Goal: Task Accomplishment & Management: Complete application form

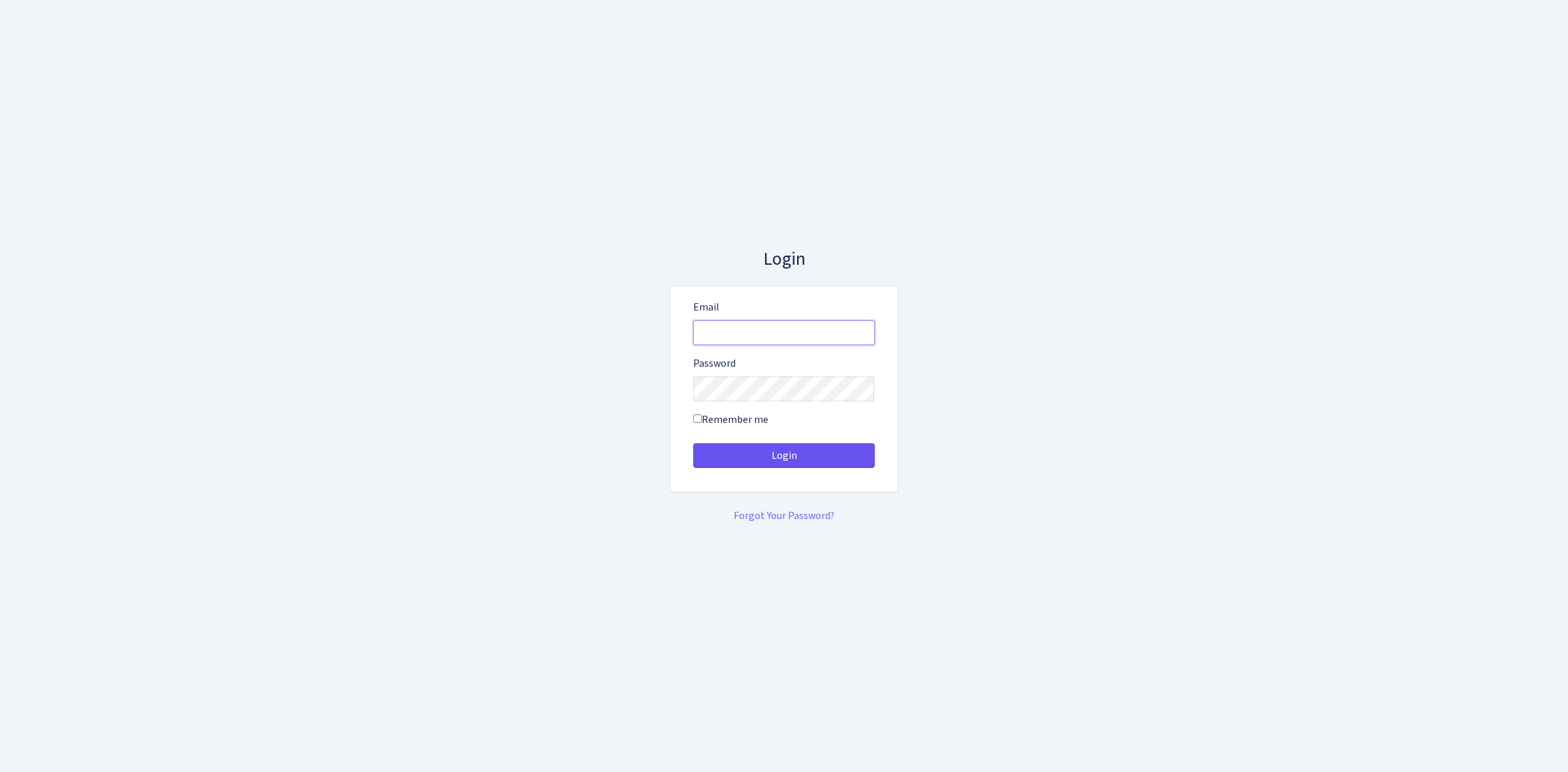
type input "[EMAIL_ADDRESS][DOMAIN_NAME]"
click at [752, 464] on button "Login" at bounding box center [784, 456] width 181 height 25
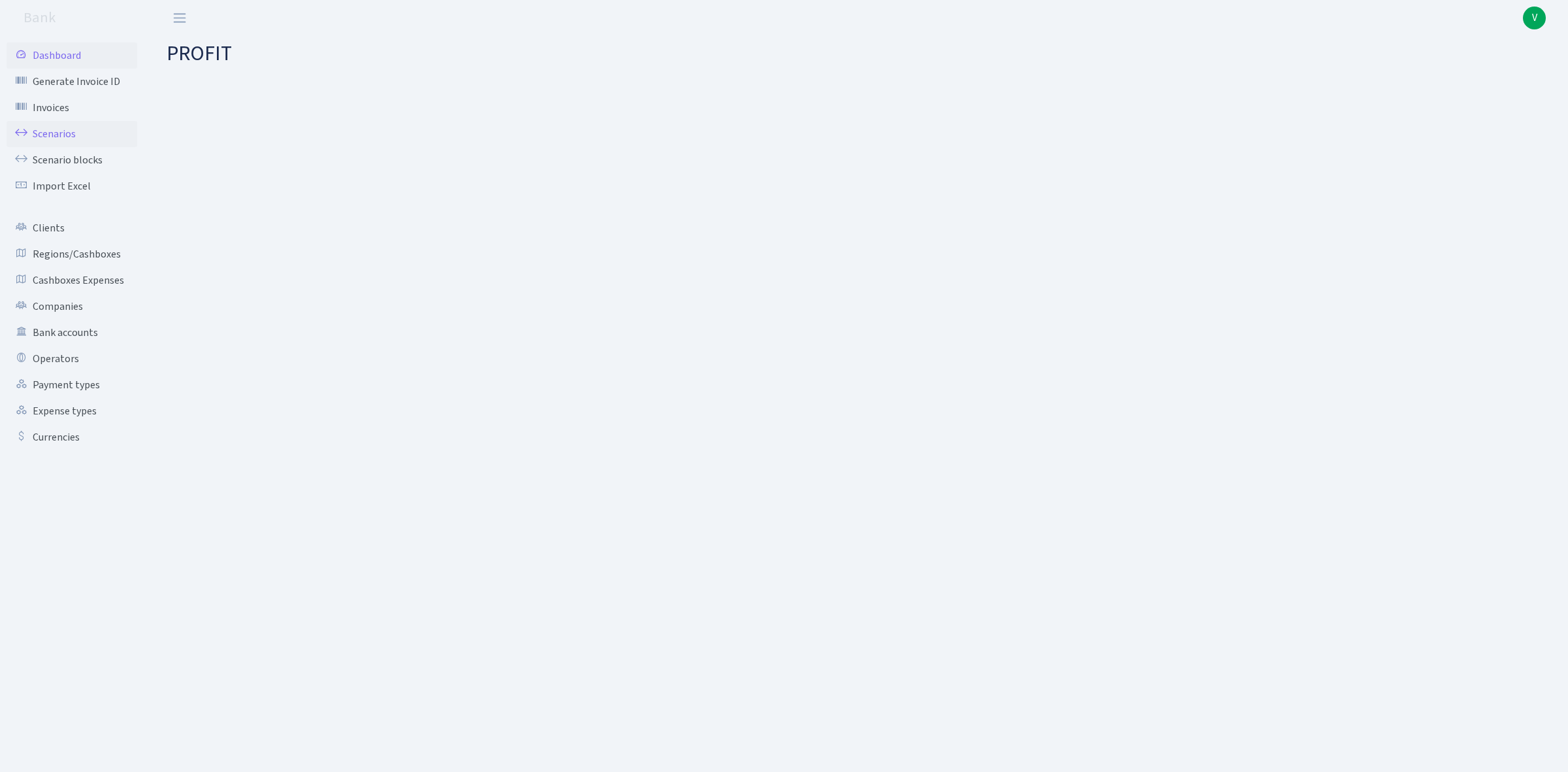
click at [77, 131] on link "Scenarios" at bounding box center [72, 133] width 131 height 26
select select "100"
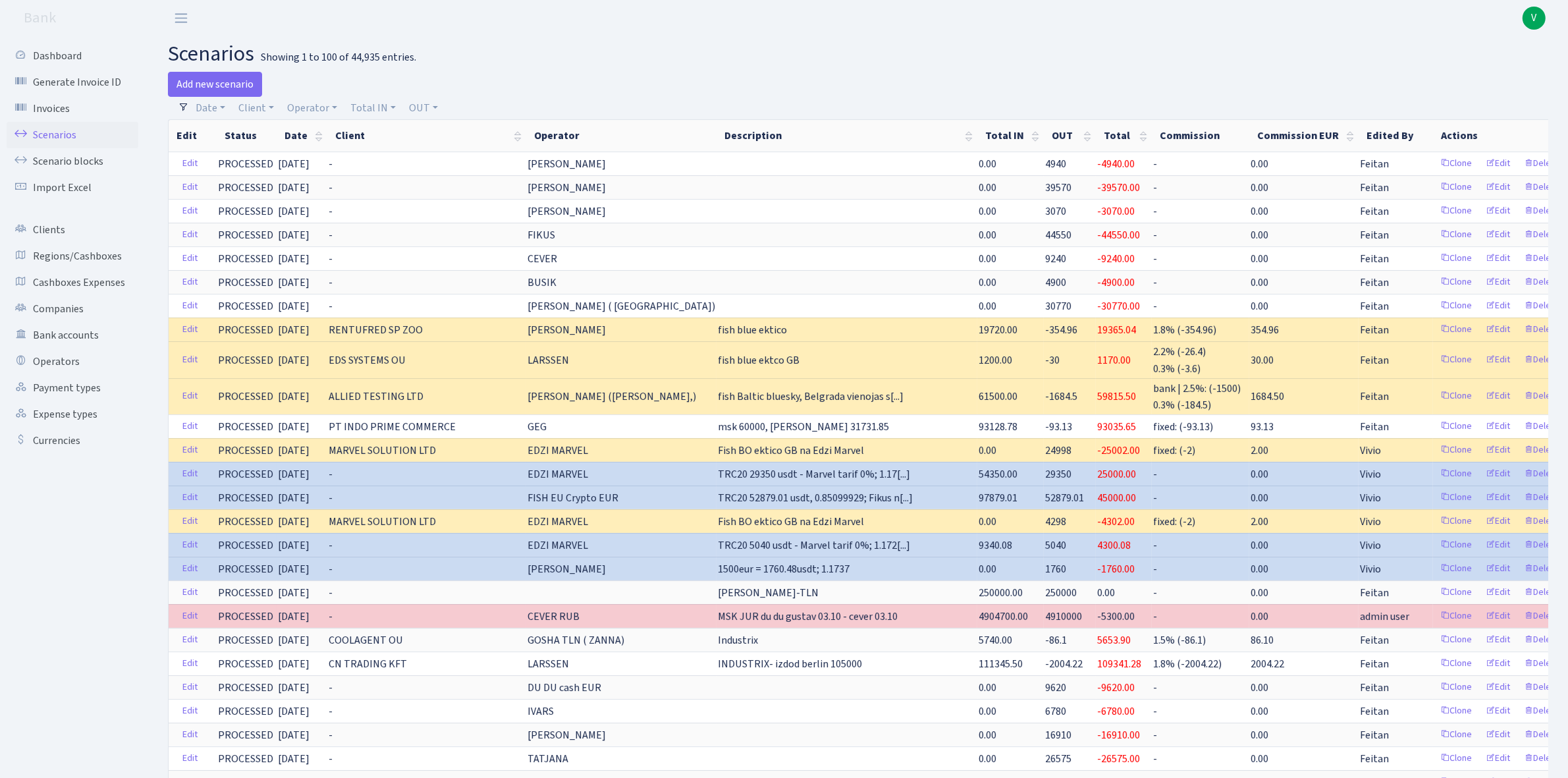
click at [643, 23] on header "Bank V My Account Logout" at bounding box center [784, 18] width 1568 height 36
click at [292, 103] on link "Operator" at bounding box center [312, 107] width 60 height 23
click at [321, 161] on input "search" at bounding box center [335, 155] width 97 height 20
type input "elf"
click at [338, 241] on li "ELF USDT" at bounding box center [334, 247] width 100 height 23
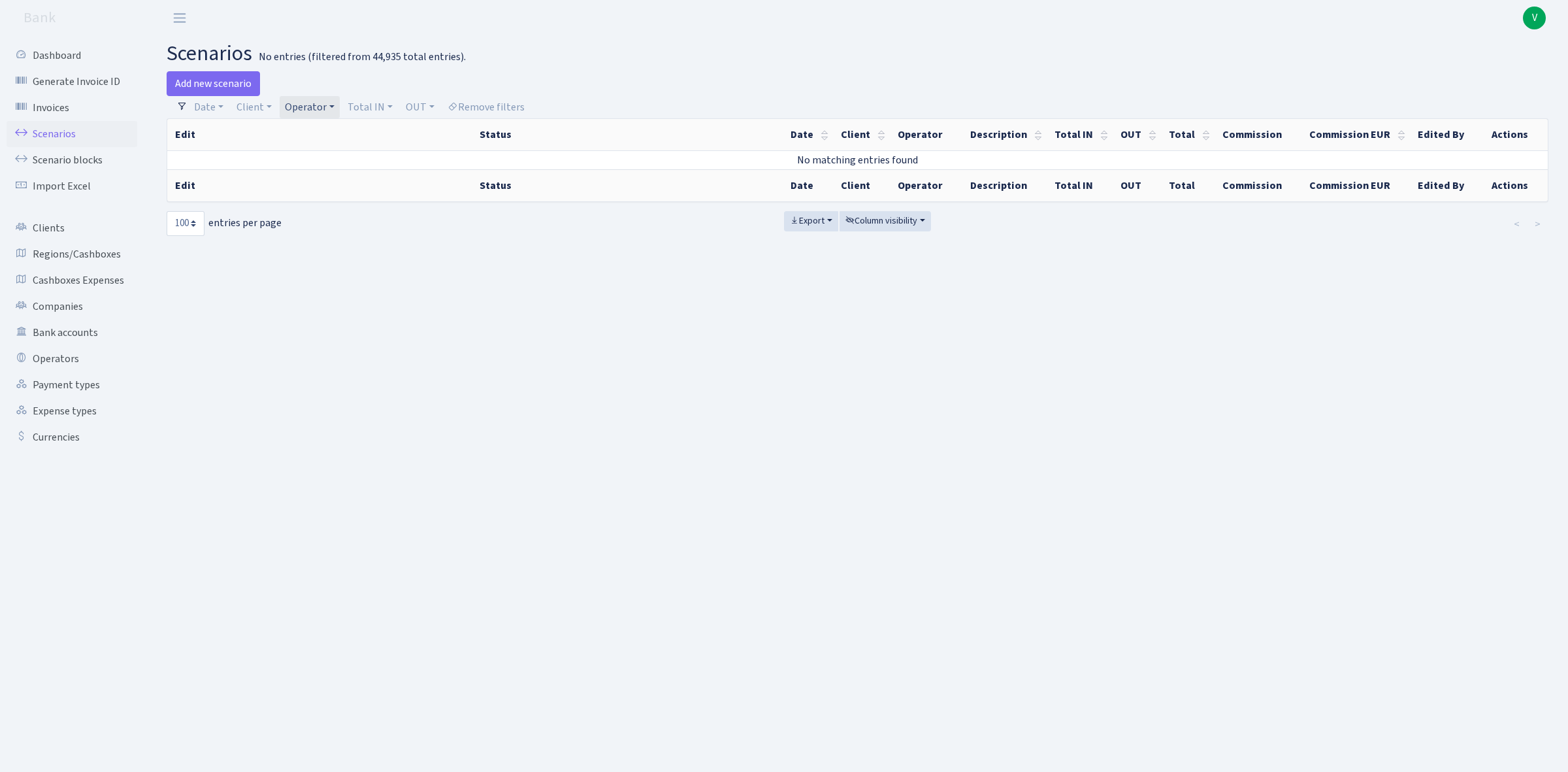
click at [324, 111] on link "Operator" at bounding box center [309, 106] width 60 height 22
click at [260, 111] on link "Client" at bounding box center [254, 106] width 46 height 22
click at [304, 102] on link "Operator" at bounding box center [309, 106] width 60 height 22
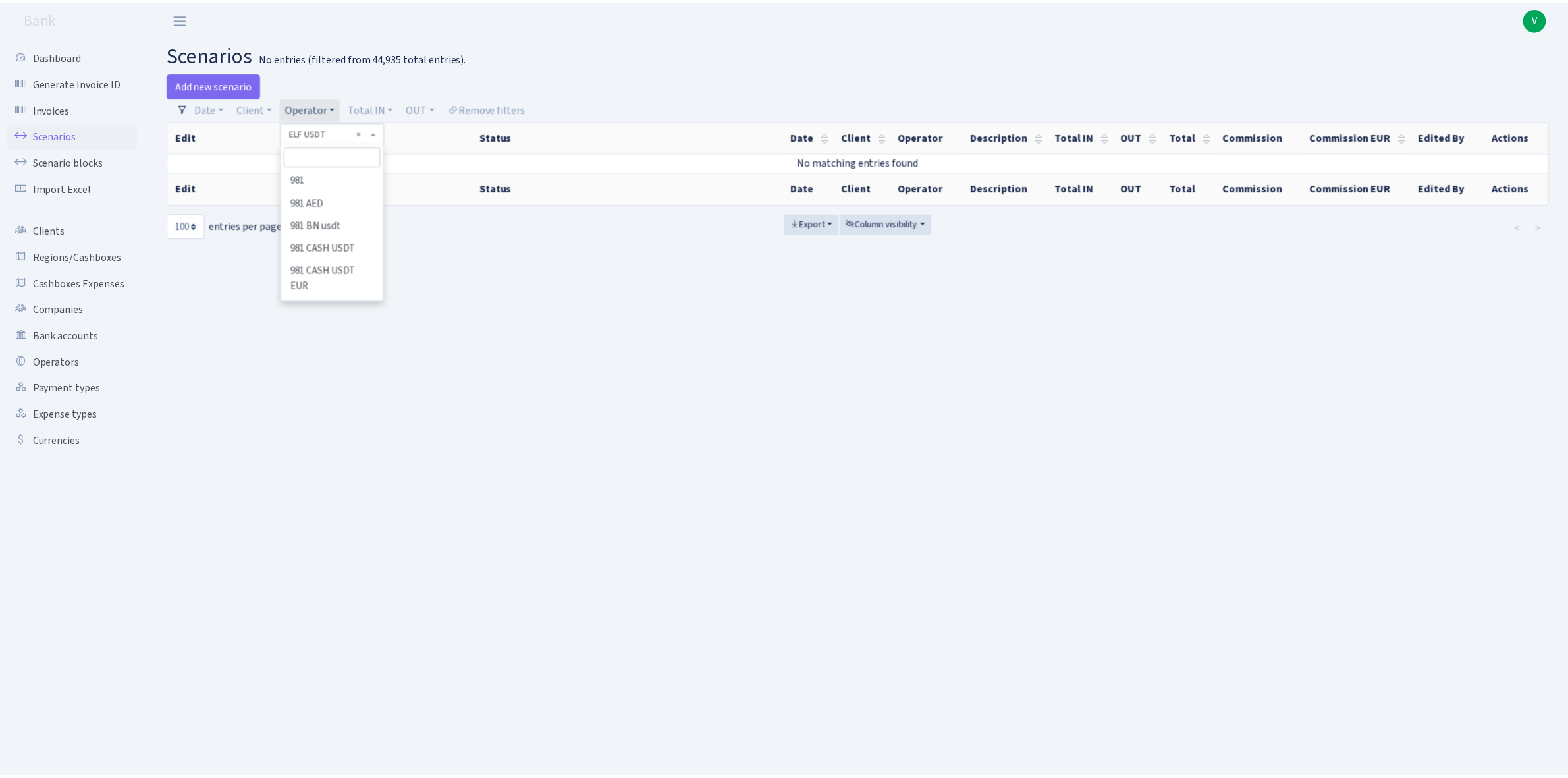
scroll to position [2566, 0]
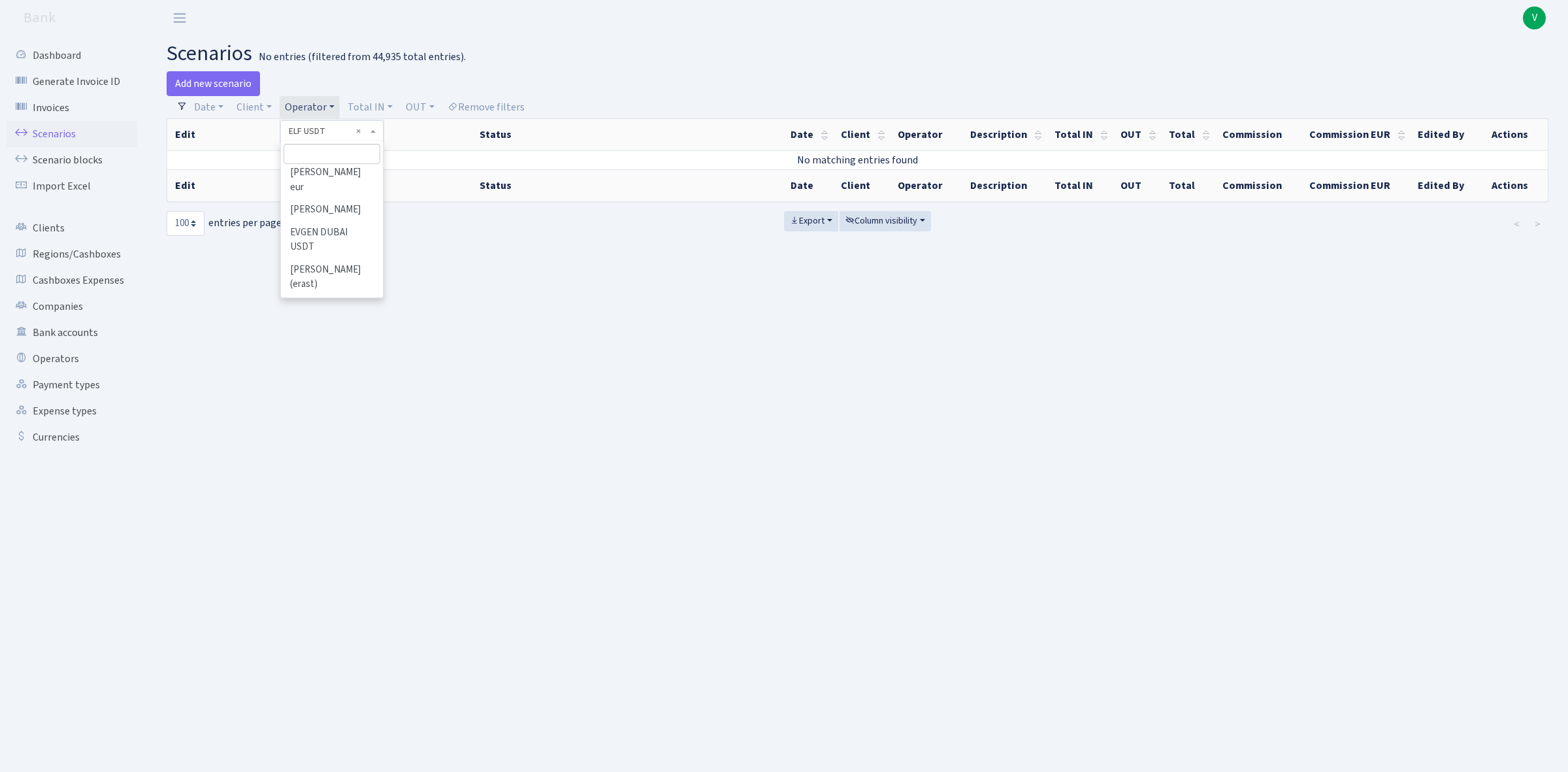
click at [324, 117] on li "ELF NEW usdt" at bounding box center [331, 105] width 99 height 22
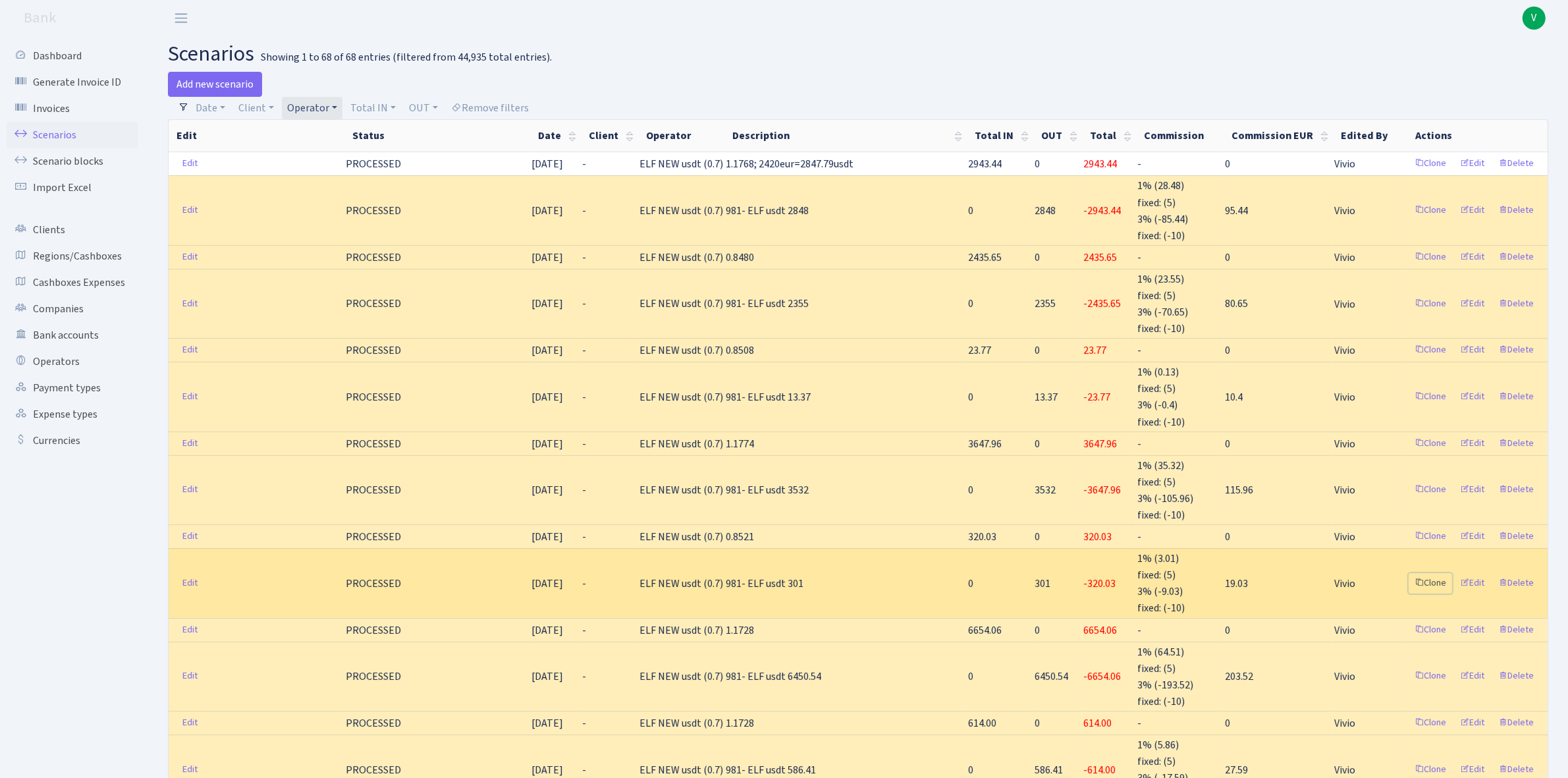
click at [1431, 573] on link "Clone" at bounding box center [1430, 583] width 44 height 20
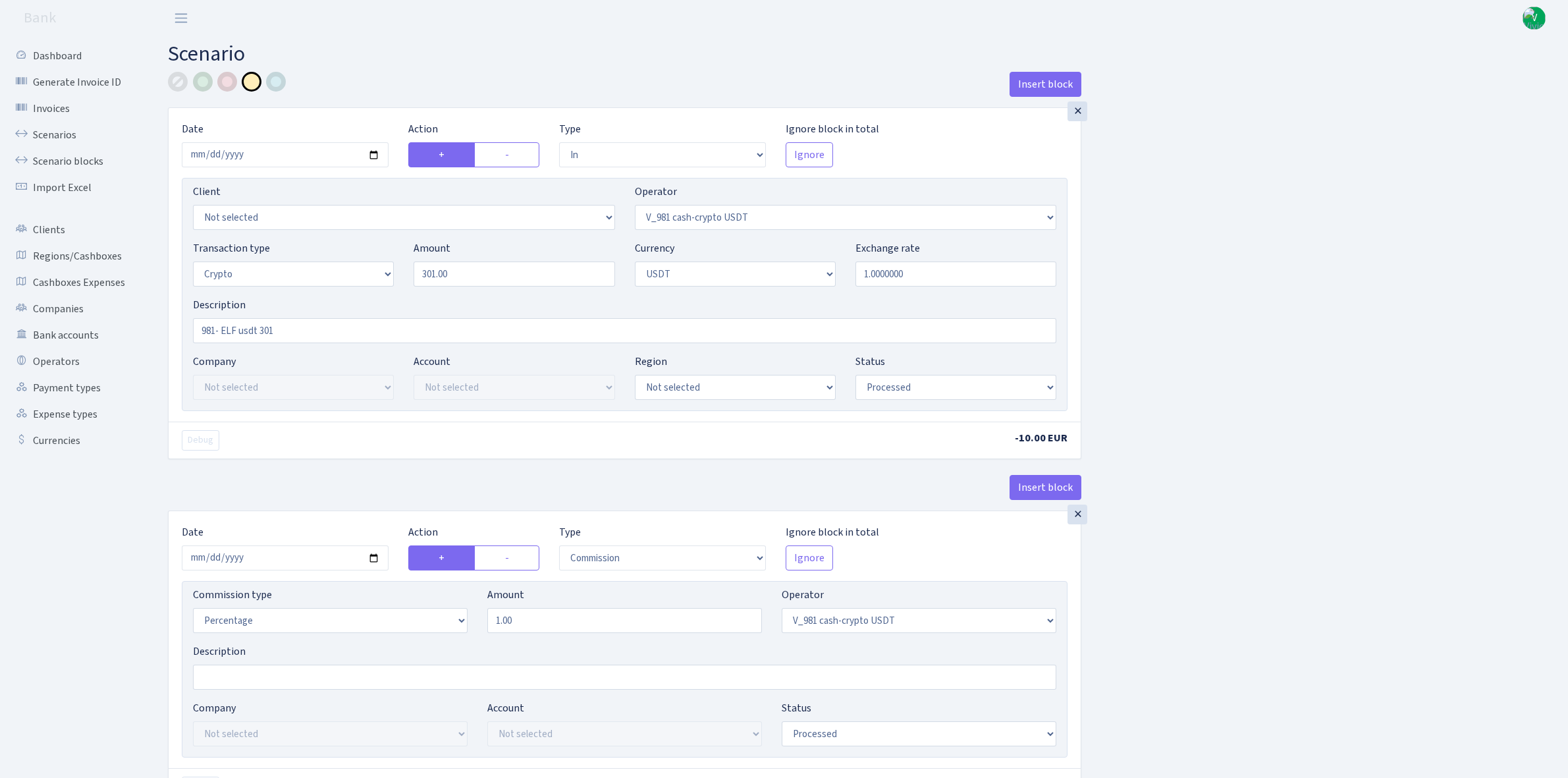
select select "in"
select select "435"
select select "3"
select select "6"
select select "processed"
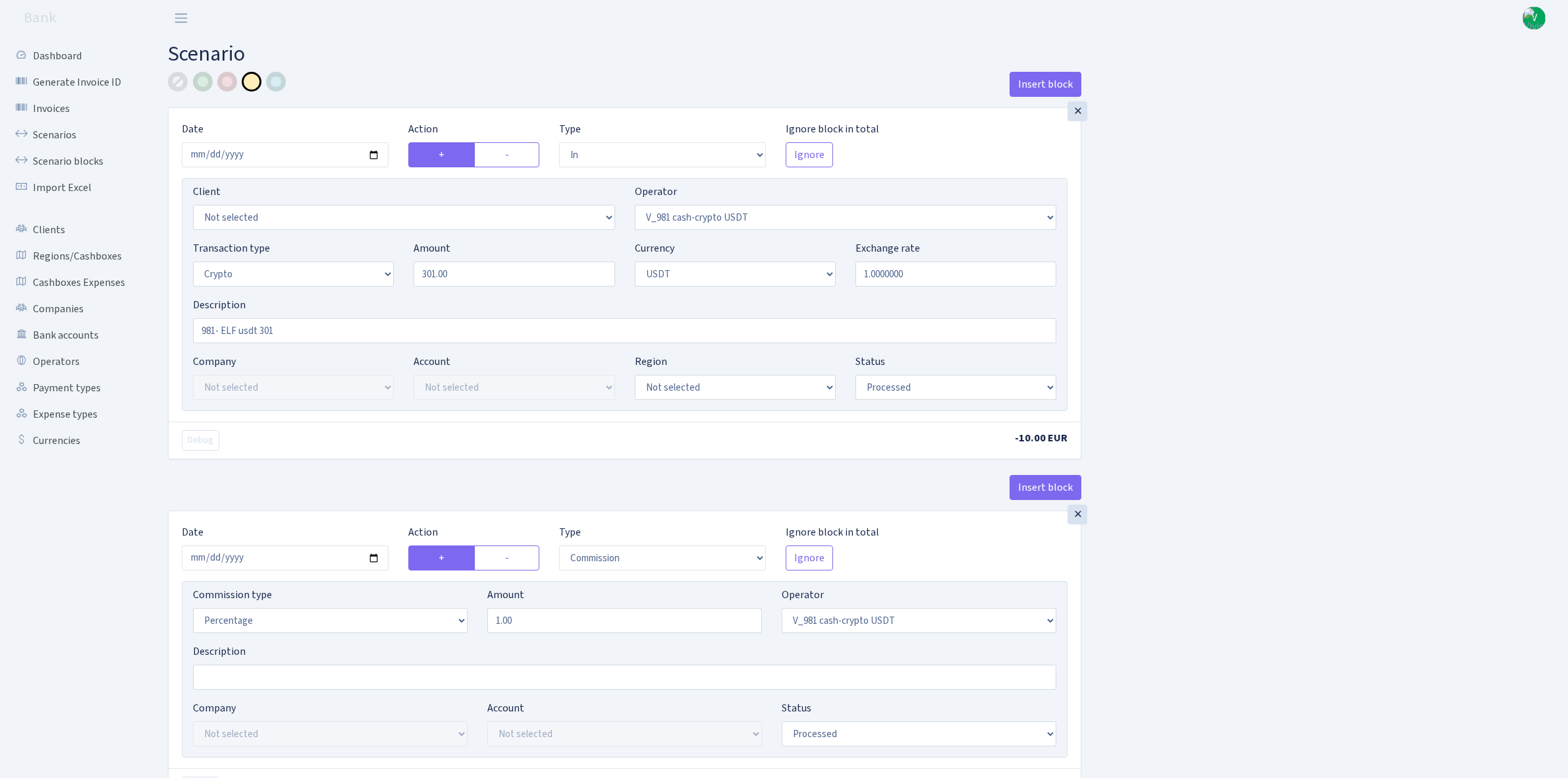
select select "commission"
select select "435"
select select "processed"
select select "commission"
select select "fixed"
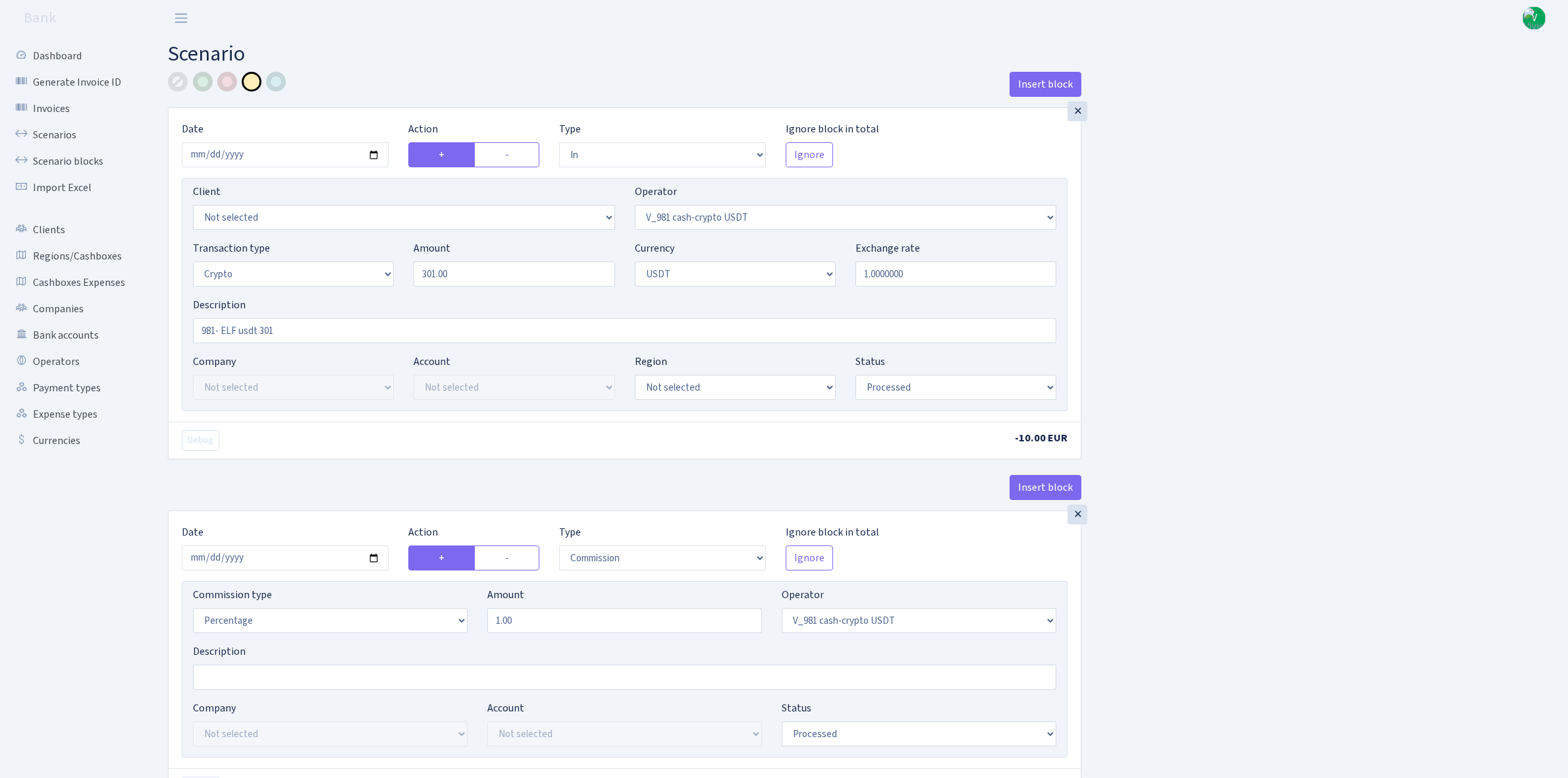
select select "435"
select select "processed"
select select "out"
select select "485"
select select "3"
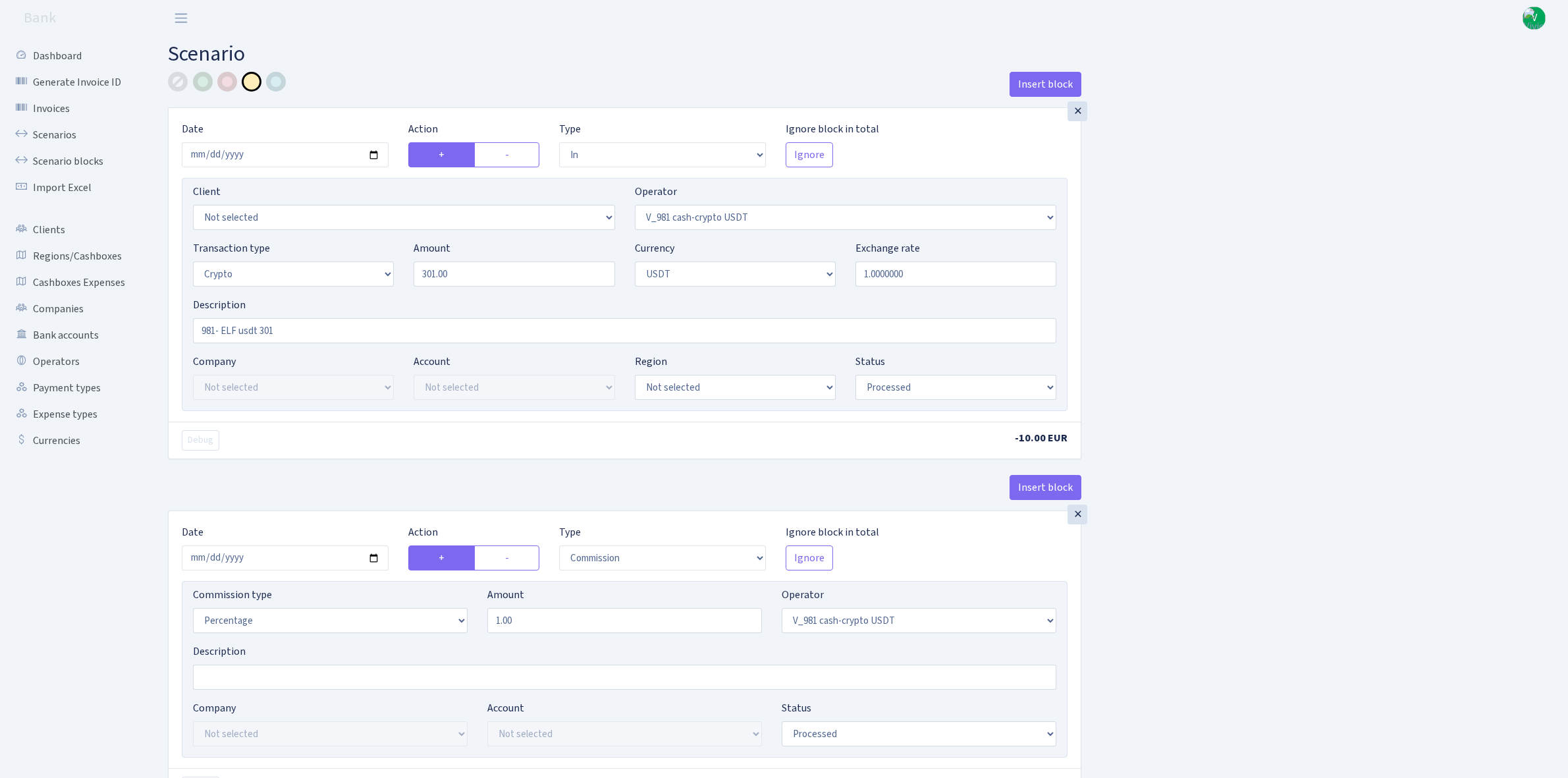
select select "6"
select select "processed"
select select "commission"
select select "485"
select select "processed"
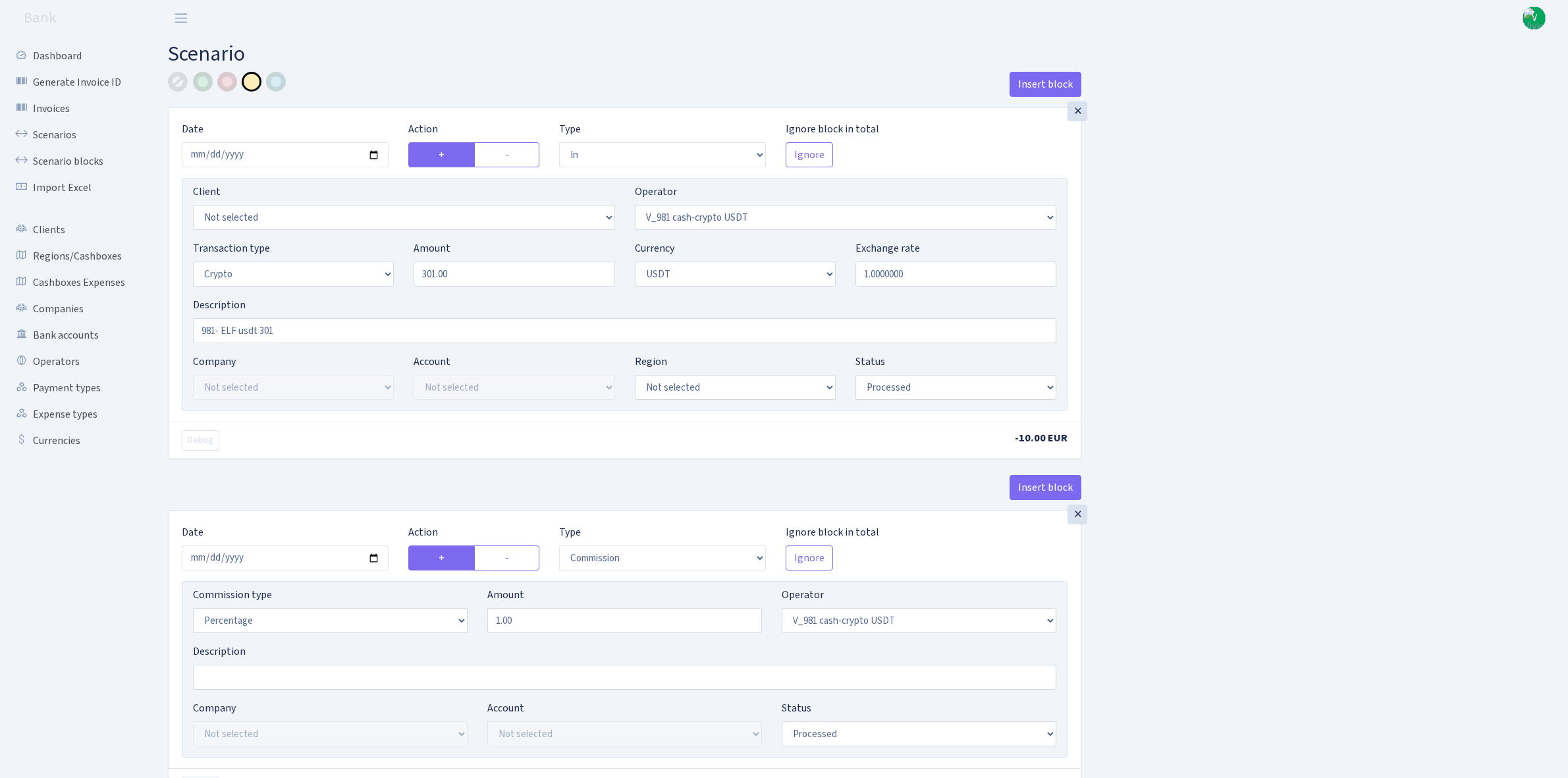
select select "commission"
select select "fixed"
select select "485"
select select "processed"
click at [373, 156] on input "2025-09-12" at bounding box center [285, 155] width 207 height 25
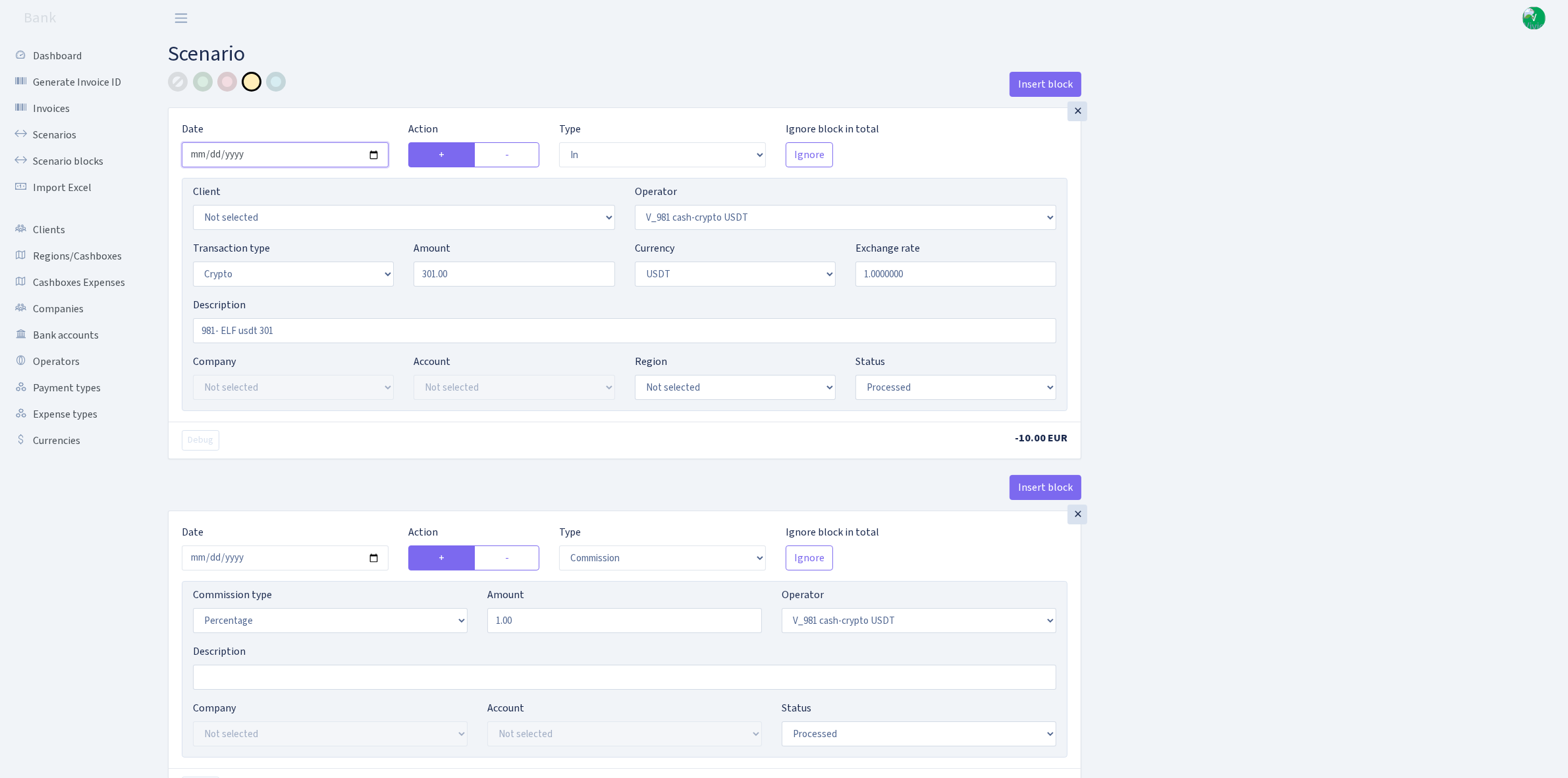
type input "2025-10-03"
drag, startPoint x: 480, startPoint y: 269, endPoint x: 376, endPoint y: 257, distance: 104.7
click at [376, 257] on div "Transaction type Not selected 981 ELF FISH crypto GIRT IVO dekl MM-BALTIC eur U…" at bounding box center [624, 269] width 883 height 57
click at [984, 272] on input "1.0000000" at bounding box center [956, 274] width 201 height 25
type input "5.00"
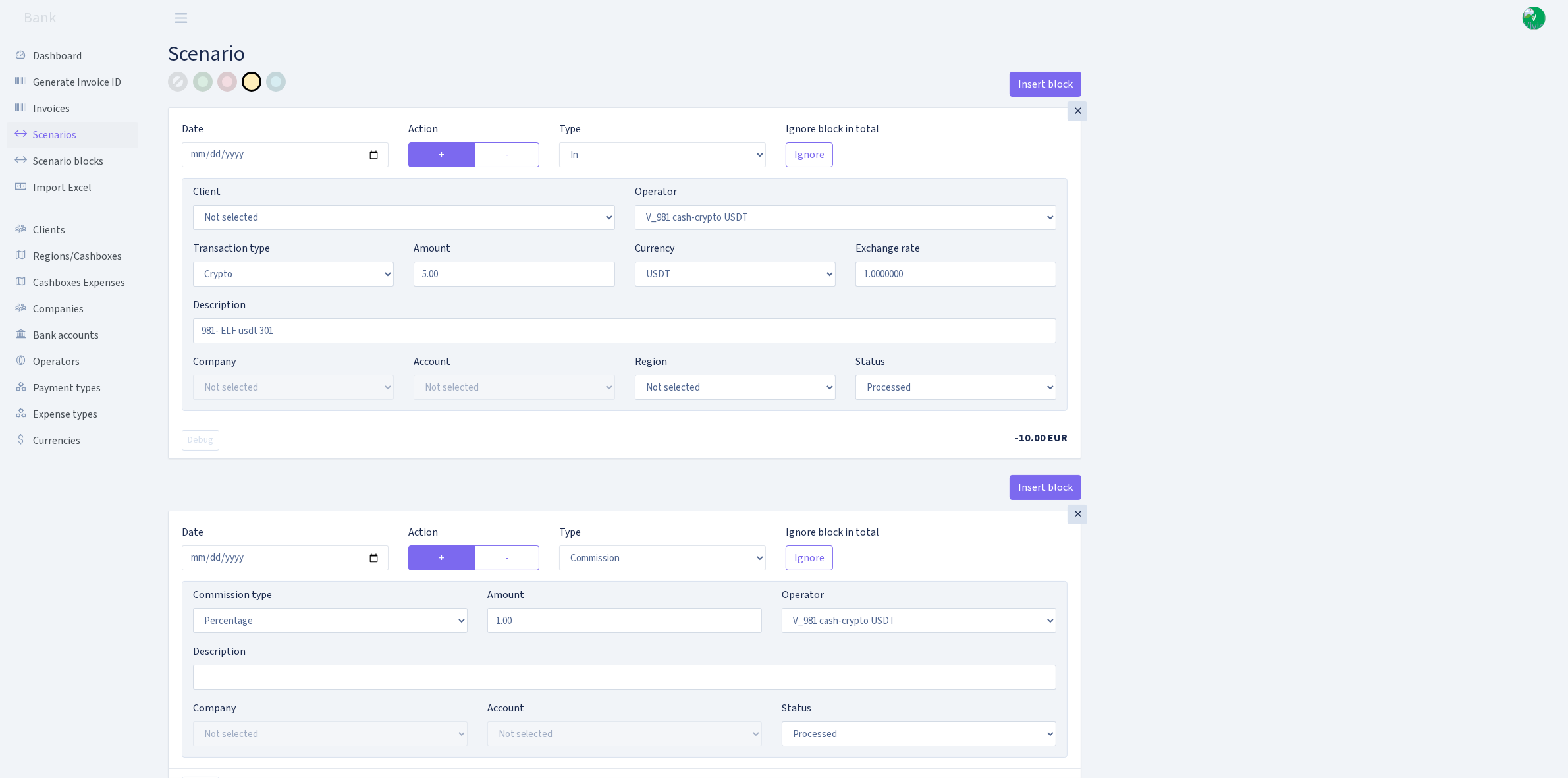
click at [73, 130] on link "Scenarios" at bounding box center [72, 134] width 132 height 26
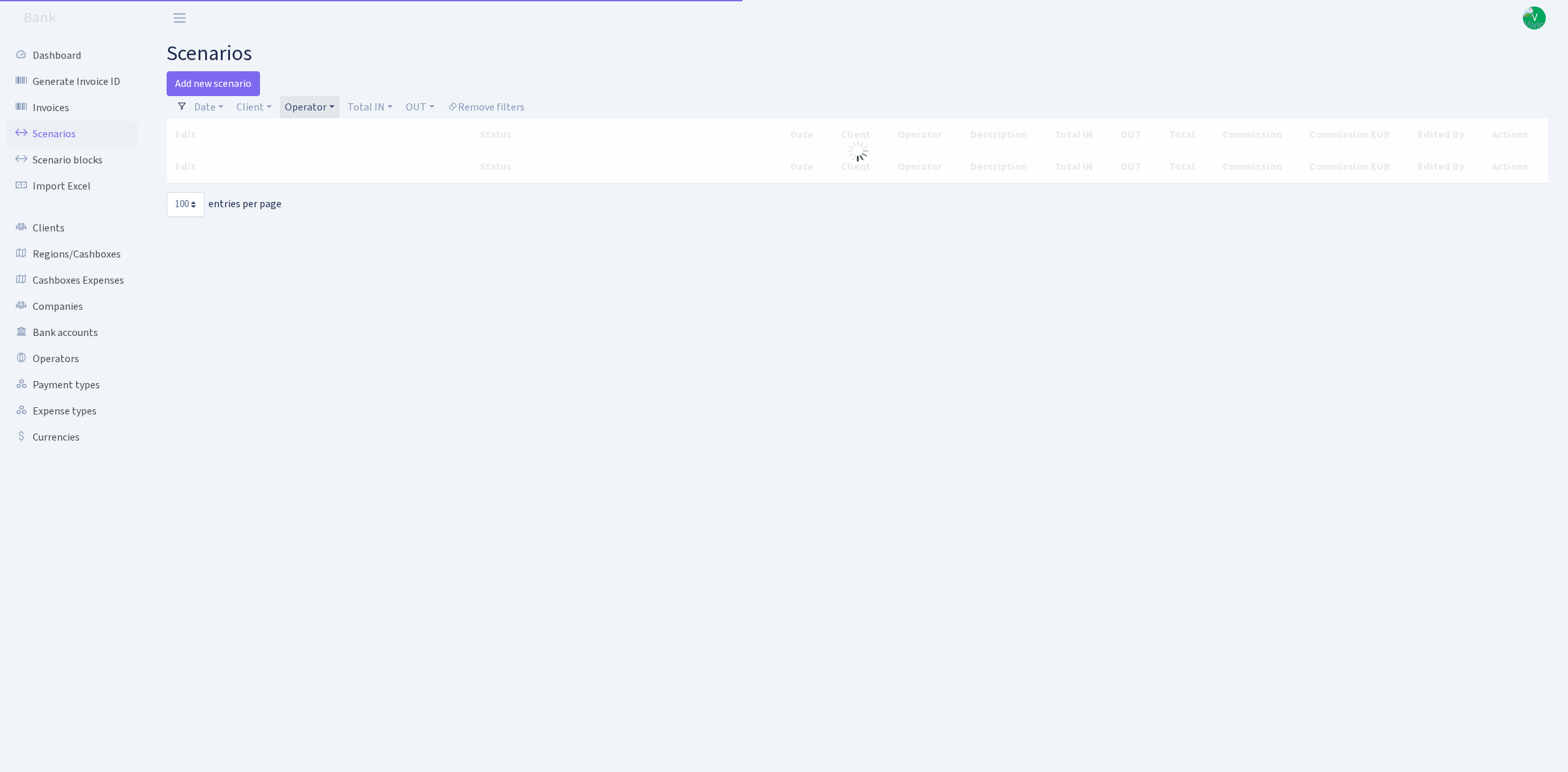
select select "100"
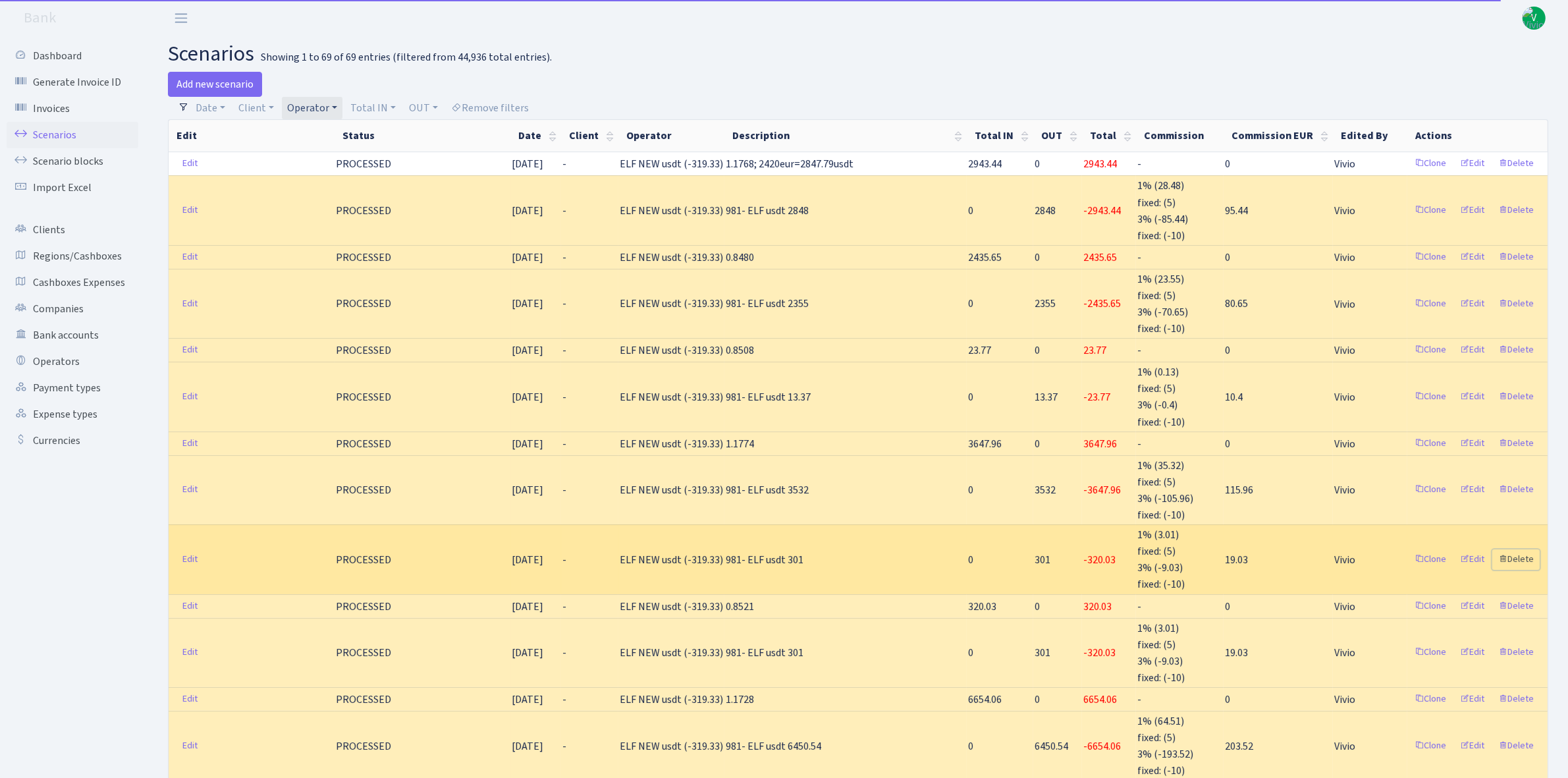
click at [1522, 549] on link "Delete" at bounding box center [1516, 559] width 48 height 20
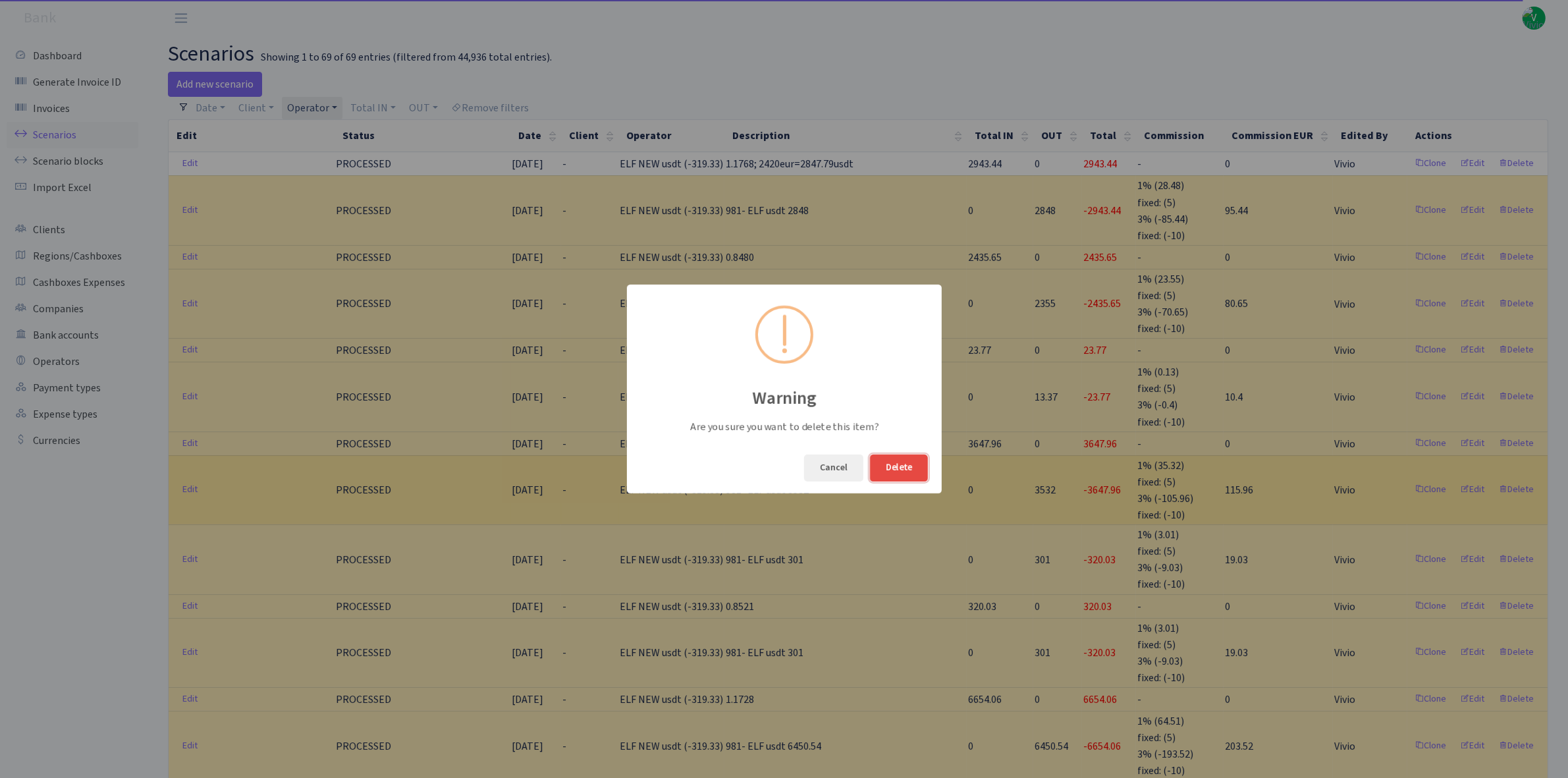
click at [901, 462] on button "Delete" at bounding box center [899, 468] width 58 height 27
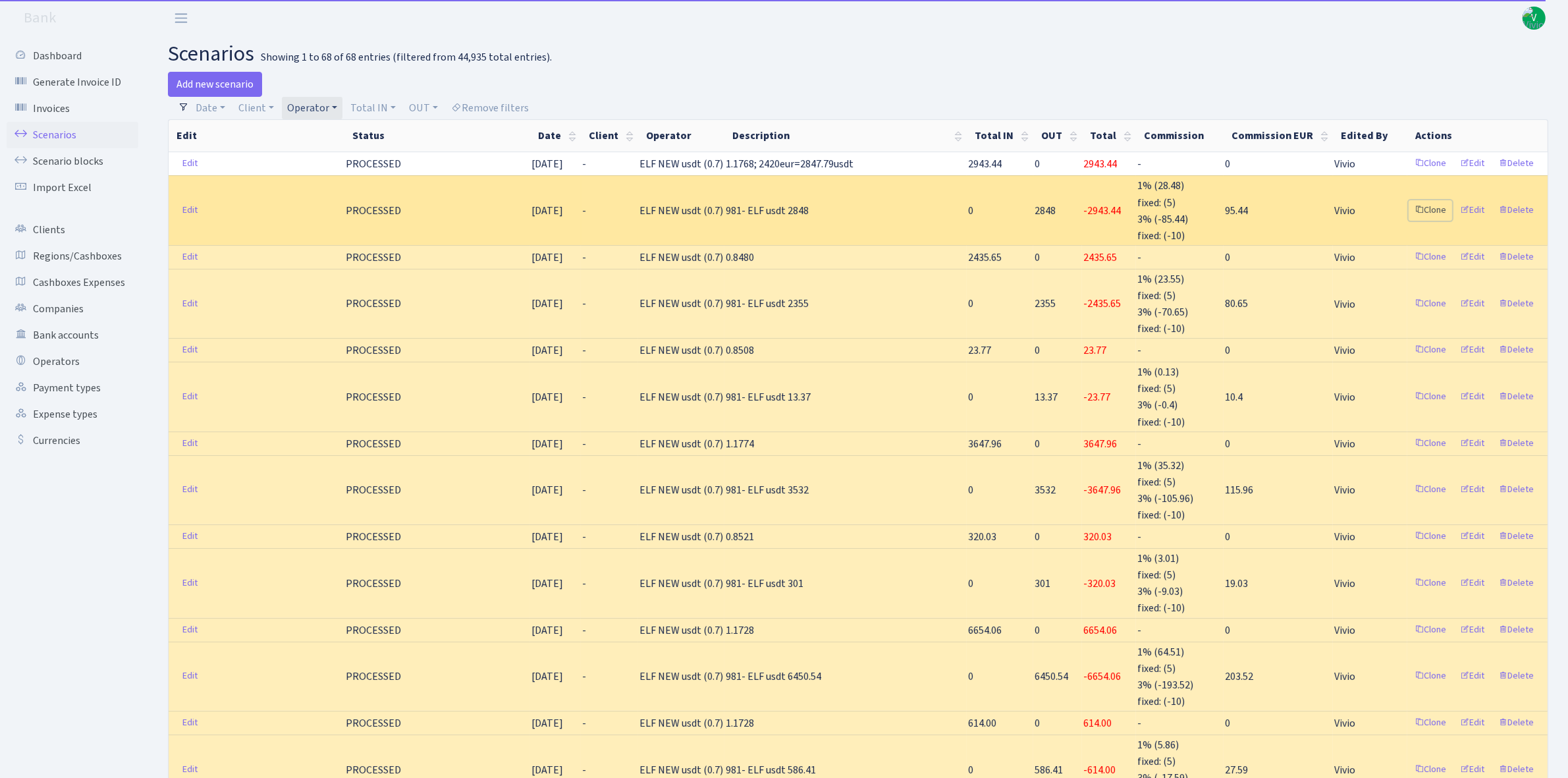
click at [1435, 208] on link "Clone" at bounding box center [1430, 210] width 44 height 20
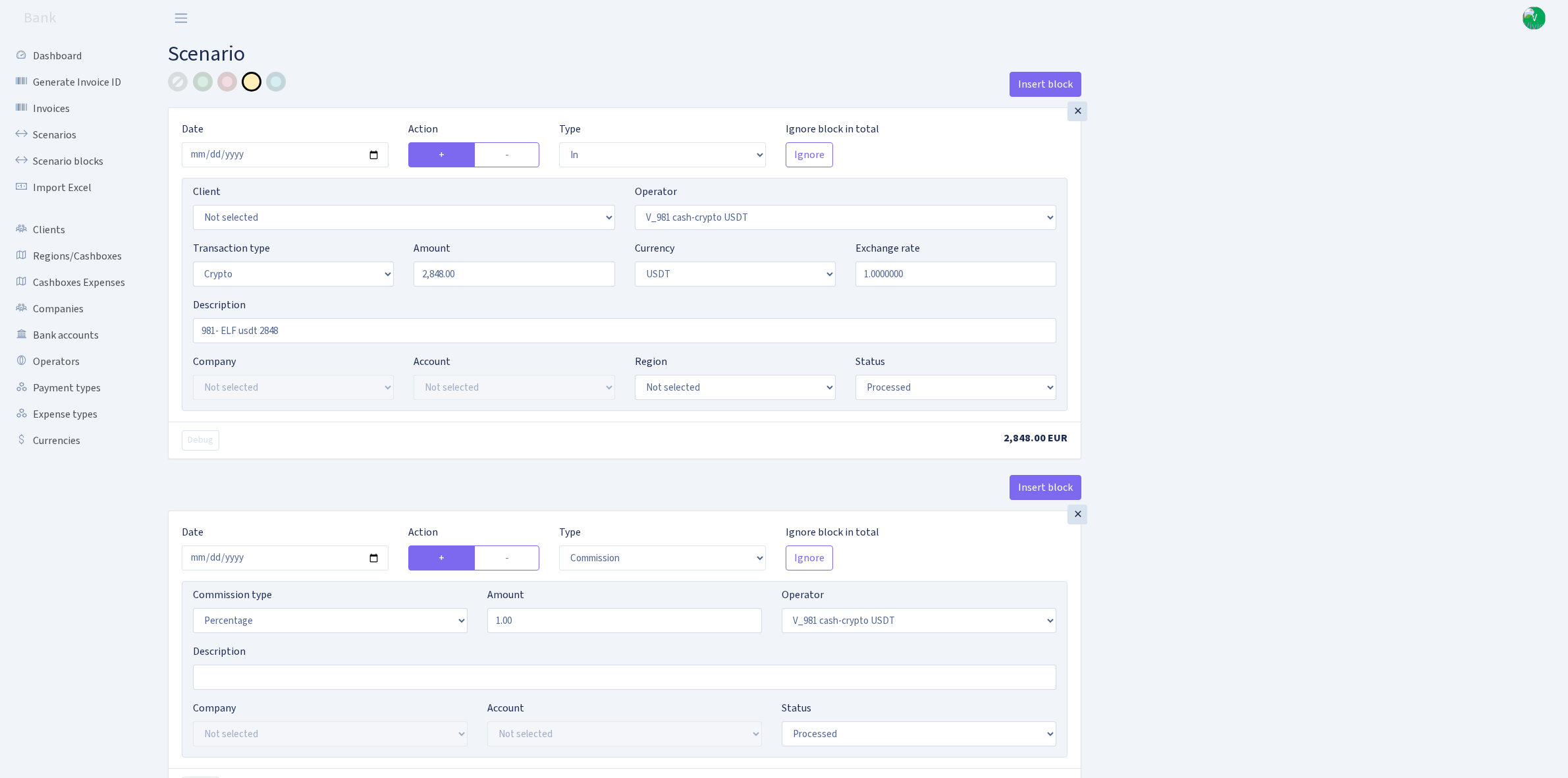
select select "in"
select select "435"
select select "3"
select select "6"
select select "processed"
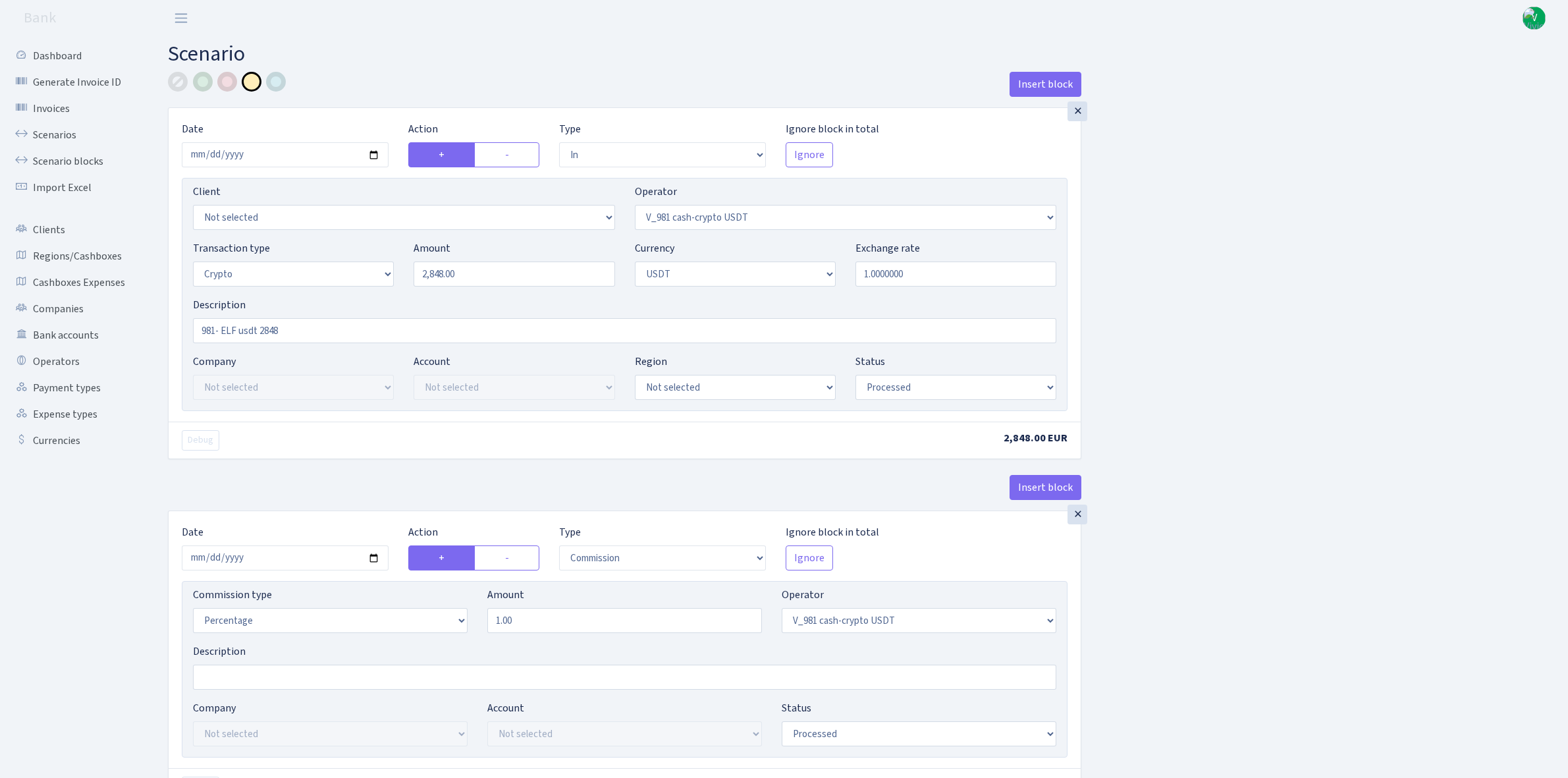
select select "commission"
select select "435"
select select "processed"
select select "commission"
select select "fixed"
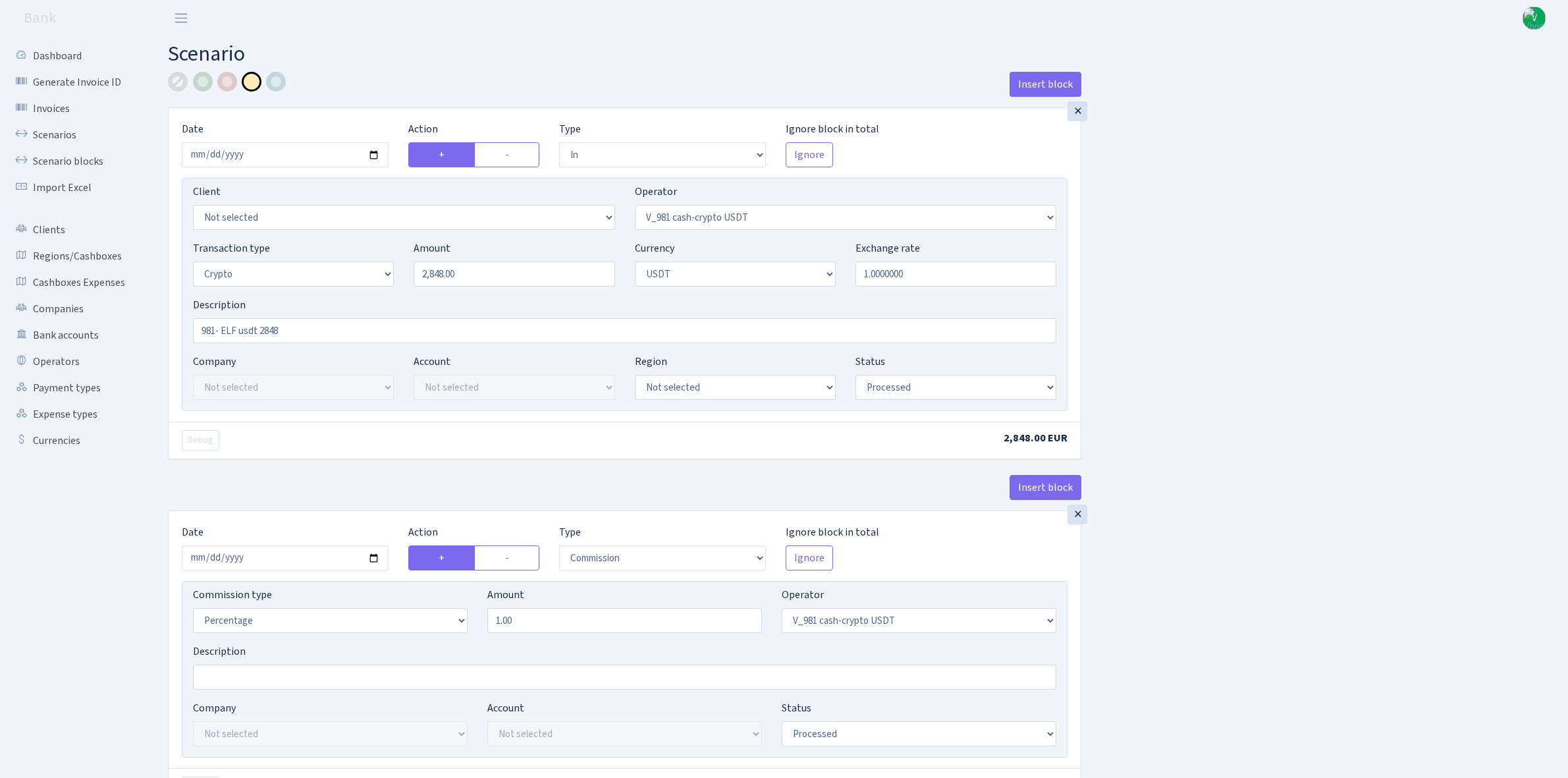
select select "435"
select select "processed"
select select "out"
select select "485"
select select "3"
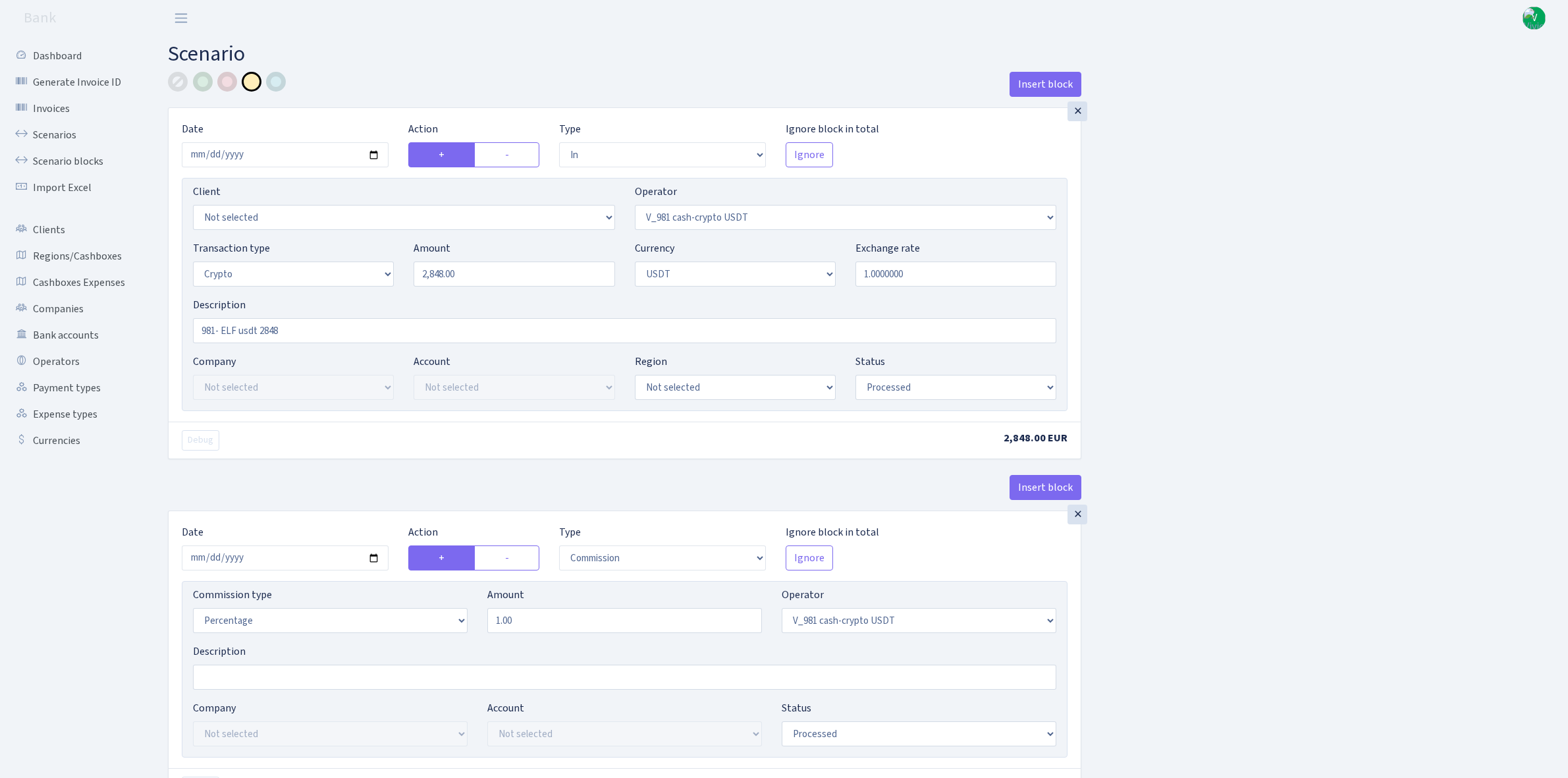
select select "6"
select select "processed"
select select "commission"
select select "485"
select select "processed"
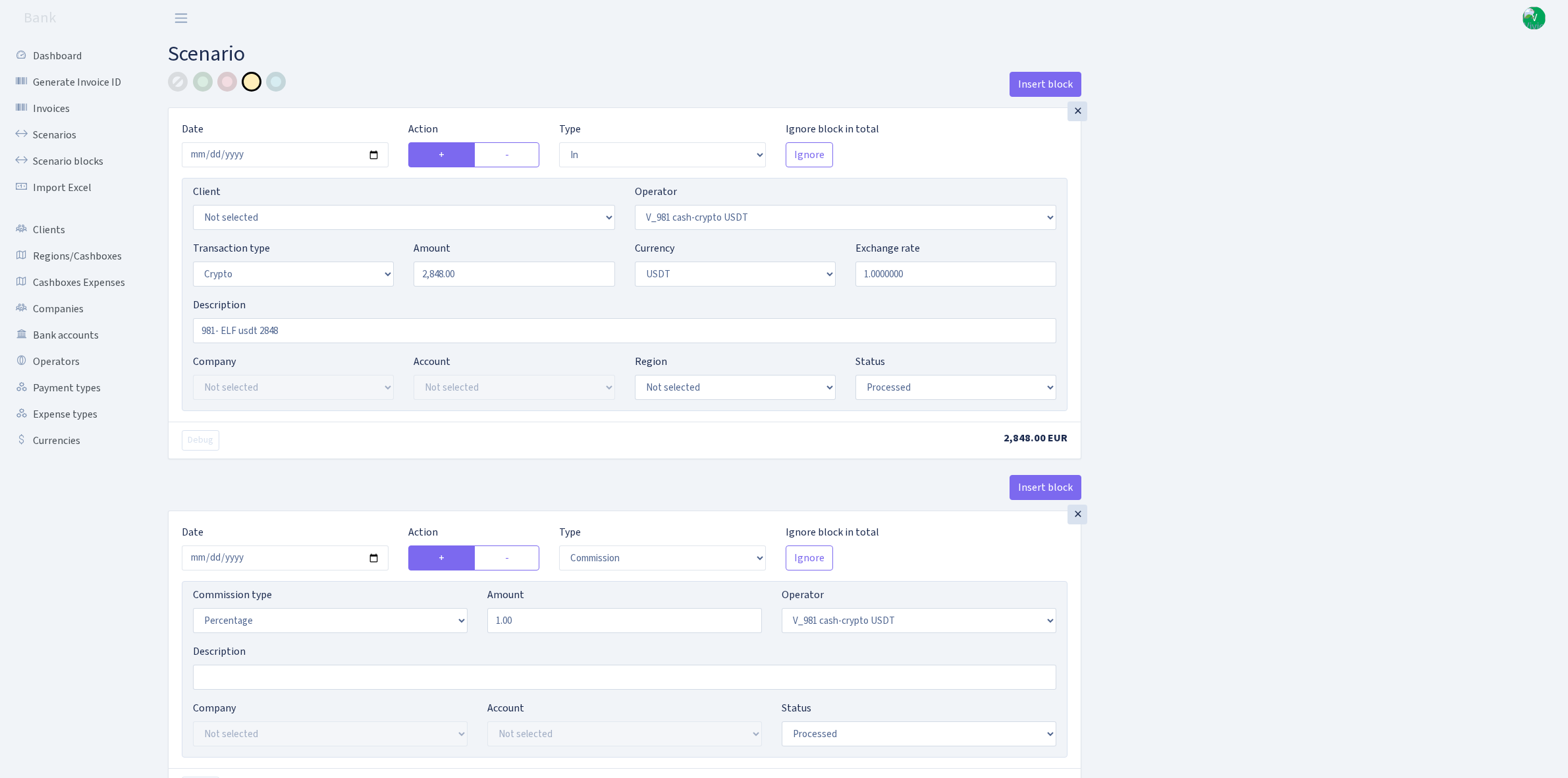
select select "commission"
select select "fixed"
select select "485"
select select "processed"
click at [373, 155] on input "2025-09-24" at bounding box center [285, 155] width 207 height 25
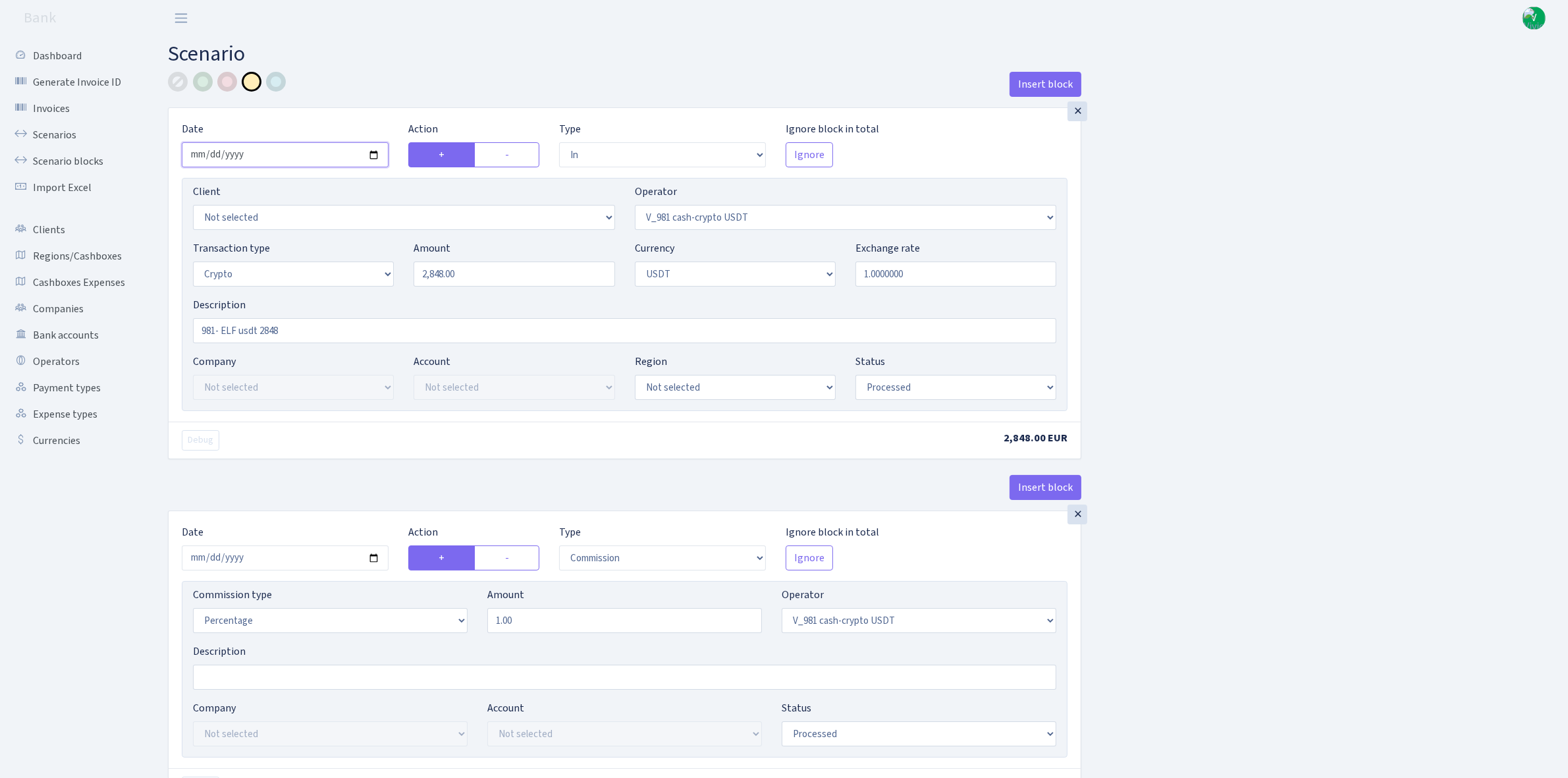
type input "2025-10-03"
click at [459, 275] on input "2848.00" at bounding box center [514, 274] width 201 height 25
drag, startPoint x: 483, startPoint y: 277, endPoint x: 390, endPoint y: 264, distance: 93.9
click at [390, 264] on div "Transaction type Not selected 981 ELF FISH crypto GIRT IVO dekl MM-BALTIC eur U…" at bounding box center [624, 269] width 883 height 57
click at [873, 277] on input "1.0000000" at bounding box center [956, 274] width 201 height 25
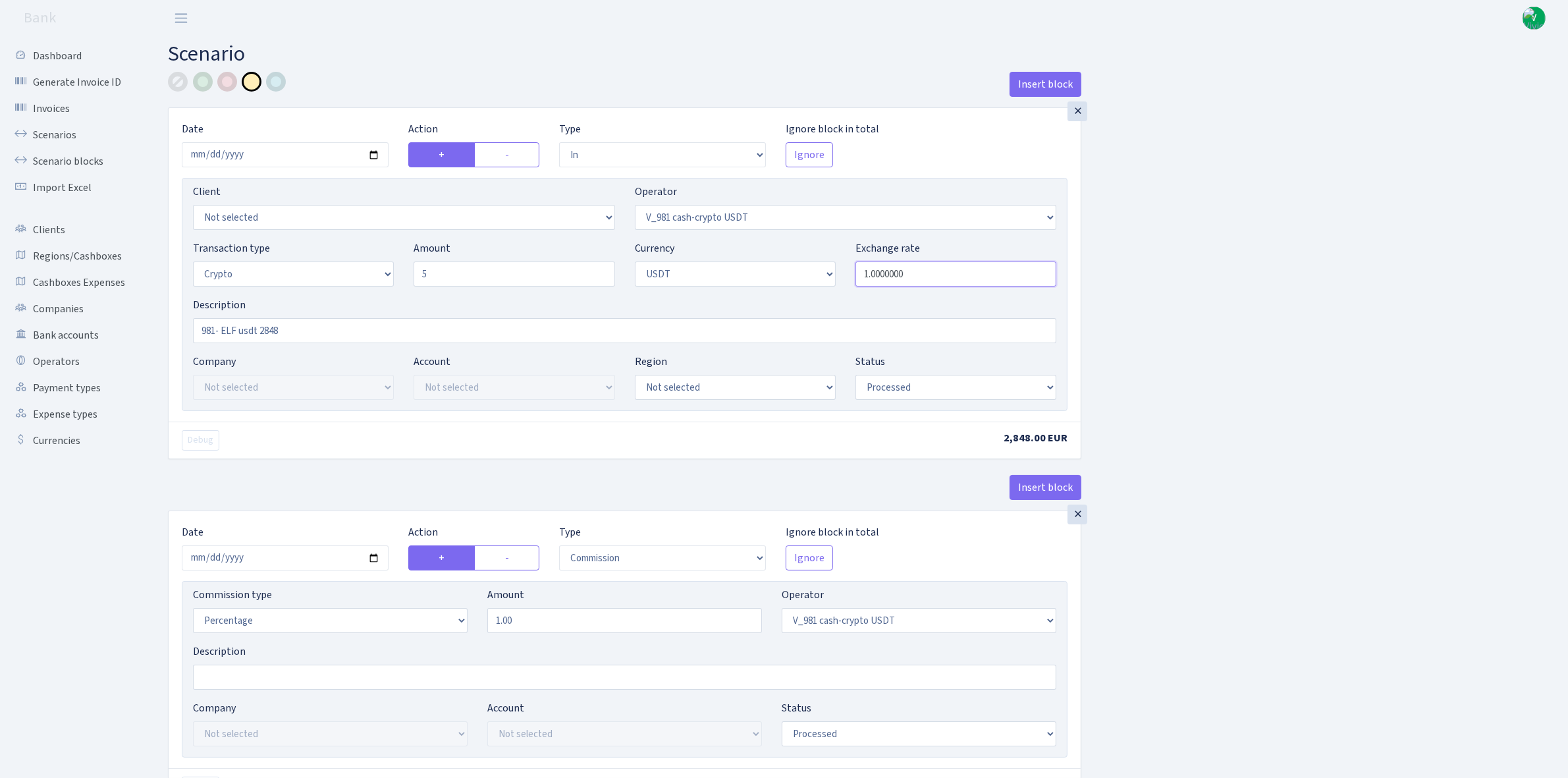
type input "5.00"
drag, startPoint x: 297, startPoint y: 331, endPoint x: 318, endPoint y: 334, distance: 21.2
click at [318, 334] on input "981- ELF usdt 2848" at bounding box center [625, 330] width 864 height 25
type input "981- ELF usdt 5"
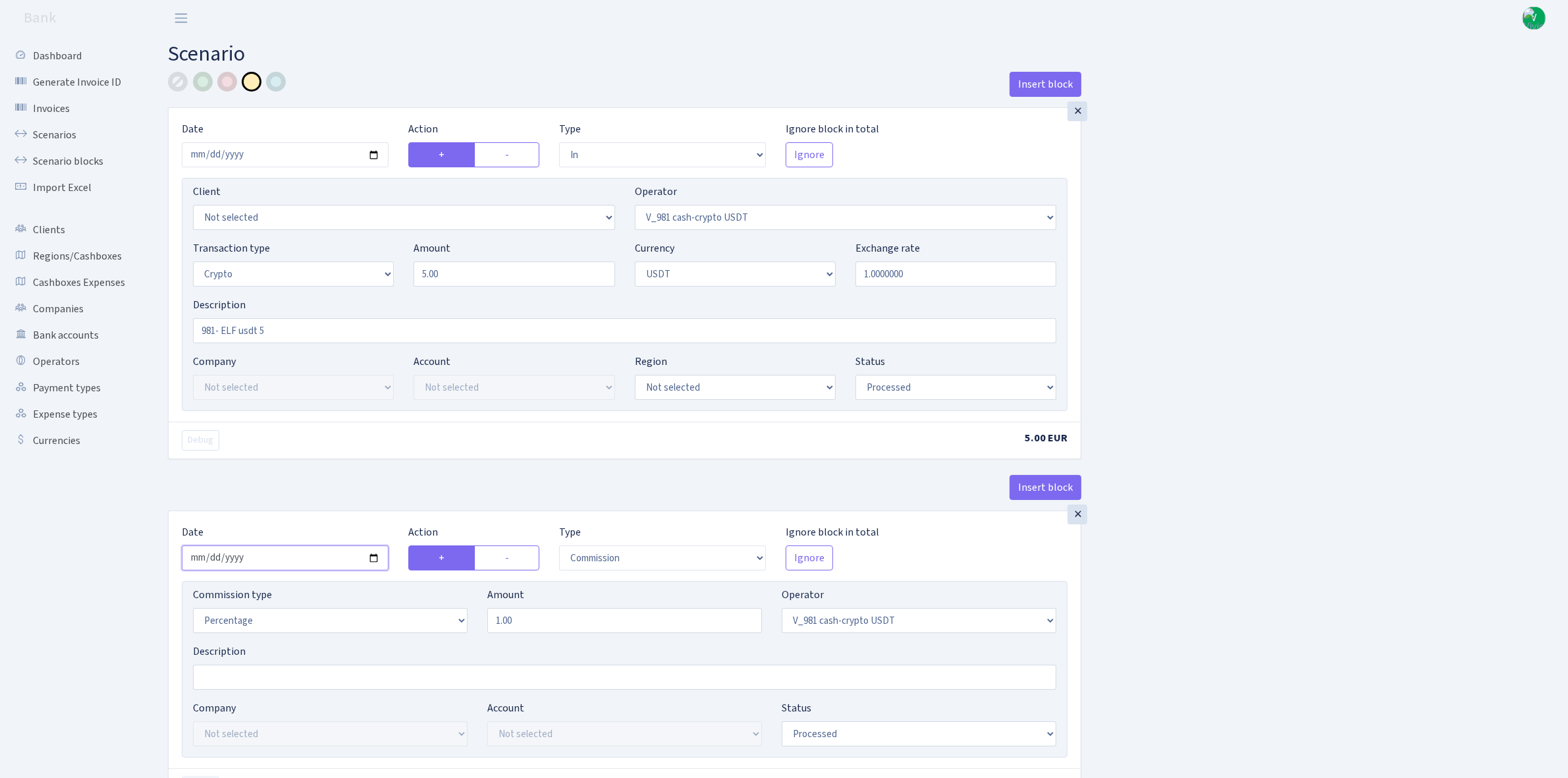
click at [371, 555] on input "[DATE]" at bounding box center [285, 558] width 207 height 25
type input "[DATE]"
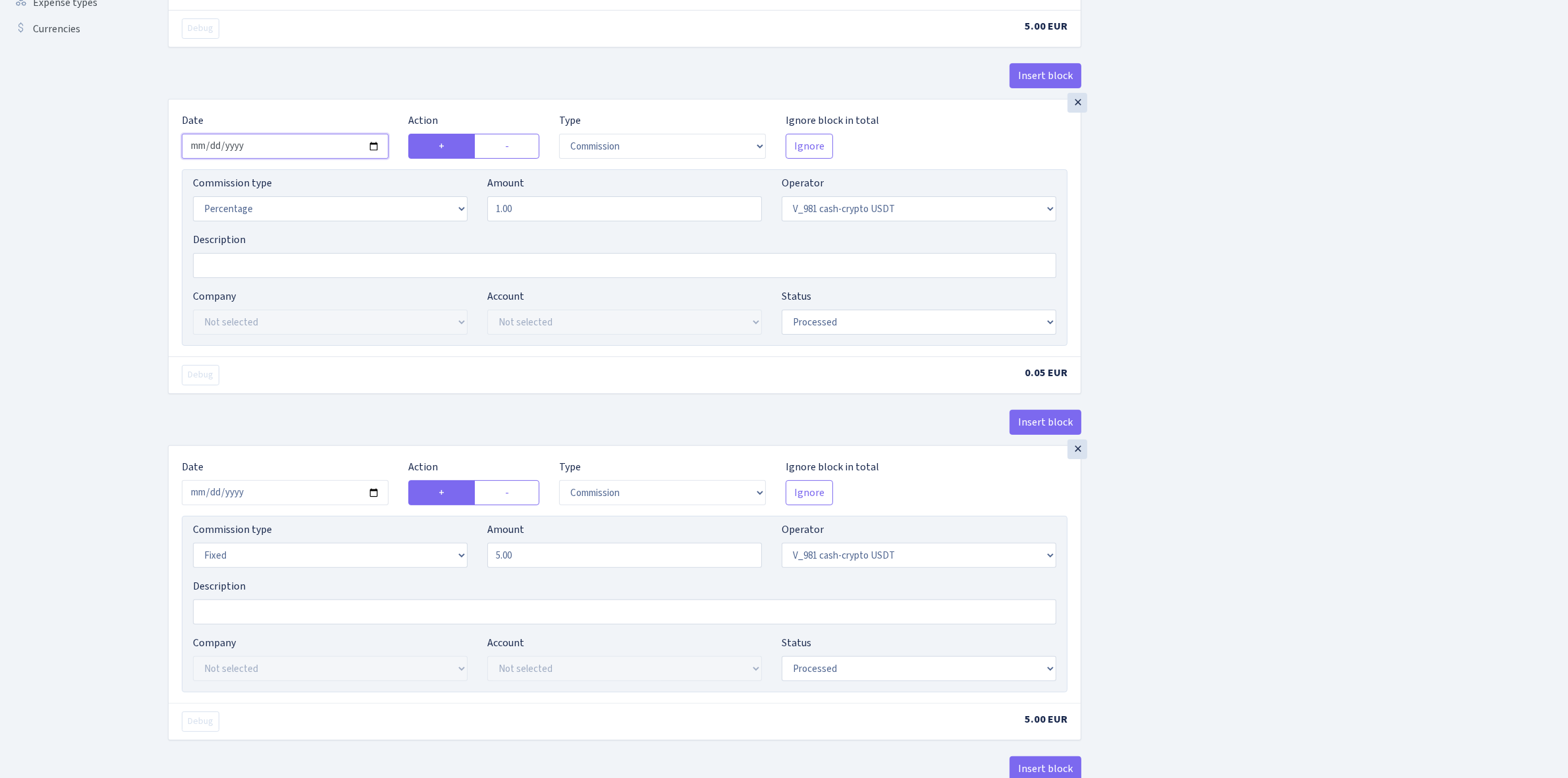
scroll to position [659, 0]
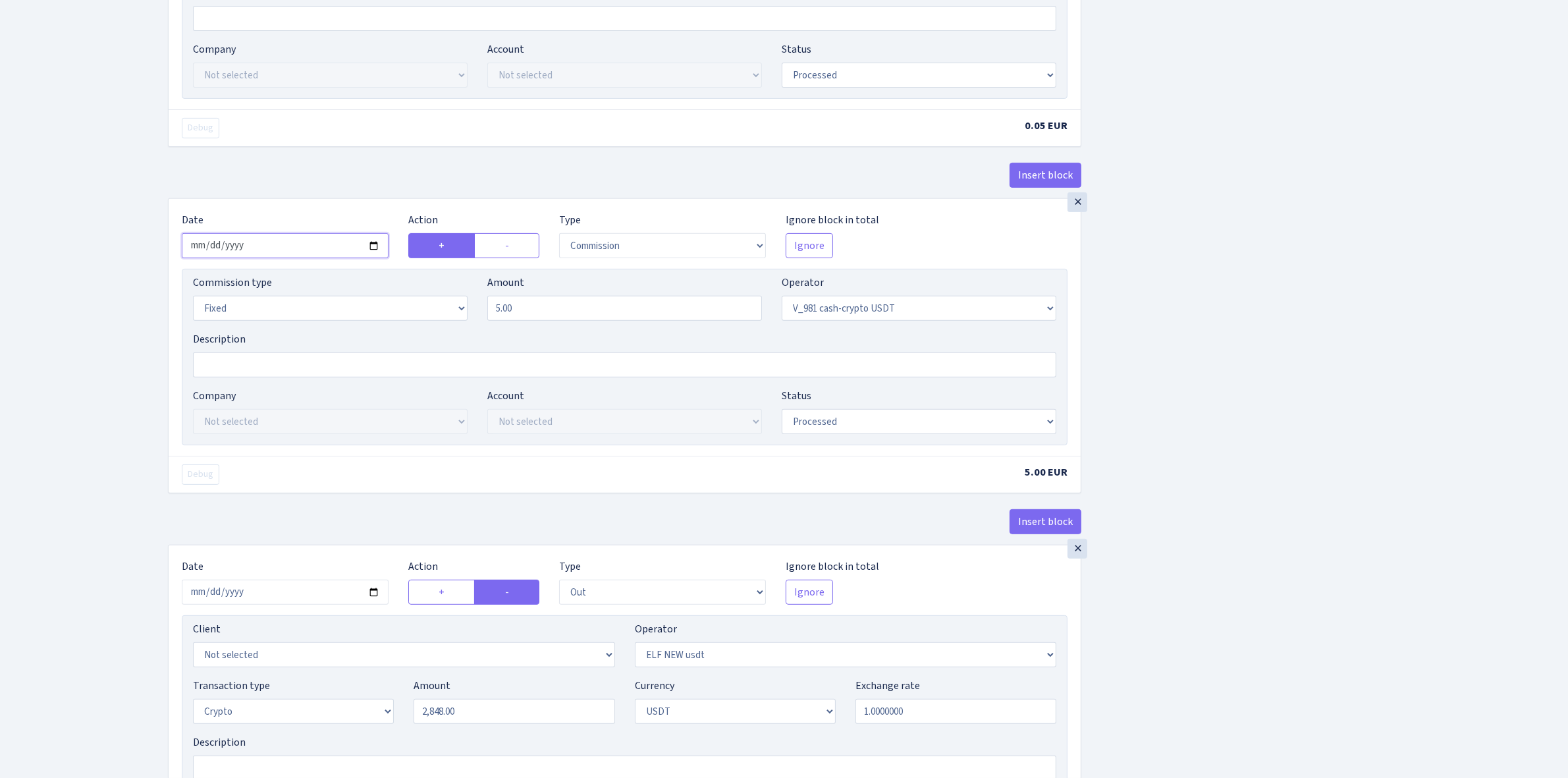
click at [373, 247] on input "[DATE]" at bounding box center [285, 246] width 207 height 25
type input "[DATE]"
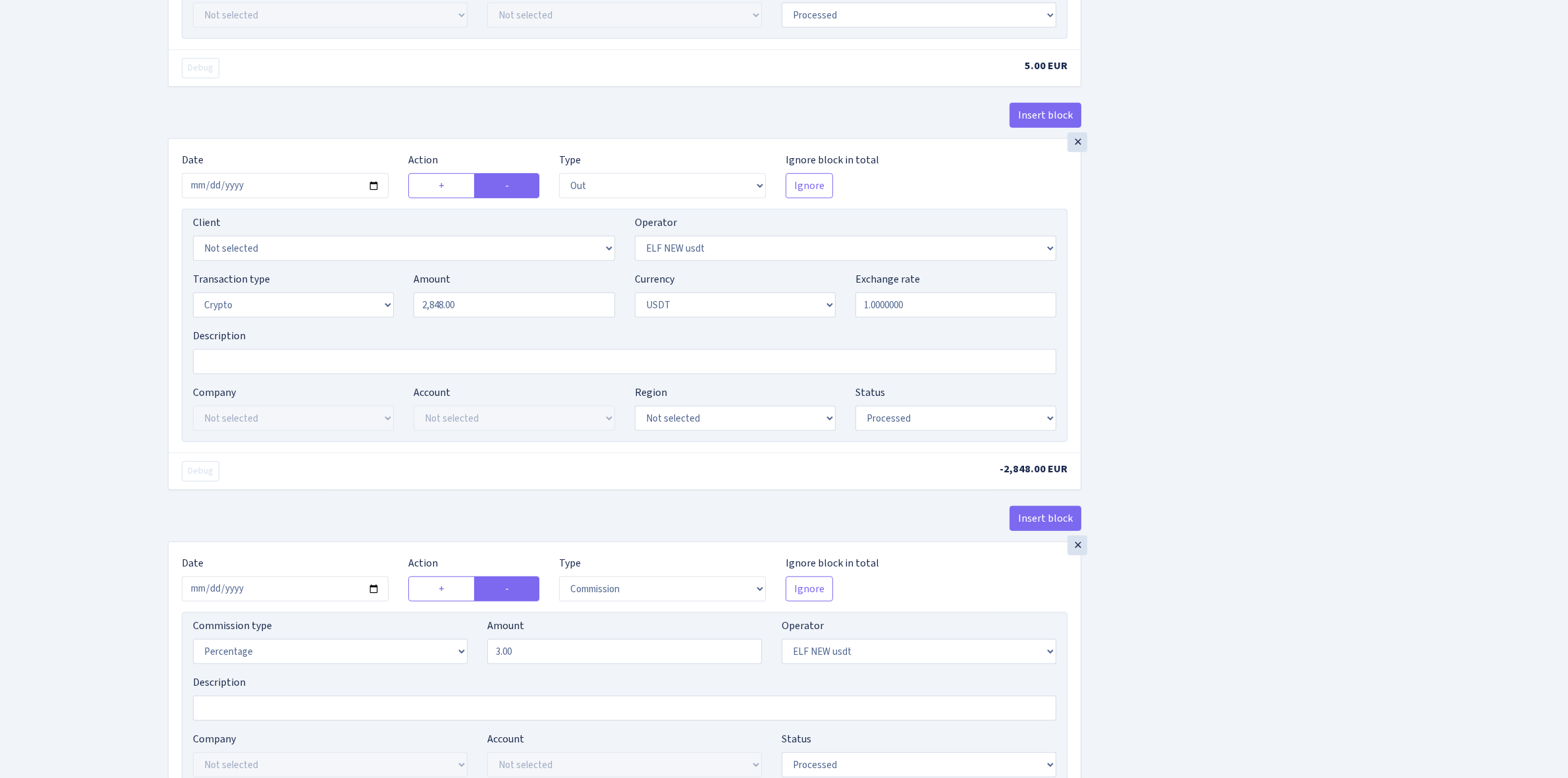
scroll to position [1071, 0]
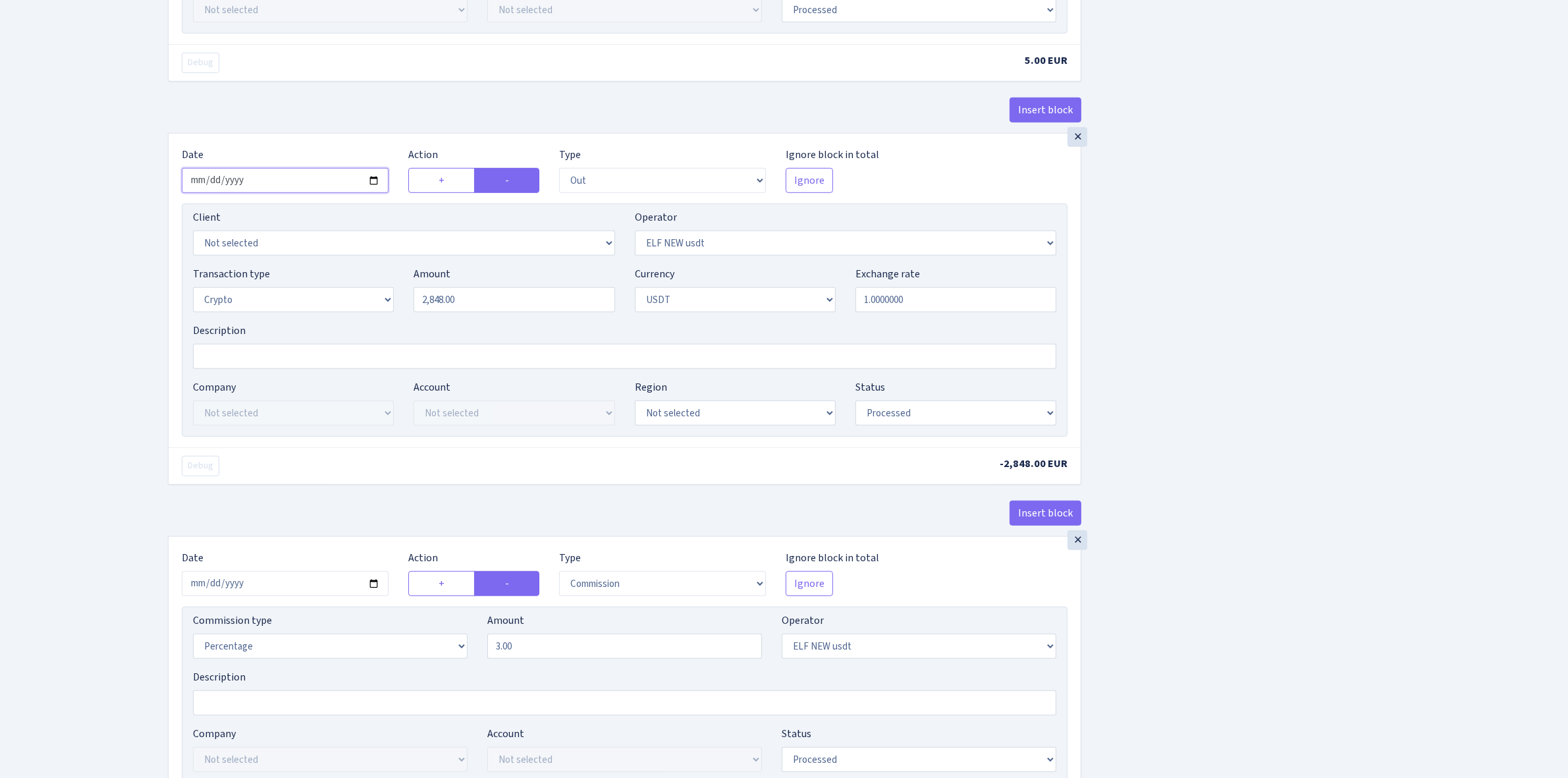
click at [373, 186] on input "2025-09-24" at bounding box center [285, 180] width 207 height 25
type input "[DATE]"
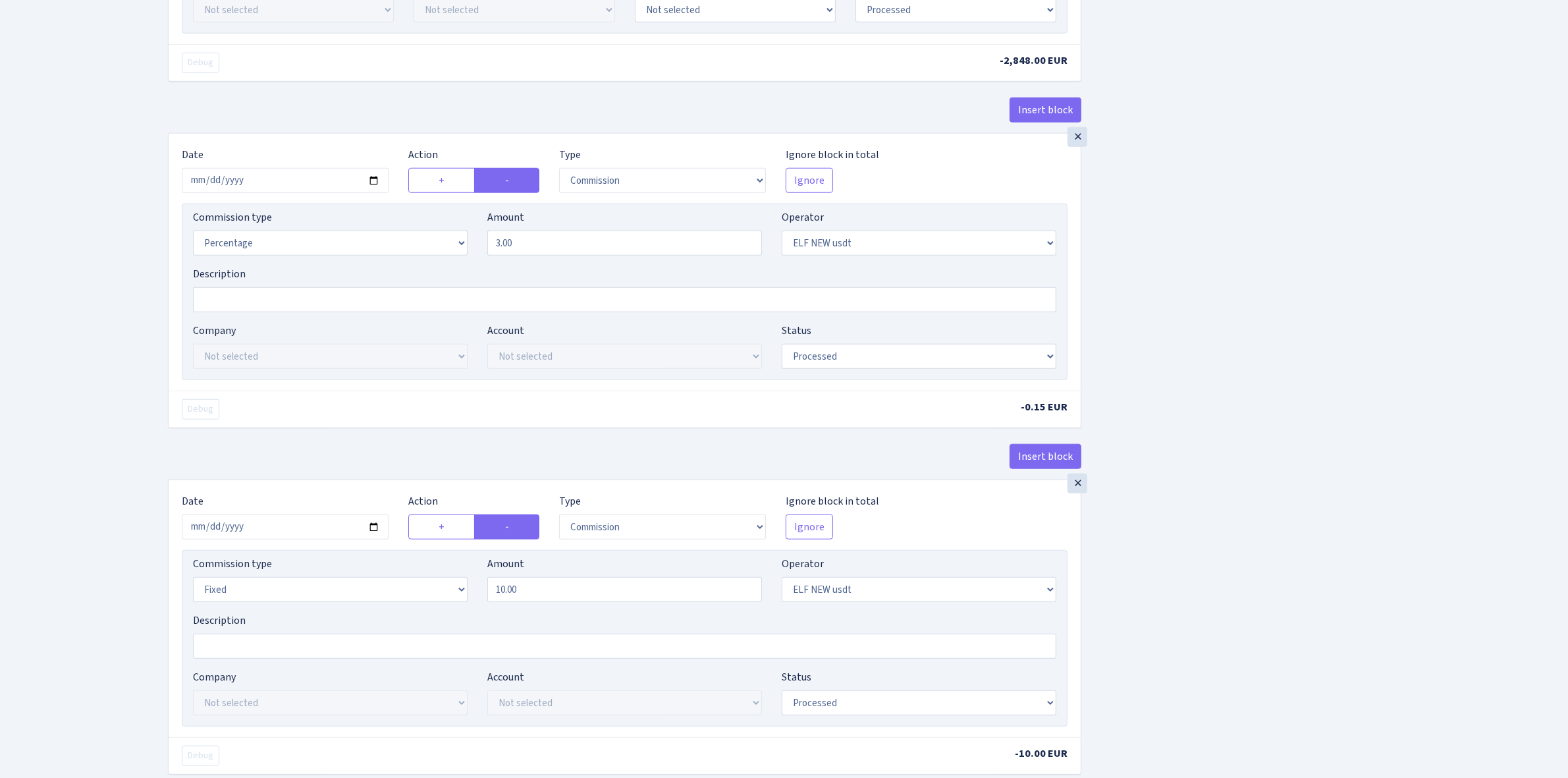
scroll to position [1482, 0]
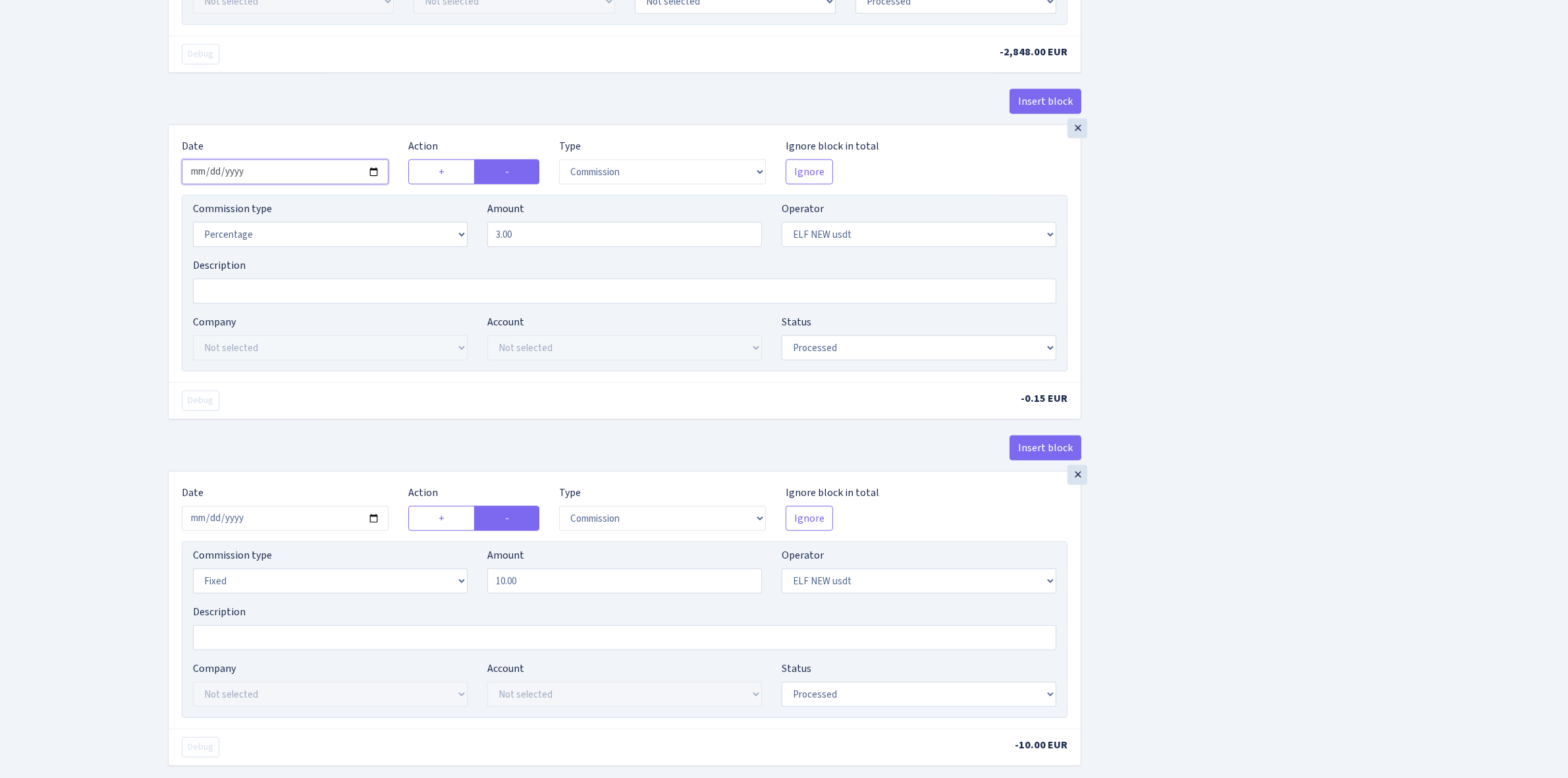
click at [373, 179] on input "2025-09-24" at bounding box center [285, 172] width 207 height 25
type input "2025-10-03"
click at [371, 527] on input "2025-09-24" at bounding box center [285, 518] width 207 height 25
type input "2025-10-03"
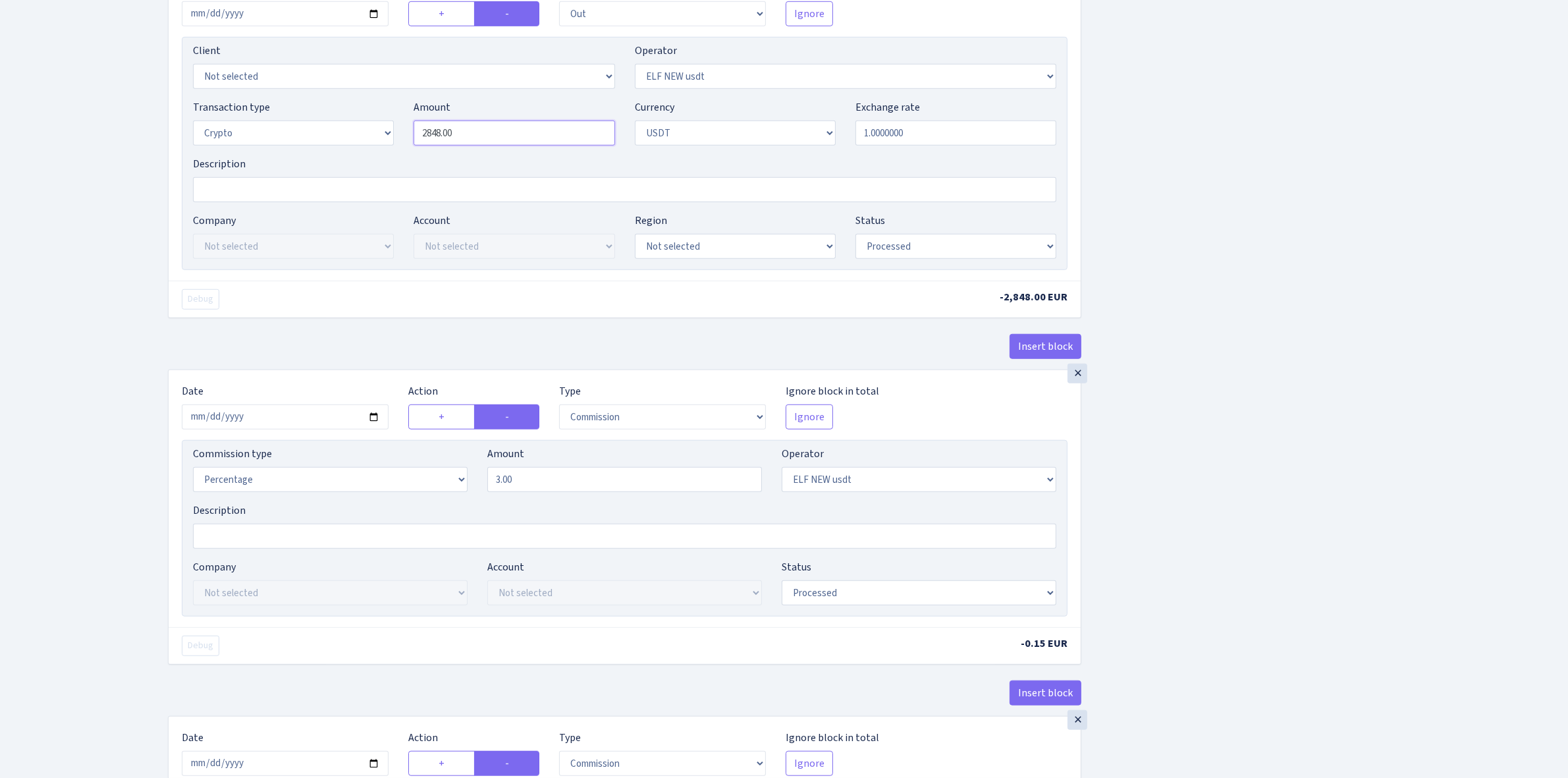
drag, startPoint x: 501, startPoint y: 138, endPoint x: 356, endPoint y: 119, distance: 146.2
click at [356, 119] on div "Transaction type Not selected 981 ELF FISH crypto GIRT IVO dekl MM-BALTIC eur U…" at bounding box center [624, 128] width 883 height 57
type input "5.00"
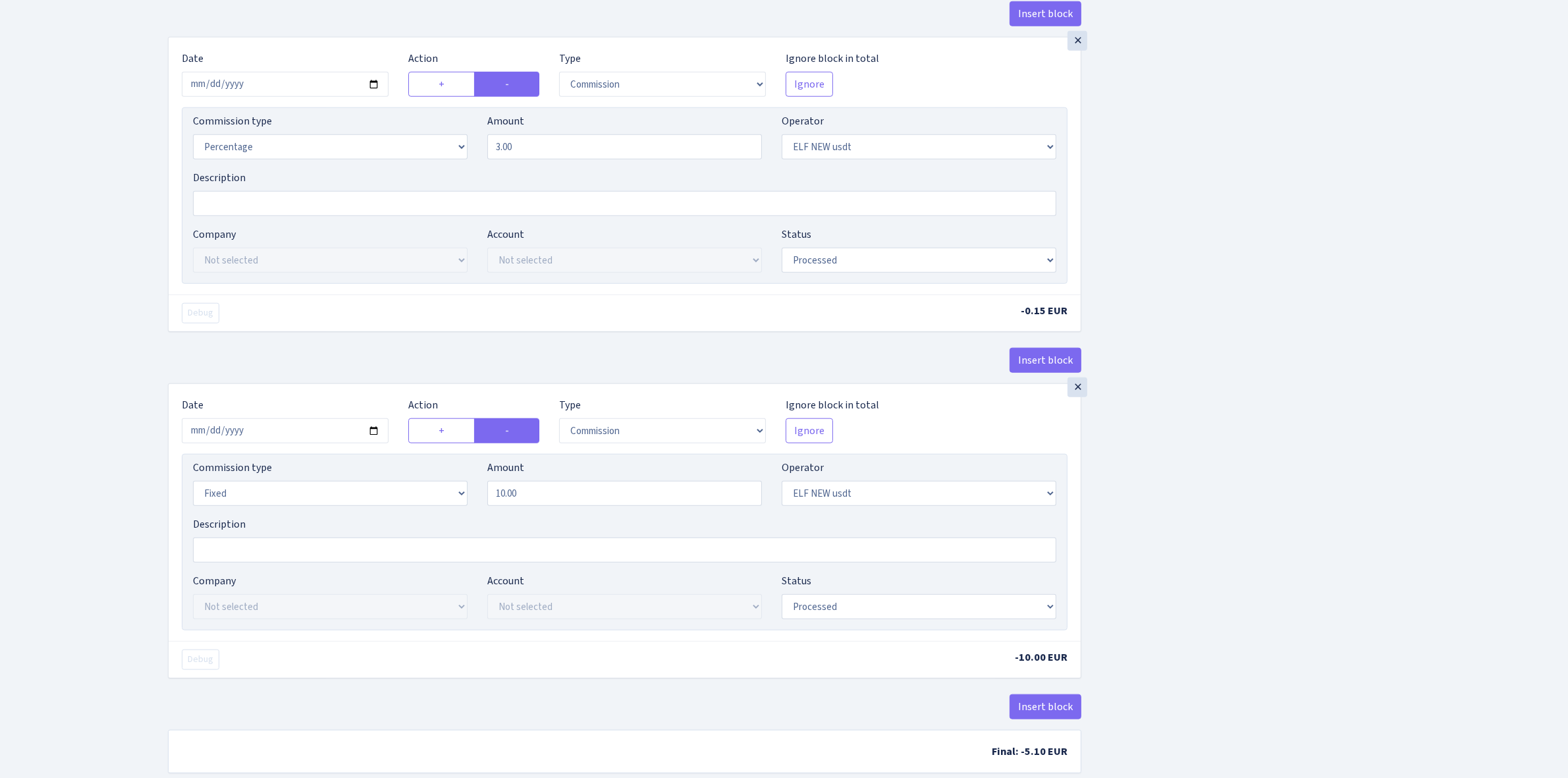
scroll to position [1648, 0]
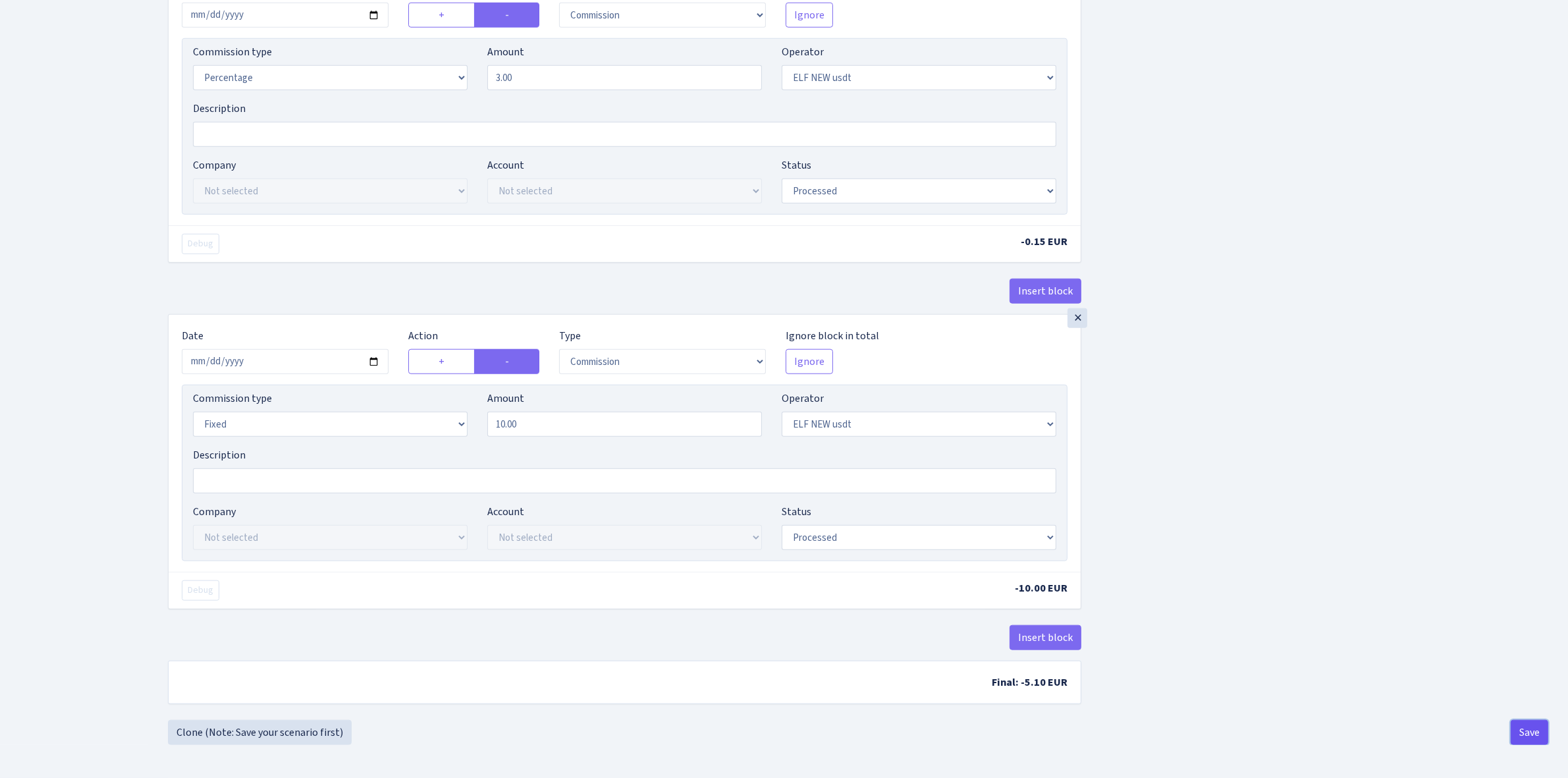
click at [1519, 725] on button "Save" at bounding box center [1529, 733] width 38 height 25
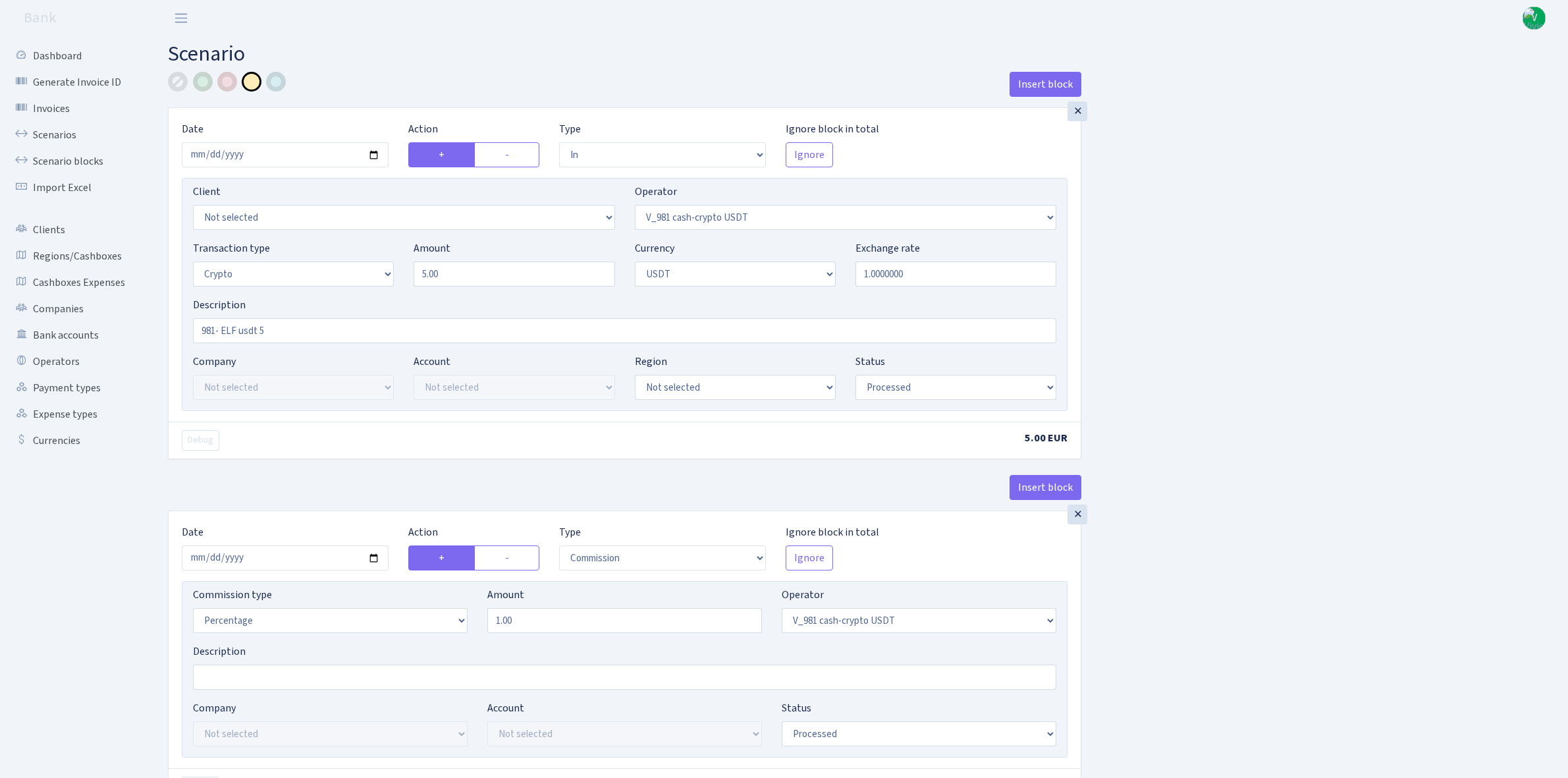
select select "in"
select select "435"
select select "3"
select select "6"
select select "processed"
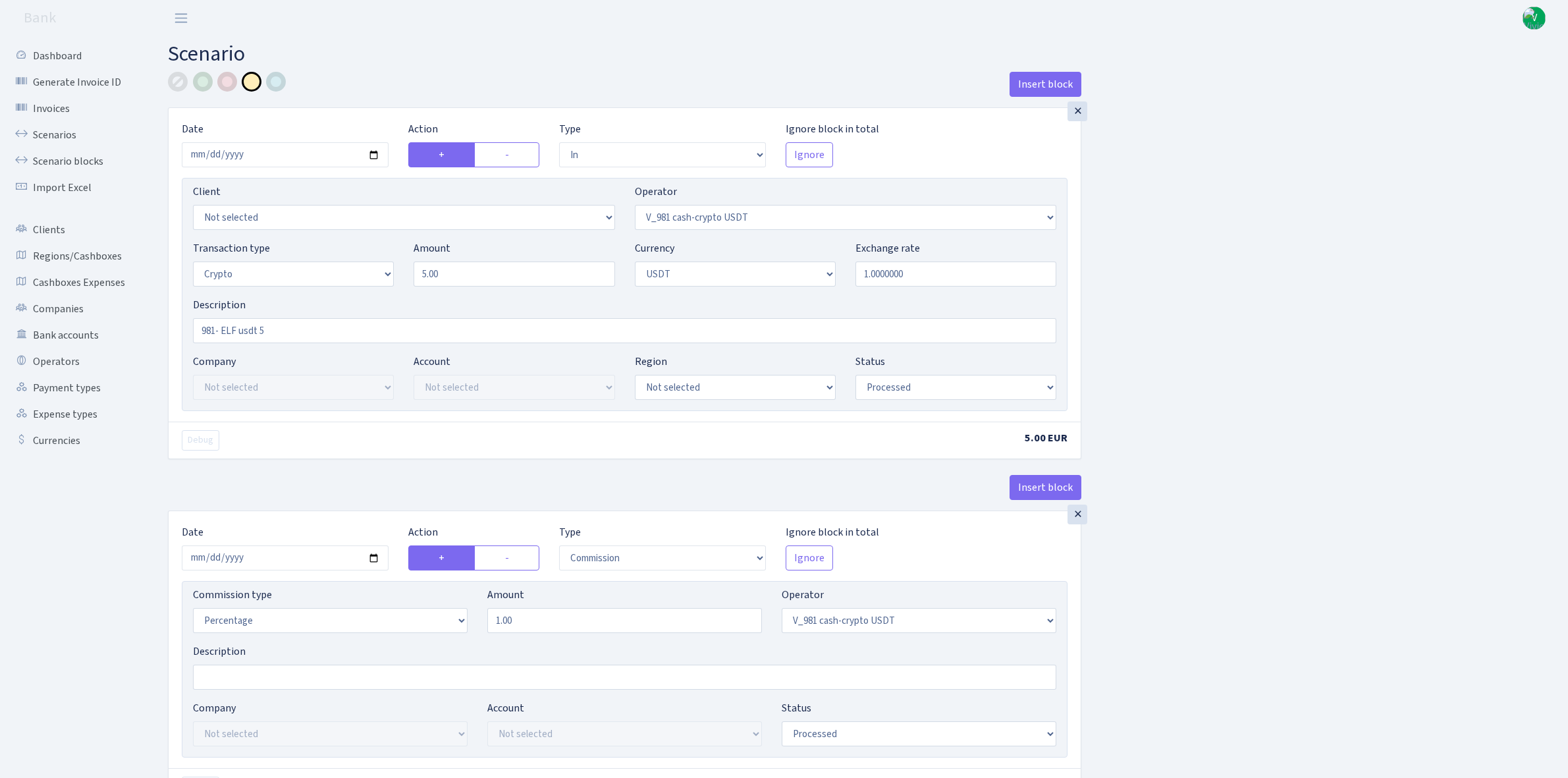
select select "commission"
select select "435"
select select "processed"
select select "commission"
select select "fixed"
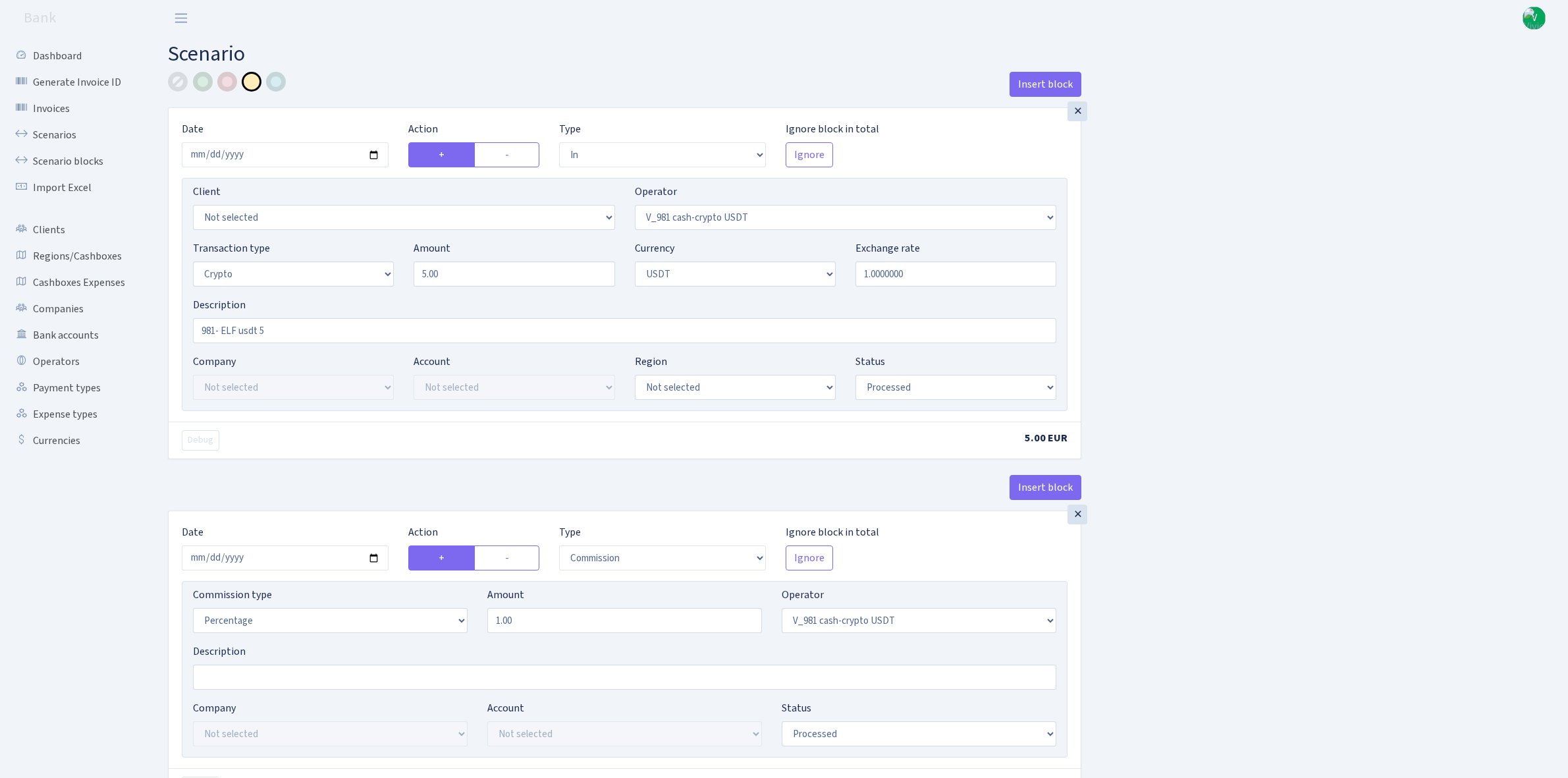
select select "435"
select select "processed"
select select "out"
select select "485"
select select "3"
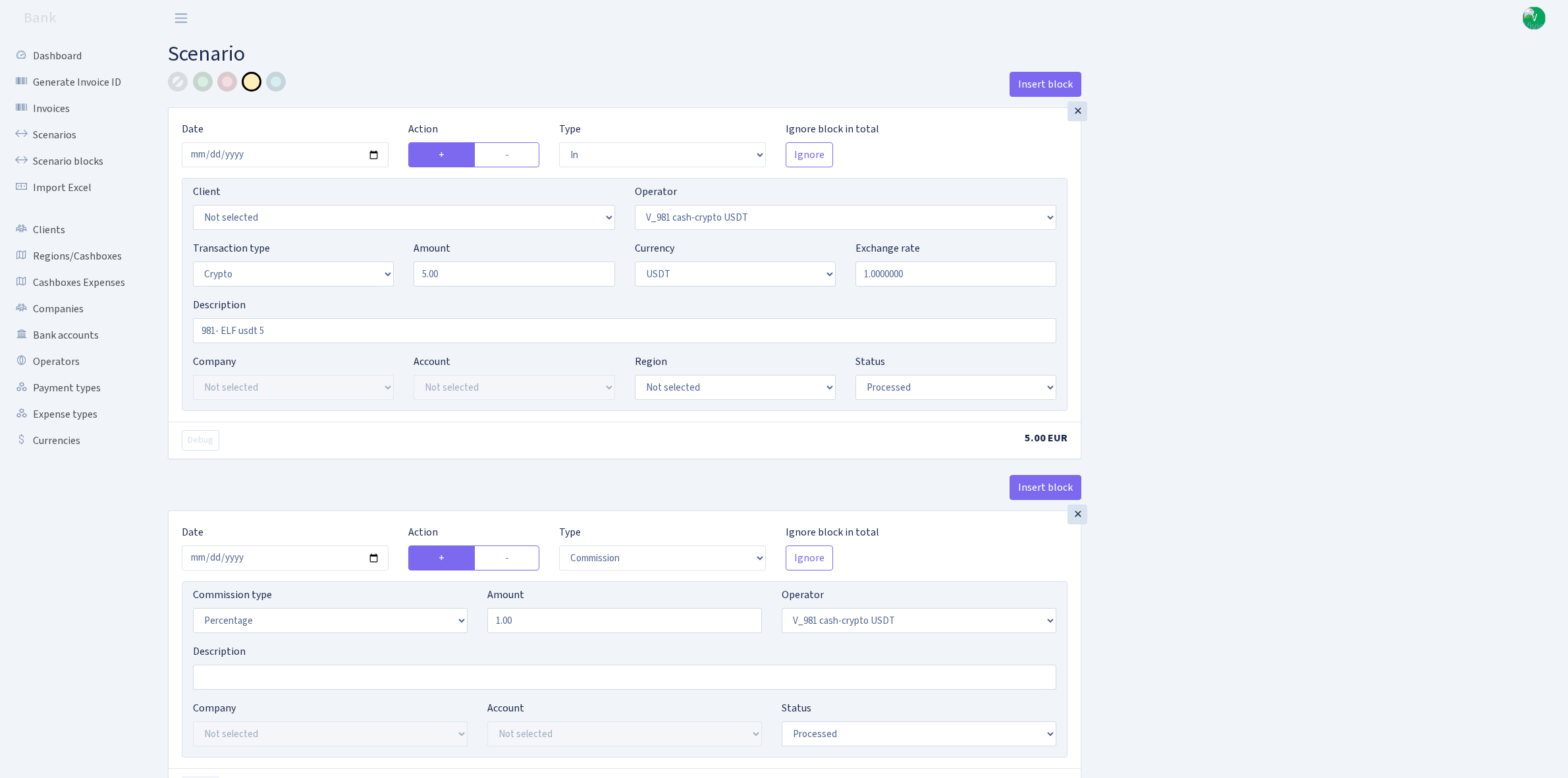
select select "6"
select select "processed"
select select "commission"
select select "485"
select select "processed"
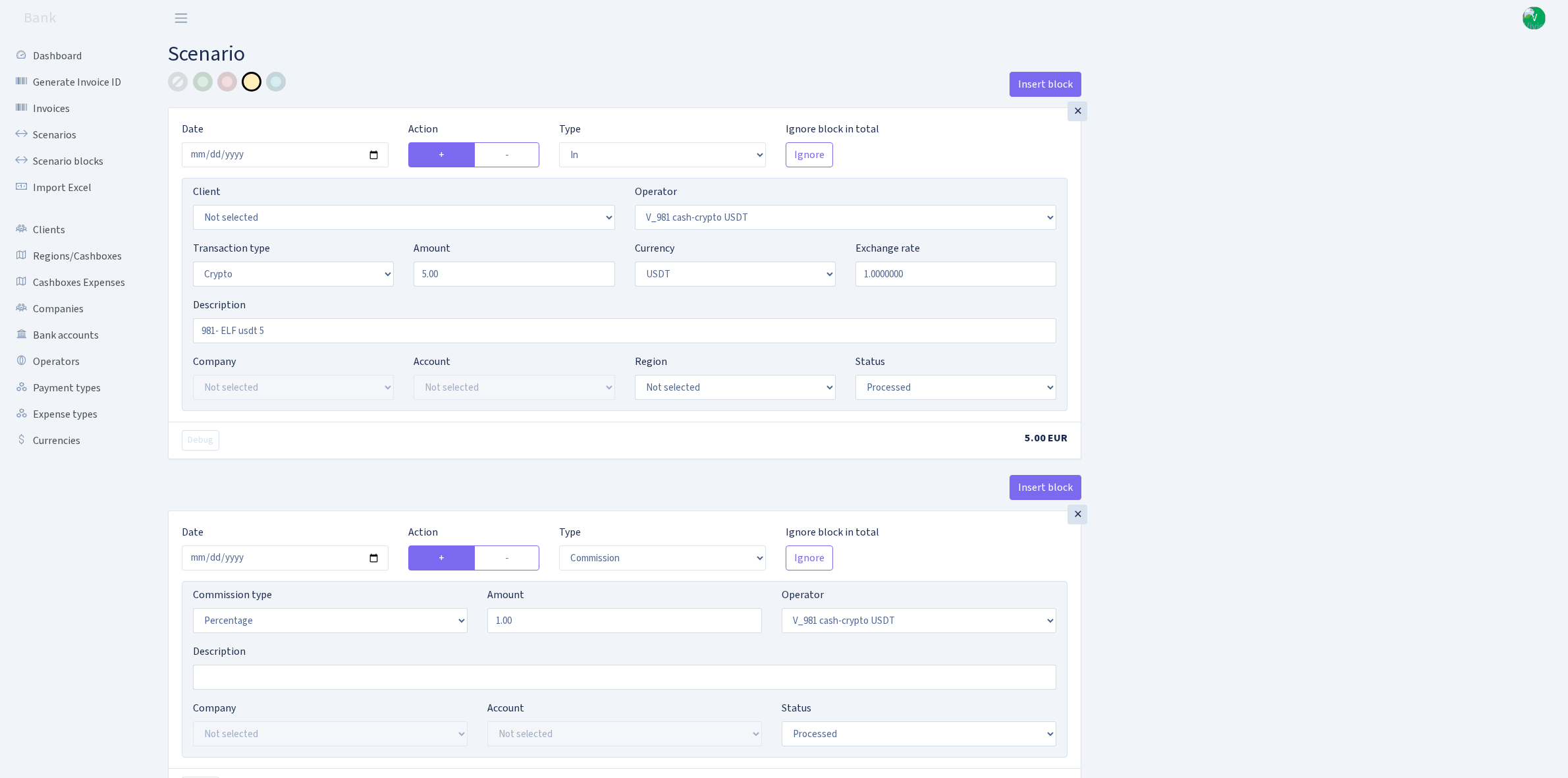
select select "commission"
select select "fixed"
select select "485"
select select "processed"
click at [77, 140] on link "Scenarios" at bounding box center [72, 134] width 132 height 26
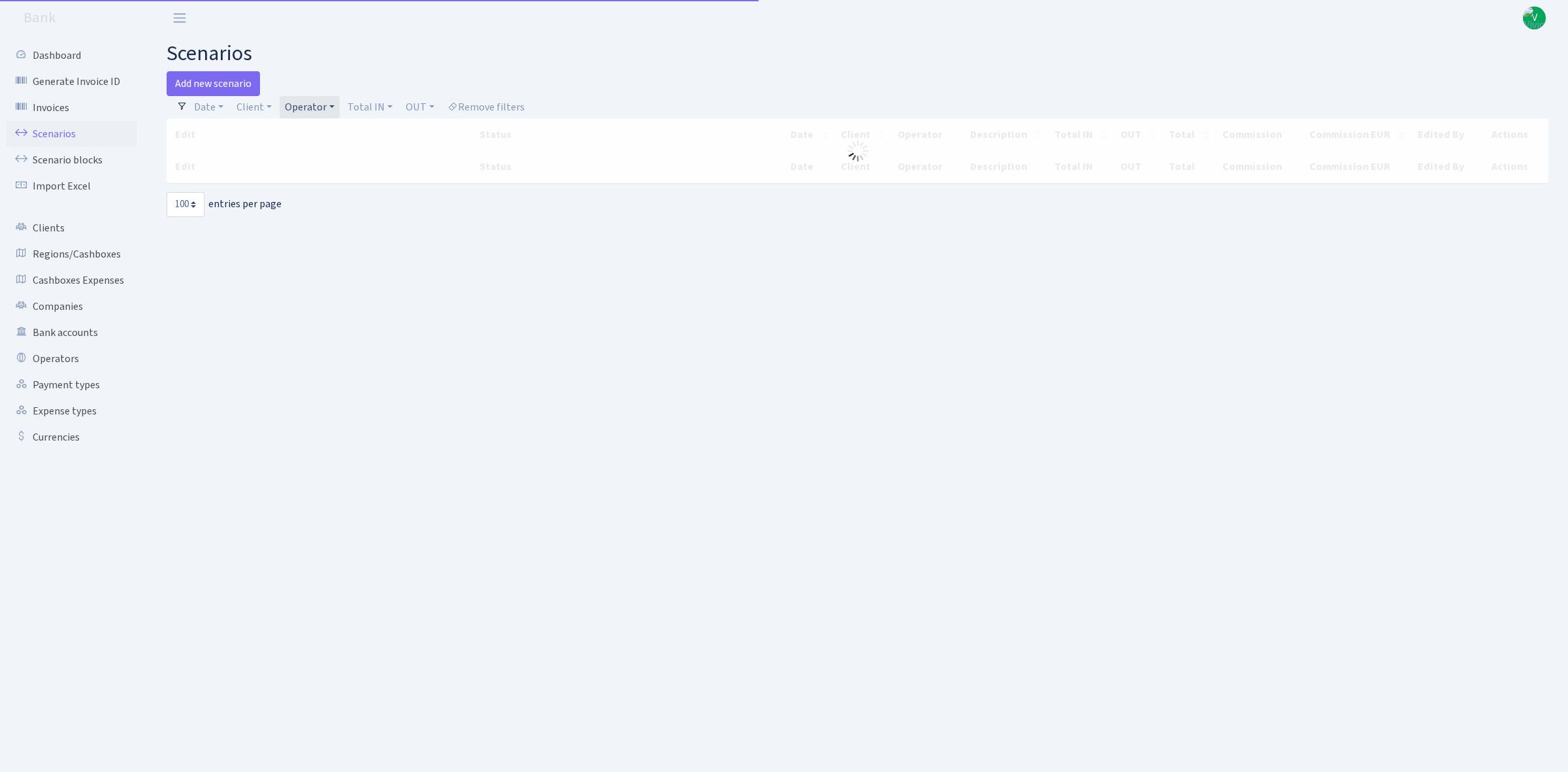
select select "100"
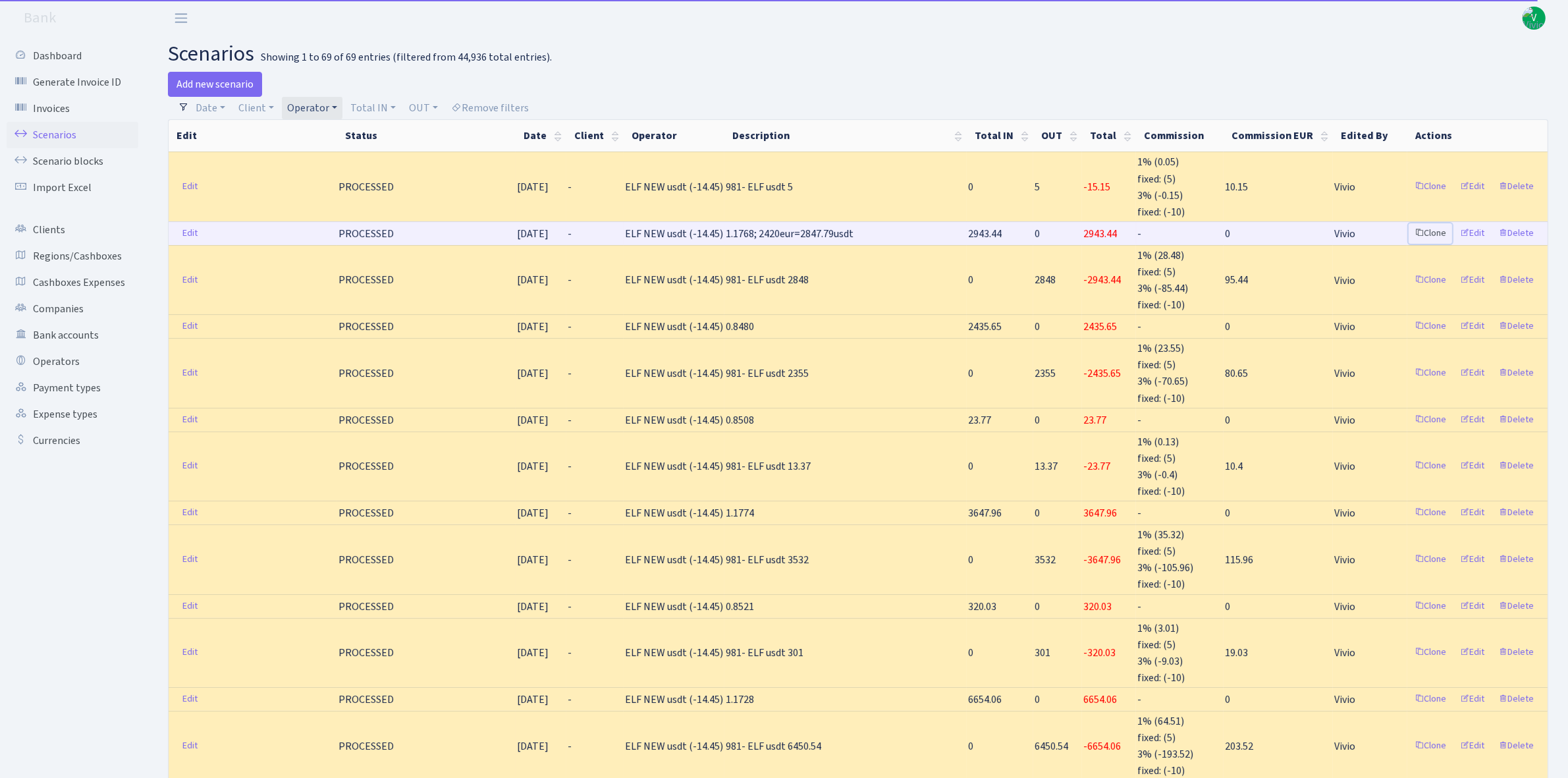
click at [1430, 231] on link "Clone" at bounding box center [1430, 233] width 44 height 20
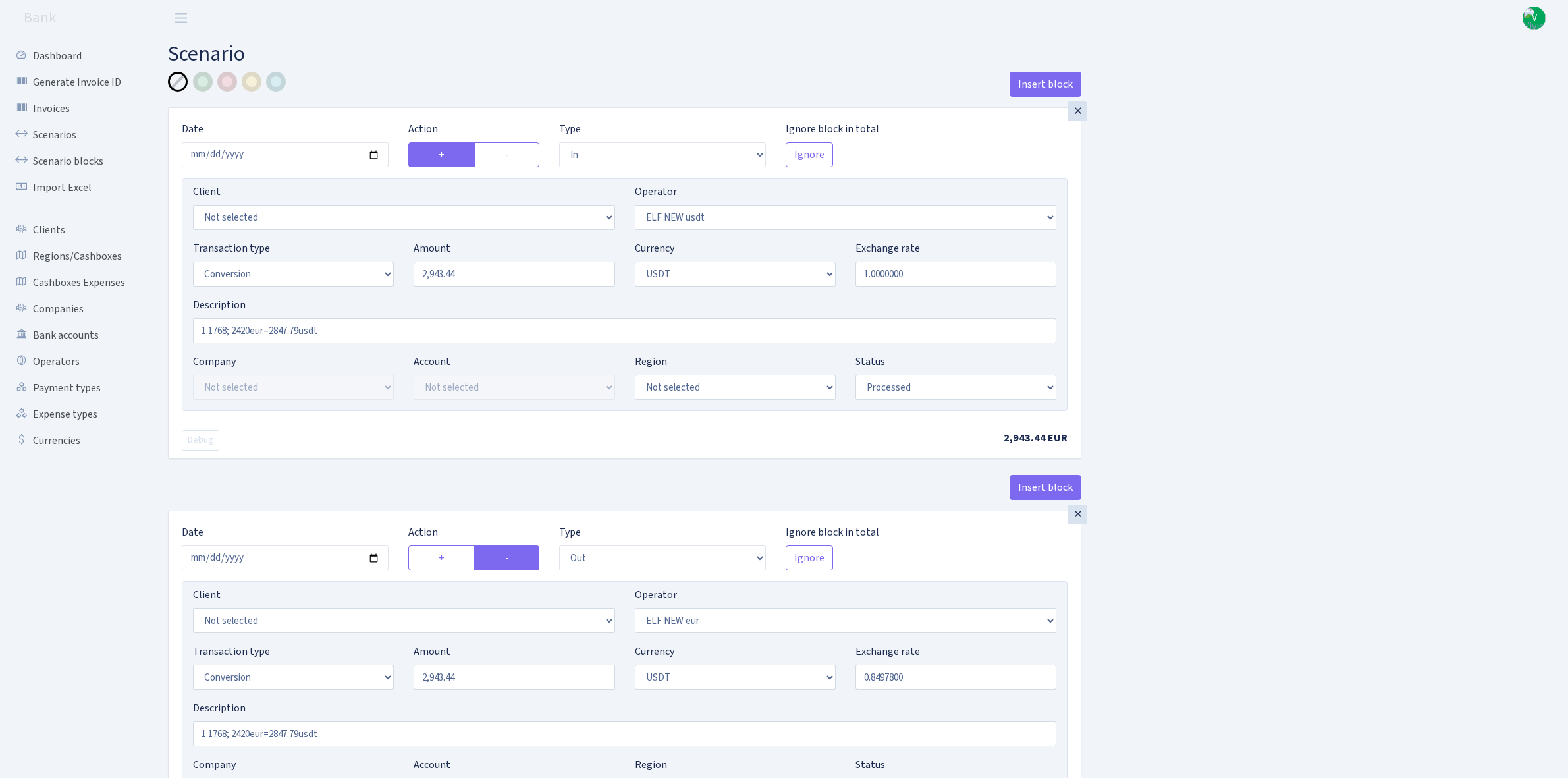
select select "in"
select select "485"
select select "15"
select select "6"
select select "processed"
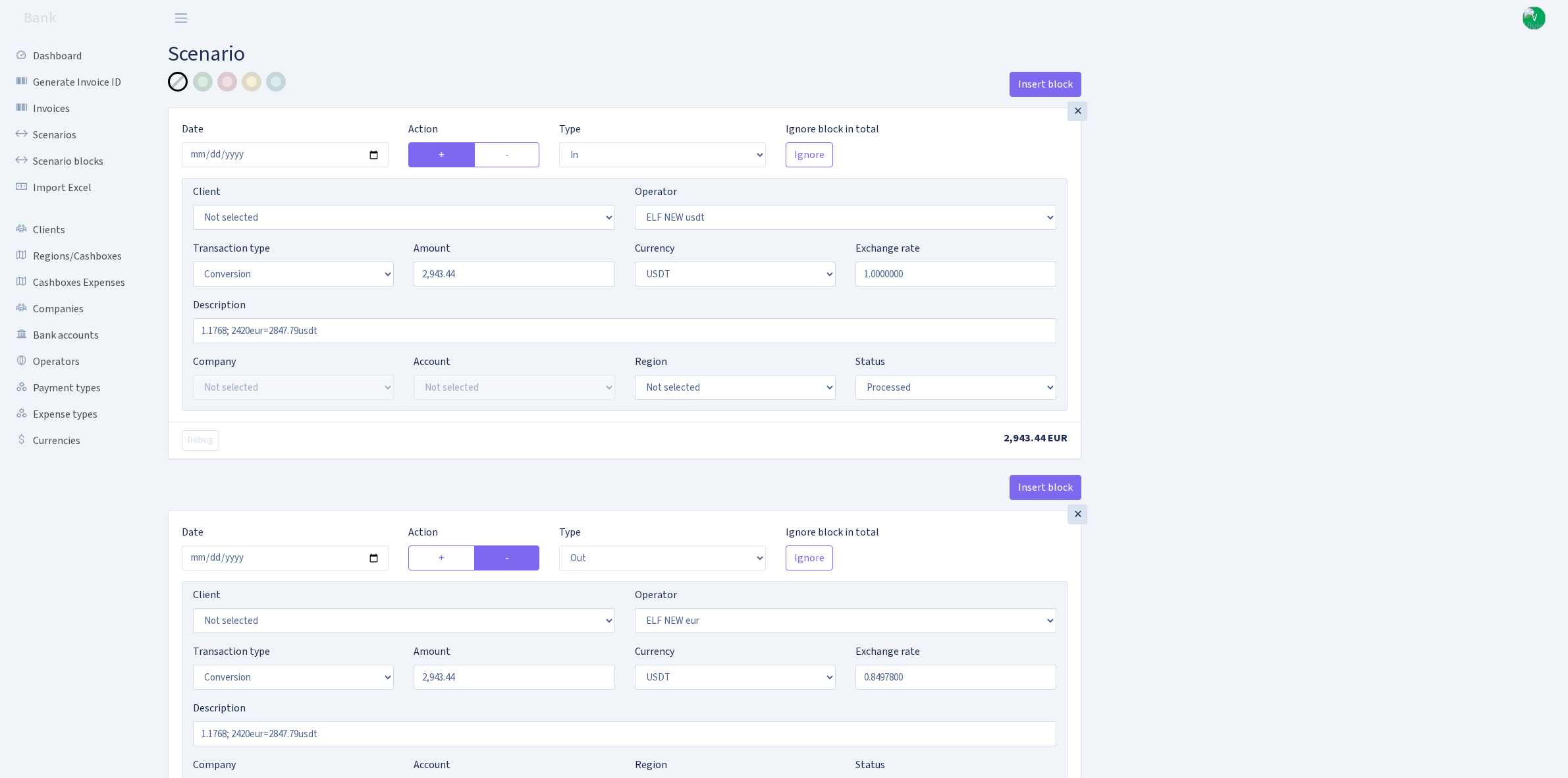
select select "out"
select select "484"
select select "15"
select select "6"
select select "processed"
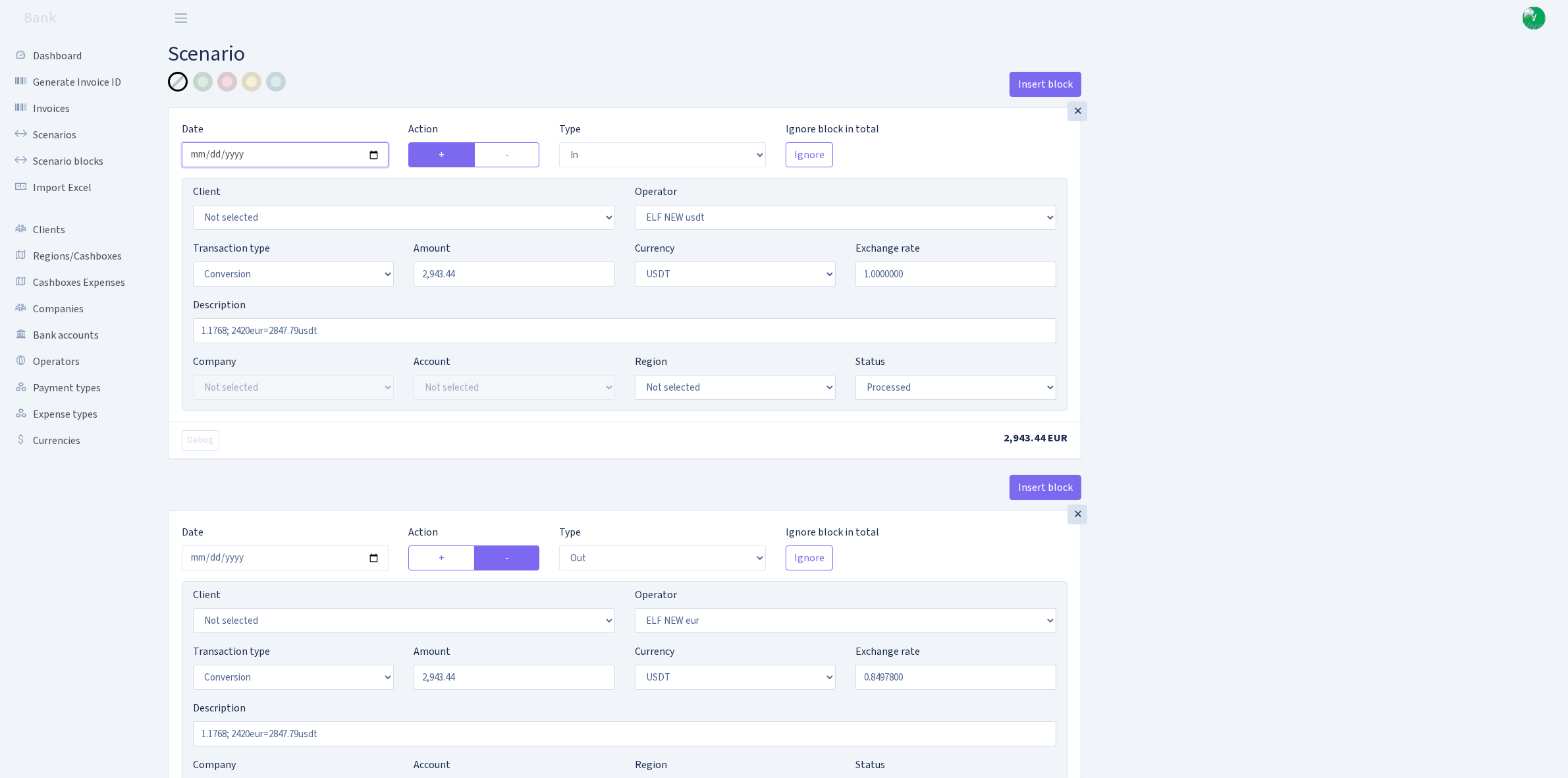
click at [376, 153] on input "2025-09-24" at bounding box center [285, 155] width 207 height 25
type input "[DATE]"
drag, startPoint x: 501, startPoint y: 278, endPoint x: 374, endPoint y: 262, distance: 128.0
click at [374, 262] on div "Transaction type Not selected 981 ELF FISH crypto GIRT IVO dekl MM-BALTIC eur U…" at bounding box center [624, 269] width 883 height 57
type input "15.15"
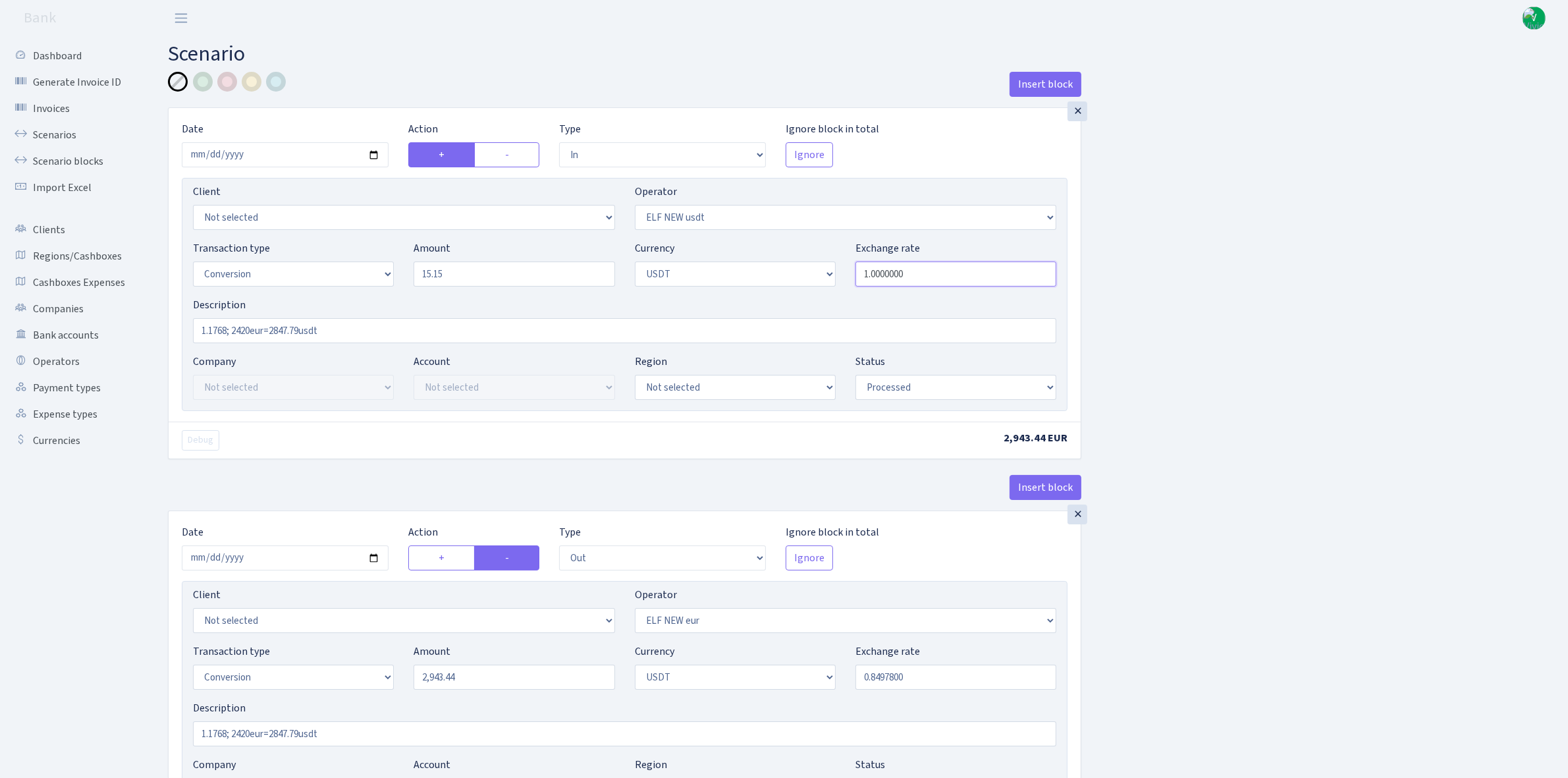
click at [896, 277] on input "1.0000000" at bounding box center [956, 274] width 201 height 25
click at [226, 328] on input "1.1768; 2420eur=2847.79usdt" at bounding box center [625, 330] width 864 height 25
click at [263, 330] on input "1.173708; 2420eur=2847.79usdt" at bounding box center [625, 330] width 864 height 25
click at [309, 333] on input "1.173708; 4.26eur=2847.79usdt" at bounding box center [625, 330] width 864 height 25
type input "1.173708; 4.26eur=5usdt"
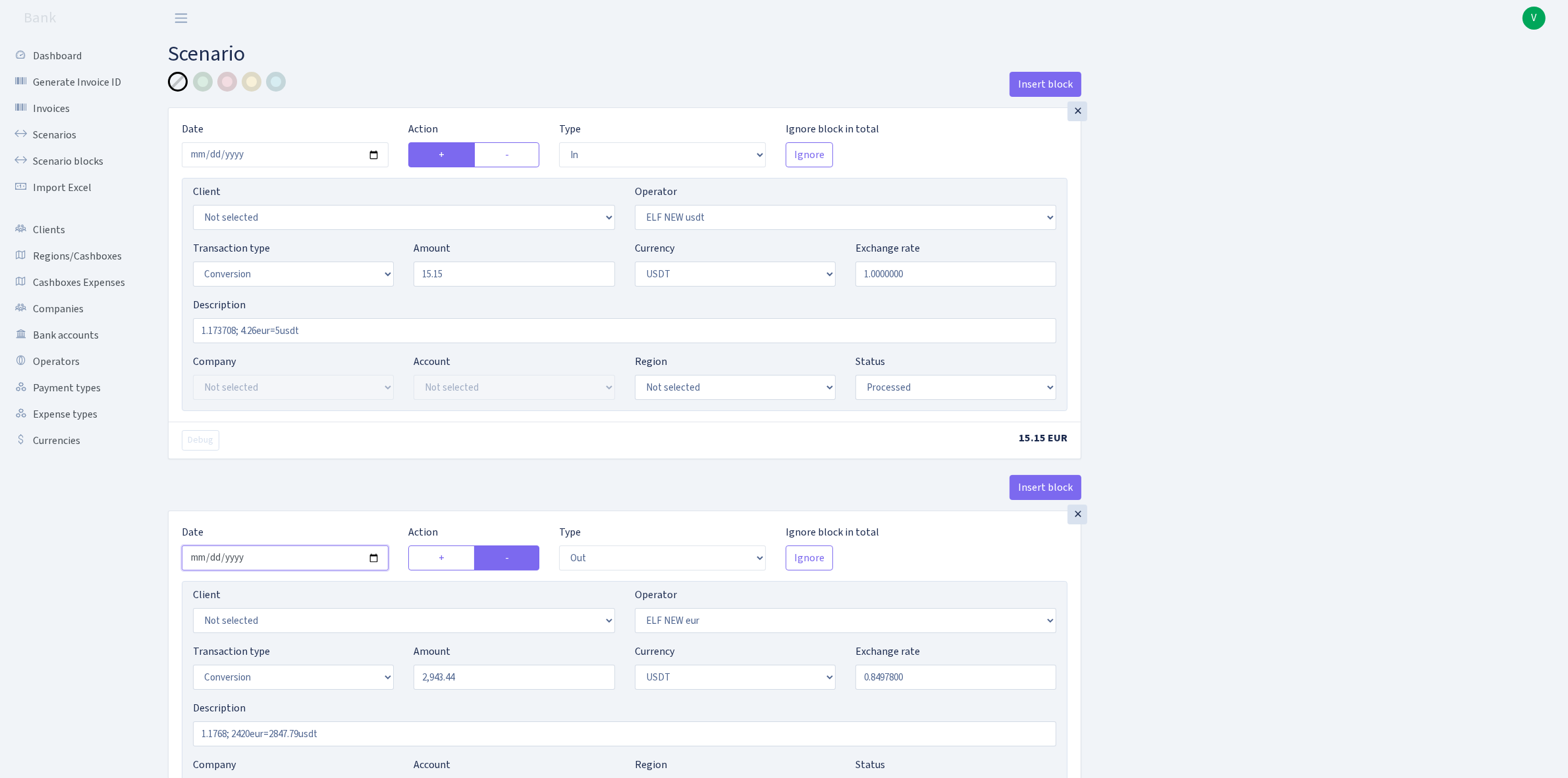
click at [376, 558] on input "[DATE]" at bounding box center [285, 558] width 207 height 25
type input "[DATE]"
drag, startPoint x: 483, startPoint y: 682, endPoint x: 388, endPoint y: 667, distance: 96.2
click at [388, 667] on div "Transaction type Not selected 981 ELF FISH crypto GIRT IVO dekl MM-BALTIC eur U…" at bounding box center [624, 672] width 883 height 57
type input "15.15"
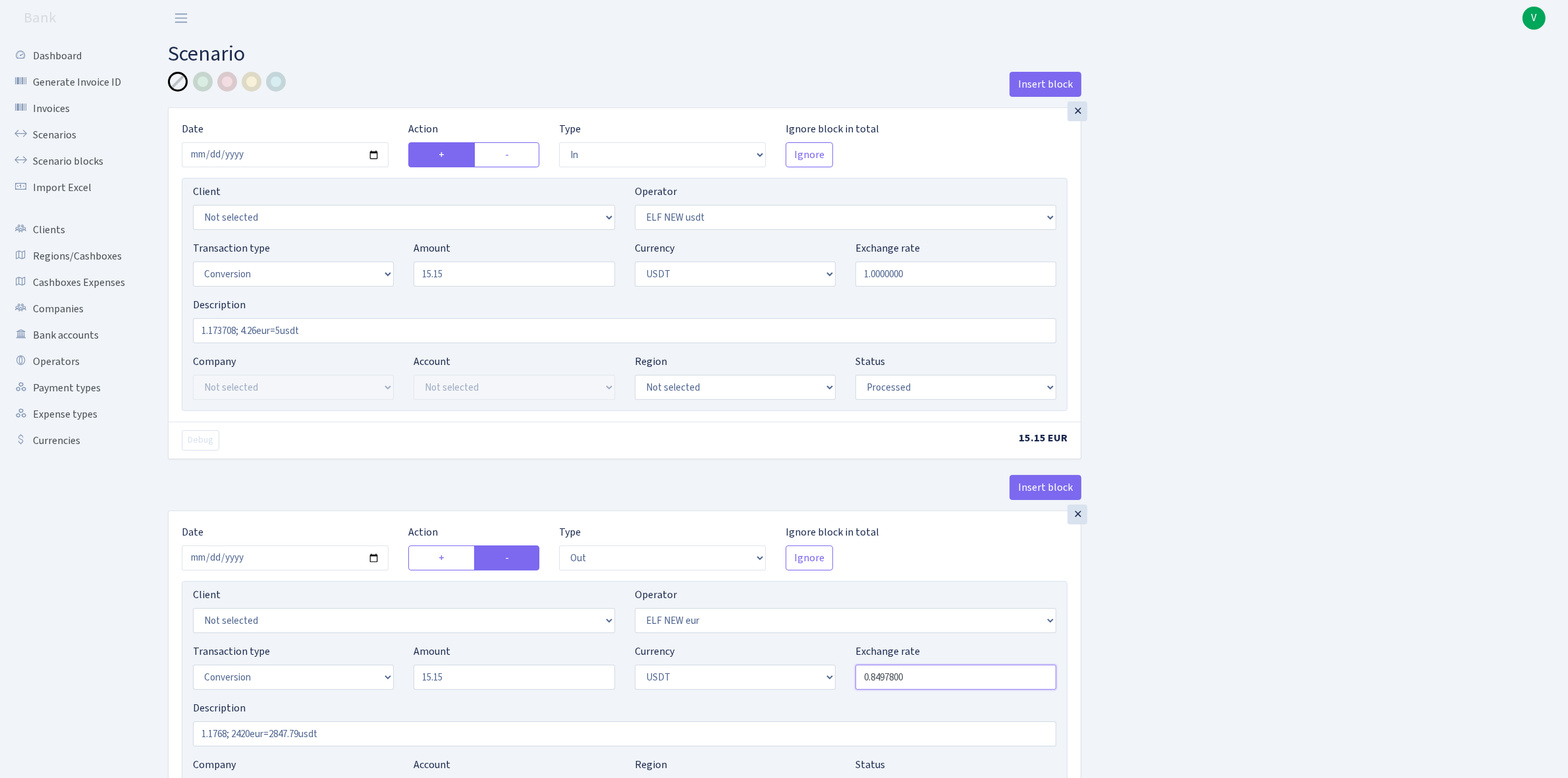
click at [910, 683] on input "0.8497800" at bounding box center [956, 677] width 201 height 25
drag, startPoint x: 901, startPoint y: 677, endPoint x: 963, endPoint y: 688, distance: 63.0
click at [963, 688] on input "0.8497800" at bounding box center [956, 677] width 201 height 25
click at [1178, 687] on div "Insert block × Date 2025-10-03 Action + - Type --- In Out Commission Field requ…" at bounding box center [859, 522] width 1400 height 901
type input "0.8520000"
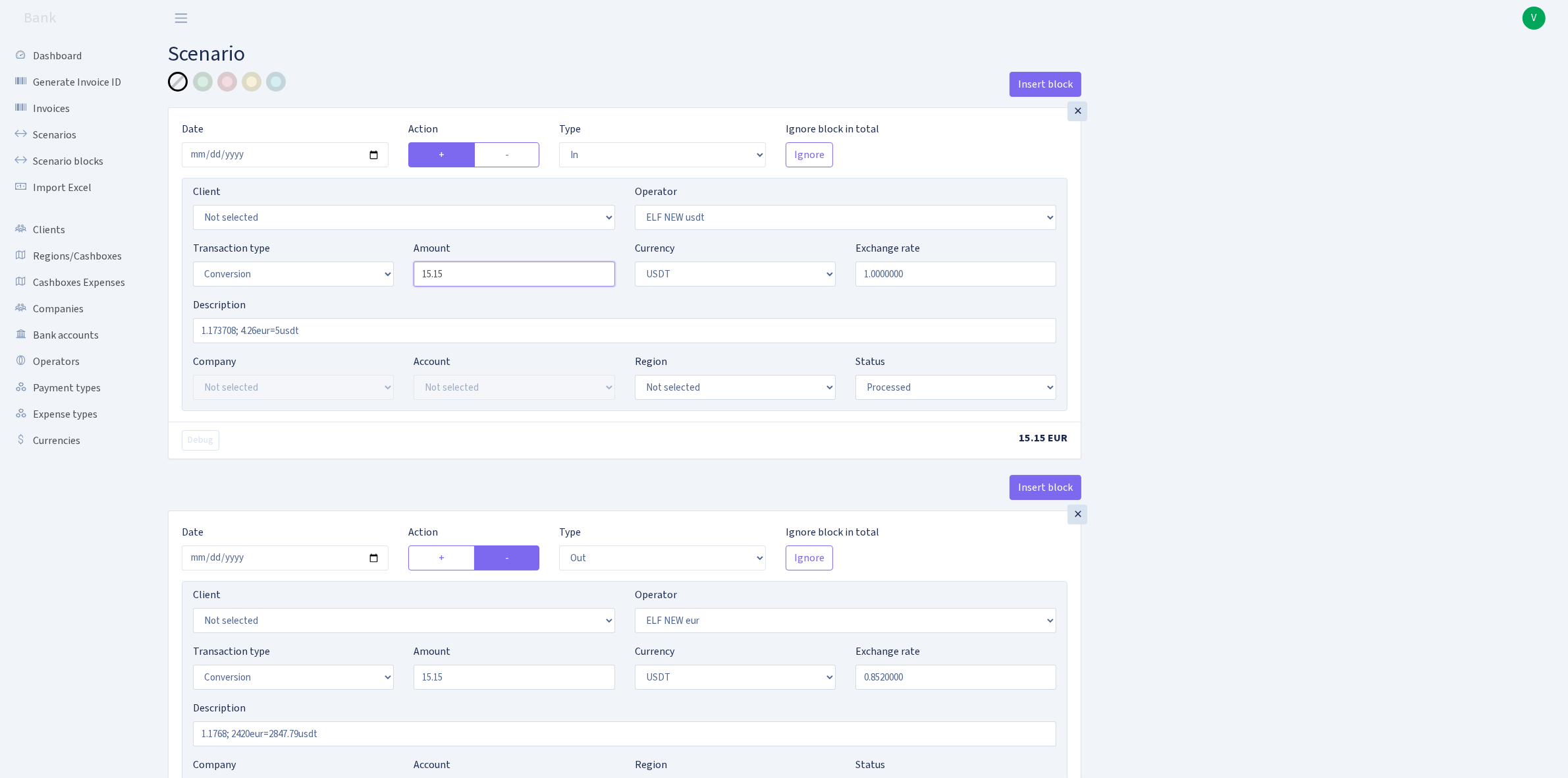
drag, startPoint x: 427, startPoint y: 275, endPoint x: 410, endPoint y: 269, distance: 18.0
click at [410, 269] on div "Amount 15.15" at bounding box center [514, 263] width 221 height 46
type input "5.15"
click at [426, 680] on input "15.15" at bounding box center [514, 677] width 201 height 25
type input "5.15"
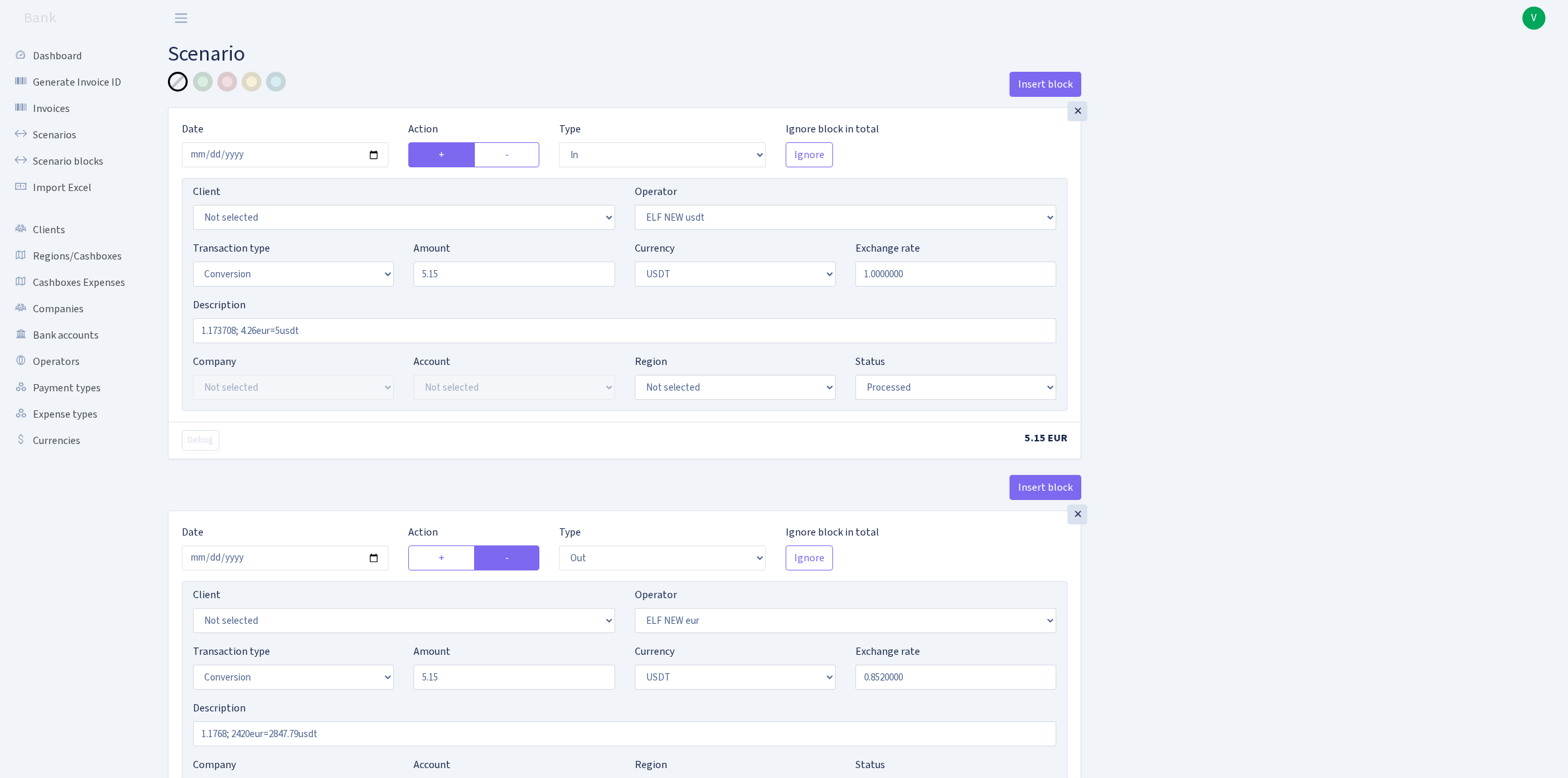
click at [1176, 609] on div "Insert block × Date 2025-10-03 Action + - Type --- In Out Commission Field requ…" at bounding box center [859, 522] width 1400 height 901
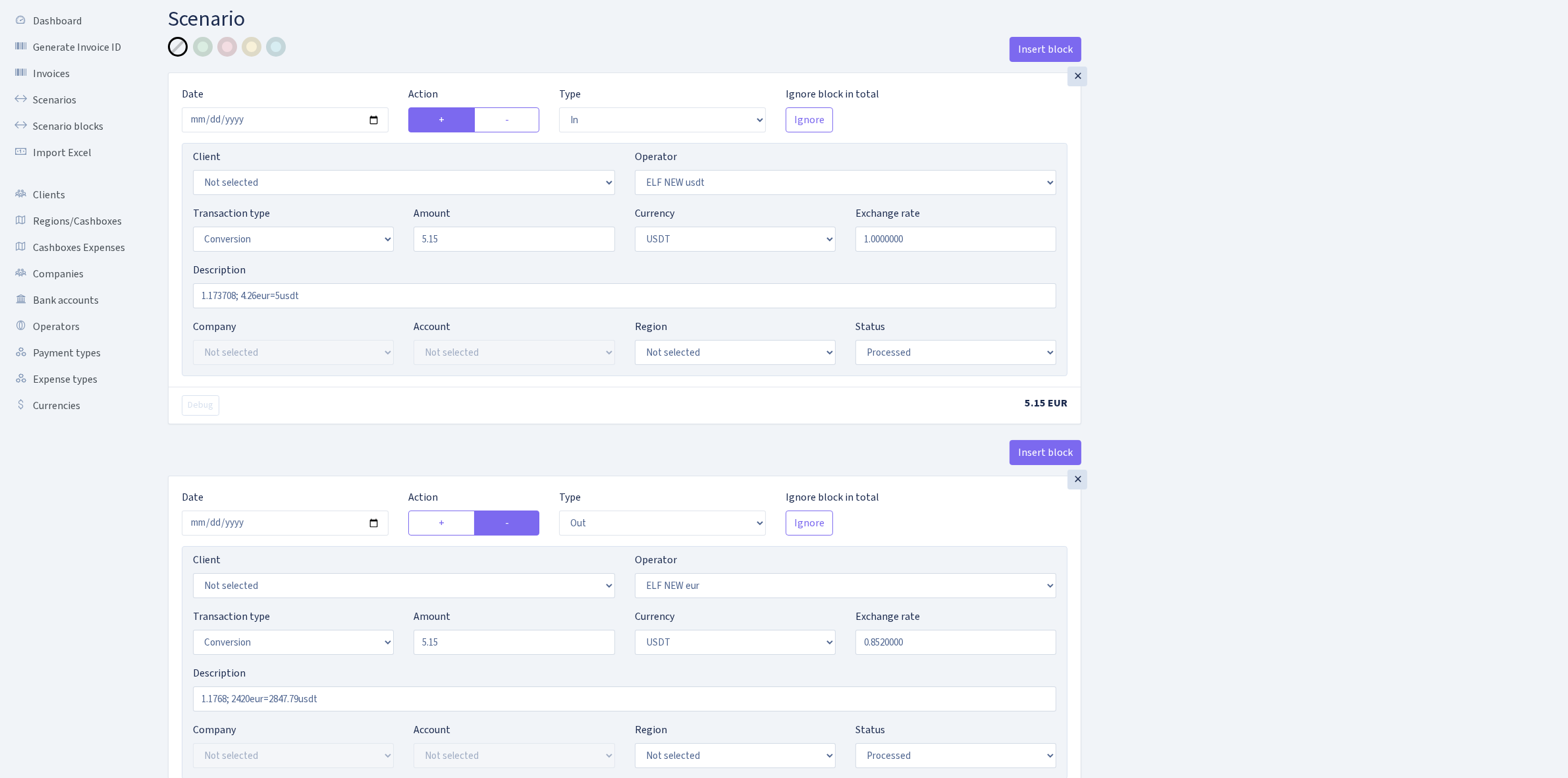
scroll to position [10, 0]
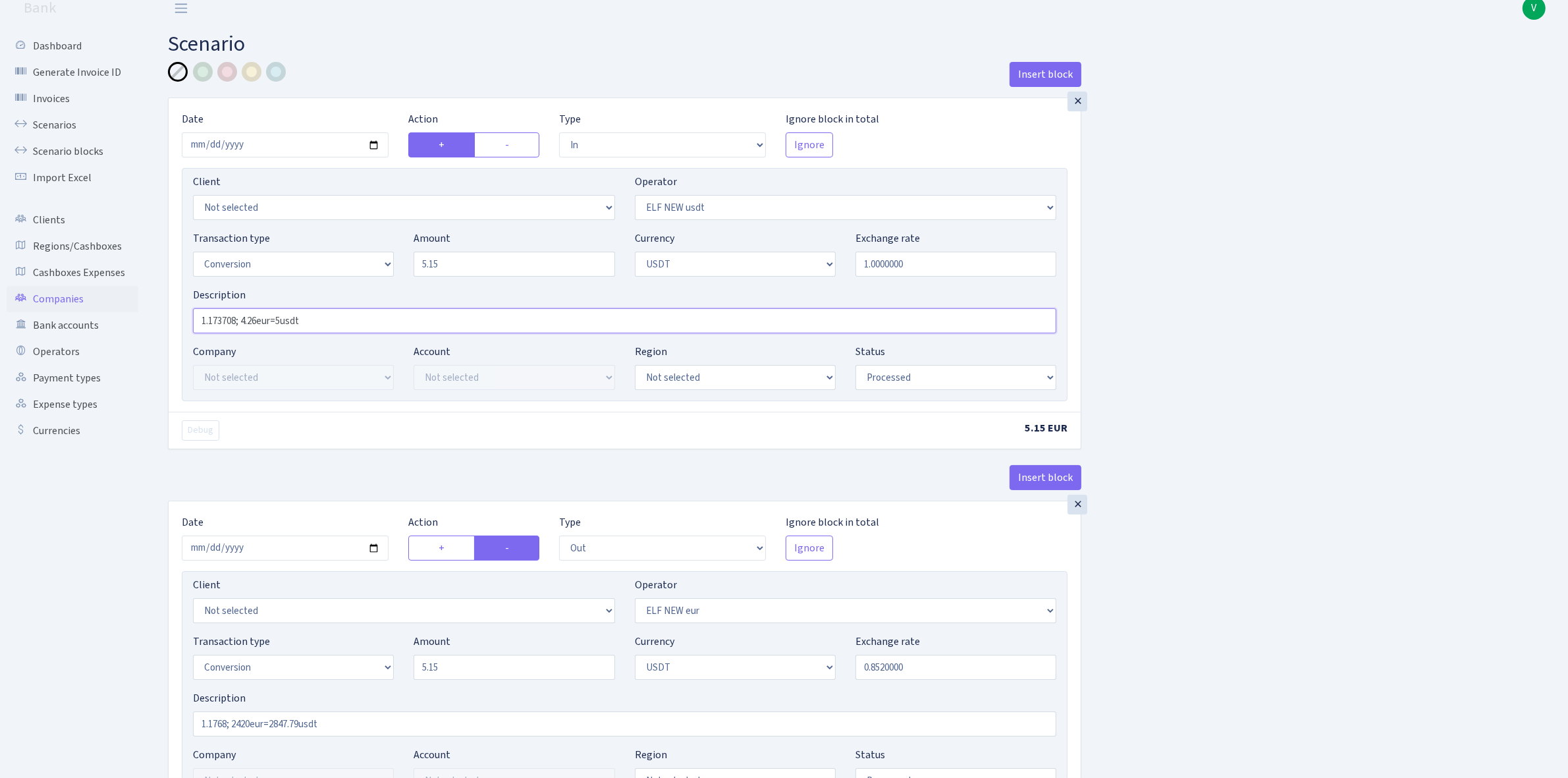
drag, startPoint x: 330, startPoint y: 321, endPoint x: 66, endPoint y: 308, distance: 264.3
click at [66, 308] on div "Dashboard Generate Invoice ID Invoices Scenarios Scenario blocks Import Excel C…" at bounding box center [784, 506] width 1568 height 962
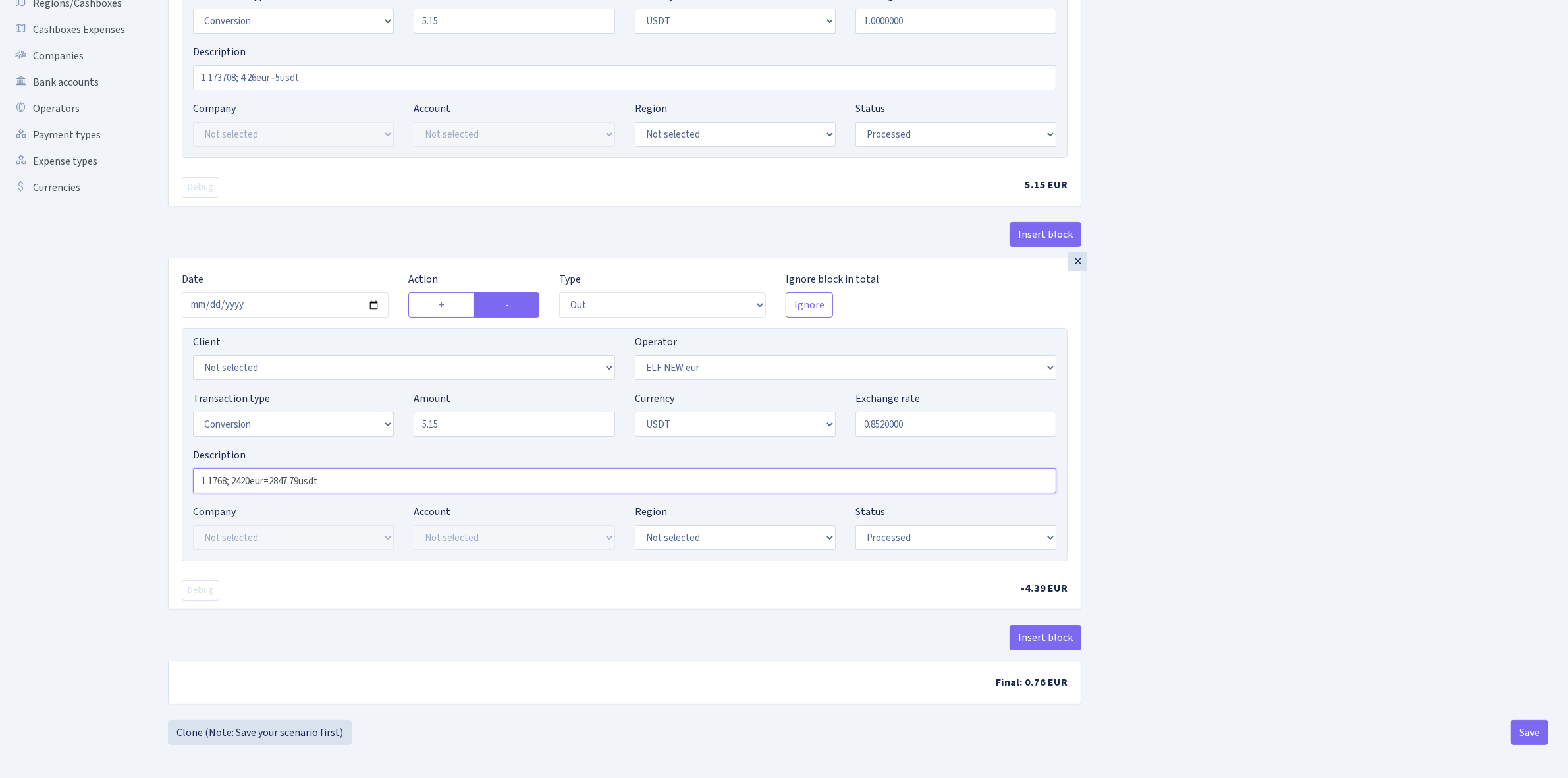
drag, startPoint x: 366, startPoint y: 478, endPoint x: 152, endPoint y: 453, distance: 215.5
click at [160, 456] on div "Insert block × Date 2025-10-03 Action + - Type --- In Out Commission Field requ…" at bounding box center [625, 269] width 933 height 901
paste input "3708; 4.26eur=5"
type input "1.173708; 4.26eur=5usdt"
click at [1295, 557] on div "Insert block × Date 2025-10-03 Action + - Type --- In Out Commission Field requ…" at bounding box center [859, 269] width 1400 height 901
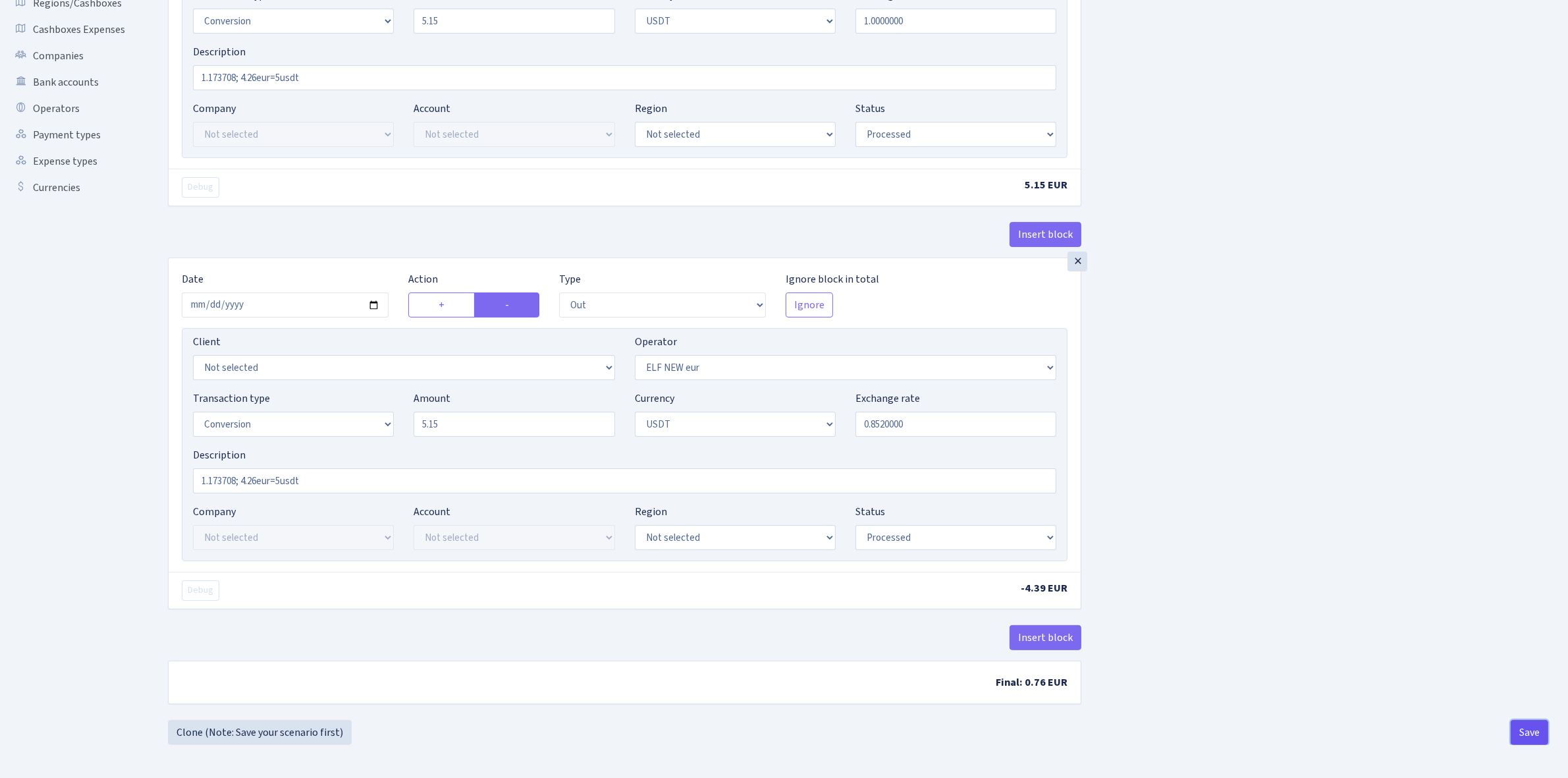
click at [1531, 725] on button "Save" at bounding box center [1529, 733] width 38 height 25
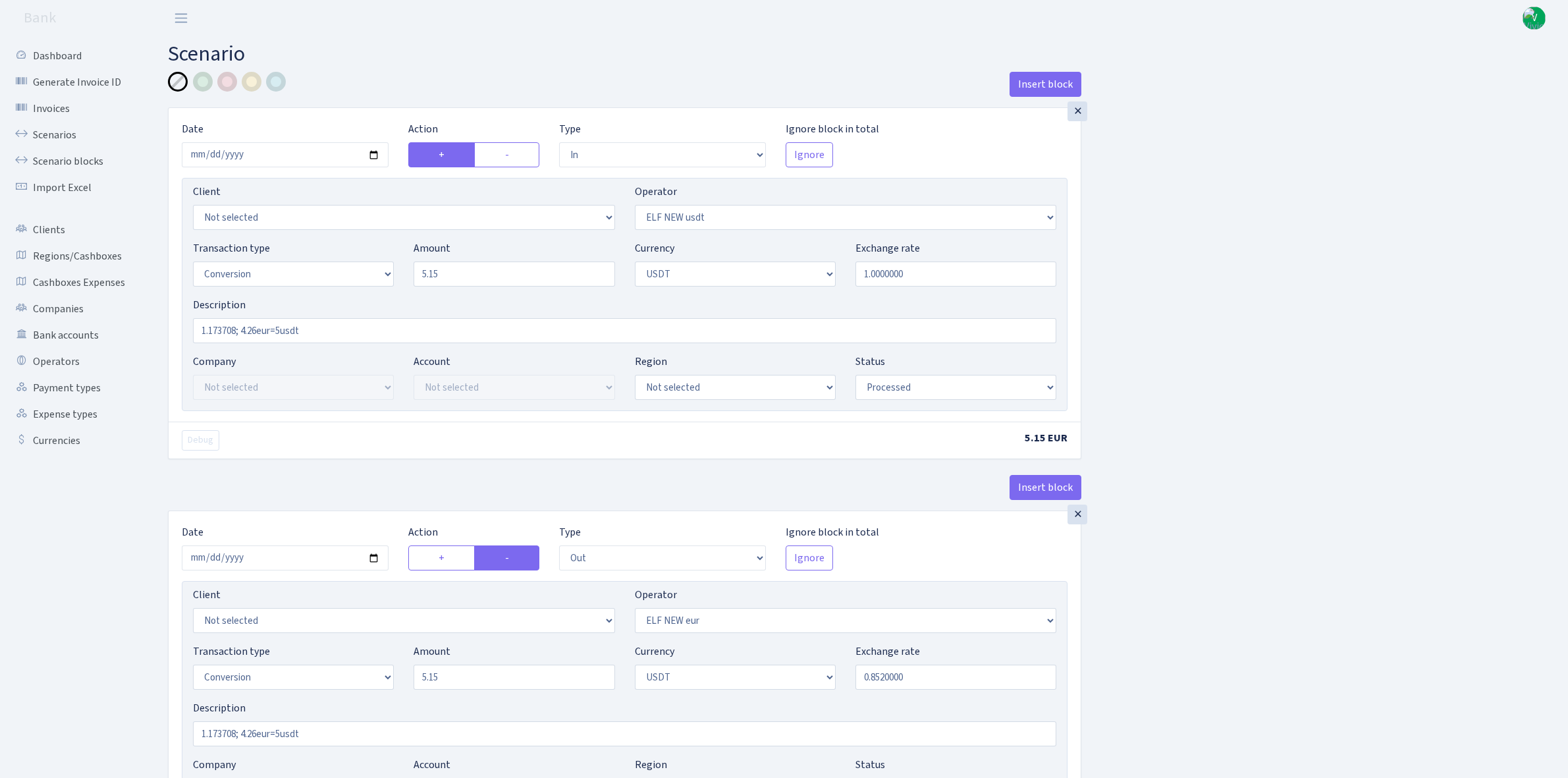
select select "in"
select select "485"
select select "15"
select select "6"
select select "processed"
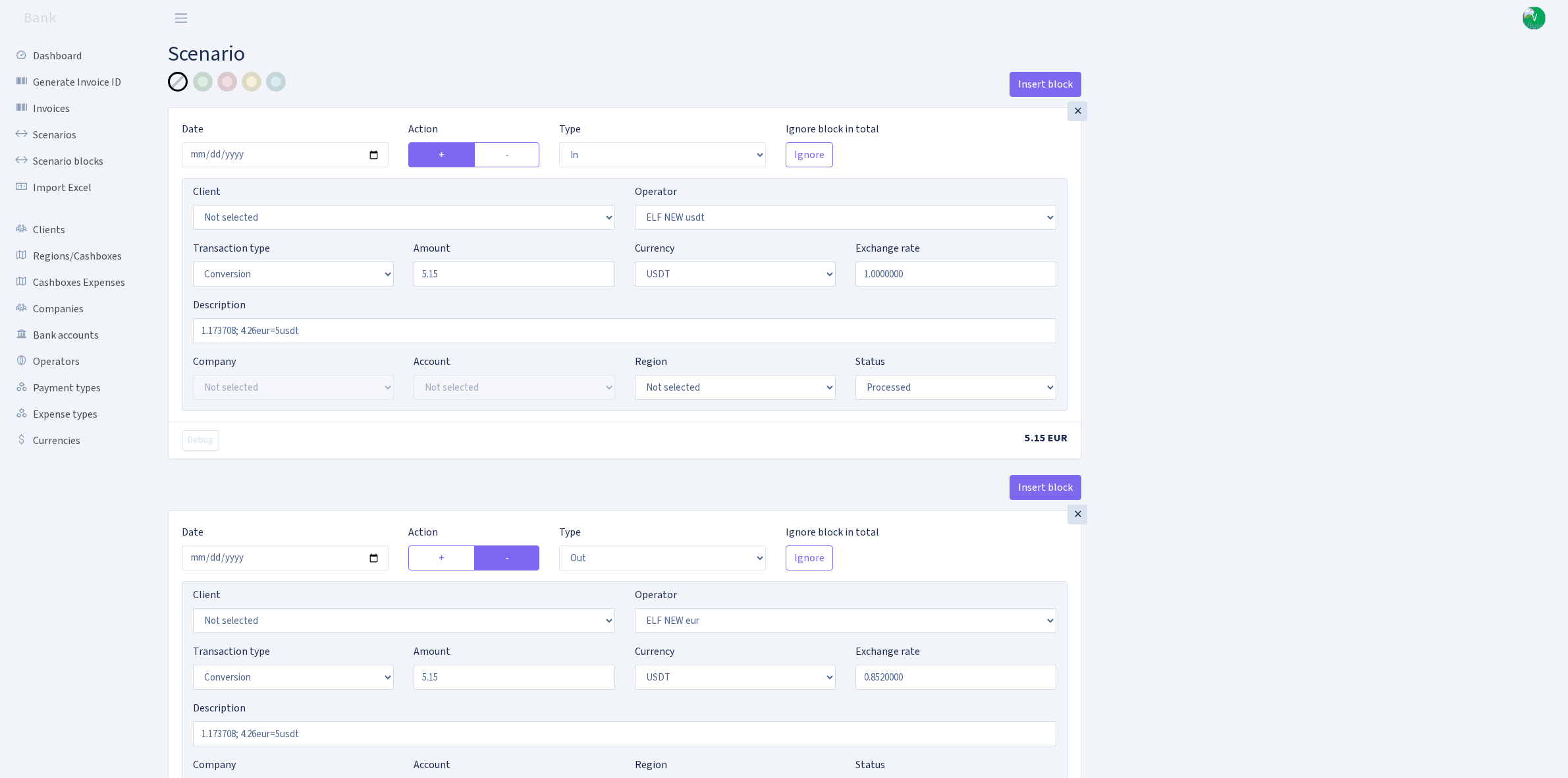
select select "out"
select select "484"
select select "15"
select select "6"
select select "processed"
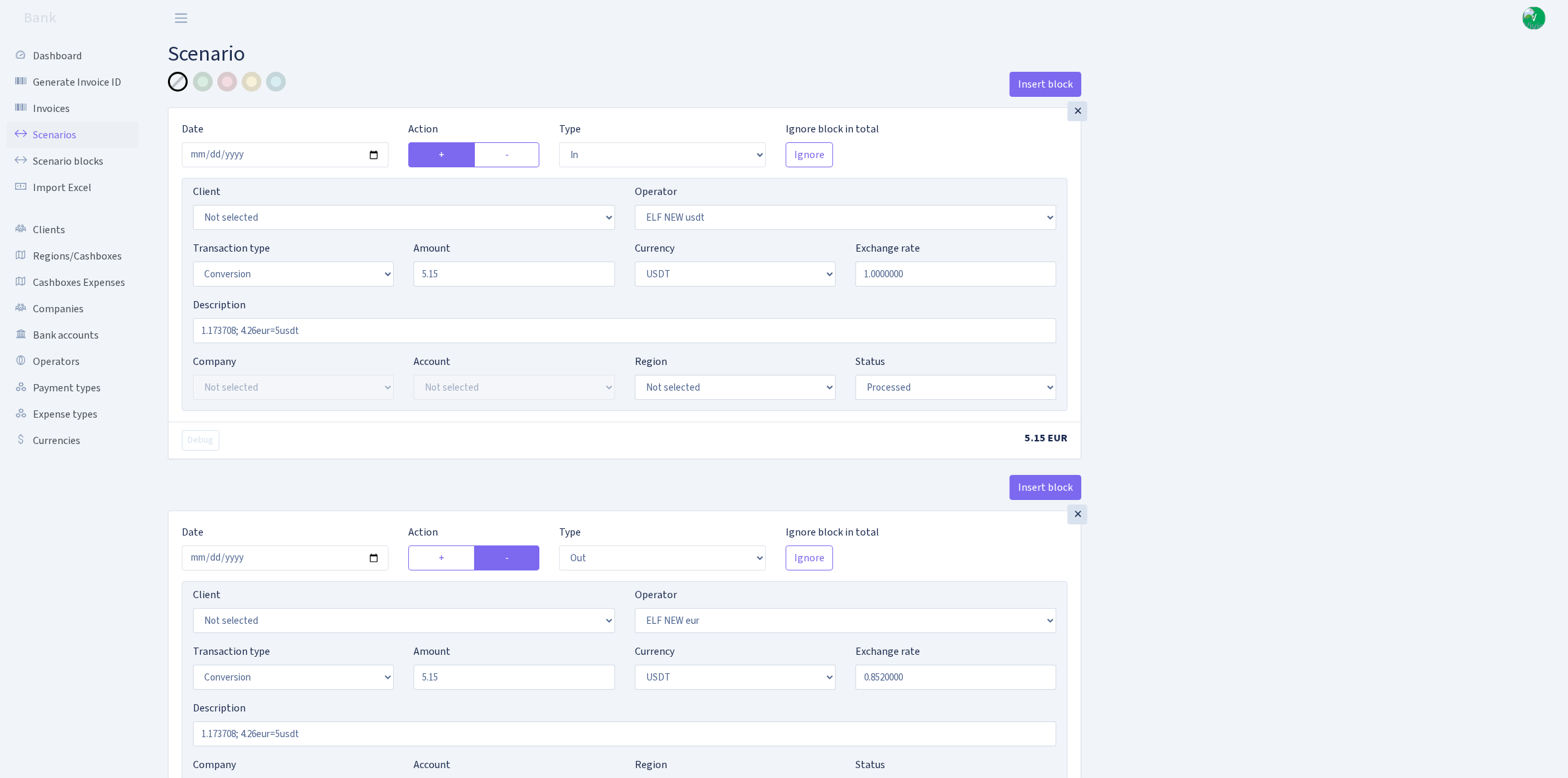
click at [69, 129] on link "Scenarios" at bounding box center [72, 134] width 132 height 26
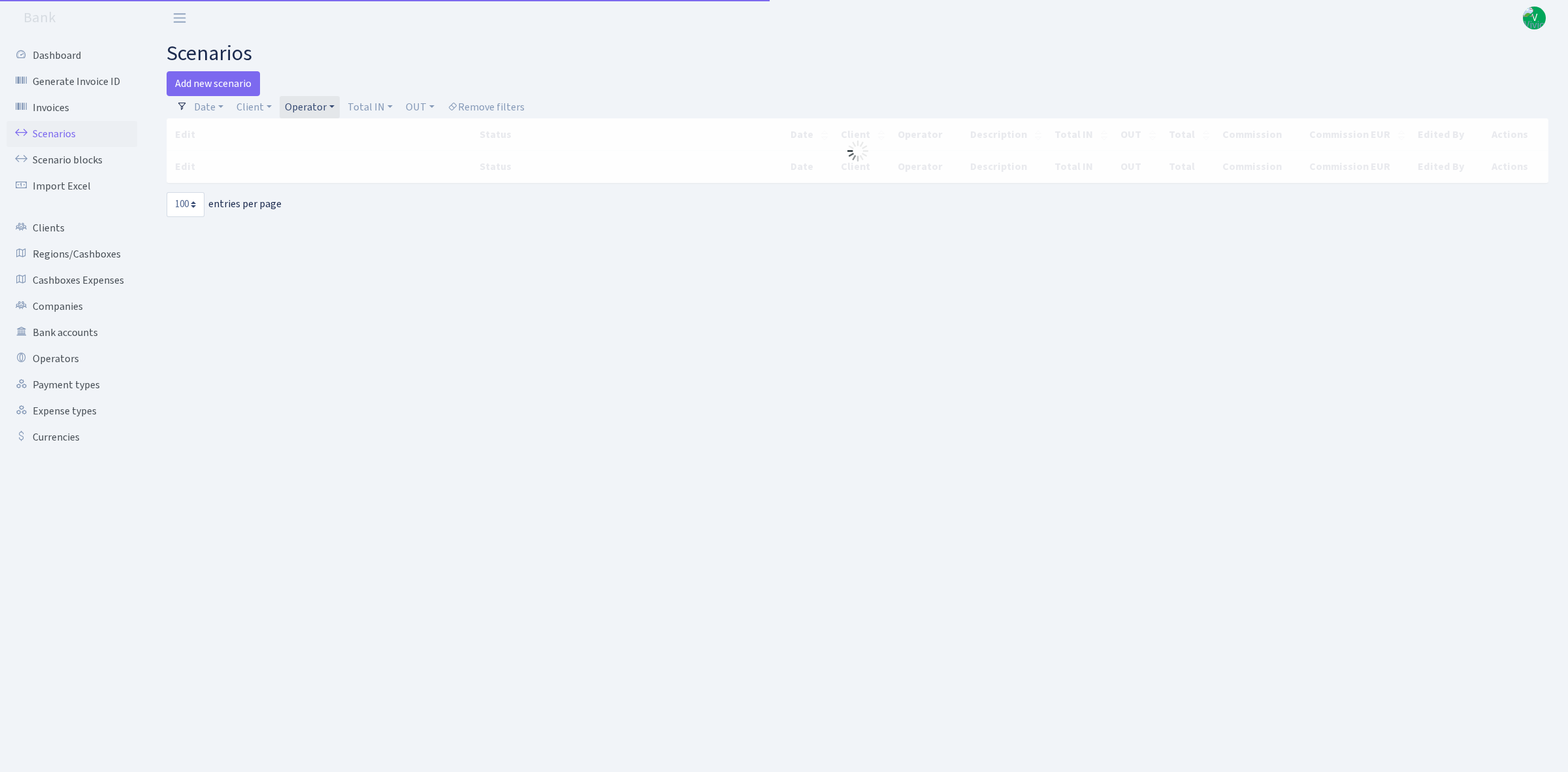
select select "100"
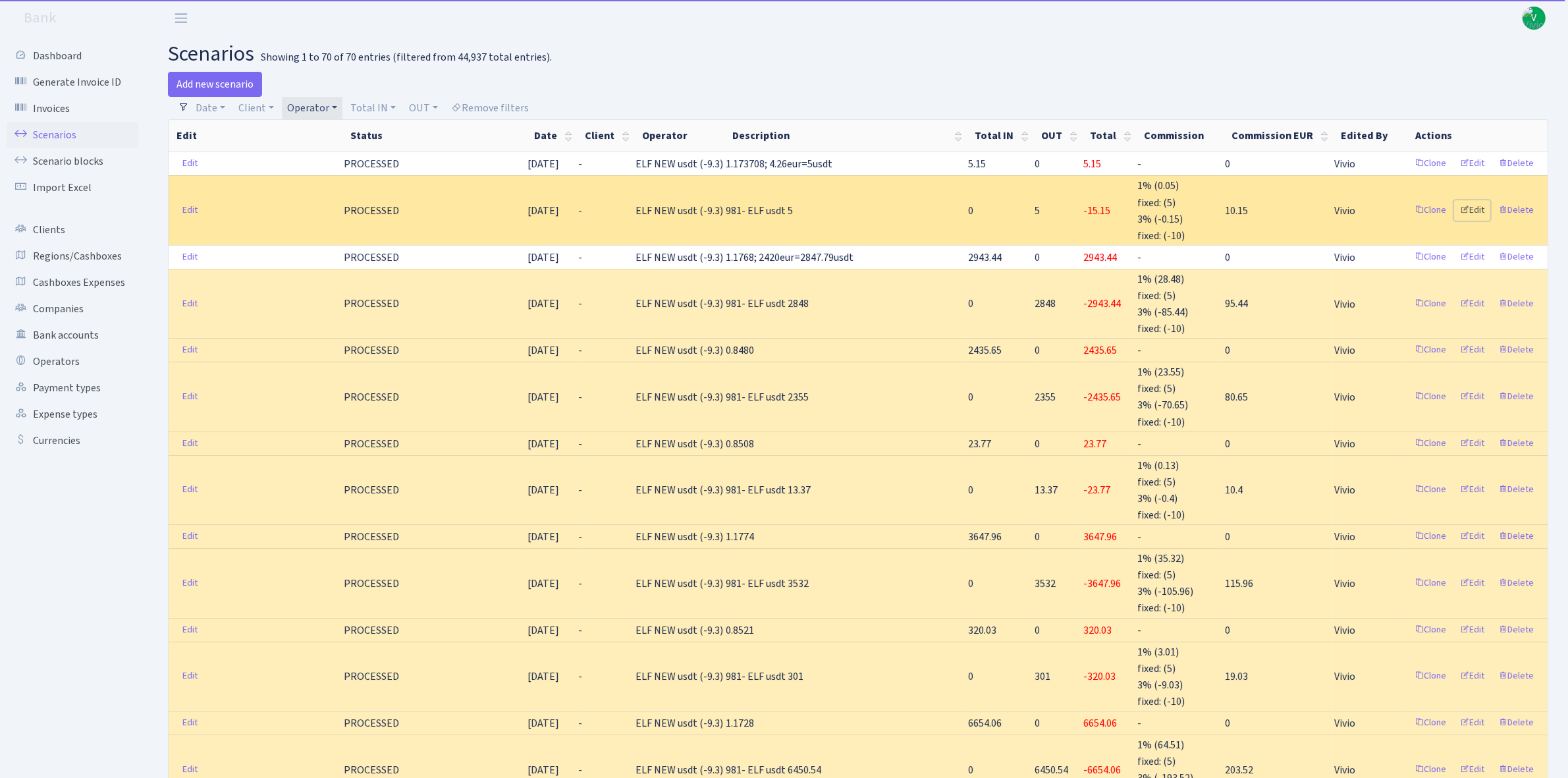
click at [1481, 205] on link "Edit" at bounding box center [1472, 210] width 36 height 20
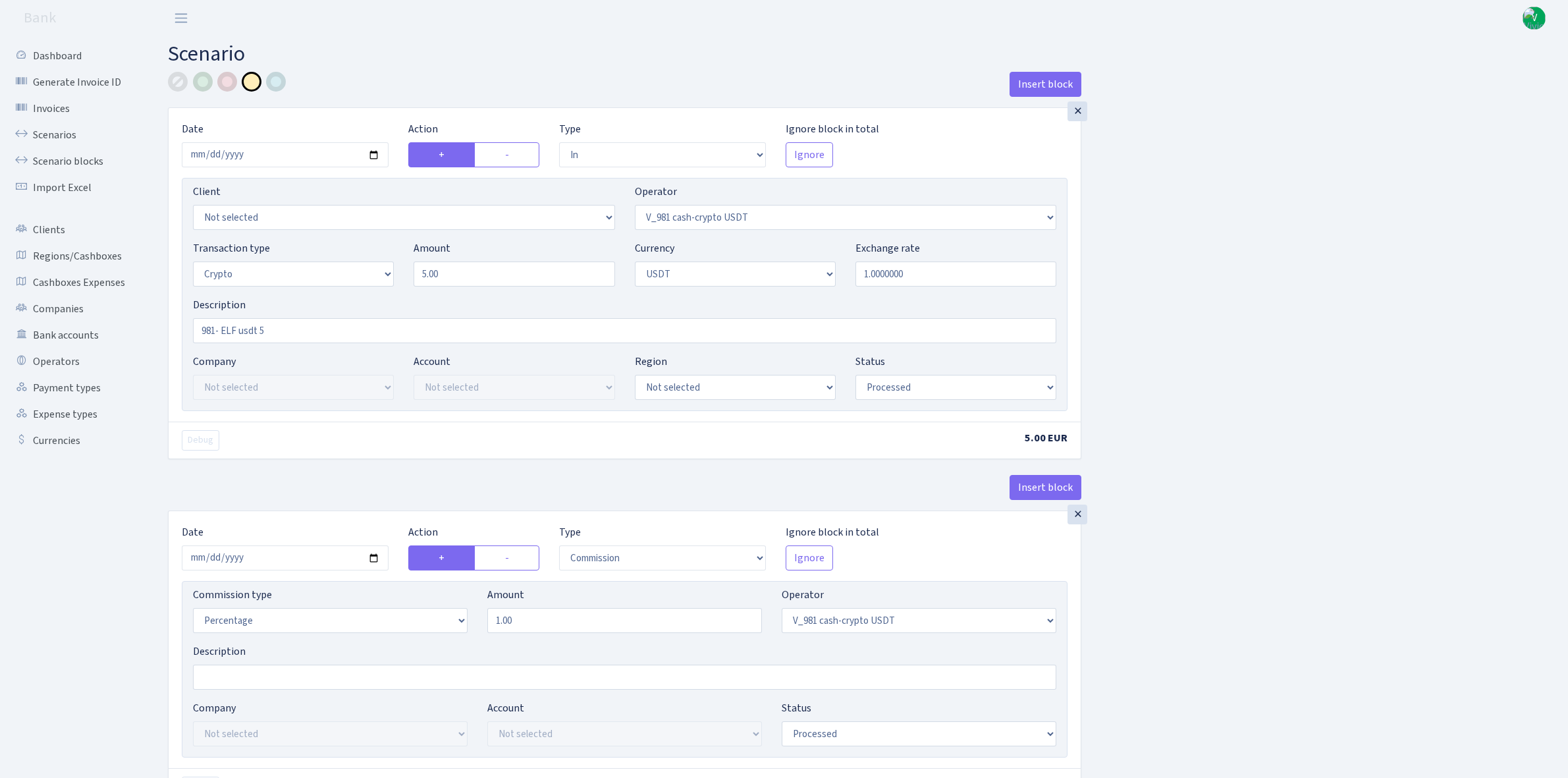
select select "in"
select select "435"
select select "3"
select select "6"
select select "processed"
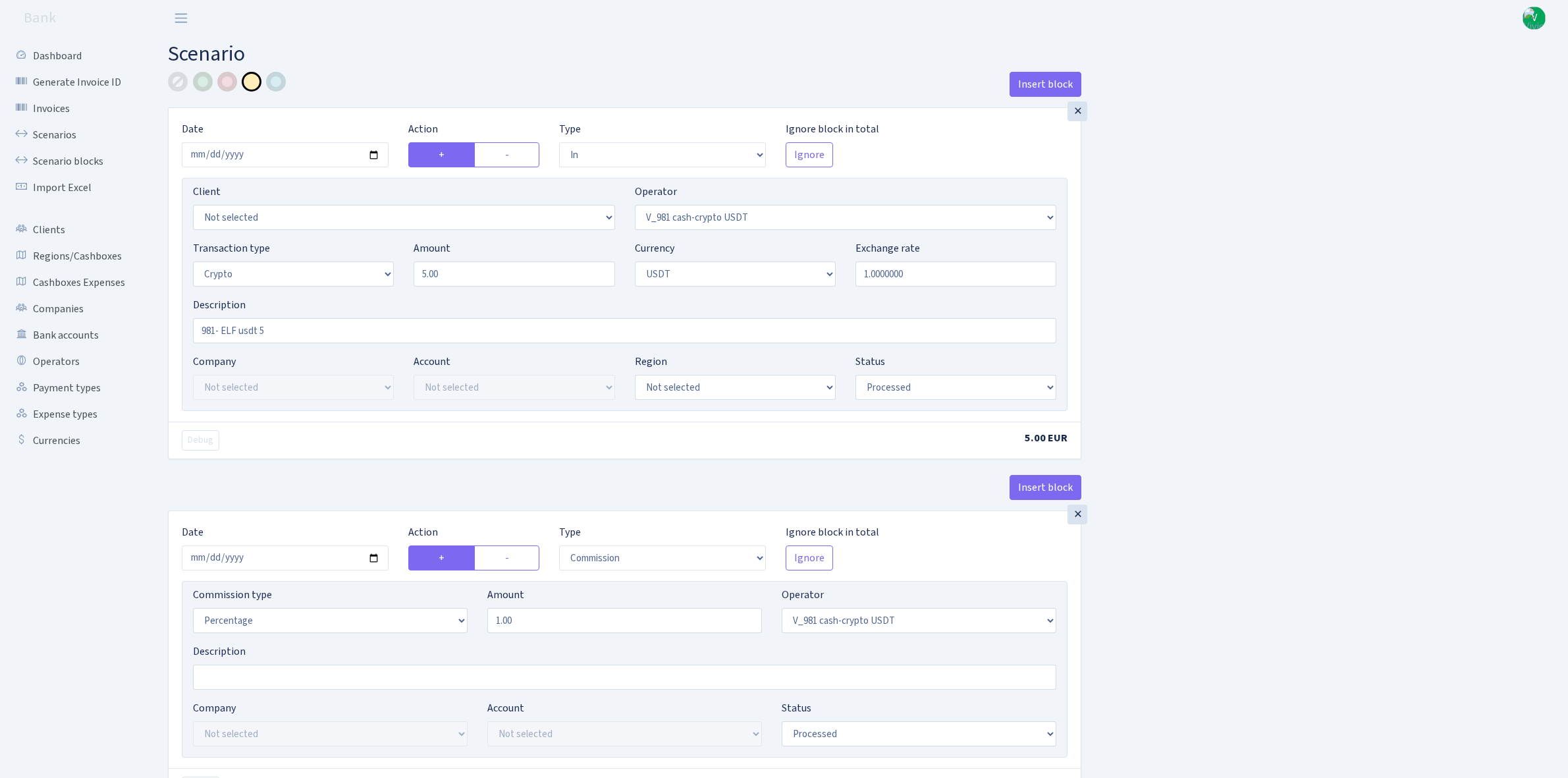
select select "commission"
select select "435"
select select "processed"
select select "commission"
select select "fixed"
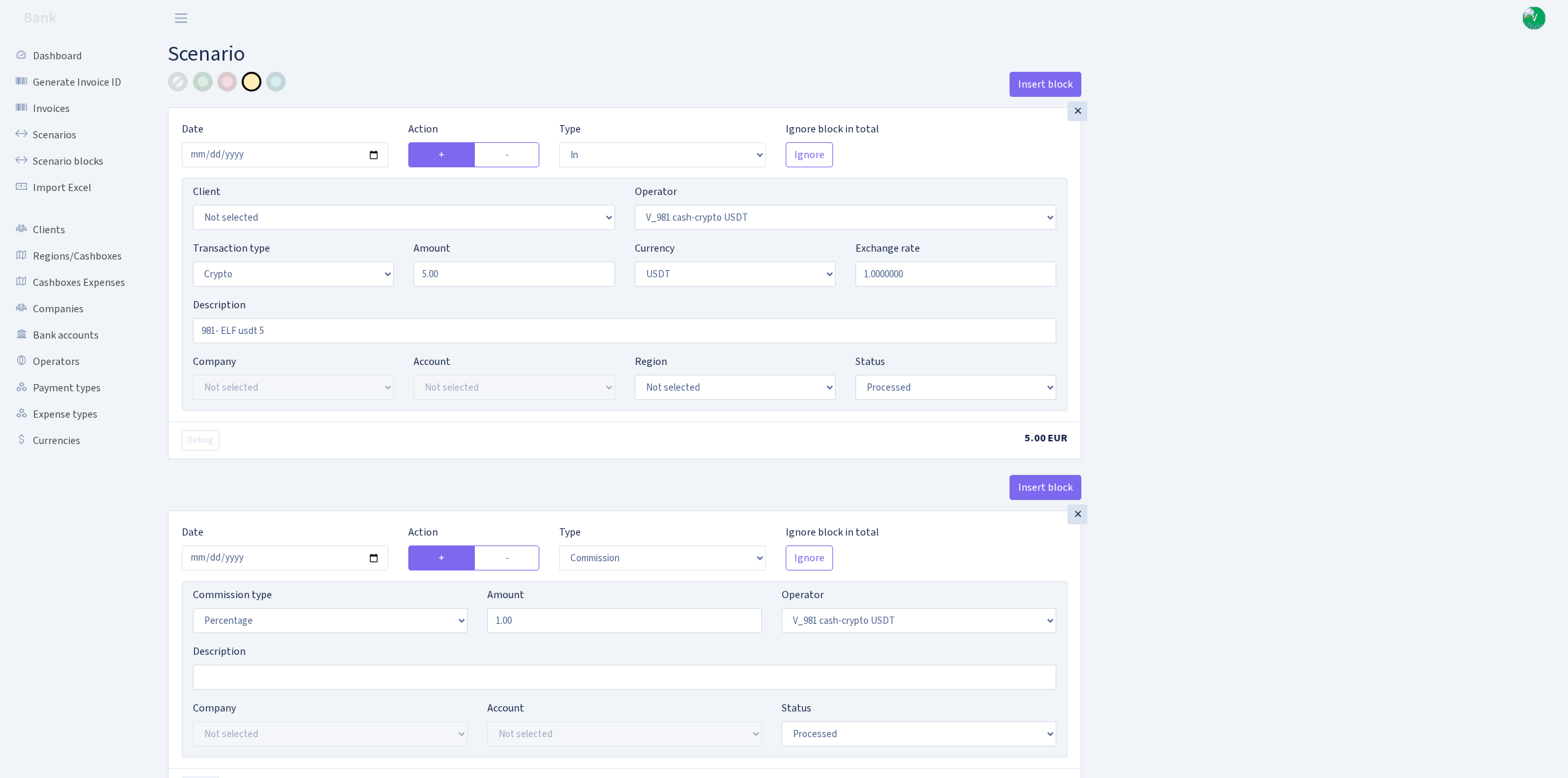
select select "435"
select select "processed"
select select "out"
select select "485"
select select "3"
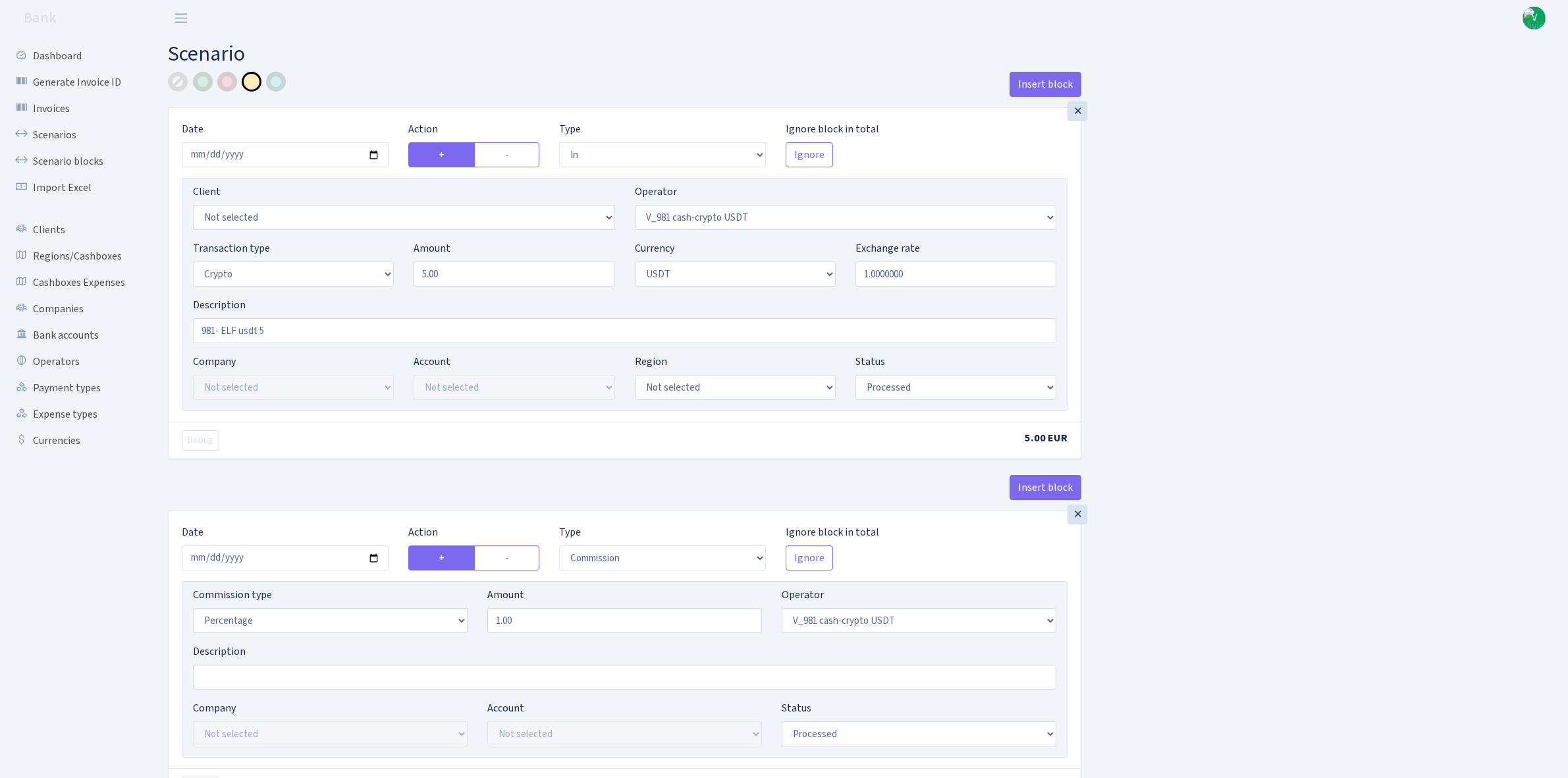
select select "6"
select select "processed"
select select "commission"
select select "485"
select select "processed"
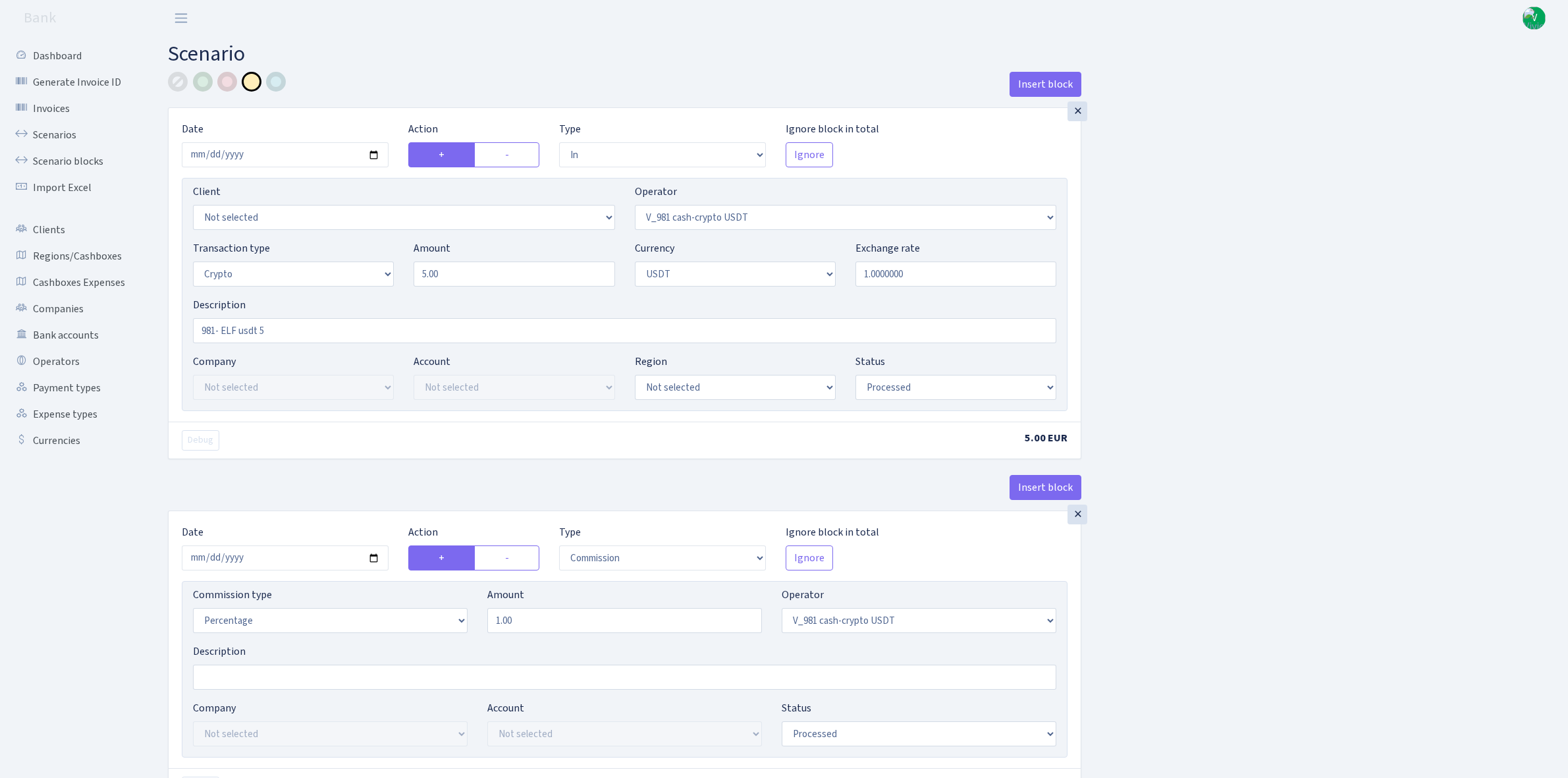
select select "commission"
select select "fixed"
select select "485"
select select "processed"
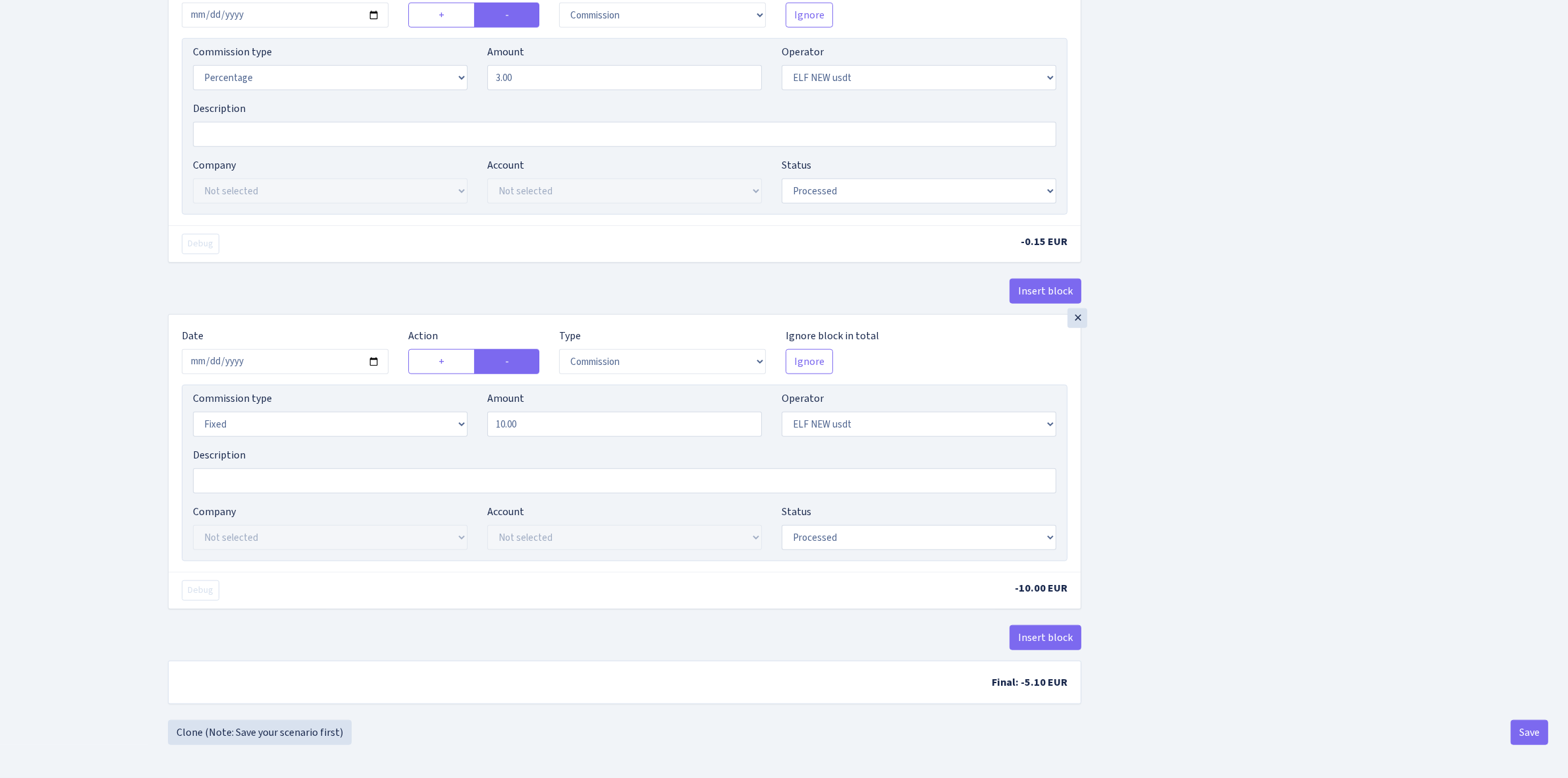
scroll to position [1648, 0]
click at [1539, 731] on button "Save" at bounding box center [1529, 733] width 38 height 25
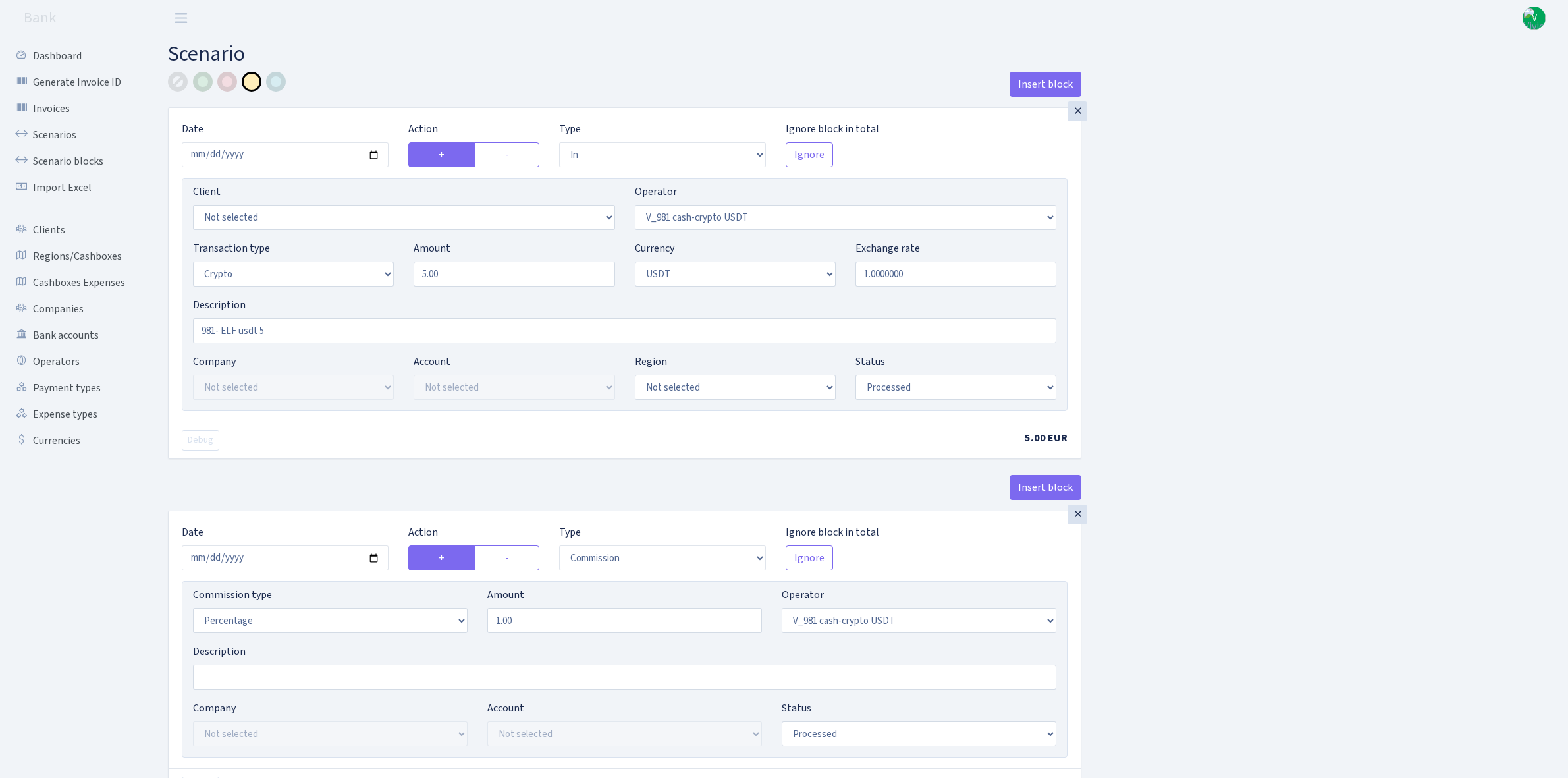
select select "in"
select select "435"
select select "3"
select select "6"
select select "processed"
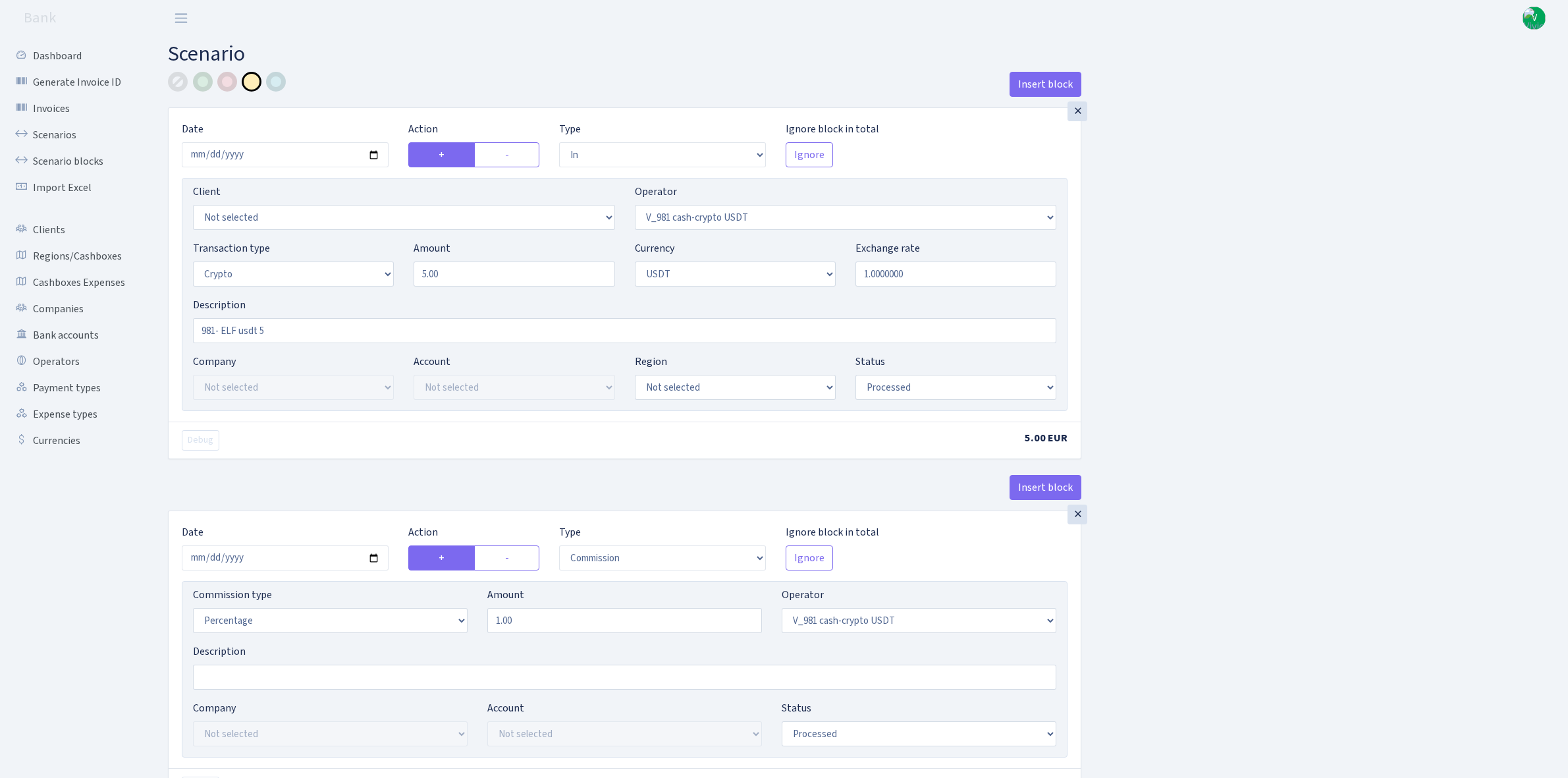
select select "commission"
select select "435"
select select "processed"
select select "commission"
select select "fixed"
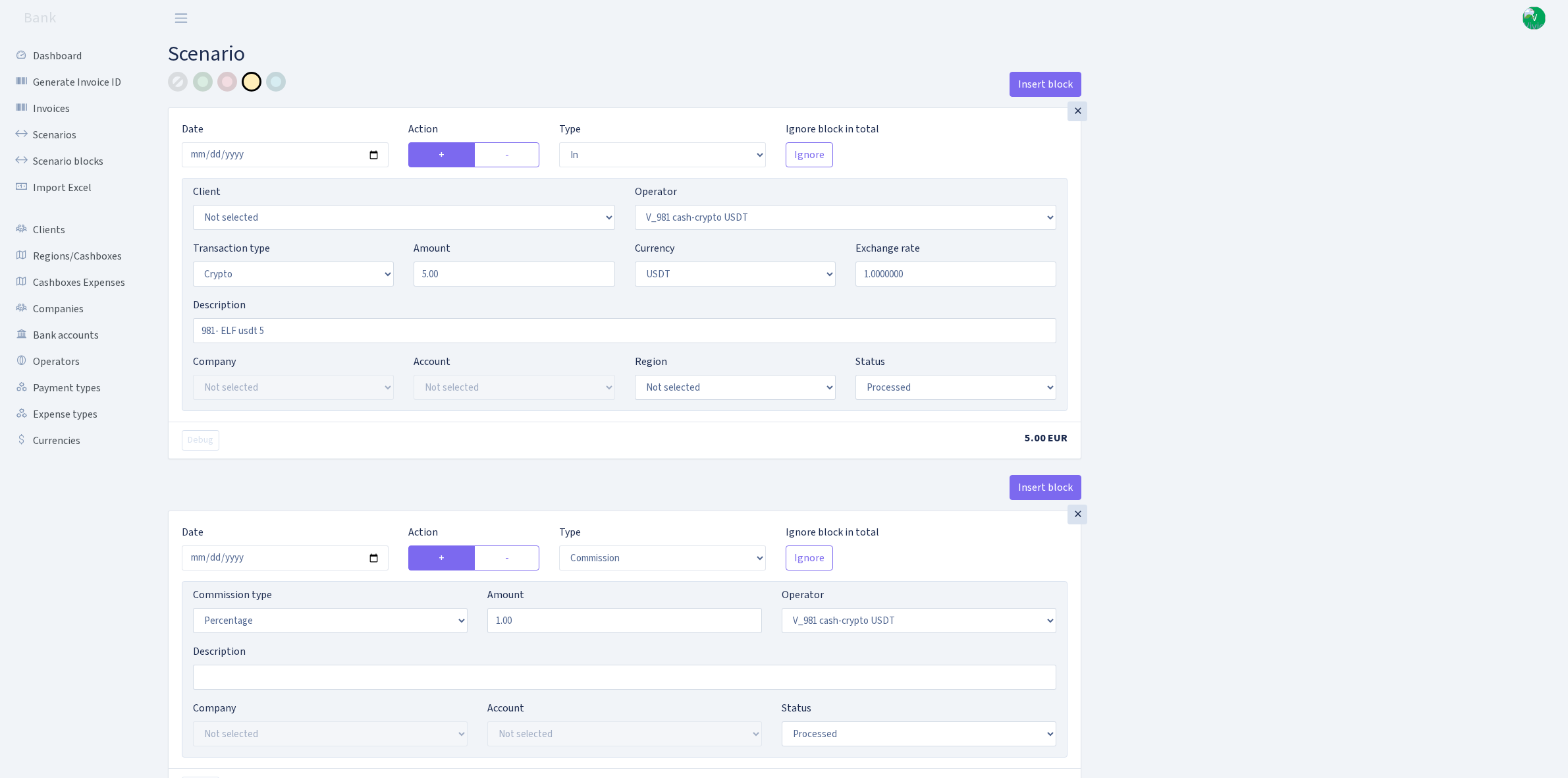
select select "435"
select select "processed"
select select "out"
select select "485"
select select "3"
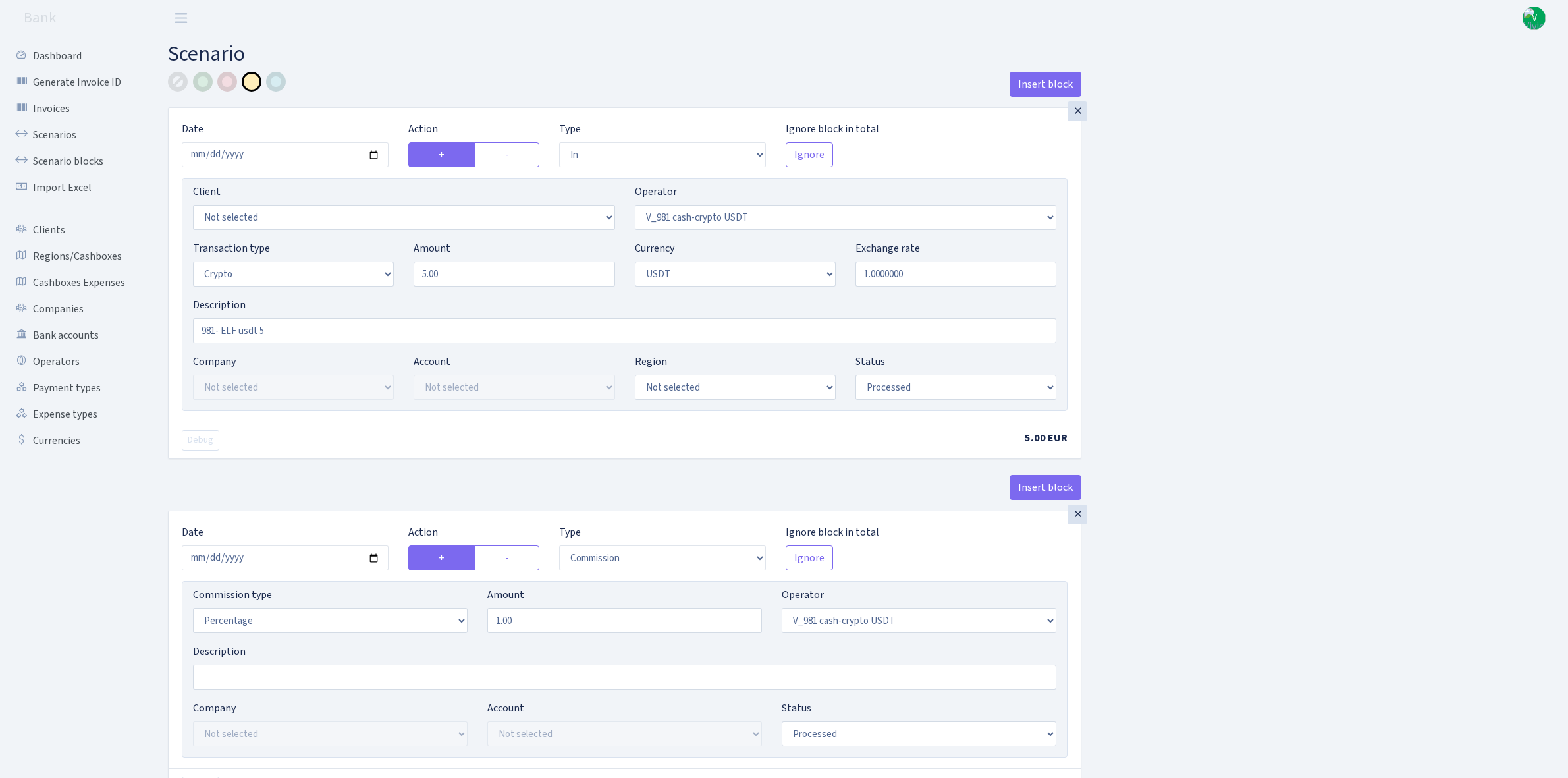
select select "6"
select select "processed"
select select "commission"
select select "485"
select select "processed"
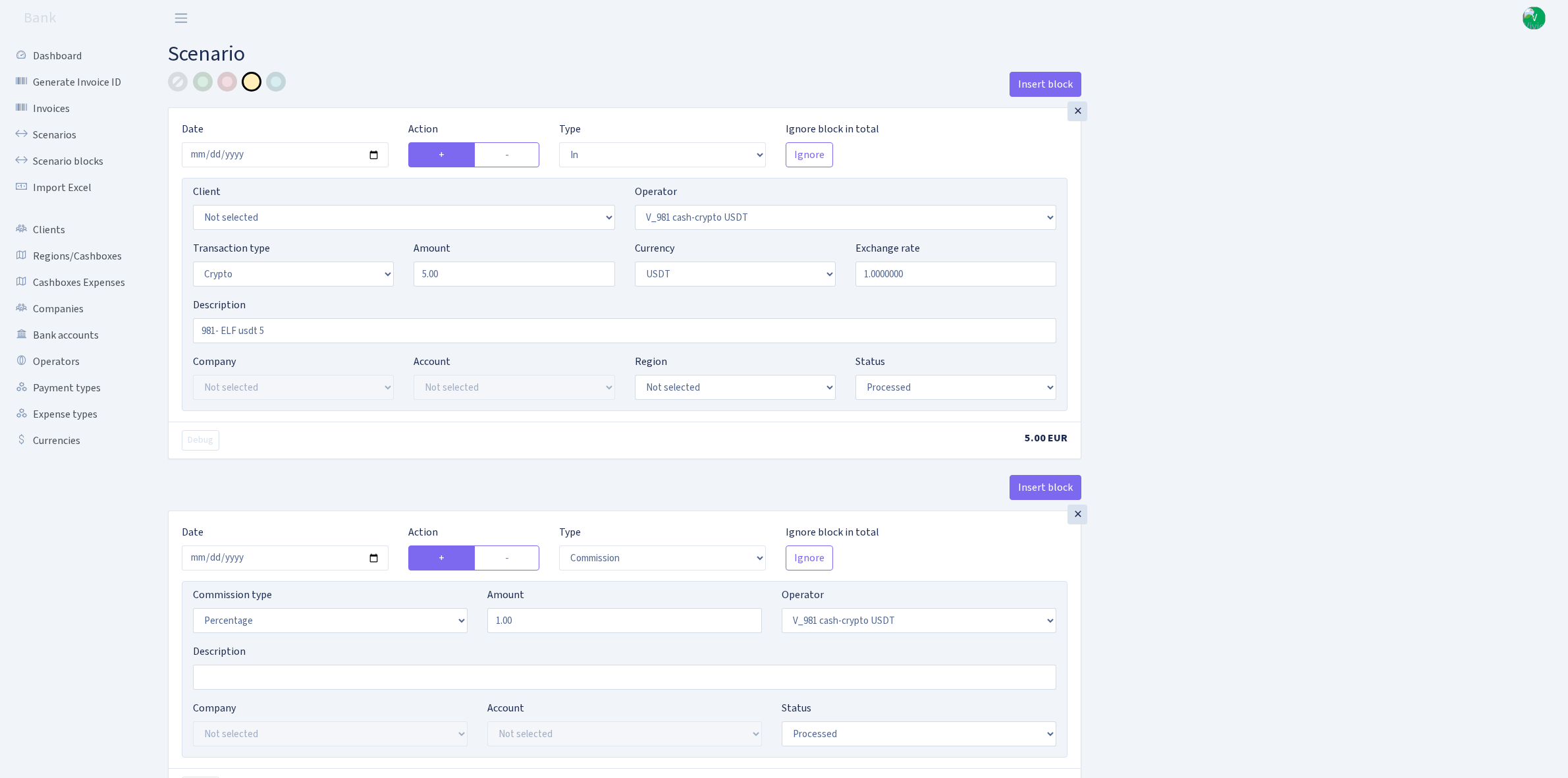
select select "commission"
select select "fixed"
select select "485"
select select "processed"
click at [70, 124] on link "Scenarios" at bounding box center [72, 134] width 132 height 26
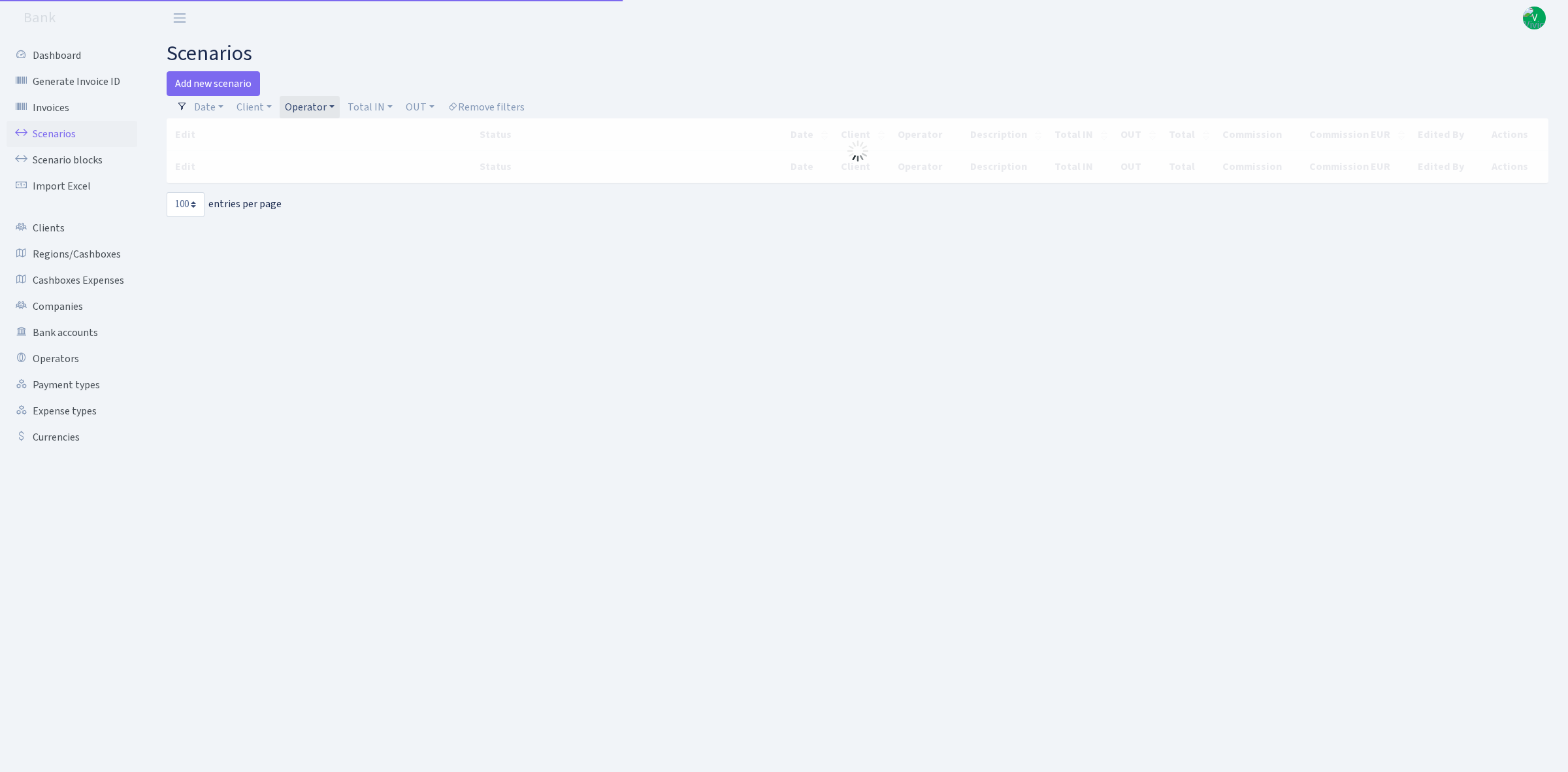
select select "100"
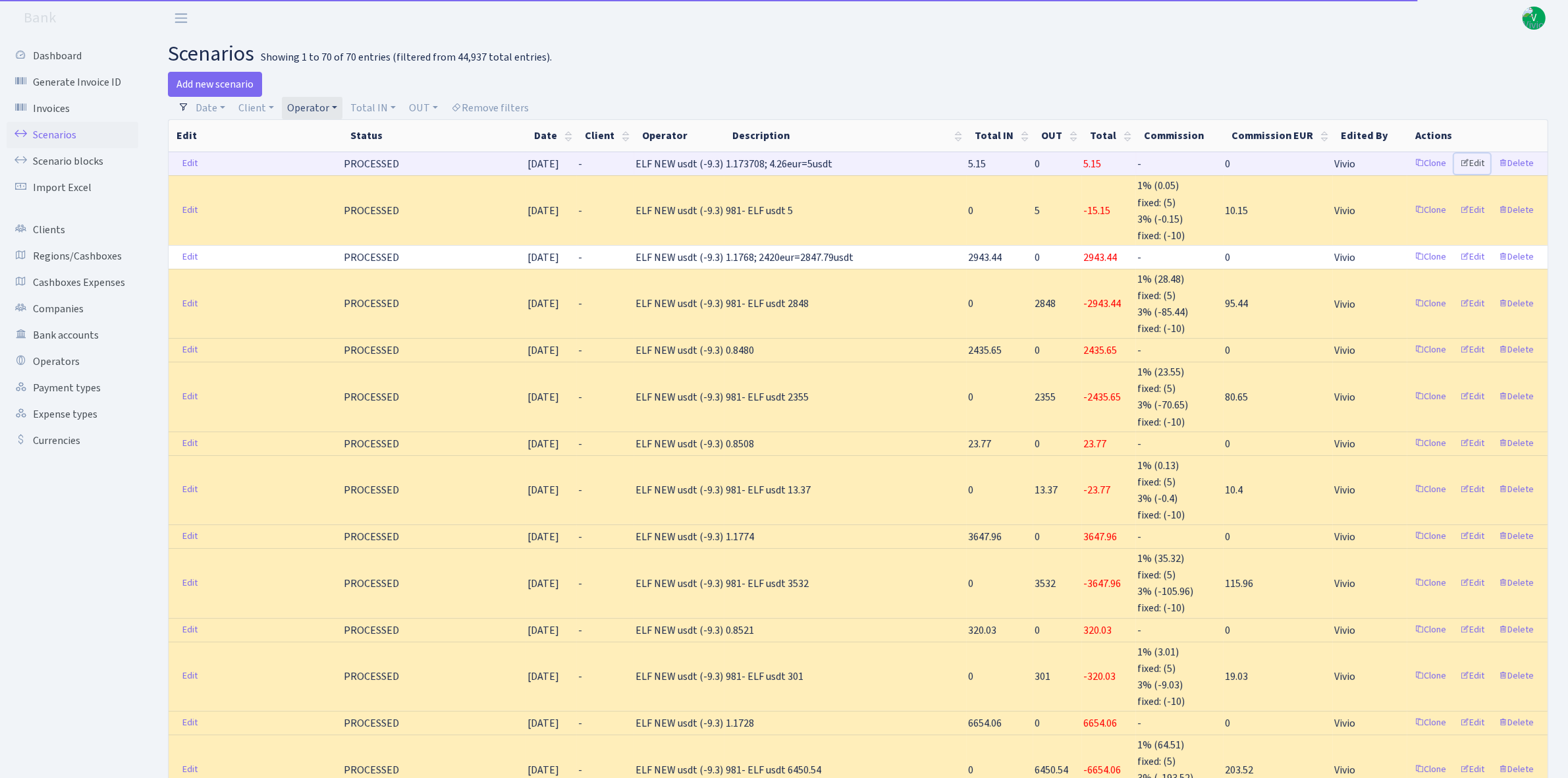
click at [1479, 155] on link "Edit" at bounding box center [1472, 163] width 36 height 20
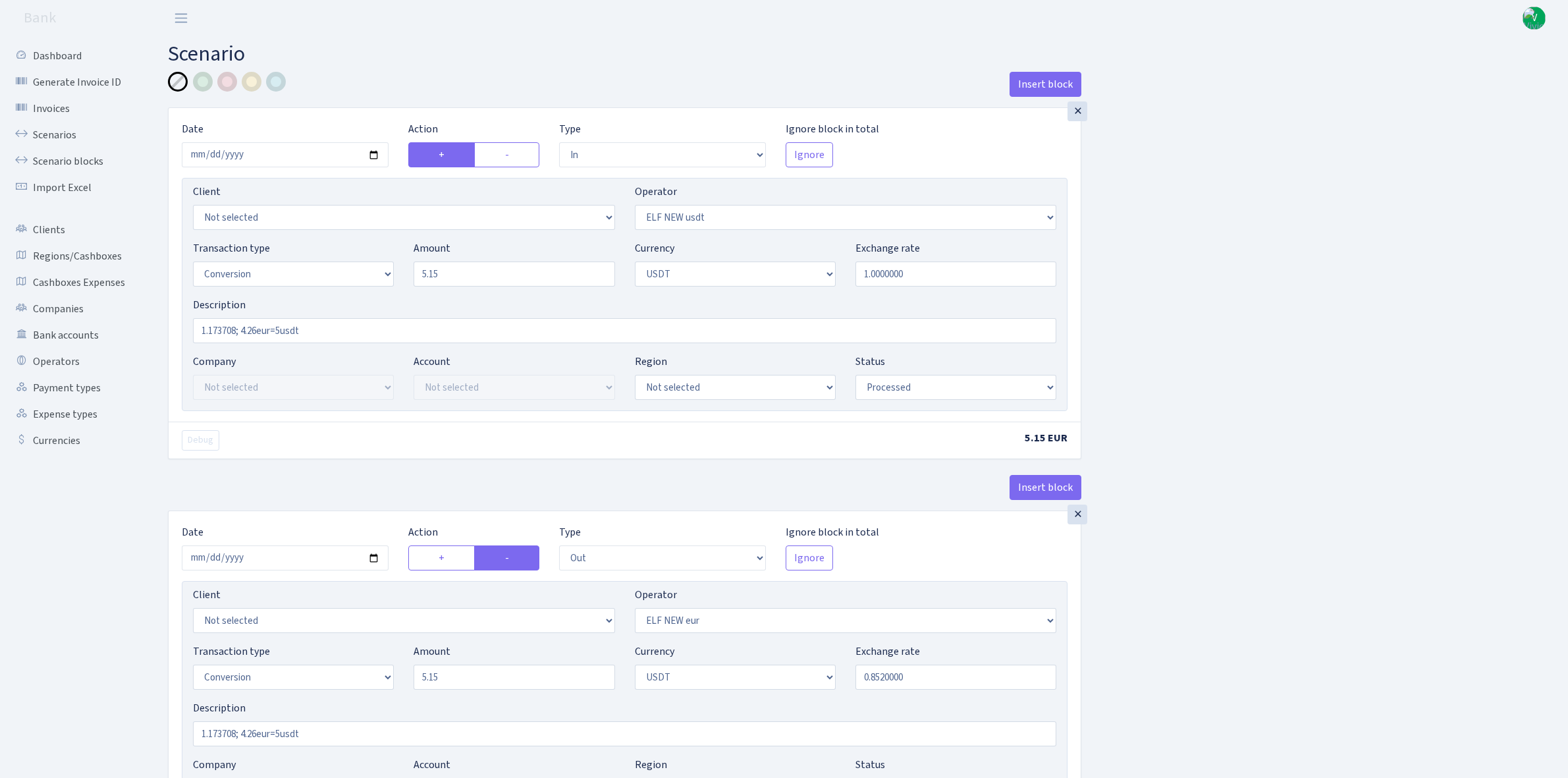
select select "in"
select select "485"
select select "15"
select select "6"
select select "processed"
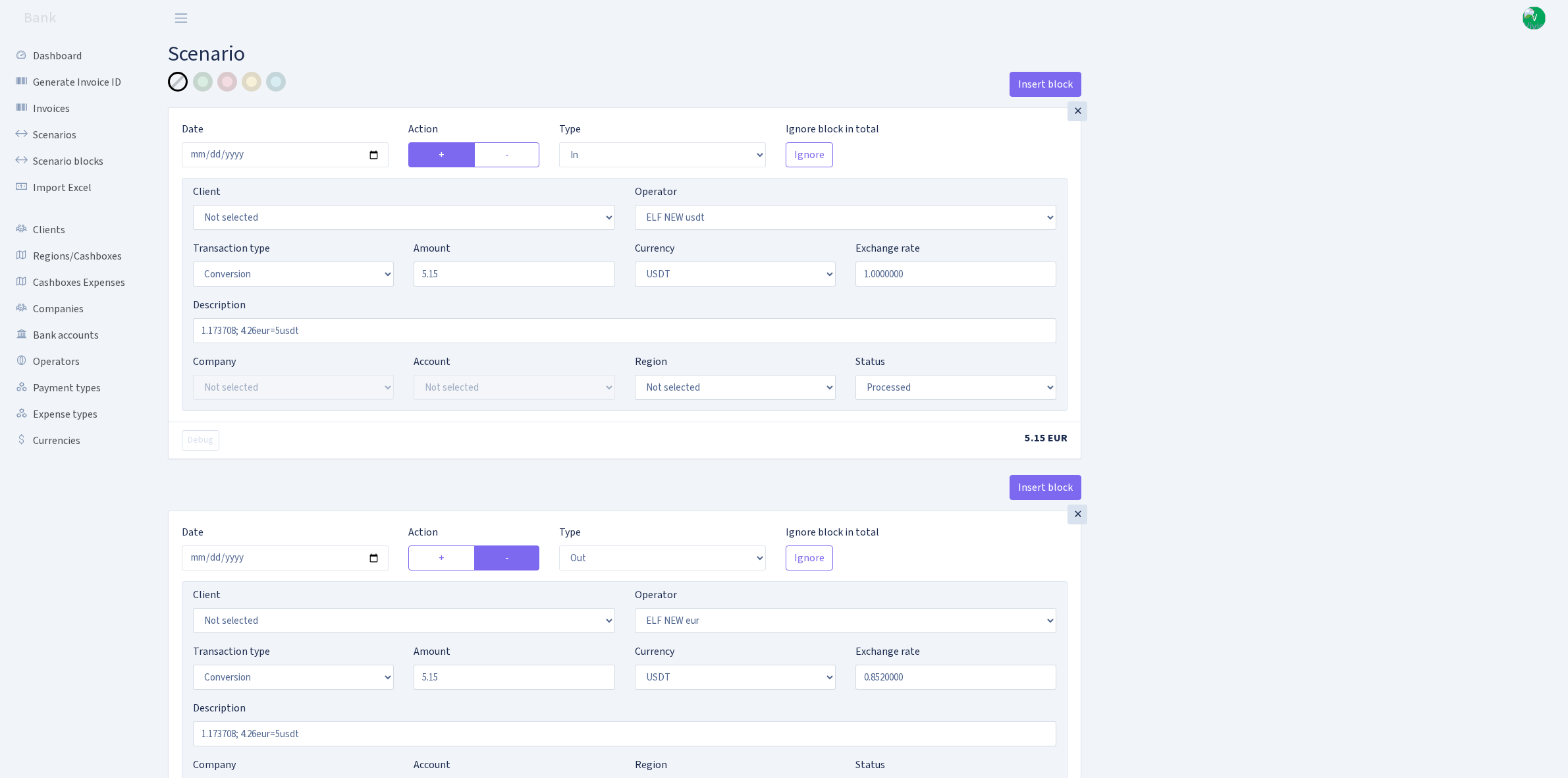
select select "out"
select select "484"
select select "15"
select select "6"
select select "processed"
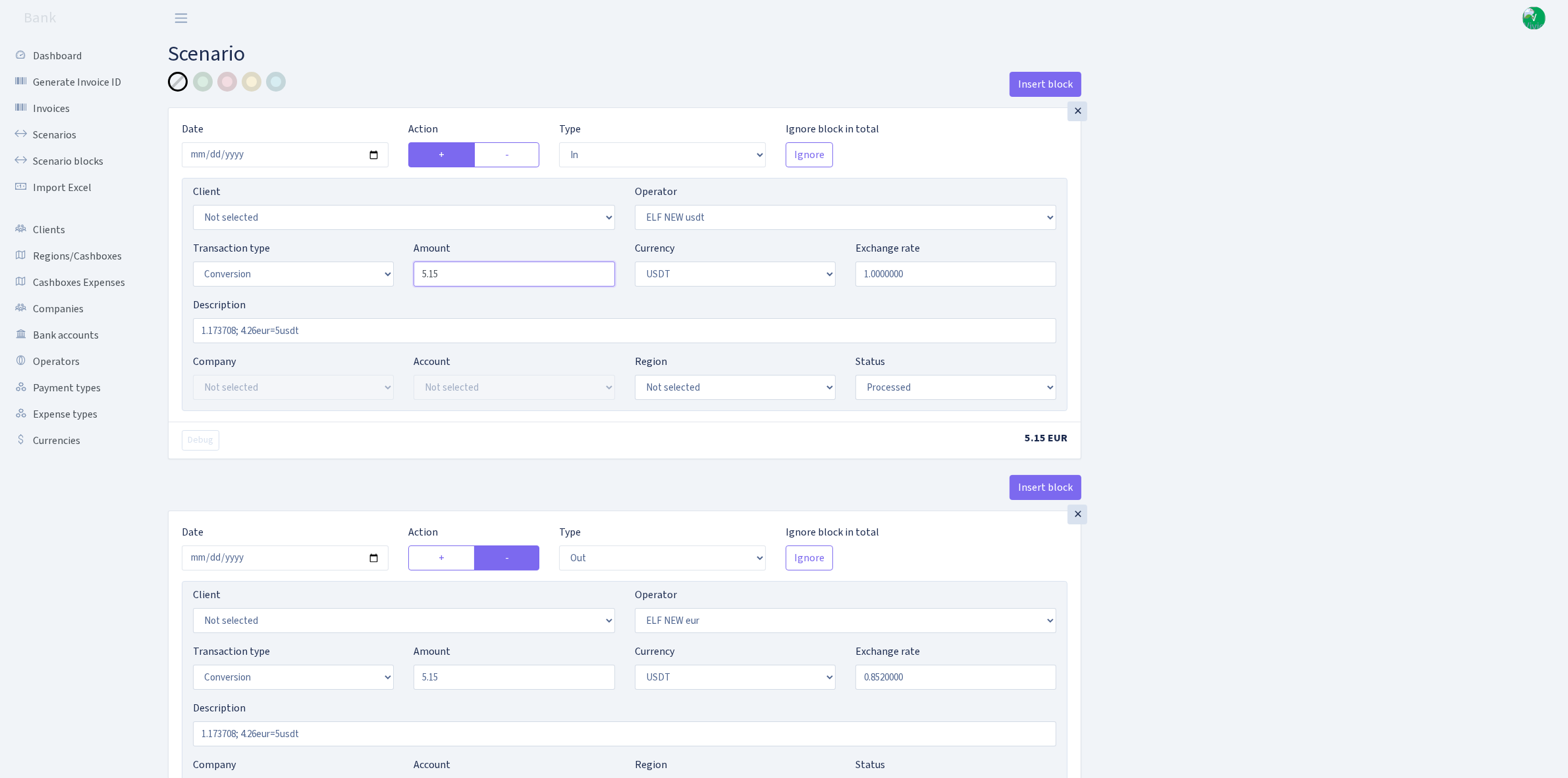
drag, startPoint x: 465, startPoint y: 278, endPoint x: 386, endPoint y: 270, distance: 79.4
click at [386, 270] on div "Transaction type Not selected 981 ELF FISH crypto [PERSON_NAME] MM-BALTIC eur U…" at bounding box center [624, 269] width 883 height 57
type input "15.15"
click at [968, 273] on input "1.0000000" at bounding box center [956, 274] width 201 height 25
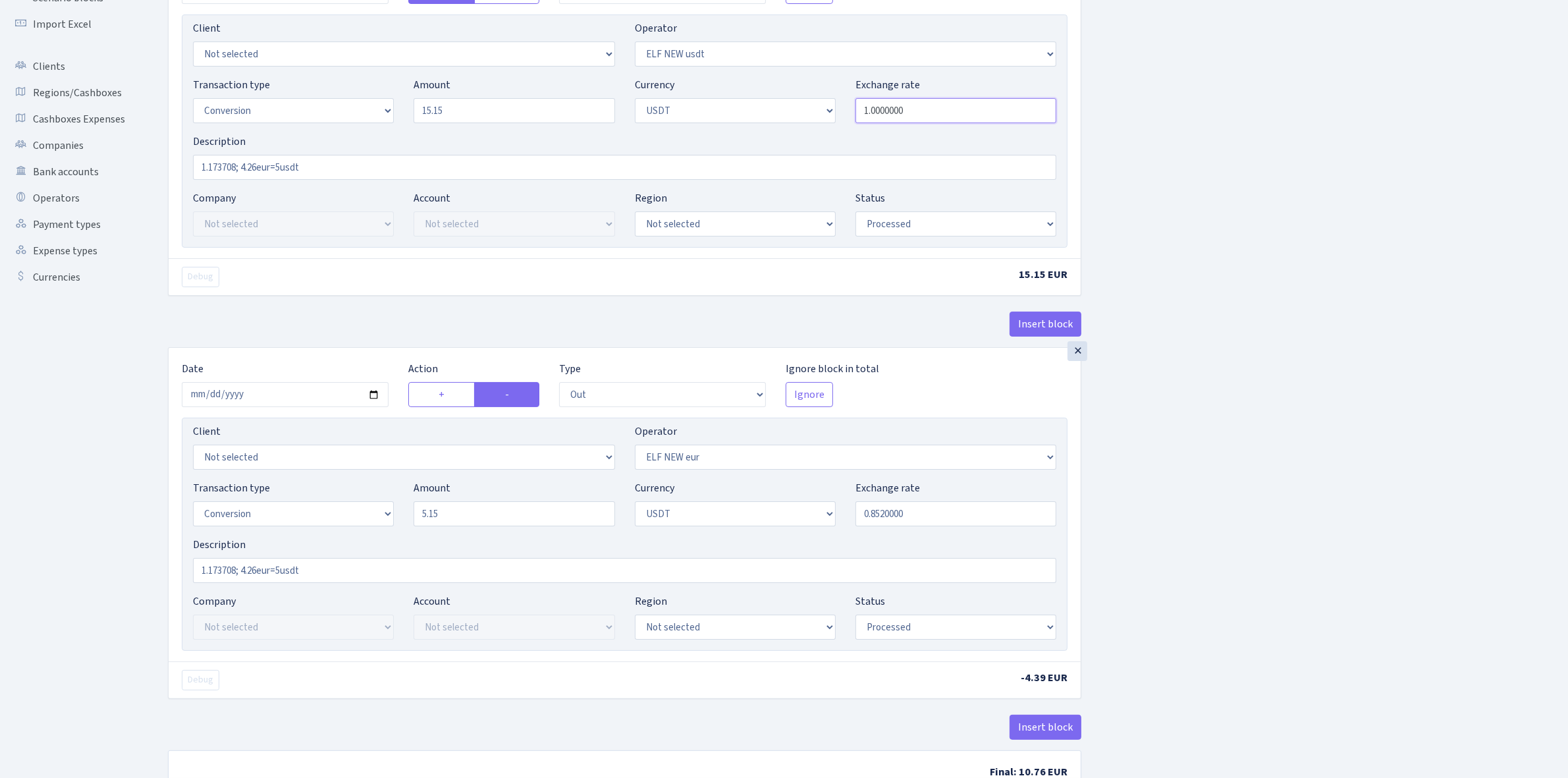
scroll to position [164, 0]
drag, startPoint x: 430, startPoint y: 511, endPoint x: 372, endPoint y: 499, distance: 59.2
click at [373, 502] on div "Transaction type Not selected 981 ELF FISH crypto [PERSON_NAME] MM-BALTIC eur U…" at bounding box center [624, 507] width 883 height 57
type input "15.15"
click at [996, 517] on input "0.8520000" at bounding box center [956, 512] width 201 height 25
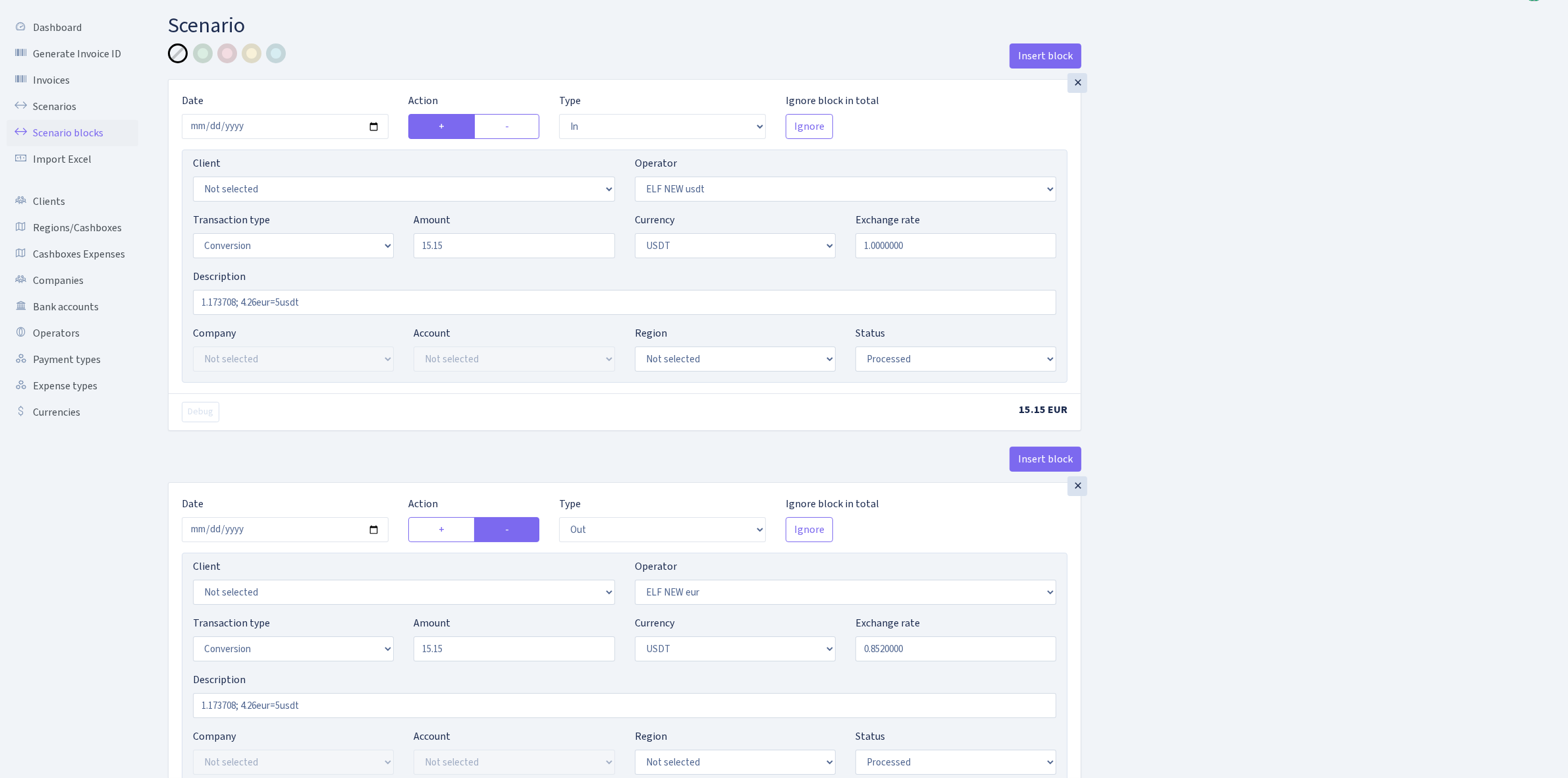
scroll to position [0, 0]
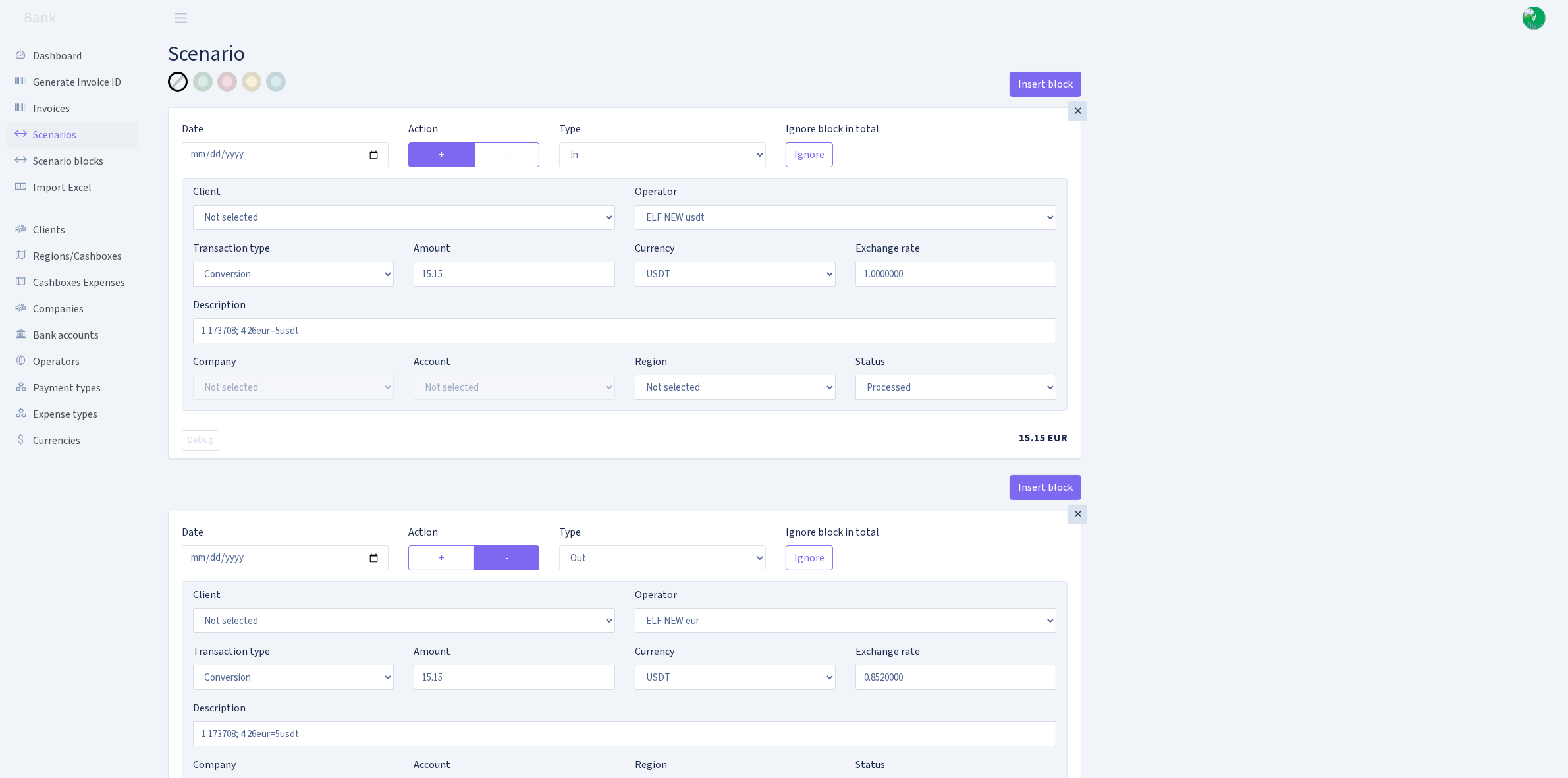
click at [54, 133] on link "Scenarios" at bounding box center [72, 134] width 132 height 26
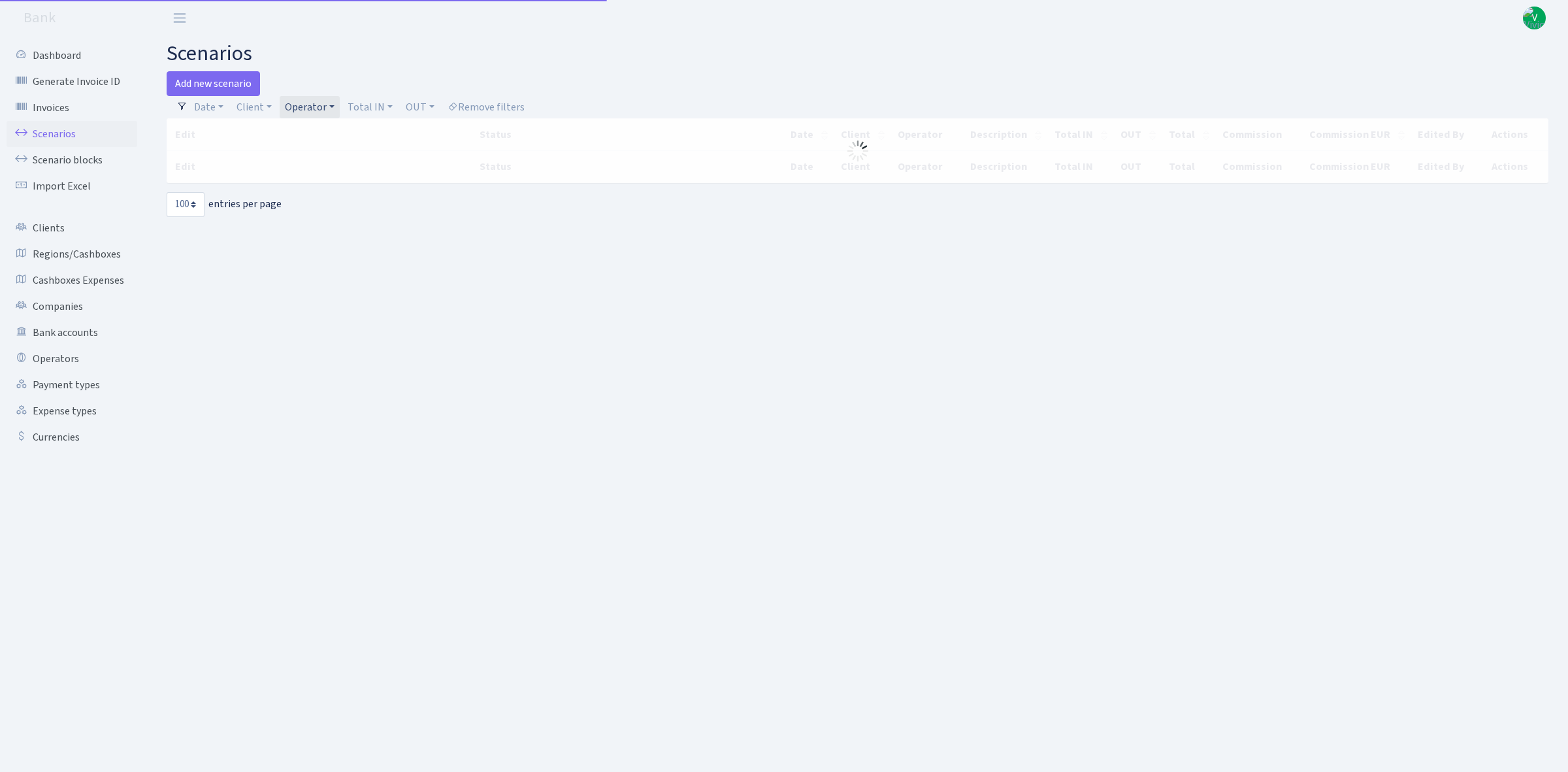
select select "100"
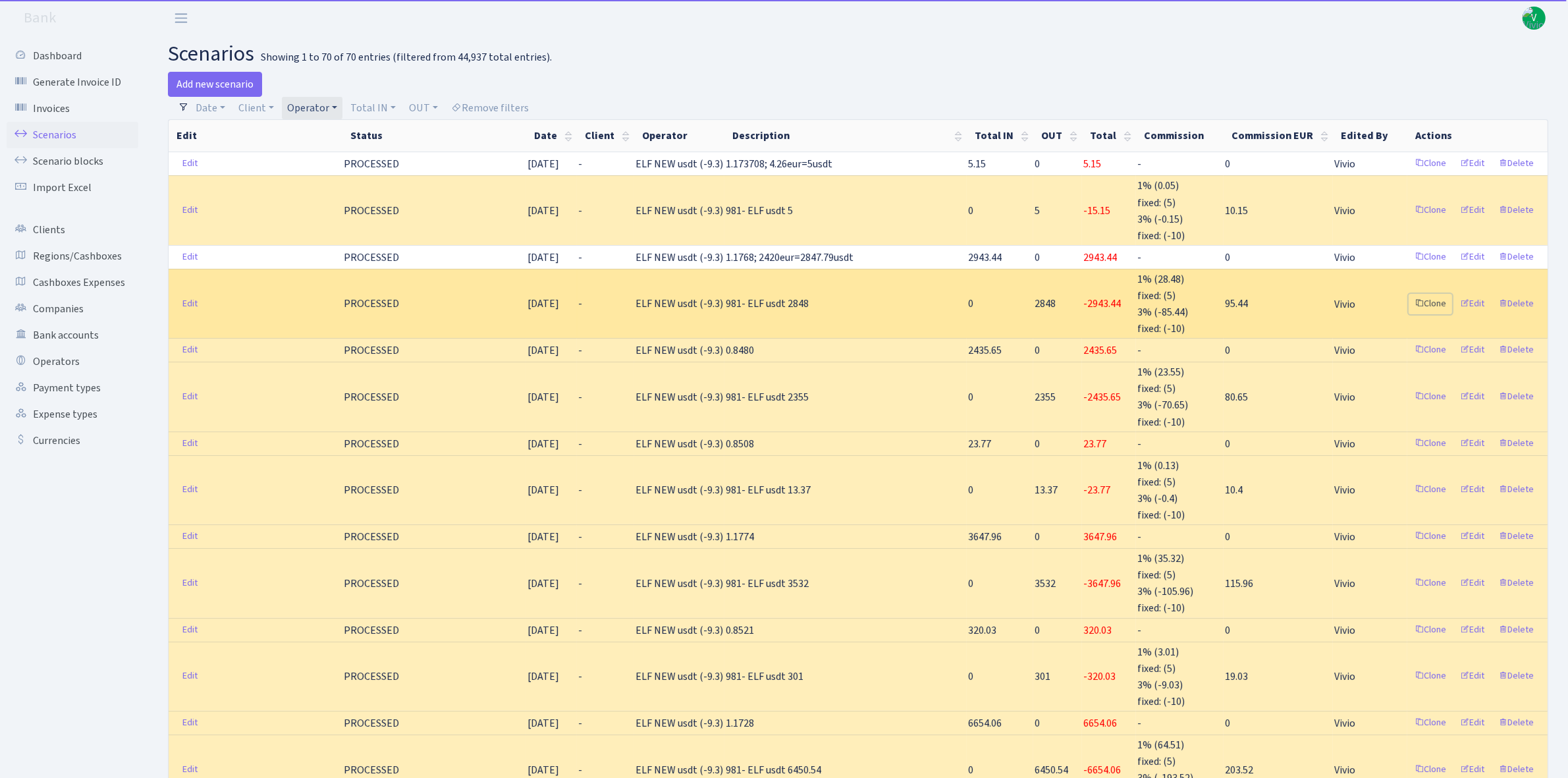
click at [1430, 300] on link "Clone" at bounding box center [1430, 303] width 44 height 20
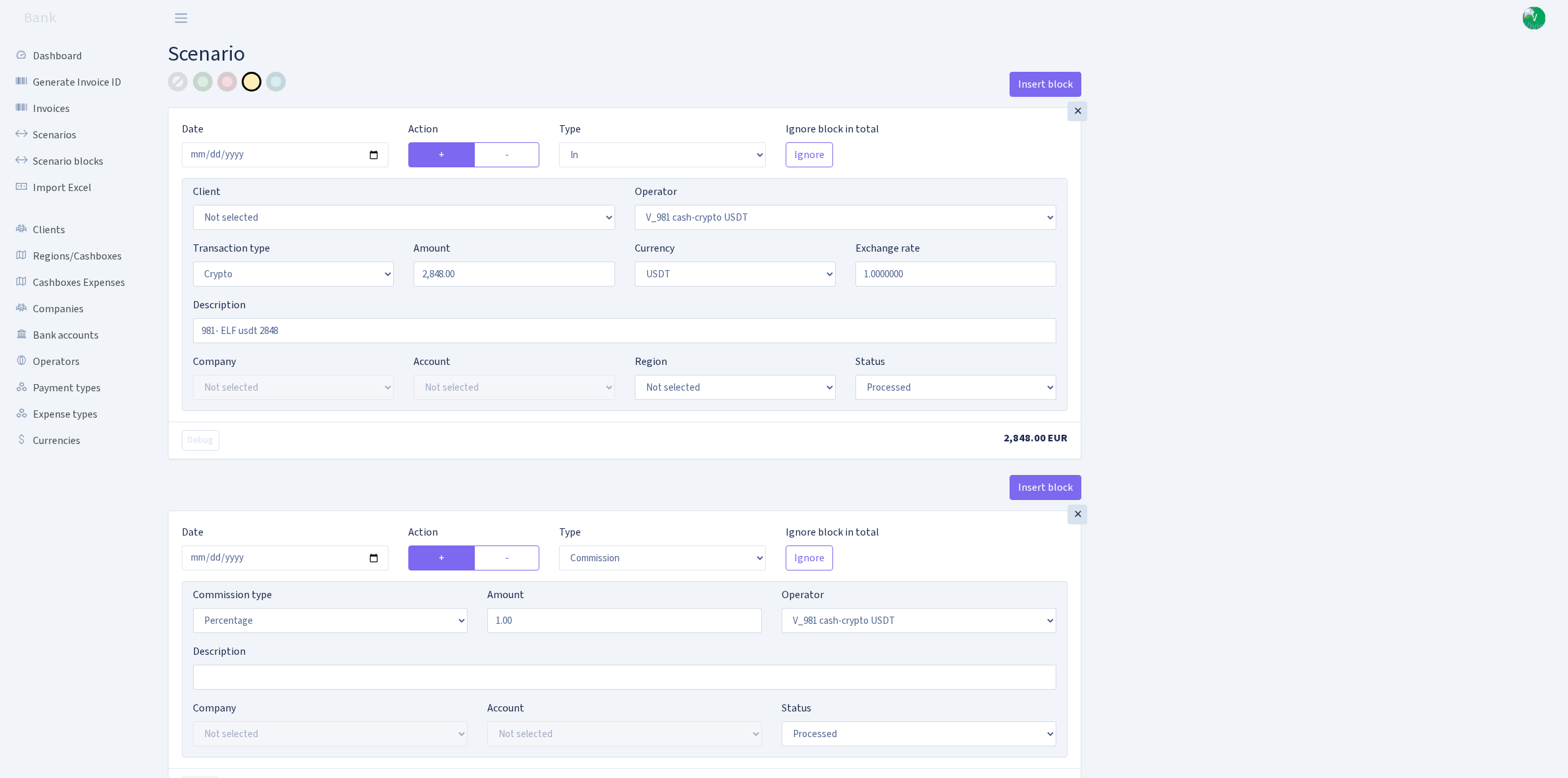
select select "in"
select select "435"
select select "3"
select select "6"
select select "processed"
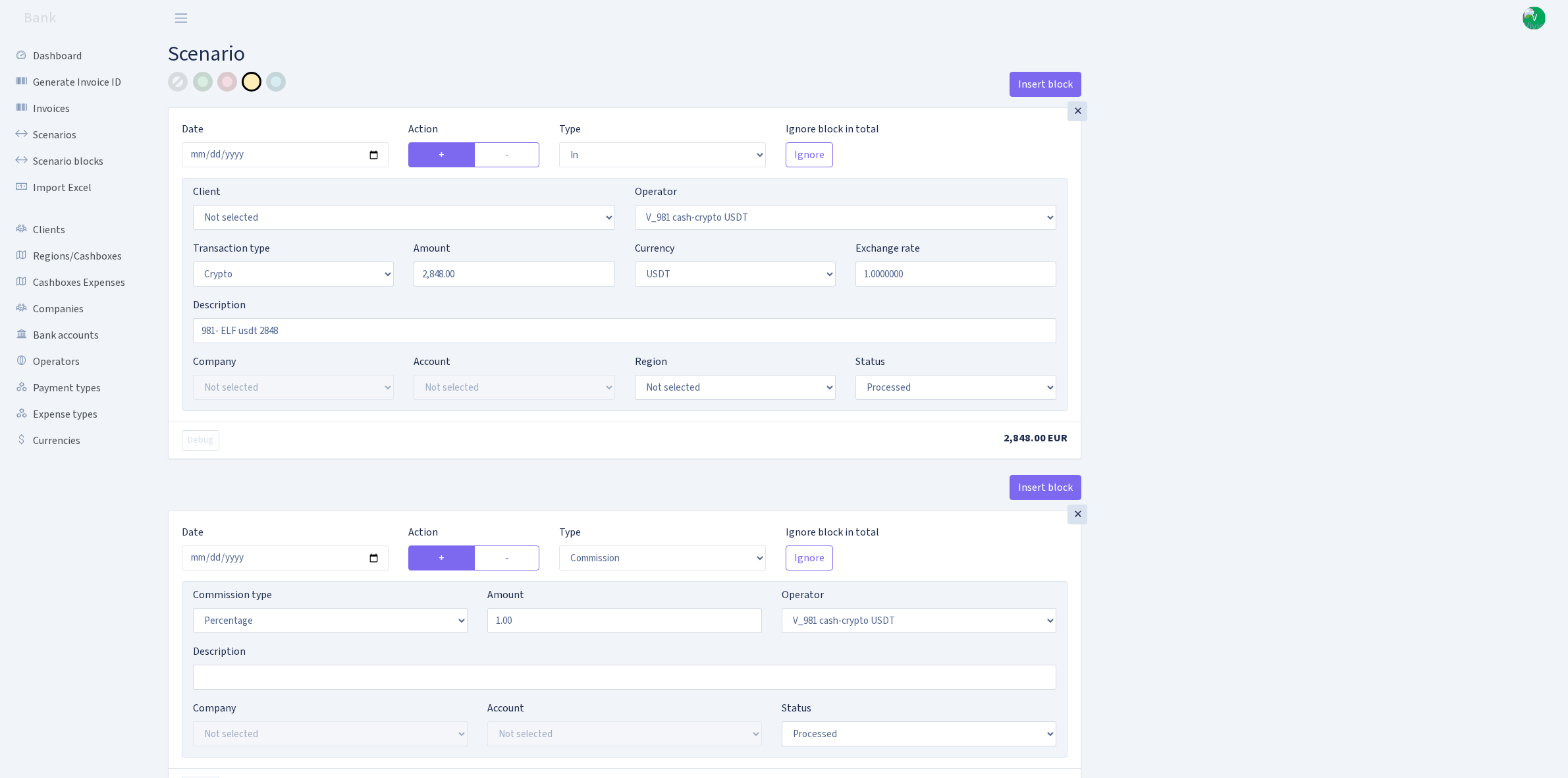
select select "commission"
select select "435"
select select "processed"
select select "commission"
select select "fixed"
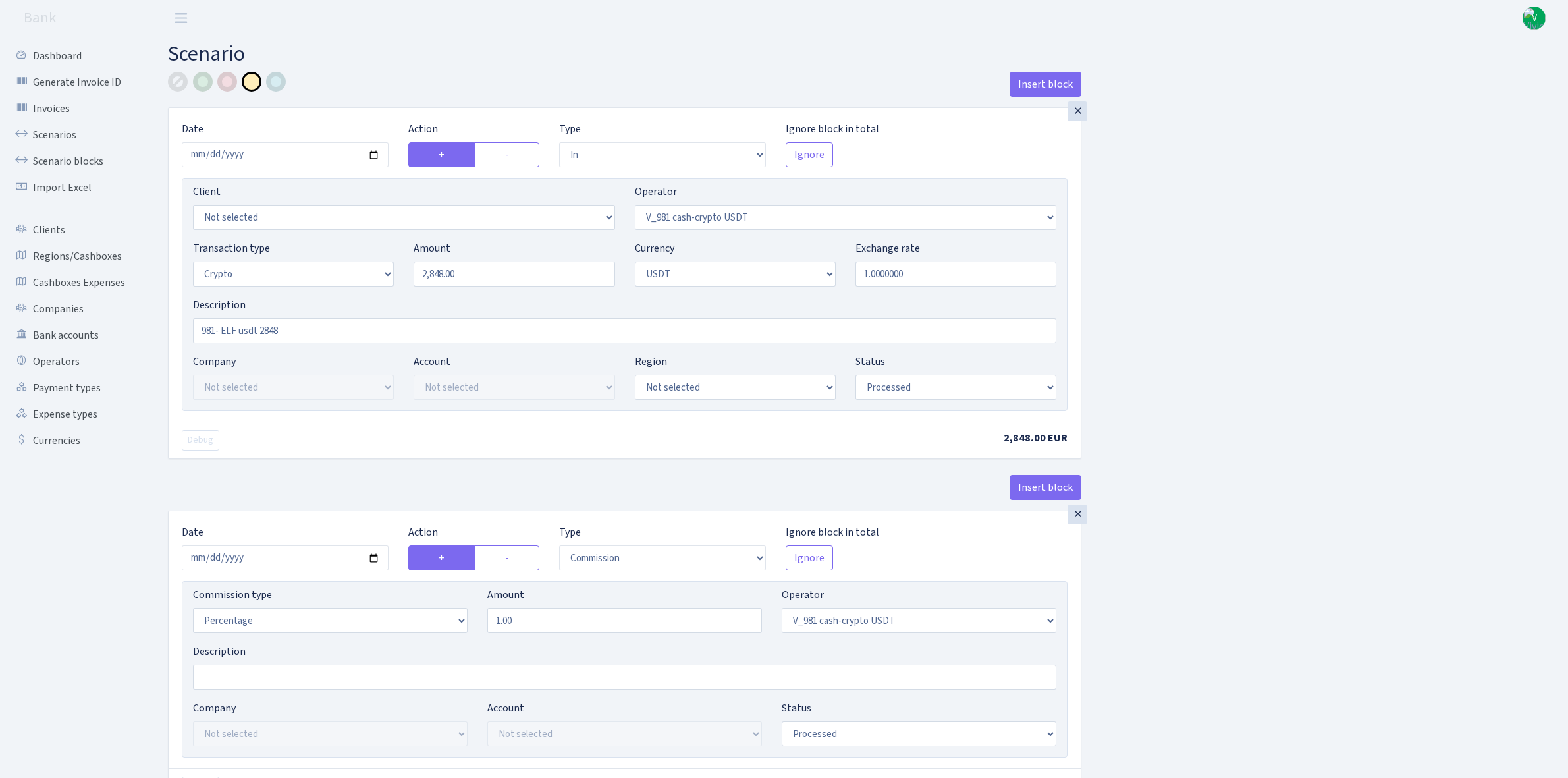
select select "435"
select select "processed"
select select "out"
select select "485"
select select "3"
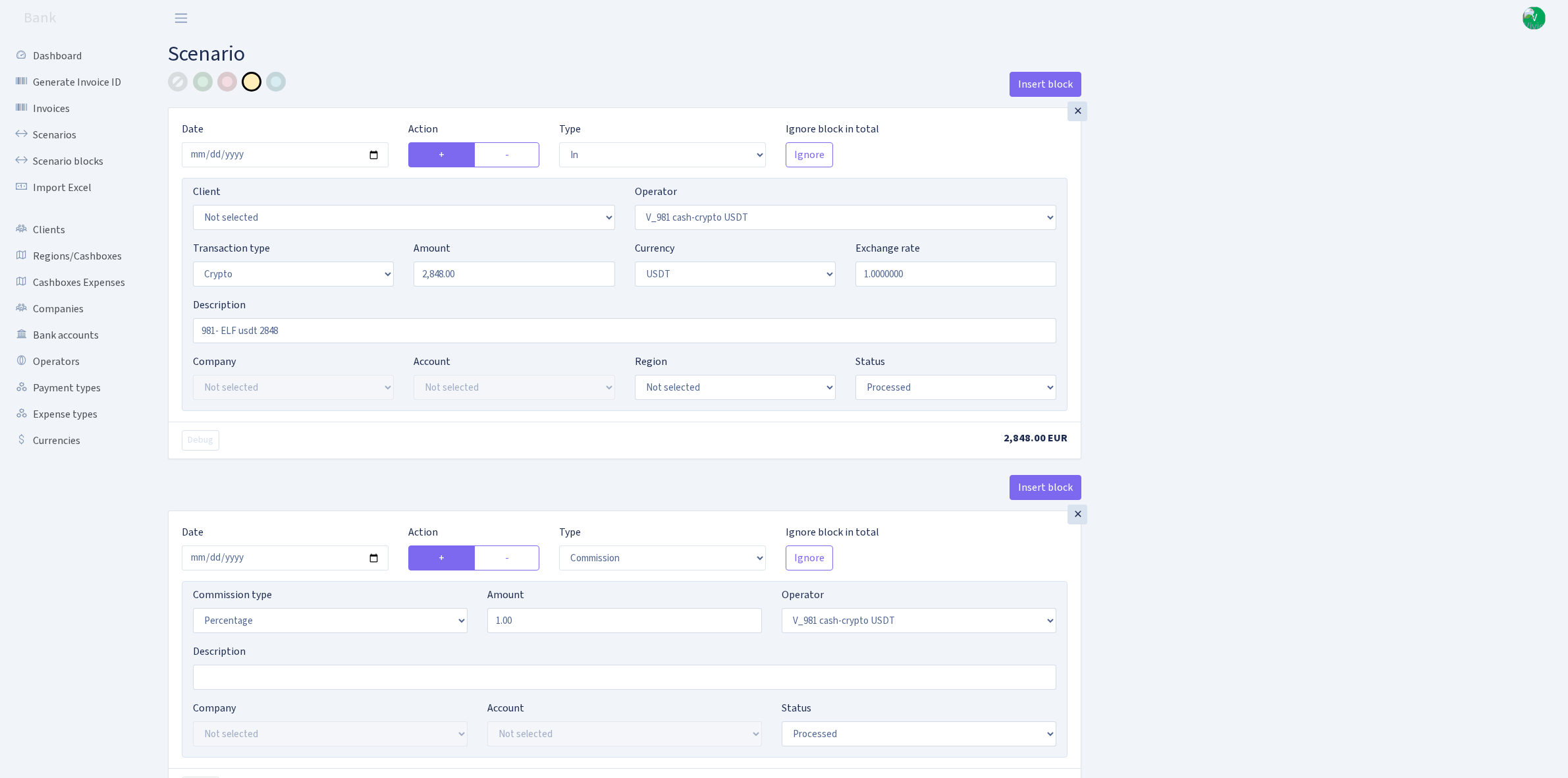
select select "6"
select select "processed"
select select "commission"
select select "485"
select select "processed"
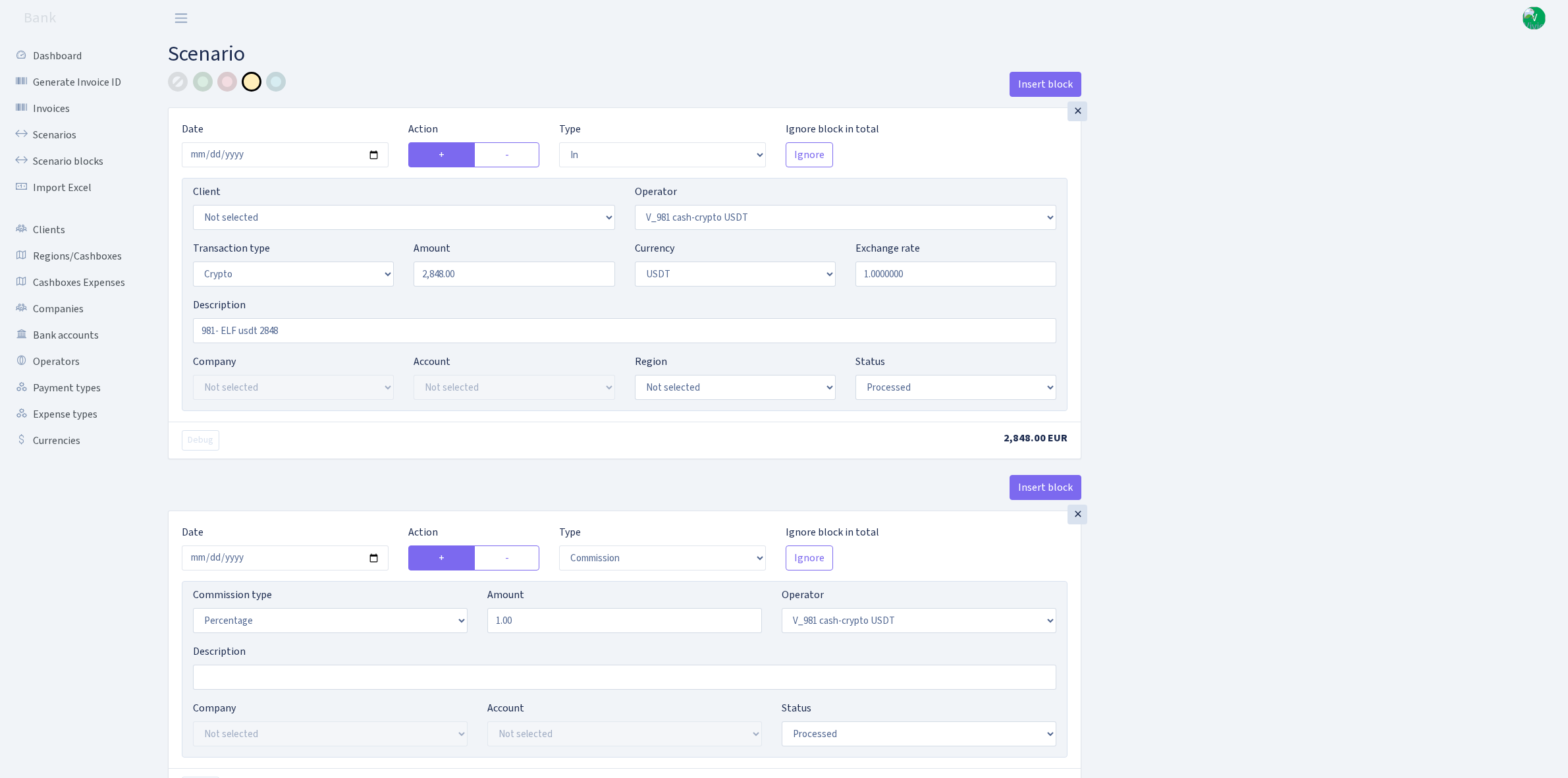
select select "commission"
select select "fixed"
select select "485"
select select "processed"
click at [372, 159] on input "[DATE]" at bounding box center [285, 155] width 207 height 25
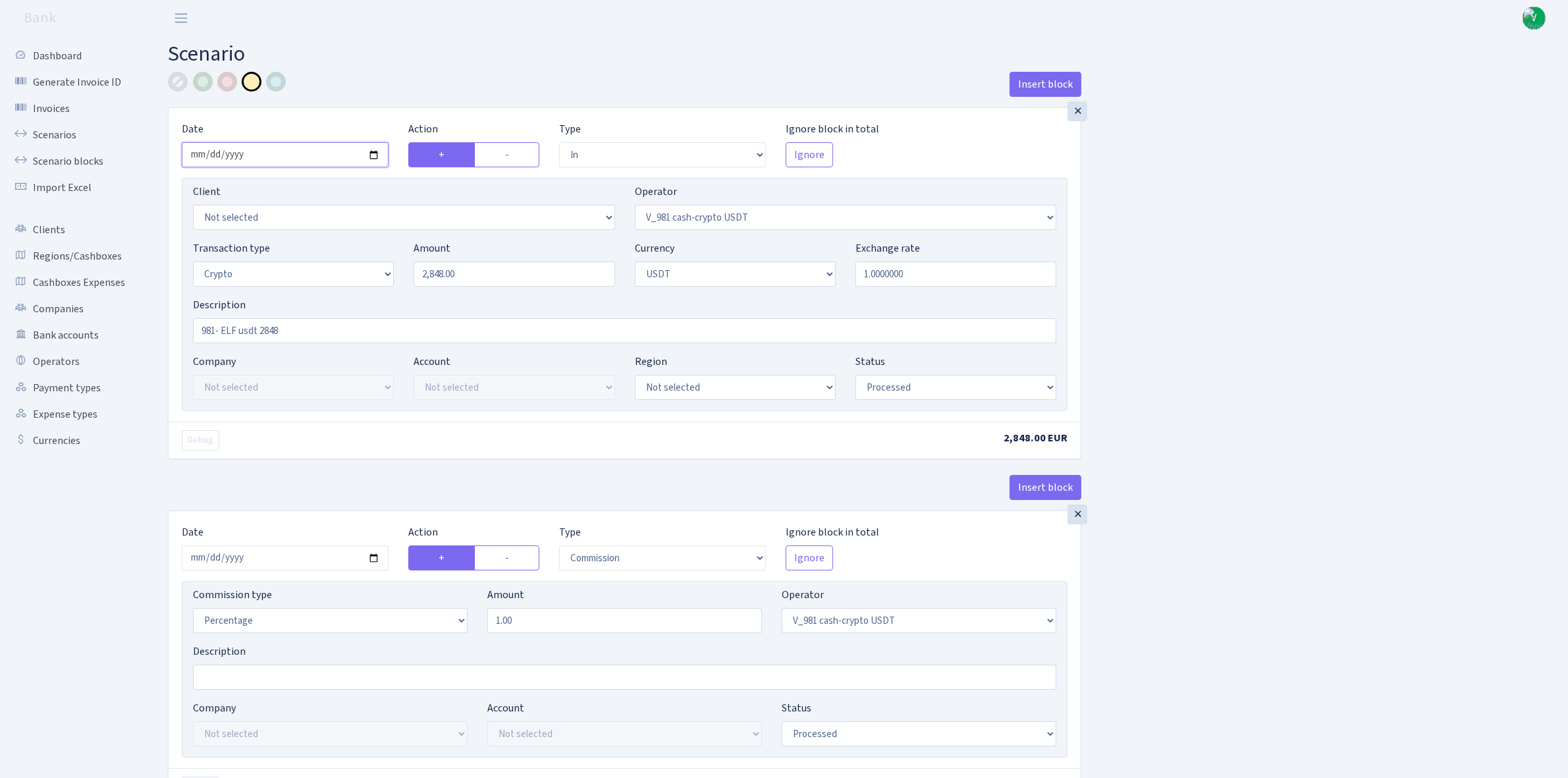
type input "[DATE]"
drag, startPoint x: 497, startPoint y: 277, endPoint x: 380, endPoint y: 269, distance: 117.3
click at [380, 269] on div "Transaction type Not selected 981 ELF FISH crypto [PERSON_NAME] MM-BALTIC eur U…" at bounding box center [624, 269] width 883 height 57
click at [954, 275] on input "1.0000000" at bounding box center [956, 274] width 201 height 25
type input "4,108.00"
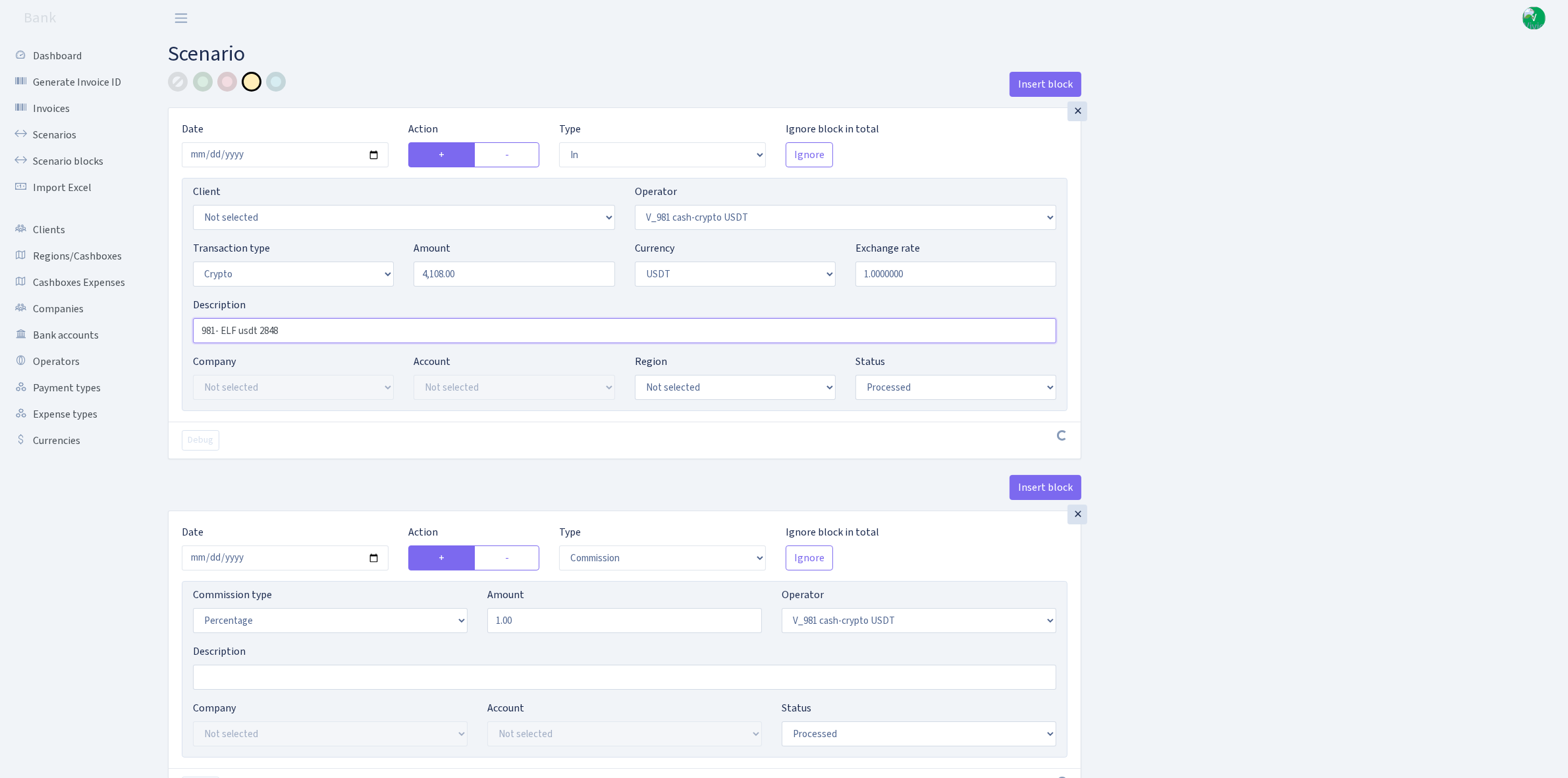
drag, startPoint x: 259, startPoint y: 324, endPoint x: 334, endPoint y: 334, distance: 75.7
click at [334, 334] on input "981- ELF usdt 2848" at bounding box center [625, 330] width 864 height 25
type input "981- ELF usdt 4108"
click at [376, 557] on input "2025-09-24" at bounding box center [285, 558] width 207 height 25
type input "[DATE]"
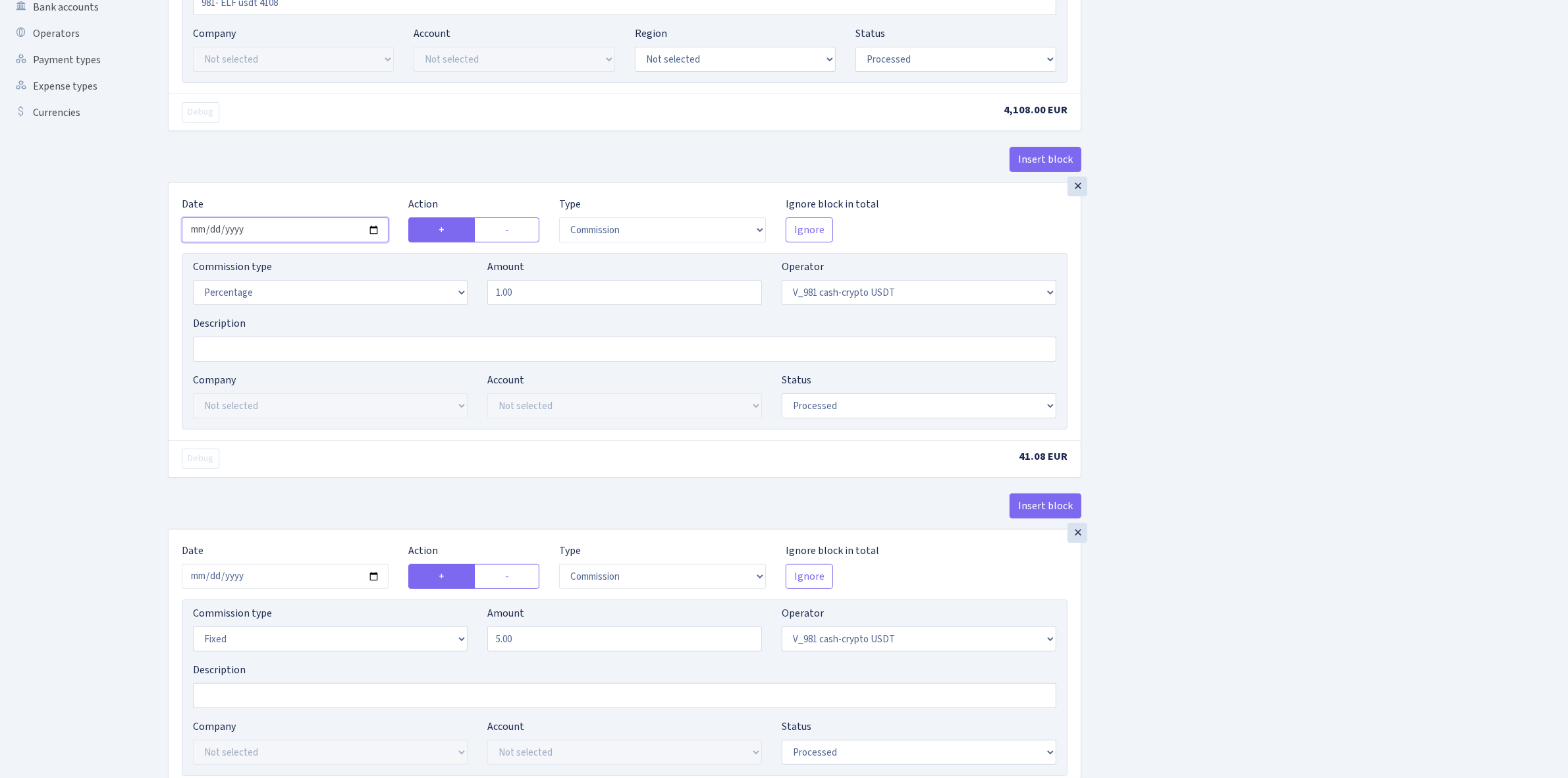
scroll to position [329, 0]
click at [376, 574] on input "2025-09-24" at bounding box center [285, 575] width 207 height 25
type input "[DATE]"
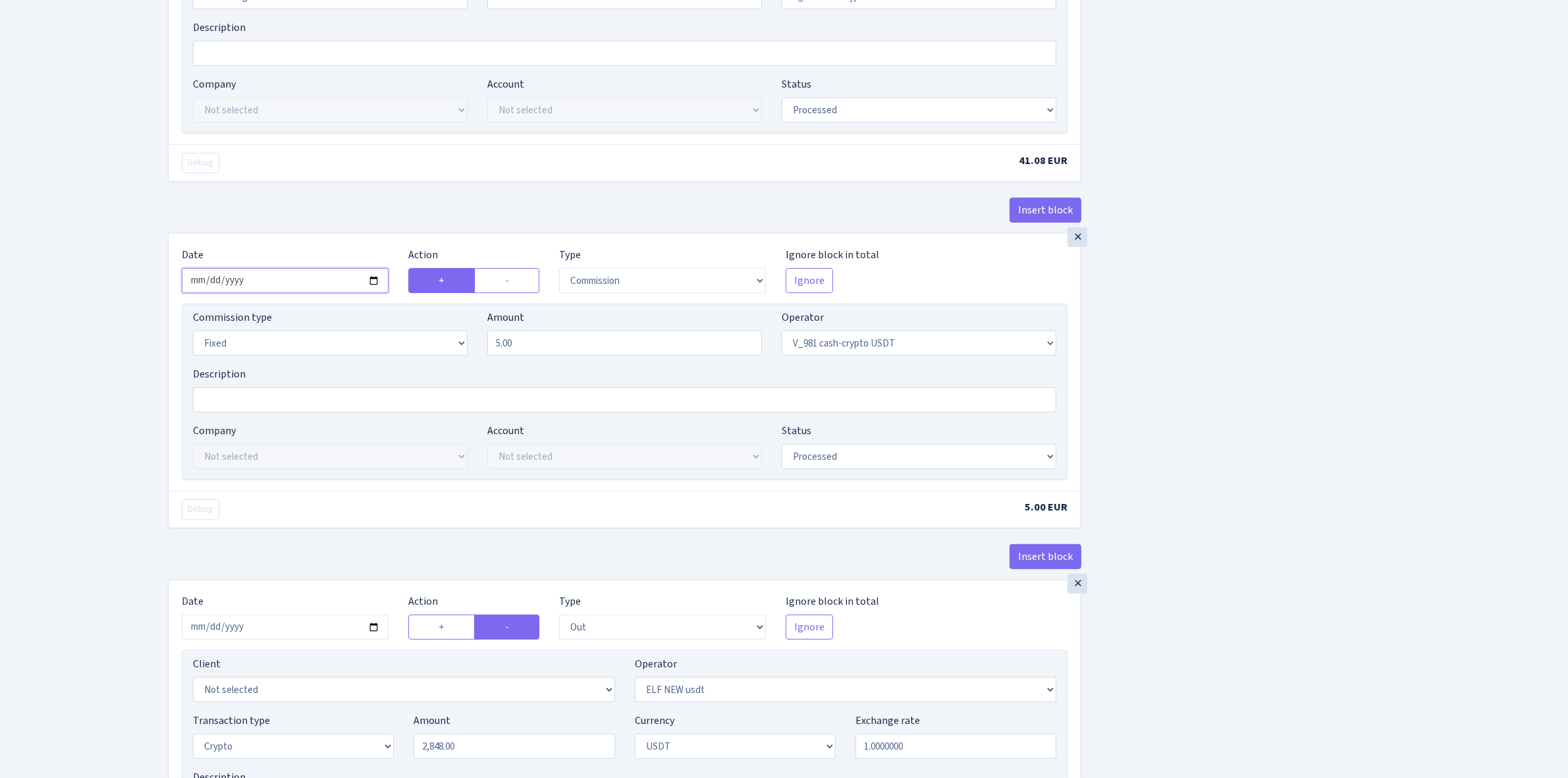
scroll to position [659, 0]
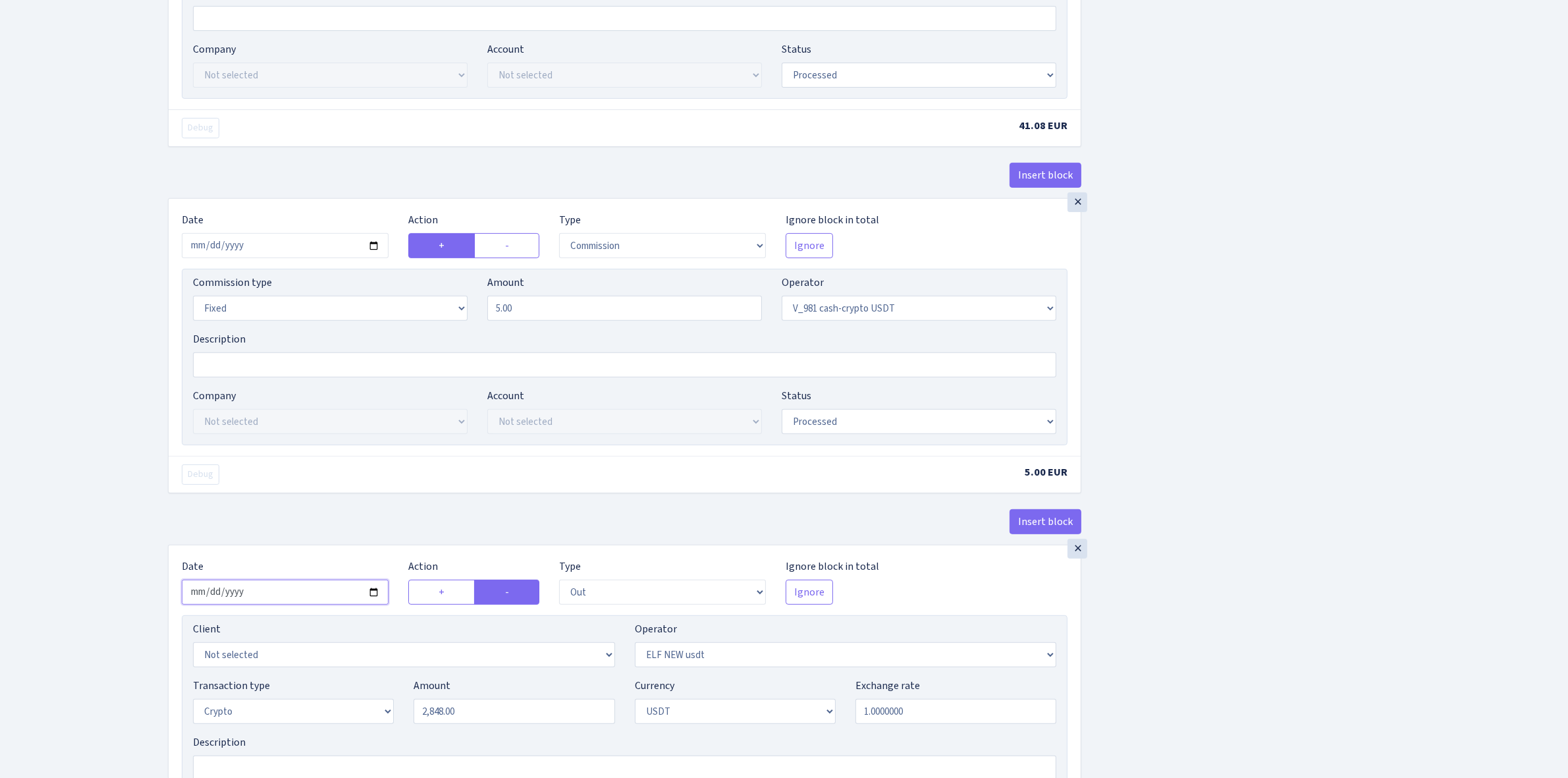
click at [372, 598] on input "2025-09-24" at bounding box center [285, 592] width 207 height 25
type input "[DATE]"
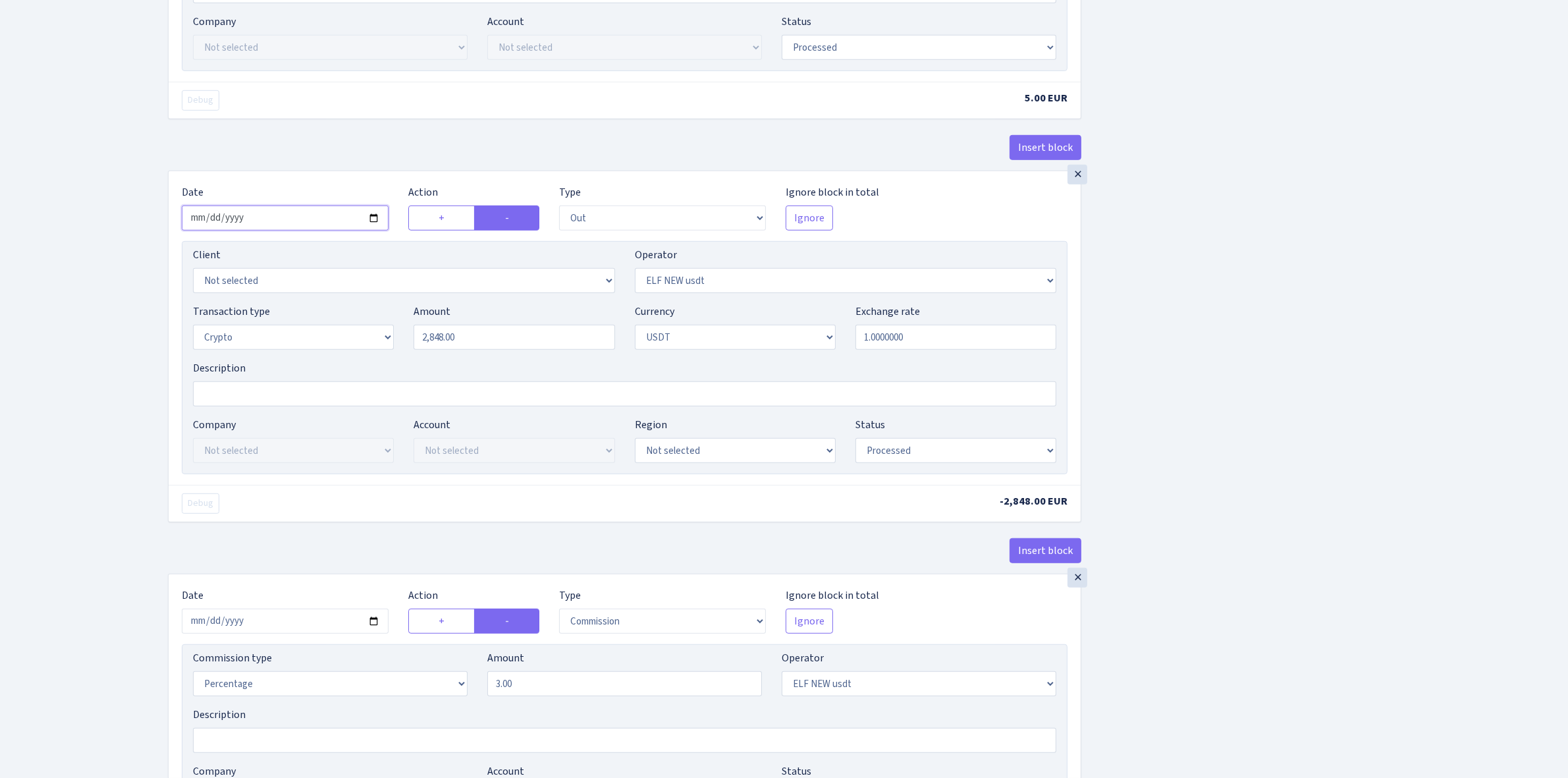
scroll to position [1071, 0]
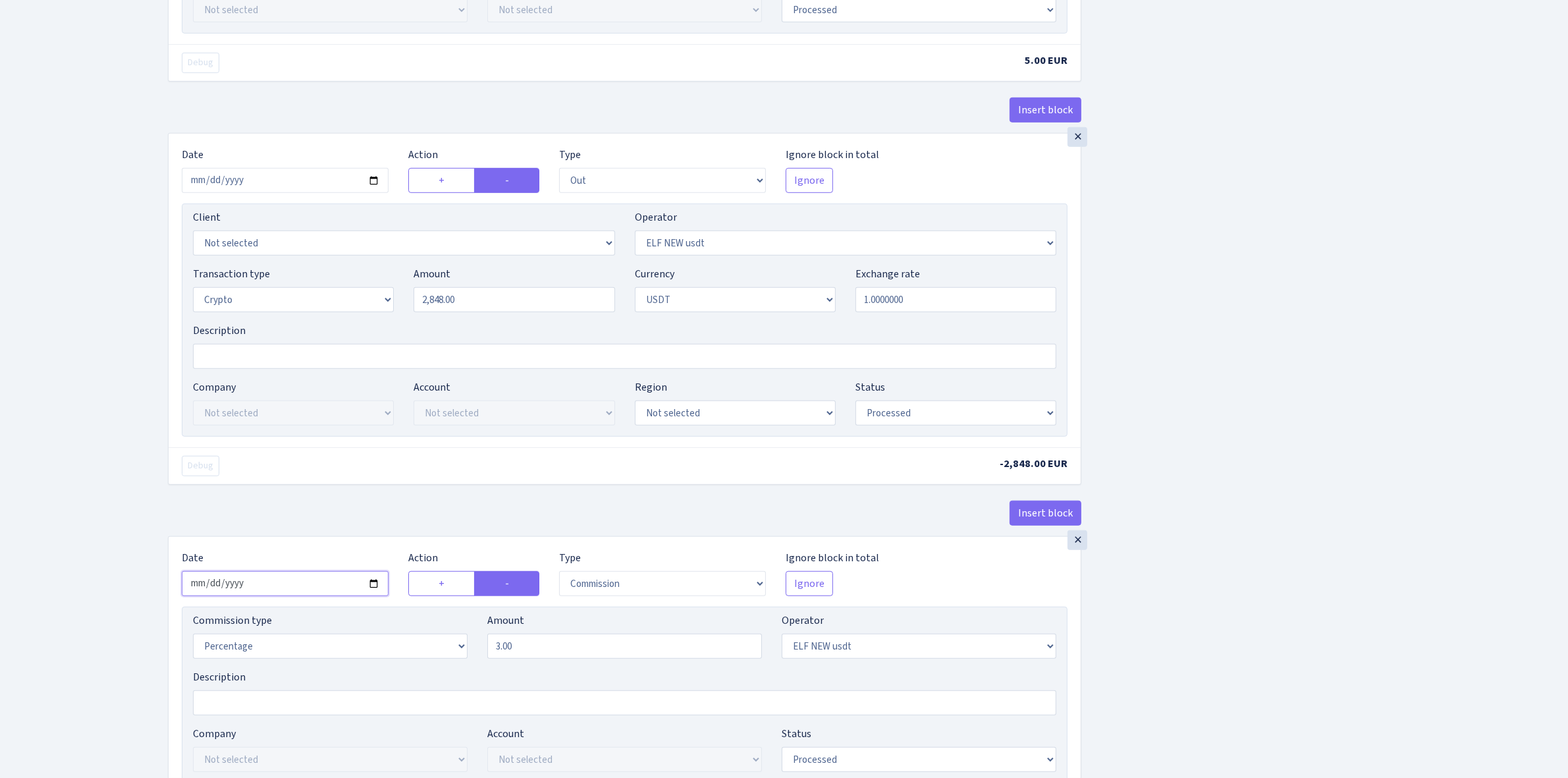
click at [374, 596] on input "2025-09-24" at bounding box center [285, 584] width 207 height 25
type input "[DATE]"
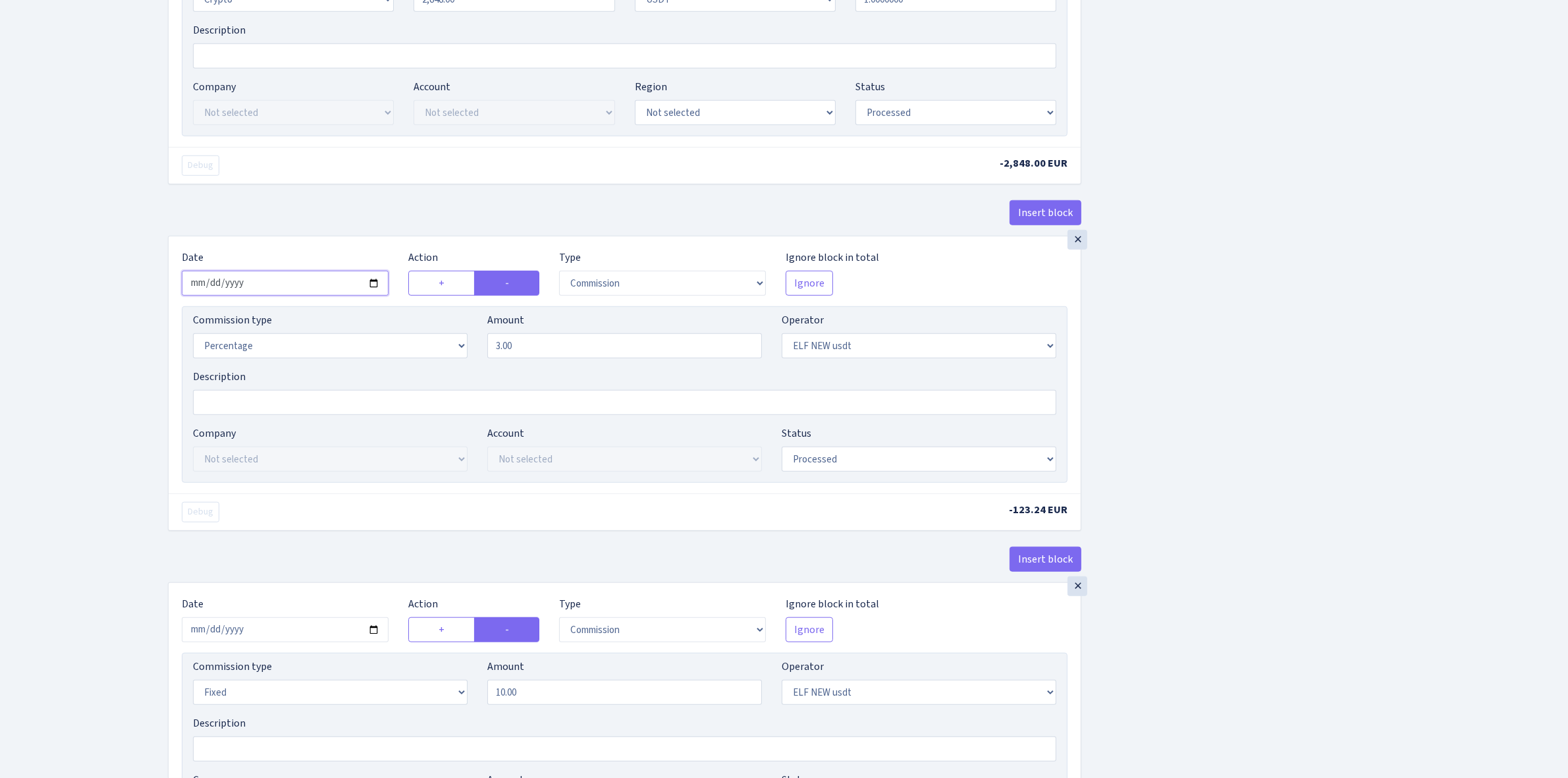
scroll to position [1482, 0]
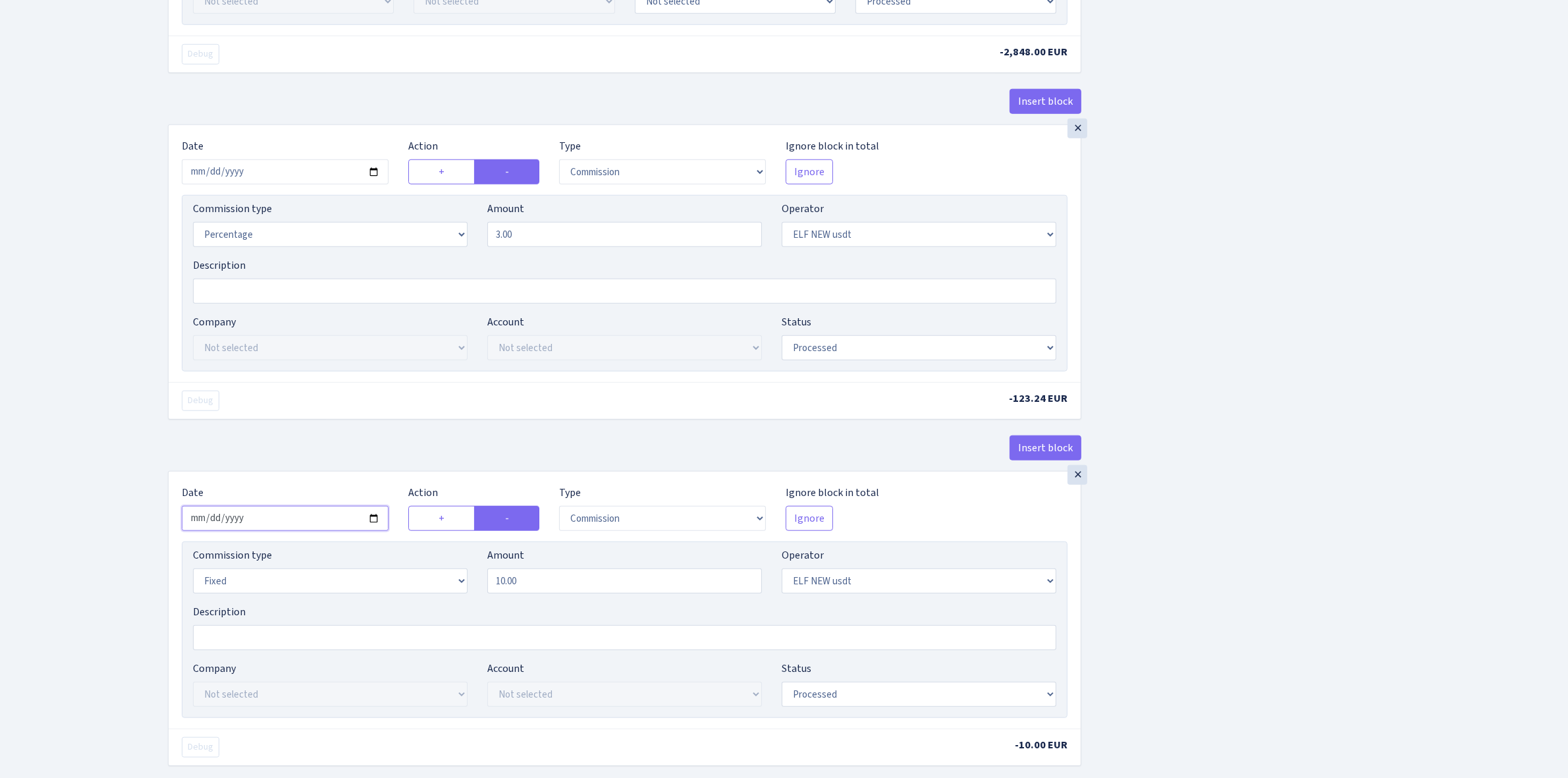
click at [373, 526] on input "2025-09-24" at bounding box center [285, 518] width 207 height 25
type input "[DATE]"
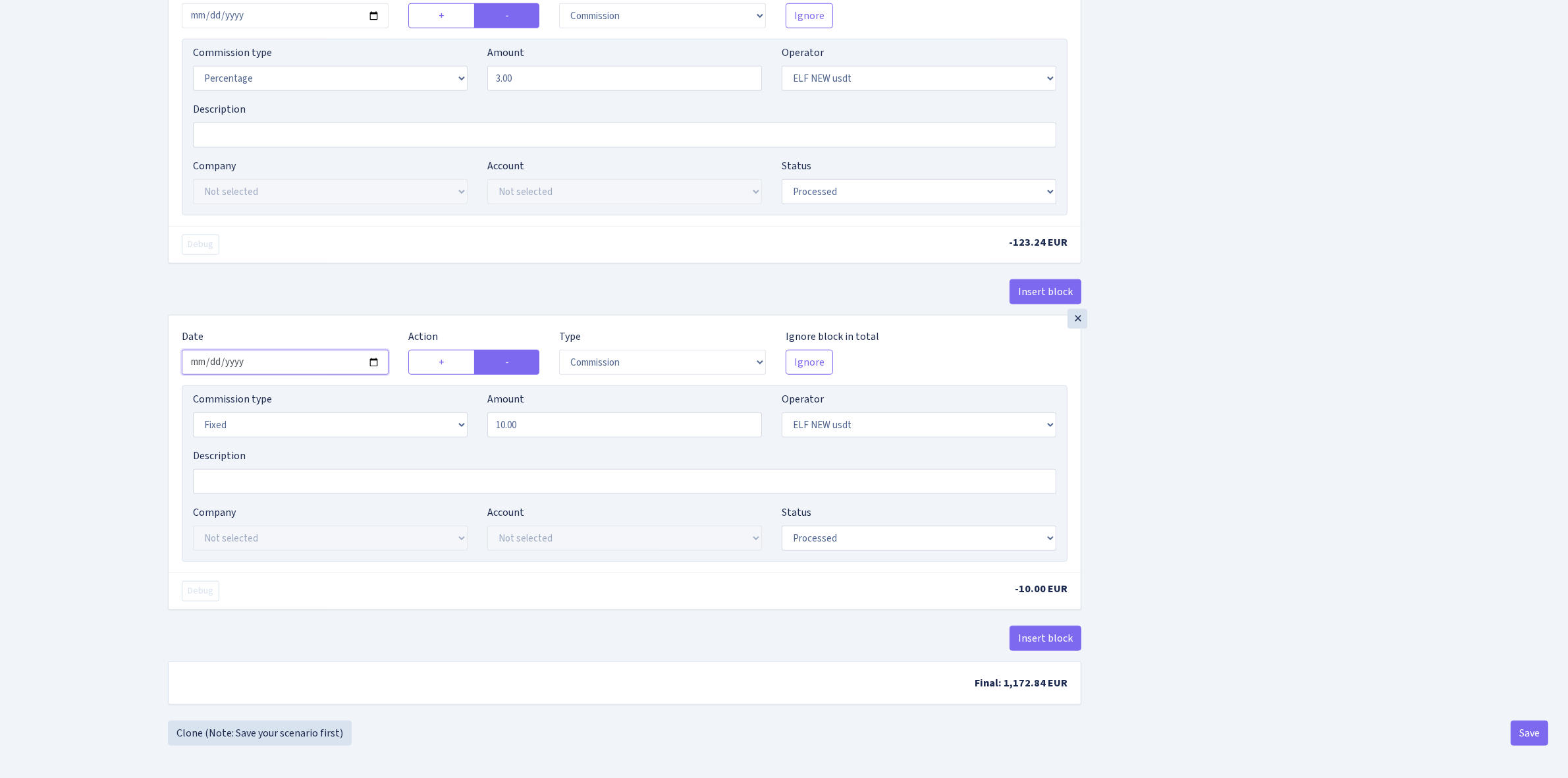
scroll to position [1648, 0]
click at [1519, 732] on button "Save" at bounding box center [1529, 733] width 38 height 25
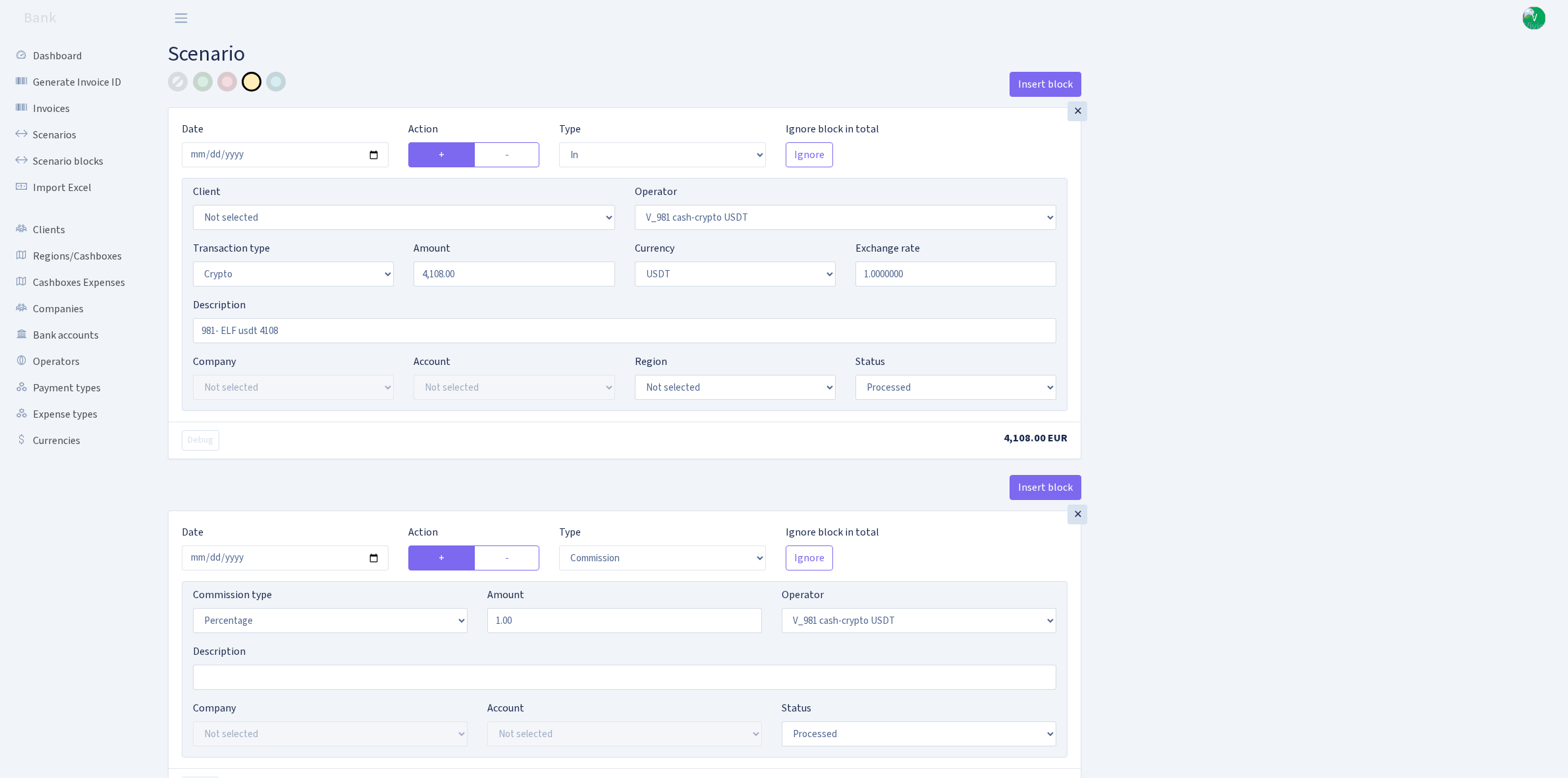
select select "in"
select select "435"
select select "3"
select select "6"
select select "processed"
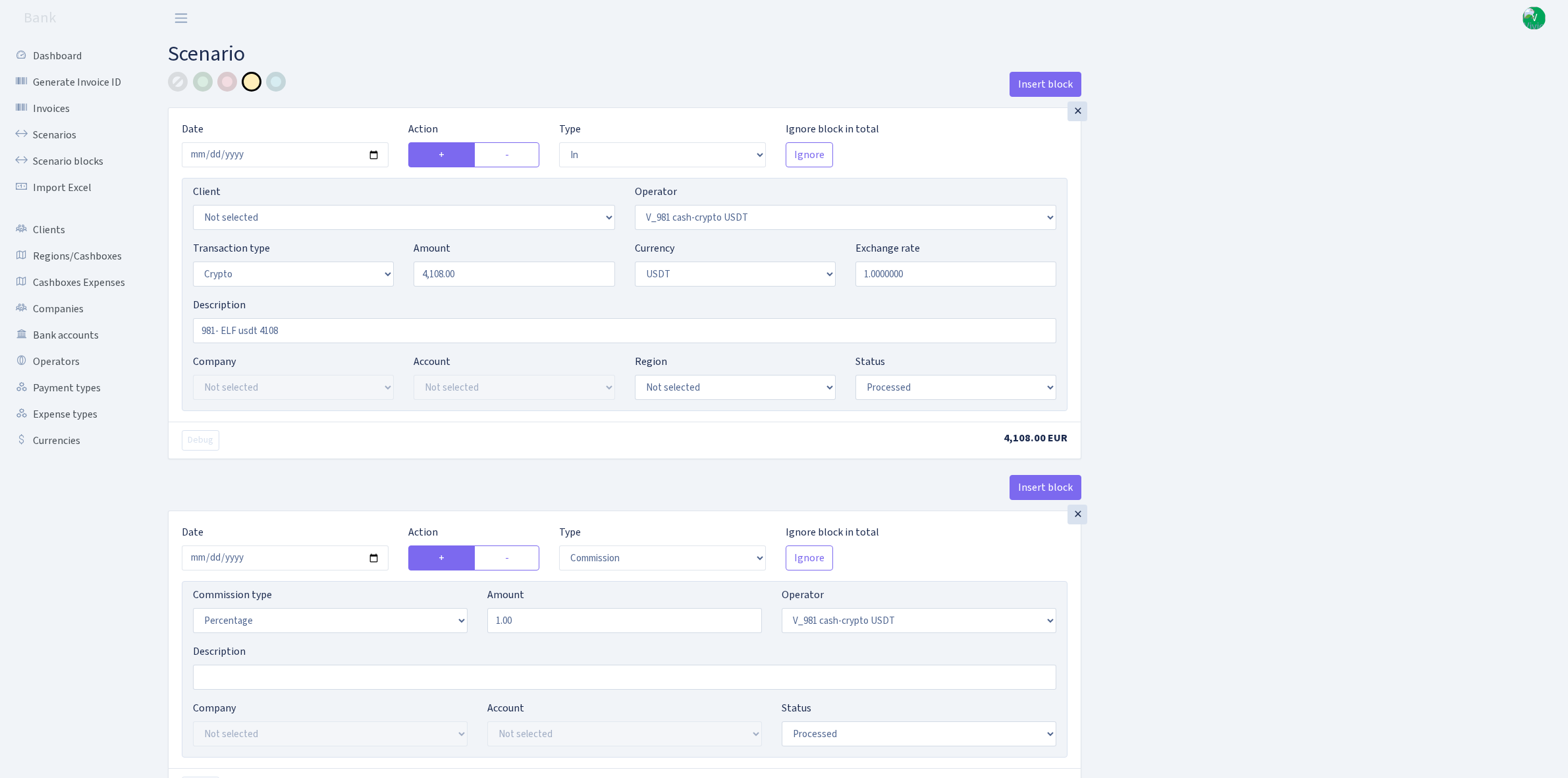
select select "commission"
select select "435"
select select "processed"
select select "commission"
select select "fixed"
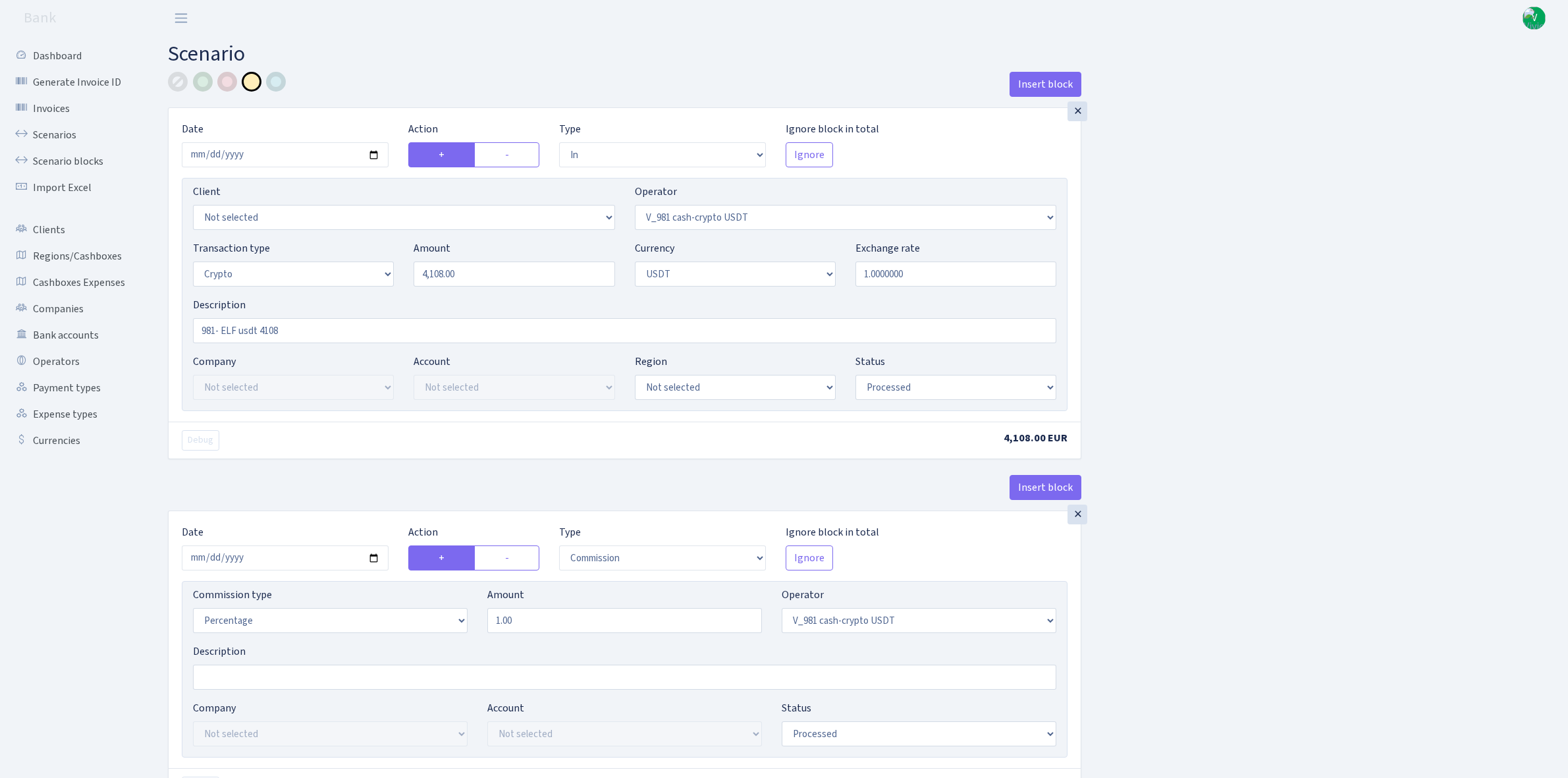
select select "435"
select select "processed"
select select "out"
select select "485"
select select "3"
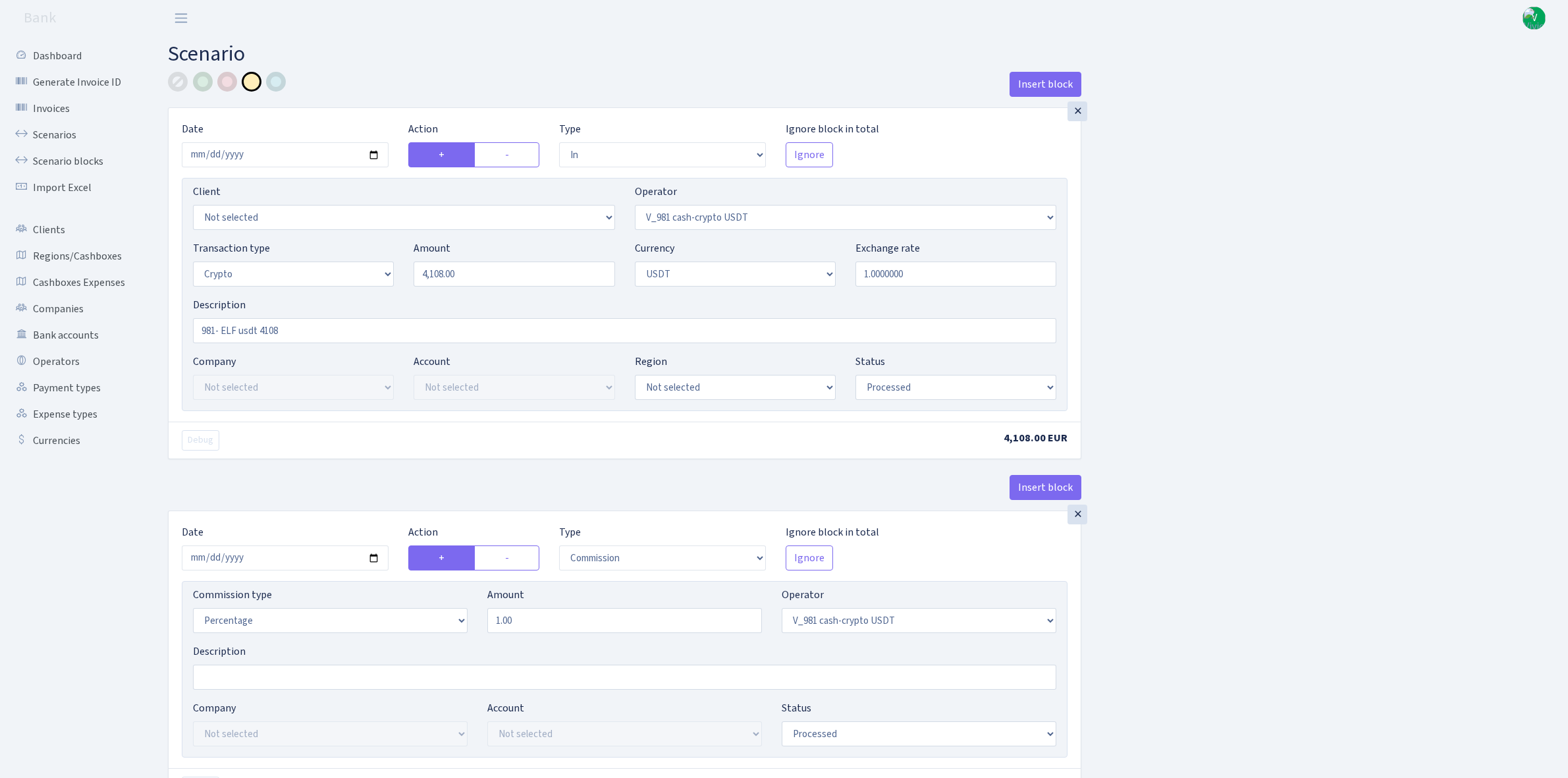
select select "6"
select select "processed"
select select "commission"
select select "485"
select select "processed"
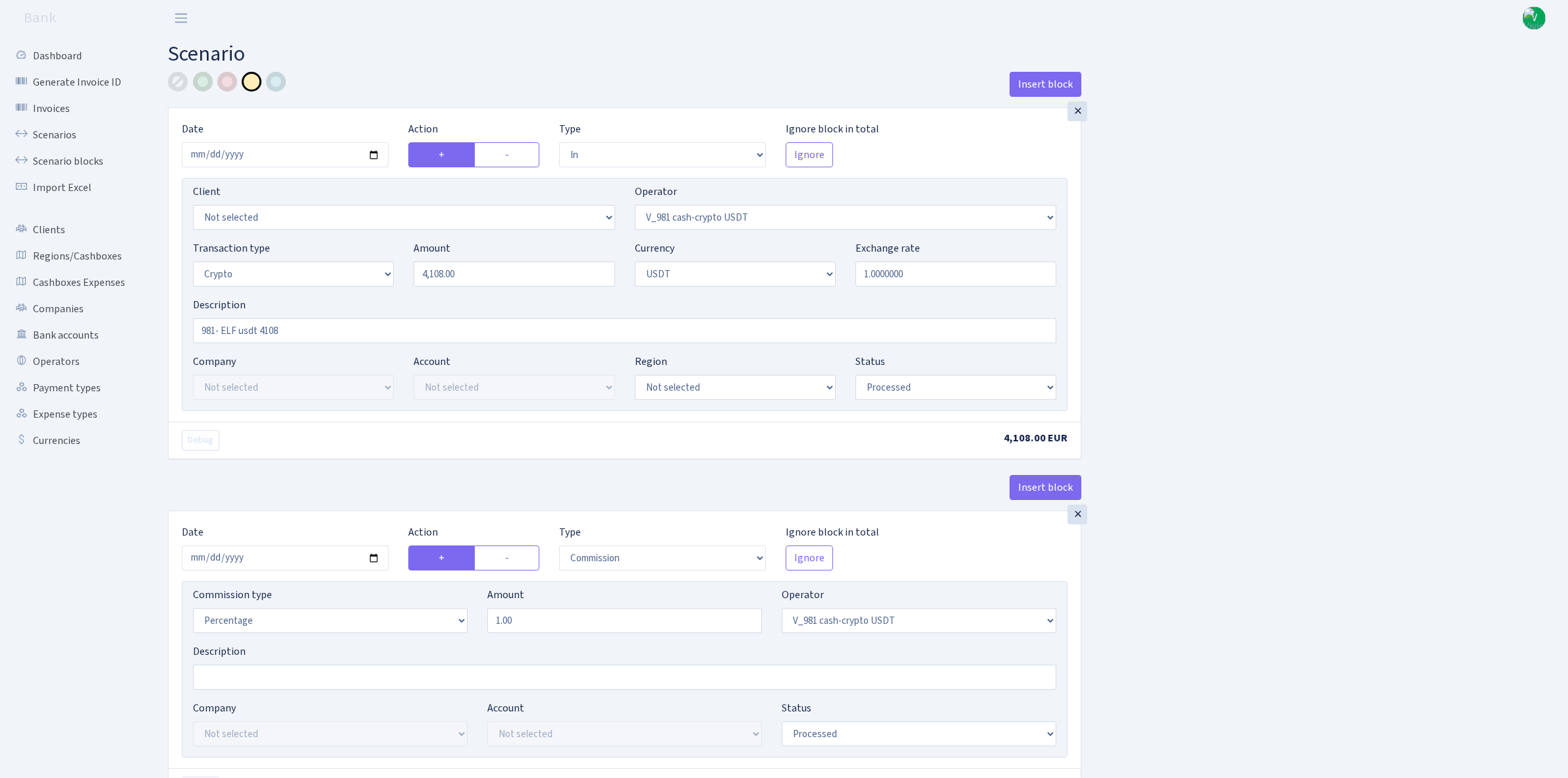
select select "commission"
select select "fixed"
select select "485"
select select "processed"
click at [60, 131] on link "Scenarios" at bounding box center [72, 134] width 132 height 26
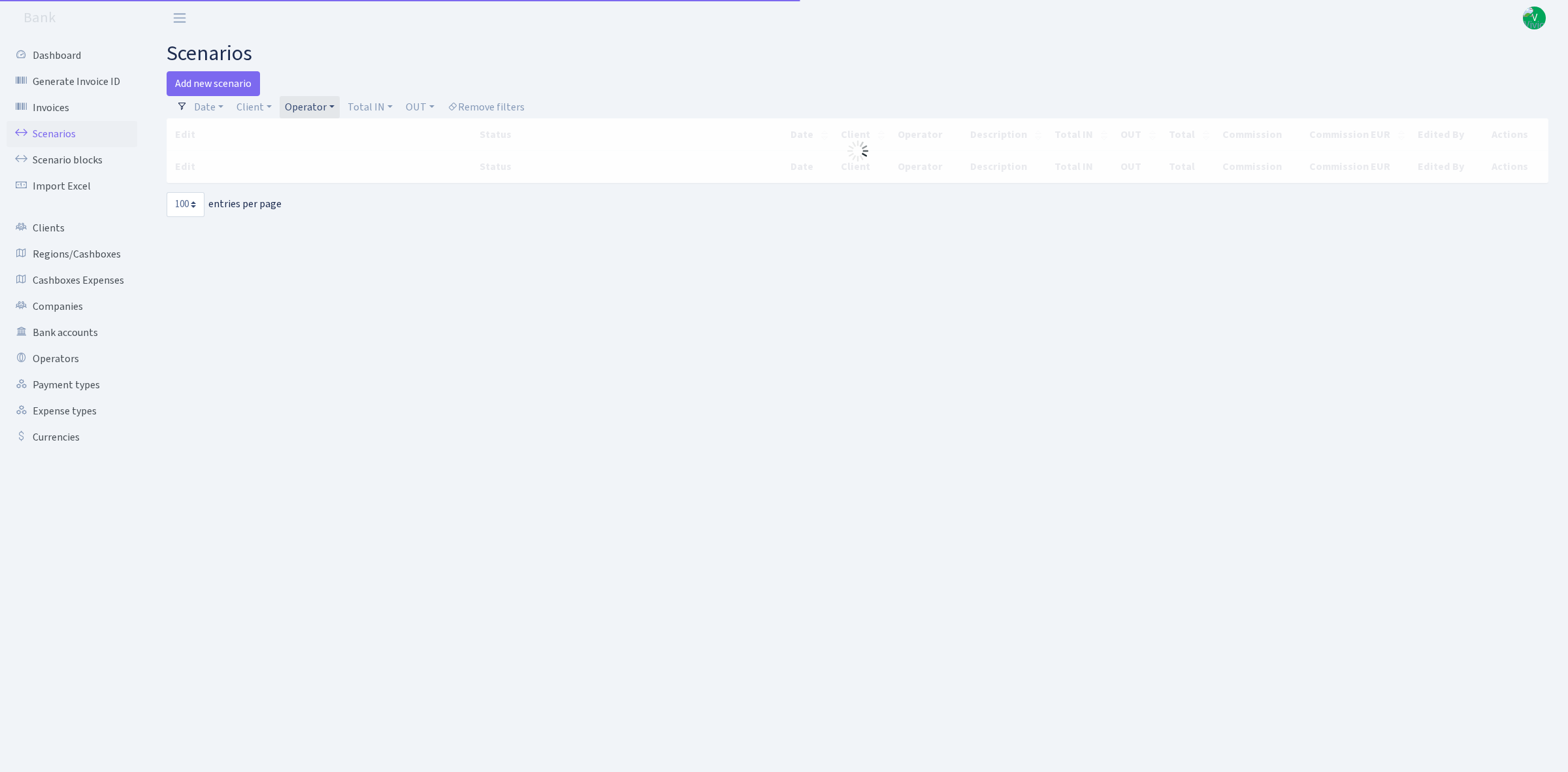
select select "100"
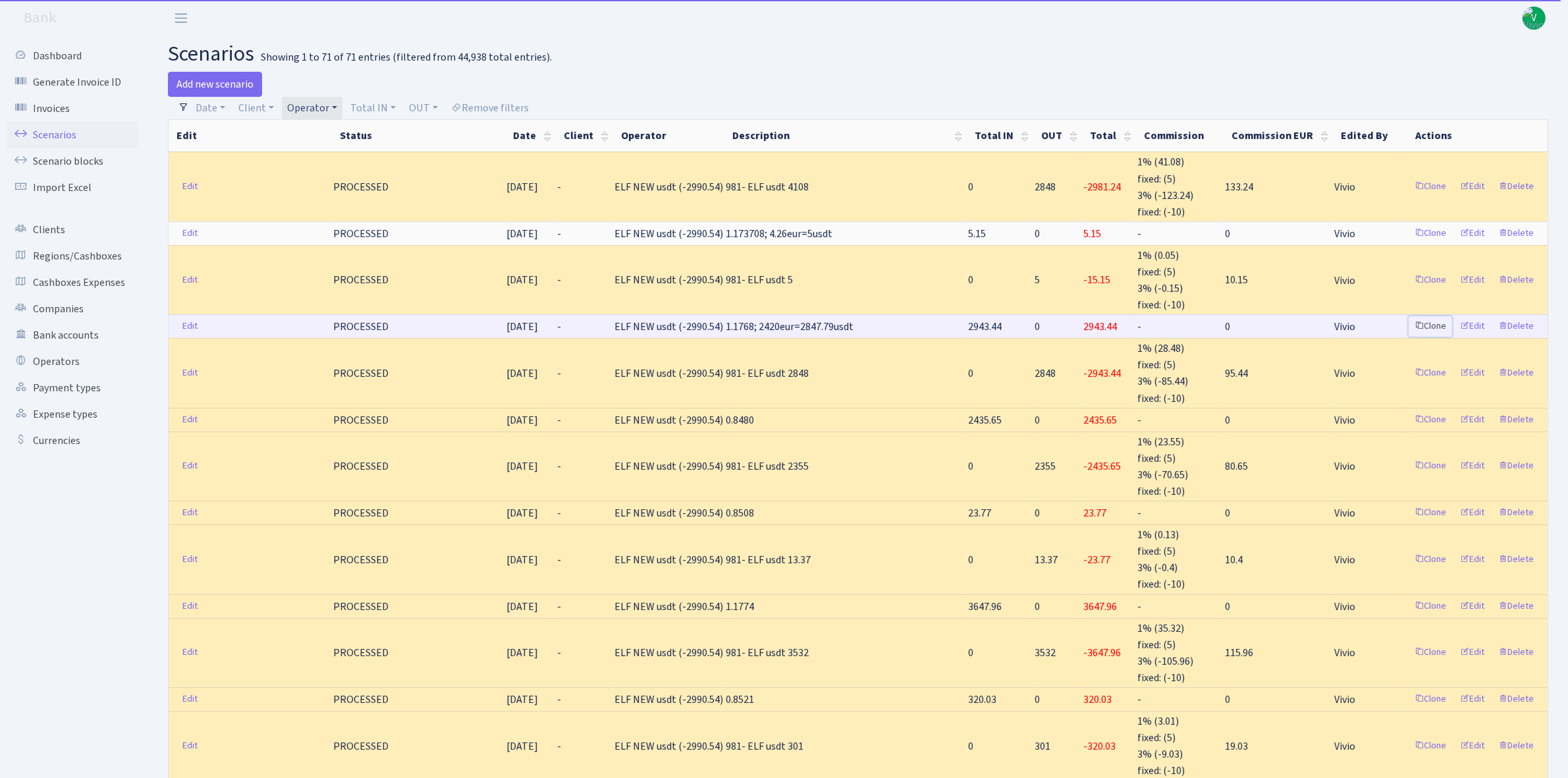
click at [1433, 318] on link "Clone" at bounding box center [1430, 326] width 44 height 20
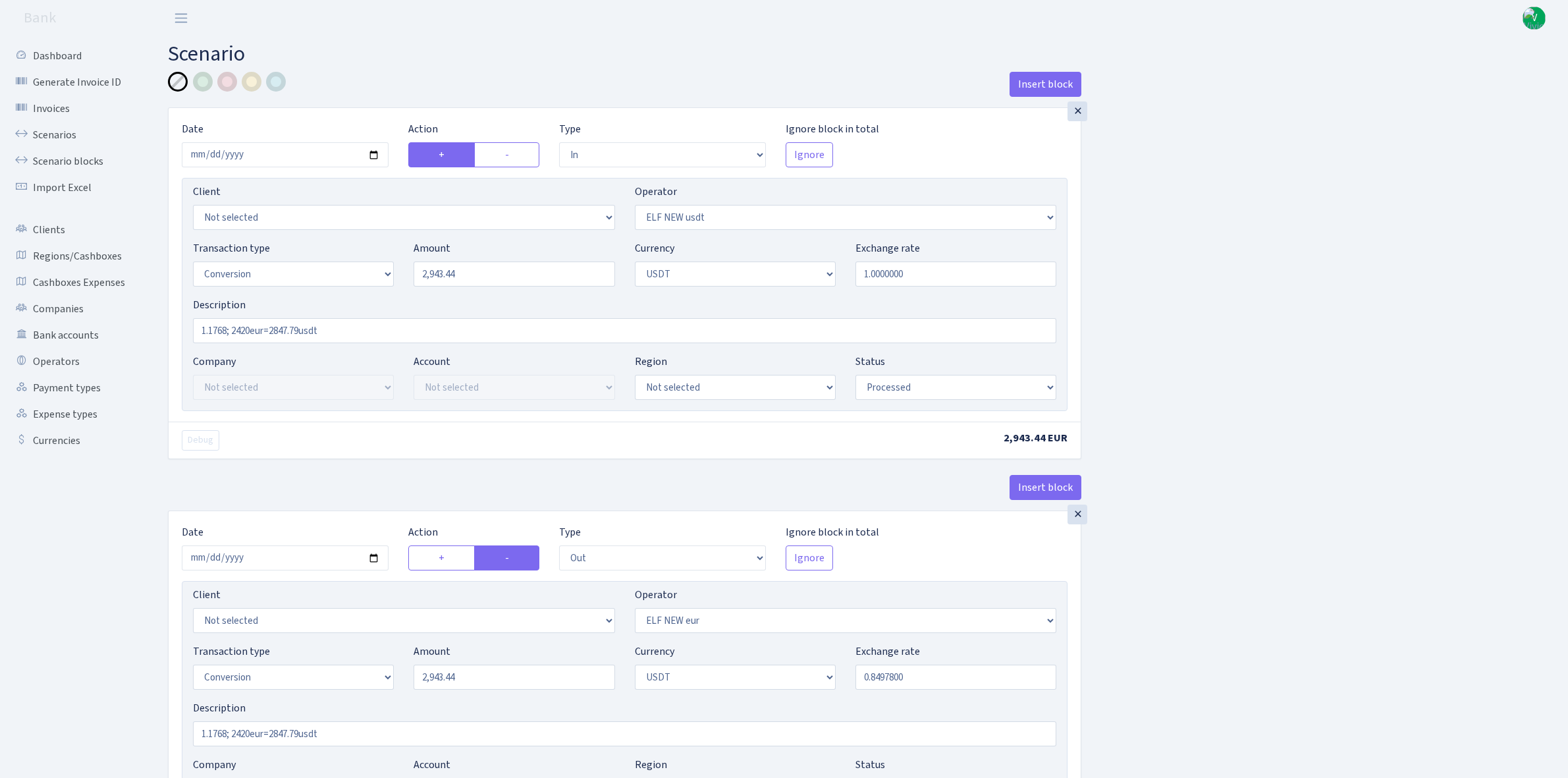
select select "in"
select select "485"
select select "15"
select select "6"
select select "processed"
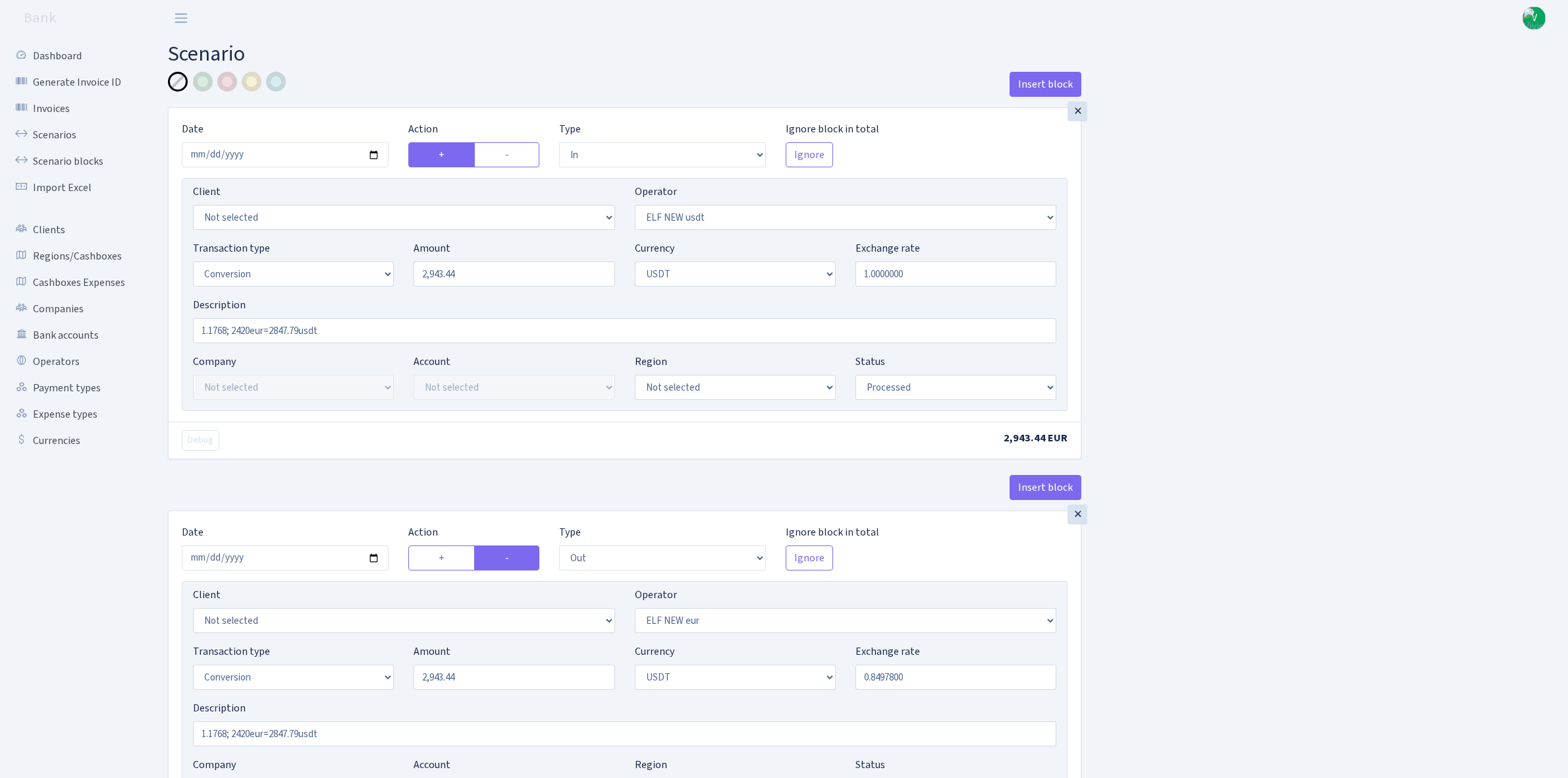
select select "out"
select select "484"
select select "15"
select select "6"
select select "processed"
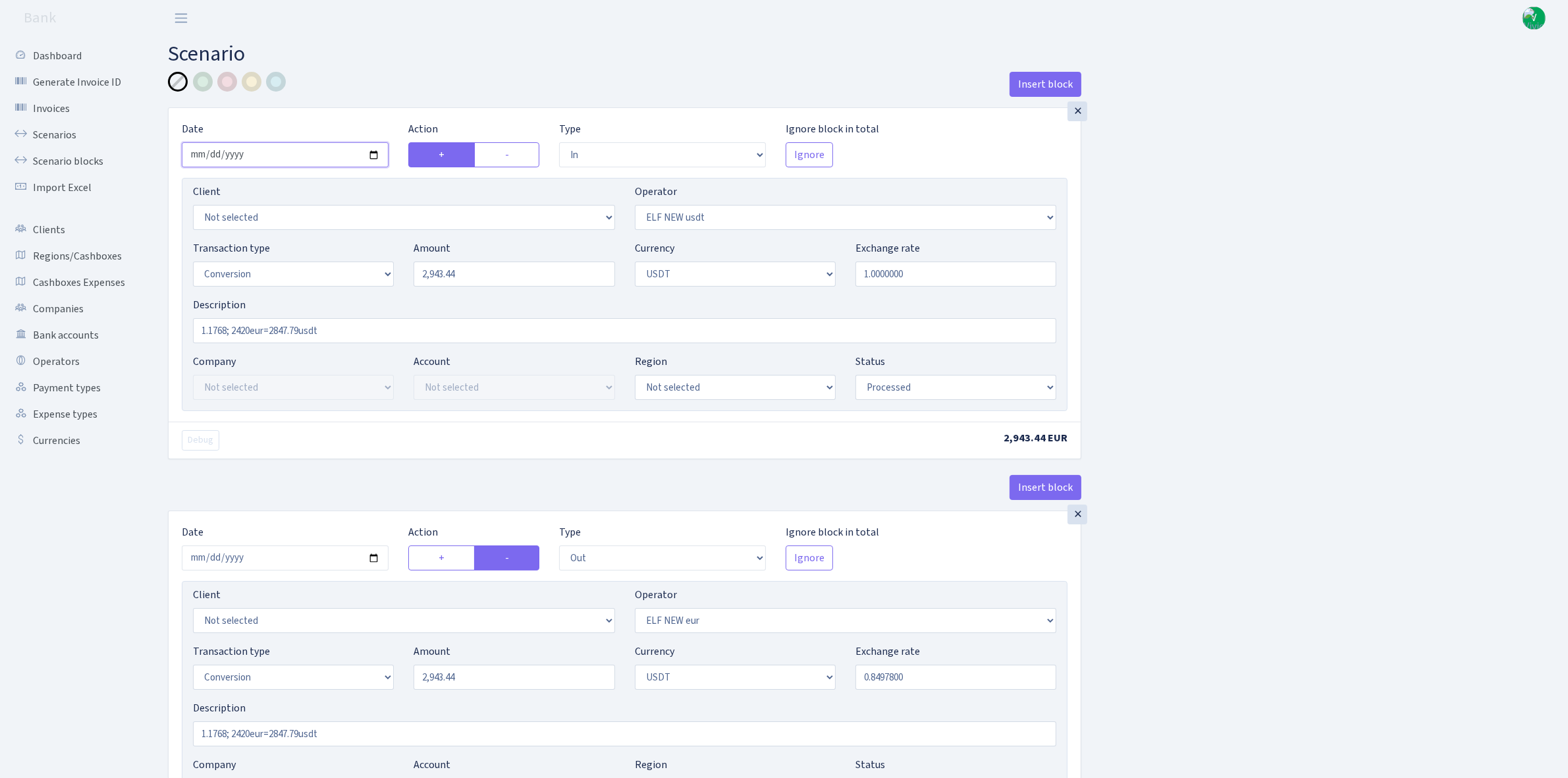
click at [371, 153] on input "[DATE]" at bounding box center [285, 155] width 207 height 25
type input "[DATE]"
drag, startPoint x: 476, startPoint y: 267, endPoint x: 379, endPoint y: 262, distance: 97.1
click at [379, 262] on div "Transaction type Not selected 981 ELF FISH crypto [PERSON_NAME] MM-BALTIC eur U…" at bounding box center [624, 269] width 883 height 57
click at [898, 281] on input "1.0000000" at bounding box center [956, 274] width 201 height 25
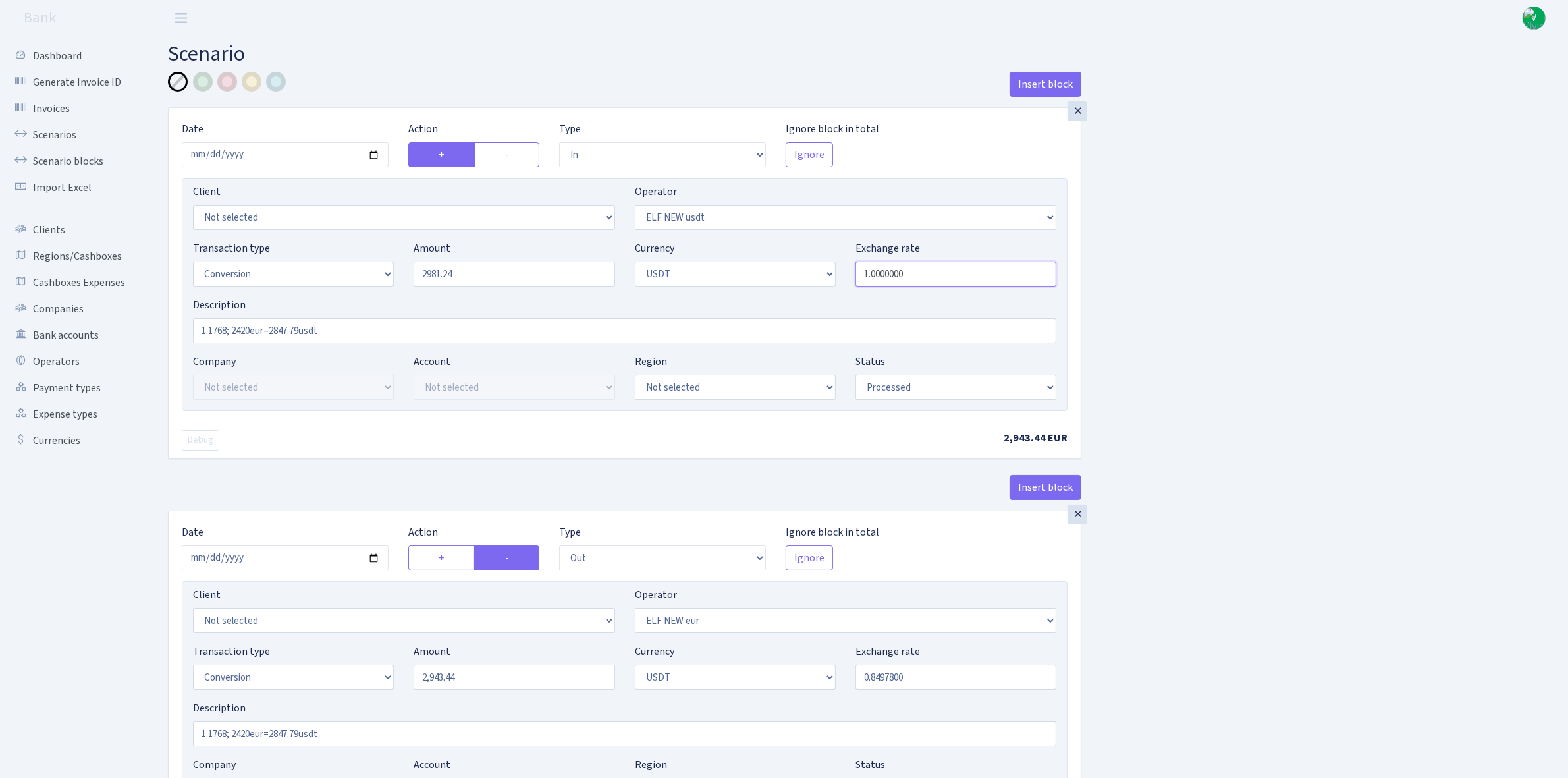
type input "2,981.24"
click at [229, 330] on input "1.1768; 2420eur=2847.79usdt" at bounding box center [625, 330] width 864 height 25
click at [252, 328] on input "1.1738; 2420eur=2847.79usdt" at bounding box center [625, 330] width 864 height 25
type input "1.1738; 3500eur=4108.13usdt"
click at [371, 557] on input "[DATE]" at bounding box center [285, 558] width 207 height 25
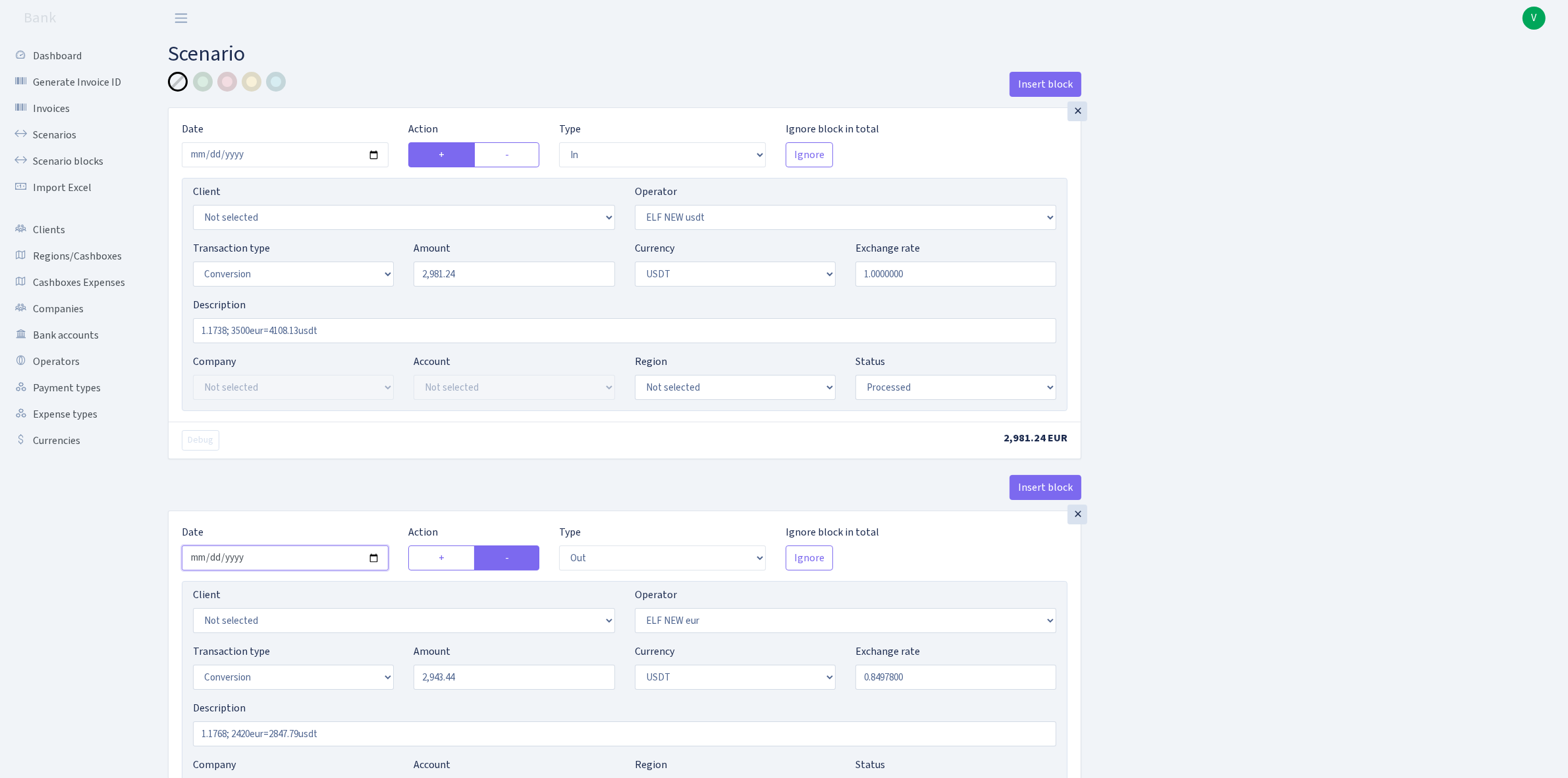
type input "[DATE]"
drag, startPoint x: 344, startPoint y: 331, endPoint x: 143, endPoint y: 307, distance: 202.4
click at [143, 307] on div "Dashboard Generate Invoice ID Invoices Scenarios Scenario blocks Import Excel C…" at bounding box center [784, 516] width 1568 height 962
click at [366, 739] on input "1.1768; 2420eur=2847.79usdt" at bounding box center [625, 734] width 864 height 25
drag, startPoint x: 330, startPoint y: 729, endPoint x: 167, endPoint y: 726, distance: 163.0
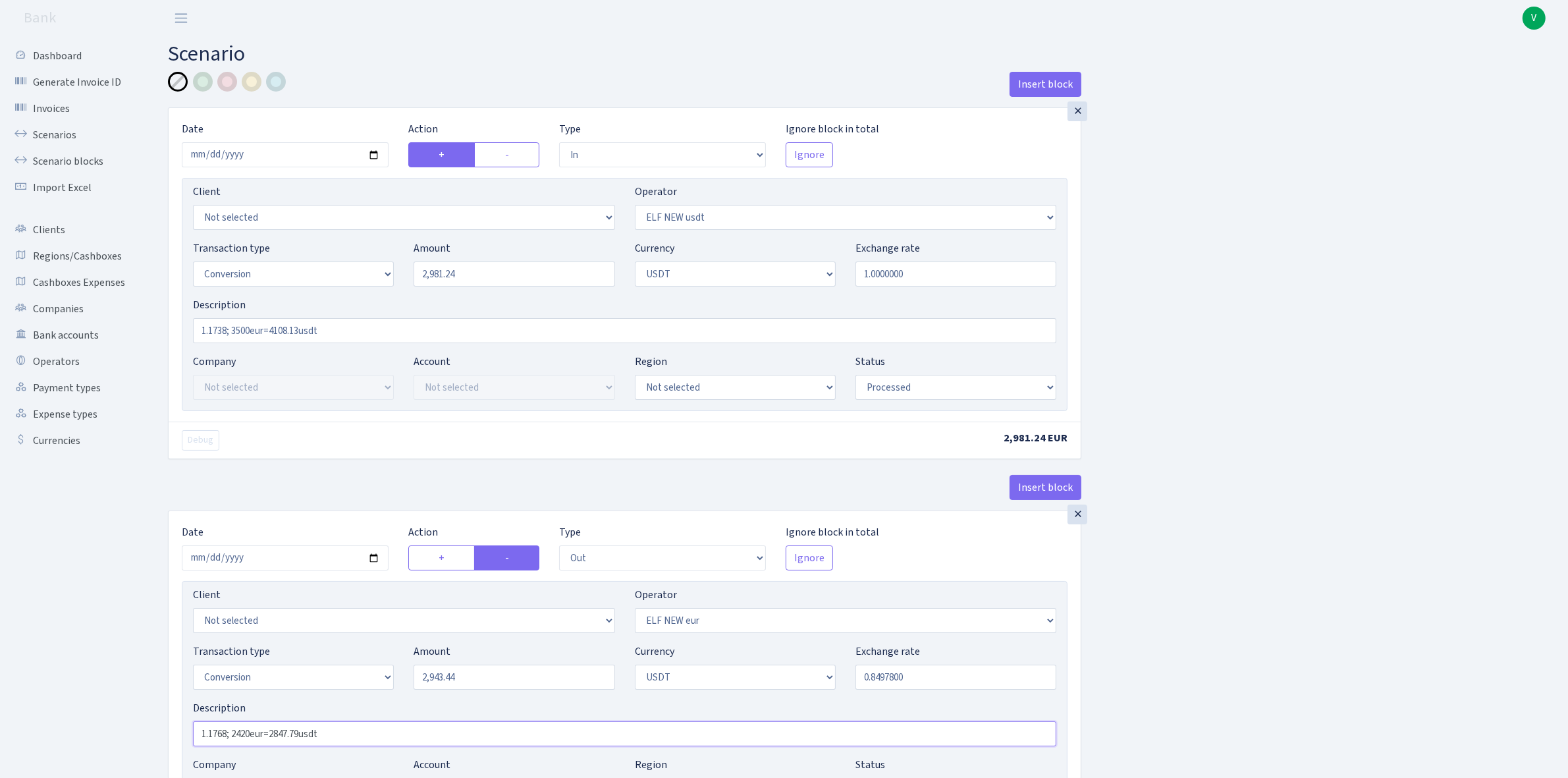
click at [164, 728] on div "Insert block × Date [DATE] Action + - Type --- In Out Commission Field required…" at bounding box center [625, 522] width 933 height 901
paste input "38; 3500eur=4108.13"
type input "1.1738; 3500eur=4108.13usdt"
drag, startPoint x: 448, startPoint y: 267, endPoint x: 345, endPoint y: 251, distance: 104.2
click at [345, 248] on div "Transaction type Not selected 981 ELF FISH crypto [PERSON_NAME] MM-BALTIC eur U…" at bounding box center [624, 269] width 883 height 57
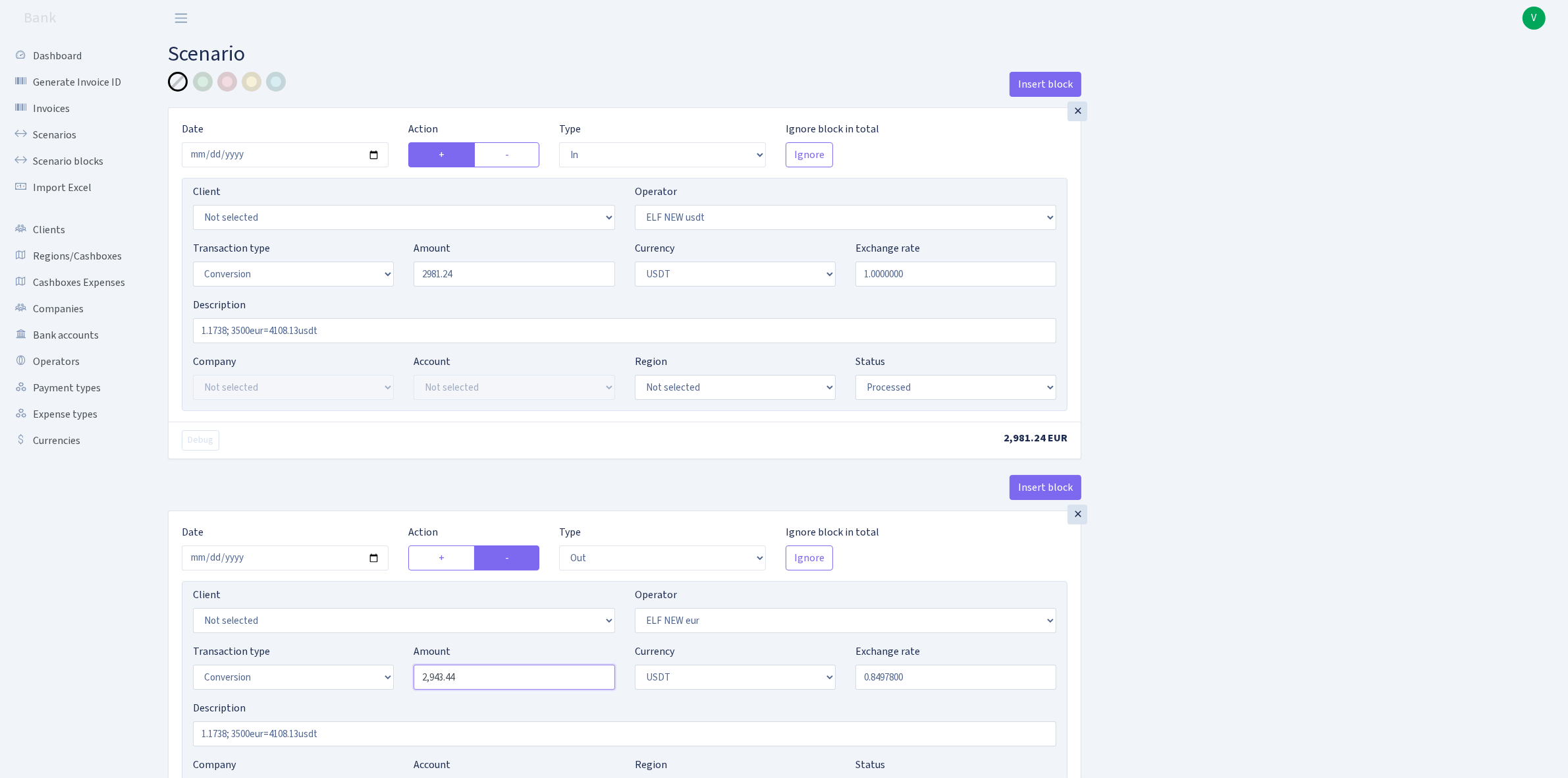
click at [461, 683] on input "2,943.44" at bounding box center [514, 677] width 201 height 25
type input "2,981.24"
drag, startPoint x: 463, startPoint y: 672, endPoint x: 336, endPoint y: 653, distance: 128.4
click at [340, 653] on div "Transaction type Not selected 981 ELF FISH crypto [PERSON_NAME] MM-BALTIC eur U…" at bounding box center [624, 672] width 883 height 57
paste input "81.2"
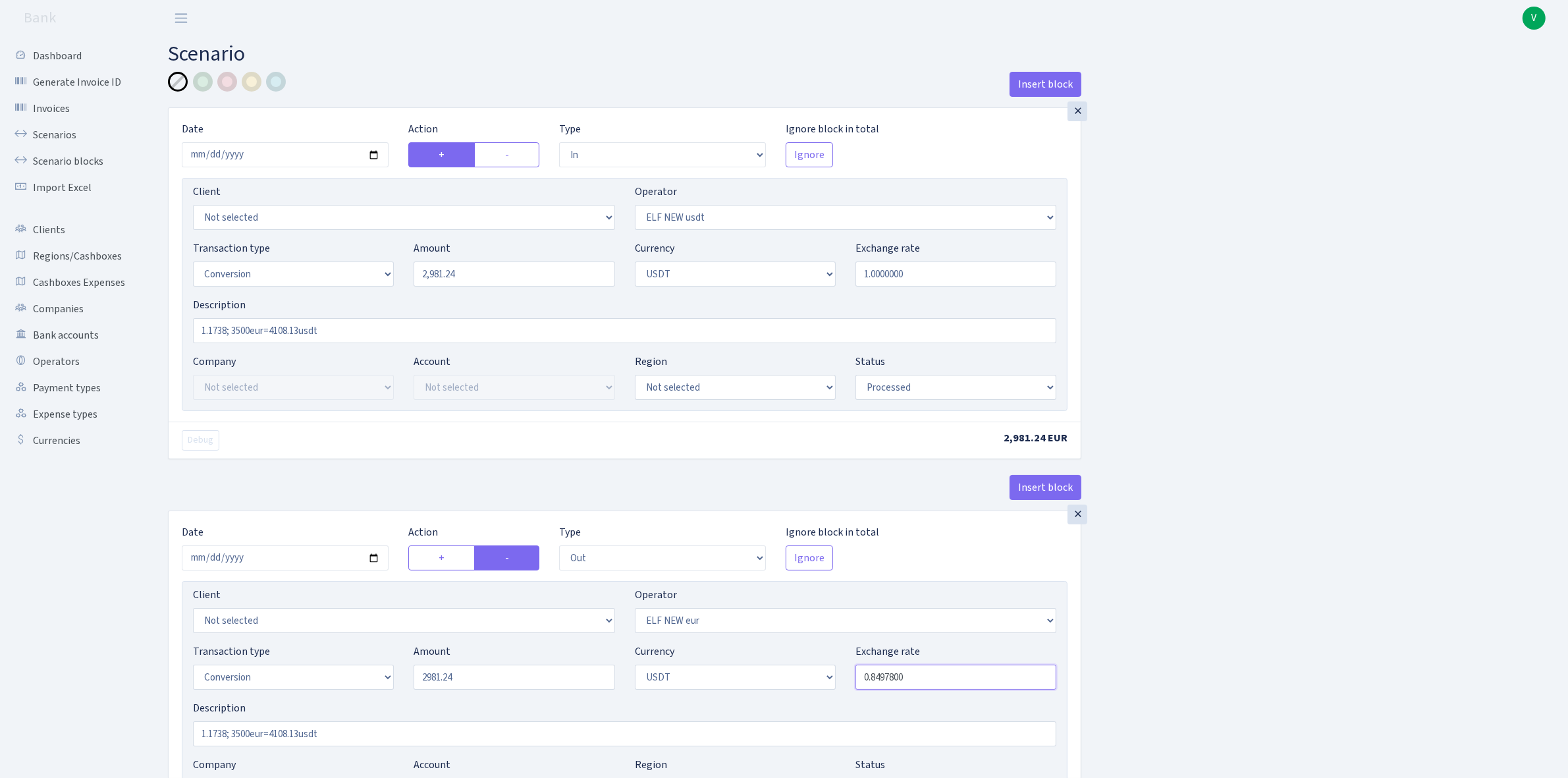
click at [913, 677] on input "0.8497800" at bounding box center [956, 677] width 201 height 25
type input "2,981.24"
drag, startPoint x: 885, startPoint y: 675, endPoint x: 963, endPoint y: 671, distance: 78.1
click at [963, 671] on input "0.8497800" at bounding box center [956, 677] width 201 height 25
click at [1223, 671] on div "Insert block × Date [DATE] Action + - Type --- In Out Commission Field required…" at bounding box center [859, 522] width 1400 height 901
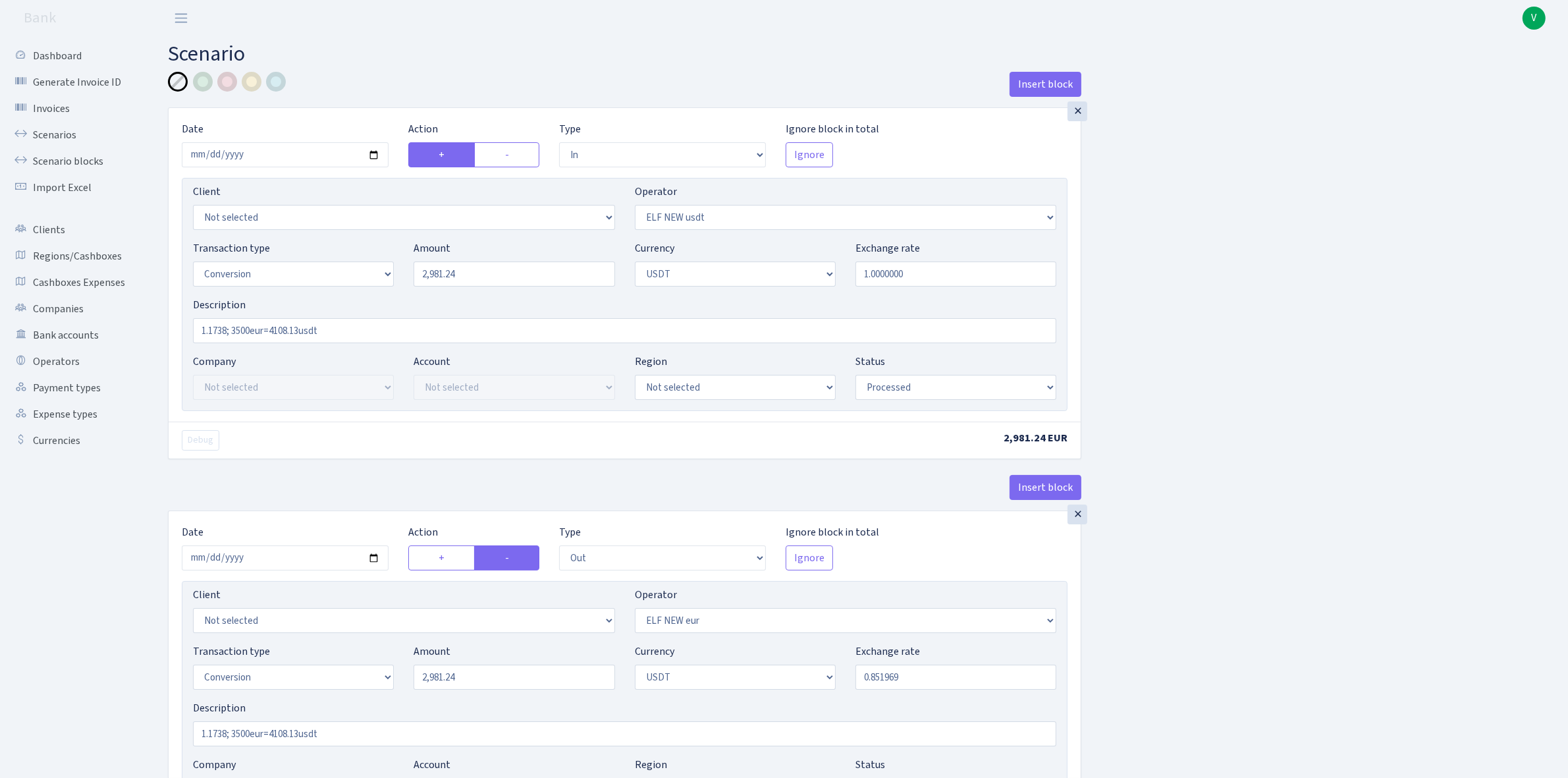
type input "0.8519690"
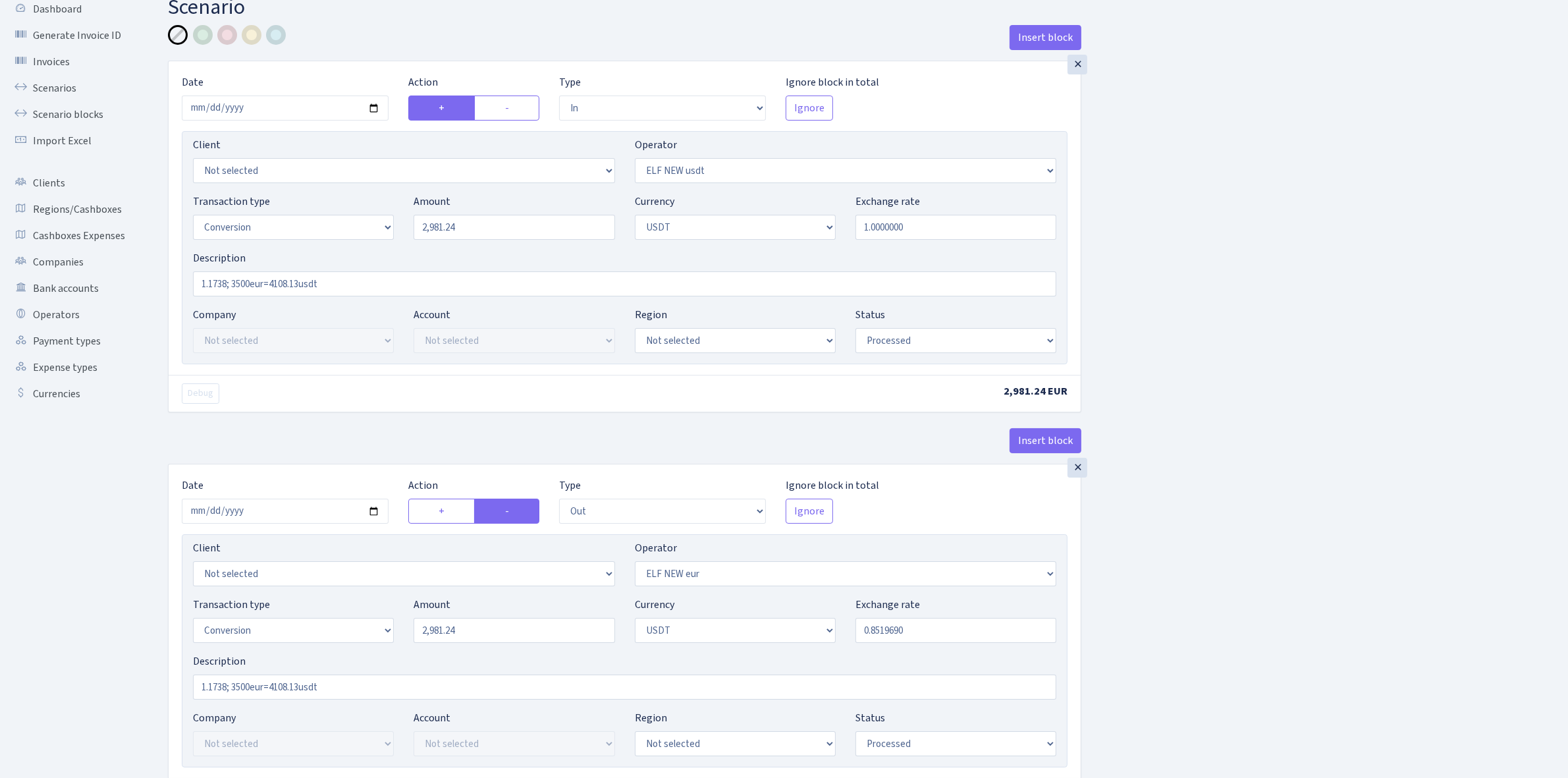
scroll to position [257, 0]
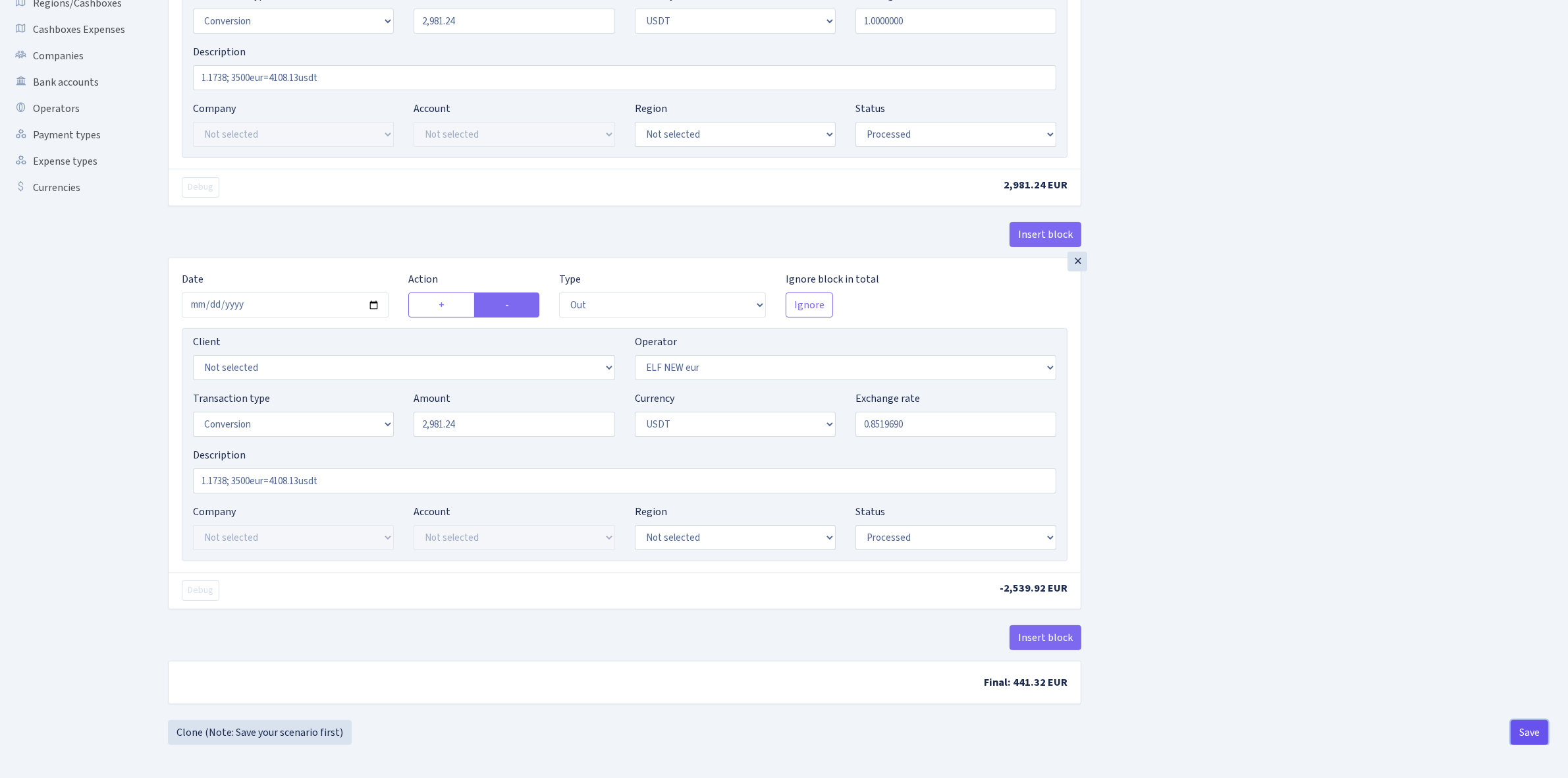
click at [1531, 731] on button "Save" at bounding box center [1529, 733] width 38 height 25
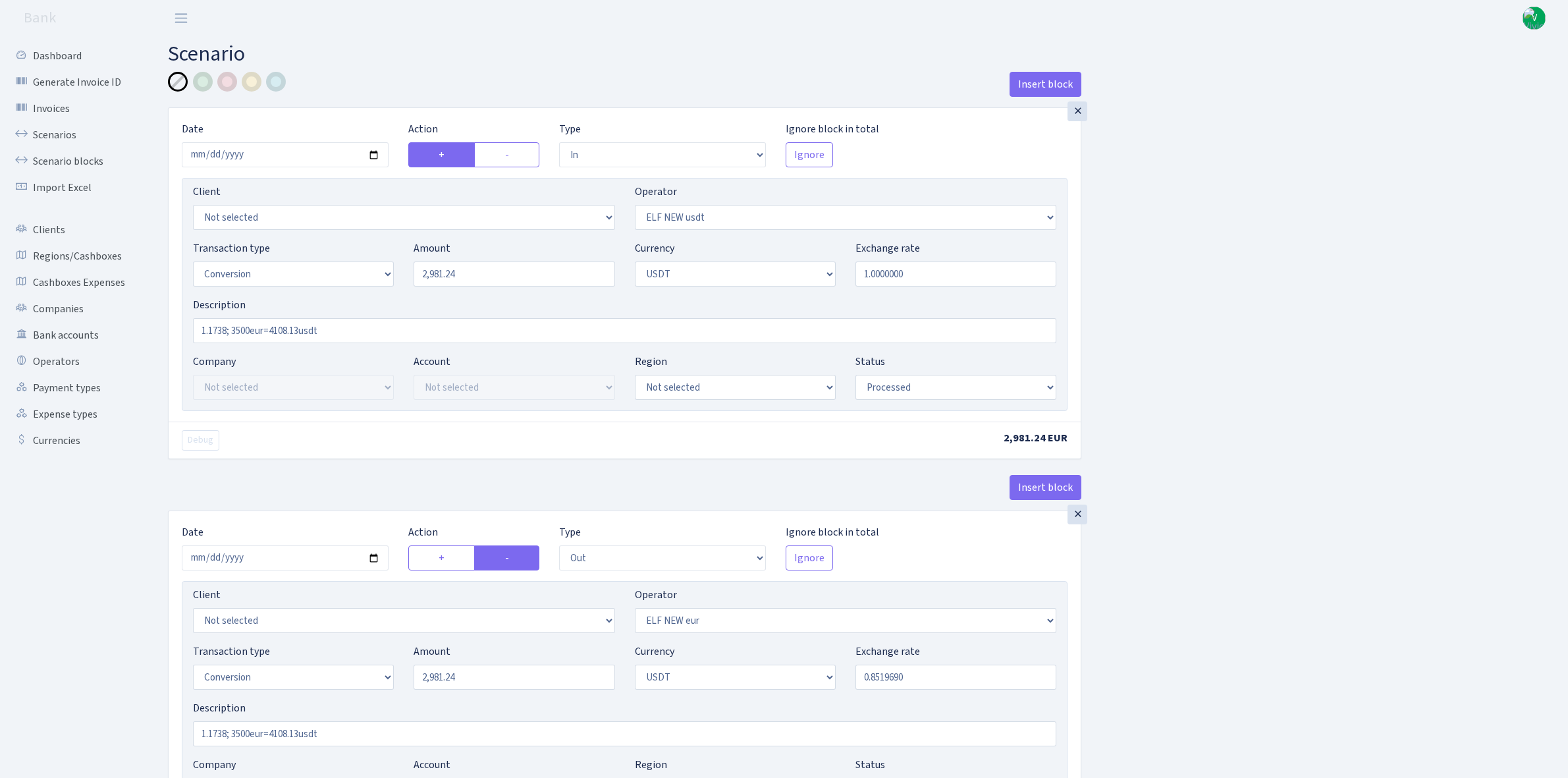
select select "in"
select select "485"
select select "15"
select select "6"
select select "processed"
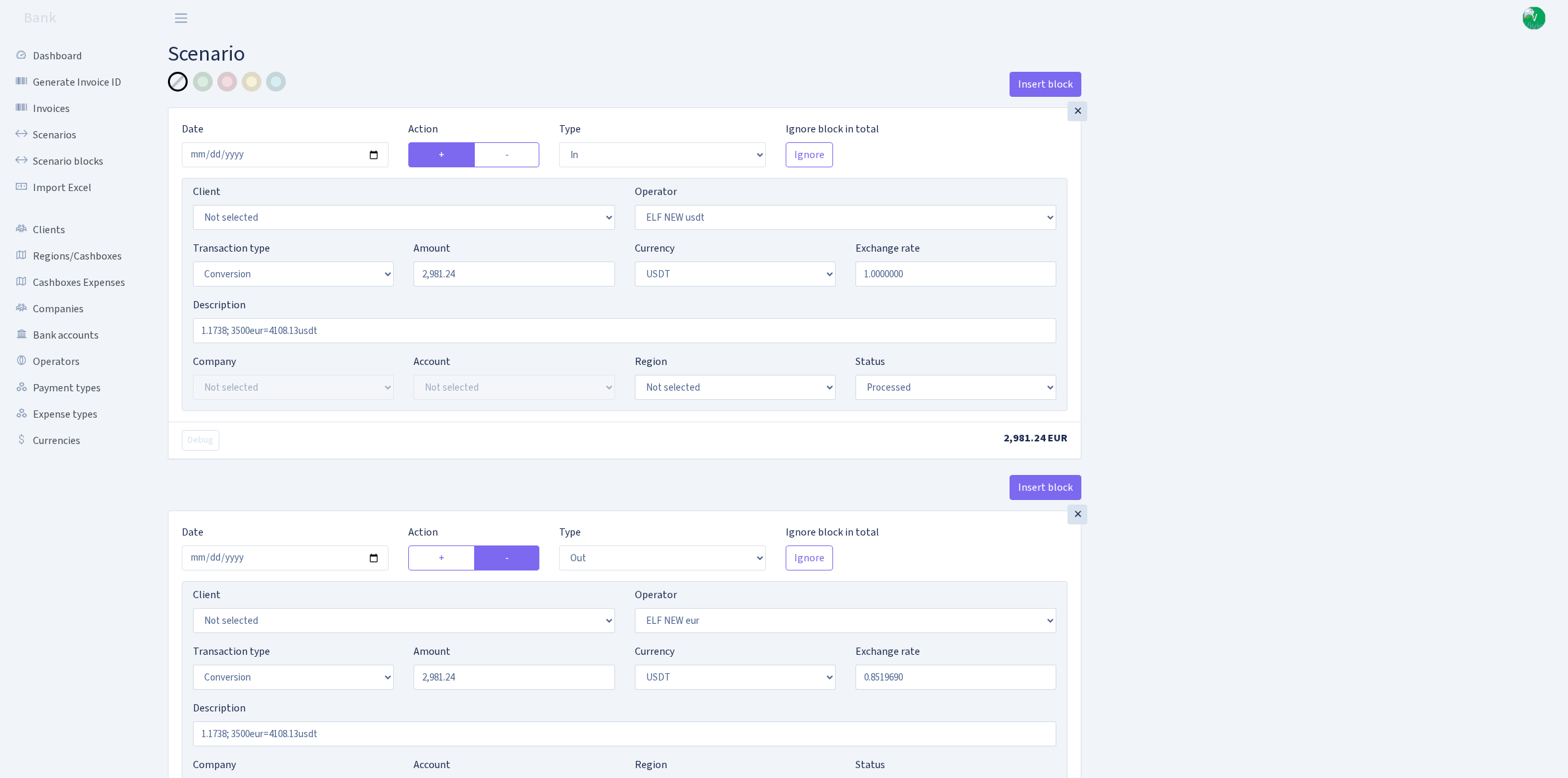
select select "out"
select select "484"
select select "15"
select select "6"
select select "processed"
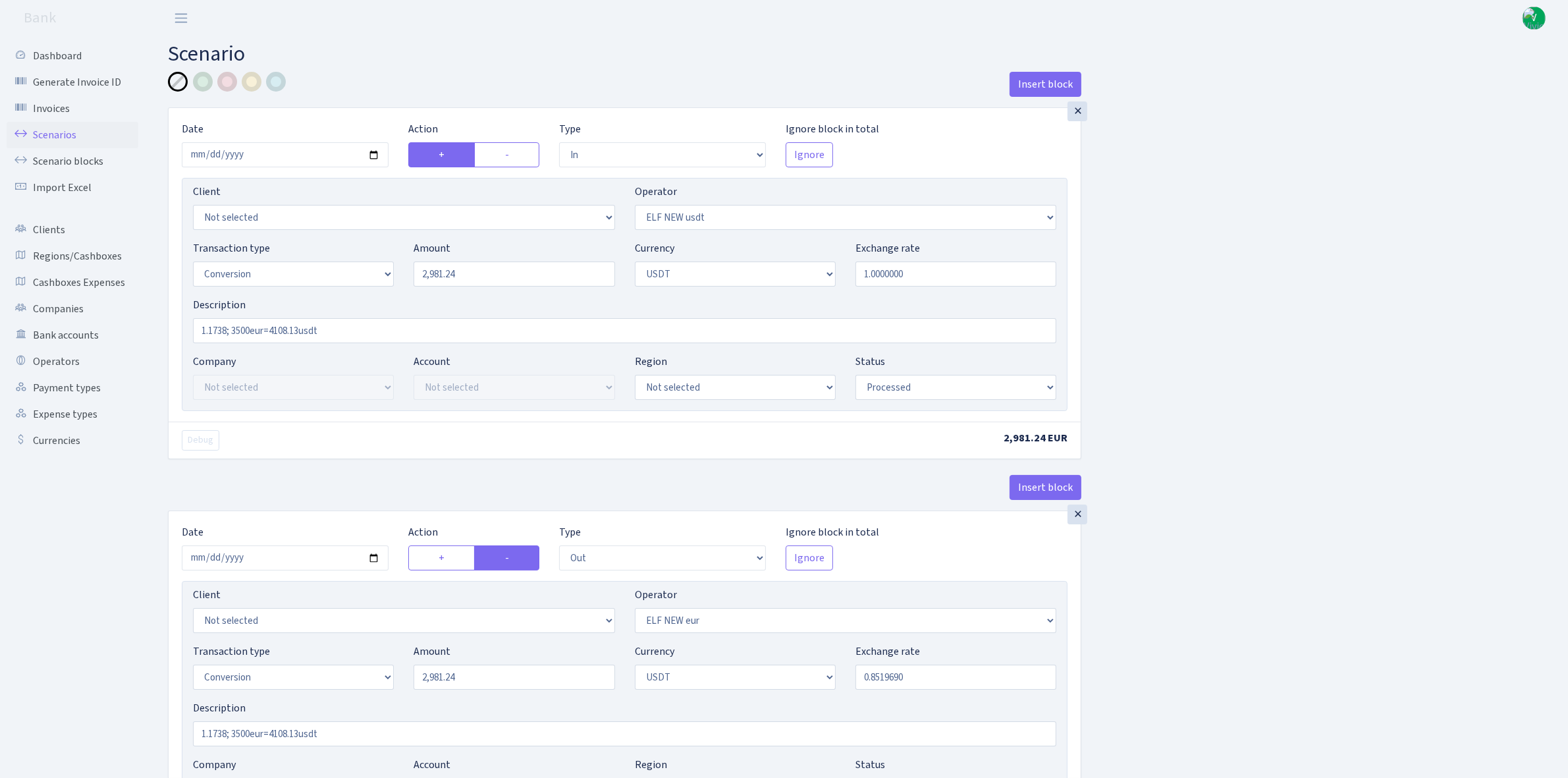
click at [57, 128] on link "Scenarios" at bounding box center [72, 134] width 132 height 26
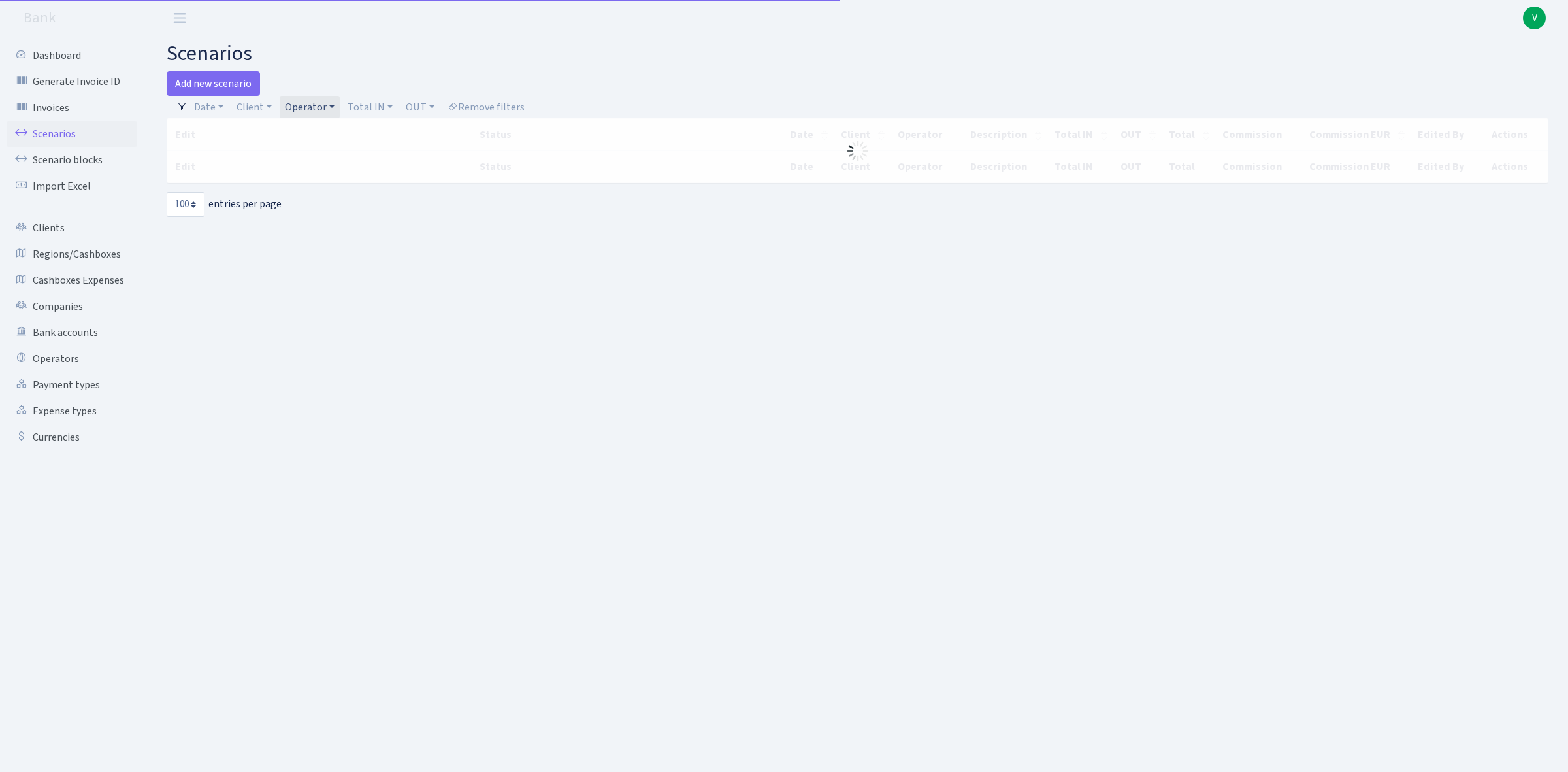
select select "100"
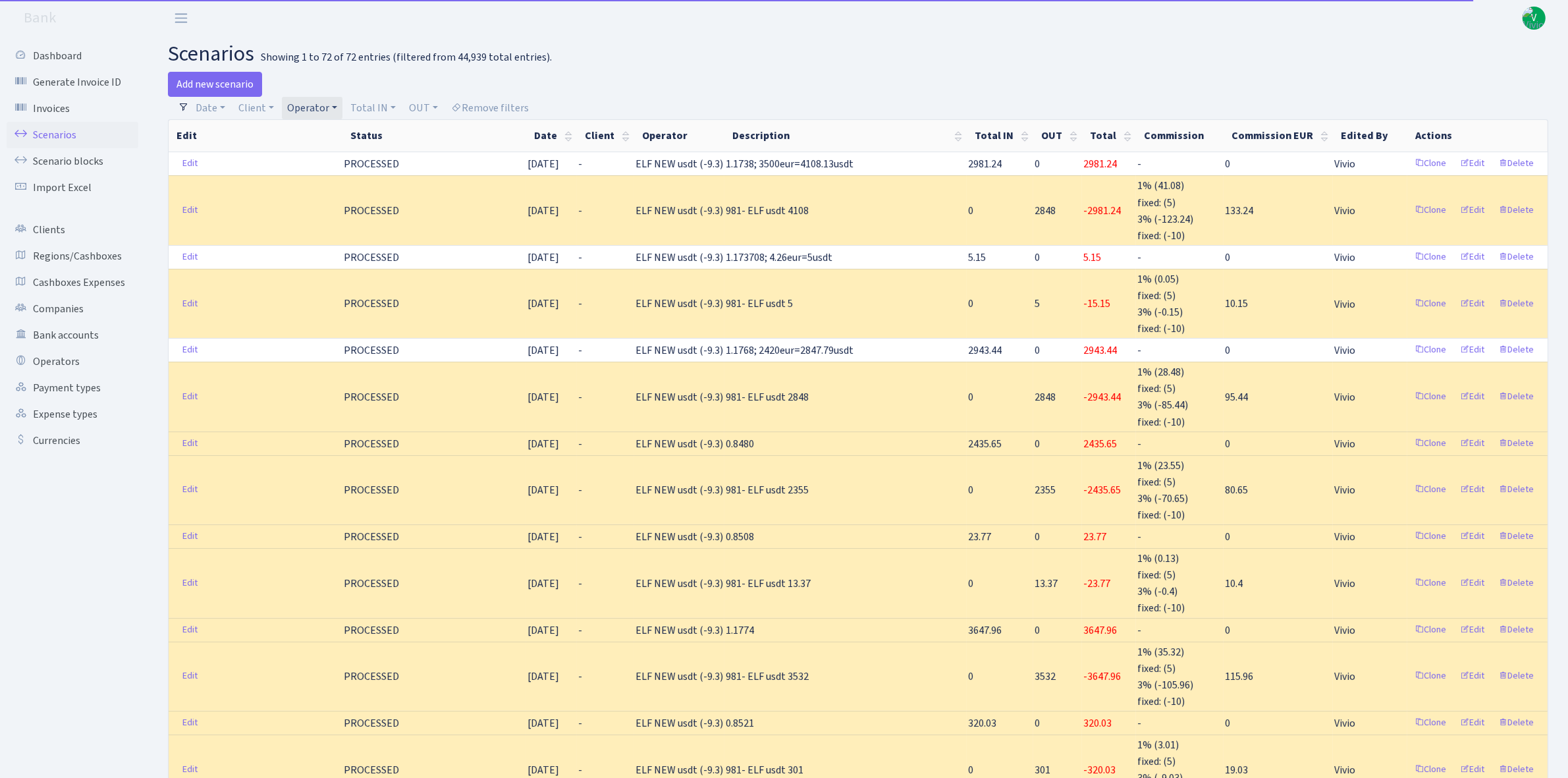
click at [308, 106] on link "Operator" at bounding box center [312, 107] width 60 height 23
click at [318, 140] on li "ELF NEW eur" at bounding box center [334, 128] width 100 height 23
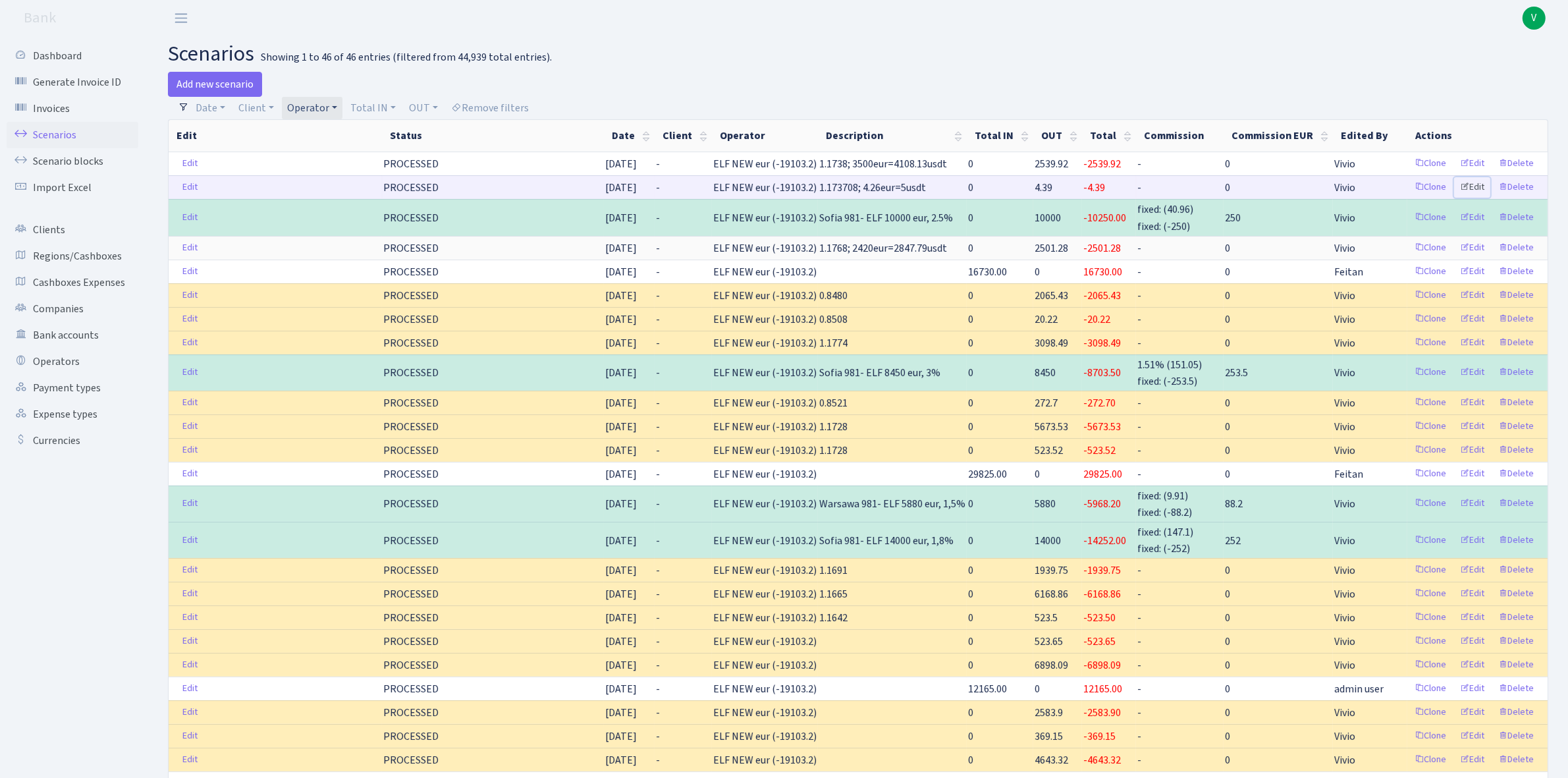
click at [1482, 183] on link "Edit" at bounding box center [1472, 187] width 36 height 20
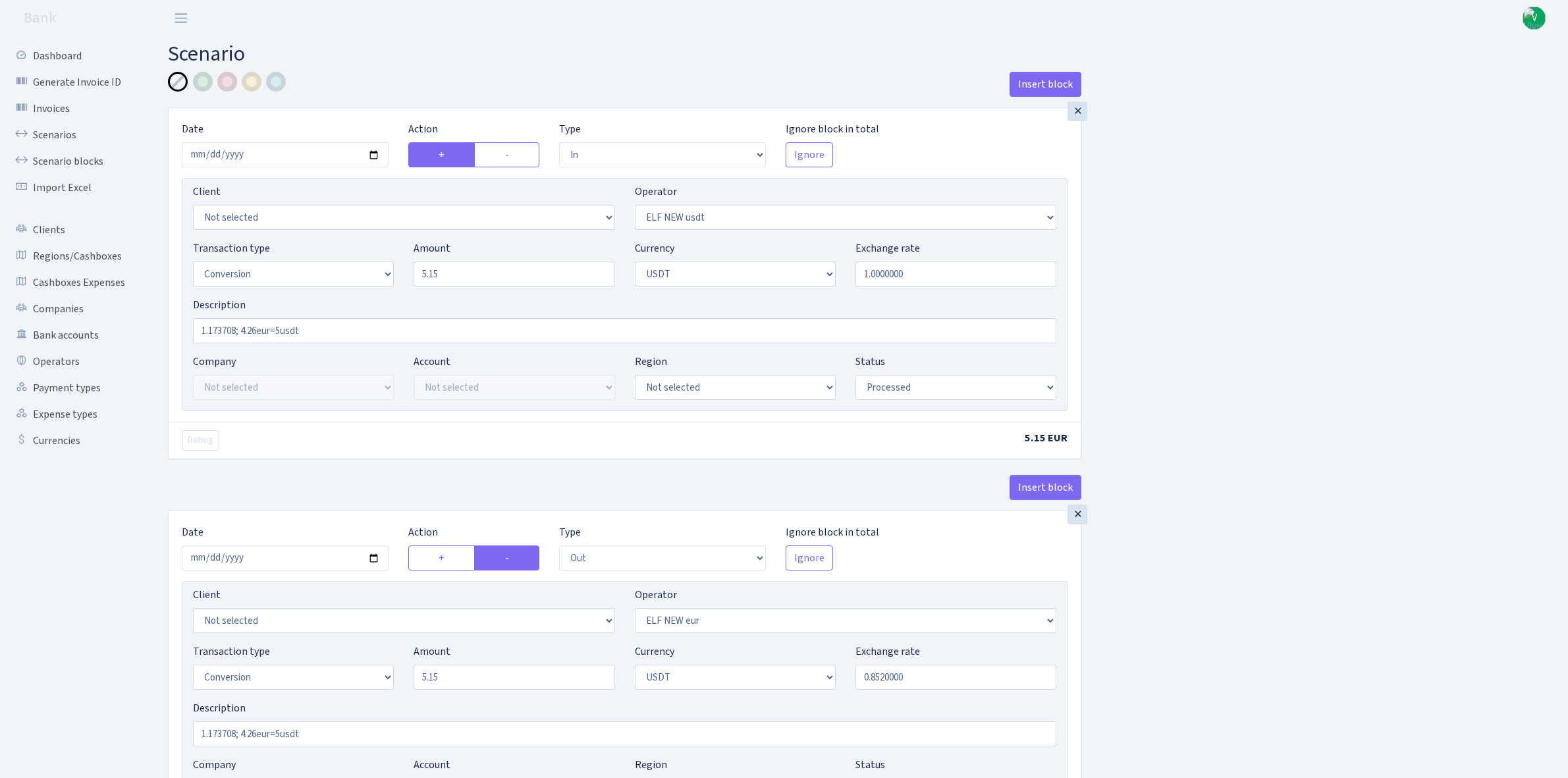
select select "in"
select select "485"
select select "15"
select select "6"
select select "processed"
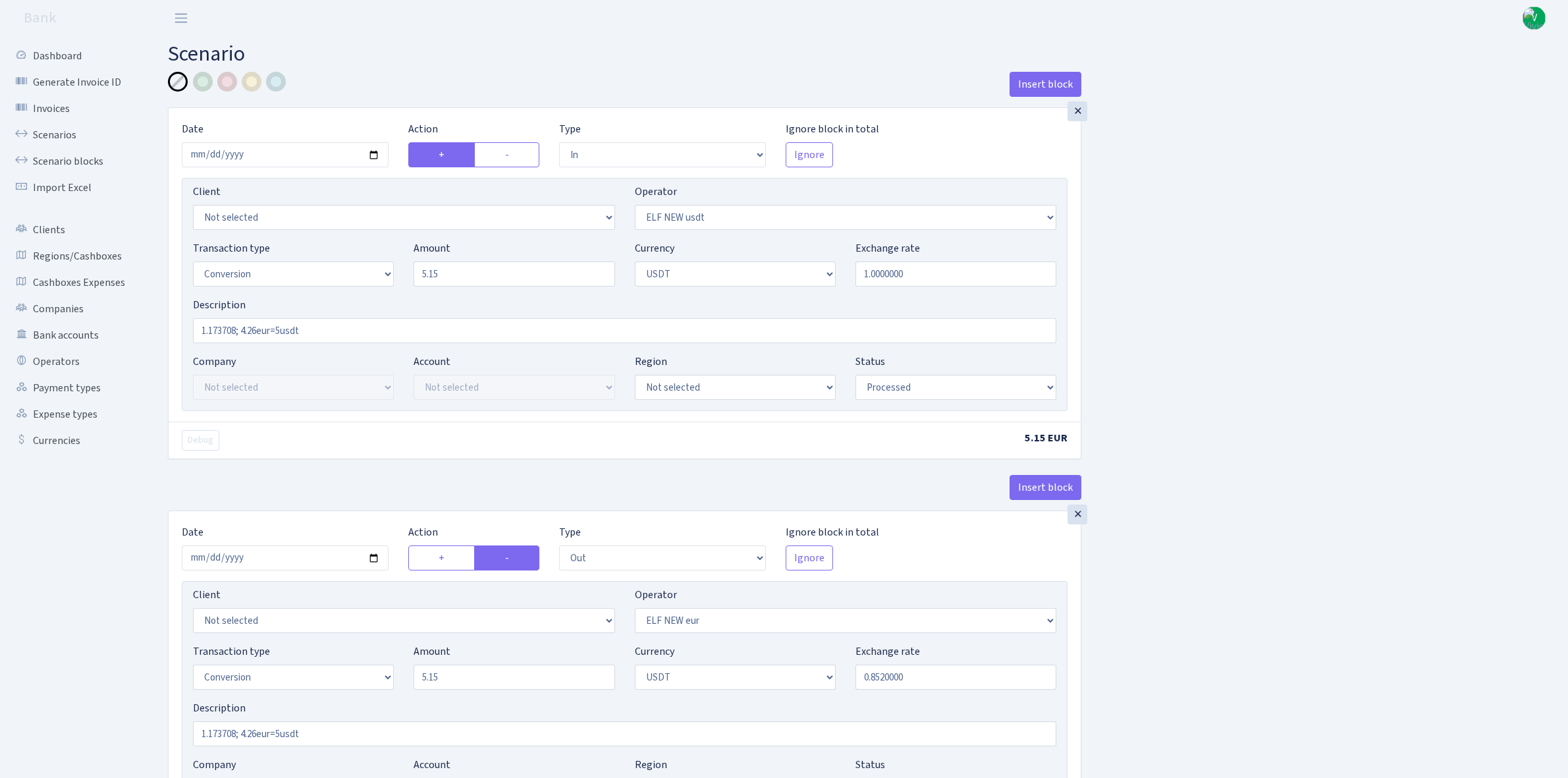
select select "out"
select select "484"
select select "15"
select select "6"
select select "processed"
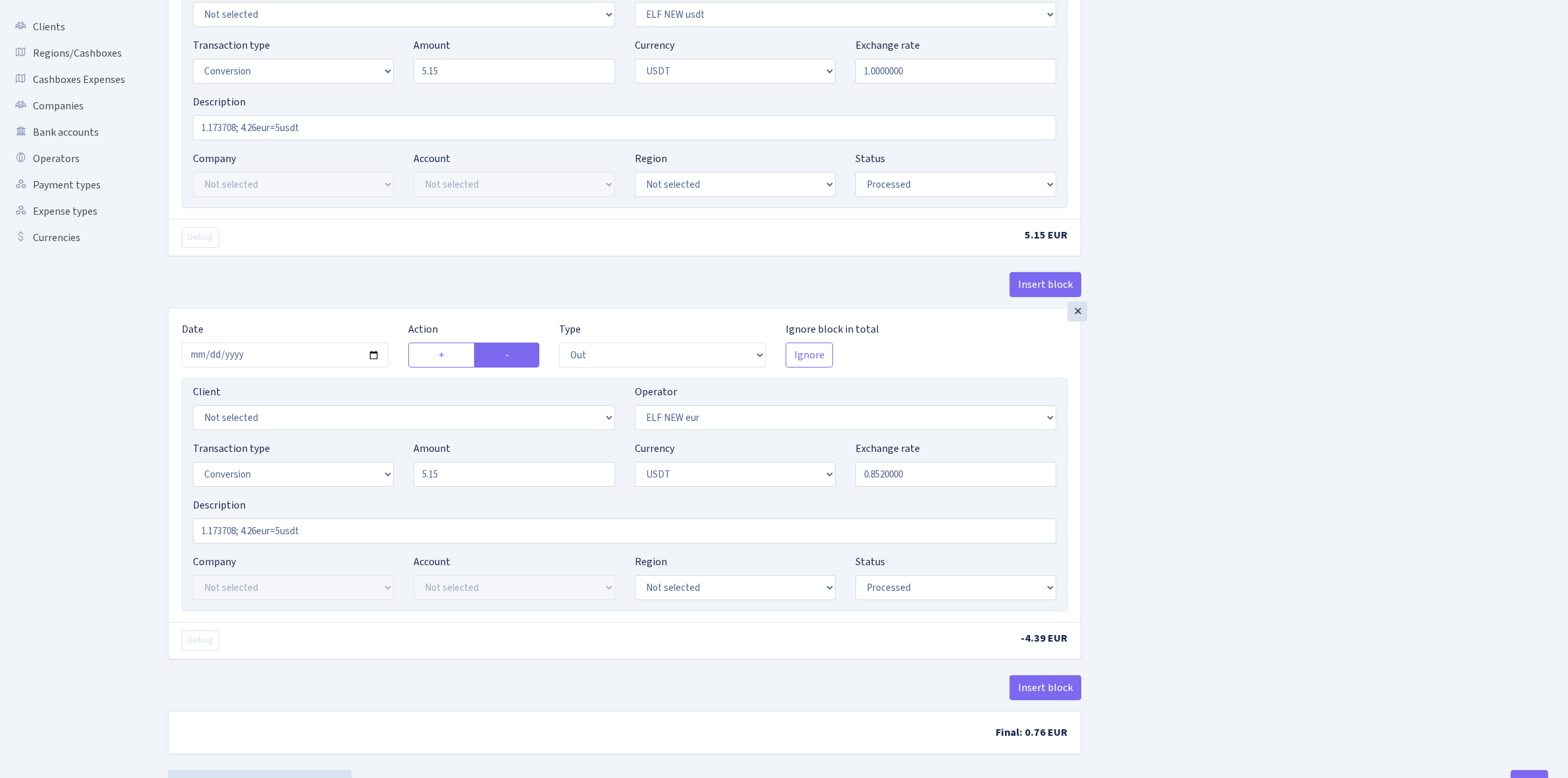
scroll to position [174, 0]
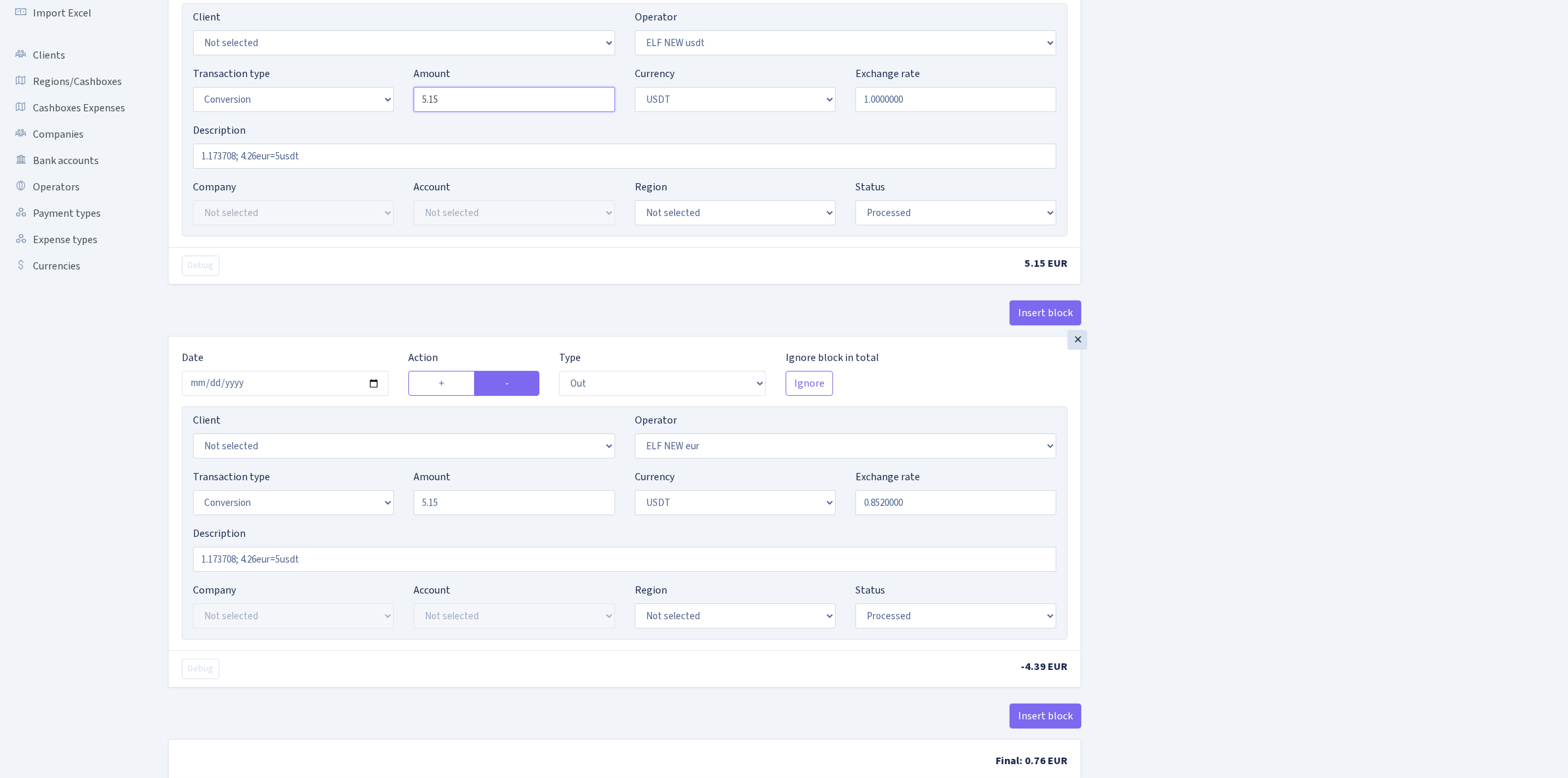
drag, startPoint x: 475, startPoint y: 102, endPoint x: 340, endPoint y: 96, distance: 135.1
click at [341, 96] on div "Transaction type Not selected 981 ELF FISH crypto GIRT IVO dekl MM-BALTIC eur U…" at bounding box center [624, 95] width 883 height 57
type input "15.15"
click at [953, 100] on input "1.0000000" at bounding box center [956, 100] width 201 height 25
drag, startPoint x: 463, startPoint y: 509, endPoint x: 340, endPoint y: 494, distance: 123.9
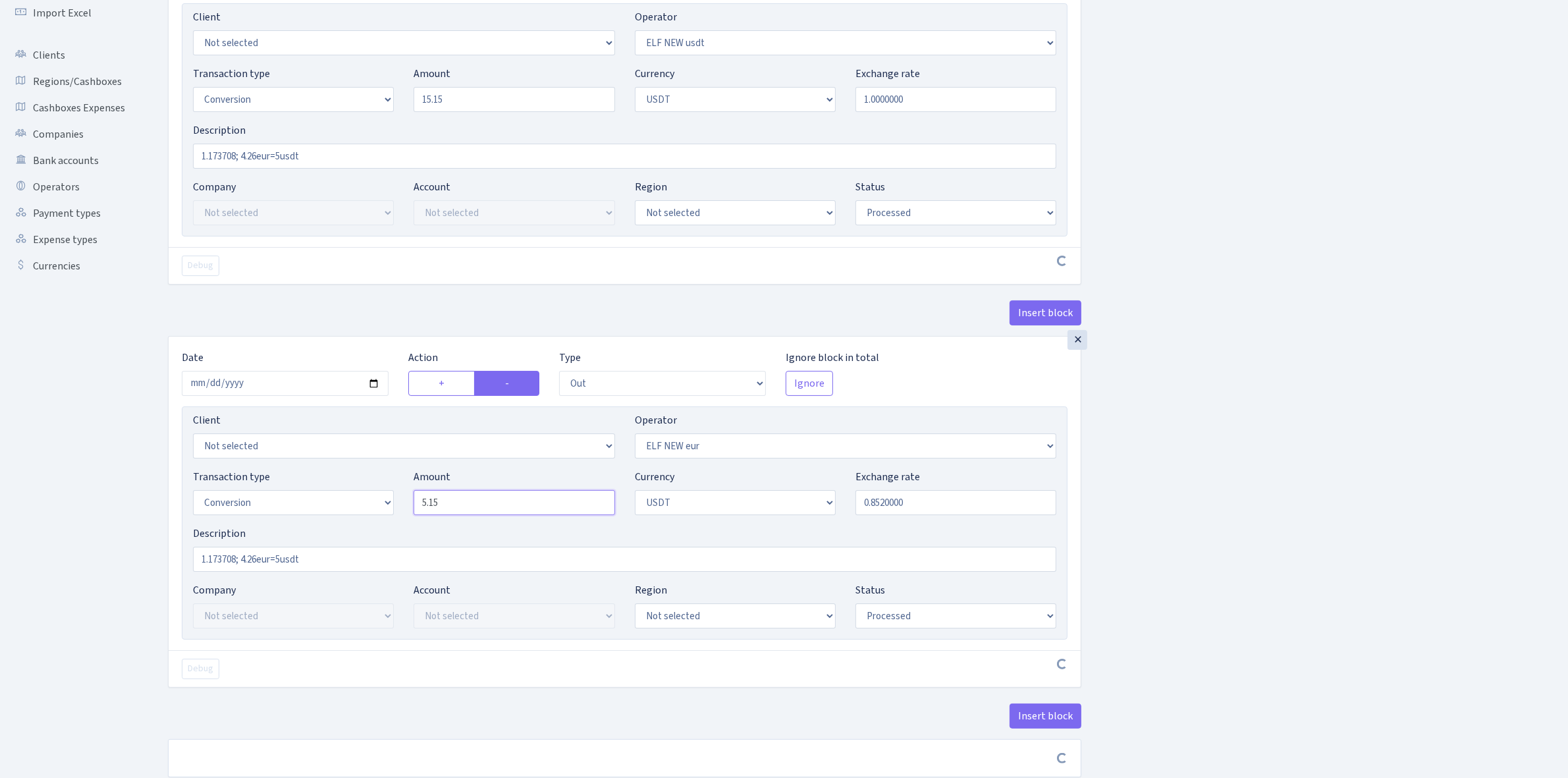
click at [349, 495] on div "Transaction type Not selected 981 ELF FISH crypto GIRT IVO dekl MM-BALTIC eur U…" at bounding box center [624, 497] width 883 height 57
type input "15.15"
drag, startPoint x: 1275, startPoint y: 423, endPoint x: 1276, endPoint y: 540, distance: 117.0
click at [1257, 492] on div "Insert block × Date 2025-10-03 Action + - Type --- In Out Commission Field requ…" at bounding box center [859, 345] width 1400 height 895
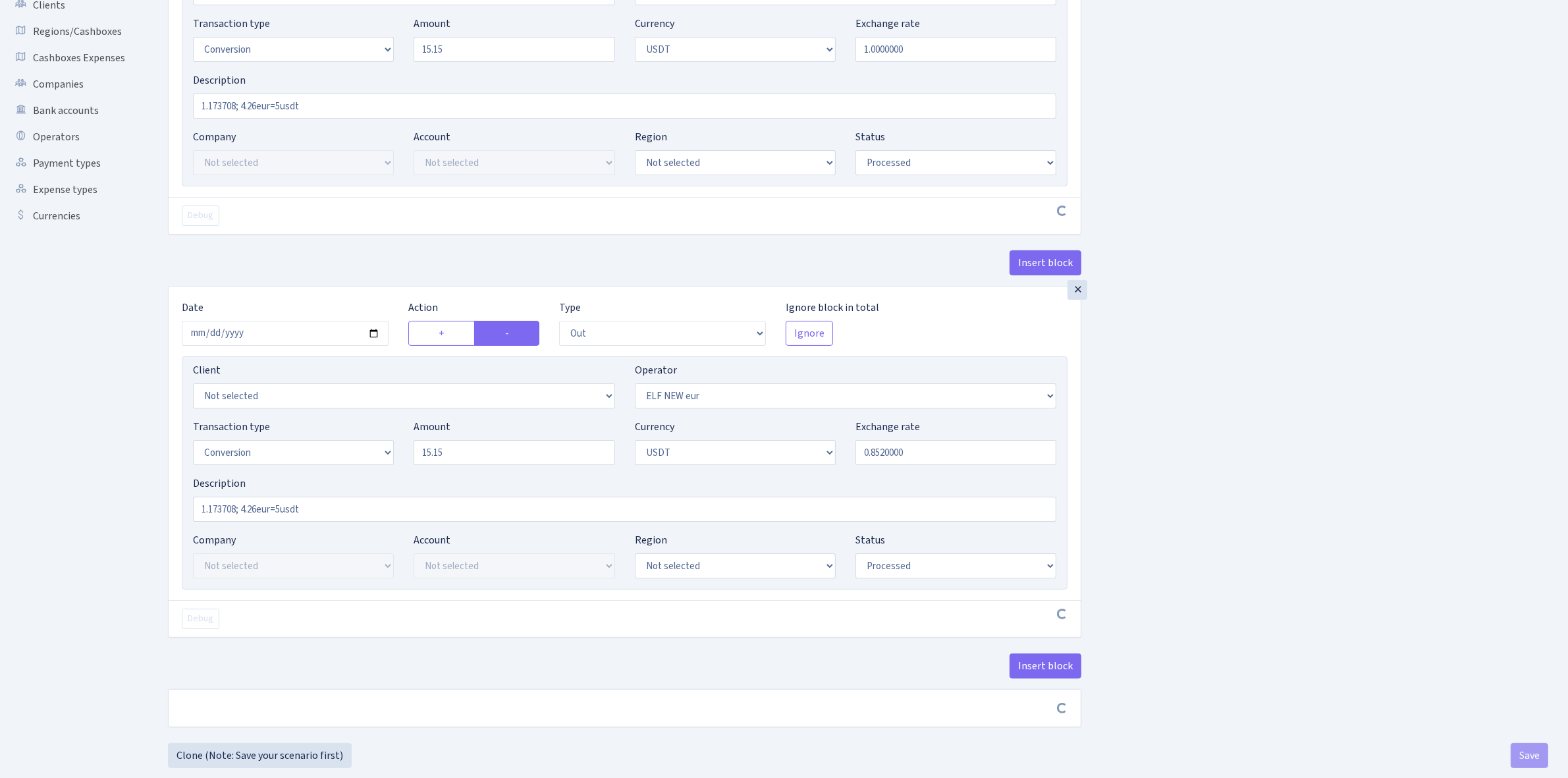
scroll to position [252, 0]
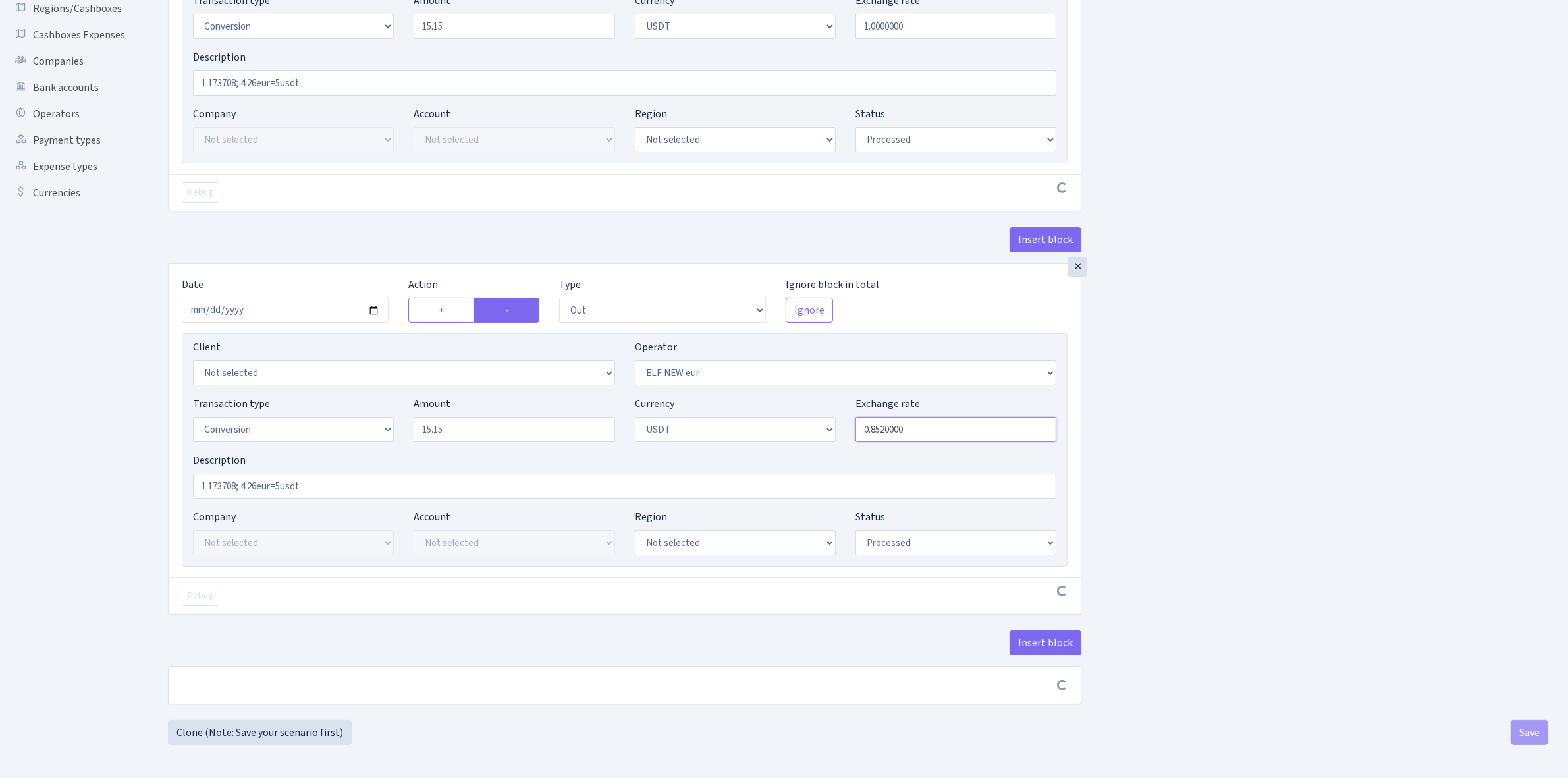
click at [954, 423] on input "0.8520000" at bounding box center [956, 429] width 201 height 25
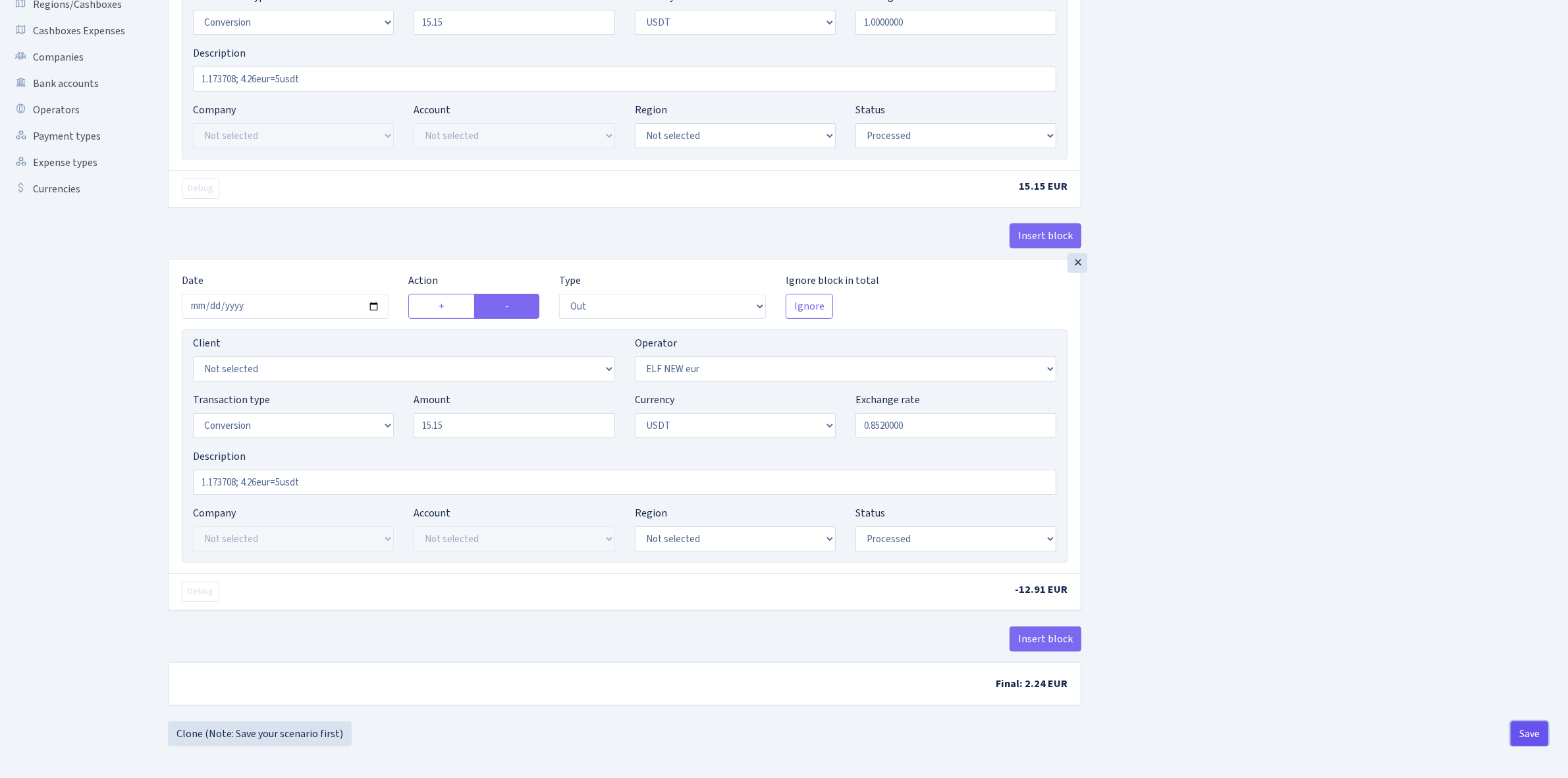
click at [1522, 735] on button "Save" at bounding box center [1529, 734] width 38 height 25
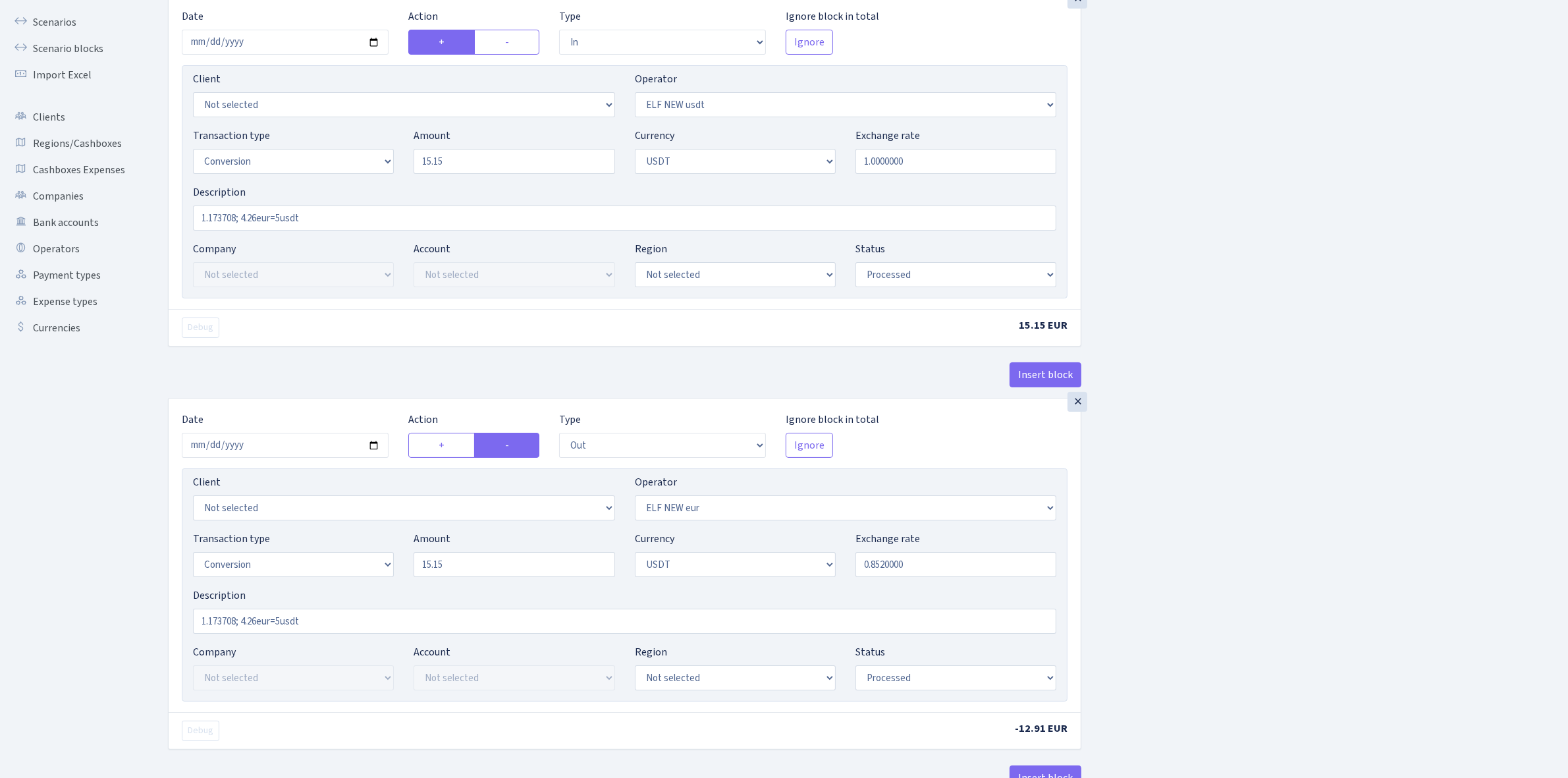
scroll to position [0, 0]
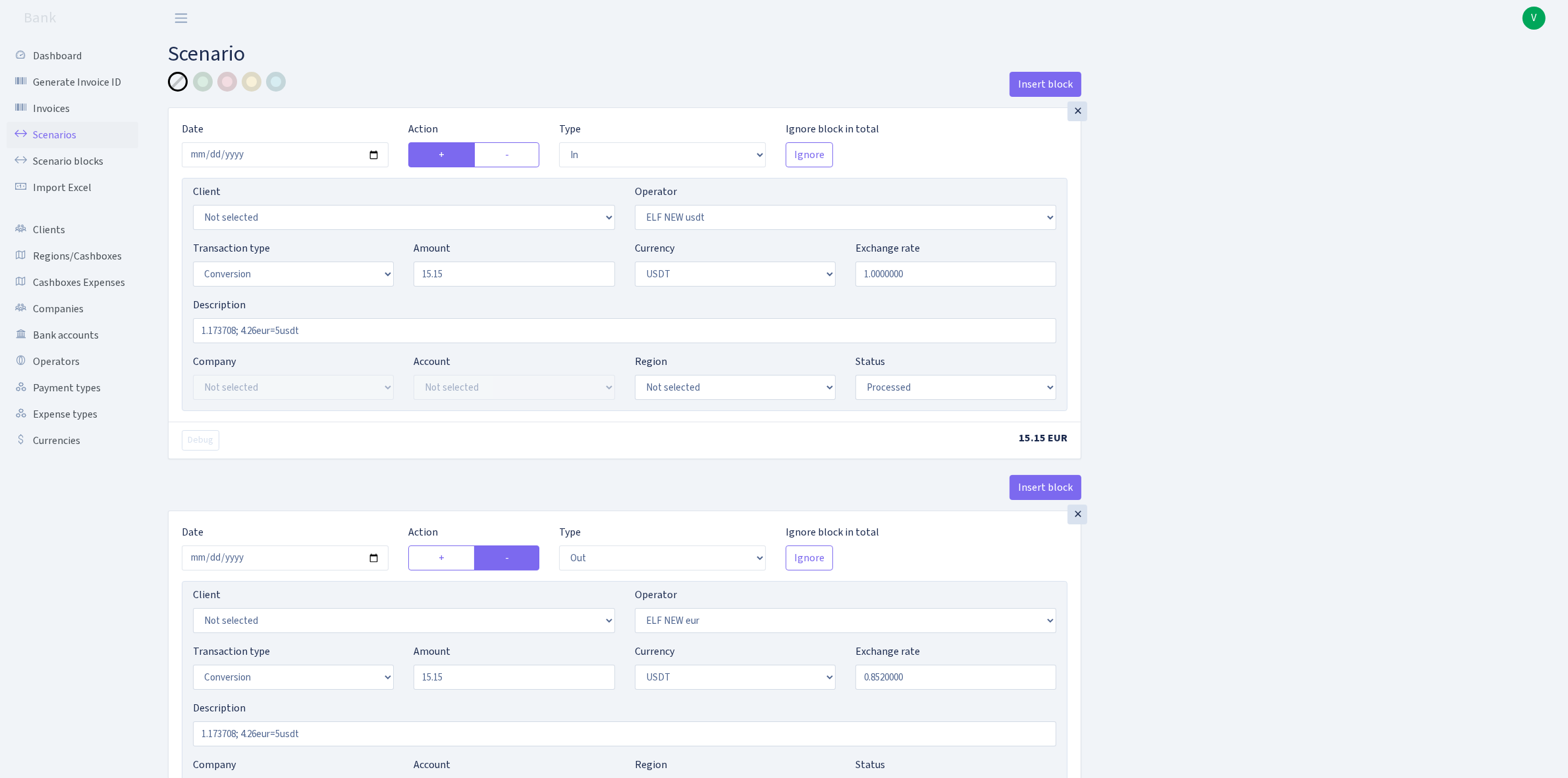
click at [69, 131] on link "Scenarios" at bounding box center [72, 134] width 132 height 26
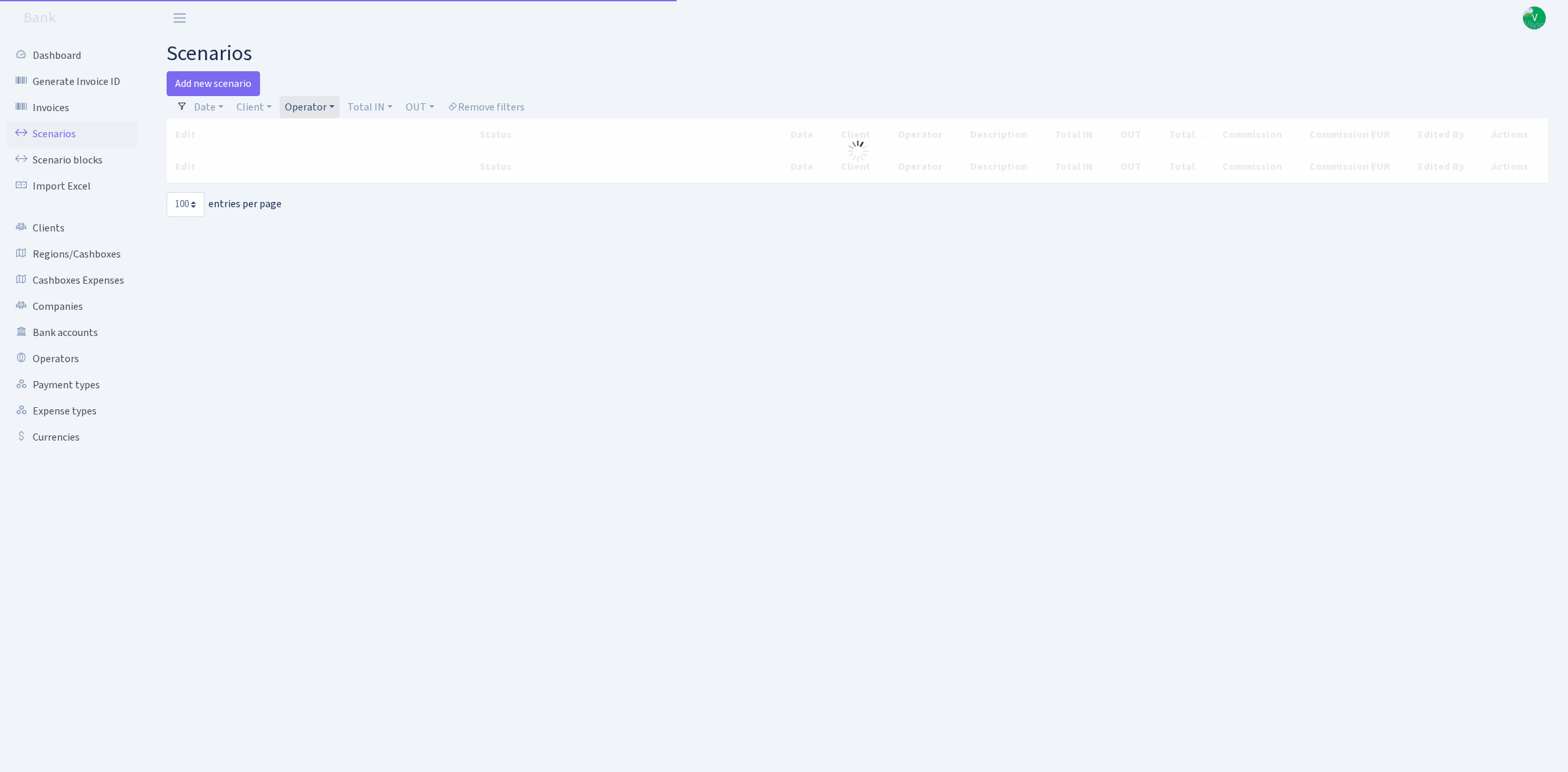
select select "100"
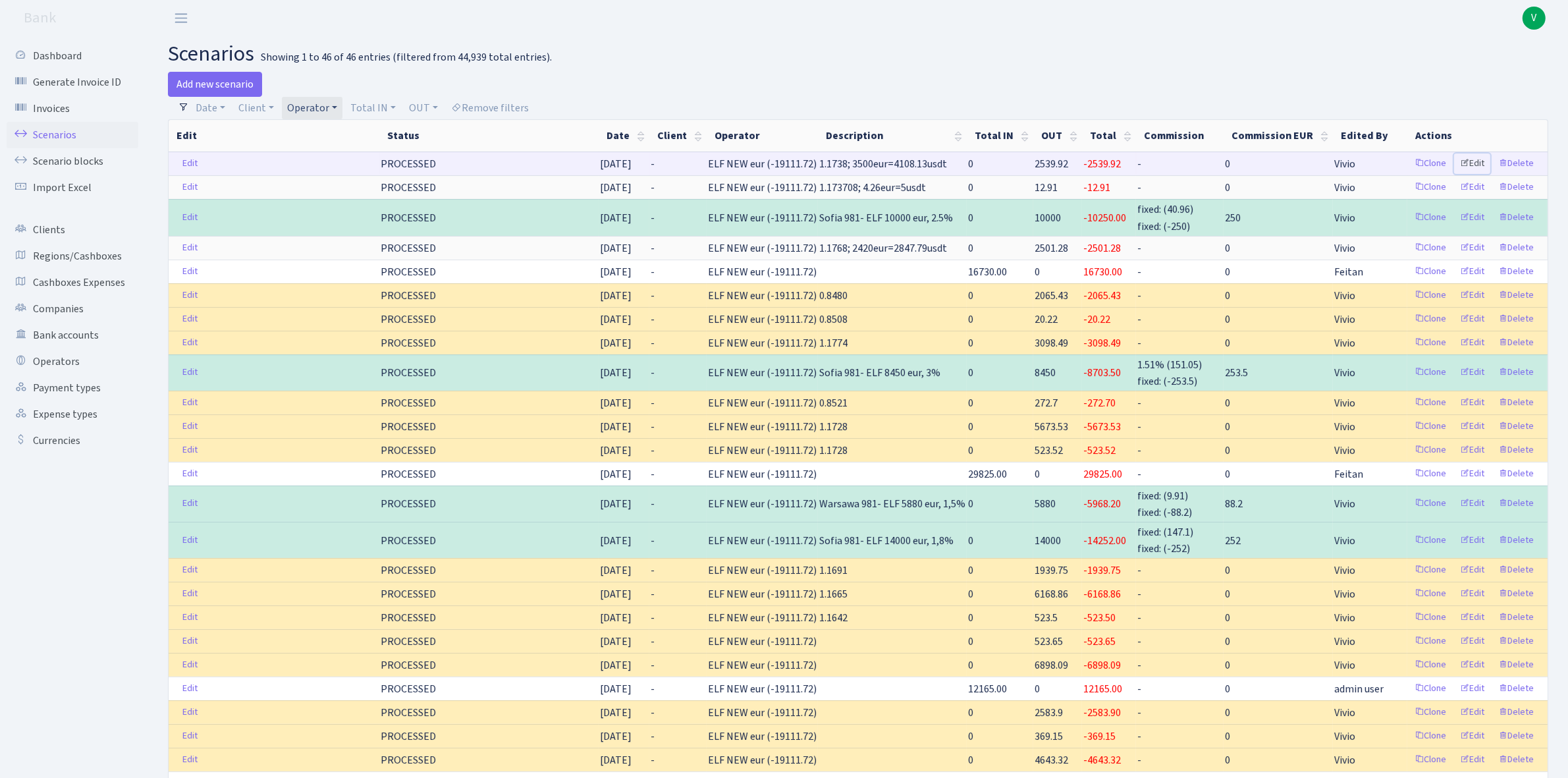
click at [1480, 160] on link "Edit" at bounding box center [1472, 163] width 36 height 20
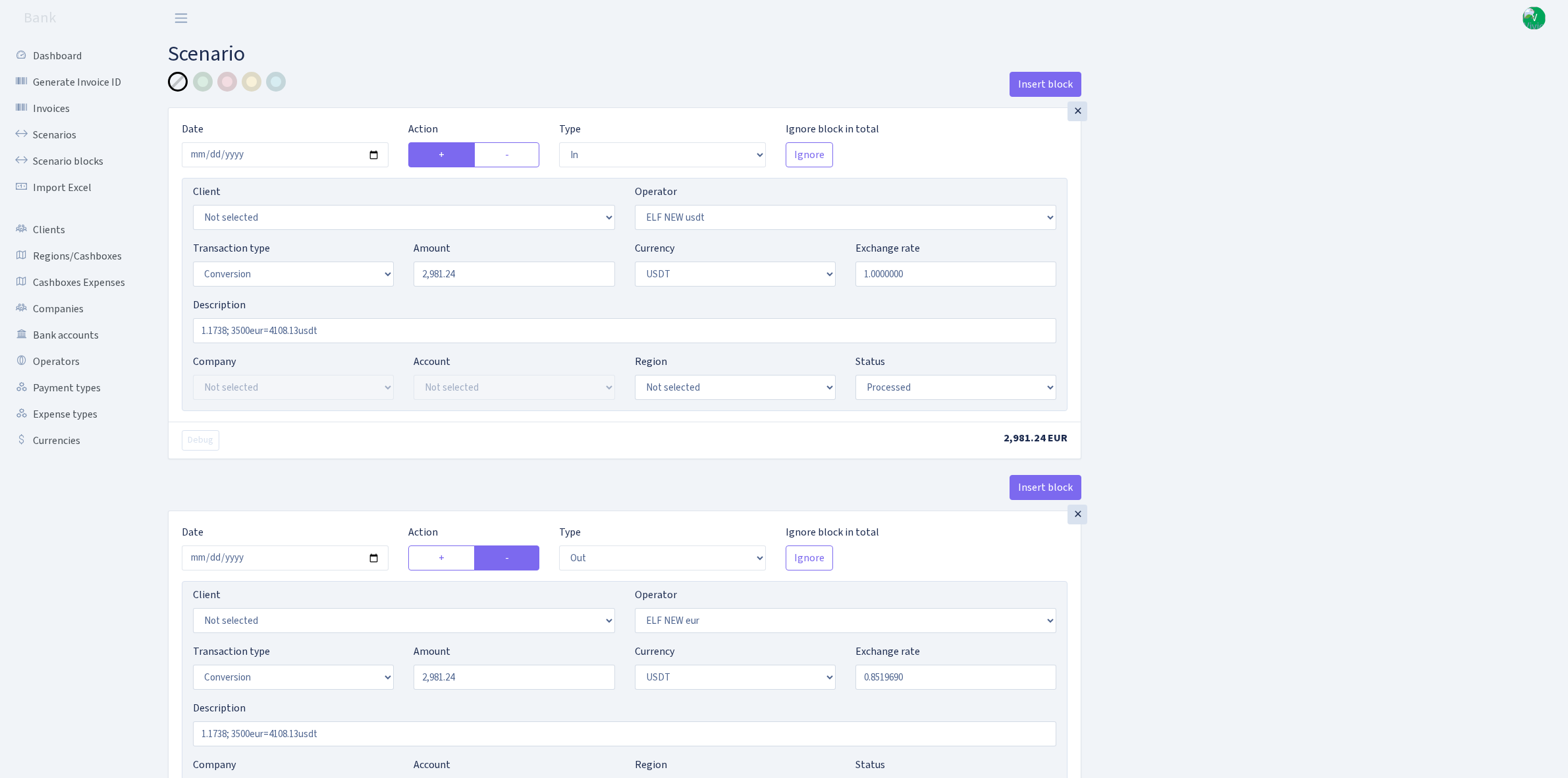
select select "in"
select select "485"
select select "15"
select select "6"
select select "processed"
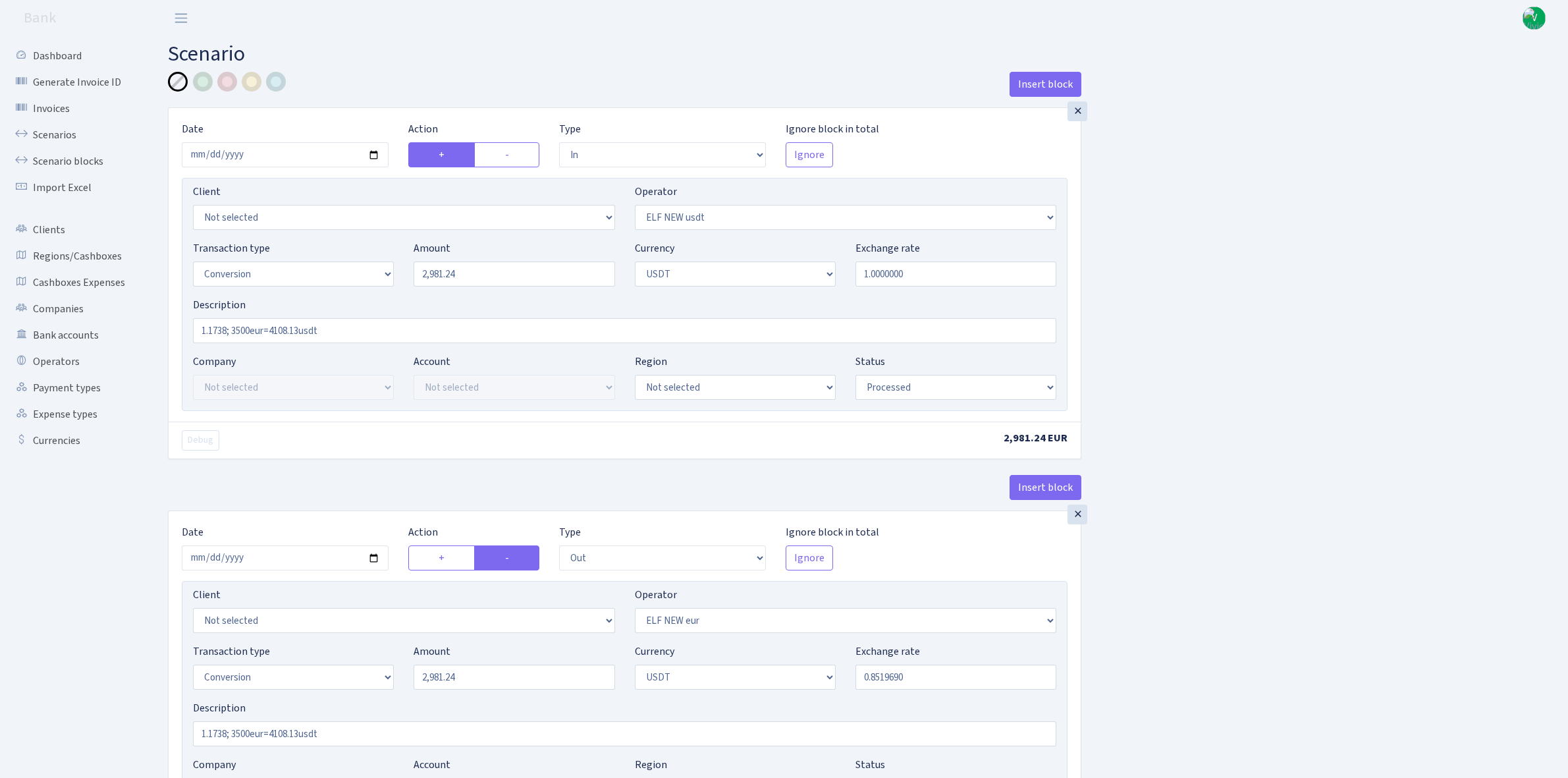
select select "out"
select select "484"
select select "15"
select select "6"
select select "processed"
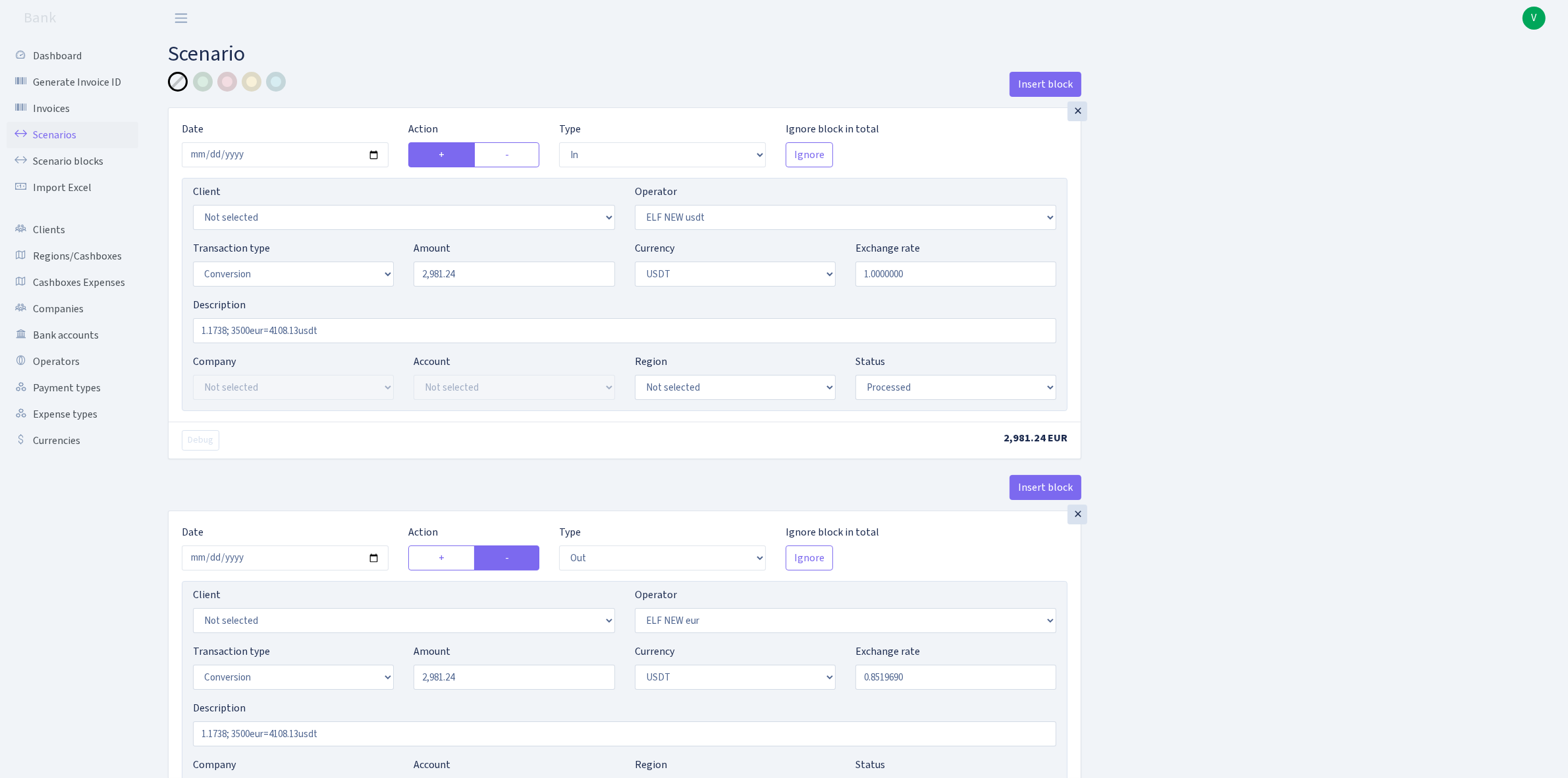
click at [61, 133] on link "Scenarios" at bounding box center [72, 134] width 132 height 26
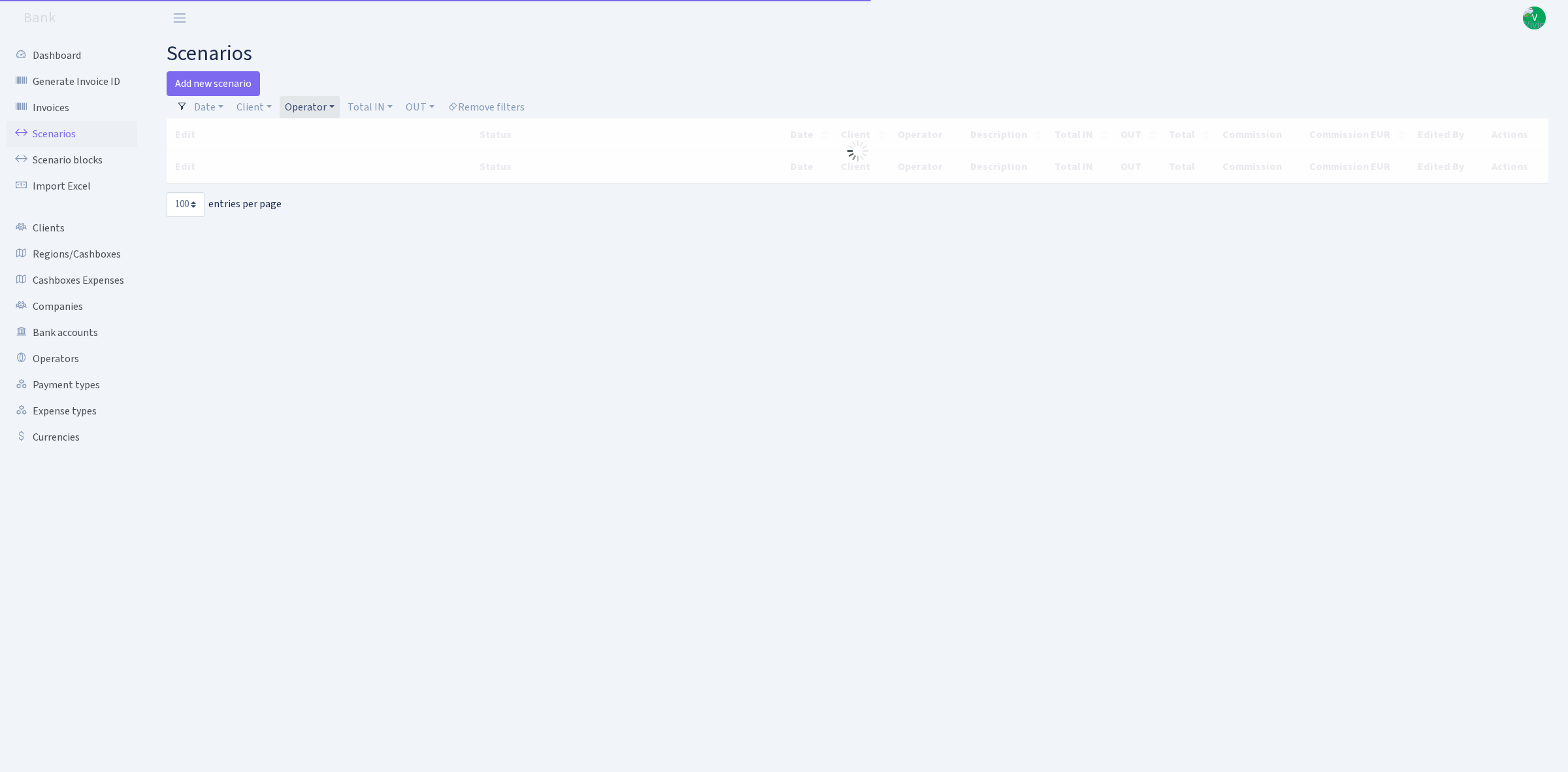
select select "100"
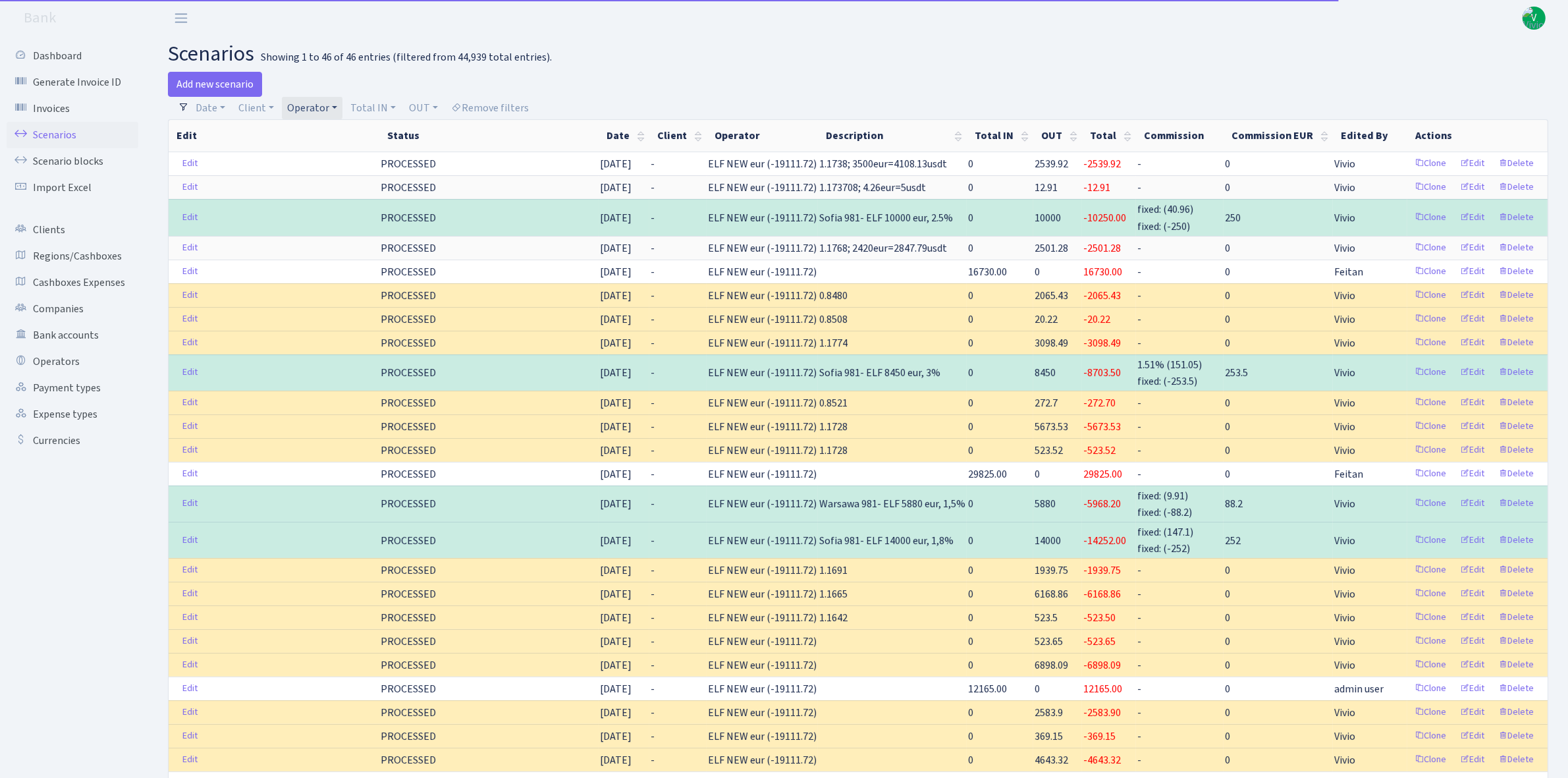
click at [326, 106] on link "Operator" at bounding box center [312, 107] width 60 height 23
click at [330, 186] on li "ELF NEW usdt" at bounding box center [334, 174] width 100 height 23
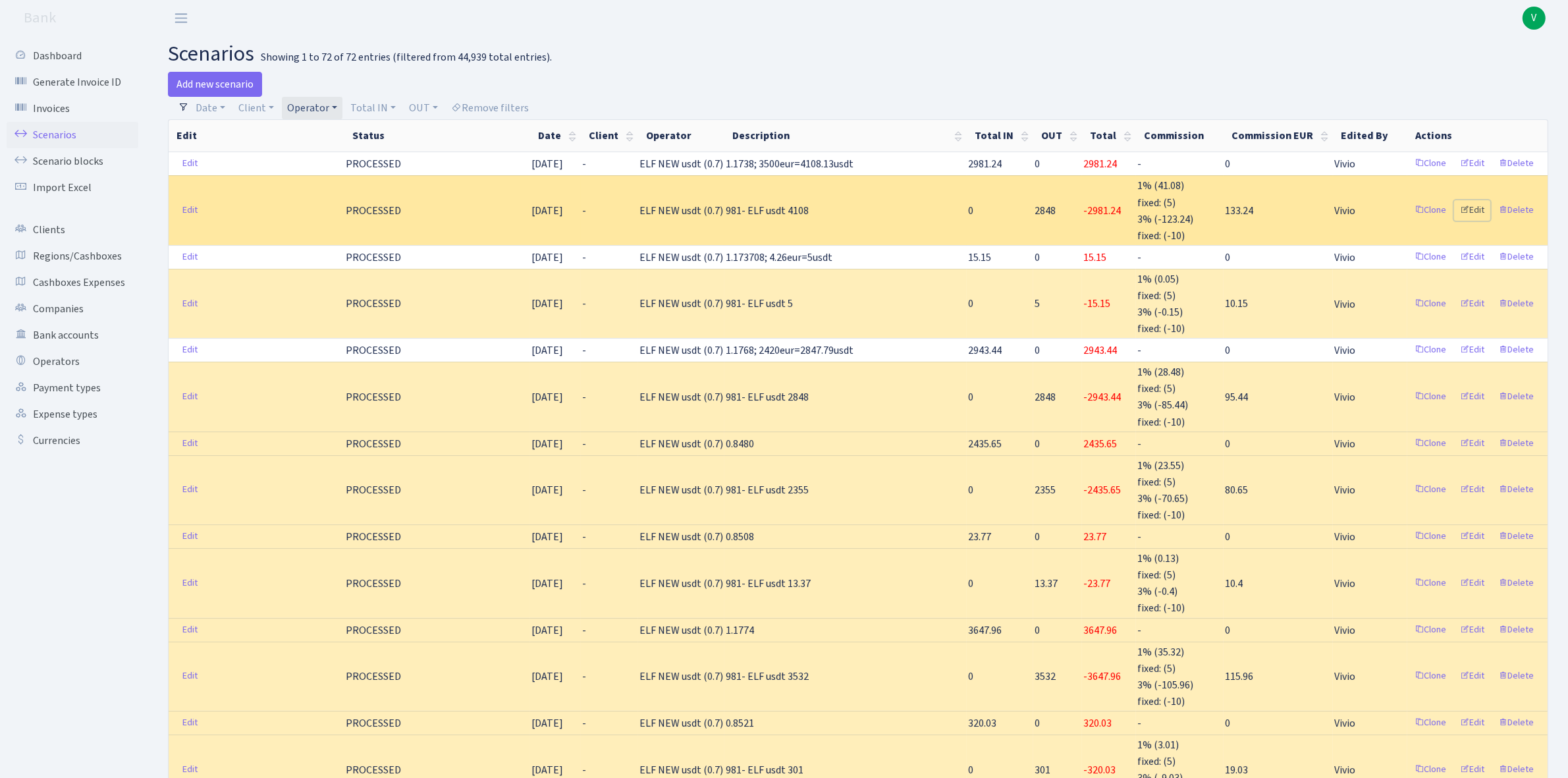
click at [1476, 207] on link "Edit" at bounding box center [1472, 210] width 36 height 20
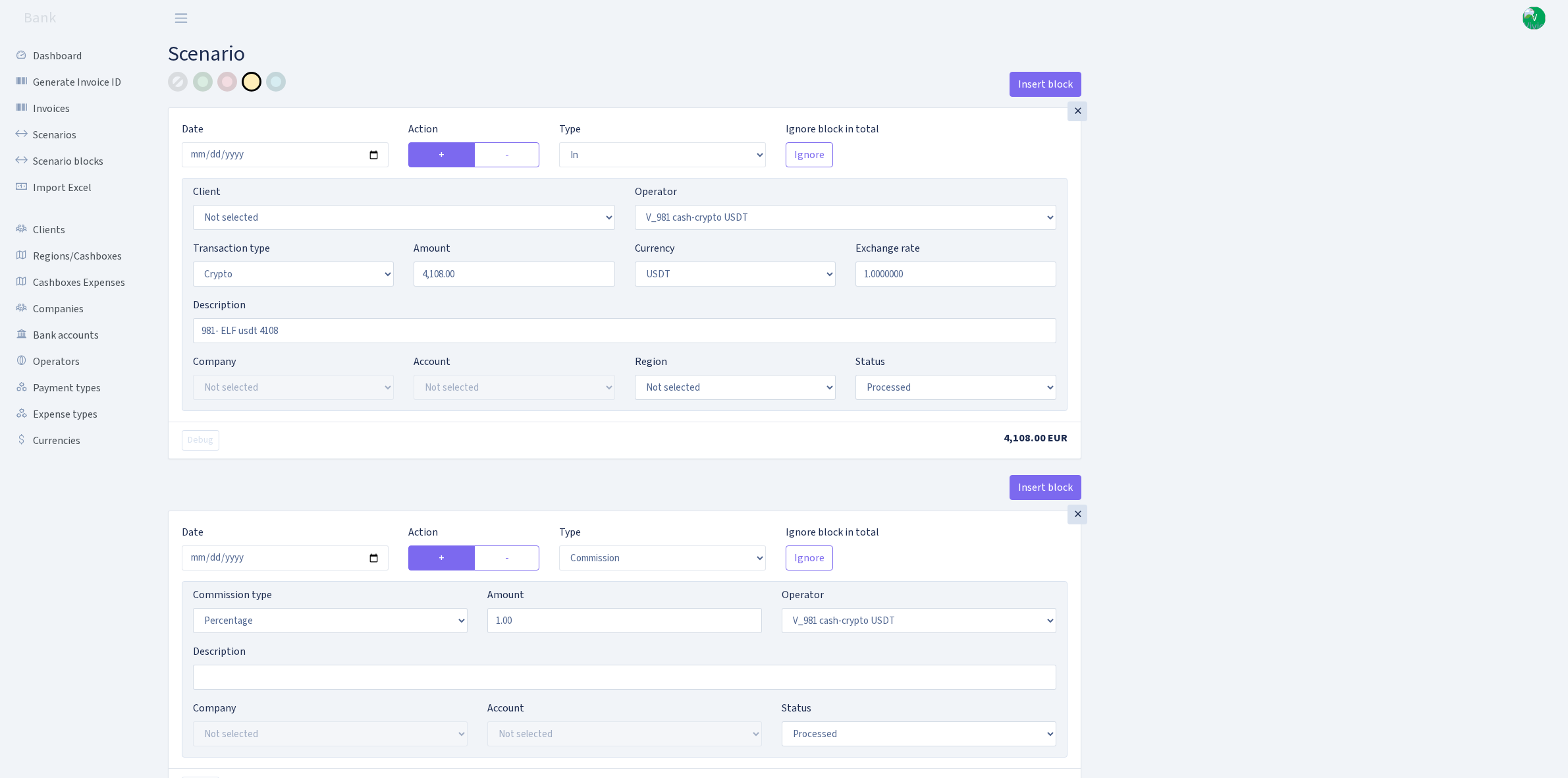
select select "in"
select select "435"
select select "3"
select select "6"
select select "processed"
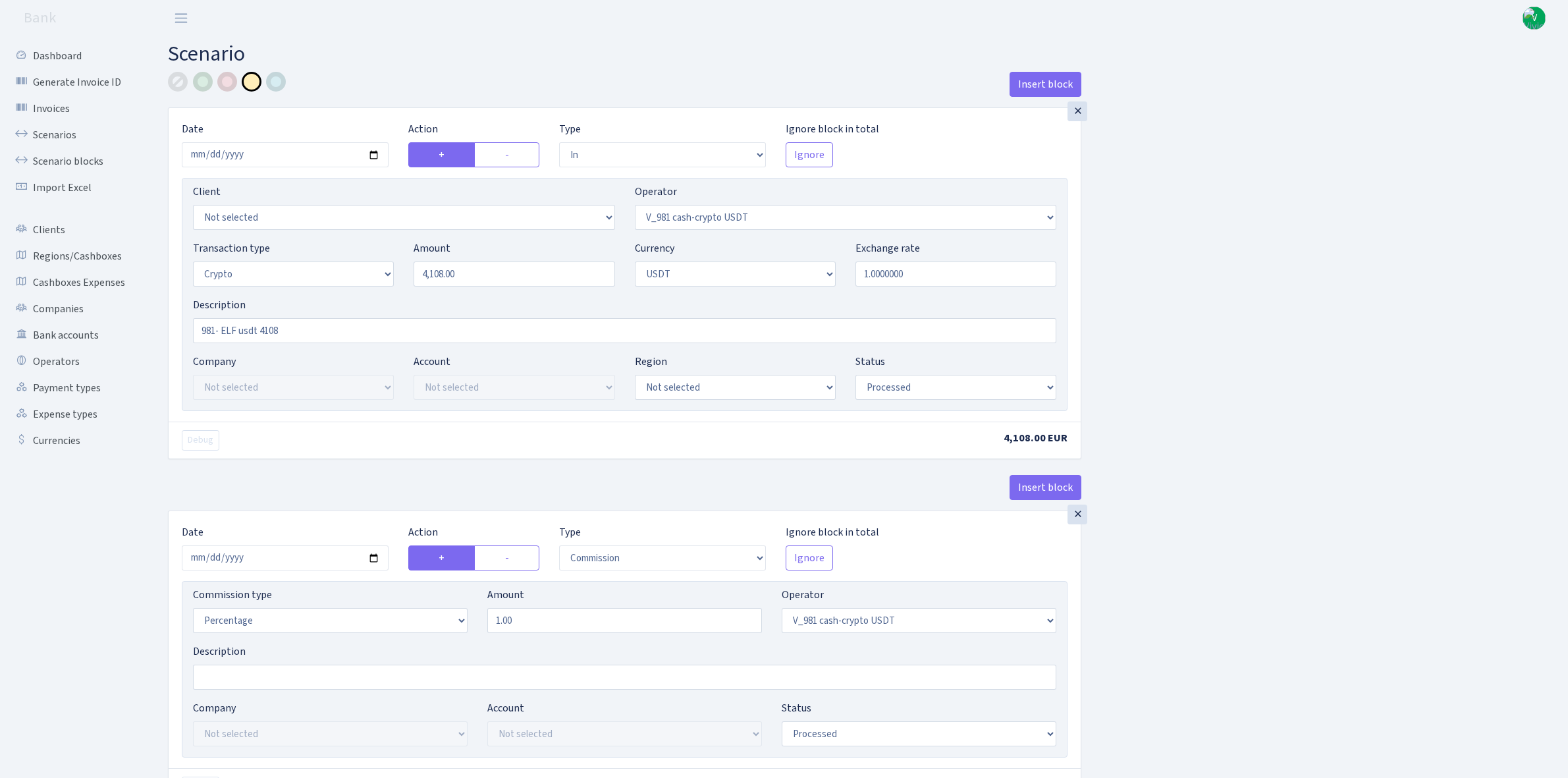
select select "commission"
select select "435"
select select "processed"
select select "commission"
select select "fixed"
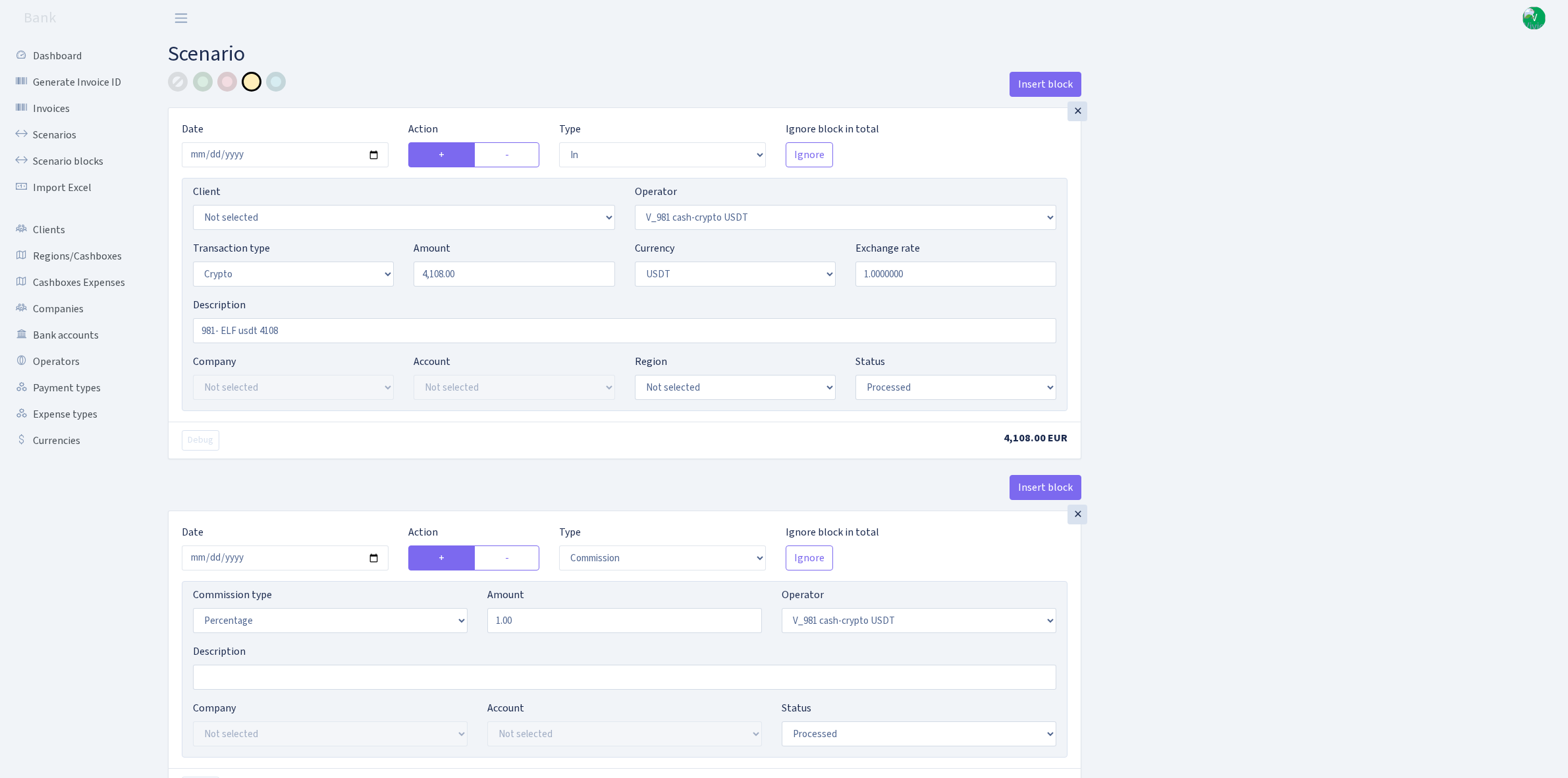
select select "435"
select select "processed"
select select "out"
select select "485"
select select "3"
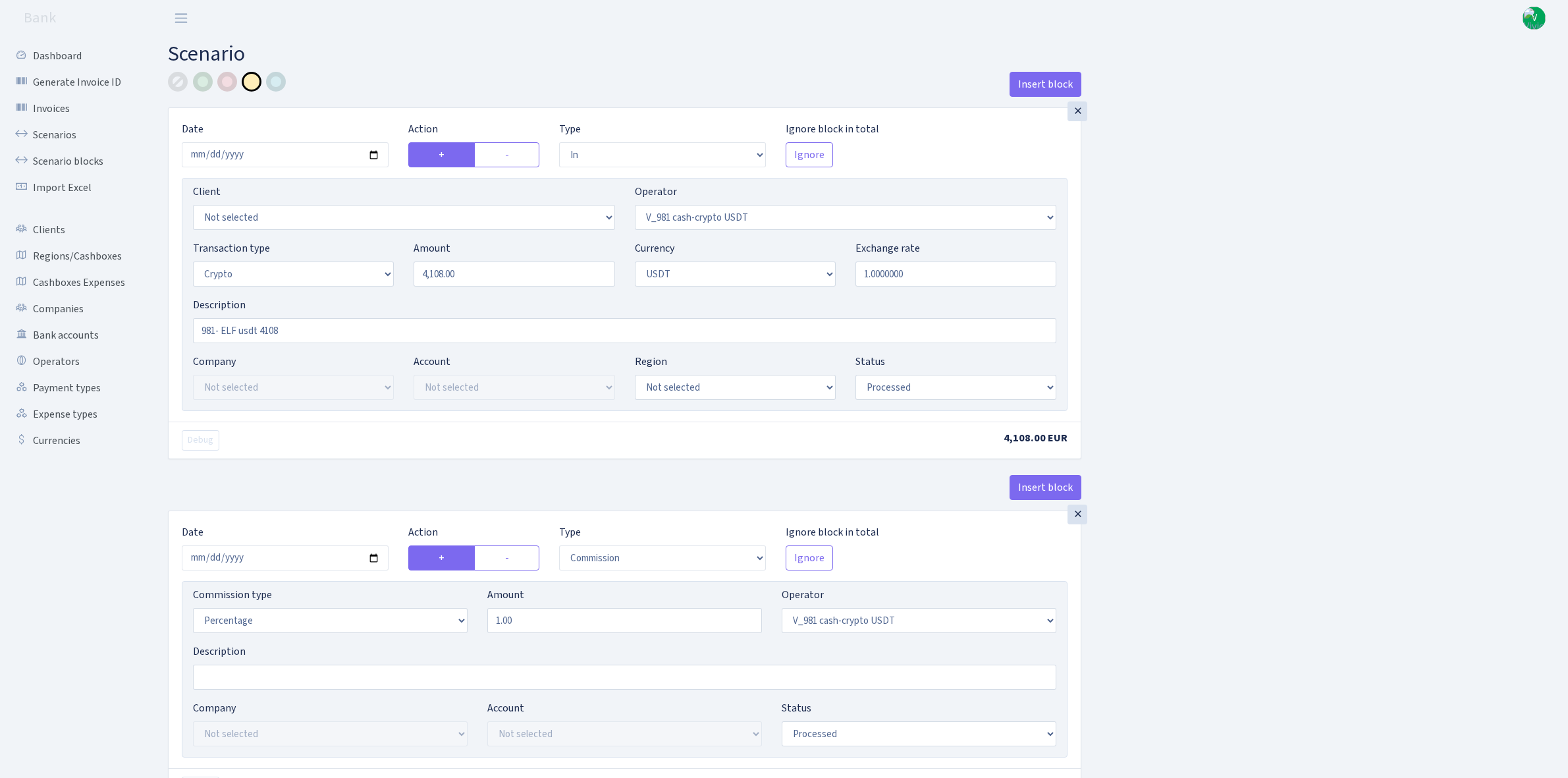
select select "6"
select select "processed"
select select "commission"
select select "485"
select select "processed"
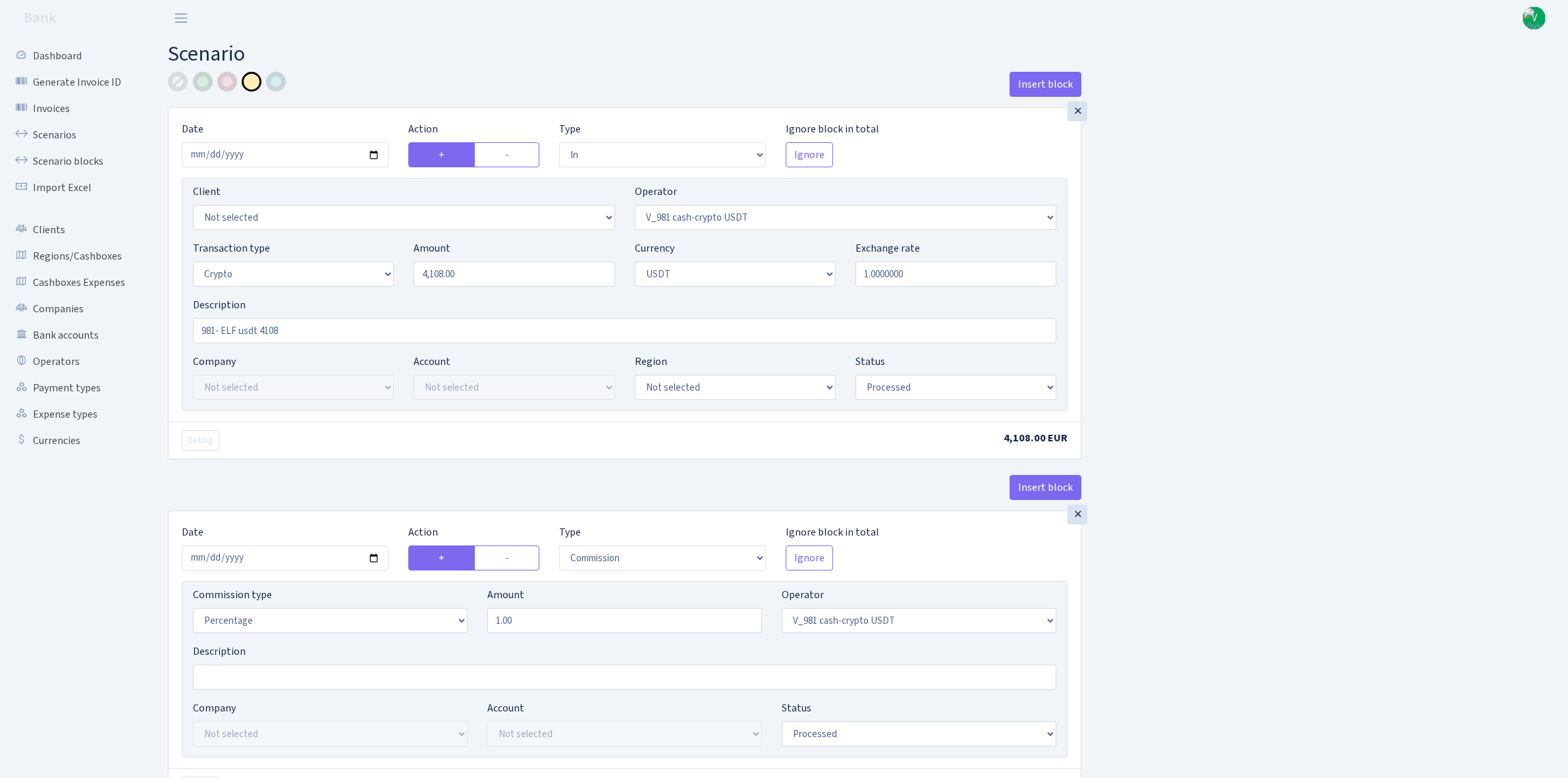
select select "commission"
select select "fixed"
select select "485"
select select "processed"
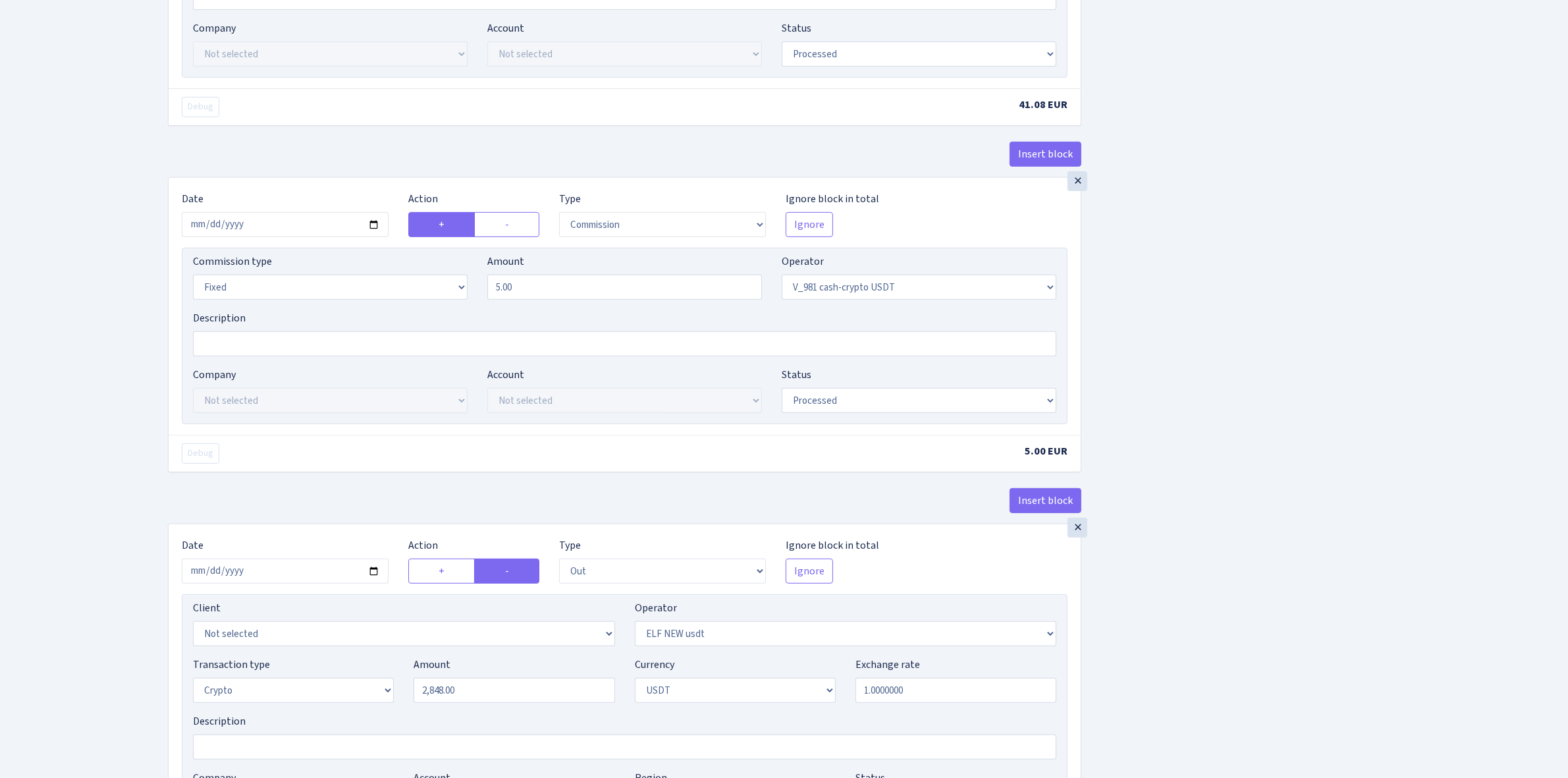
scroll to position [823, 0]
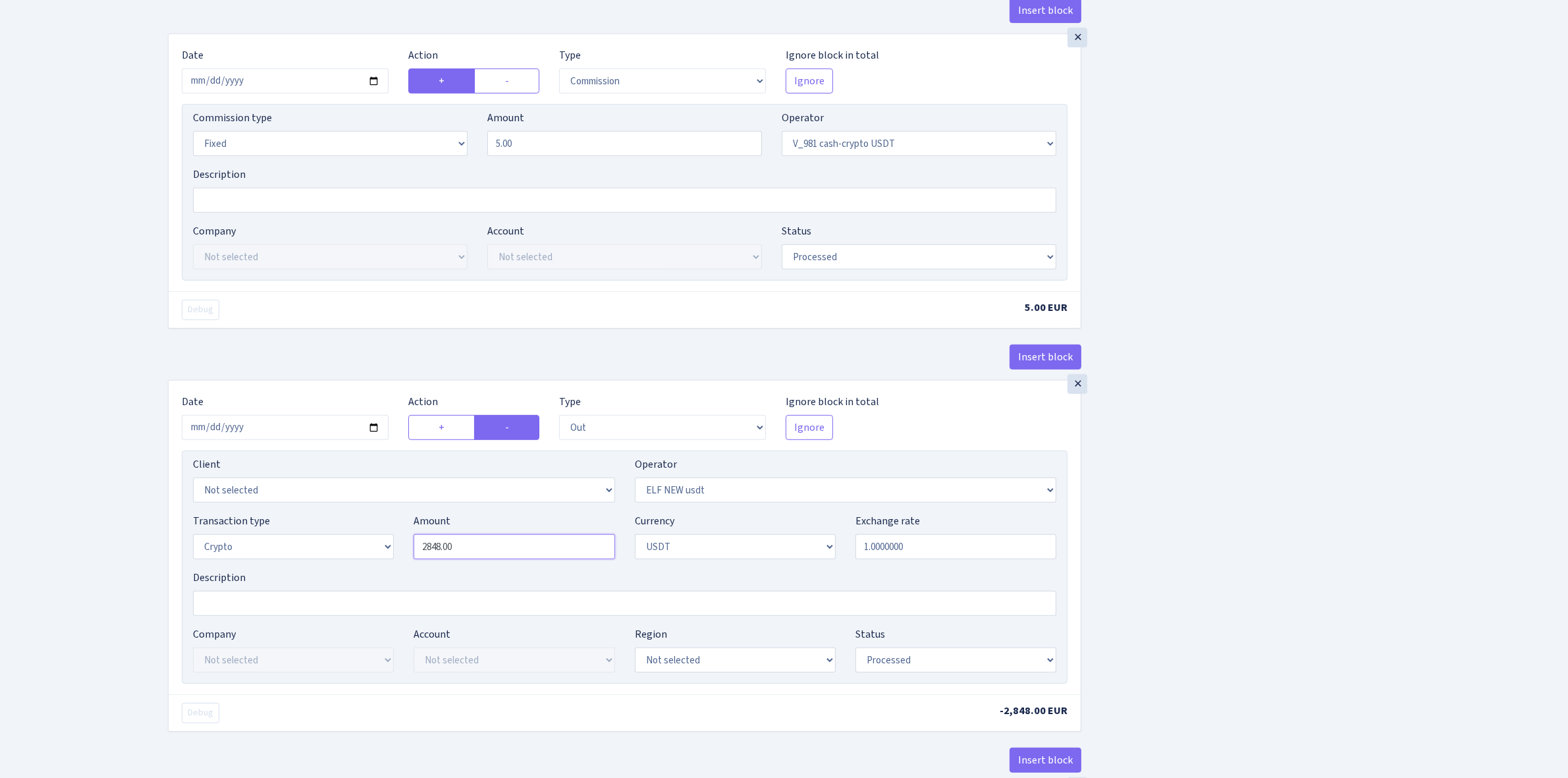
drag, startPoint x: 495, startPoint y: 550, endPoint x: 336, endPoint y: 531, distance: 160.1
click at [340, 532] on div "Transaction type Not selected 981 ELF FISH crypto GIRT IVO dekl MM-BALTIC eur U…" at bounding box center [624, 542] width 883 height 57
click at [1191, 533] on div "Insert block × Date [DATE] Action + - Type --- In Out Commission Field required…" at bounding box center [859, 392] width 1400 height 2287
type input "4,108.00"
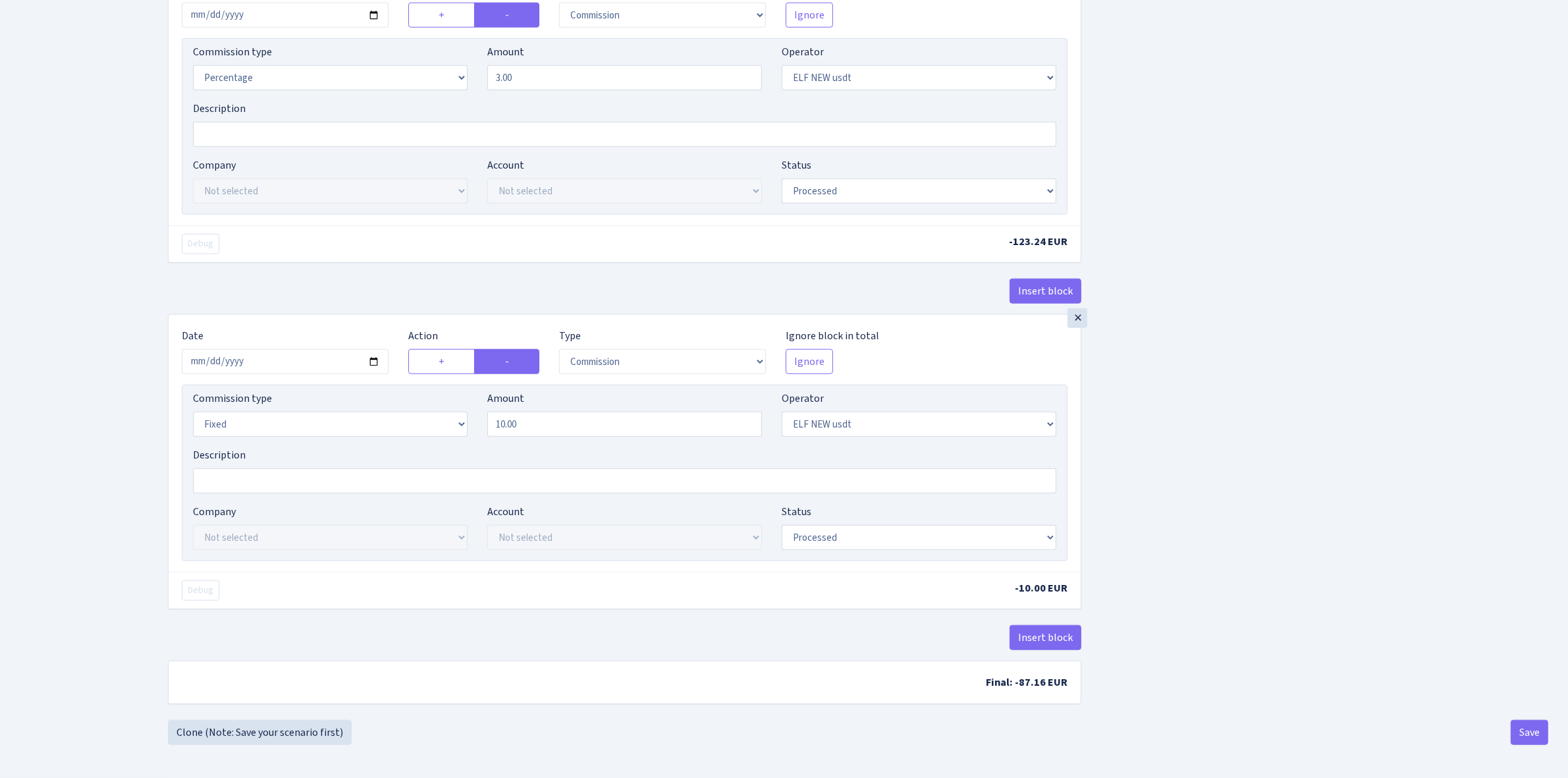
scroll to position [1648, 0]
click at [1526, 728] on button "Save" at bounding box center [1529, 733] width 38 height 25
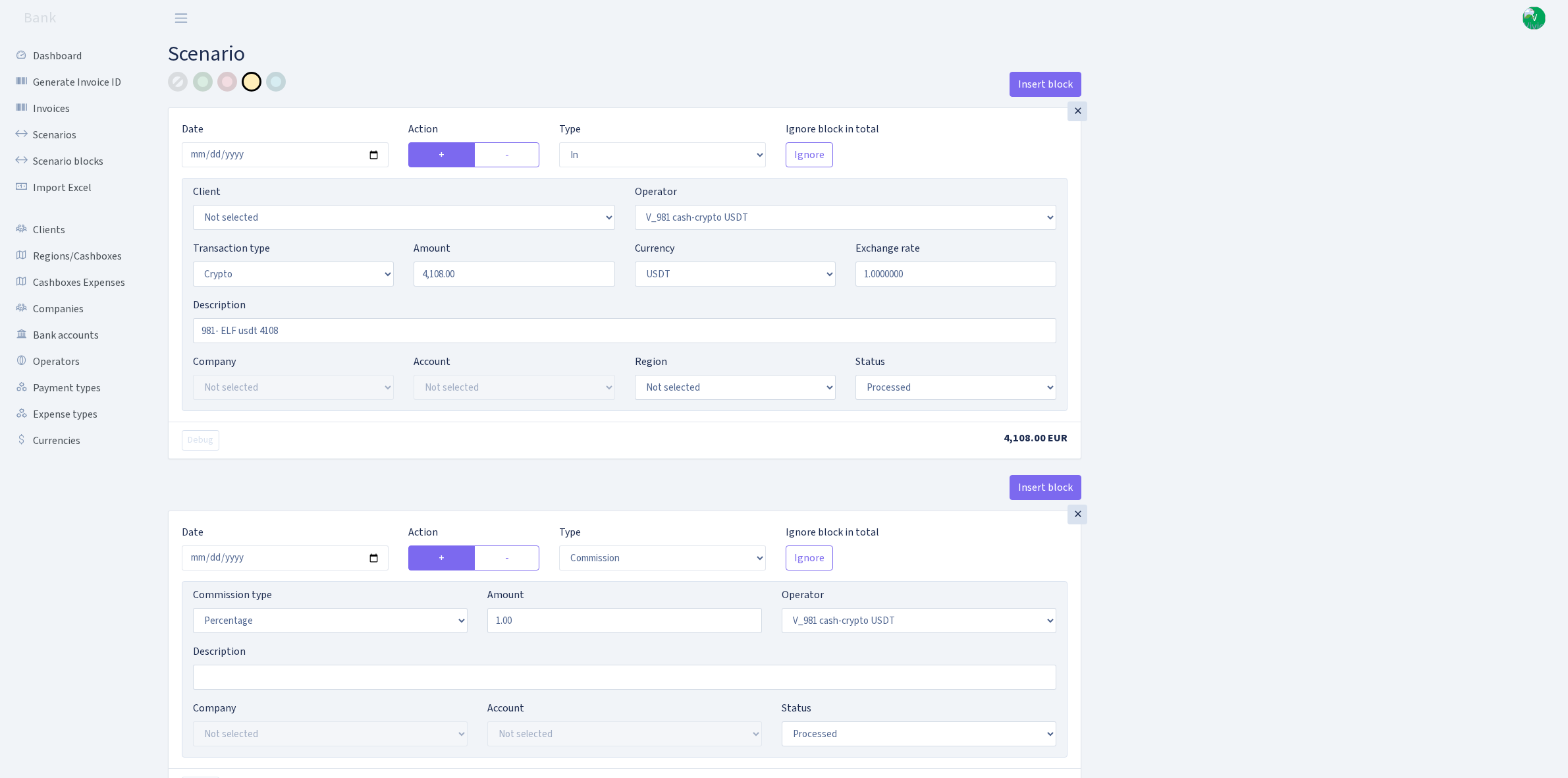
select select "in"
select select "435"
select select "3"
select select "6"
select select "processed"
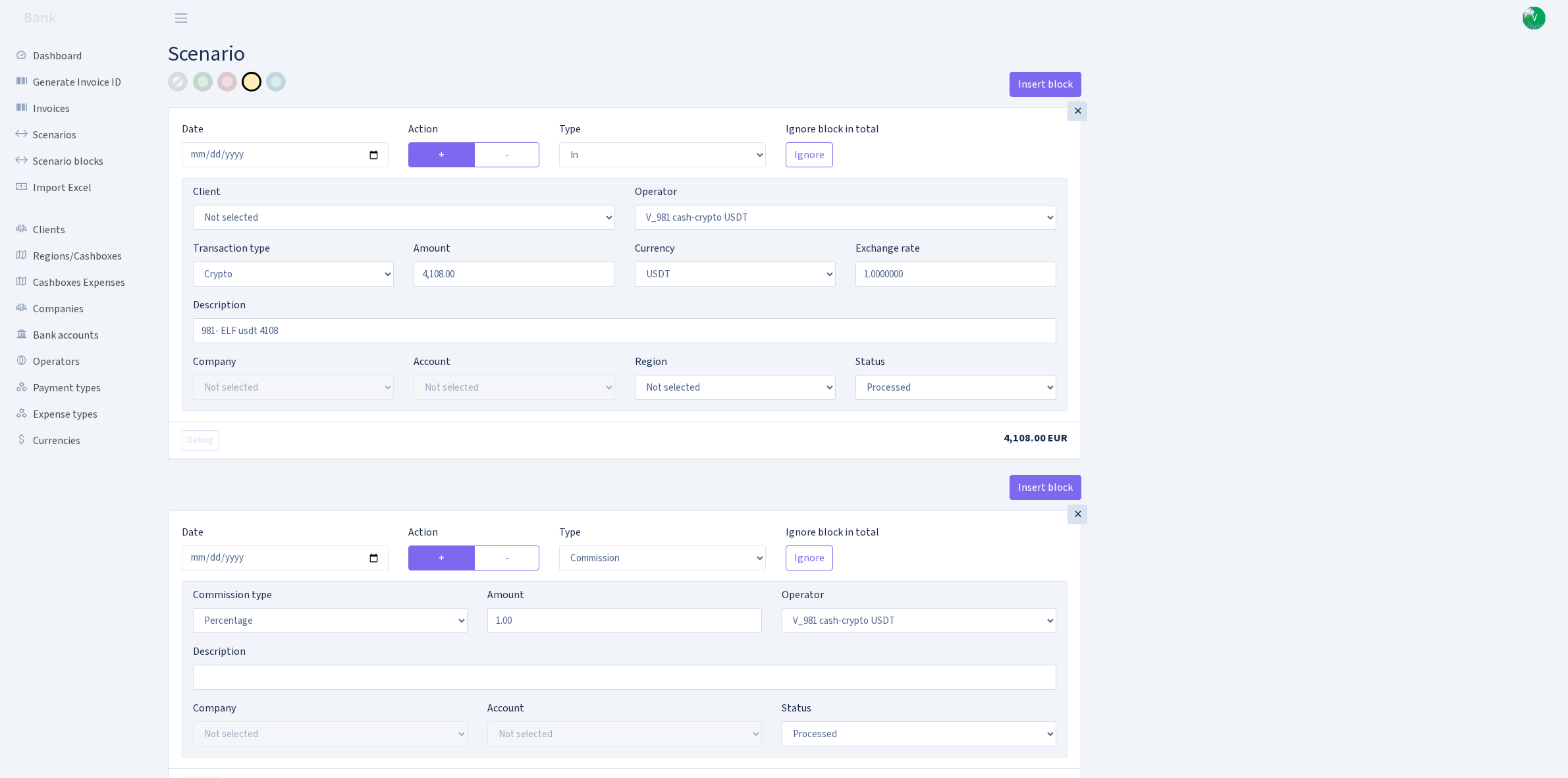
select select "commission"
select select "435"
select select "processed"
select select "commission"
select select "fixed"
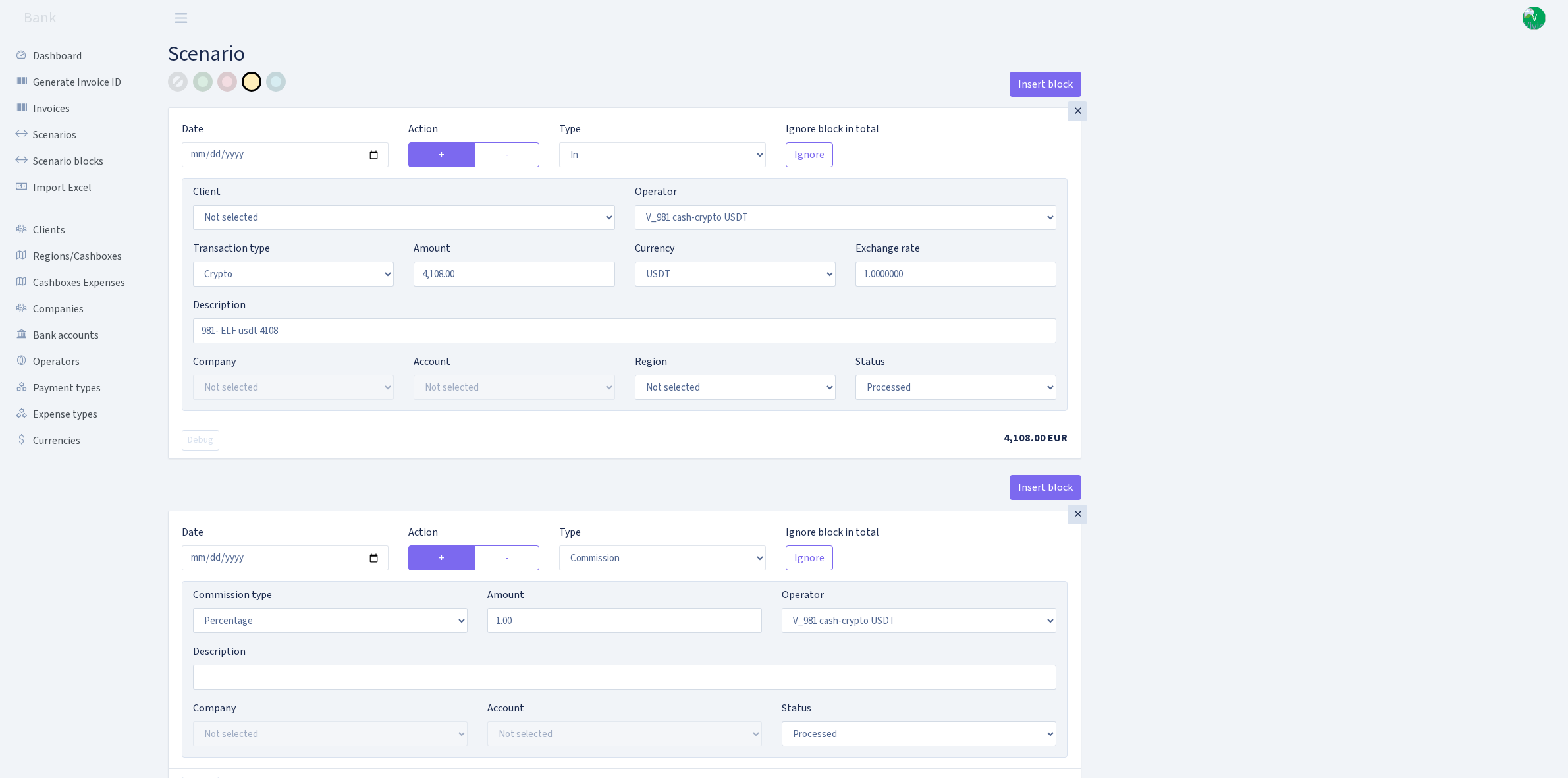
select select "435"
select select "processed"
select select "out"
select select "485"
select select "3"
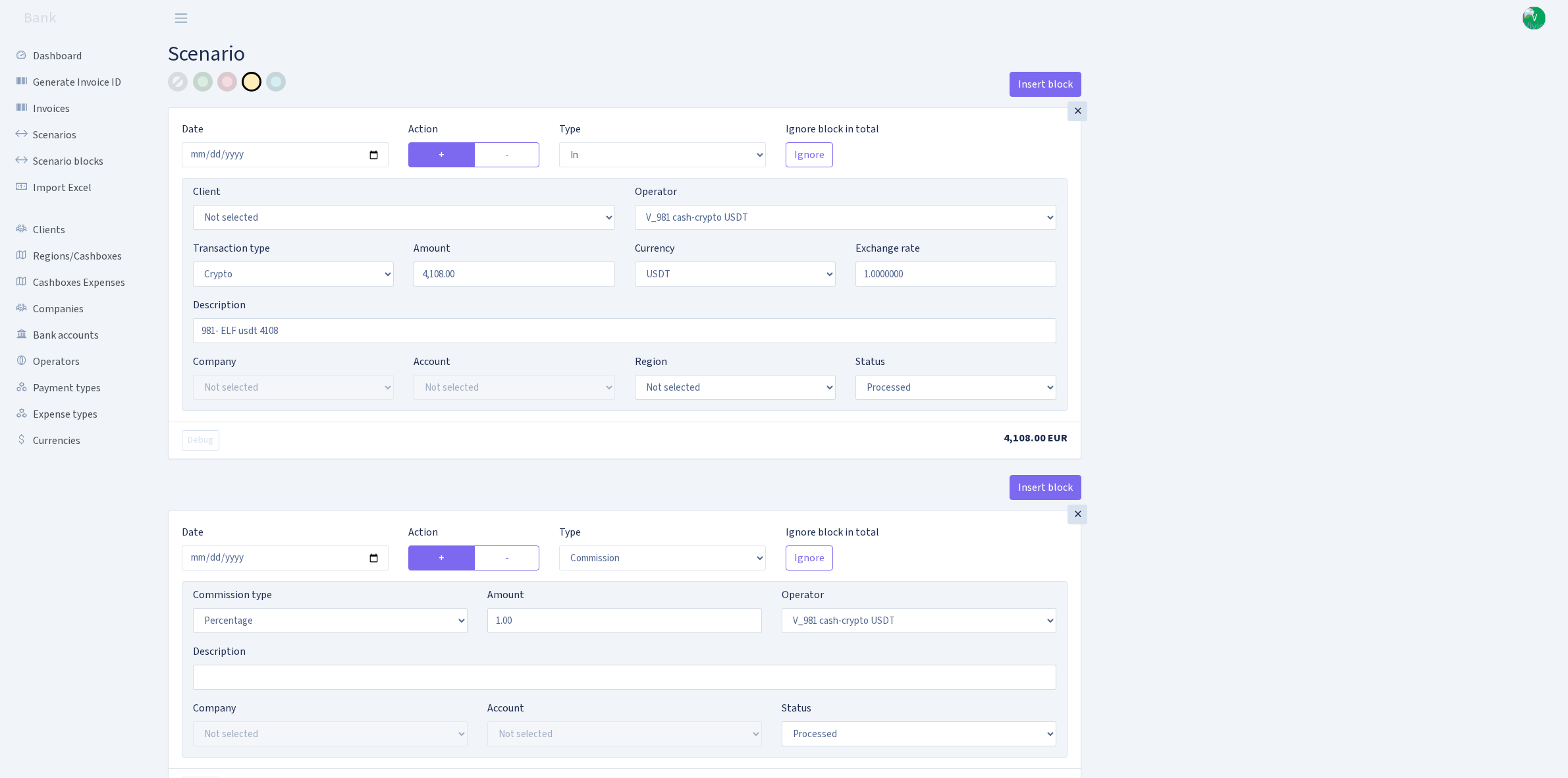
select select "6"
select select "processed"
select select "commission"
select select "485"
select select "processed"
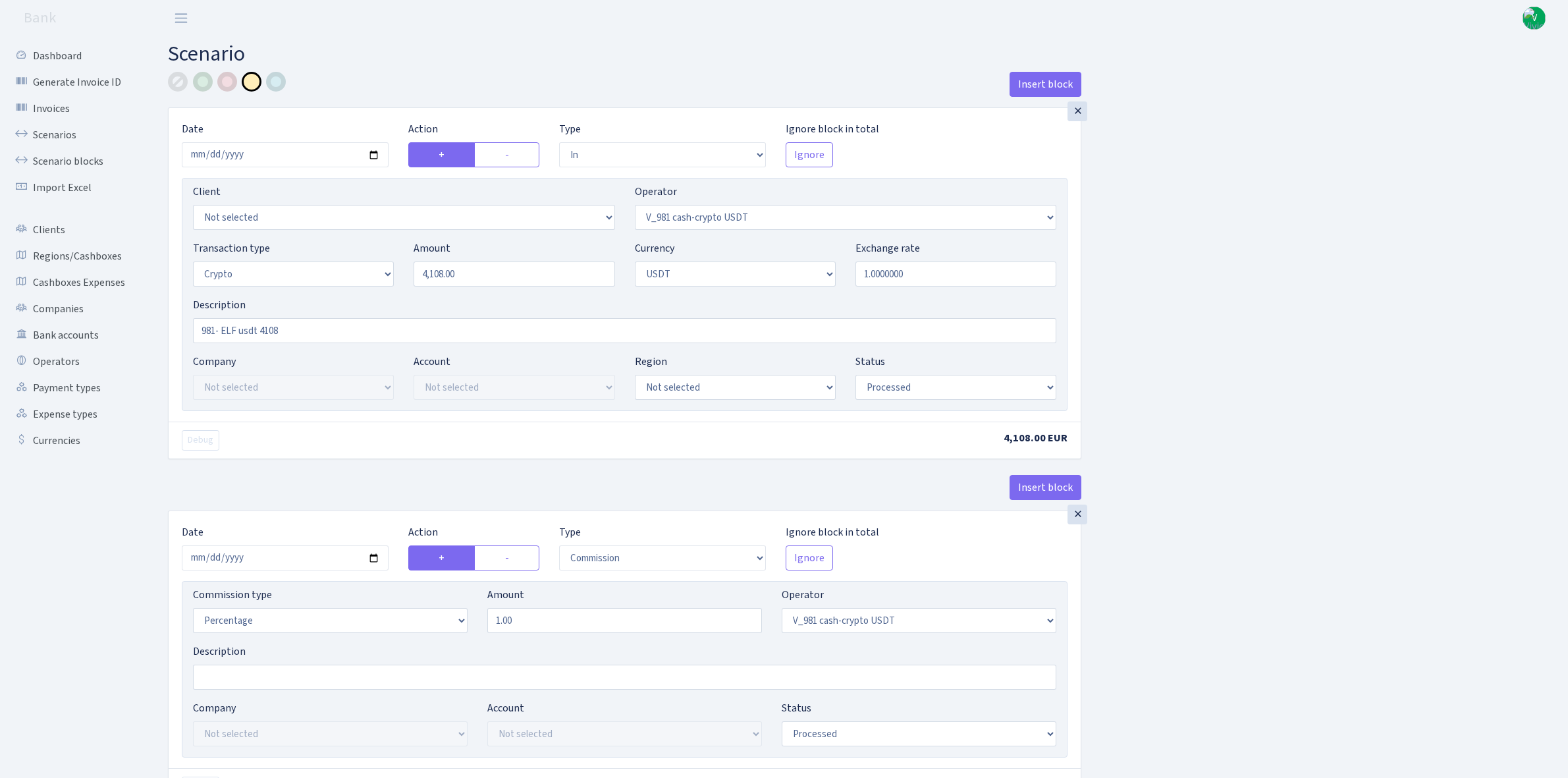
select select "commission"
select select "fixed"
select select "485"
select select "processed"
click at [66, 133] on link "Scenarios" at bounding box center [72, 134] width 132 height 26
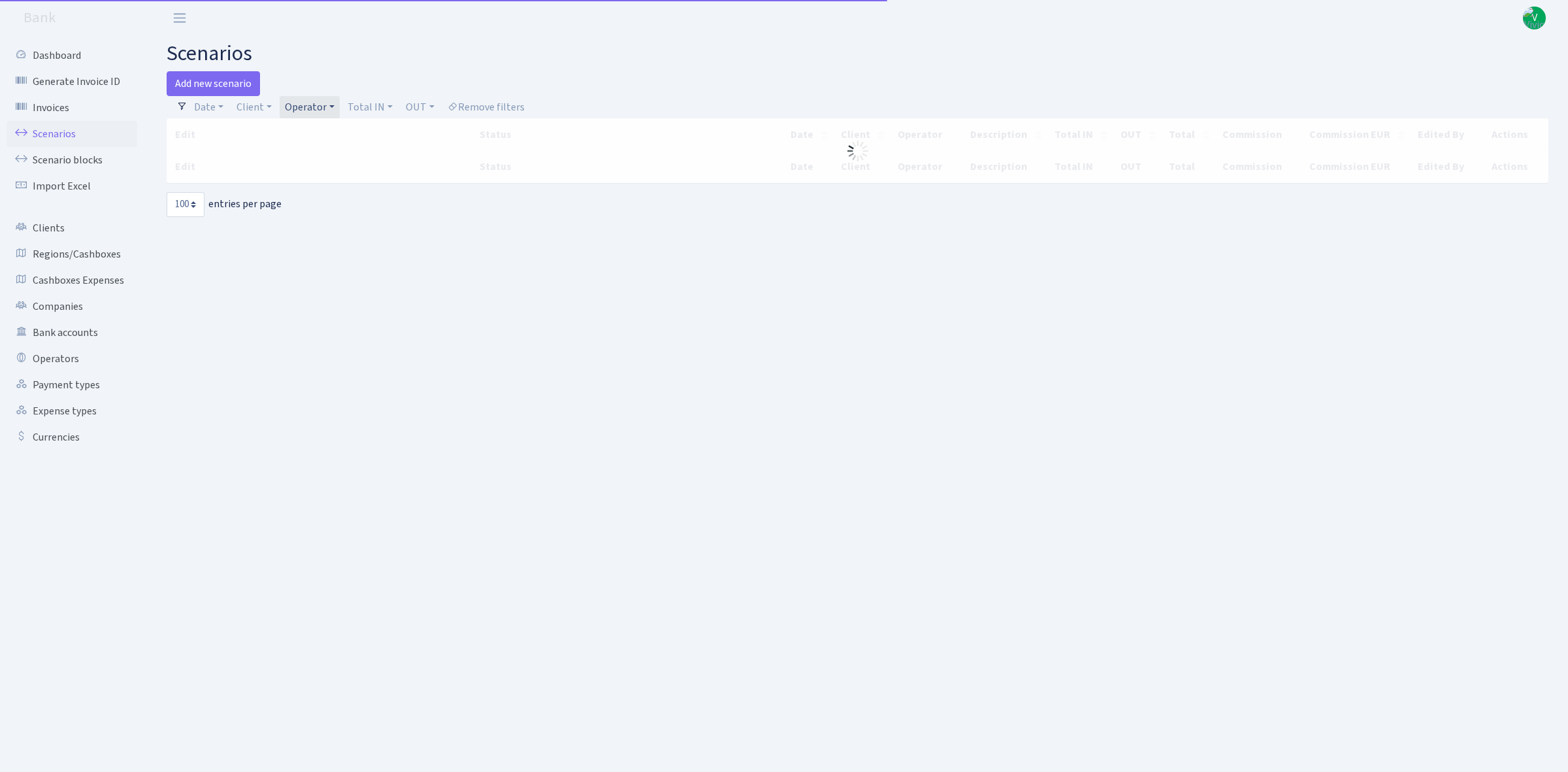
select select "100"
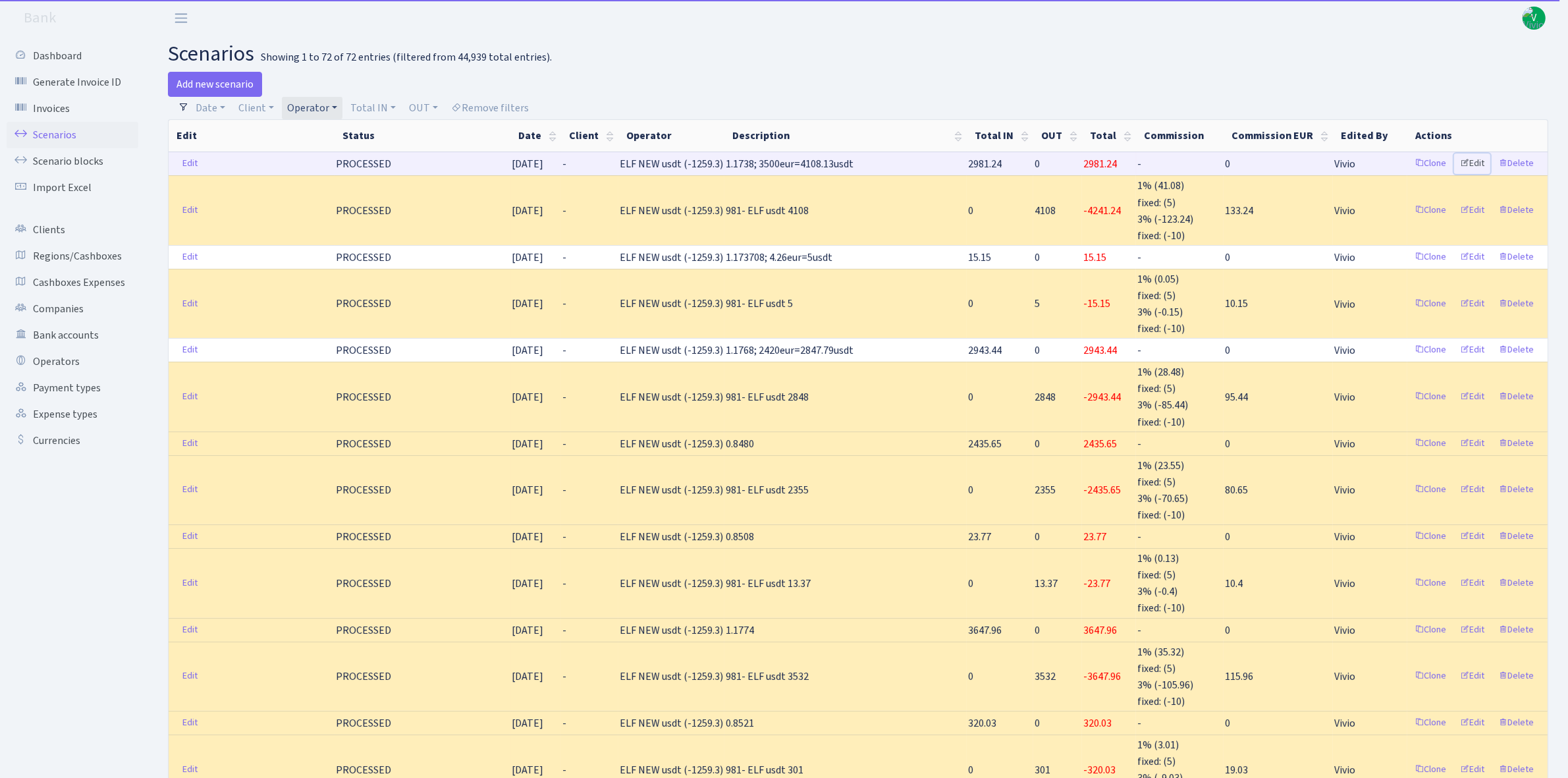
click at [1473, 167] on link "Edit" at bounding box center [1472, 163] width 36 height 20
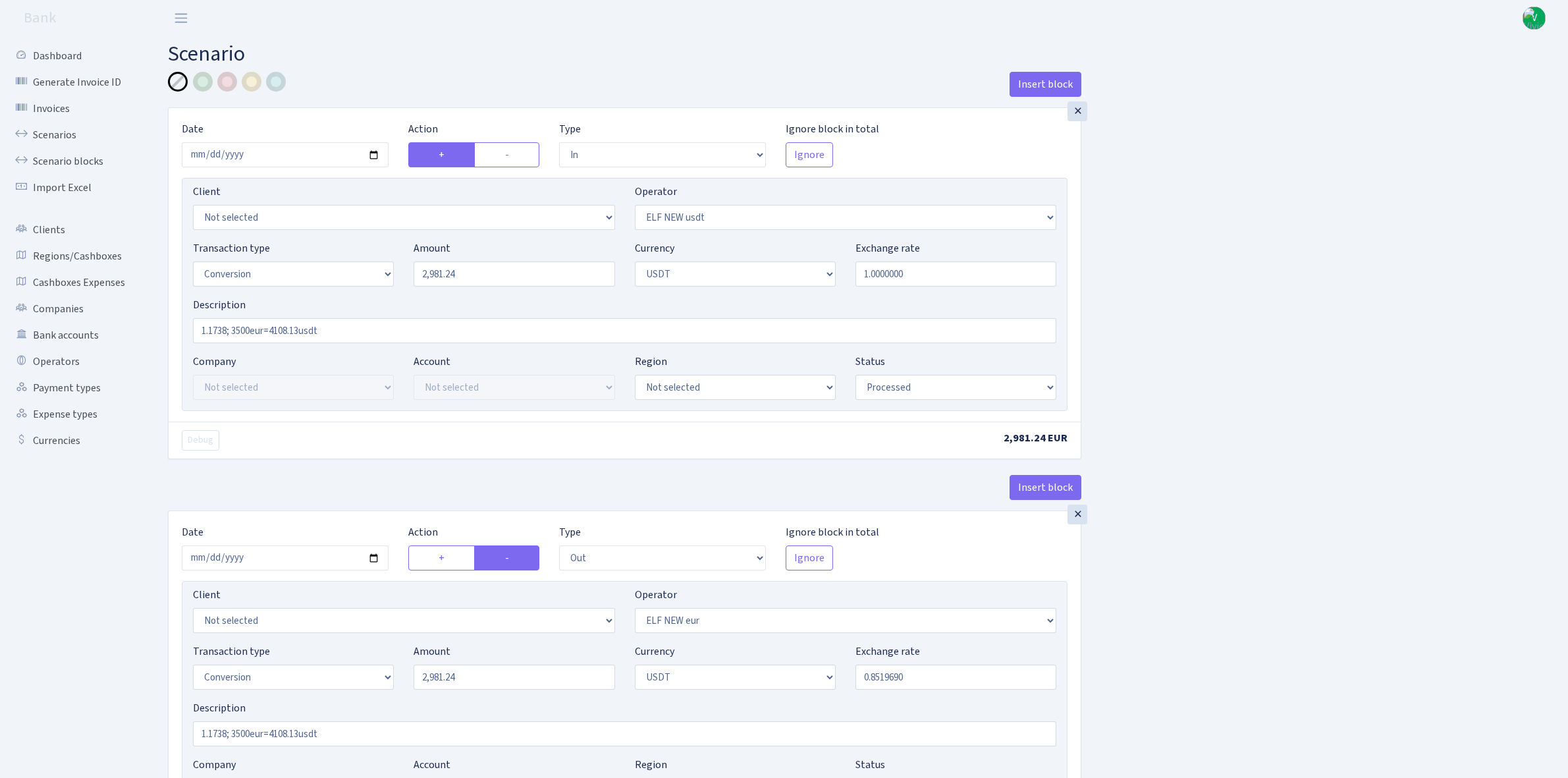
select select "in"
select select "485"
select select "15"
select select "6"
select select "processed"
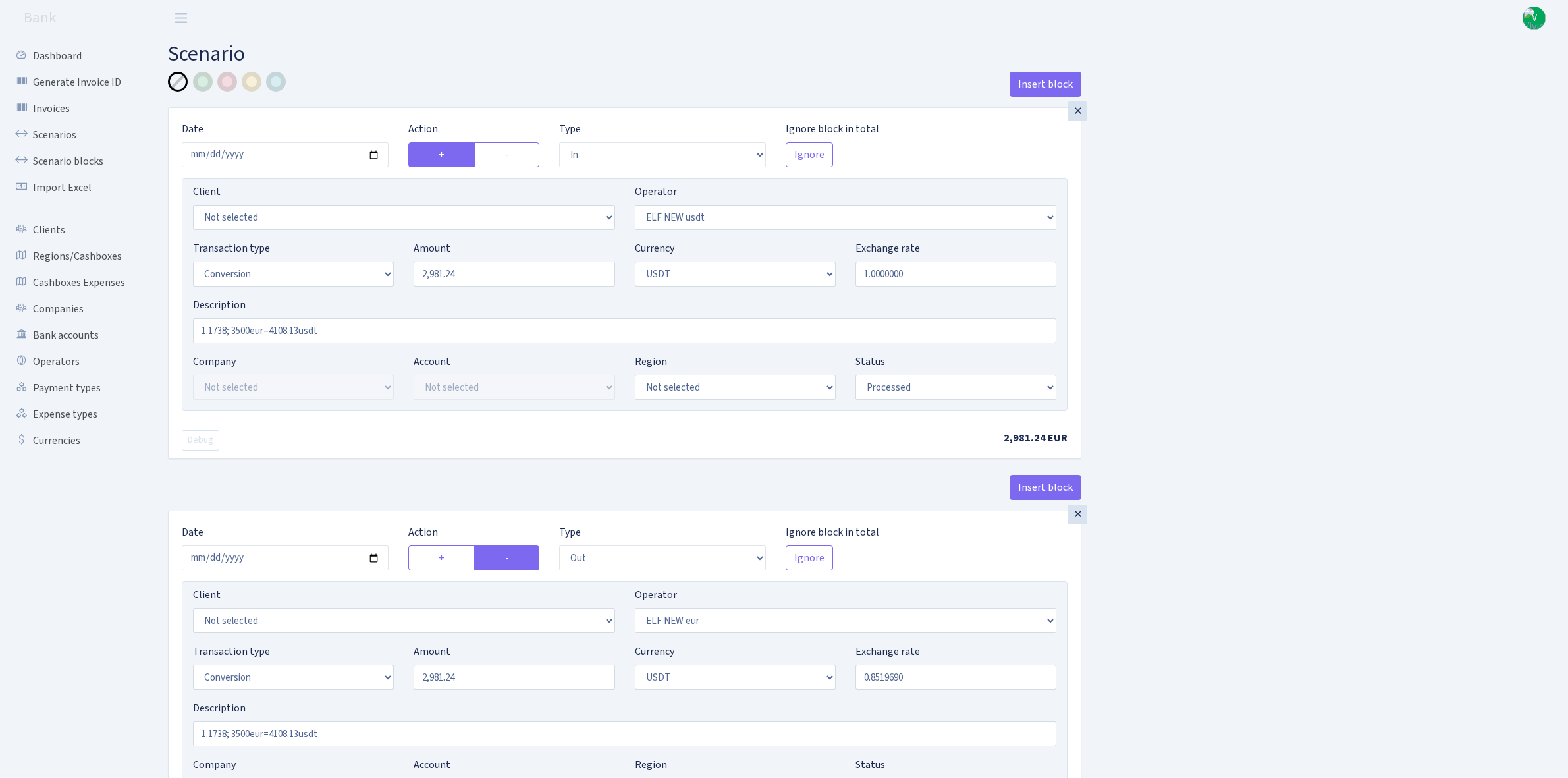
select select "out"
select select "484"
select select "15"
select select "6"
select select "processed"
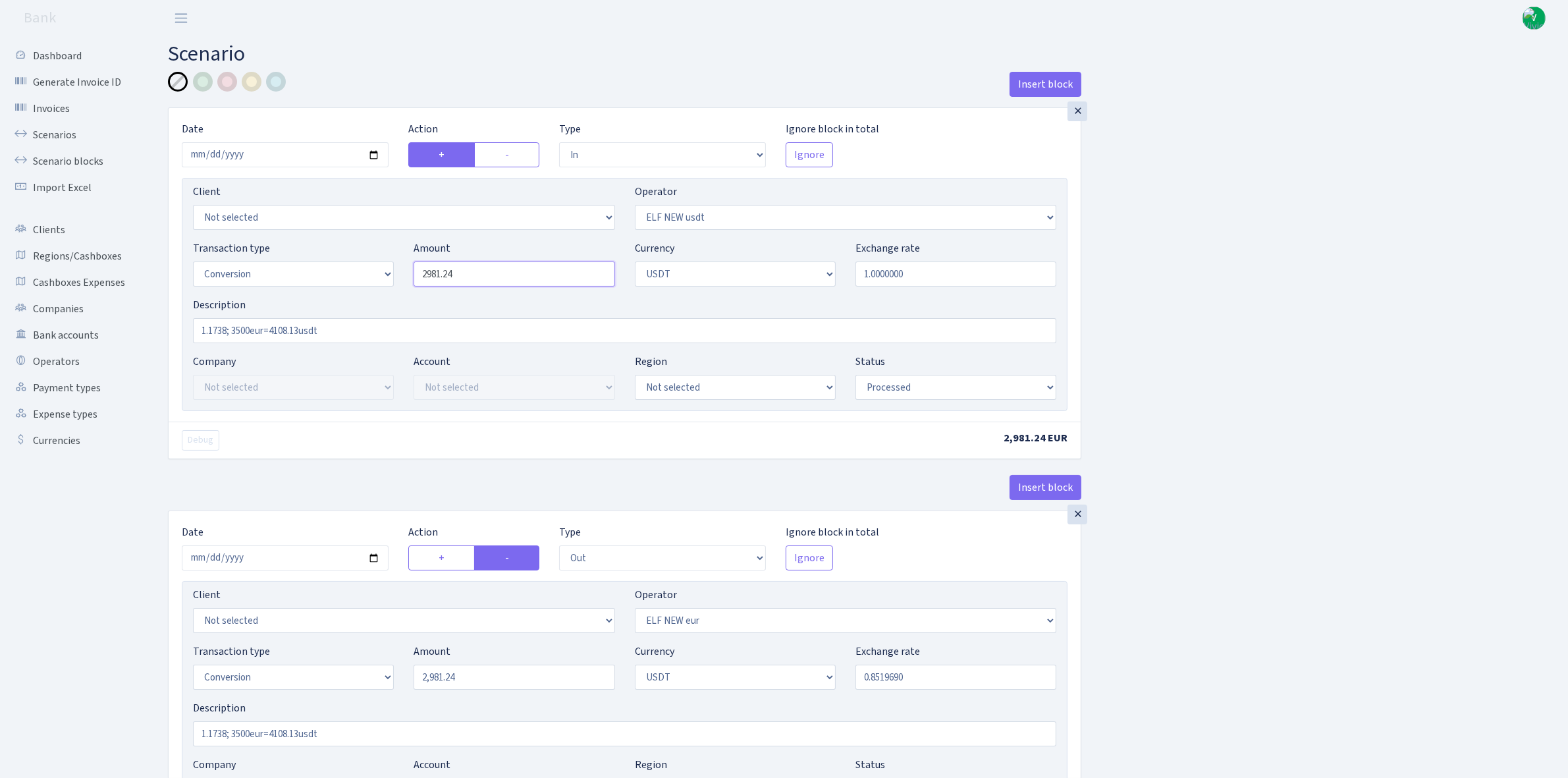
drag, startPoint x: 498, startPoint y: 270, endPoint x: 377, endPoint y: 270, distance: 121.0
click at [377, 270] on div "Transaction type Not selected 981 ELF FISH crypto GIRT IVO dekl MM-BALTIC eur U…" at bounding box center [624, 269] width 883 height 57
click at [965, 272] on input "1.0000000" at bounding box center [956, 274] width 201 height 25
drag, startPoint x: 448, startPoint y: 272, endPoint x: 366, endPoint y: 268, distance: 82.1
click at [366, 268] on div "Transaction type Not selected 981 ELF FISH crypto GIRT IVO dekl MM-BALTIC eur U…" at bounding box center [624, 269] width 883 height 57
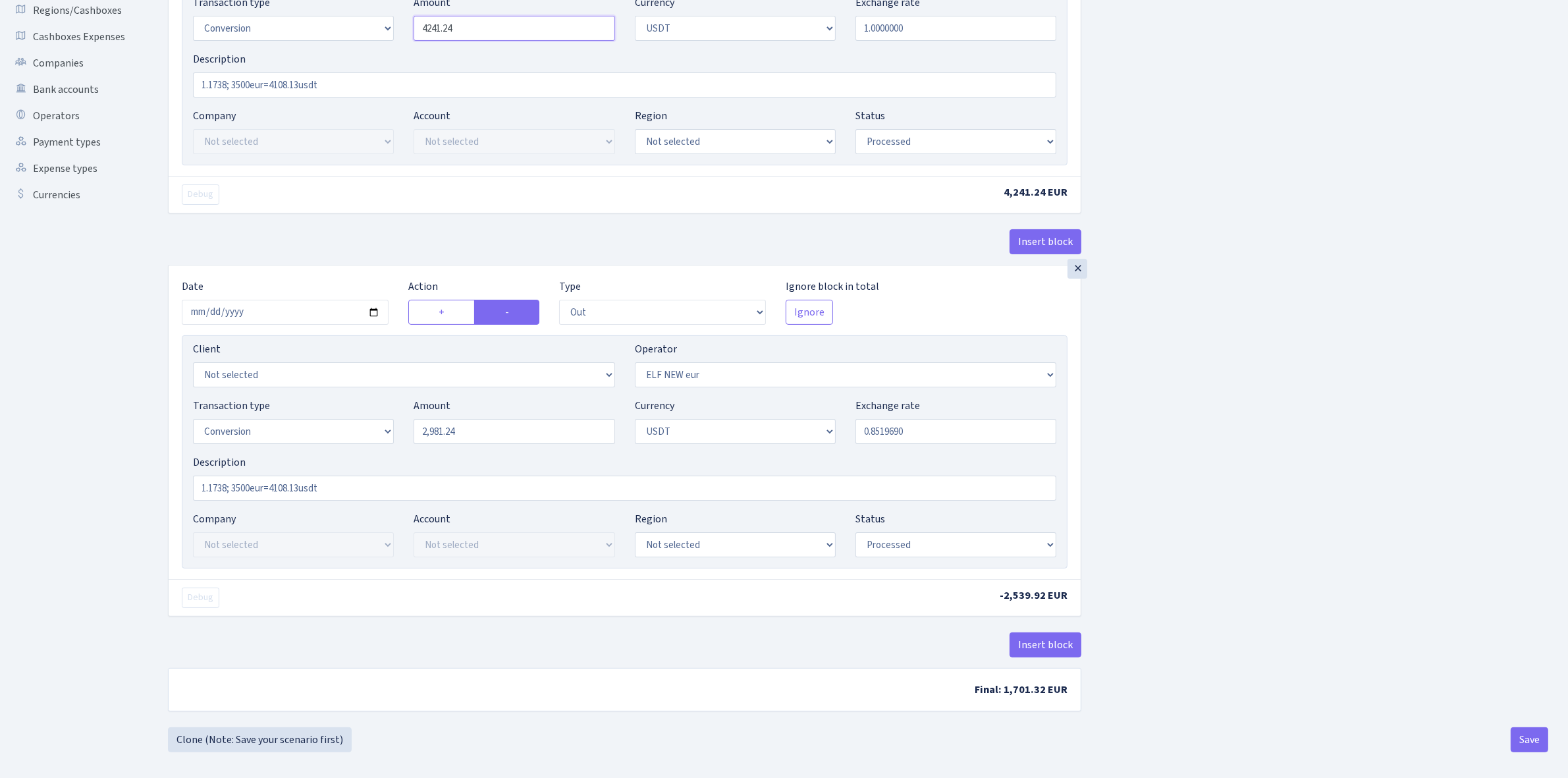
scroll to position [247, 0]
type input "4,241.24"
drag, startPoint x: 479, startPoint y: 432, endPoint x: 386, endPoint y: 428, distance: 93.1
click at [386, 428] on div "Transaction type Not selected 981 ELF FISH crypto GIRT IVO dekl MM-BALTIC eur U…" at bounding box center [624, 425] width 883 height 57
paste input "424"
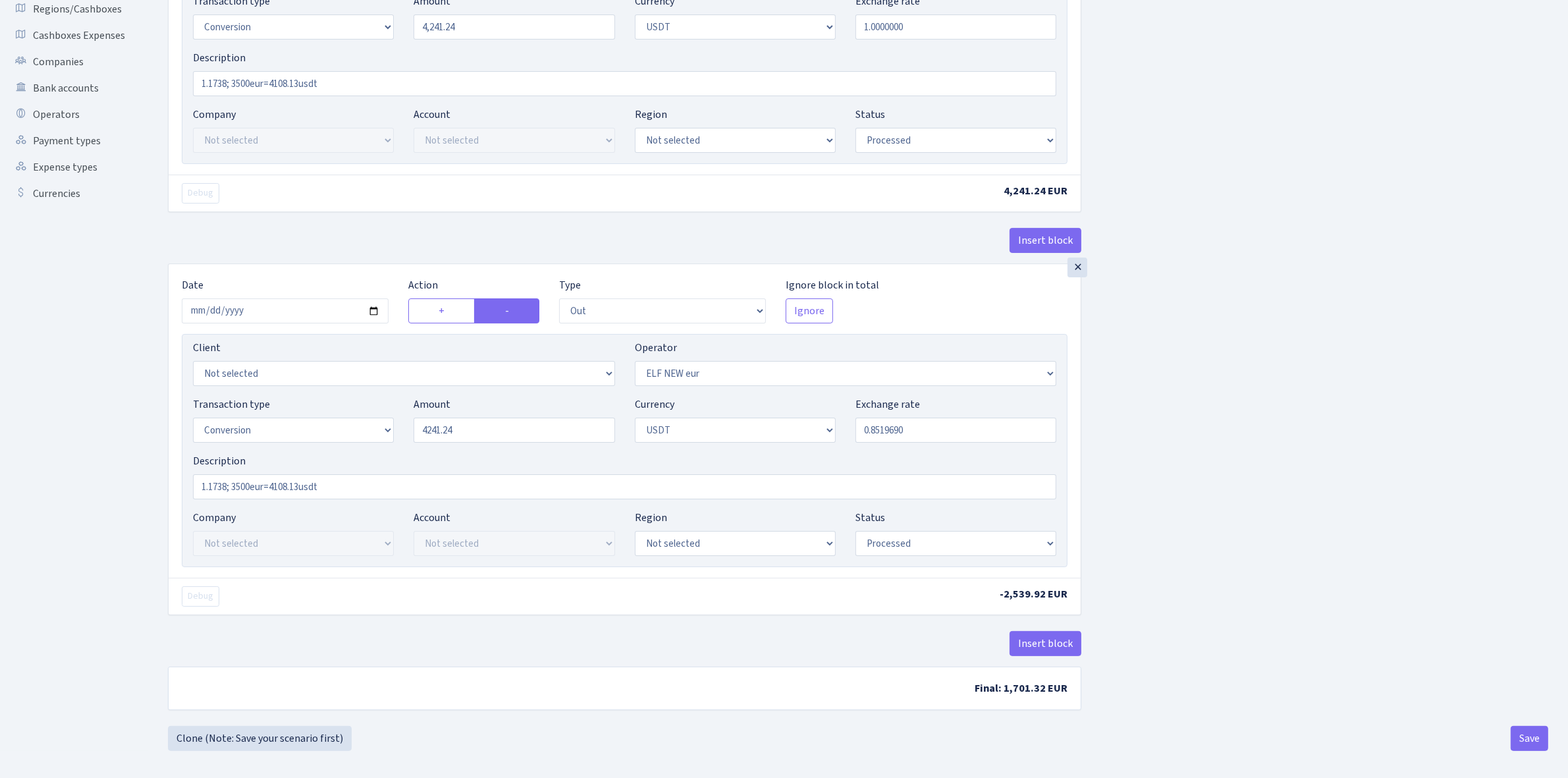
click at [1218, 521] on div "Insert block × Date [DATE] Action + - Type --- In Out Commission Field required…" at bounding box center [859, 275] width 1400 height 901
type input "4,241.24"
click at [1526, 739] on button "Save" at bounding box center [1529, 739] width 38 height 25
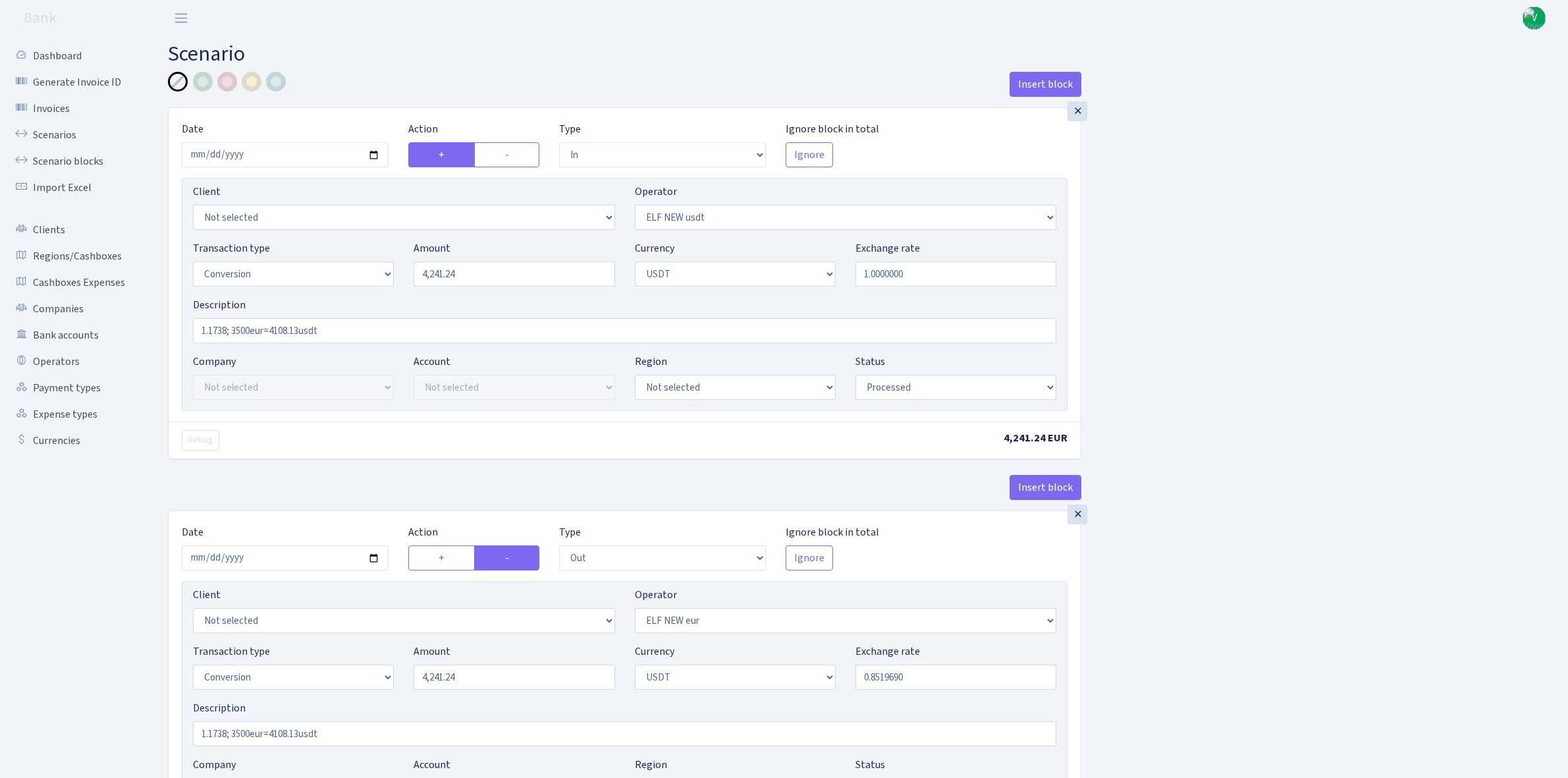
select select "in"
select select "485"
select select "15"
select select "6"
select select "processed"
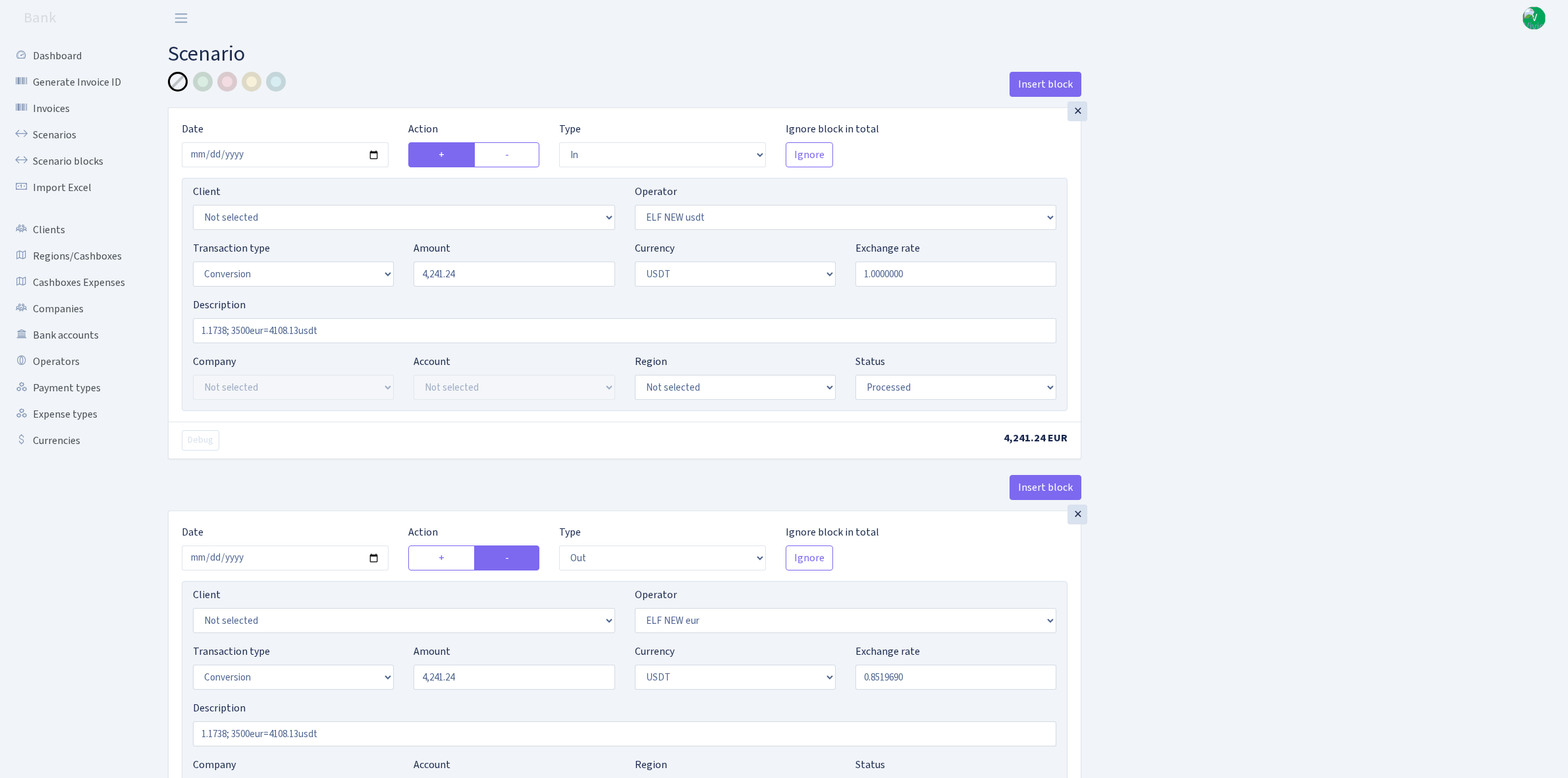
select select "out"
select select "484"
select select "15"
select select "6"
select select "processed"
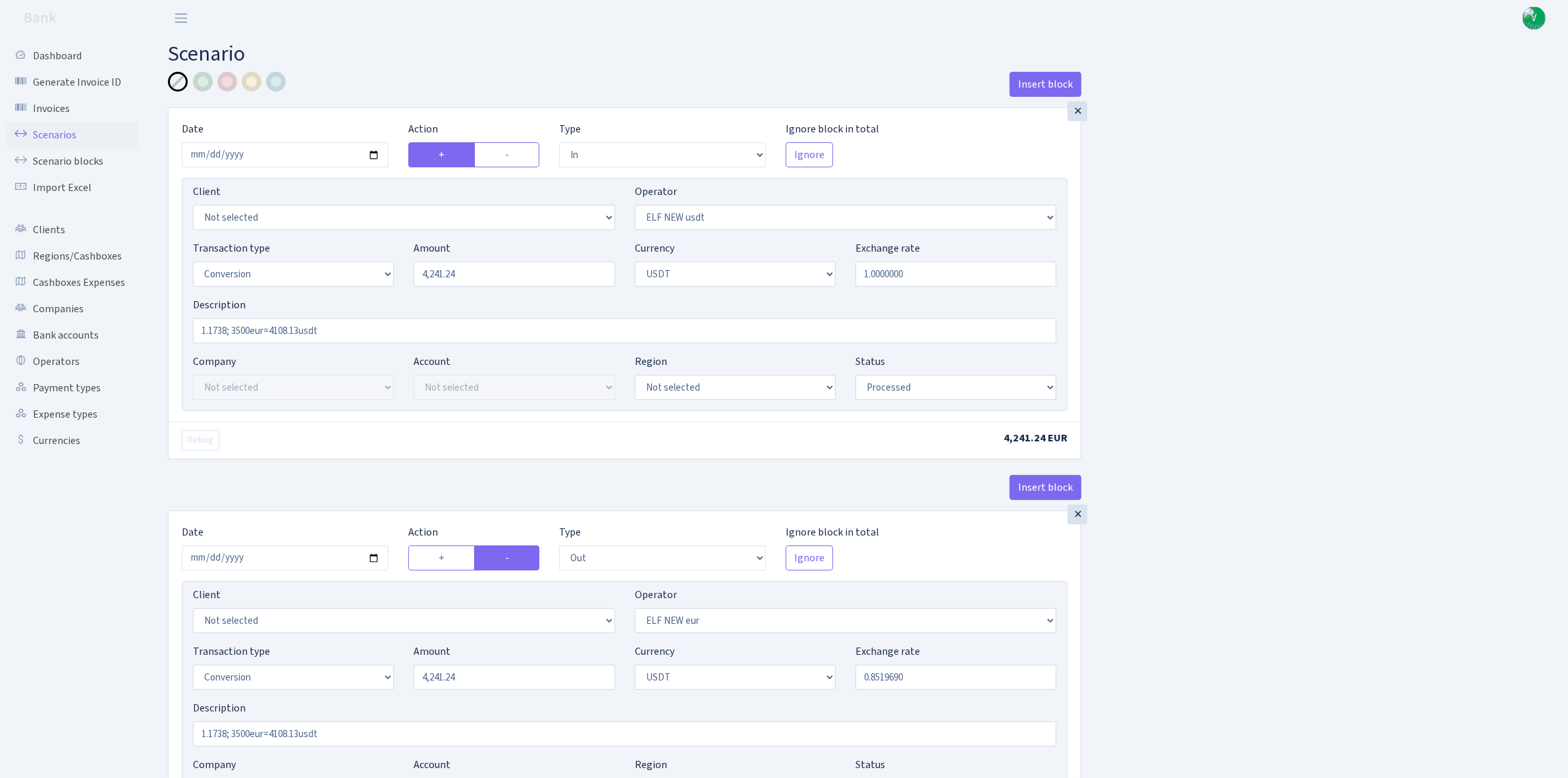
click at [70, 135] on link "Scenarios" at bounding box center [72, 134] width 132 height 26
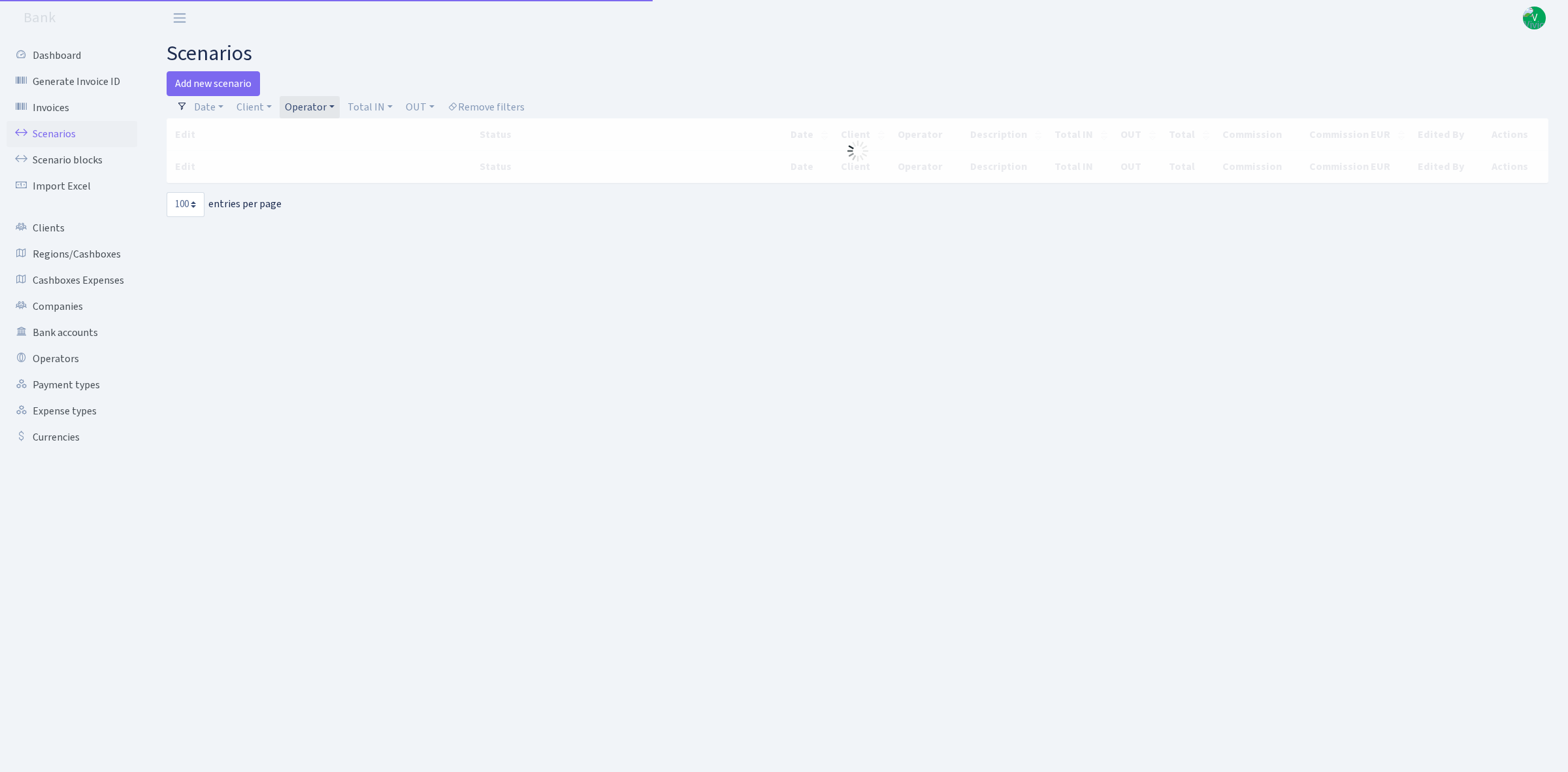
select select "100"
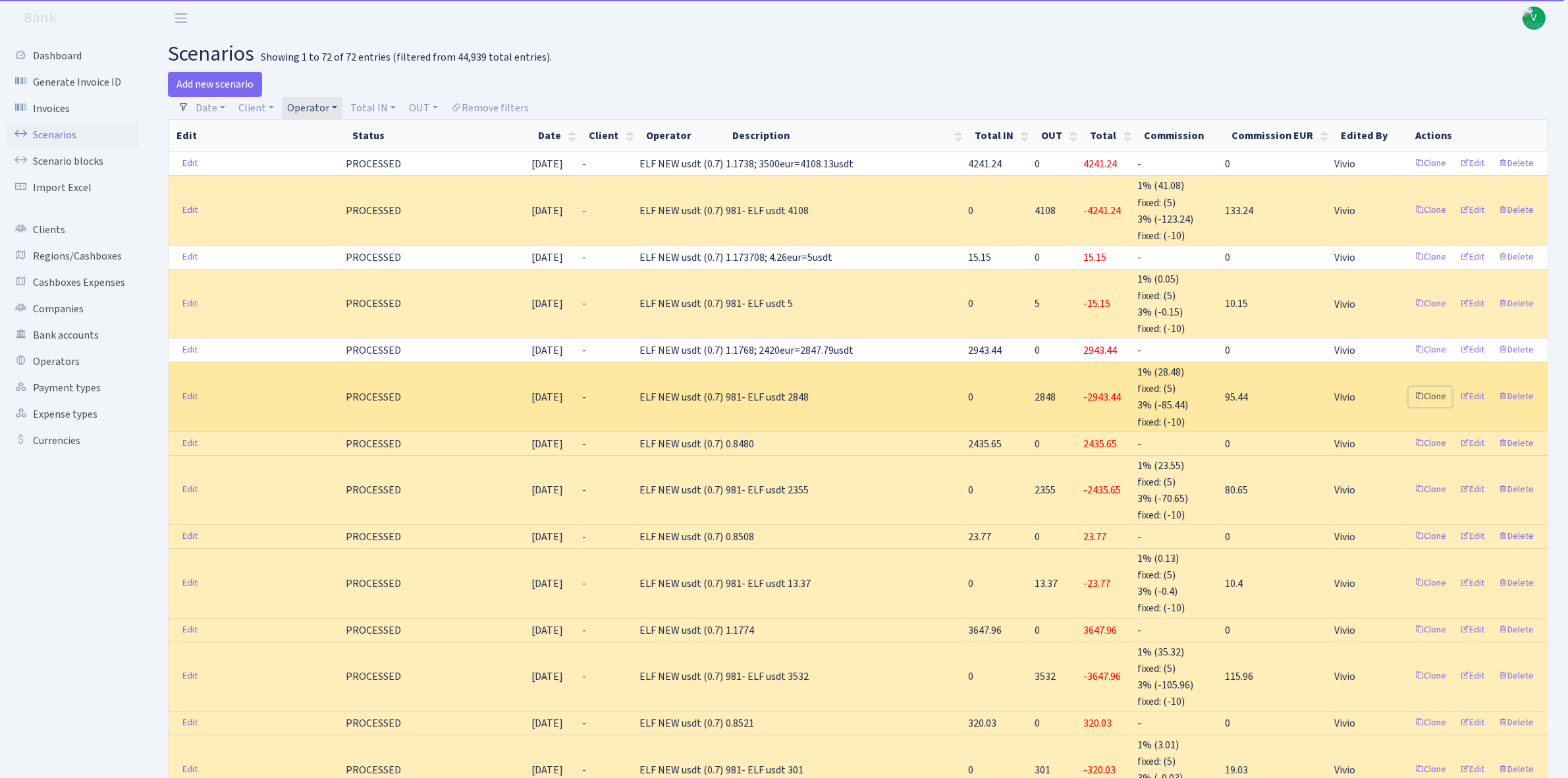
click at [1435, 392] on link "Clone" at bounding box center [1430, 397] width 44 height 20
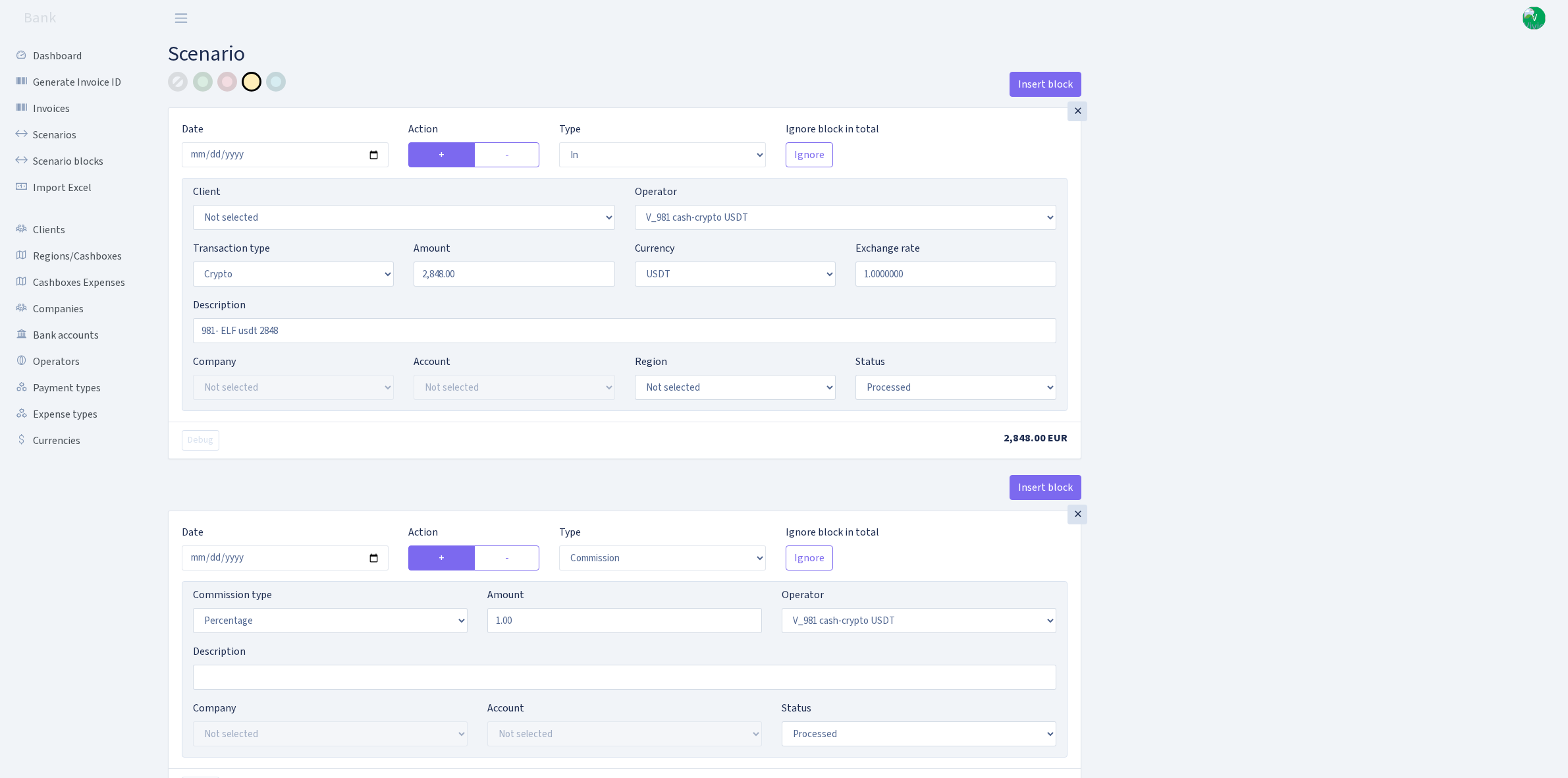
select select "in"
select select "435"
select select "3"
select select "6"
select select "processed"
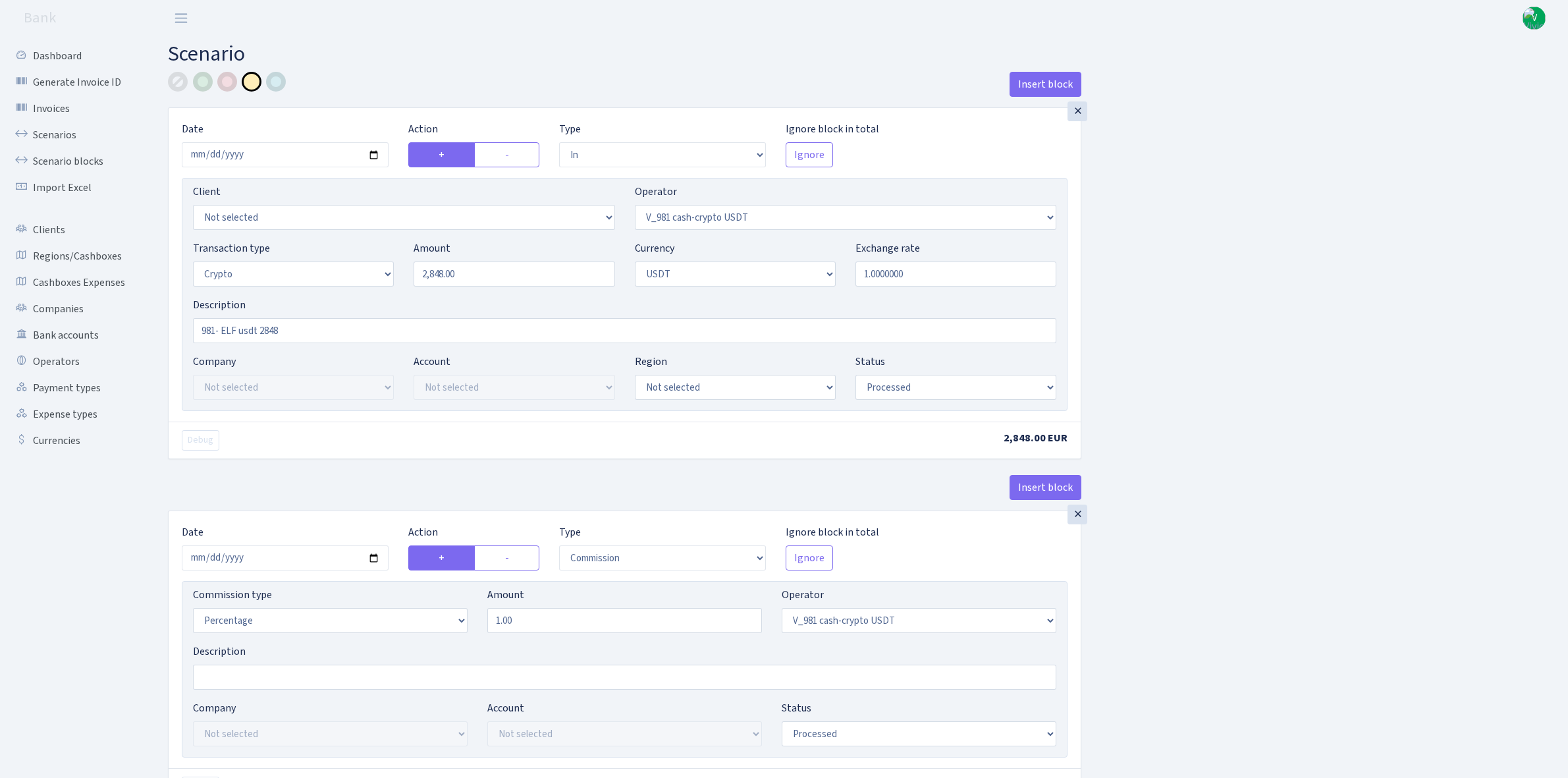
select select "commission"
select select "435"
select select "processed"
select select "commission"
select select "fixed"
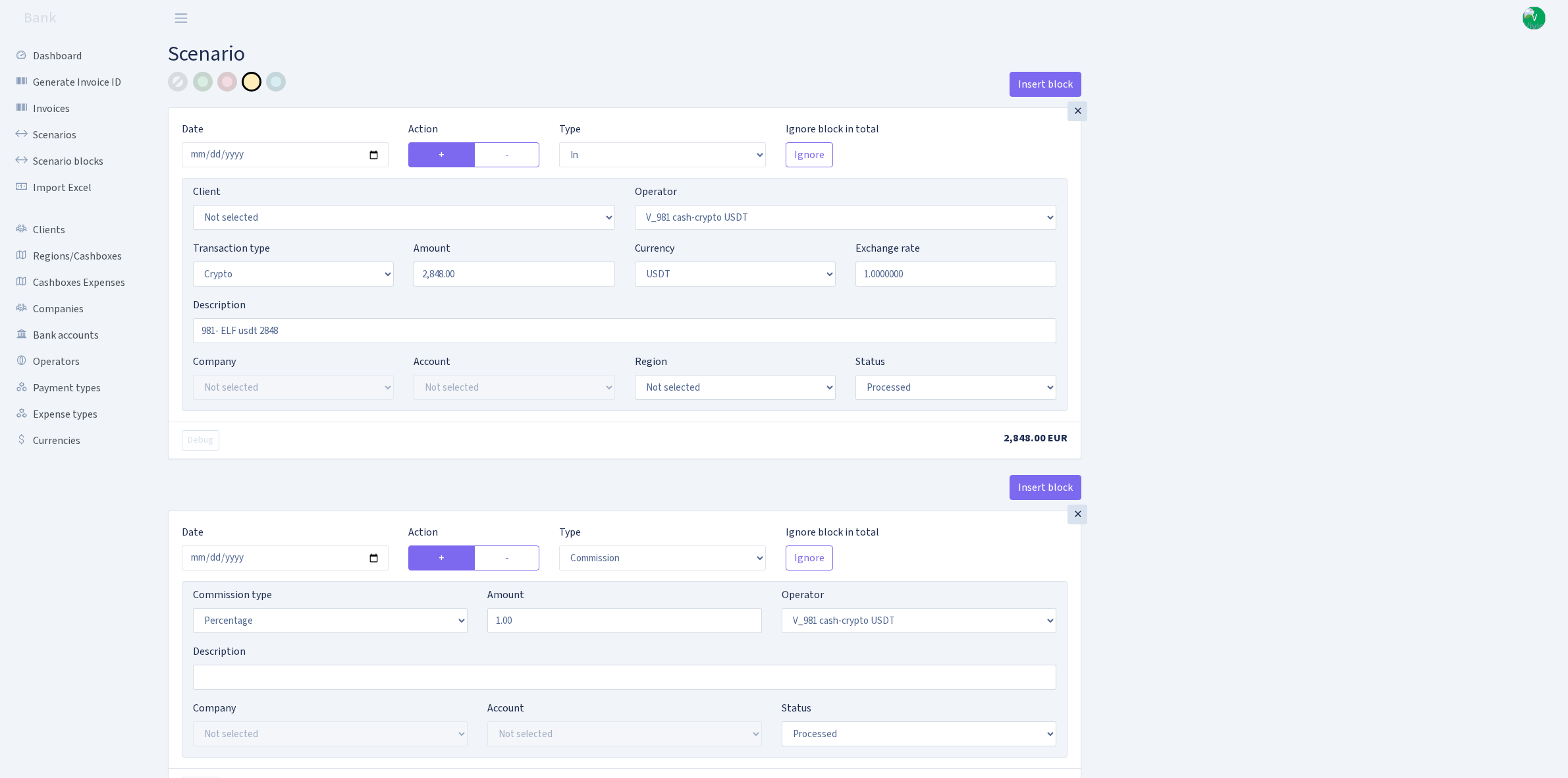
select select "435"
select select "processed"
select select "out"
select select "485"
select select "3"
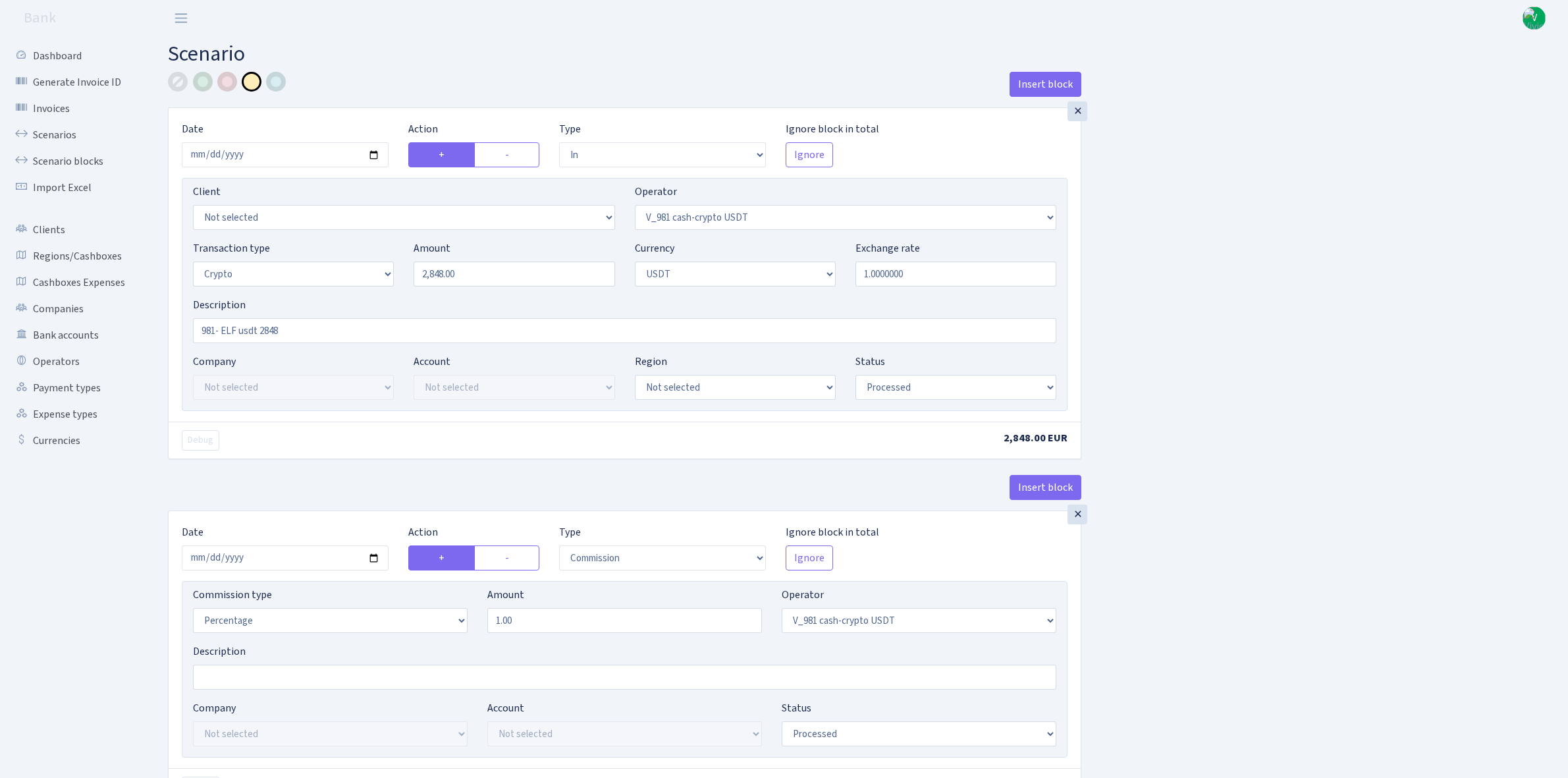
select select "6"
select select "processed"
select select "commission"
select select "485"
select select "processed"
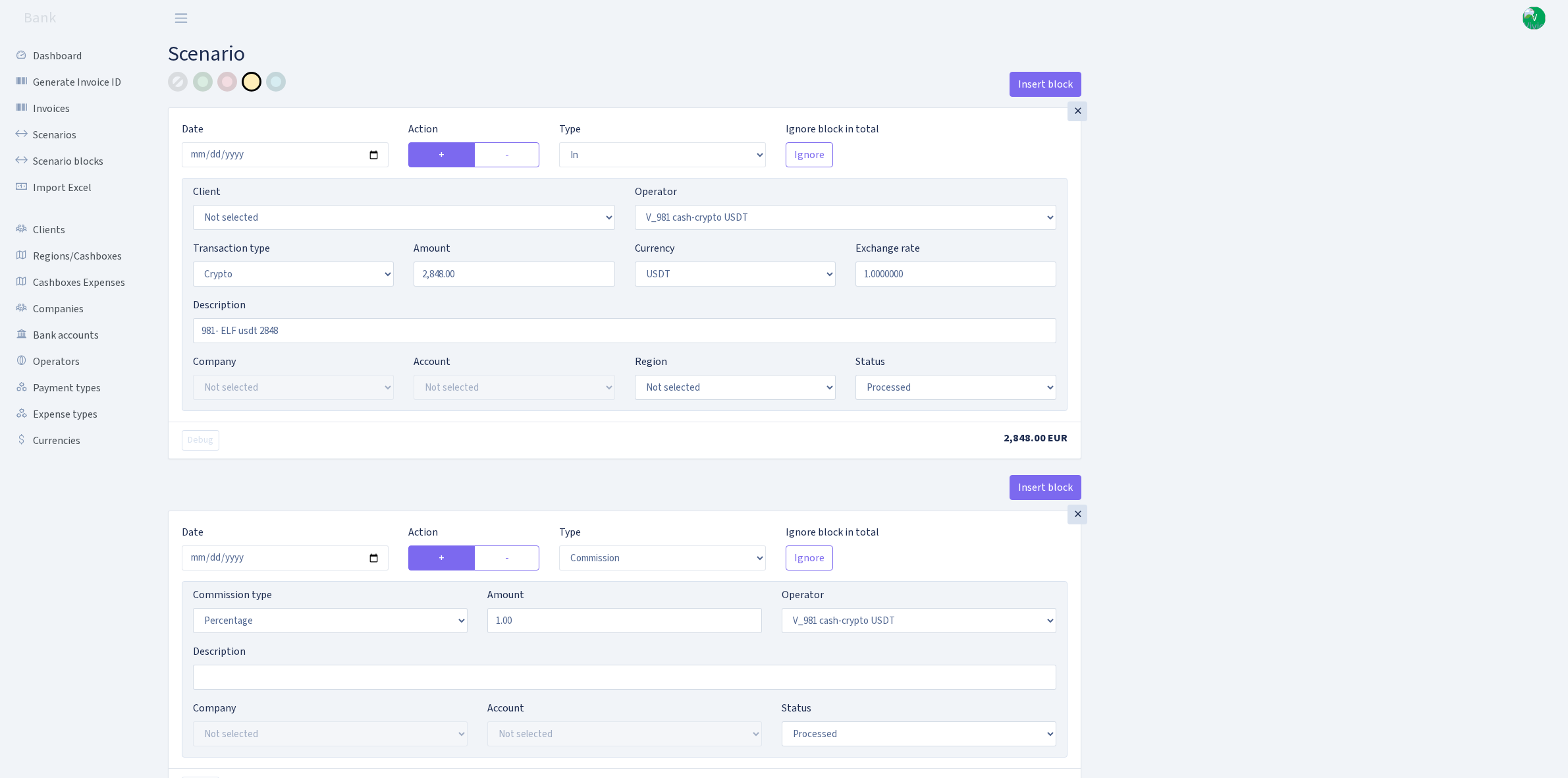
select select "commission"
select select "fixed"
select select "485"
select select "processed"
click at [373, 153] on input "2025-09-24" at bounding box center [285, 155] width 207 height 25
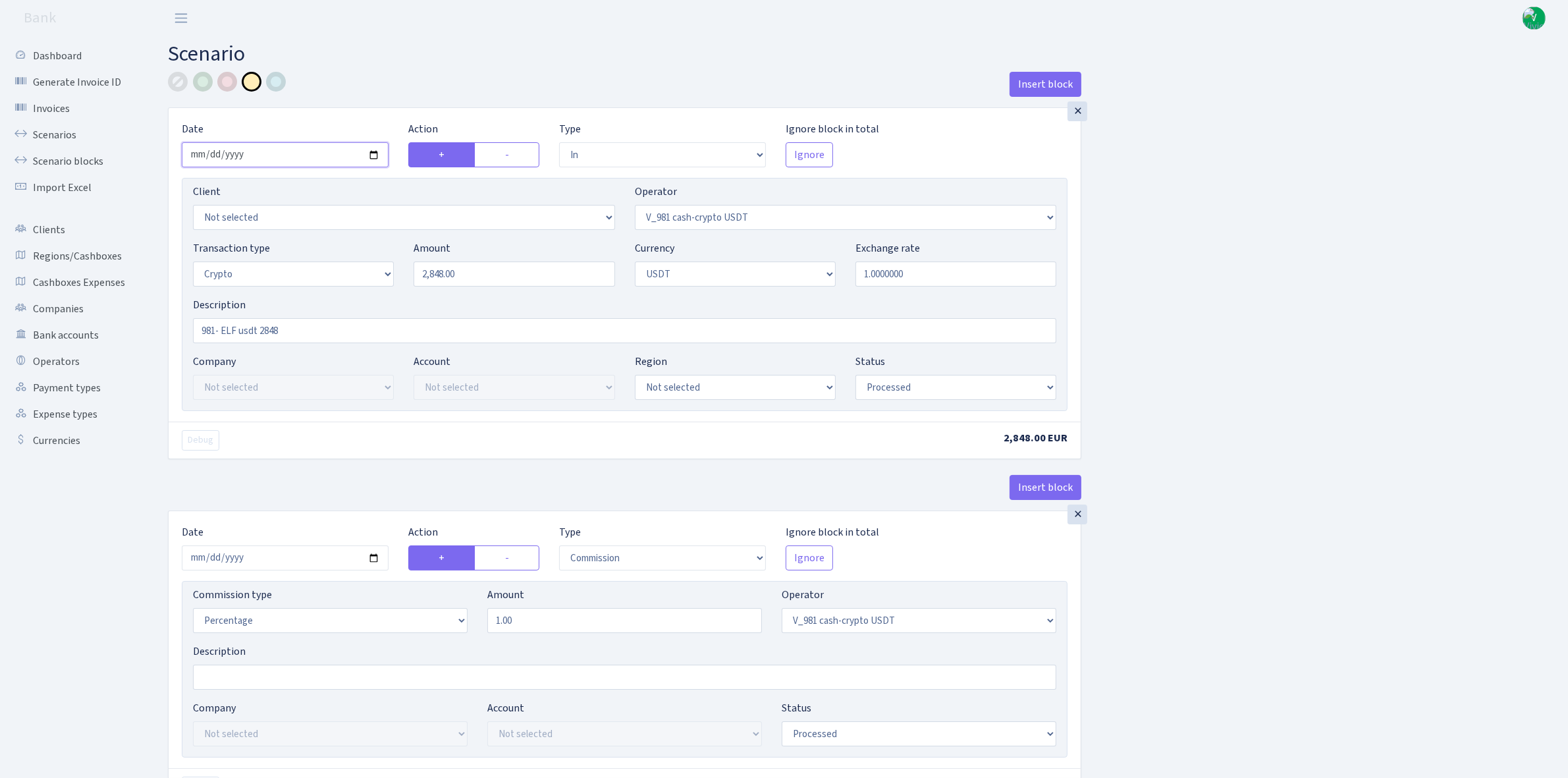
type input "[DATE]"
drag, startPoint x: 481, startPoint y: 274, endPoint x: 352, endPoint y: 264, distance: 129.4
click at [352, 264] on div "Transaction type Not selected 981 ELF FISH crypto GIRT IVO dekl MM-BALTIC eur U…" at bounding box center [624, 269] width 883 height 57
click at [883, 275] on input "1.0000000" at bounding box center [956, 274] width 201 height 25
type input "50.00"
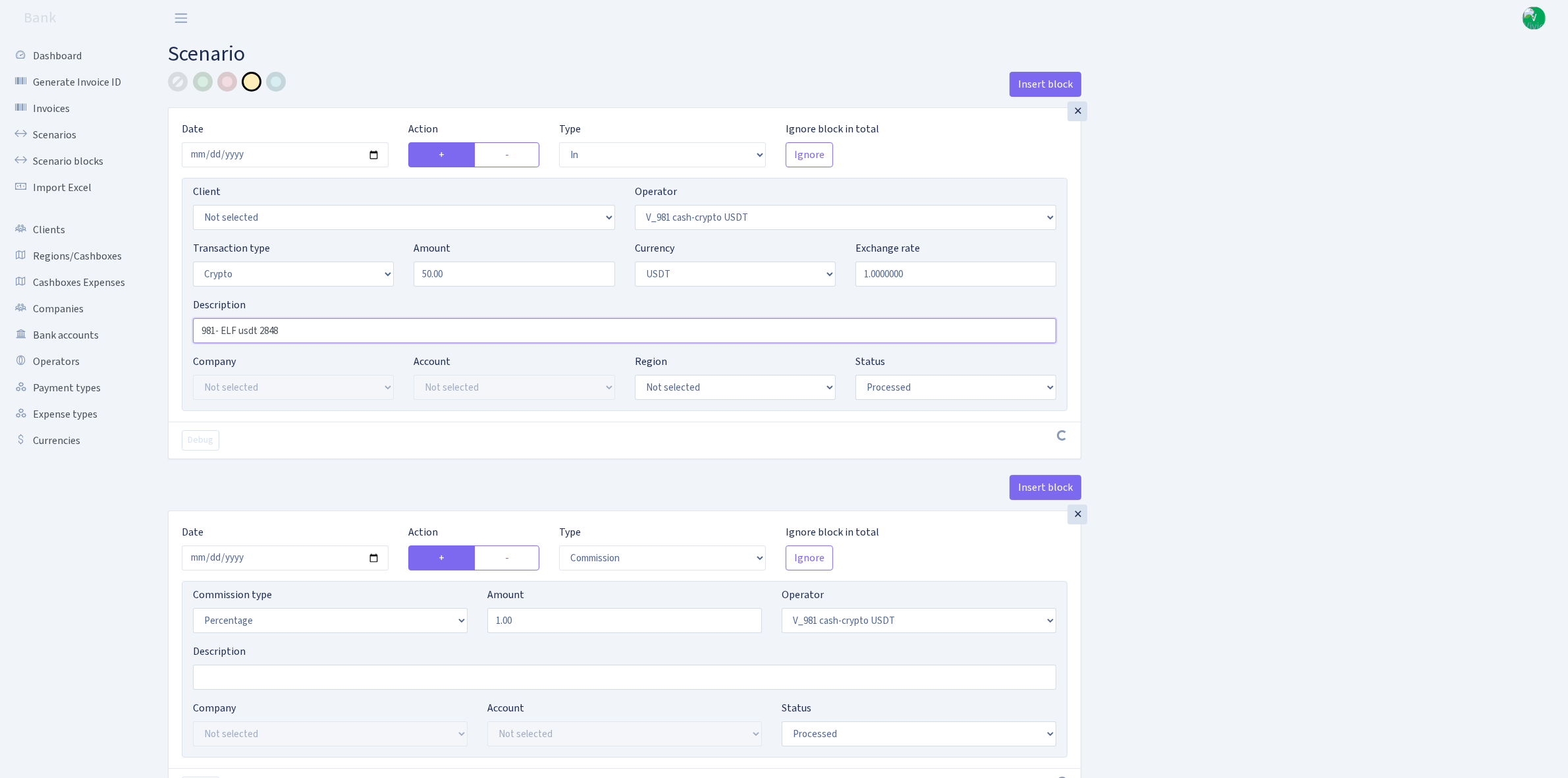
drag, startPoint x: 259, startPoint y: 330, endPoint x: 340, endPoint y: 333, distance: 81.1
click at [340, 333] on input "981- ELF usdt 2848" at bounding box center [625, 330] width 864 height 25
type input "981- ELF usdt 50"
click at [376, 558] on input "2025-09-24" at bounding box center [285, 558] width 207 height 25
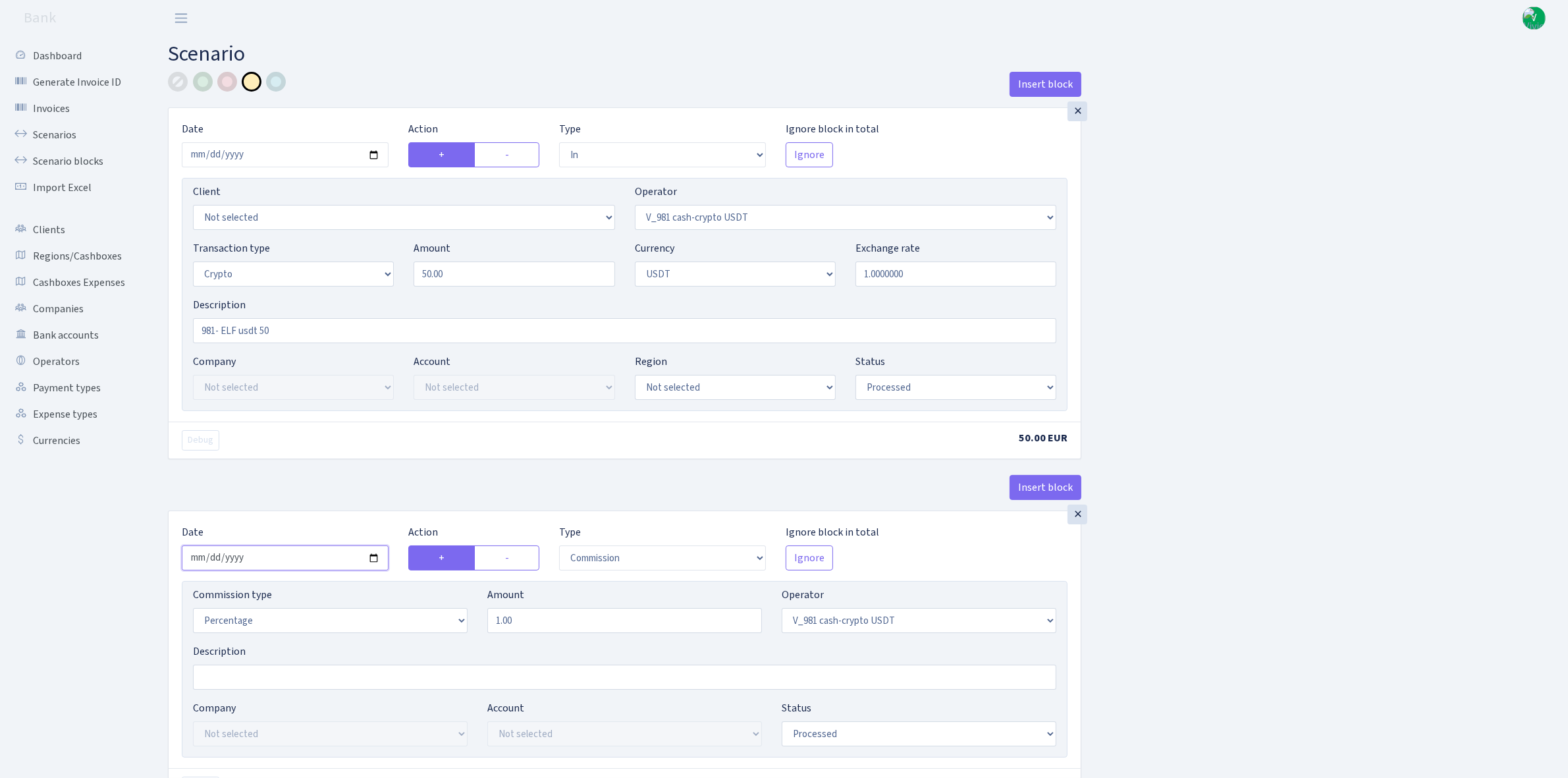
type input "[DATE]"
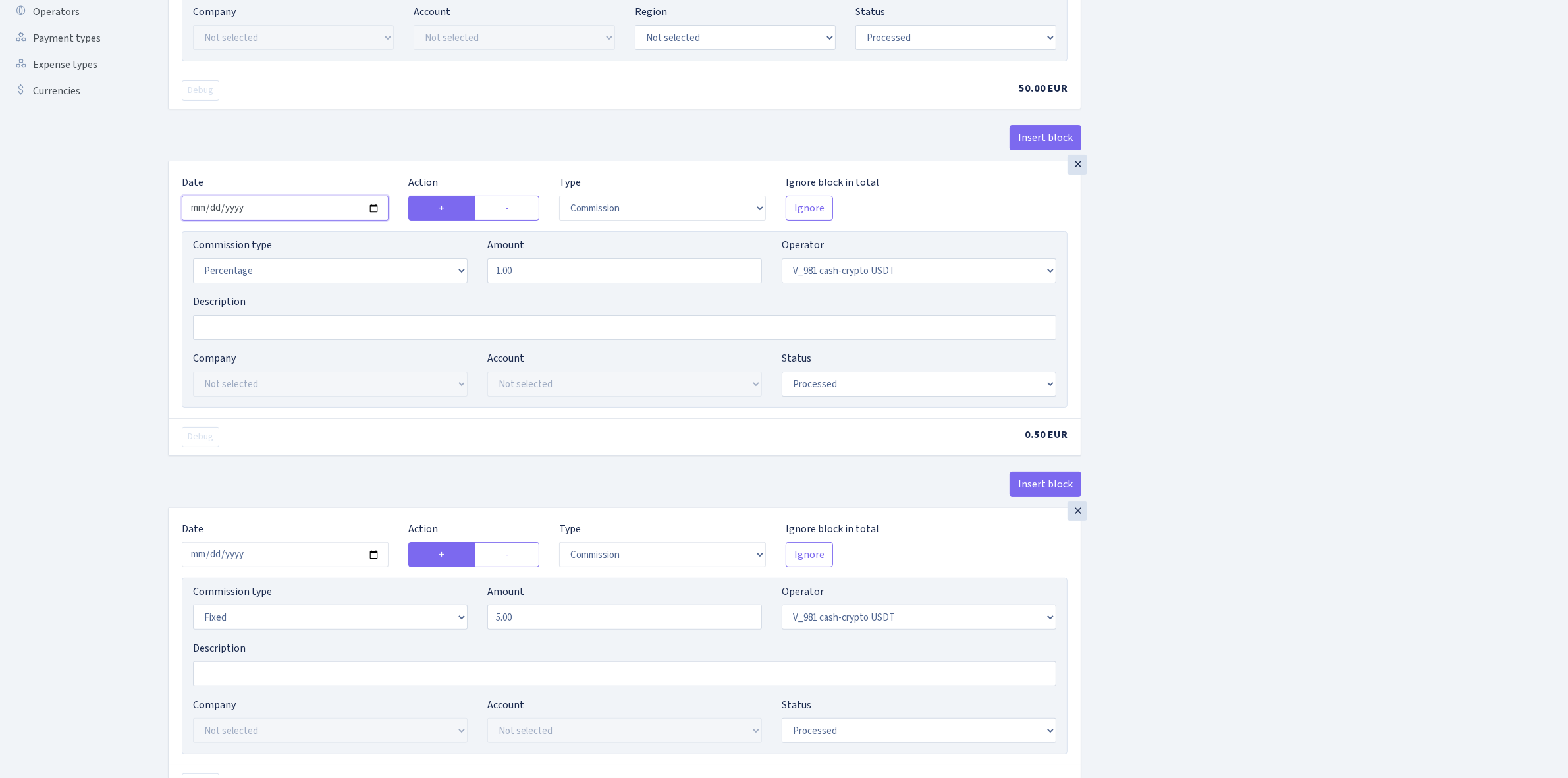
scroll to position [494, 0]
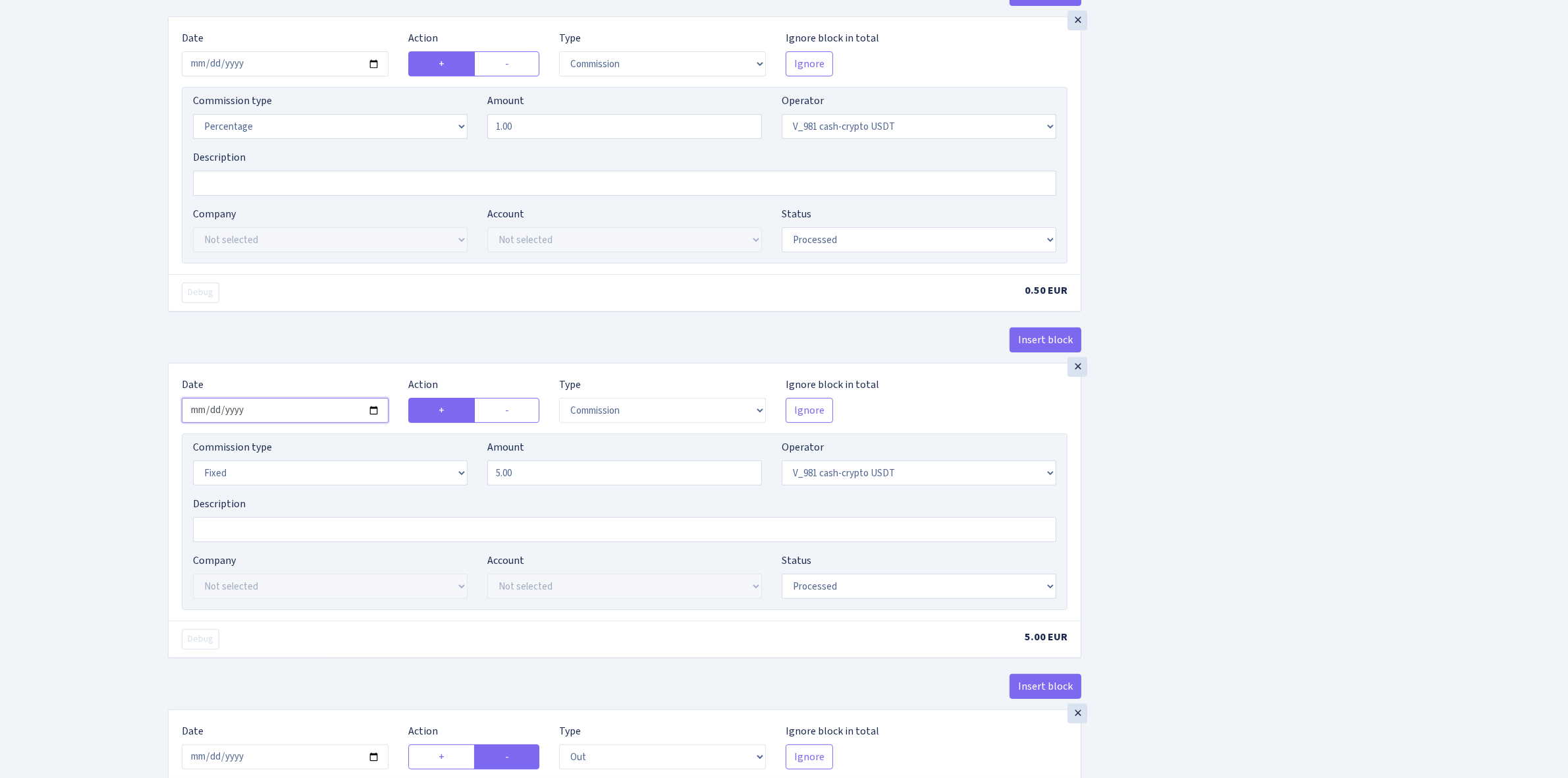
click at [372, 417] on input "2025-09-24" at bounding box center [285, 410] width 207 height 25
type input "[DATE]"
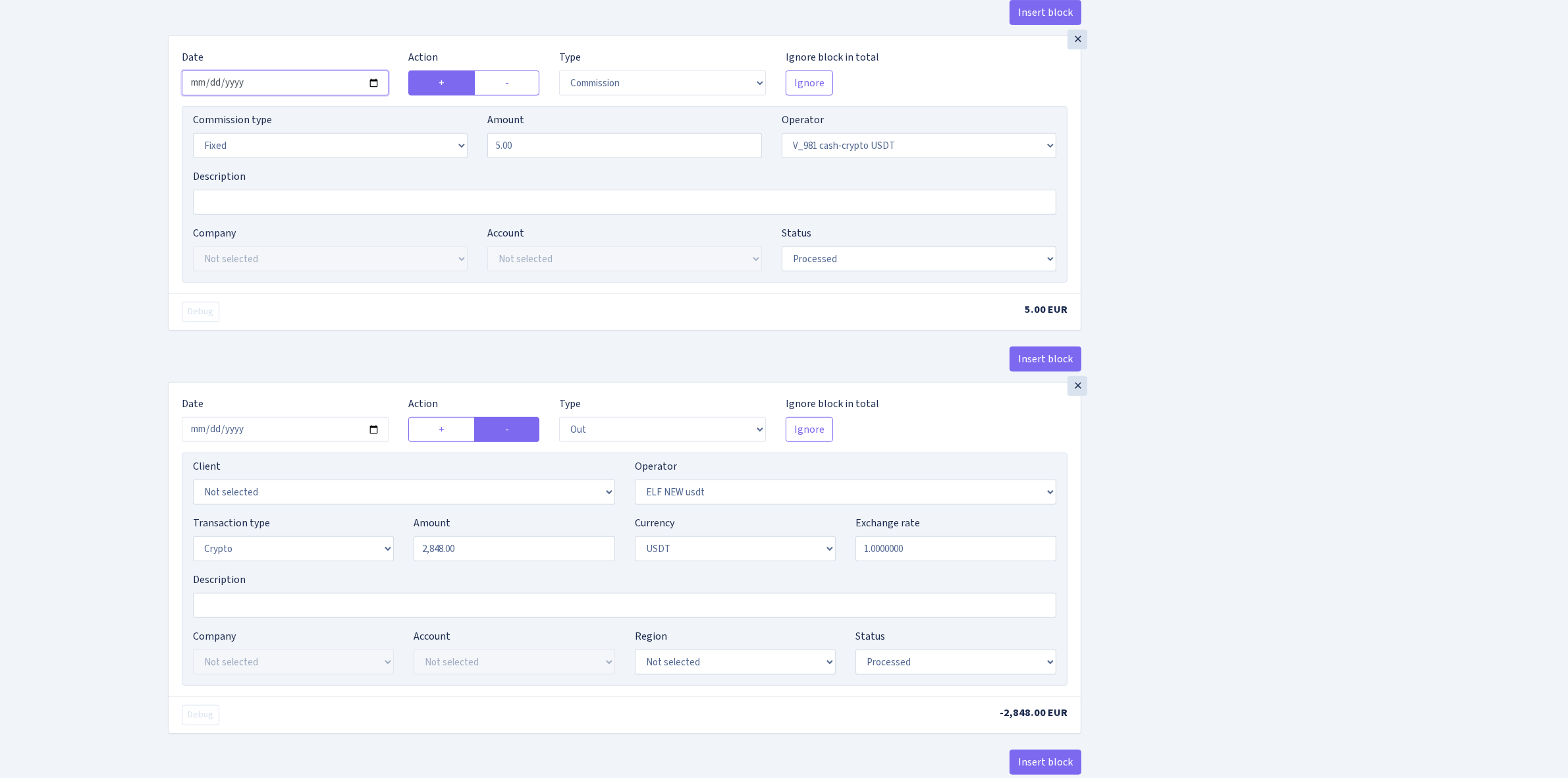
scroll to position [823, 0]
click at [373, 434] on input "2025-09-24" at bounding box center [285, 428] width 207 height 25
type input "[DATE]"
drag, startPoint x: 459, startPoint y: 548, endPoint x: 346, endPoint y: 524, distance: 115.5
click at [349, 526] on div "Transaction type Not selected 981 ELF FISH crypto GIRT IVO dekl MM-BALTIC eur U…" at bounding box center [624, 542] width 883 height 57
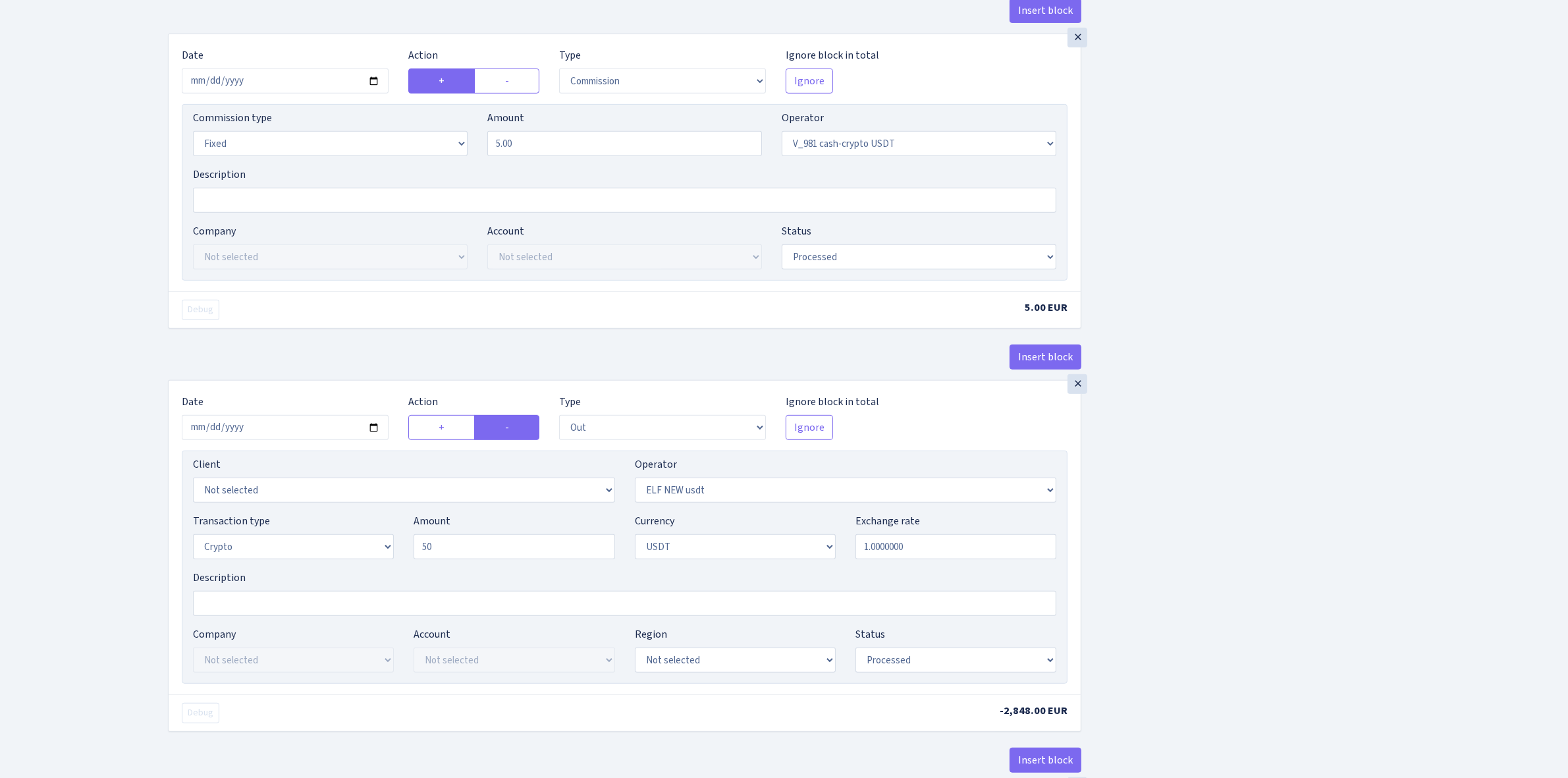
click at [1212, 560] on div "Insert block × Date 2025-10-03 Action + - Type --- In Out Commission Field requ…" at bounding box center [859, 392] width 1400 height 2287
type input "50.00"
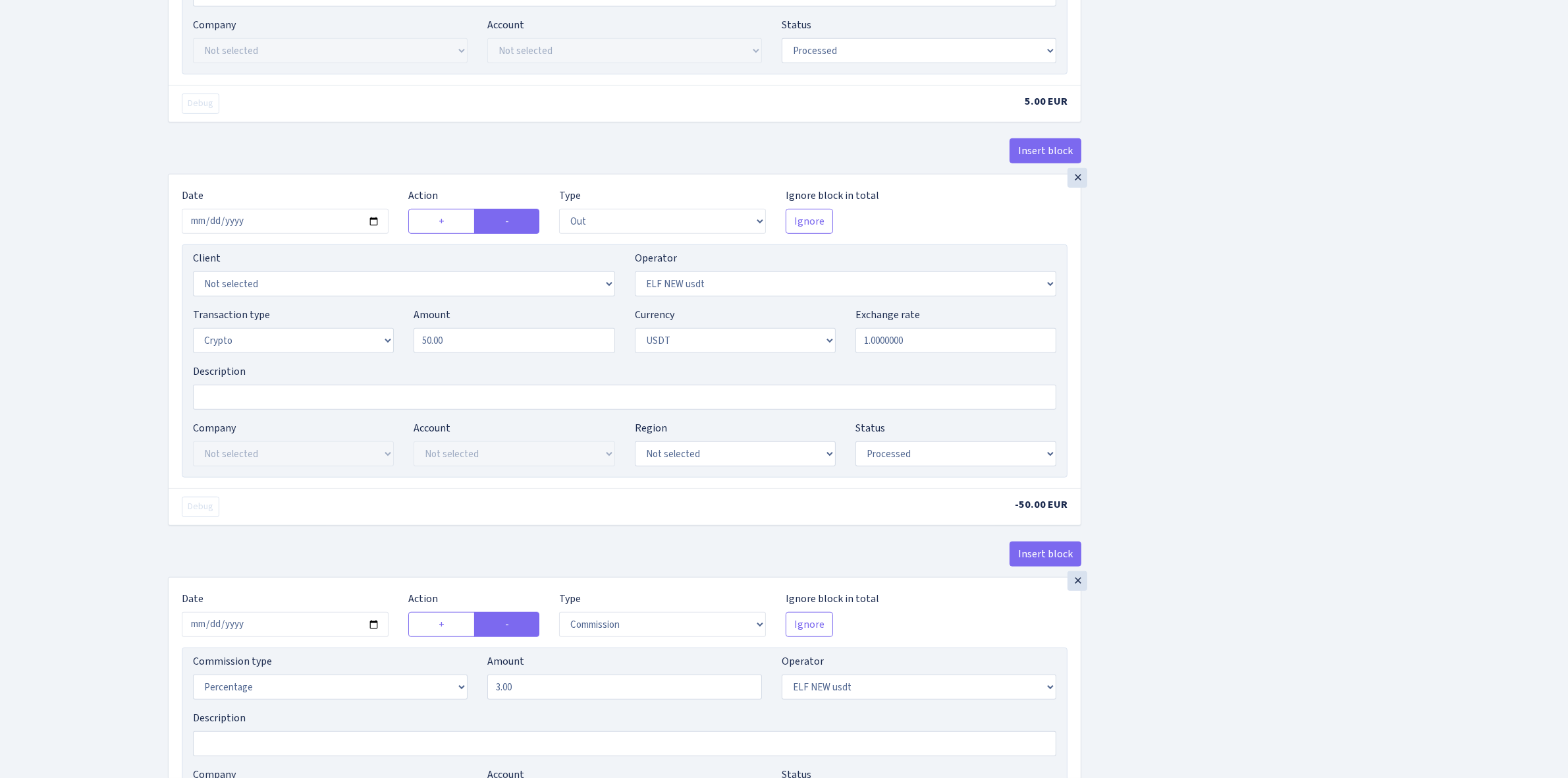
scroll to position [1153, 0]
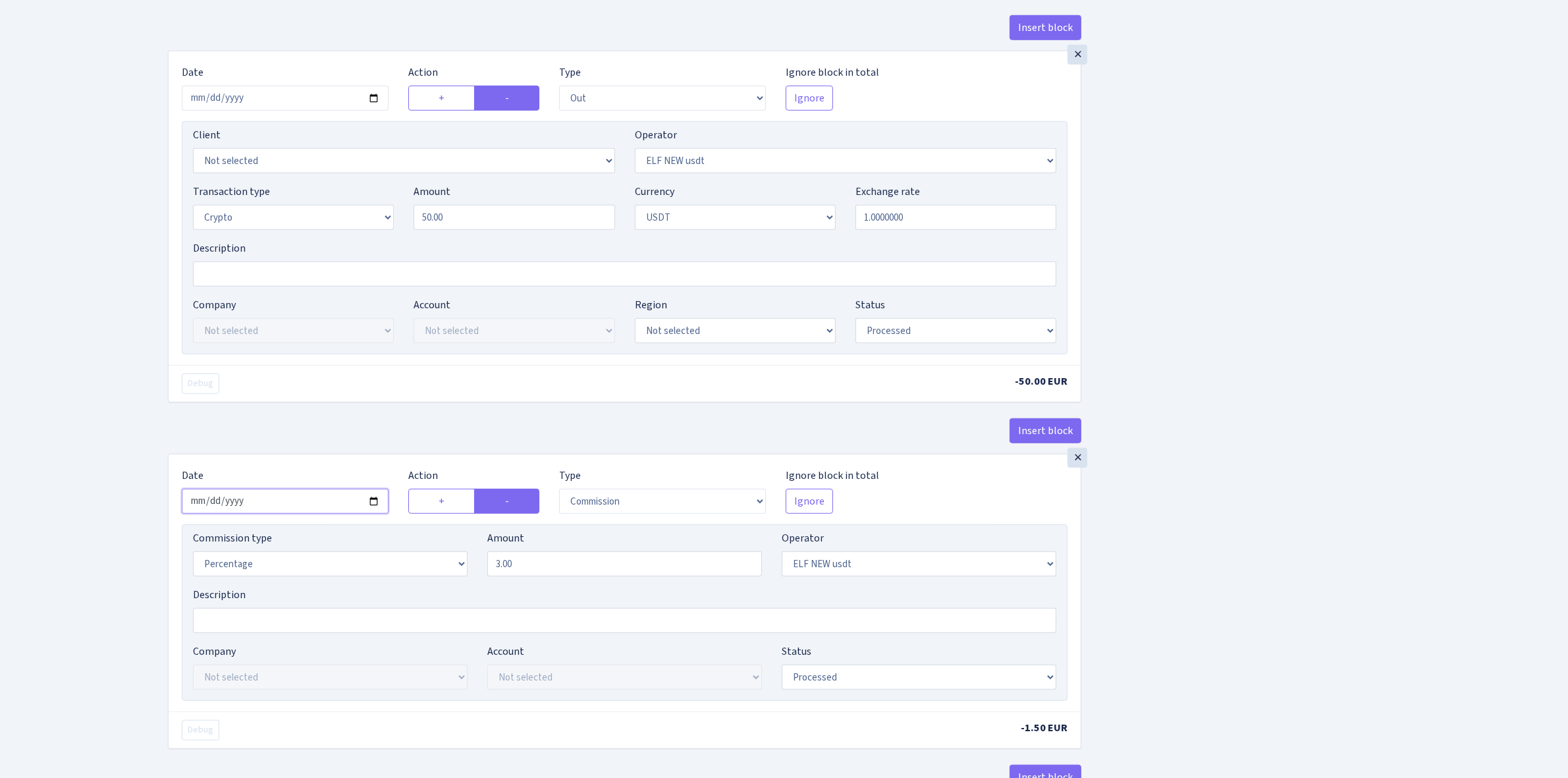
click at [376, 507] on input "2025-09-24" at bounding box center [285, 501] width 207 height 25
type input "2025-10-03"
click at [1102, 629] on div "Insert block × Date 2025-10-03 Action + - Type --- In Out Commission Field requ…" at bounding box center [859, 63] width 1400 height 2287
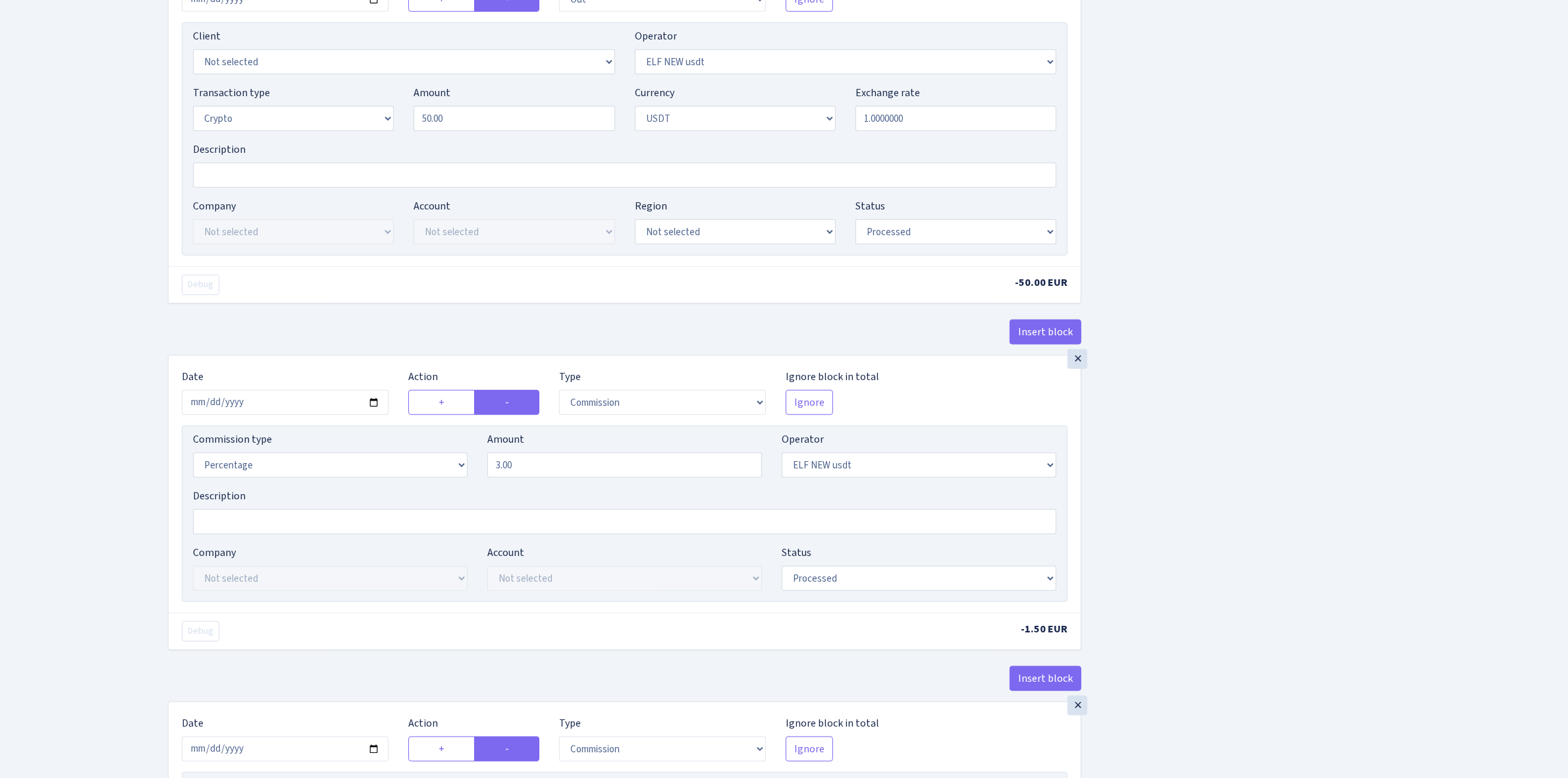
scroll to position [1564, 0]
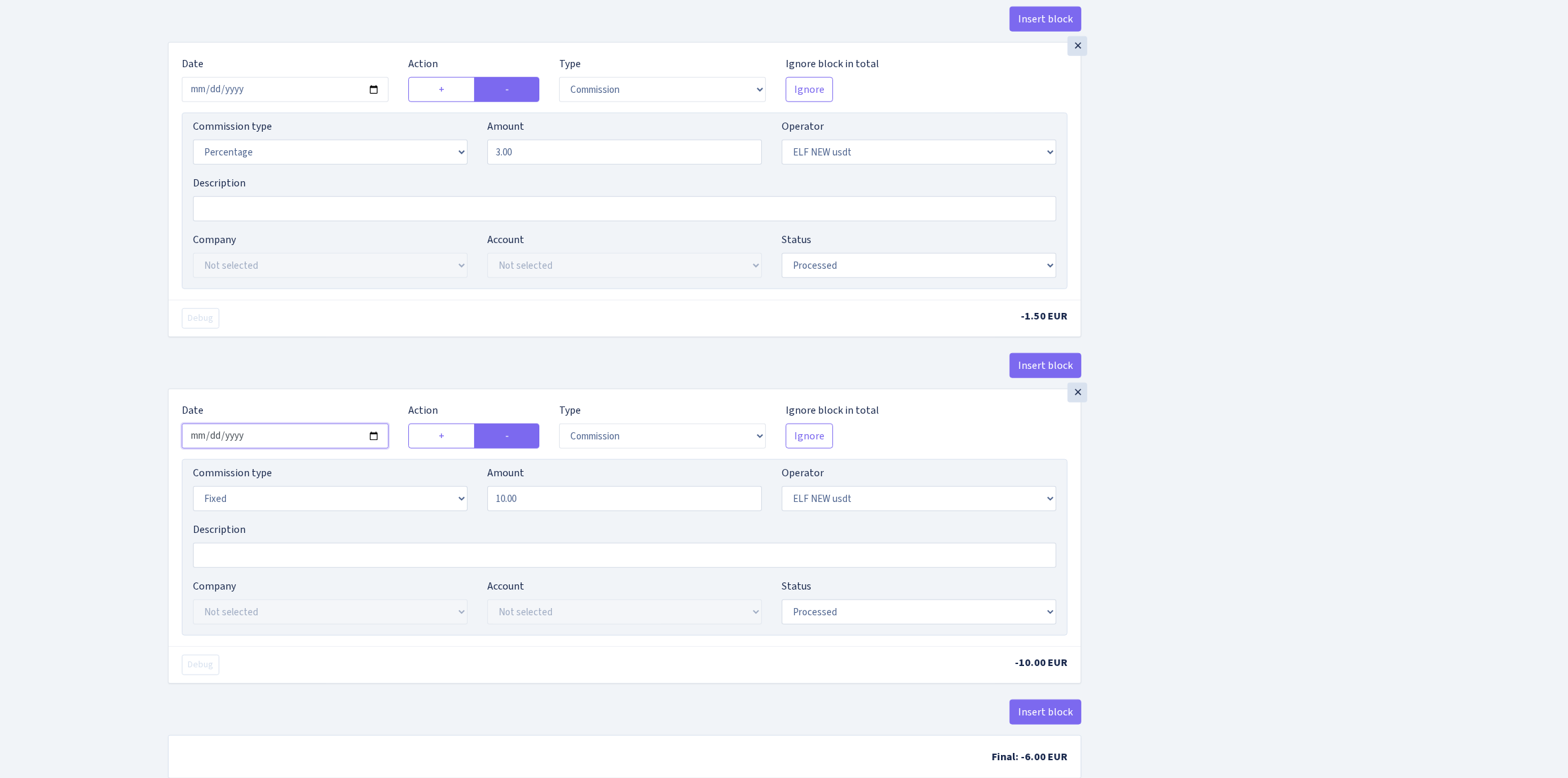
click at [373, 442] on input "2025-09-24" at bounding box center [285, 436] width 207 height 25
type input "2025-10-03"
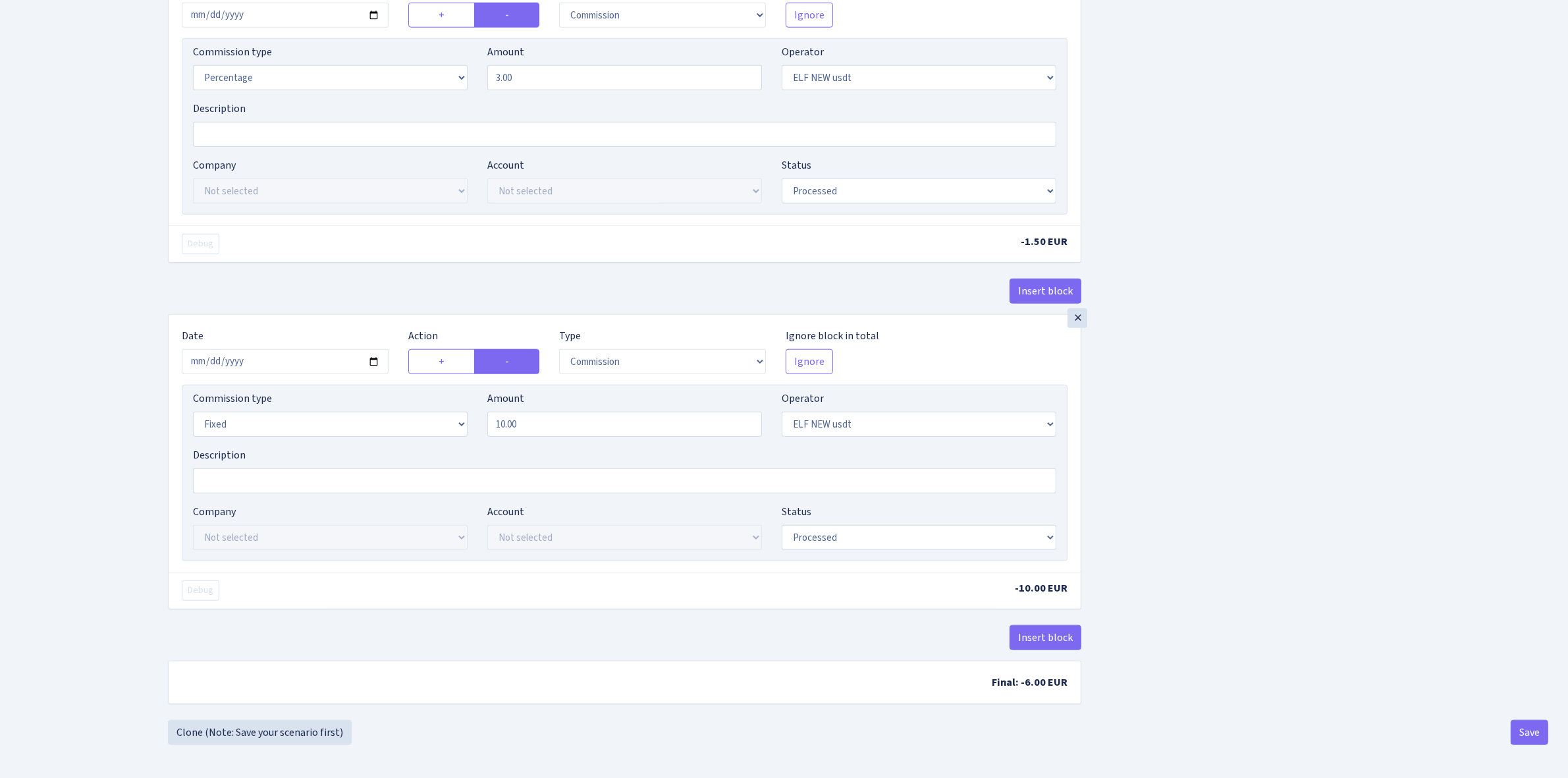
scroll to position [1648, 0]
click at [1525, 725] on button "Save" at bounding box center [1529, 733] width 38 height 25
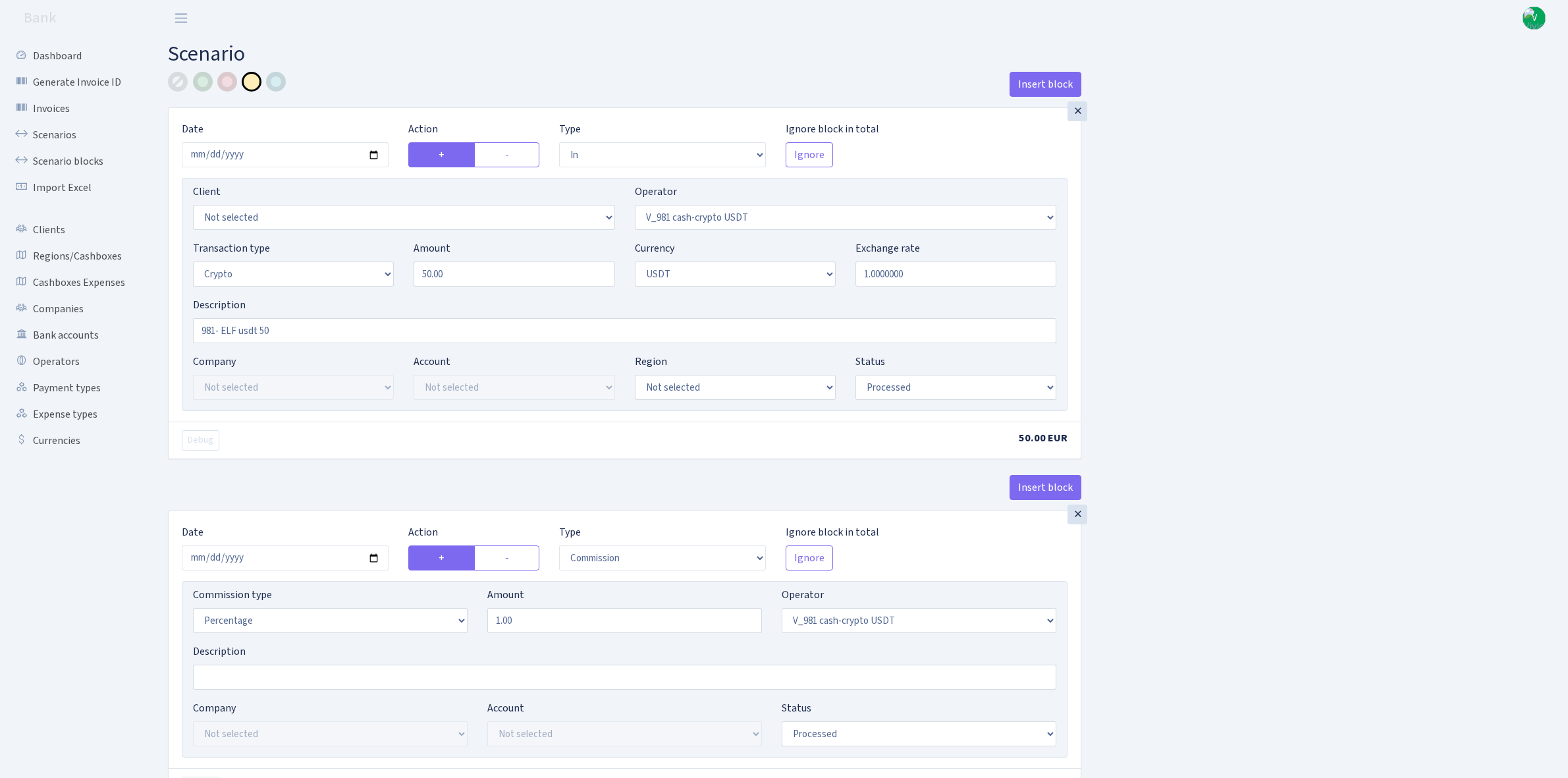
select select "in"
select select "435"
select select "3"
select select "6"
select select "processed"
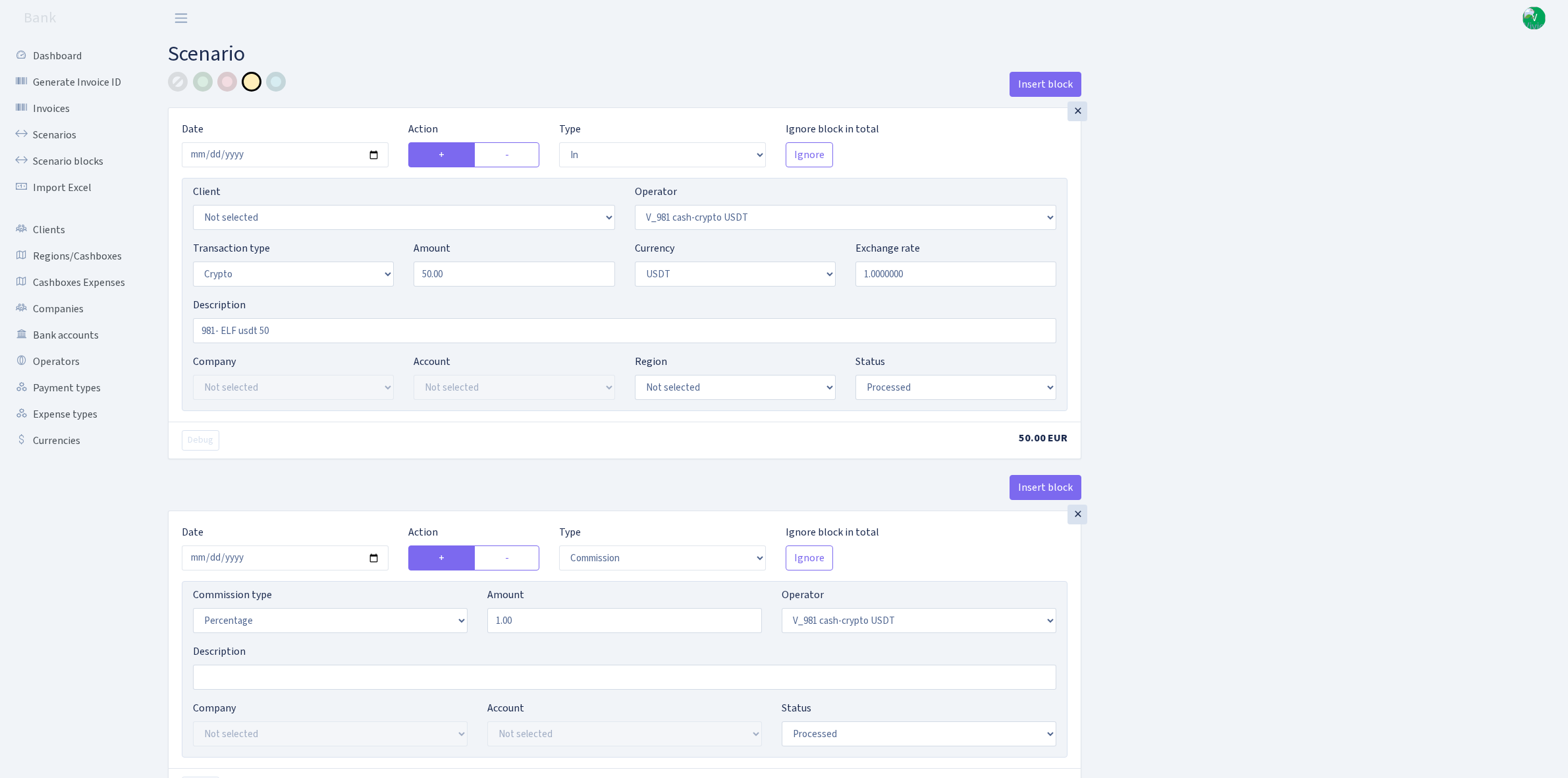
select select "commission"
select select "435"
select select "processed"
select select "commission"
select select "fixed"
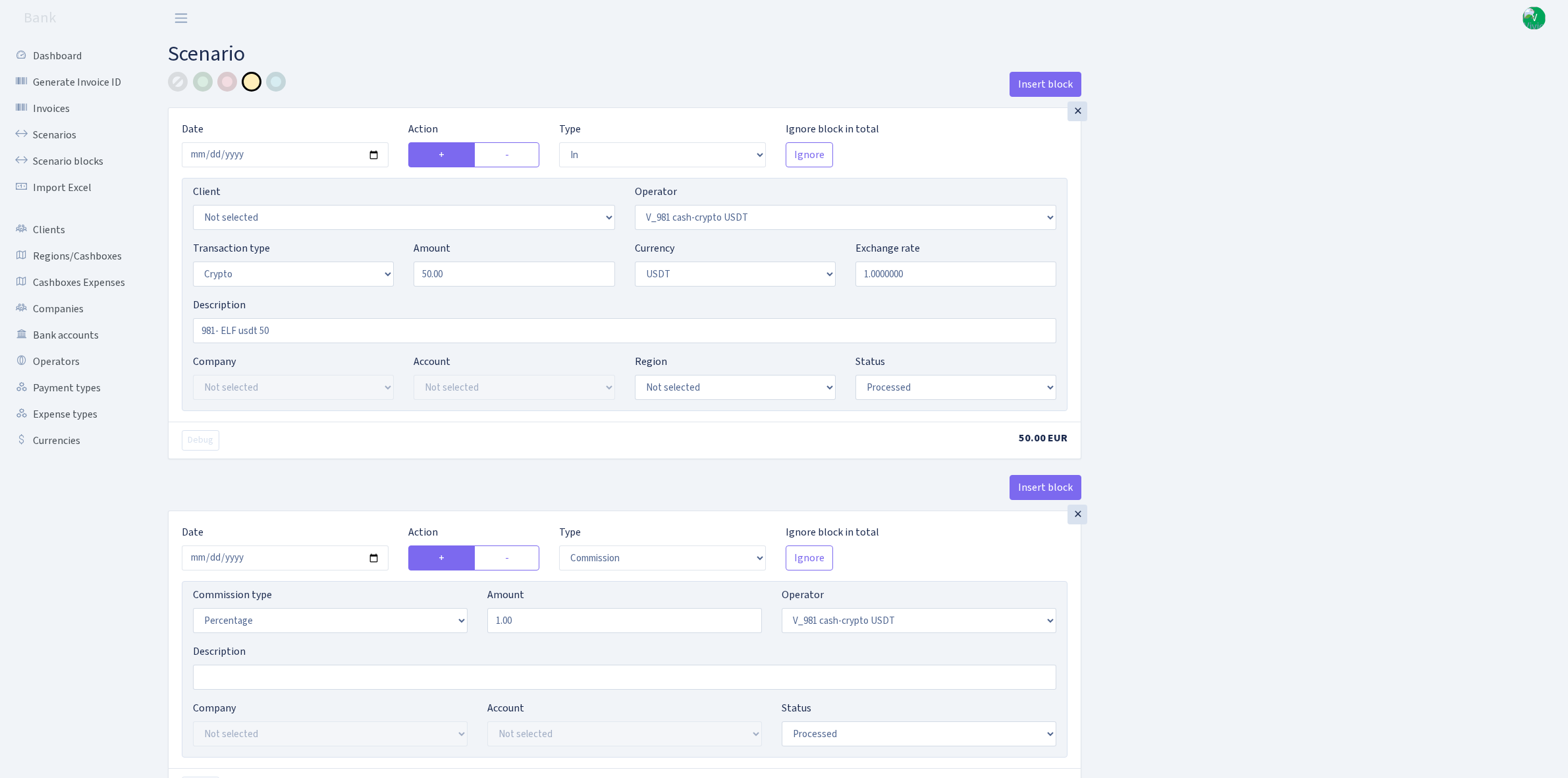
select select "435"
select select "processed"
select select "out"
select select "485"
select select "3"
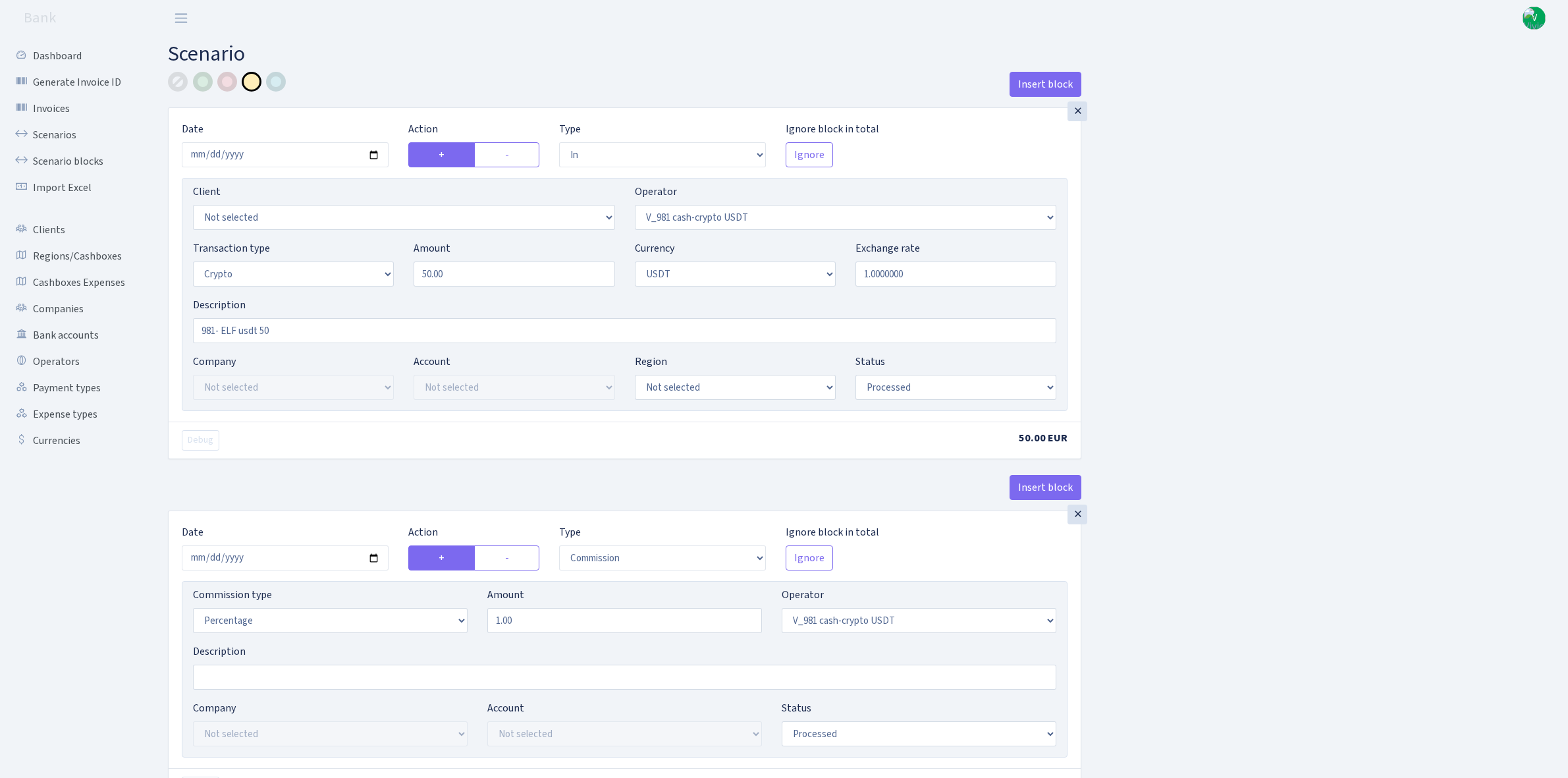
select select "6"
select select "processed"
select select "commission"
select select "485"
select select "processed"
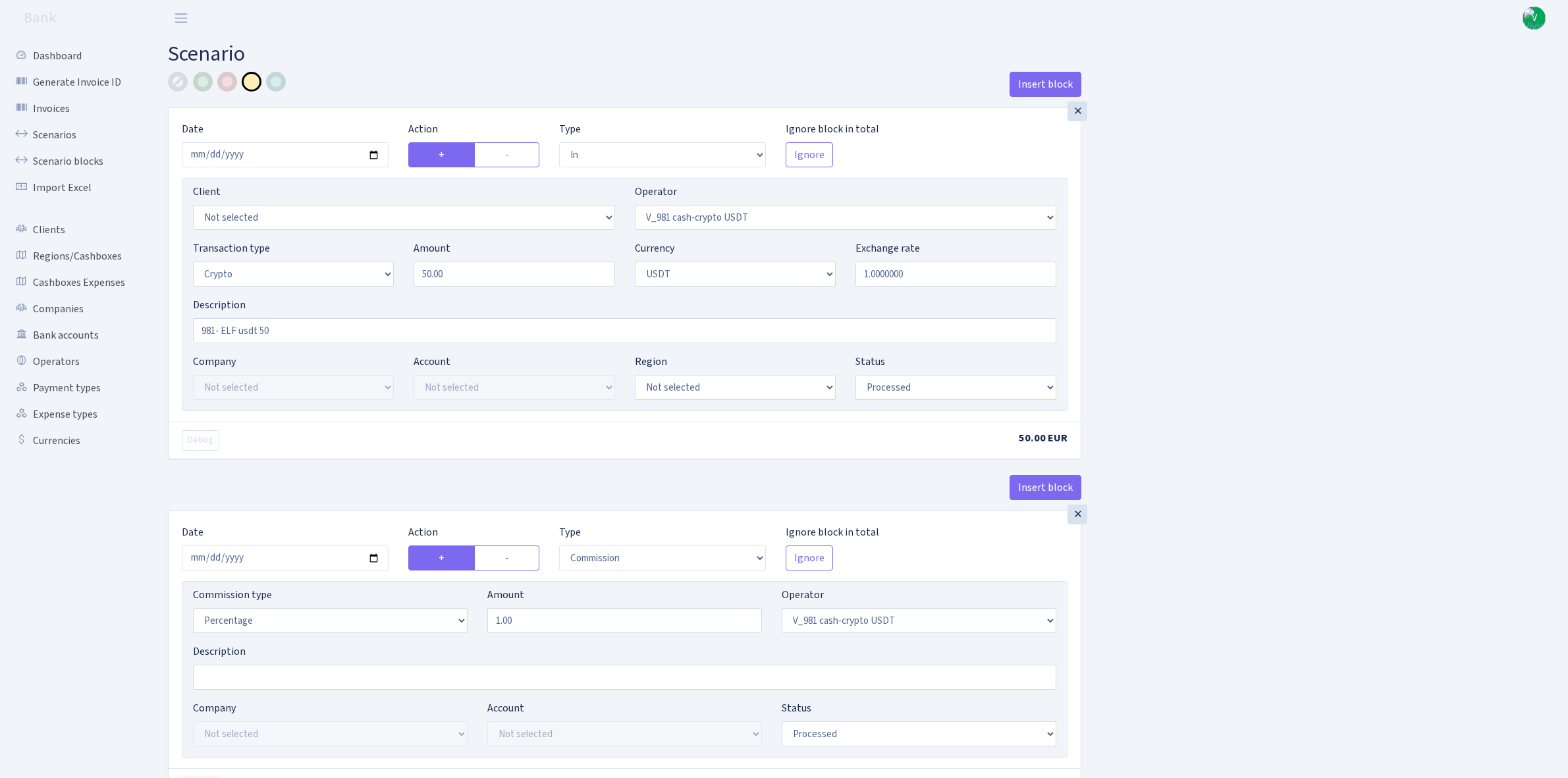
select select "commission"
select select "fixed"
select select "485"
select select "processed"
click at [57, 132] on link "Scenarios" at bounding box center [72, 134] width 132 height 26
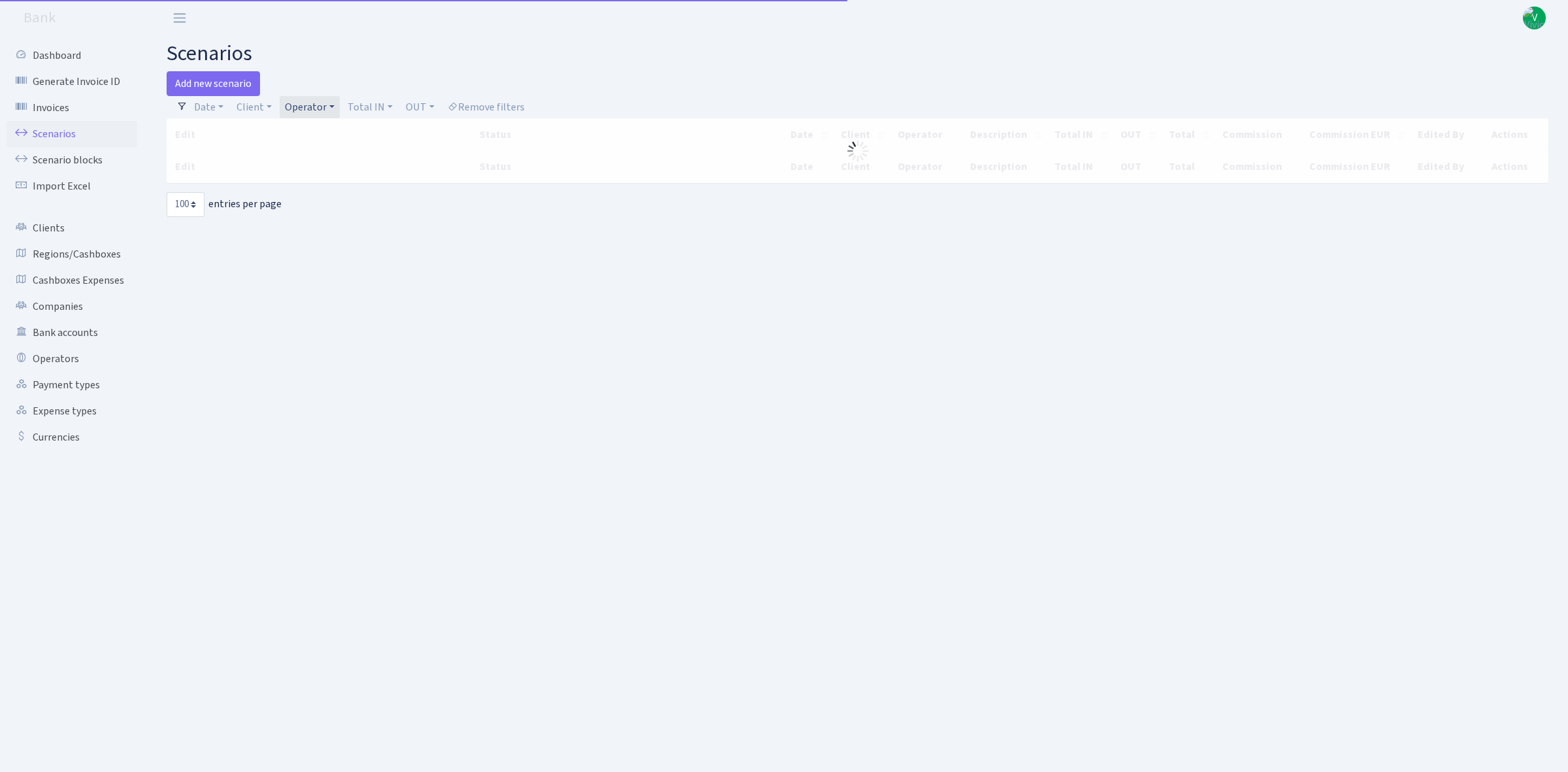
select select "100"
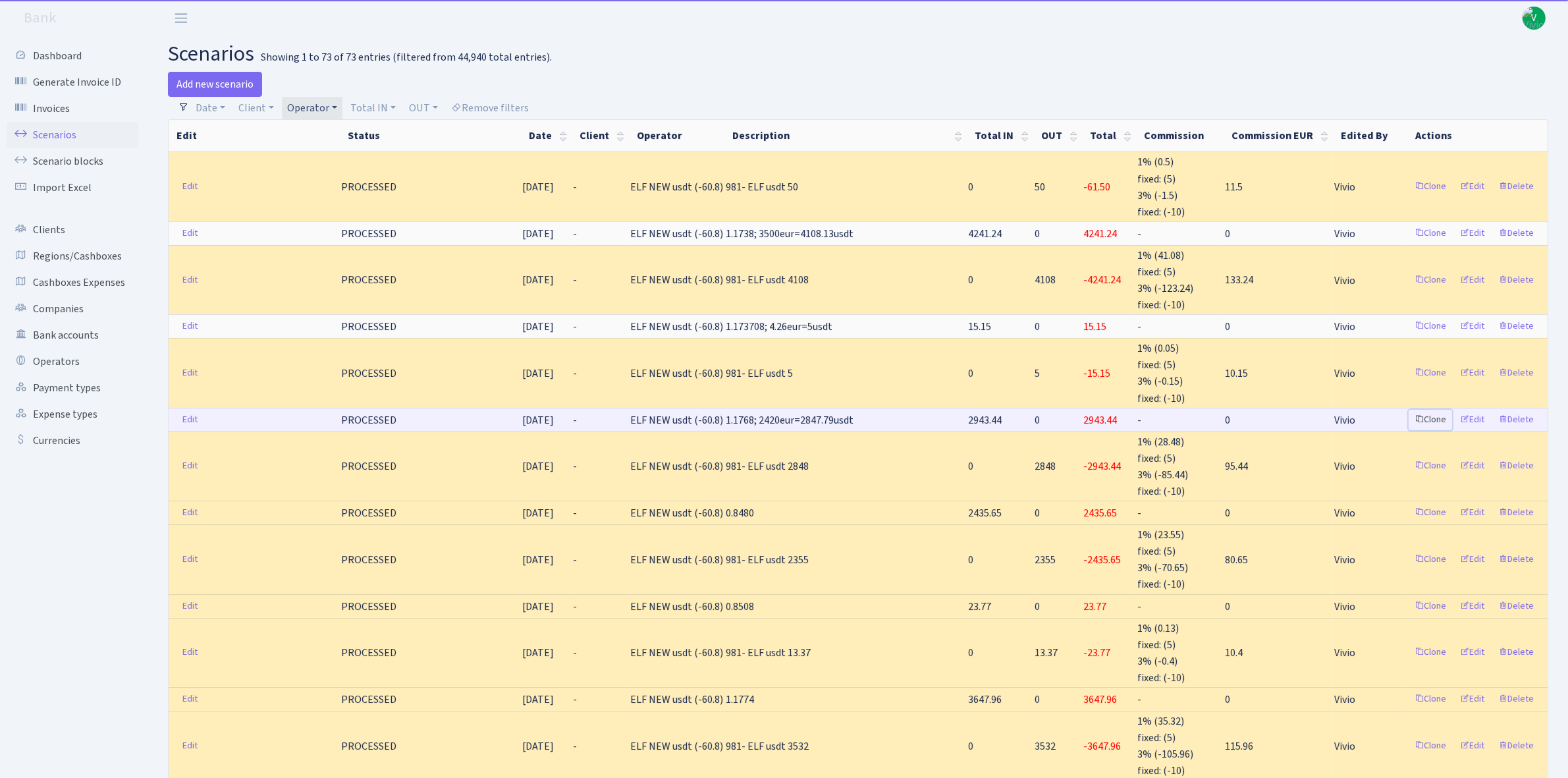
click at [1438, 413] on link "Clone" at bounding box center [1430, 420] width 44 height 20
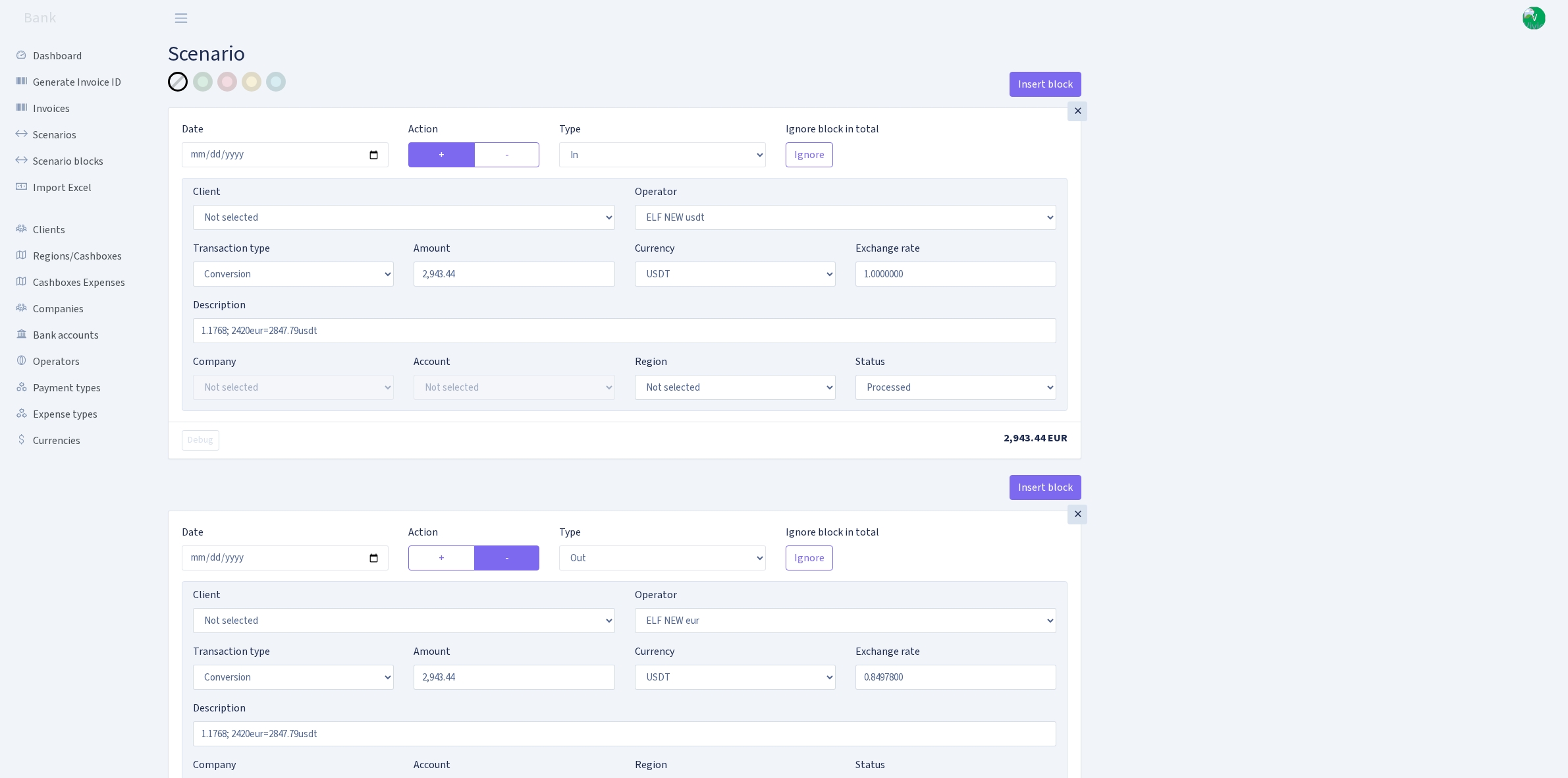
select select "in"
select select "485"
select select "15"
select select "6"
select select "processed"
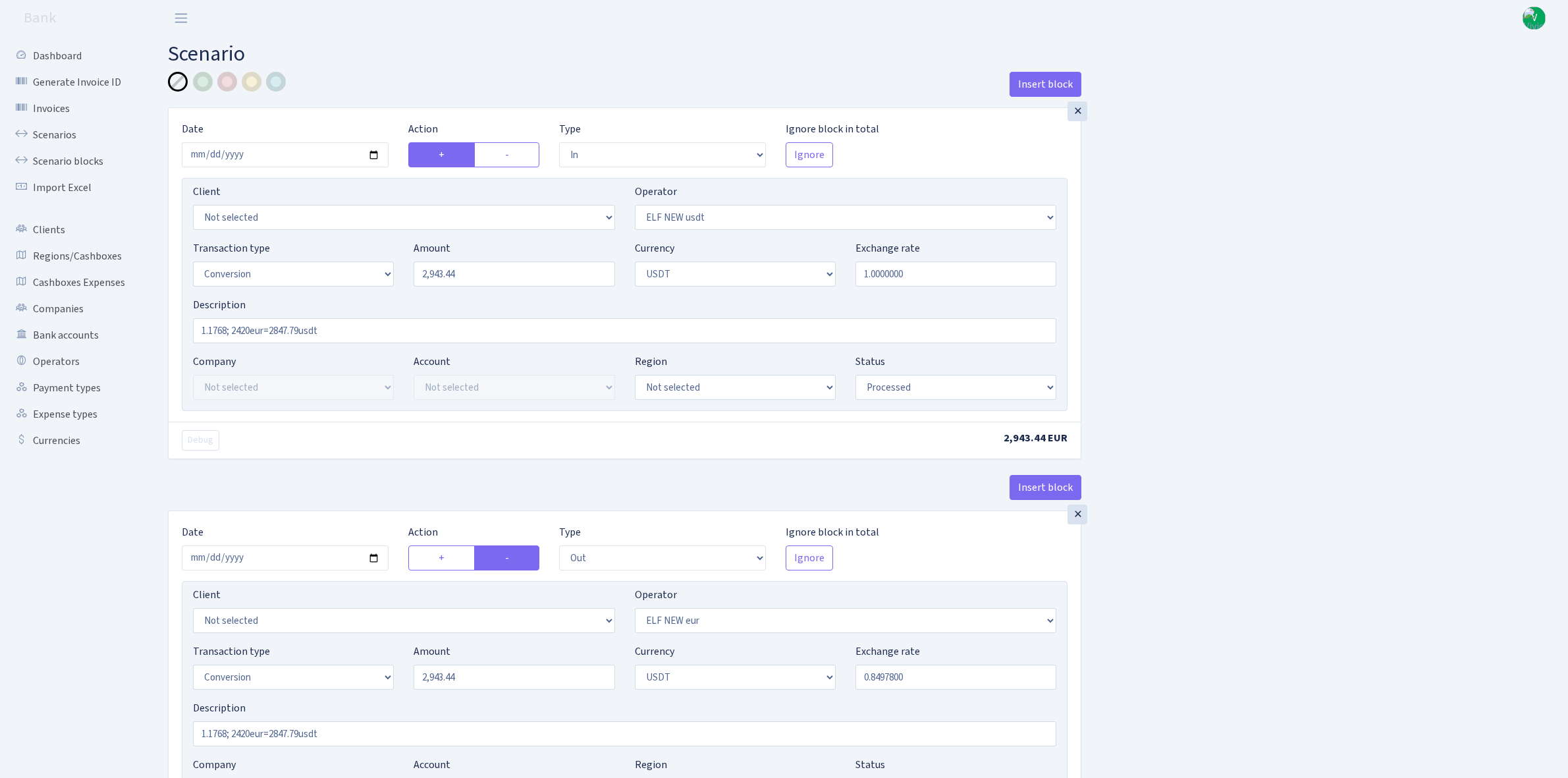
select select "out"
select select "484"
select select "15"
select select "6"
select select "processed"
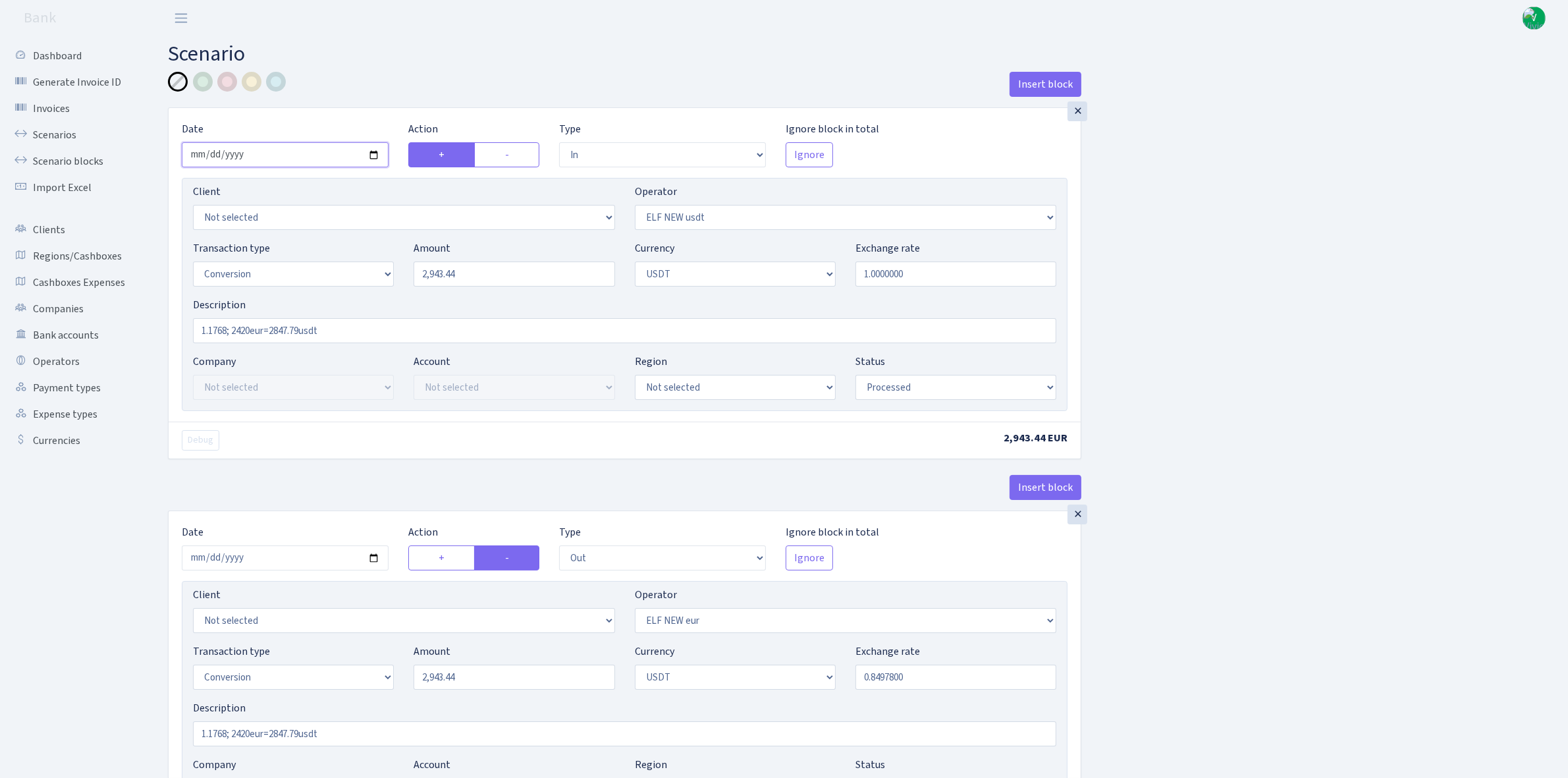
click at [377, 152] on input "[DATE]" at bounding box center [285, 155] width 207 height 25
type input "[DATE]"
drag, startPoint x: 472, startPoint y: 268, endPoint x: 337, endPoint y: 258, distance: 135.4
click at [337, 258] on div "Transaction type Not selected 981 ELF FISH crypto [PERSON_NAME] MM-BALTIC eur U…" at bounding box center [624, 269] width 883 height 57
type input "61.50"
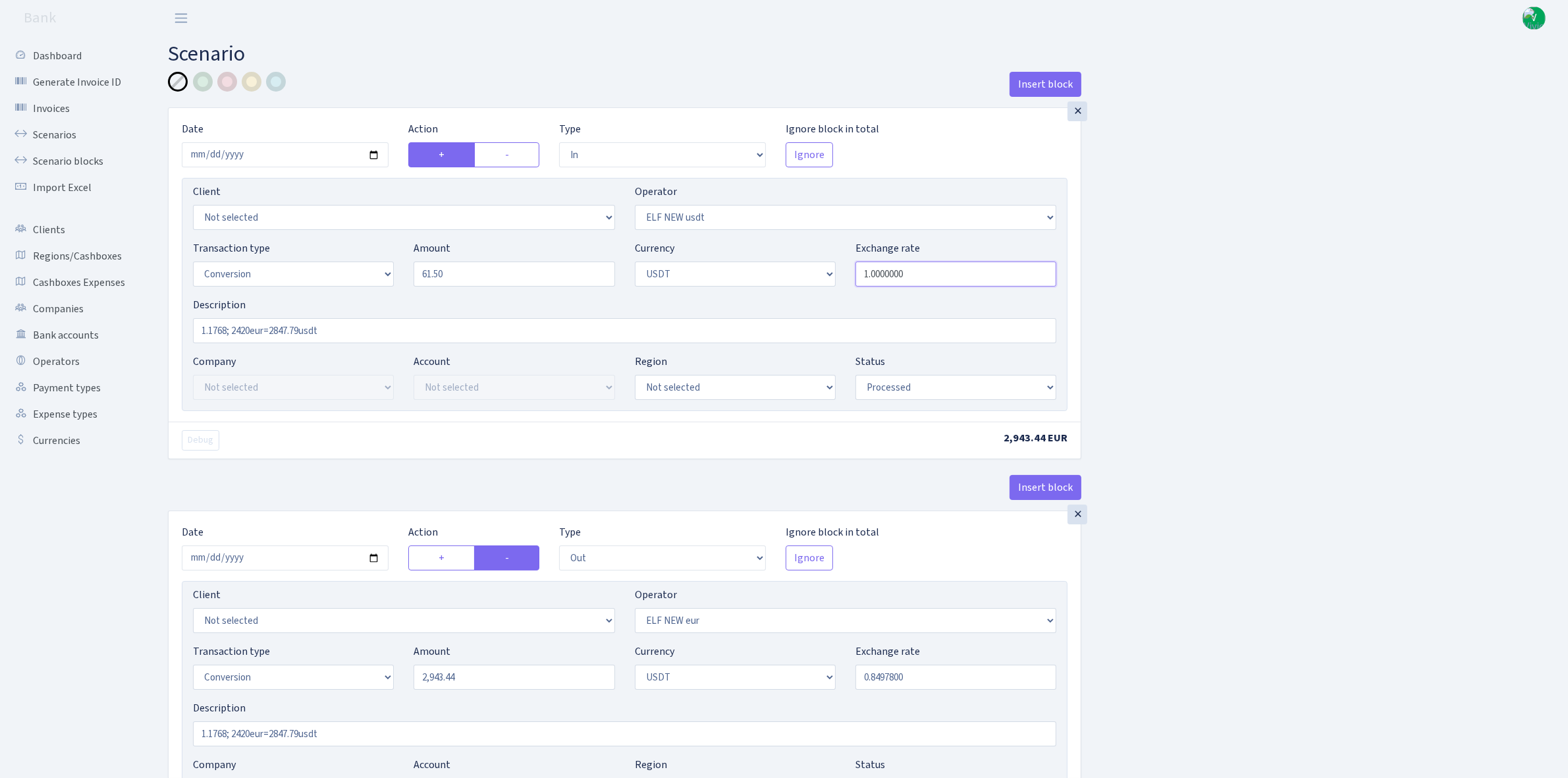
click at [875, 268] on input "1.0000000" at bounding box center [956, 274] width 201 height 25
drag, startPoint x: 229, startPoint y: 327, endPoint x: 133, endPoint y: 314, distance: 96.9
click at [140, 321] on div "Dashboard Generate Invoice ID Invoices Scenarios Scenario blocks Import Excel C…" at bounding box center [784, 514] width 1568 height 957
click at [253, 327] on input "0.8520; 2420eur=2847.79usdt" at bounding box center [625, 330] width 864 height 25
click at [305, 324] on input "0.8520; 42.60eur=2847.79usdt" at bounding box center [625, 330] width 864 height 25
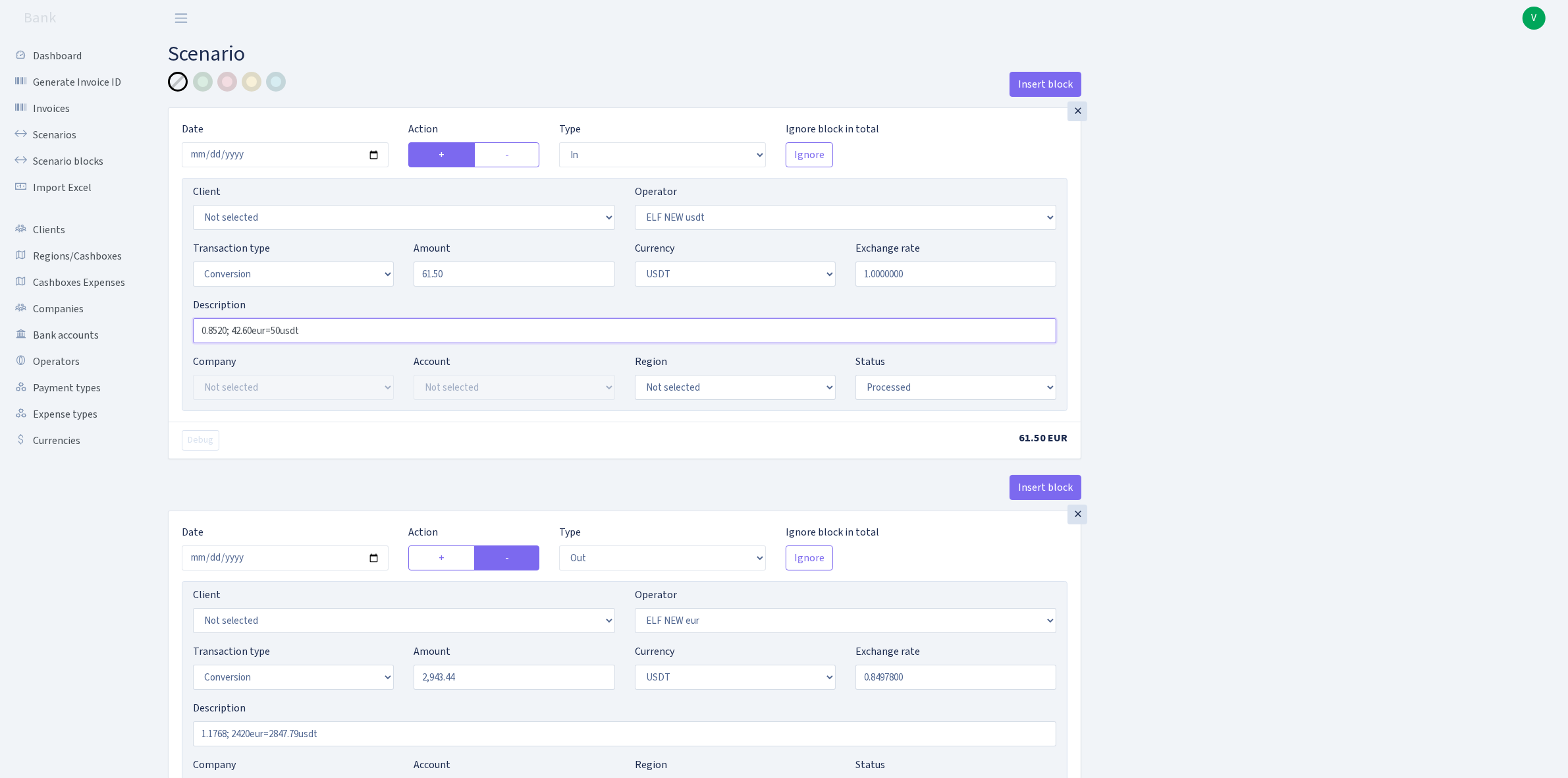
type input "0.8520; 42.60eur=50usdt"
click at [373, 555] on input "2025-09-24" at bounding box center [285, 558] width 207 height 25
type input "[DATE]"
drag, startPoint x: 324, startPoint y: 331, endPoint x: 172, endPoint y: 303, distance: 154.6
click at [172, 303] on div "× Date 2025-10-03 Action + - Type --- In Out Commission Field required. Ignore …" at bounding box center [625, 265] width 912 height 314
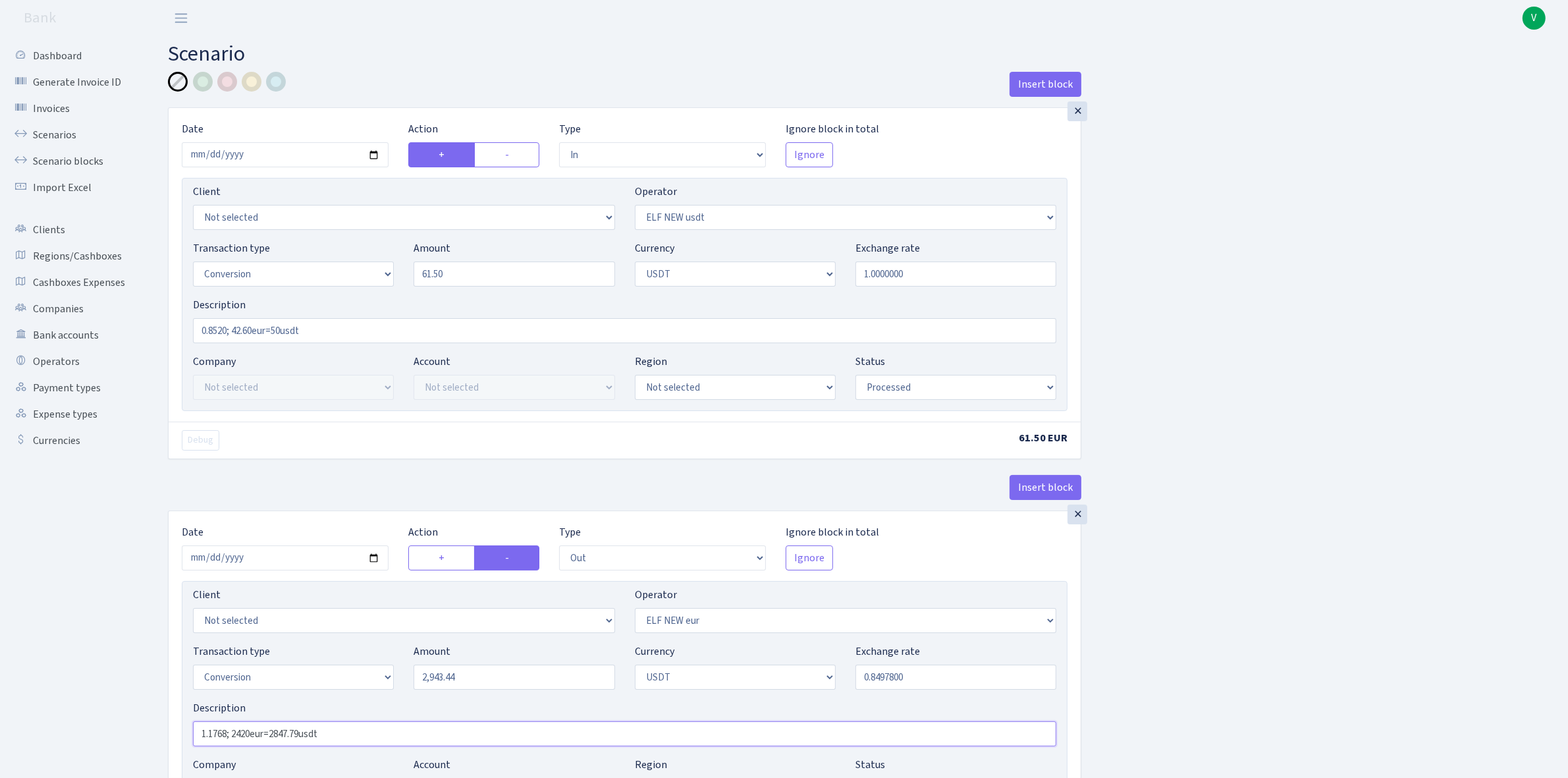
drag, startPoint x: 335, startPoint y: 735, endPoint x: 112, endPoint y: 720, distance: 223.5
click at [112, 724] on div "Dashboard Generate Invoice ID Invoices Scenarios Scenario blocks Import Excel C…" at bounding box center [784, 516] width 1568 height 962
paste input "0.8520; 42.60eur=50"
type input "0.8520; 42.60eur=50usdt"
drag, startPoint x: 475, startPoint y: 272, endPoint x: 367, endPoint y: 259, distance: 108.8
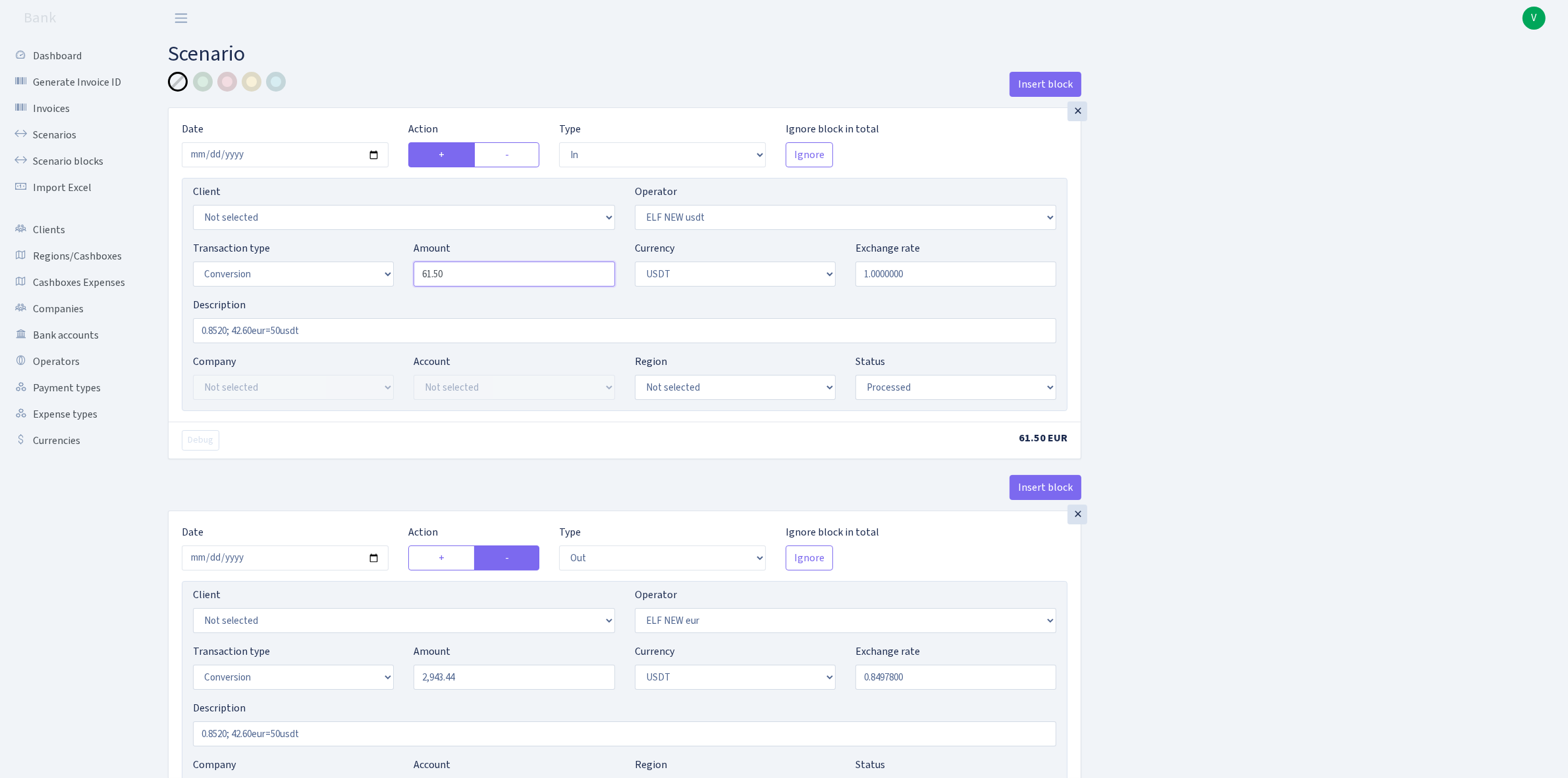
click at [367, 260] on div "Transaction type Not selected 981 ELF FISH crypto GIRT IVO dekl MM-BALTIC eur U…" at bounding box center [624, 269] width 883 height 57
drag, startPoint x: 476, startPoint y: 675, endPoint x: 485, endPoint y: 677, distance: 9.2
click at [478, 675] on input "2,943.44" at bounding box center [514, 677] width 201 height 25
drag, startPoint x: 432, startPoint y: 680, endPoint x: 323, endPoint y: 672, distance: 109.3
click at [320, 674] on div "Transaction type Not selected 981 ELF FISH crypto GIRT IVO dekl MM-BALTIC eur U…" at bounding box center [624, 672] width 883 height 57
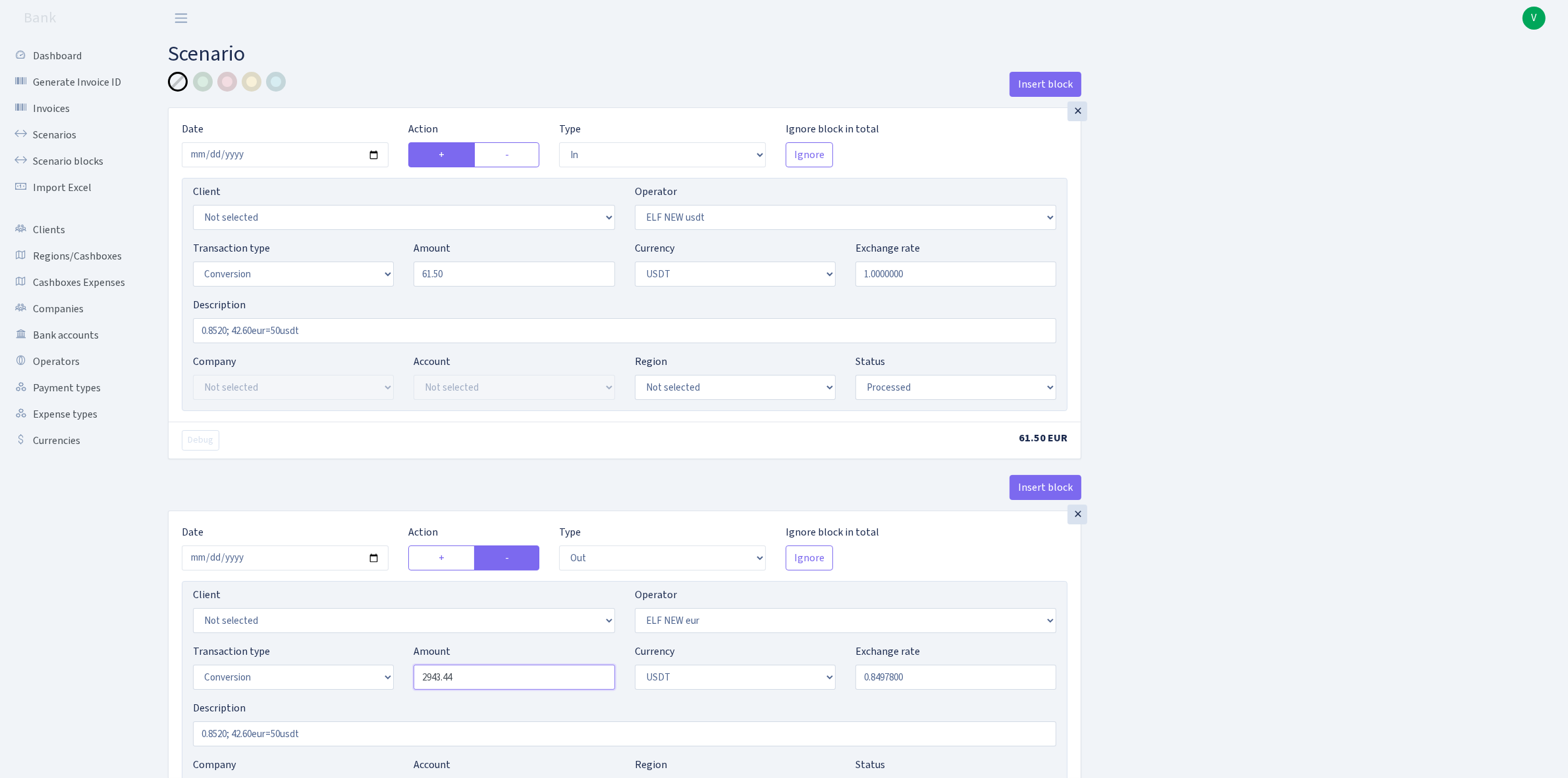
paste input "61.50"
type input "61.50"
click at [900, 671] on input "0.8497800" at bounding box center [956, 677] width 201 height 25
drag, startPoint x: 877, startPoint y: 679, endPoint x: 1034, endPoint y: 683, distance: 157.1
click at [1034, 683] on input "0.8497800" at bounding box center [956, 677] width 201 height 25
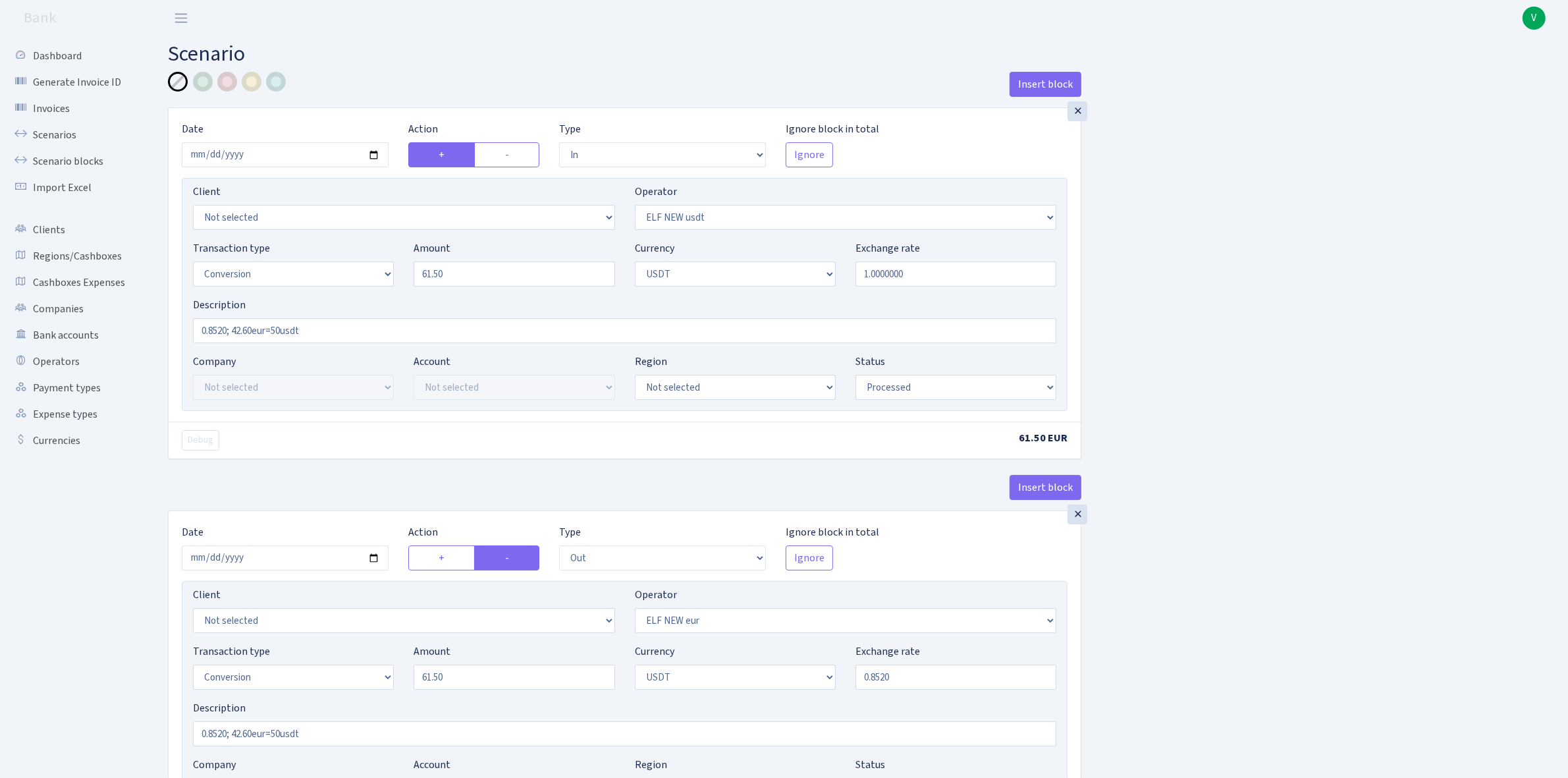
click at [1269, 647] on div "Insert block × Date 2025-10-03 Action + - Type --- In Out Commission Field requ…" at bounding box center [859, 522] width 1400 height 901
type input "0.8520000"
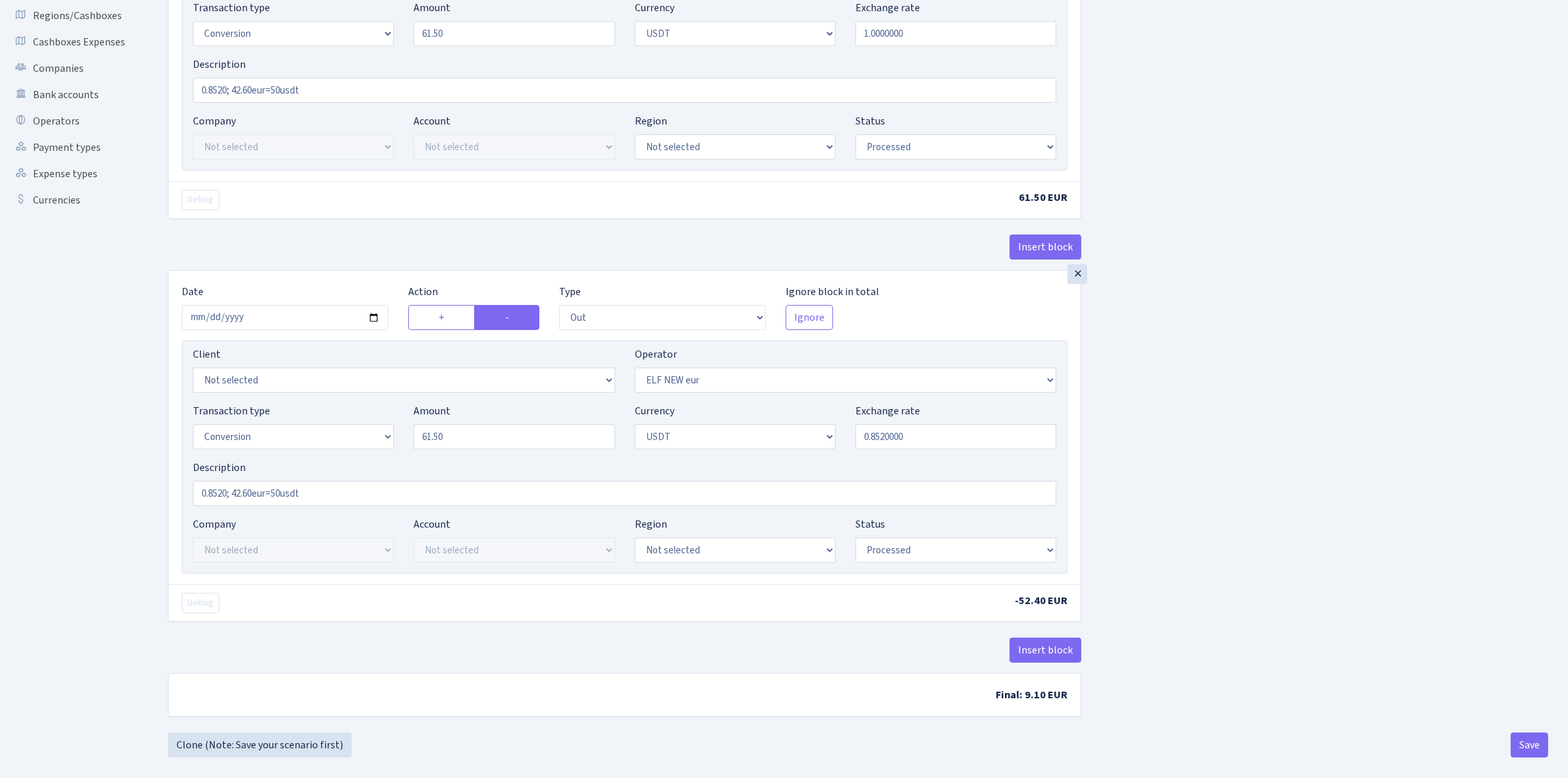
scroll to position [257, 0]
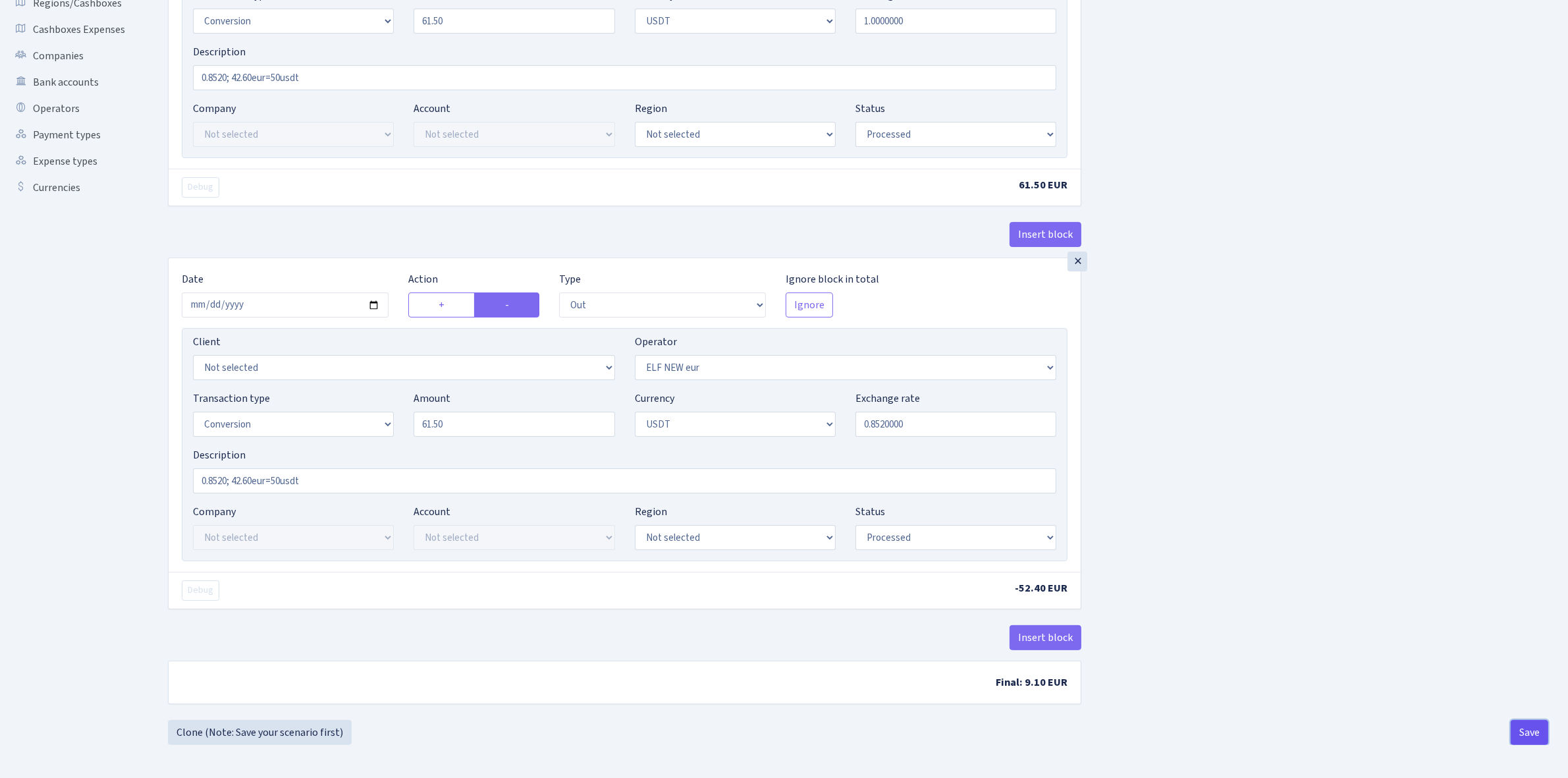
click at [1529, 725] on button "Save" at bounding box center [1529, 733] width 38 height 25
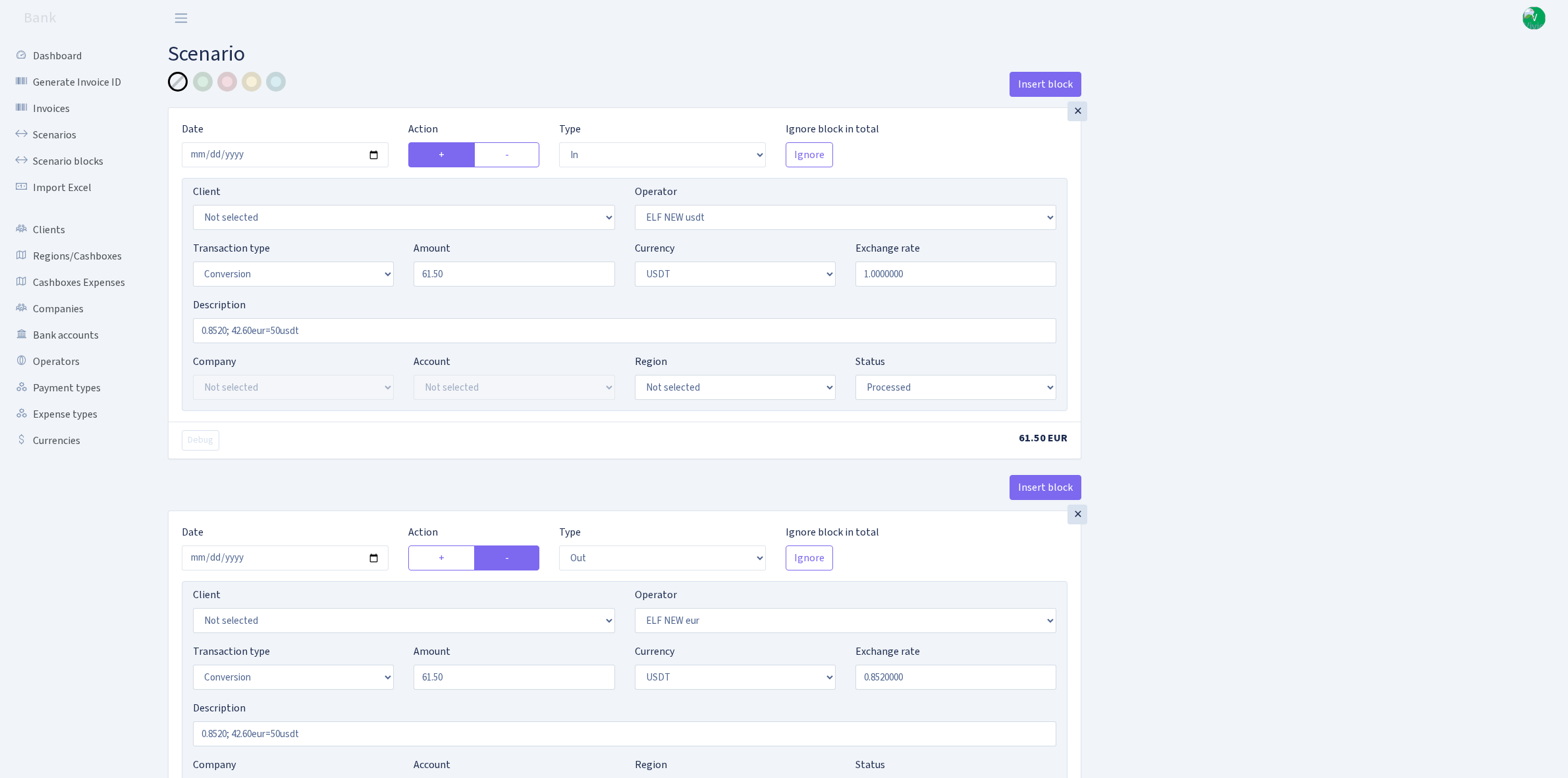
select select "in"
select select "485"
select select "15"
select select "6"
select select "processed"
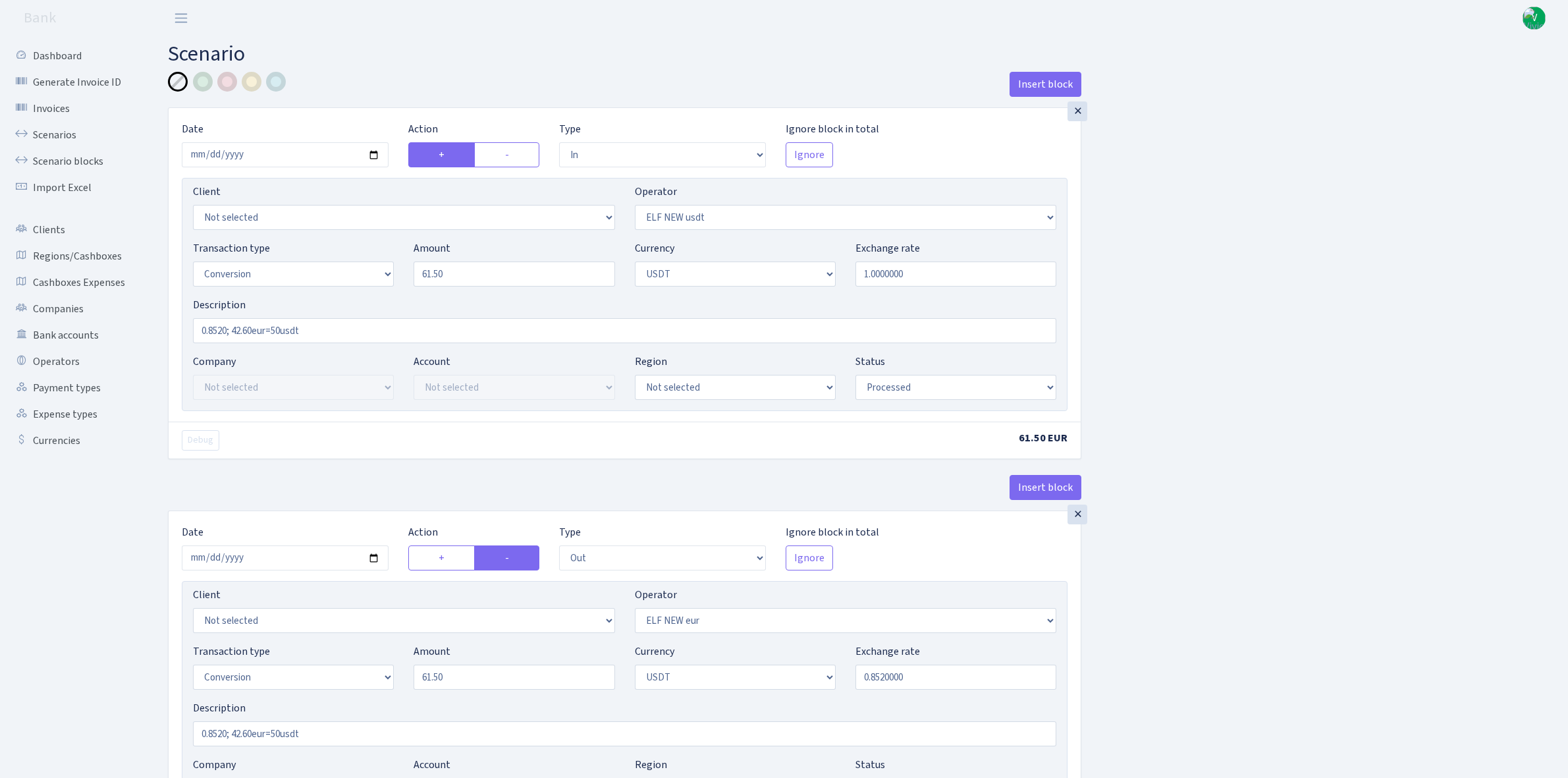
select select "out"
select select "484"
select select "15"
select select "6"
select select "processed"
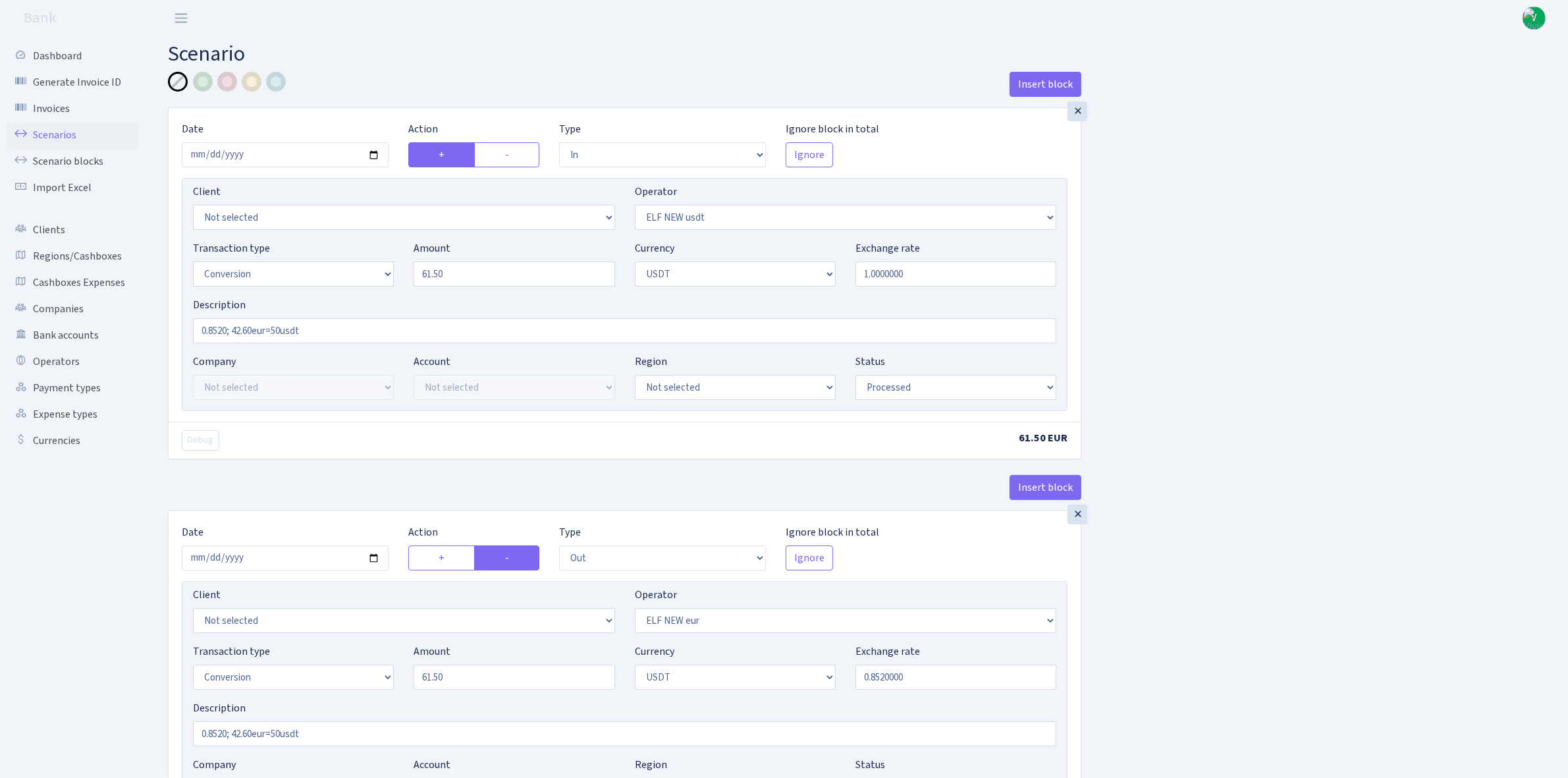
click at [87, 135] on link "Scenarios" at bounding box center [72, 134] width 132 height 26
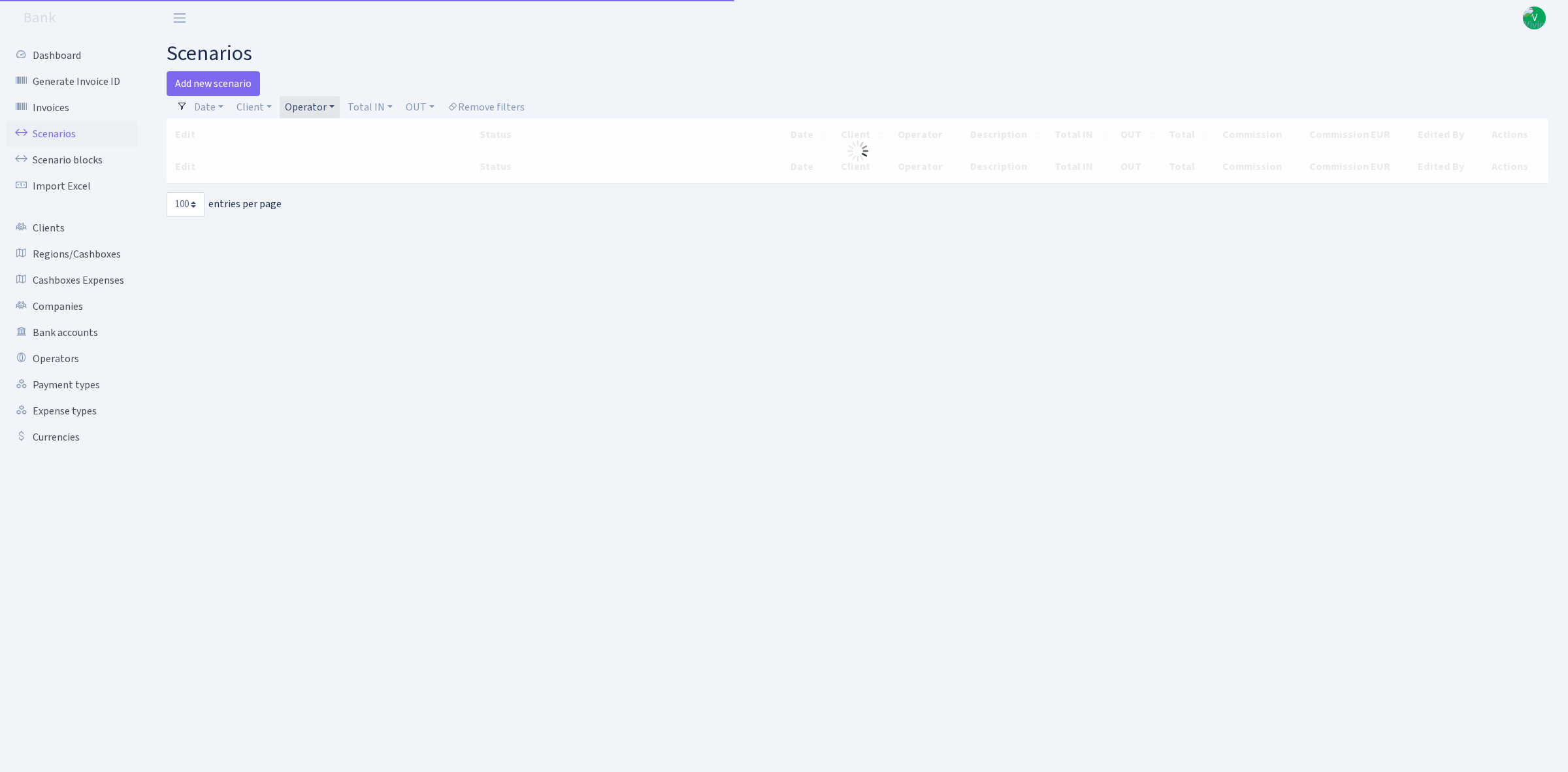
select select "100"
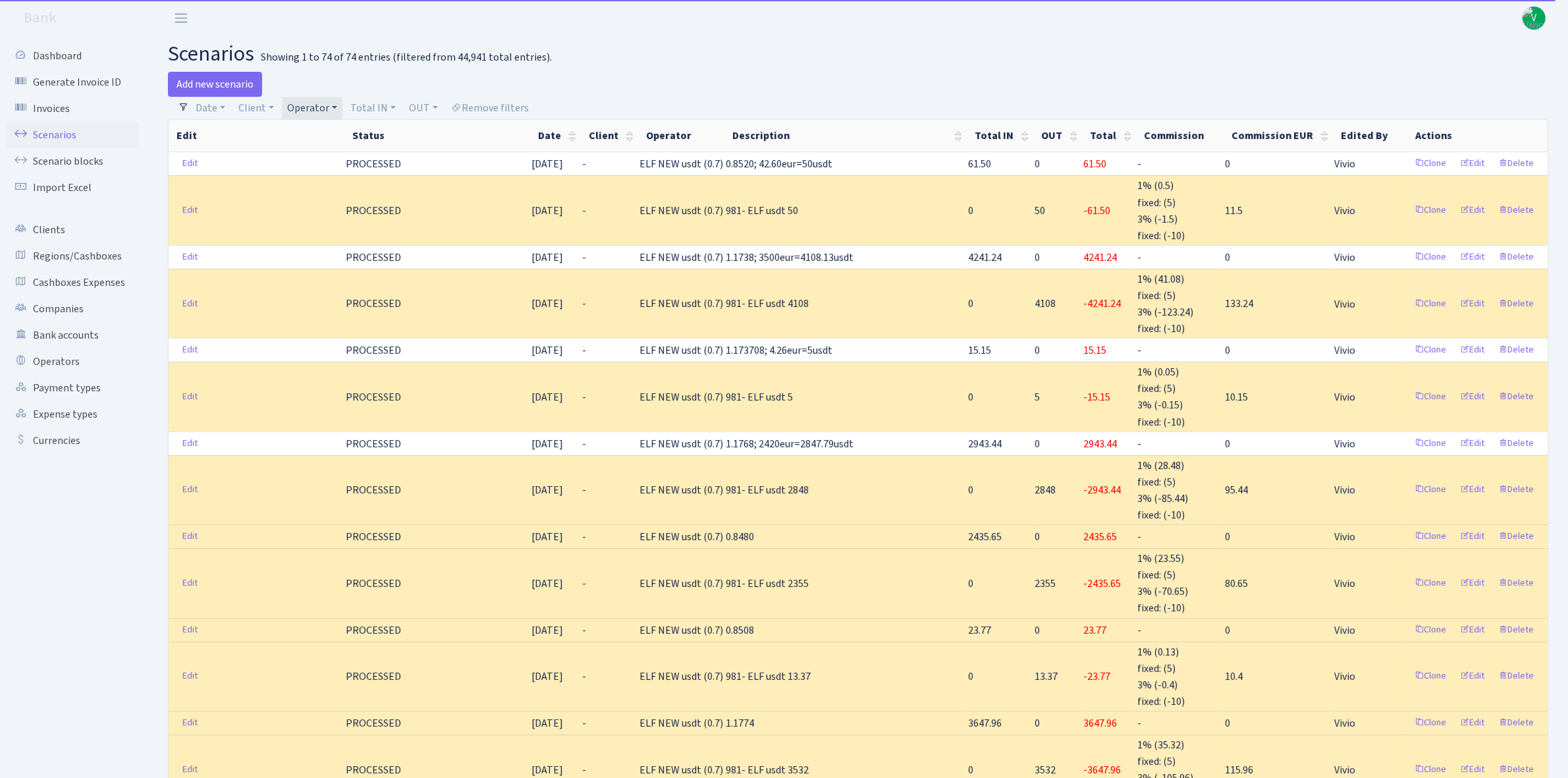
click at [306, 112] on link "Operator" at bounding box center [312, 107] width 60 height 23
click at [330, 140] on li "ELF NEW eur" at bounding box center [334, 128] width 100 height 23
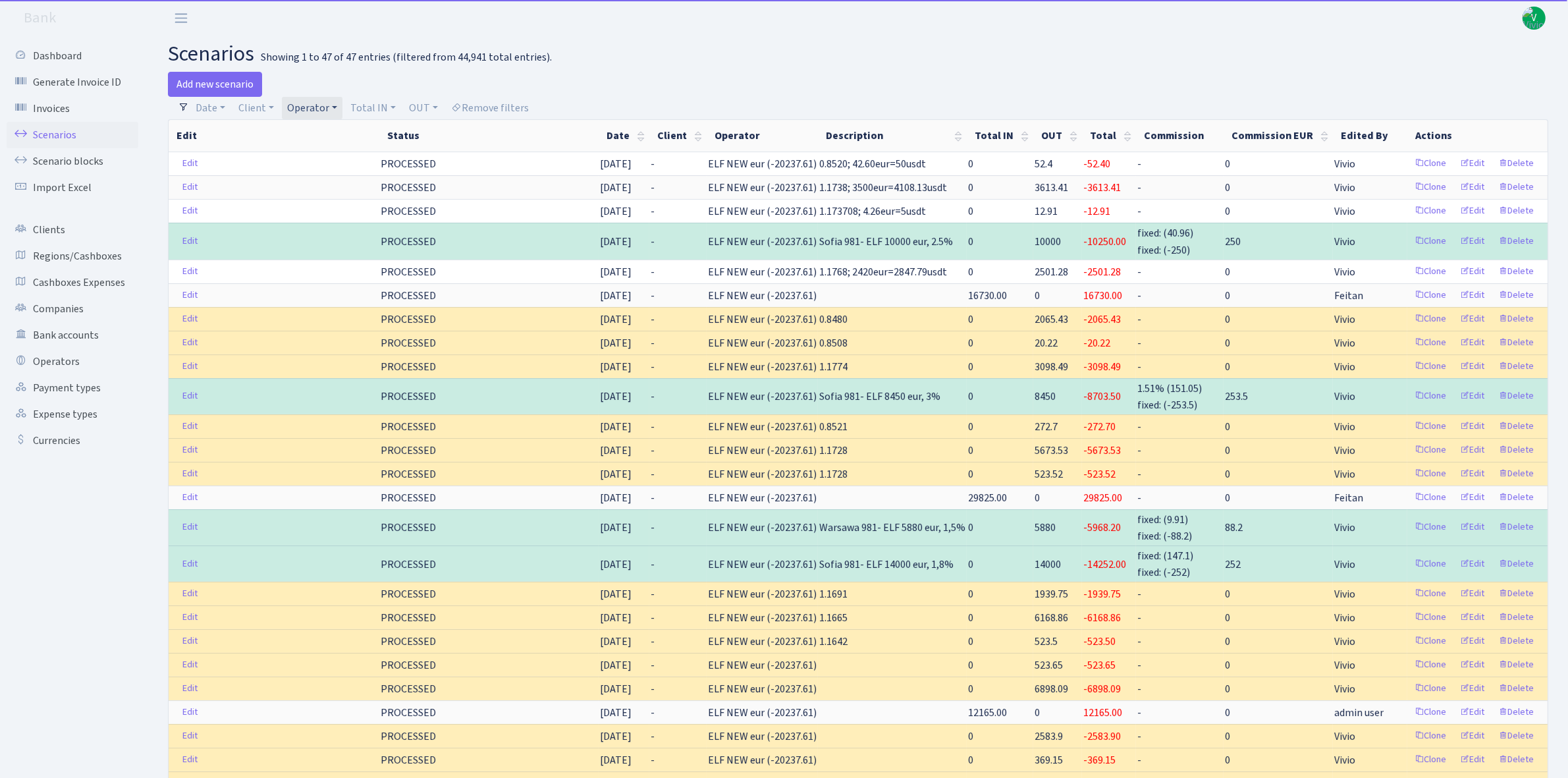
click at [304, 112] on link "Operator" at bounding box center [312, 107] width 60 height 23
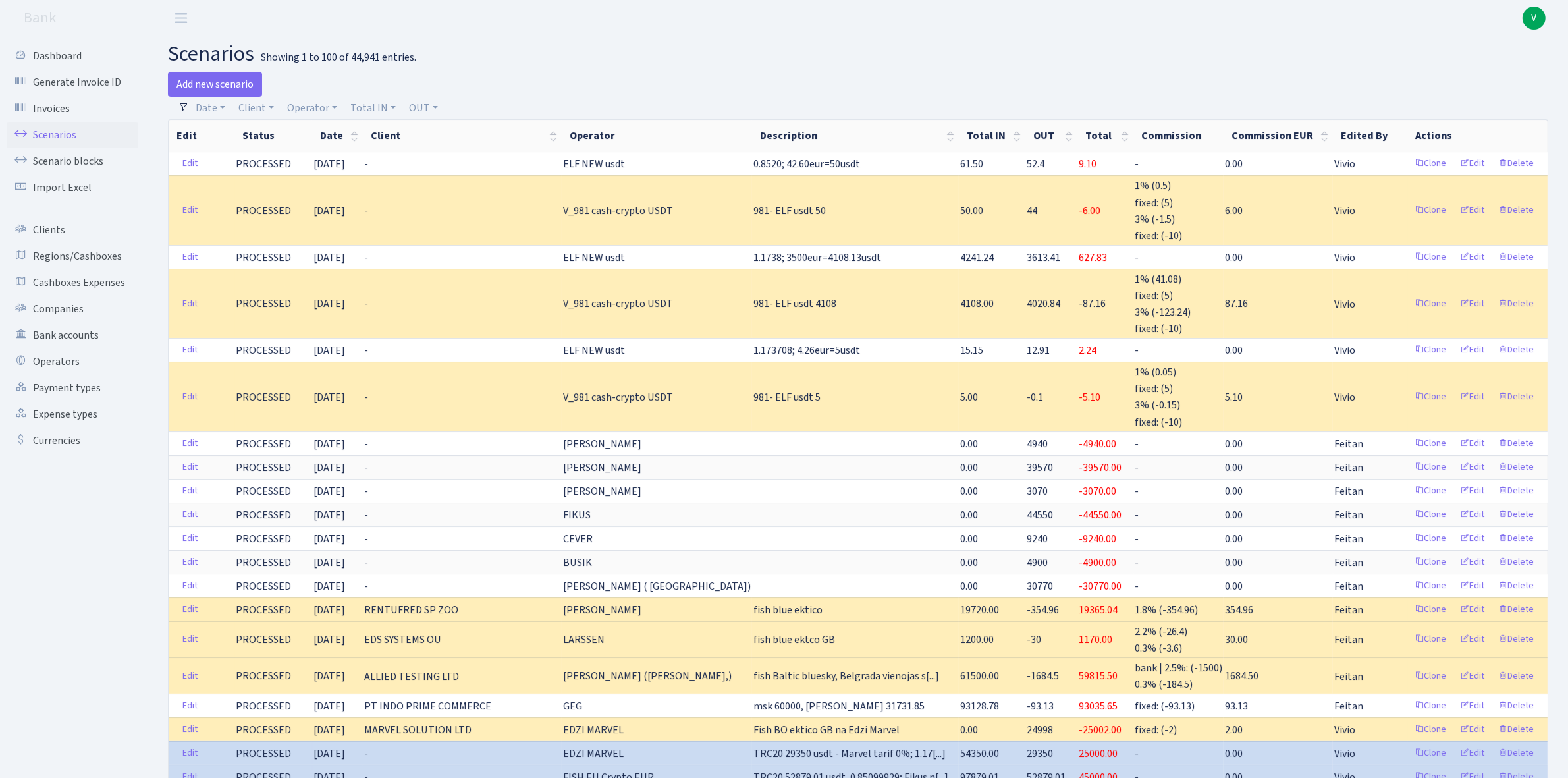
click at [328, 93] on div "Add new scenario" at bounding box center [508, 85] width 681 height 25
click at [321, 100] on link "Operator" at bounding box center [312, 107] width 60 height 23
click at [330, 155] on input "search" at bounding box center [335, 155] width 97 height 20
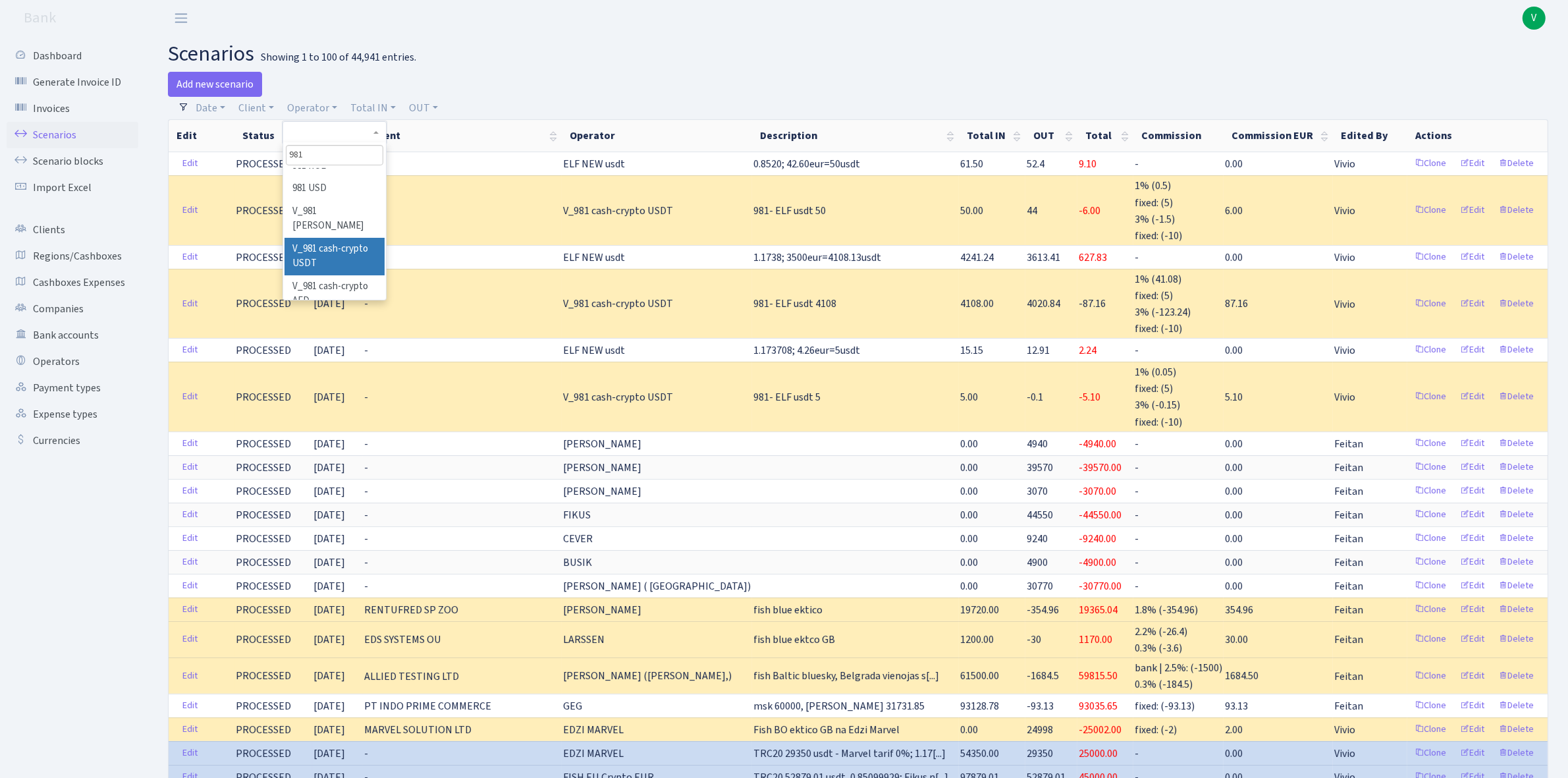
type input "981"
click at [343, 238] on li "V_981 cash-crypto USDT" at bounding box center [334, 257] width 100 height 38
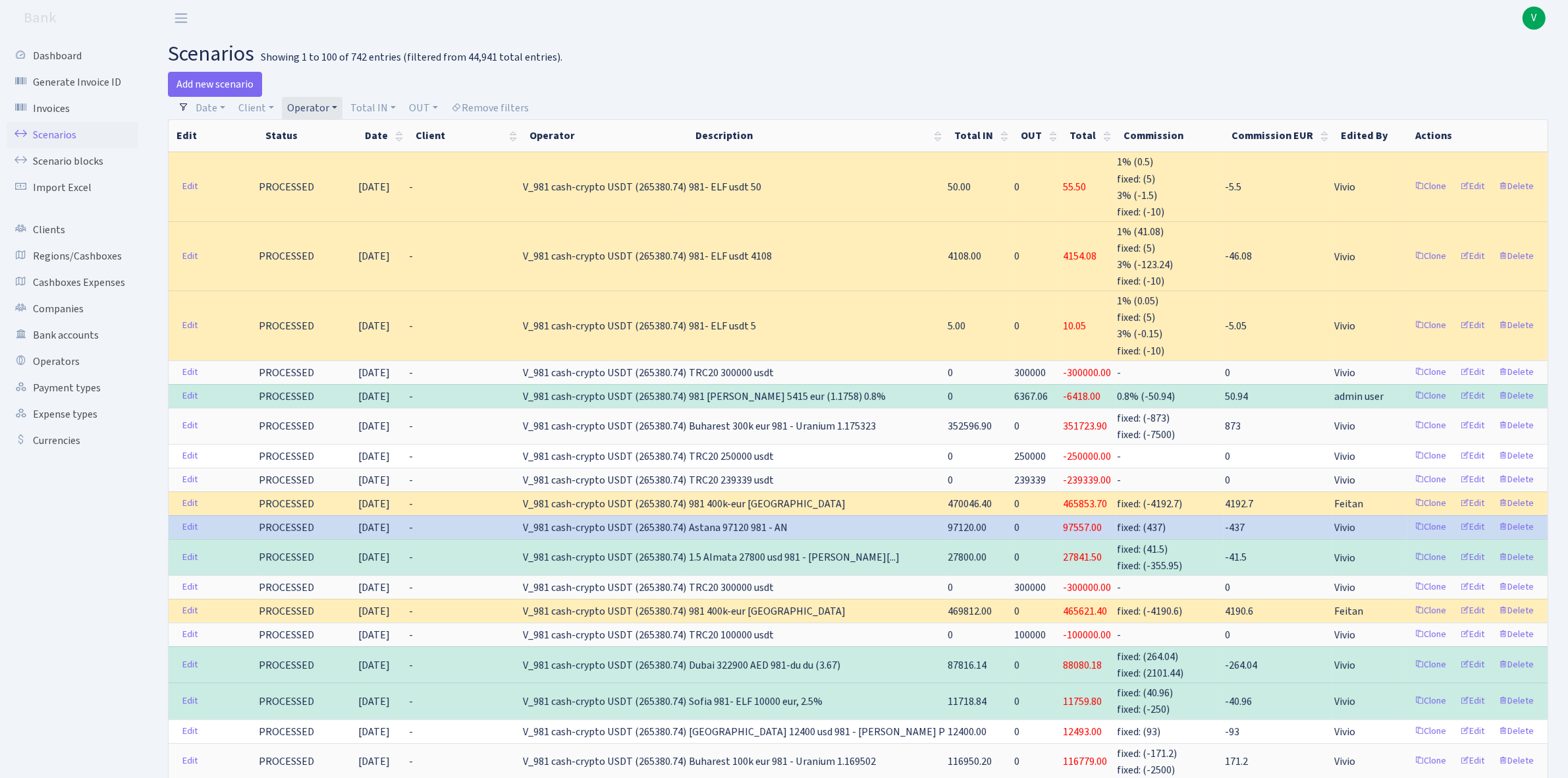
click at [318, 101] on link "Operator" at bounding box center [312, 107] width 60 height 23
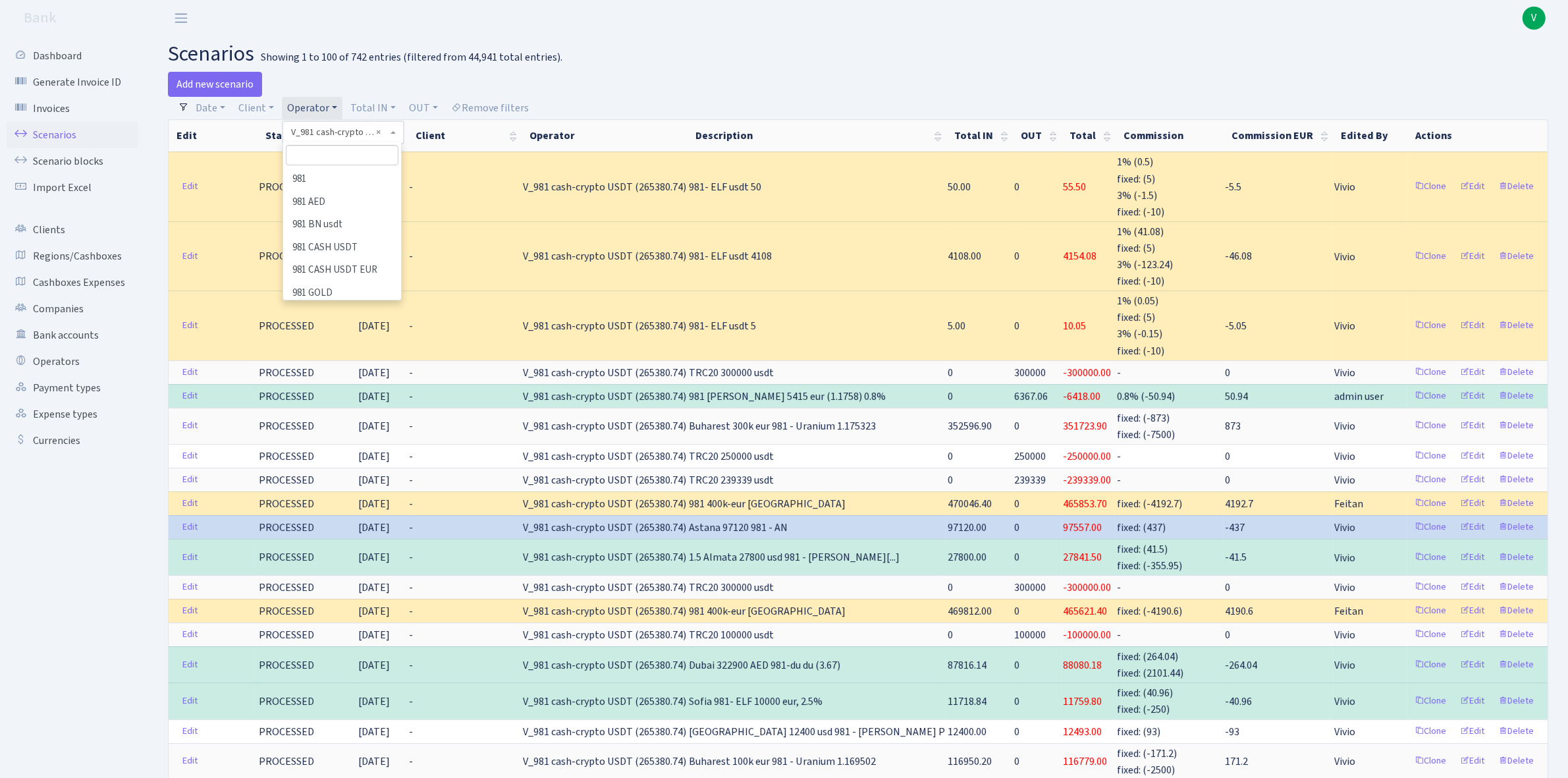
scroll to position [8014, 0]
select select
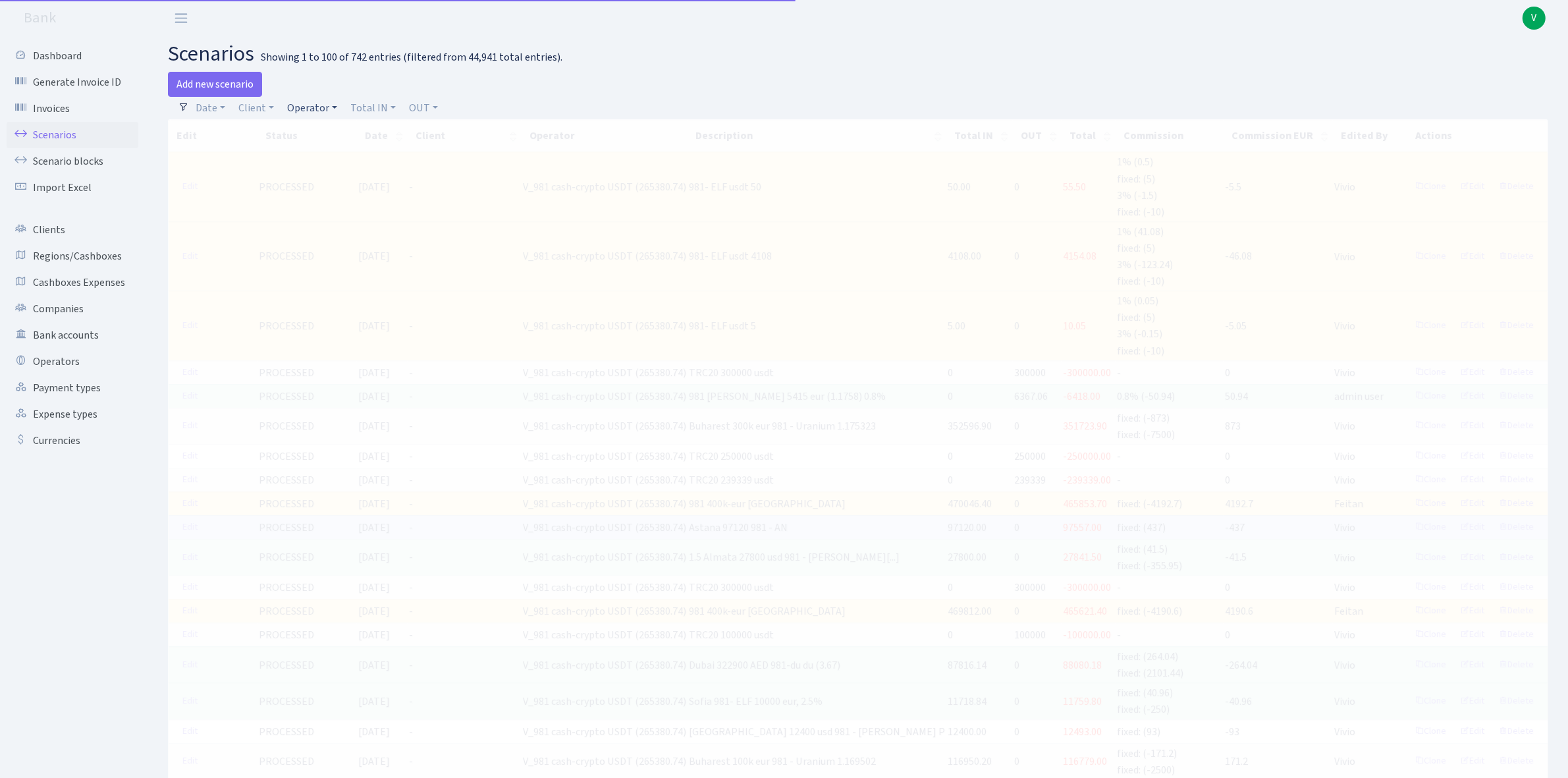
click at [313, 109] on link "Operator" at bounding box center [312, 107] width 60 height 23
click at [330, 149] on input "search" at bounding box center [335, 155] width 97 height 20
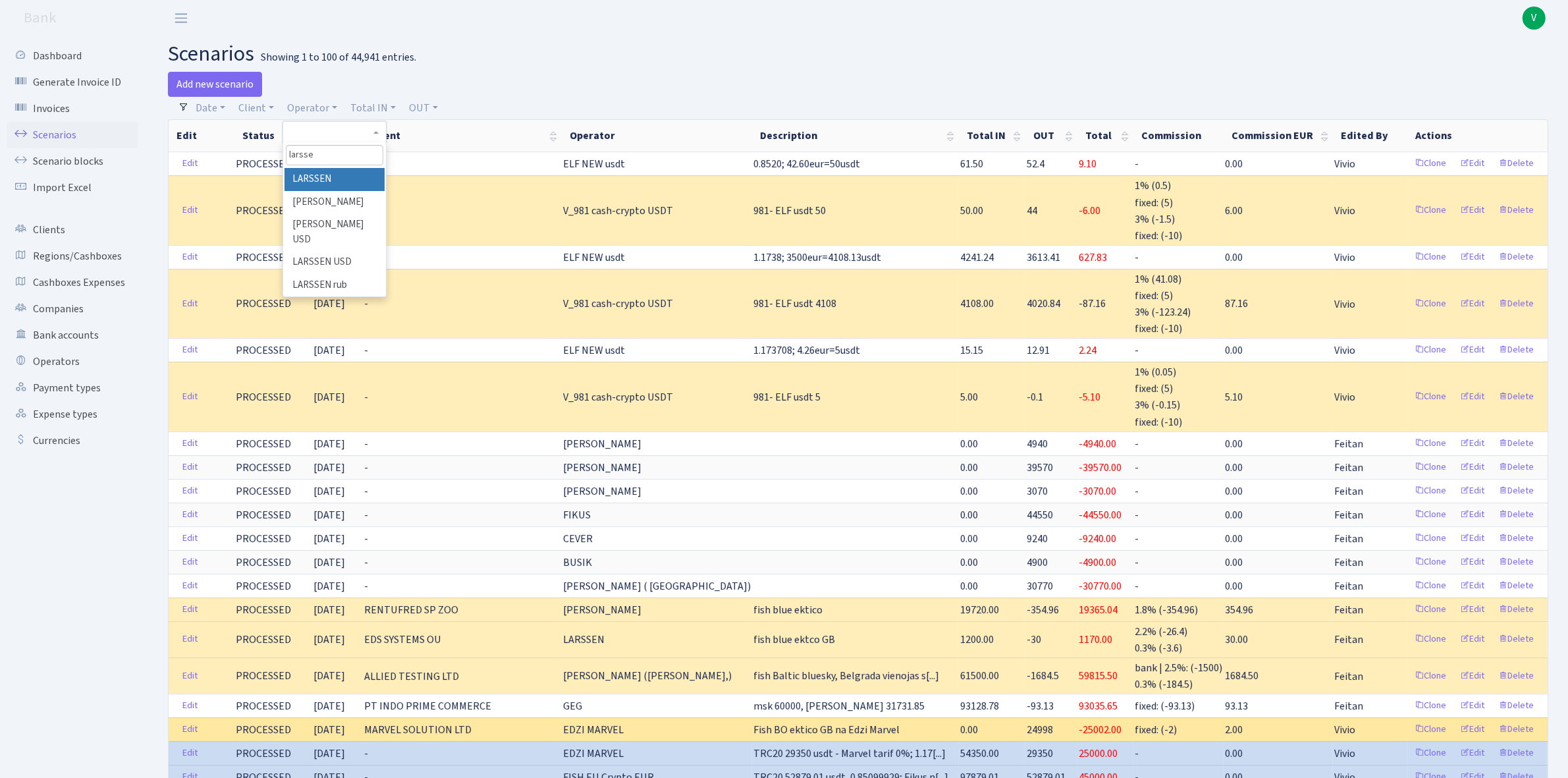
type input "larsse"
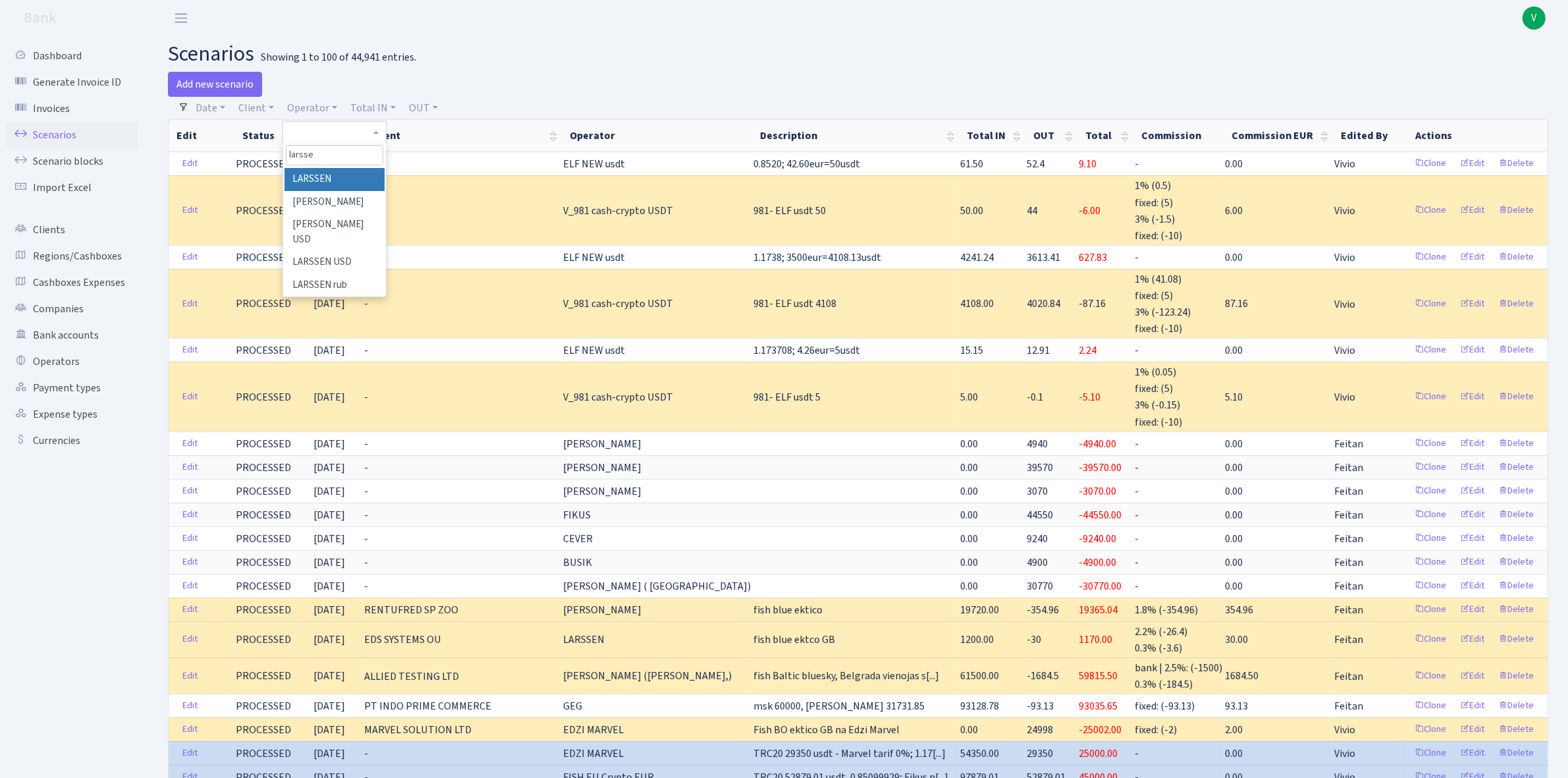
click at [335, 177] on li "LARSSEN" at bounding box center [334, 179] width 100 height 23
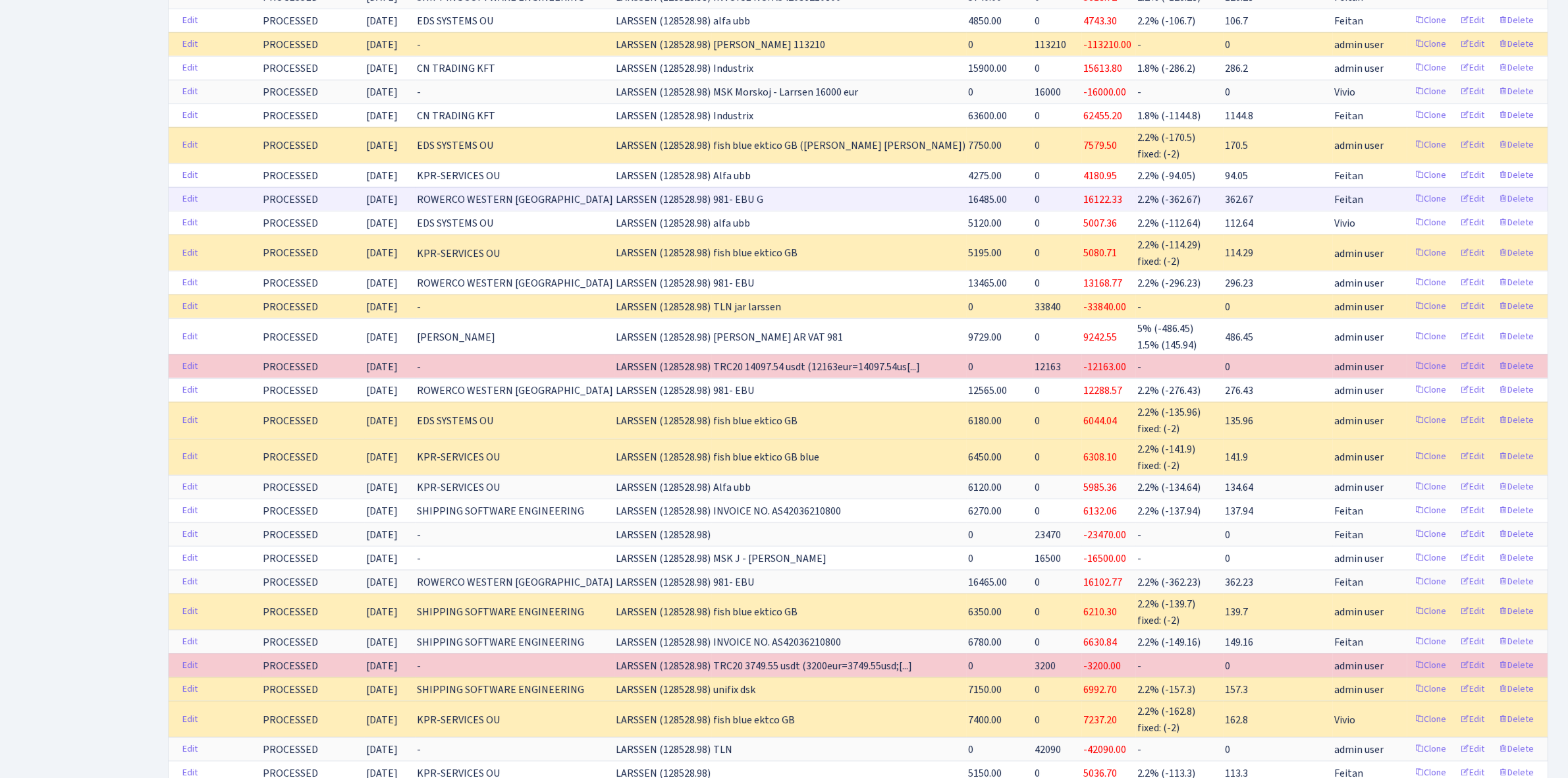
scroll to position [2159, 0]
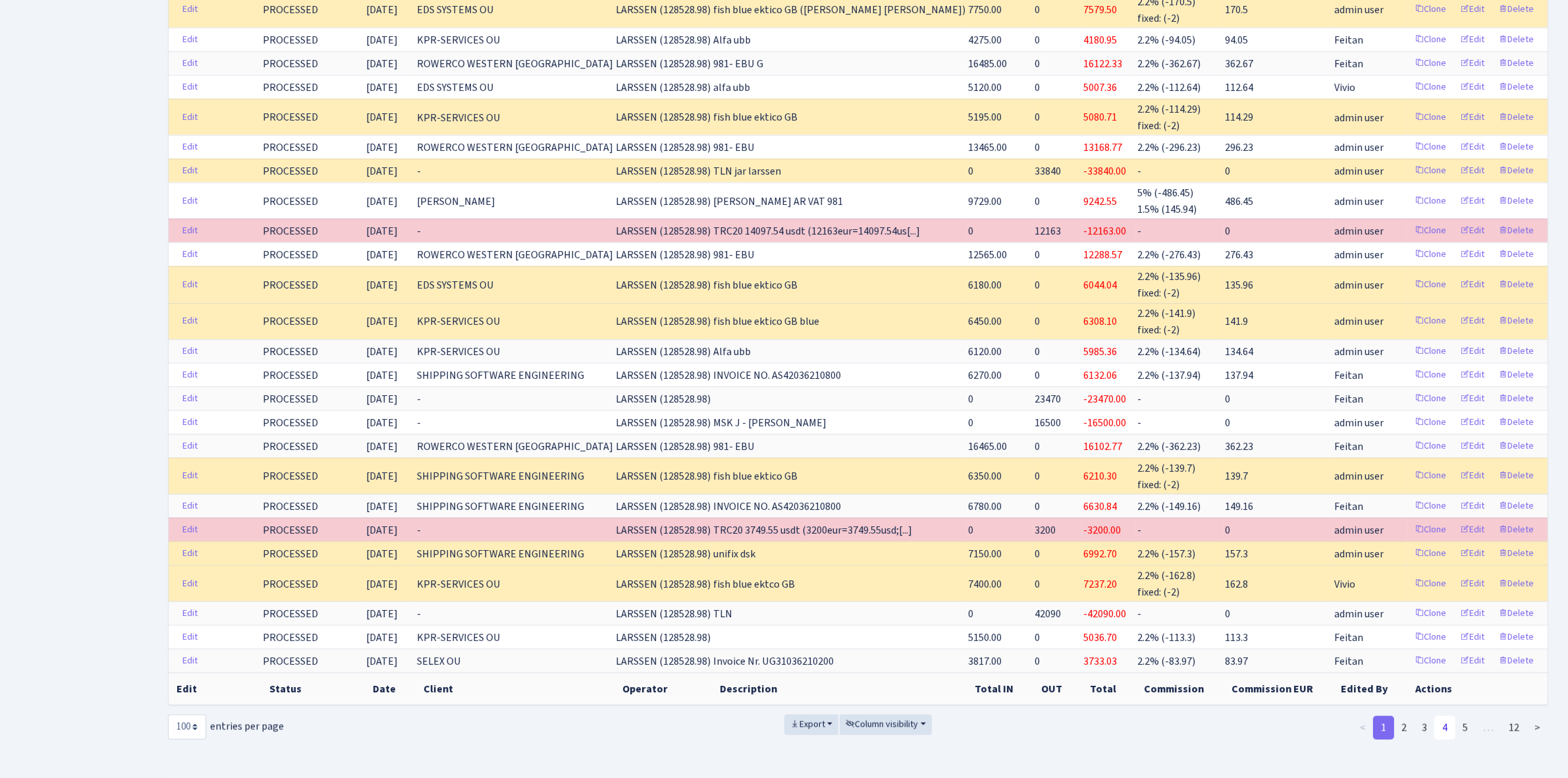
click at [1446, 717] on link "4" at bounding box center [1445, 728] width 21 height 23
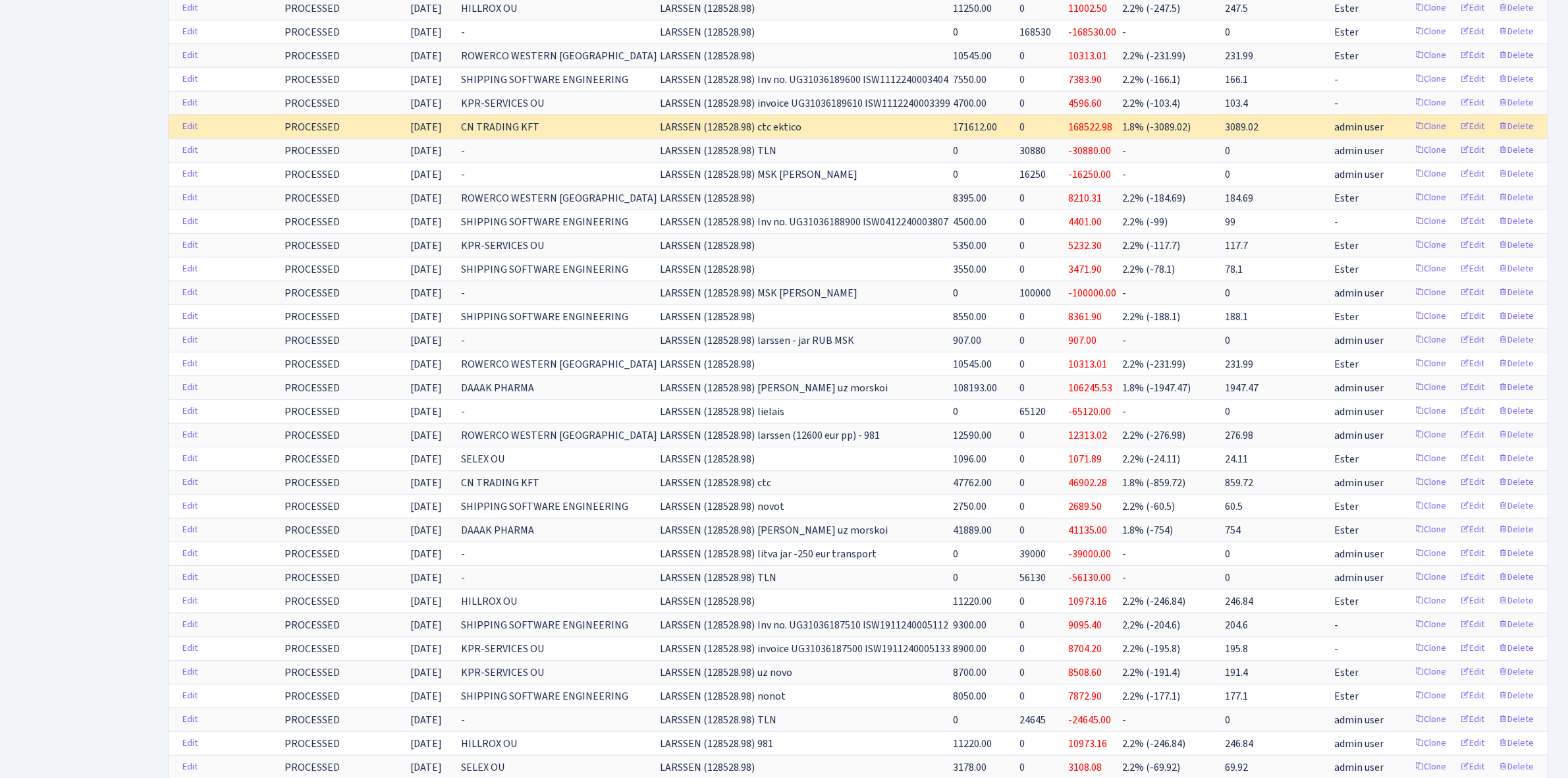
scroll to position [1921, 0]
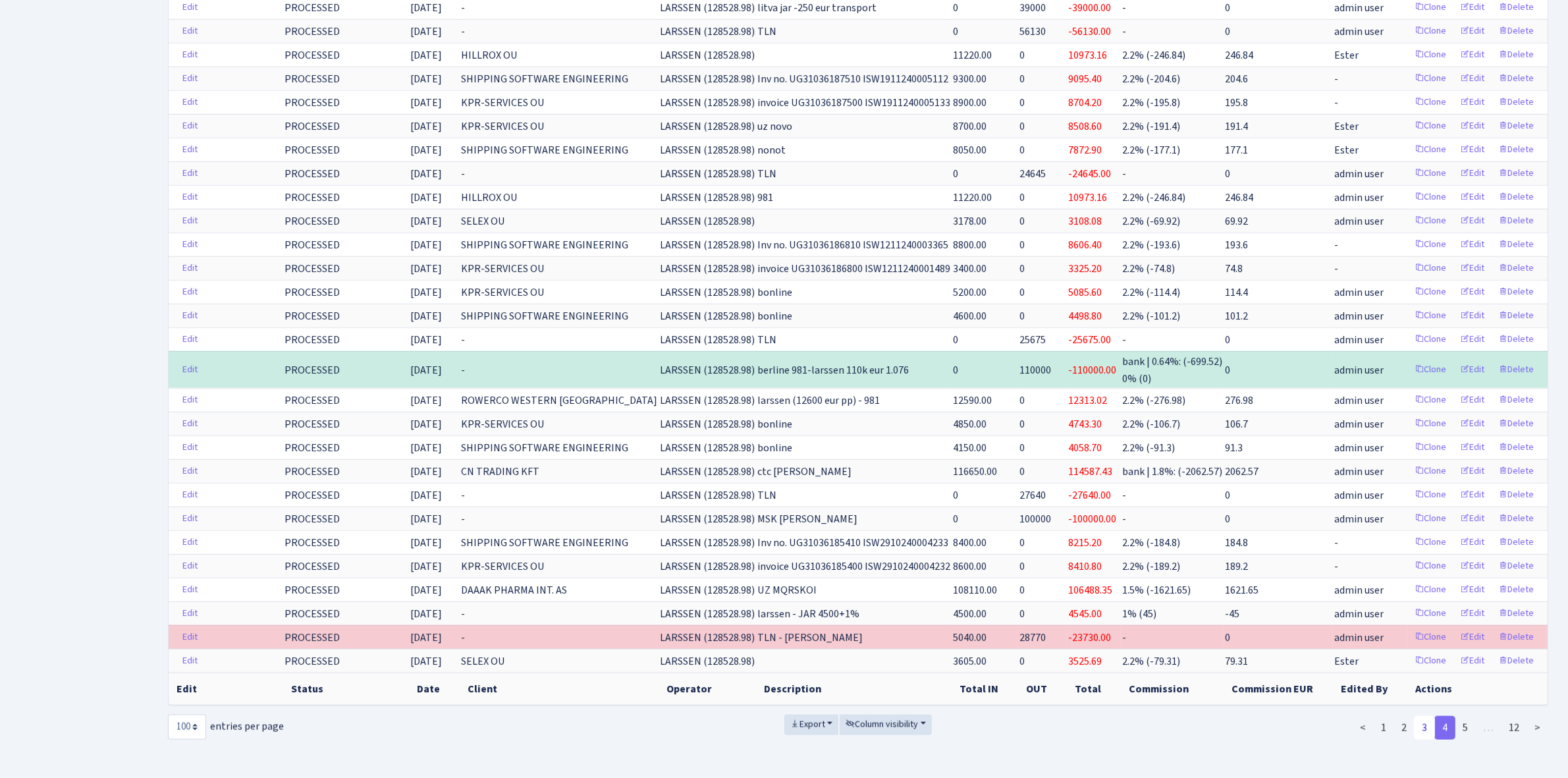
click at [1427, 716] on link "3" at bounding box center [1425, 728] width 21 height 23
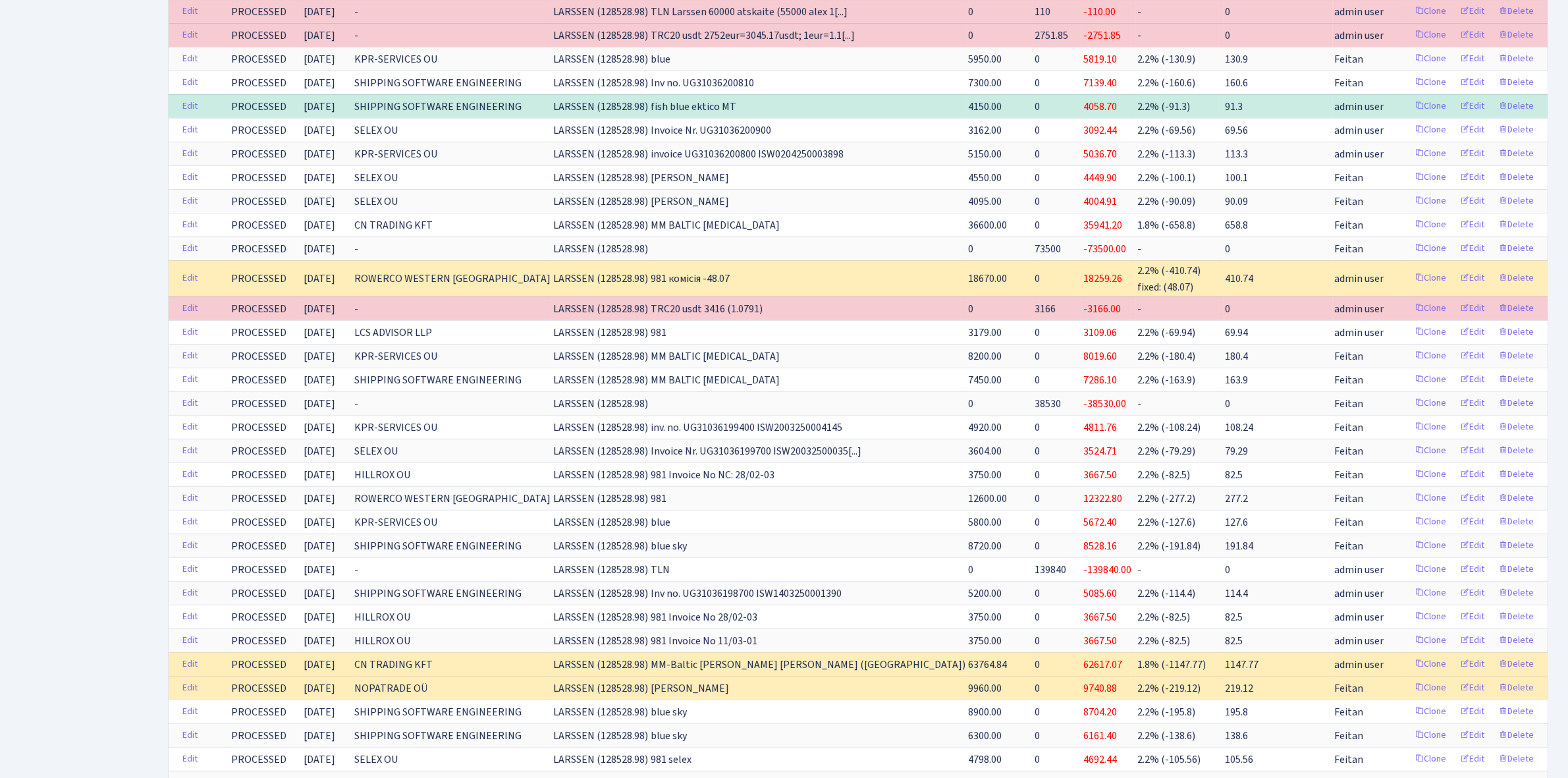
scroll to position [0, 0]
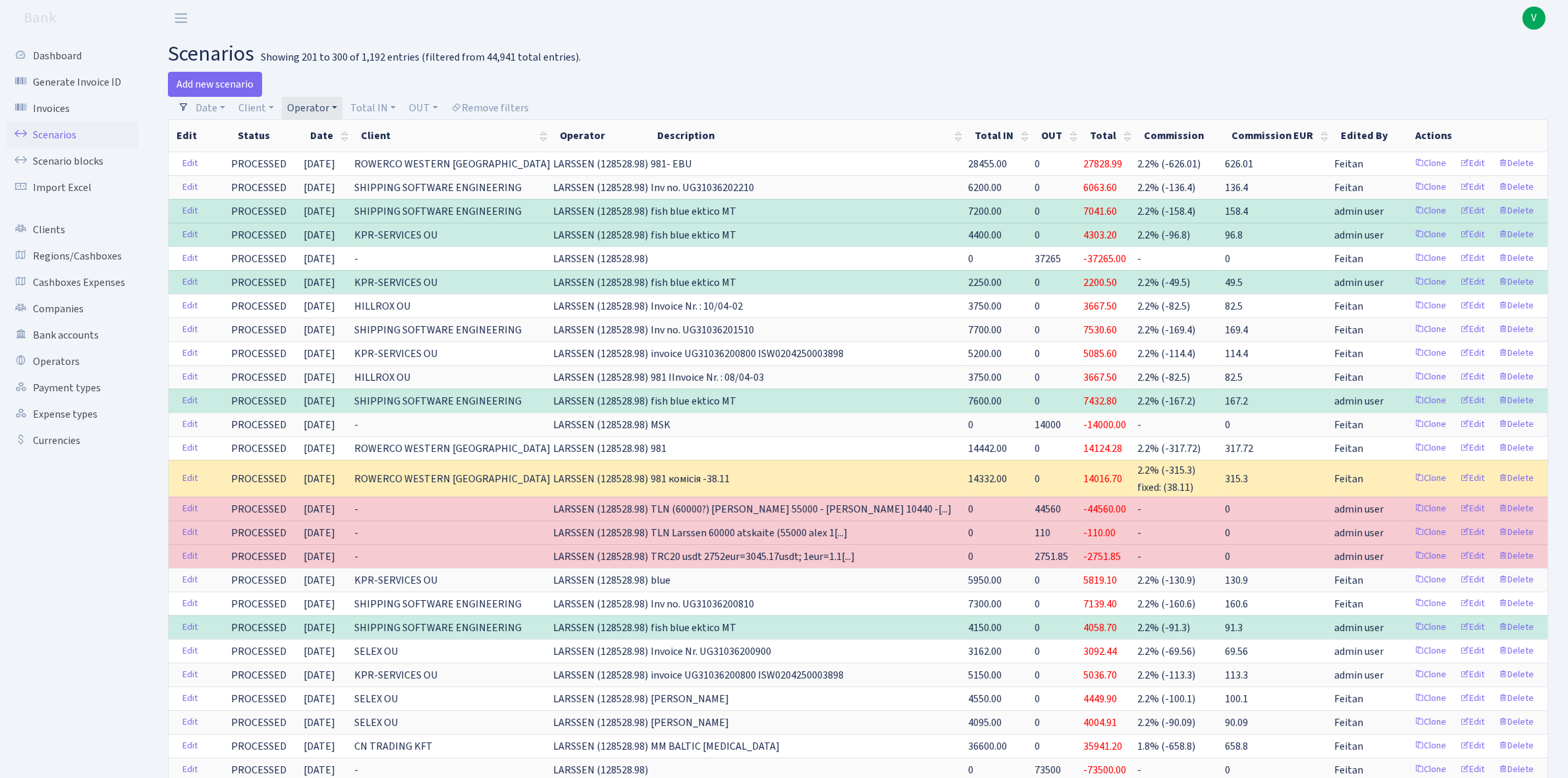
click at [323, 104] on link "Operator" at bounding box center [312, 107] width 60 height 23
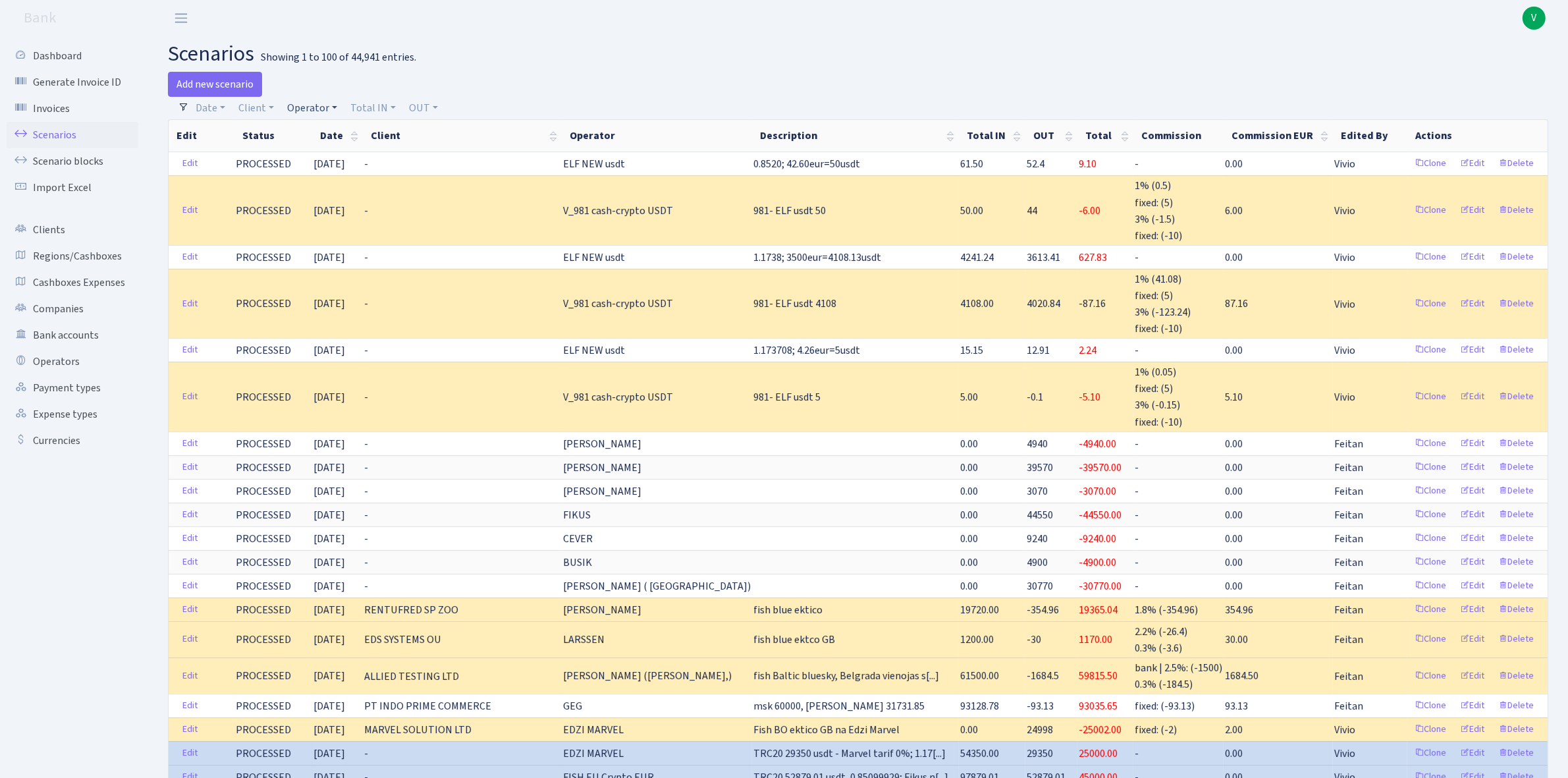
click at [302, 109] on link "Operator" at bounding box center [312, 107] width 60 height 23
click at [327, 159] on input "search" at bounding box center [335, 155] width 97 height 20
type input "janis"
click at [346, 210] on li "[PERSON_NAME]" at bounding box center [334, 216] width 100 height 23
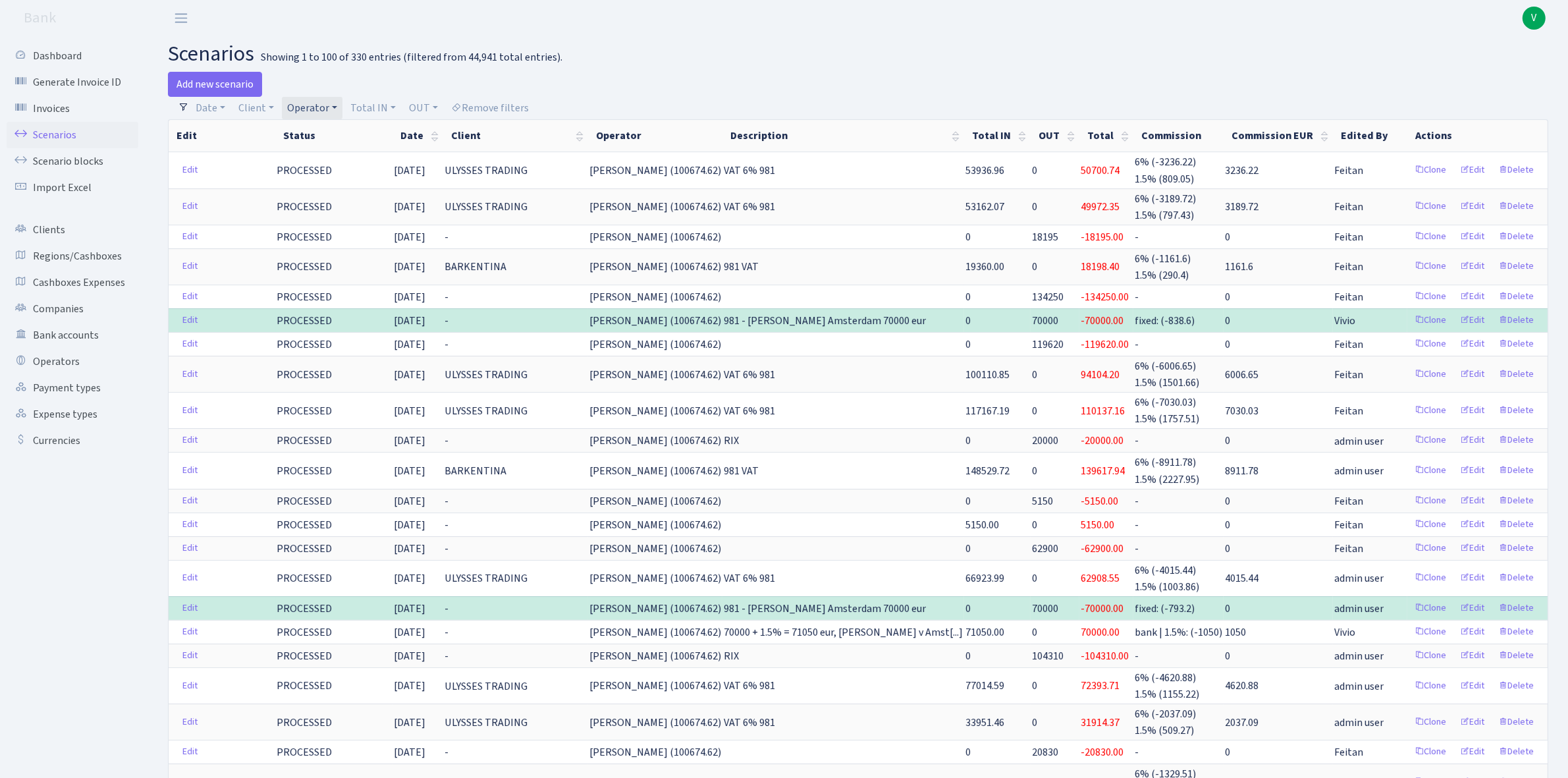
click at [327, 109] on link "Operator" at bounding box center [312, 107] width 60 height 23
drag, startPoint x: 359, startPoint y: 128, endPoint x: 330, endPoint y: 117, distance: 31.0
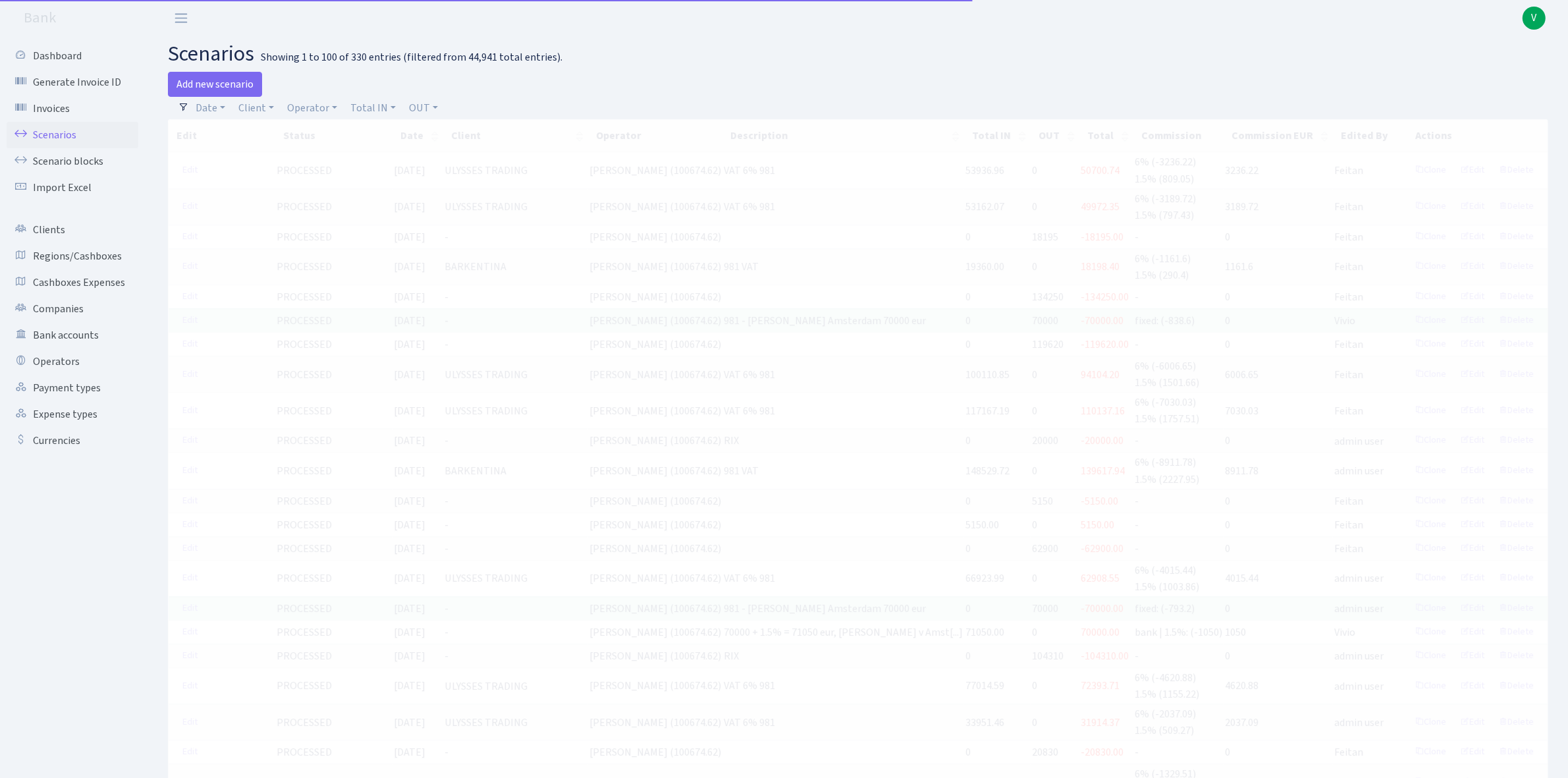
click at [281, 93] on div "Add new scenario" at bounding box center [508, 85] width 681 height 25
click at [299, 107] on link "Operator" at bounding box center [312, 107] width 60 height 23
click at [324, 148] on input "search" at bounding box center [335, 155] width 97 height 20
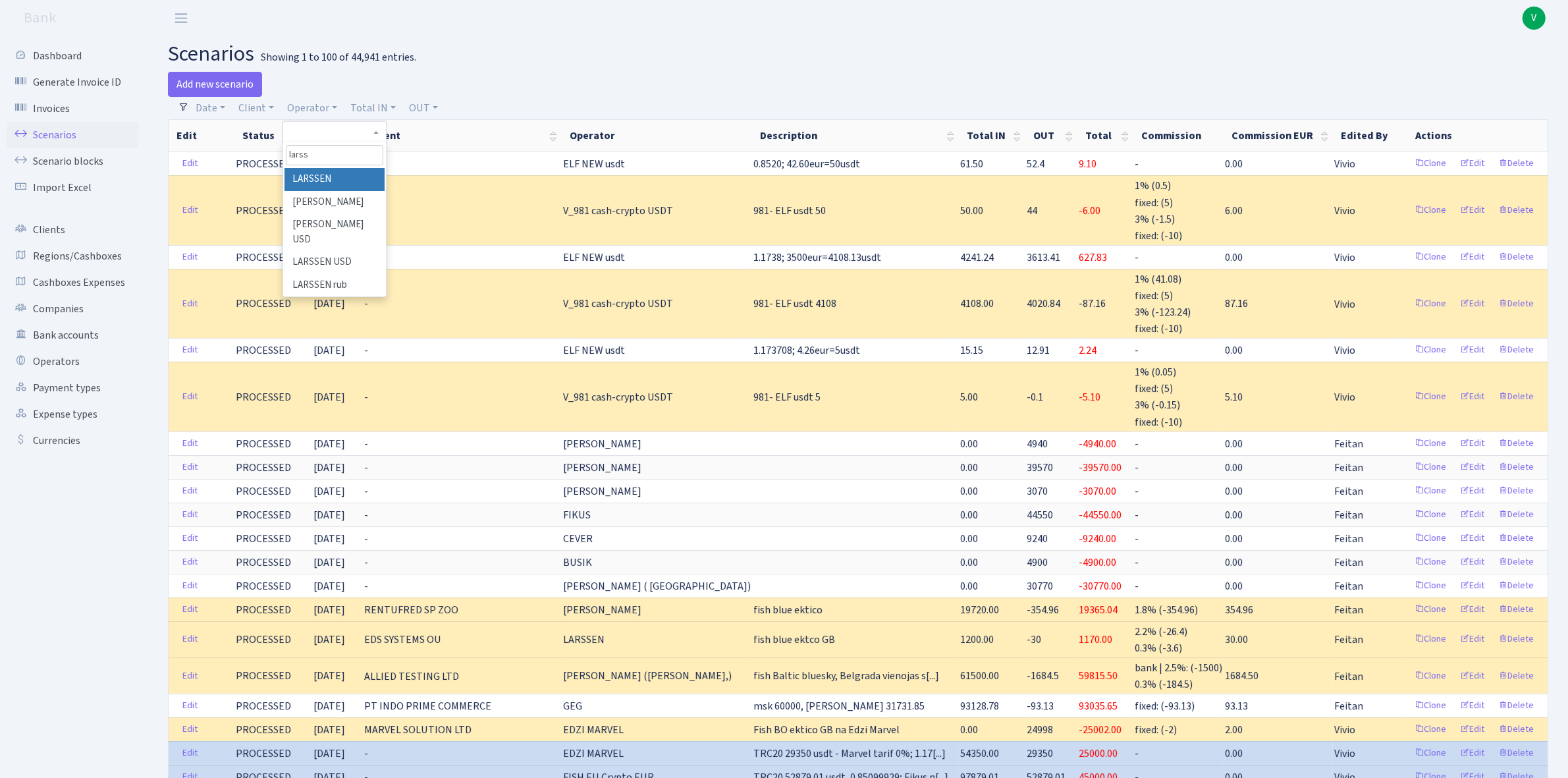
type input "larss"
click at [321, 179] on li "LARSSEN" at bounding box center [334, 179] width 100 height 23
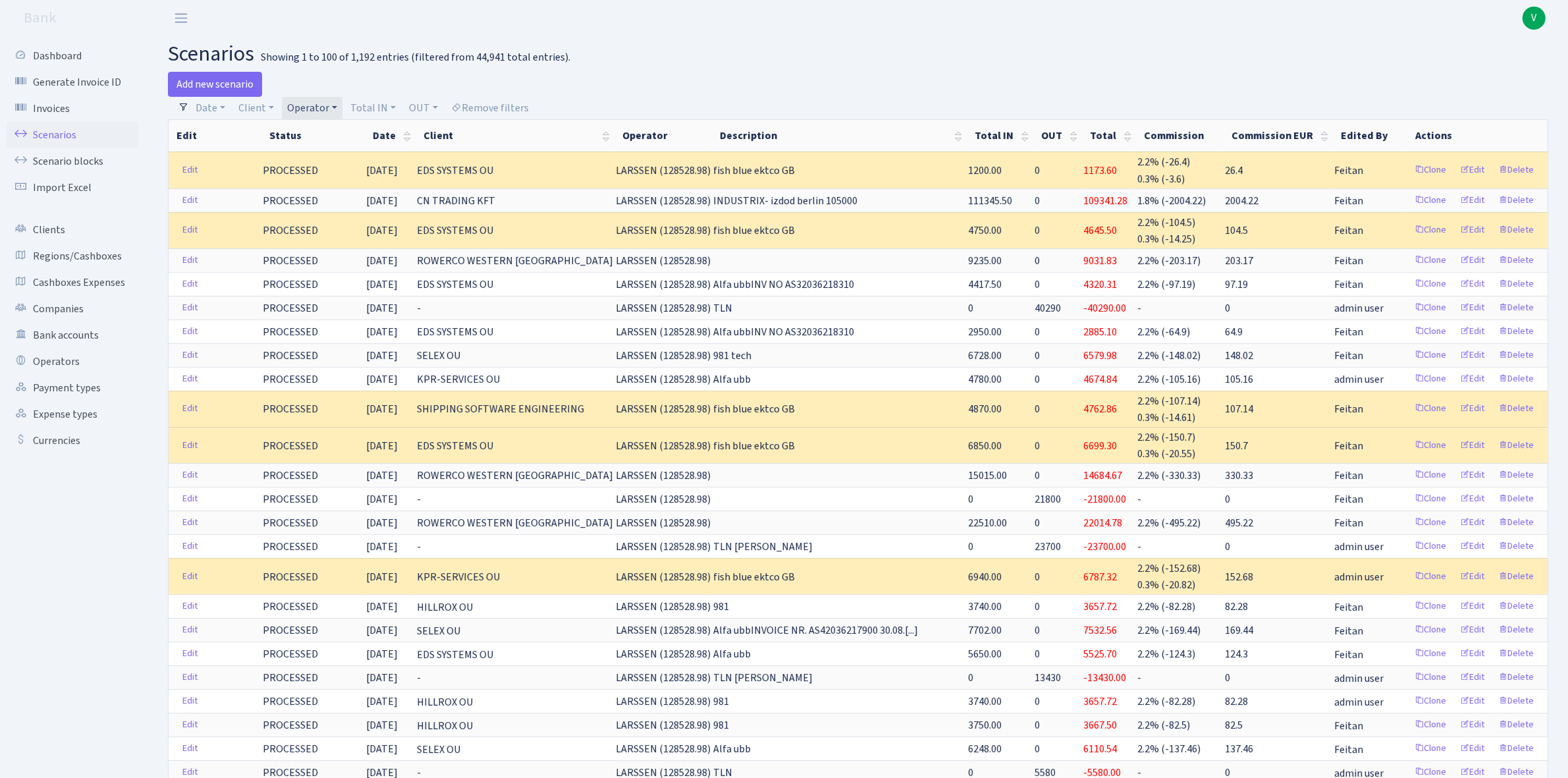
click at [318, 109] on link "Operator" at bounding box center [312, 107] width 60 height 23
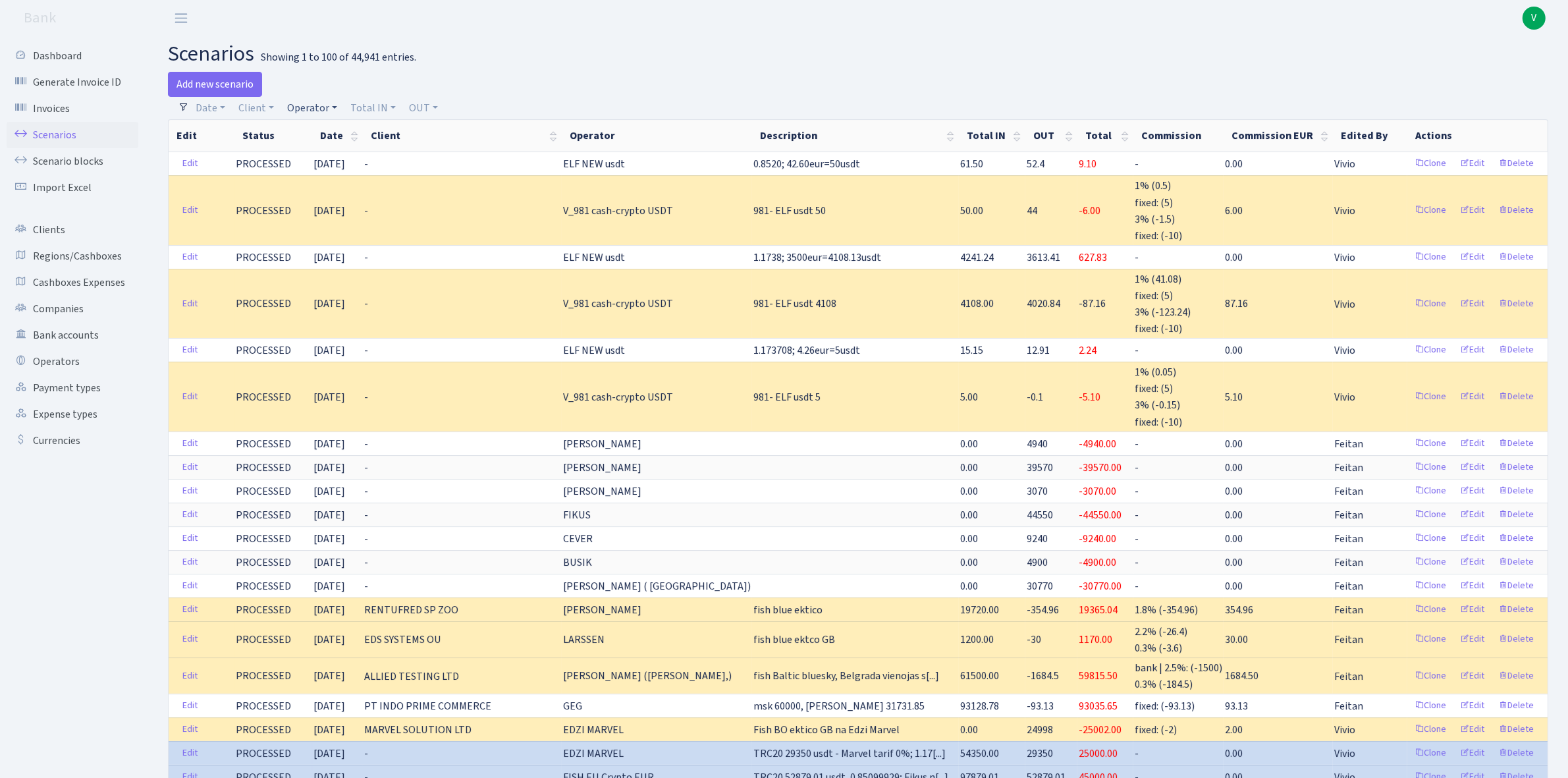
click at [307, 101] on link "Operator" at bounding box center [312, 107] width 60 height 23
click at [328, 152] on input "search" at bounding box center [335, 155] width 97 height 20
type input "gosha"
click at [351, 208] on li "GOSHA TLN USDT" at bounding box center [334, 216] width 100 height 23
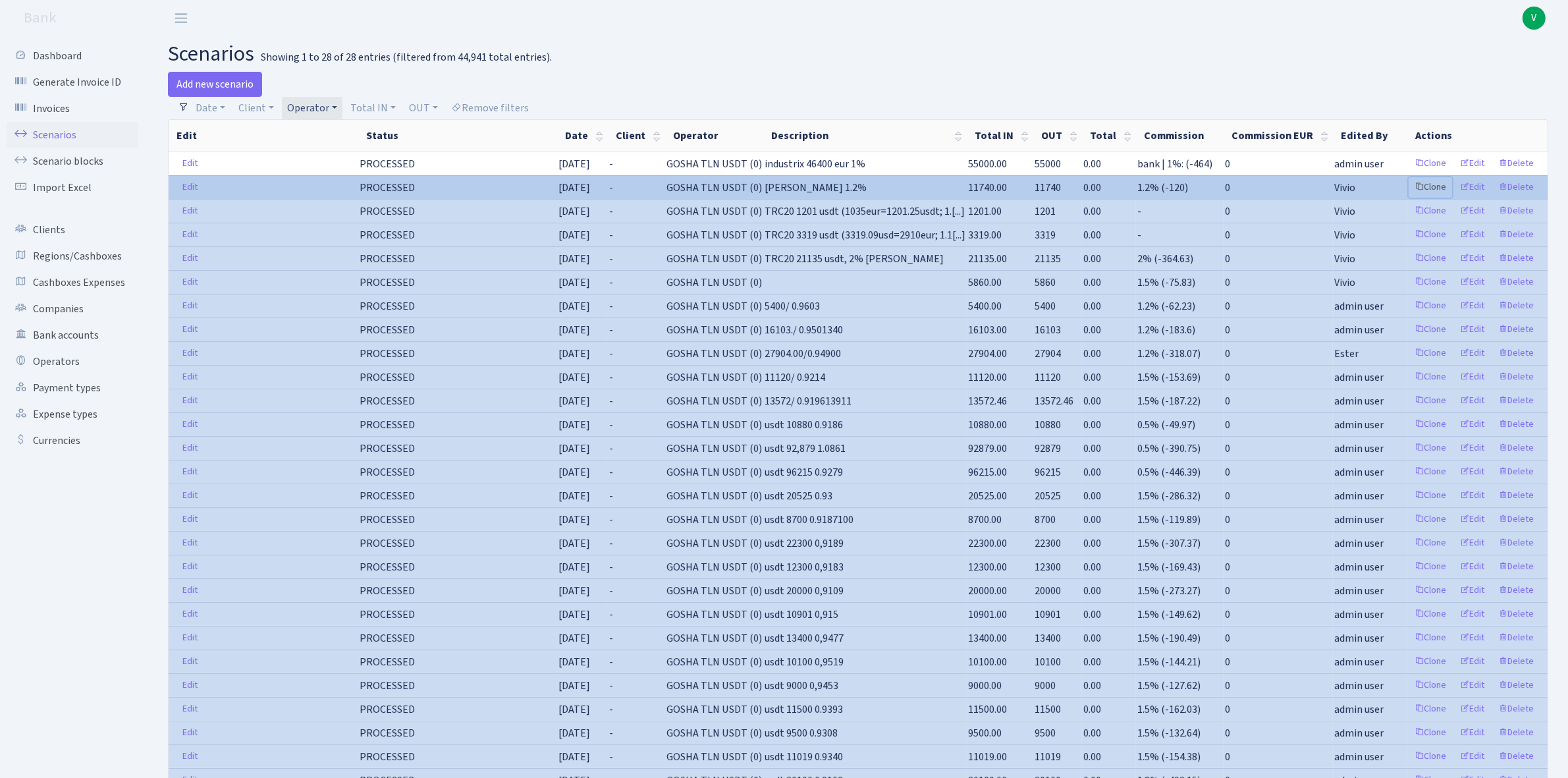
click at [1436, 186] on link "Clone" at bounding box center [1430, 187] width 44 height 20
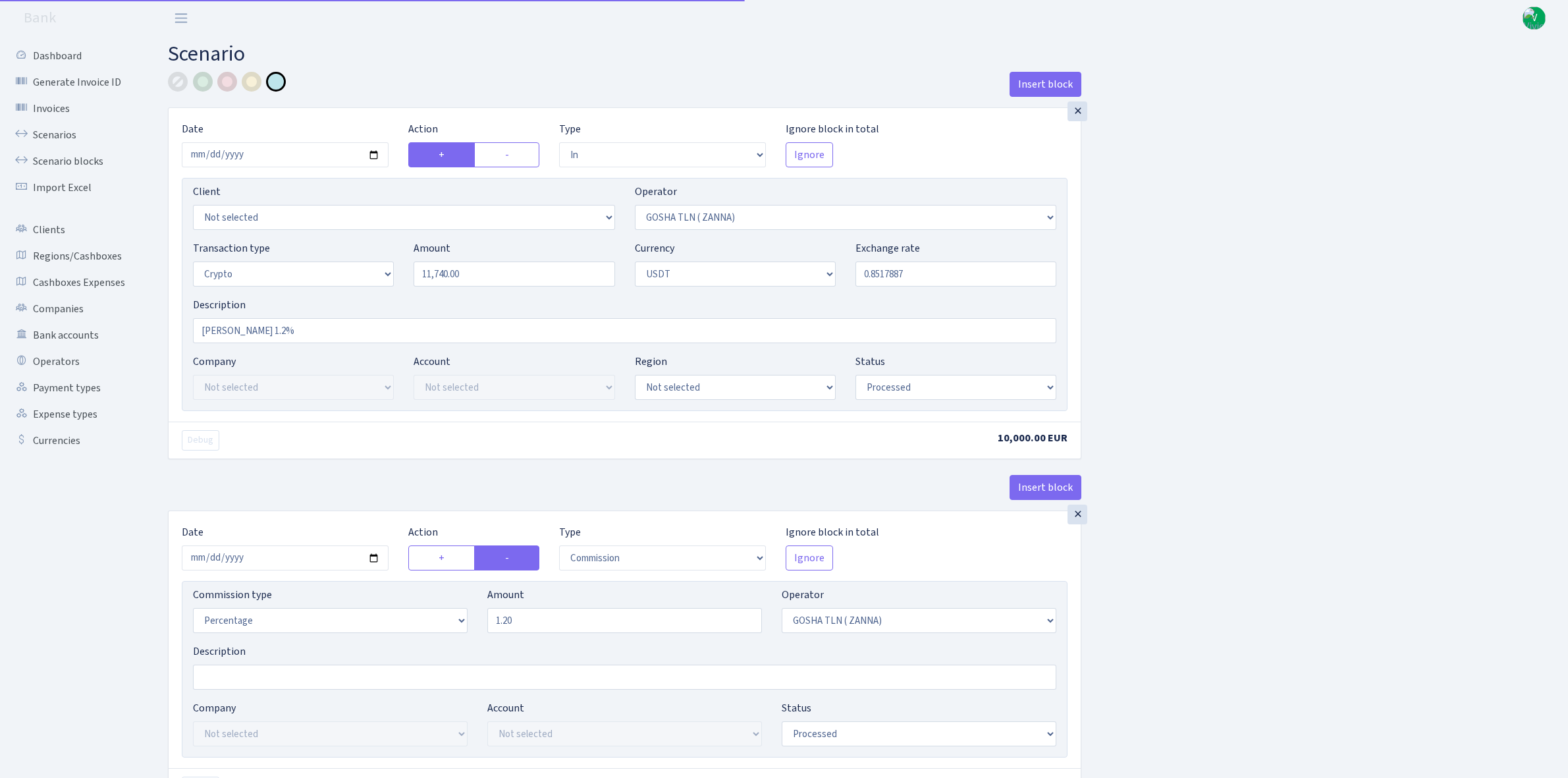
select select "in"
select select "134"
select select "3"
select select "6"
select select "processed"
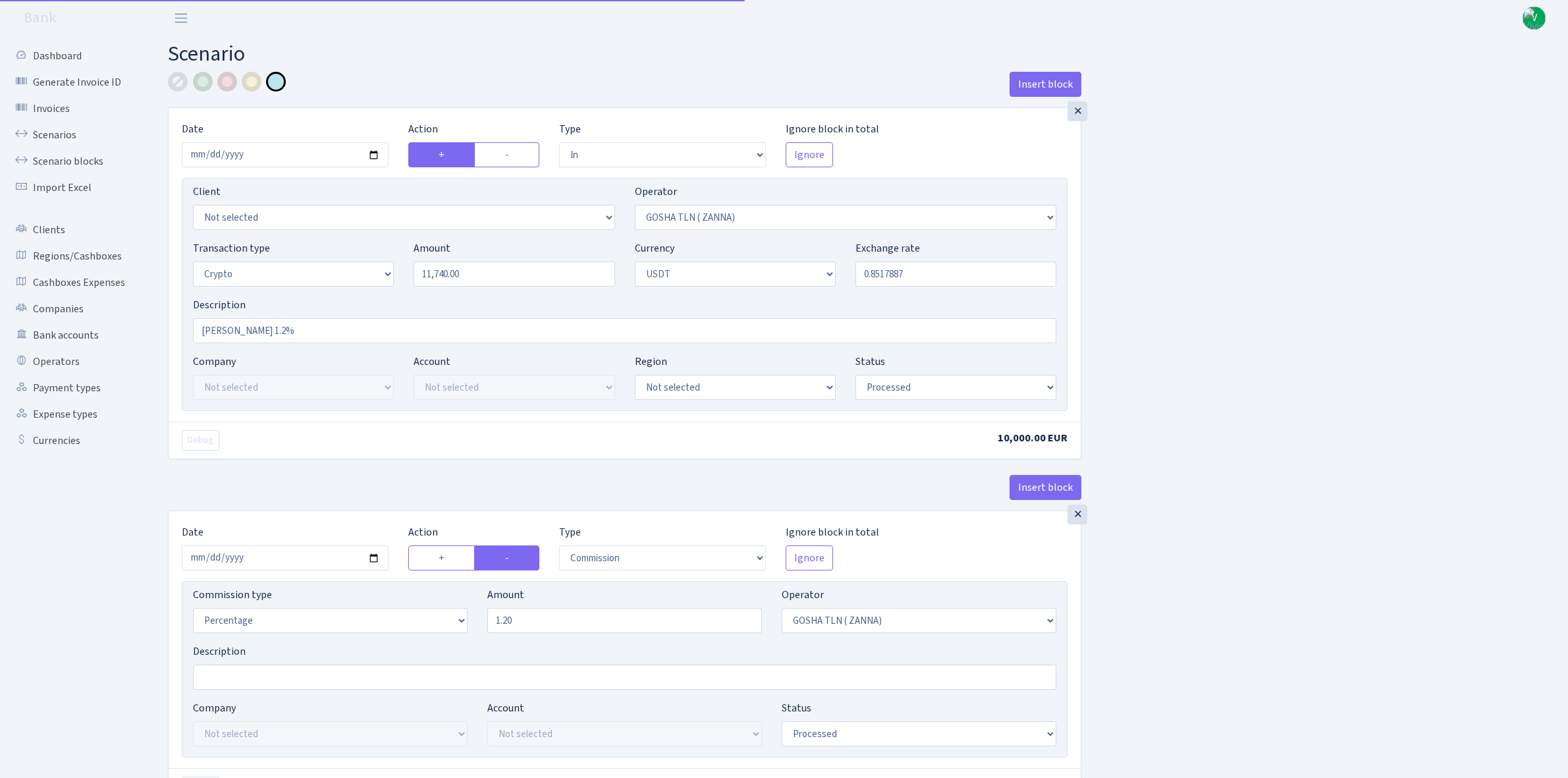
select select "commission"
select select "134"
select select "processed"
select select "in"
select select "317"
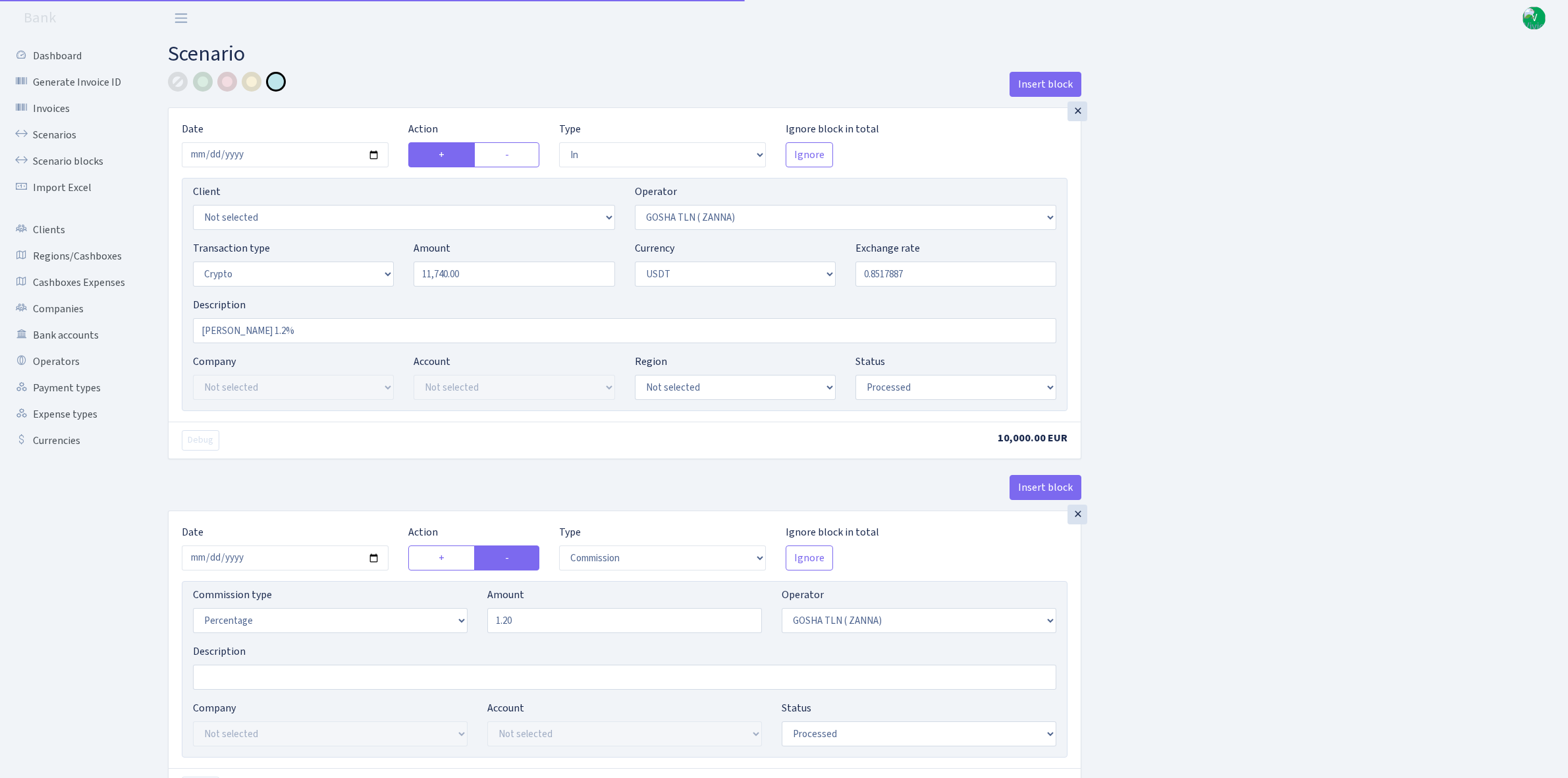
select select "2"
select select "6"
select select "20"
select select "61"
select select "processed"
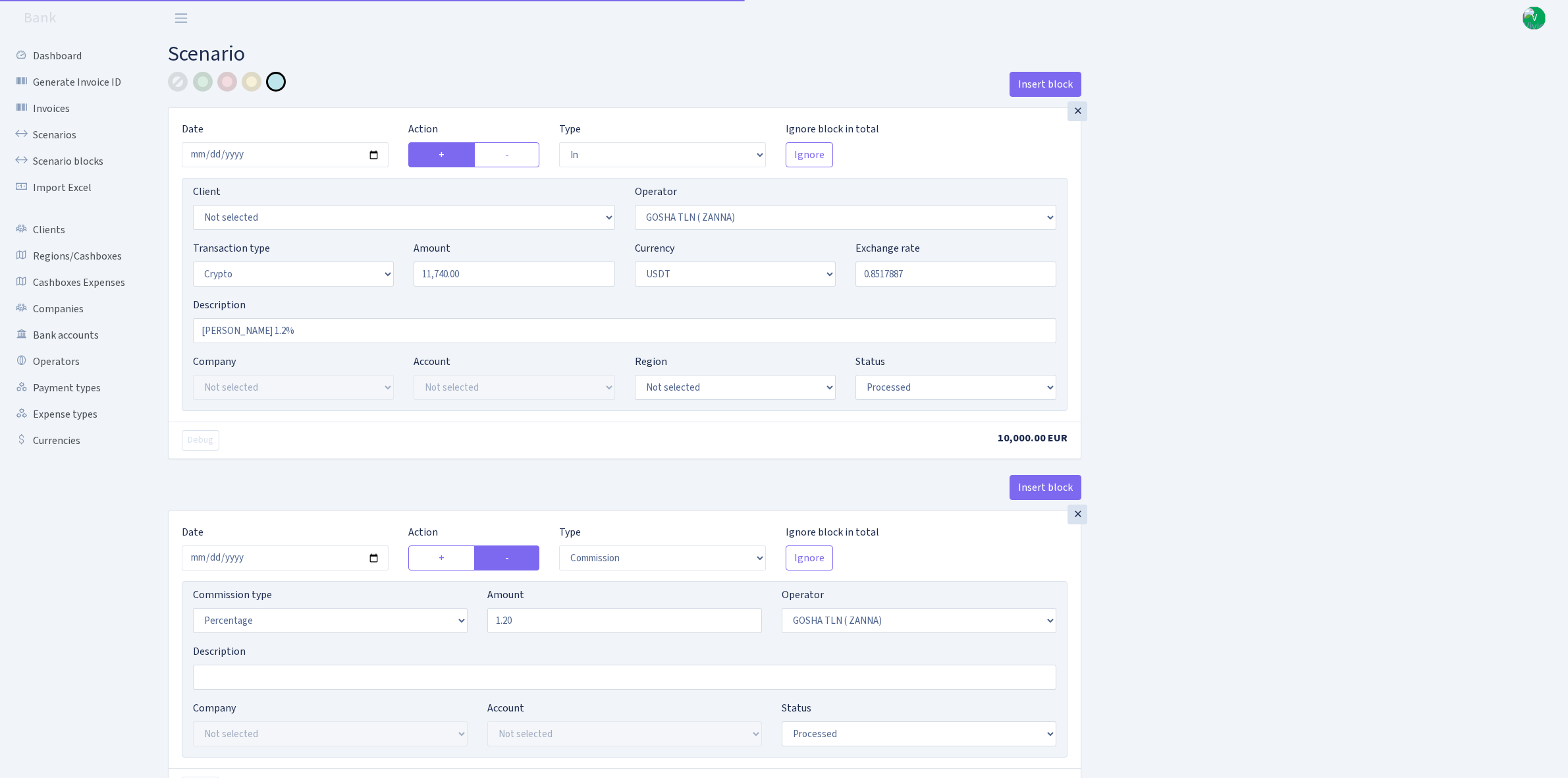
select select "out"
select select "317"
select select "15"
select select "6"
select select "processed"
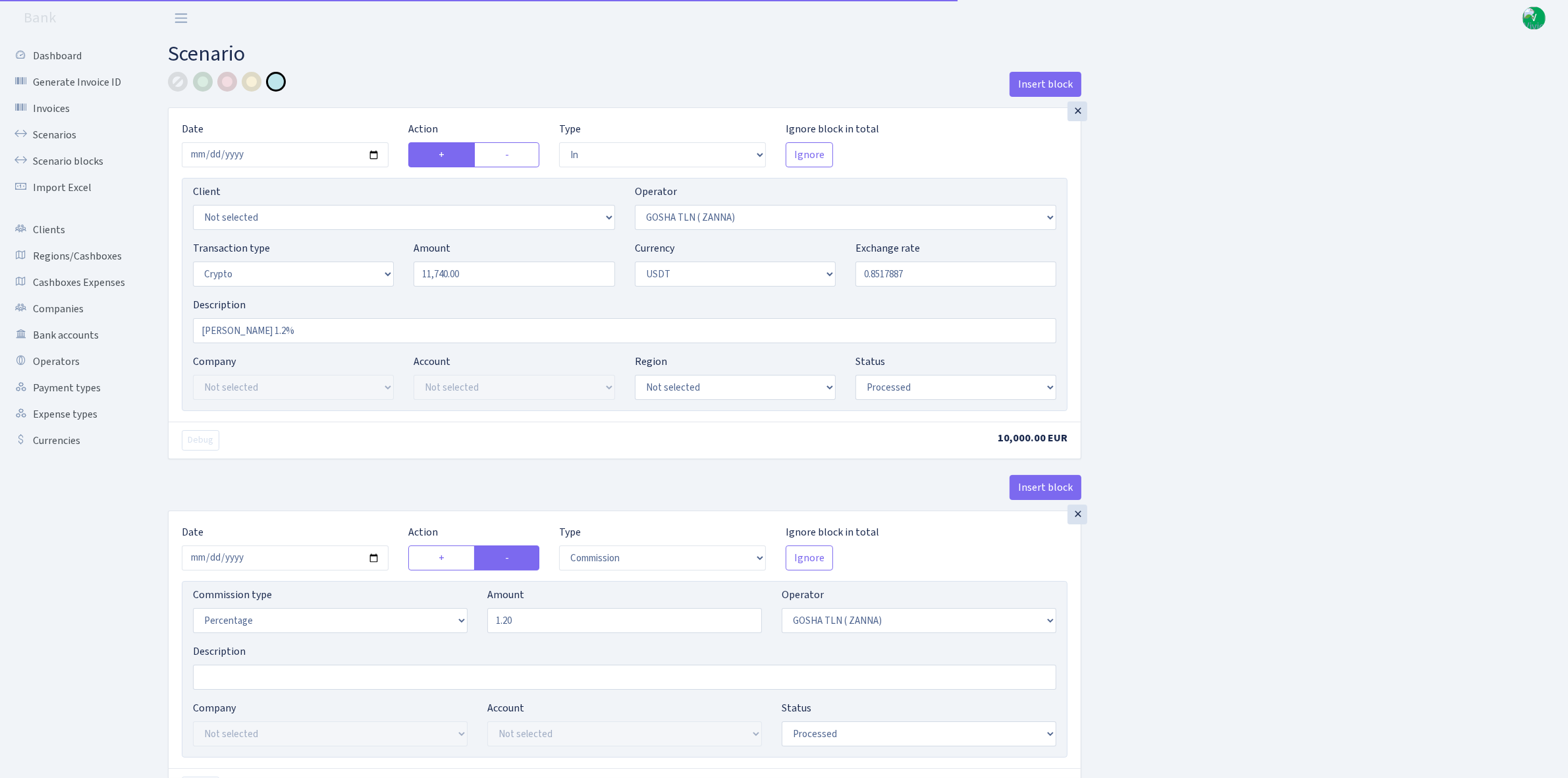
type input "2025-10-03"
click at [491, 277] on input "11740.00" at bounding box center [514, 274] width 201 height 25
drag, startPoint x: 468, startPoint y: 267, endPoint x: 337, endPoint y: 260, distance: 131.2
click at [340, 259] on div "Transaction type Not selected 981 ELF FISH crypto GIRT IVO dekl MM-BALTIC eur U…" at bounding box center [624, 269] width 883 height 57
click at [924, 273] on input "0.8517887" at bounding box center [956, 274] width 201 height 25
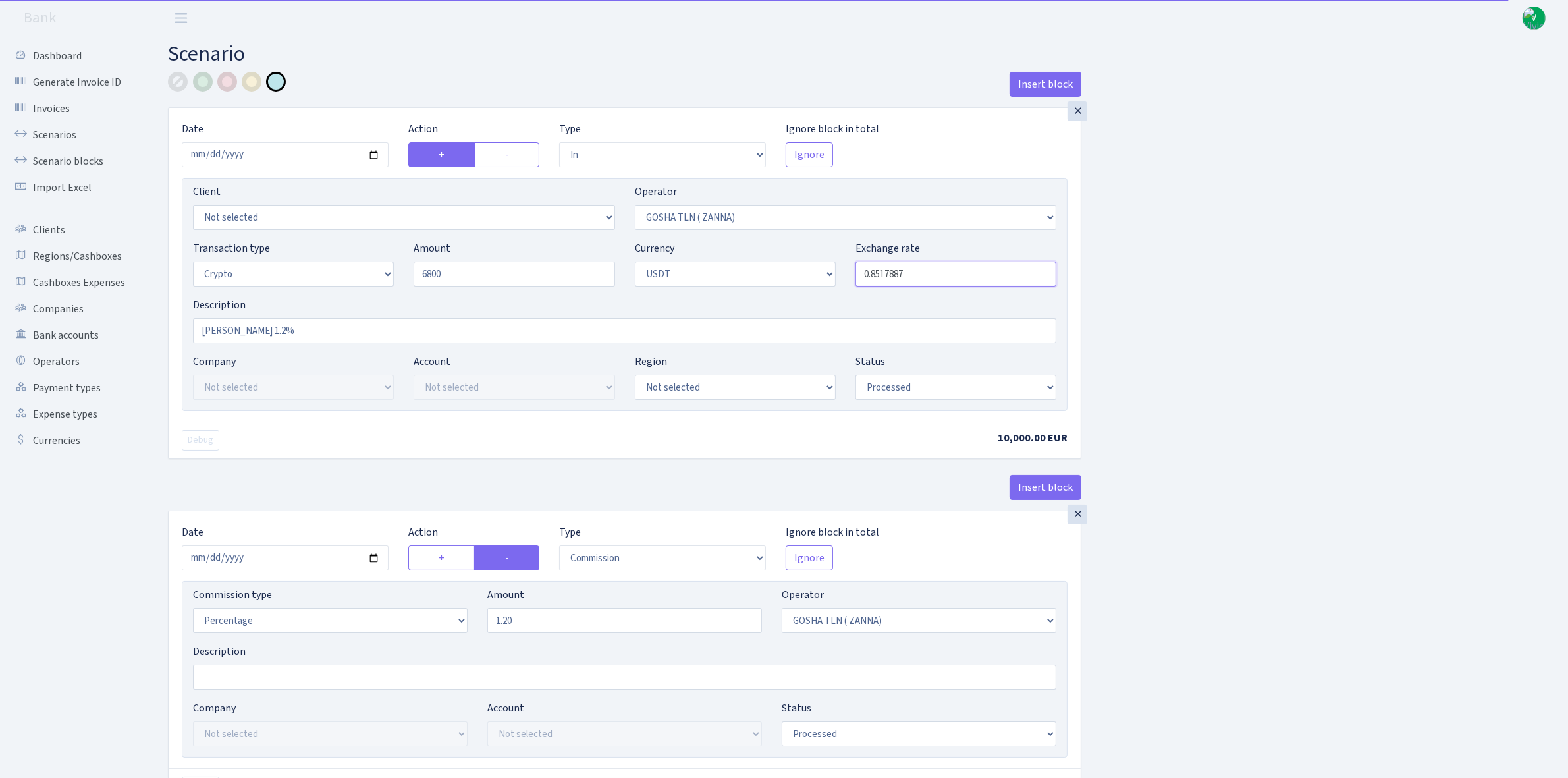
type input "6,800.00"
drag, startPoint x: 880, startPoint y: 272, endPoint x: 1006, endPoint y: 278, distance: 126.1
click at [1006, 277] on input "0.8517887" at bounding box center [956, 274] width 201 height 25
type input "0.8523000"
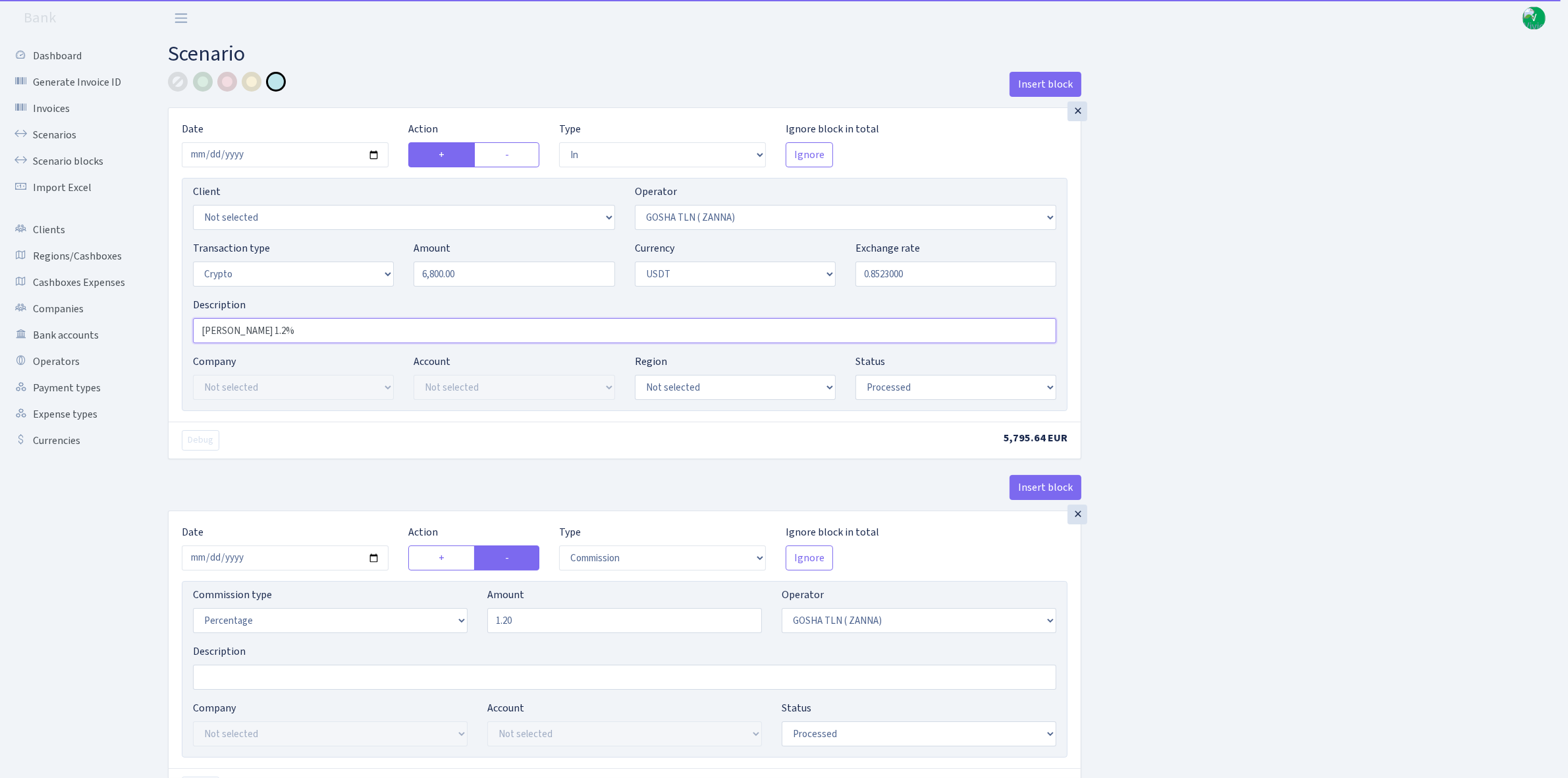
click at [300, 333] on input "RIX 1.2%" at bounding box center [625, 330] width 864 height 25
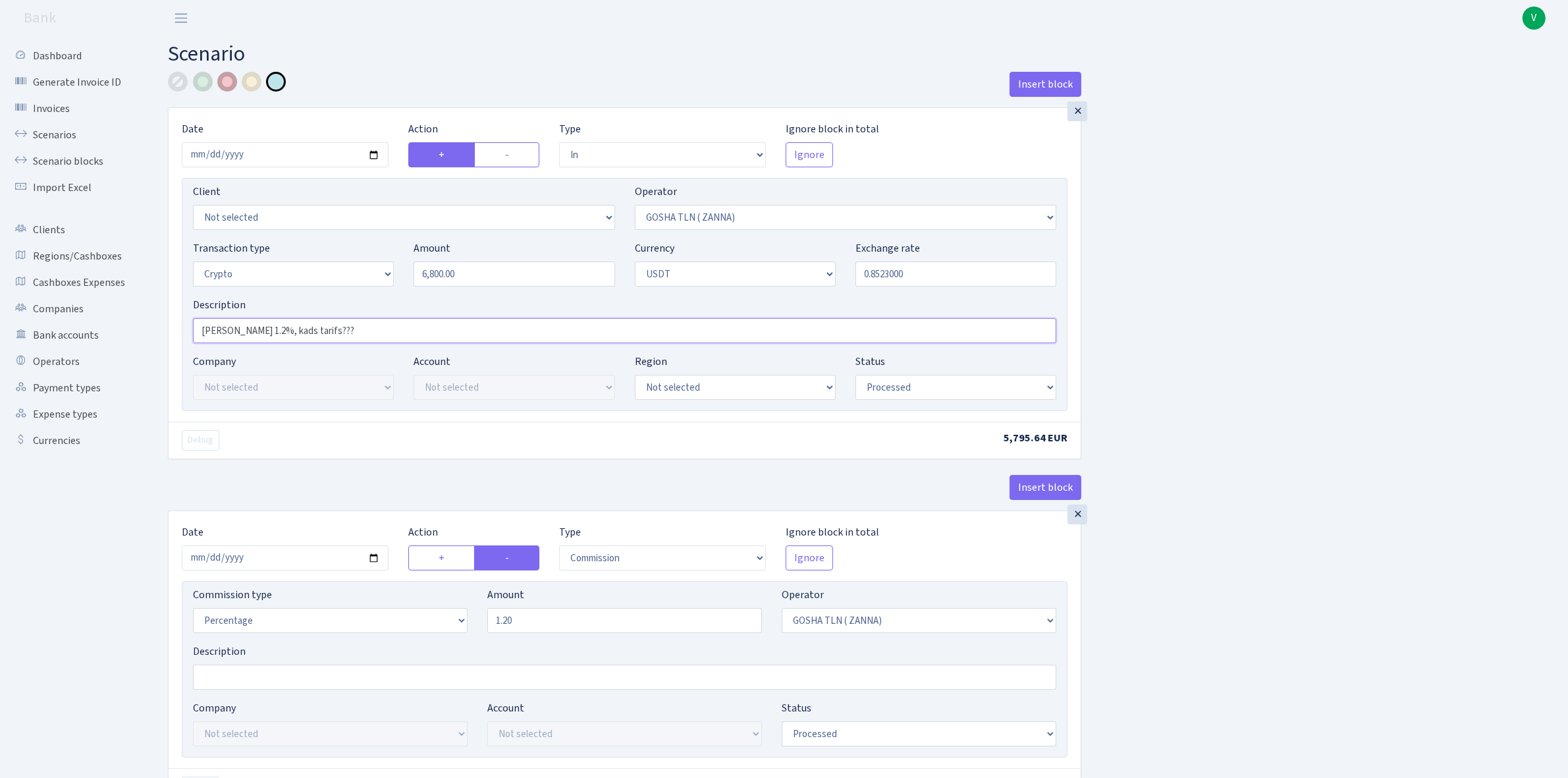
type input "[PERSON_NAME] 1.2%, kads tarifs???"
click at [223, 76] on div at bounding box center [227, 82] width 20 height 20
click at [369, 552] on input "2025-09-12" at bounding box center [285, 558] width 207 height 25
click at [371, 557] on input "2025-09-12" at bounding box center [285, 558] width 207 height 25
type input "2025-10-03"
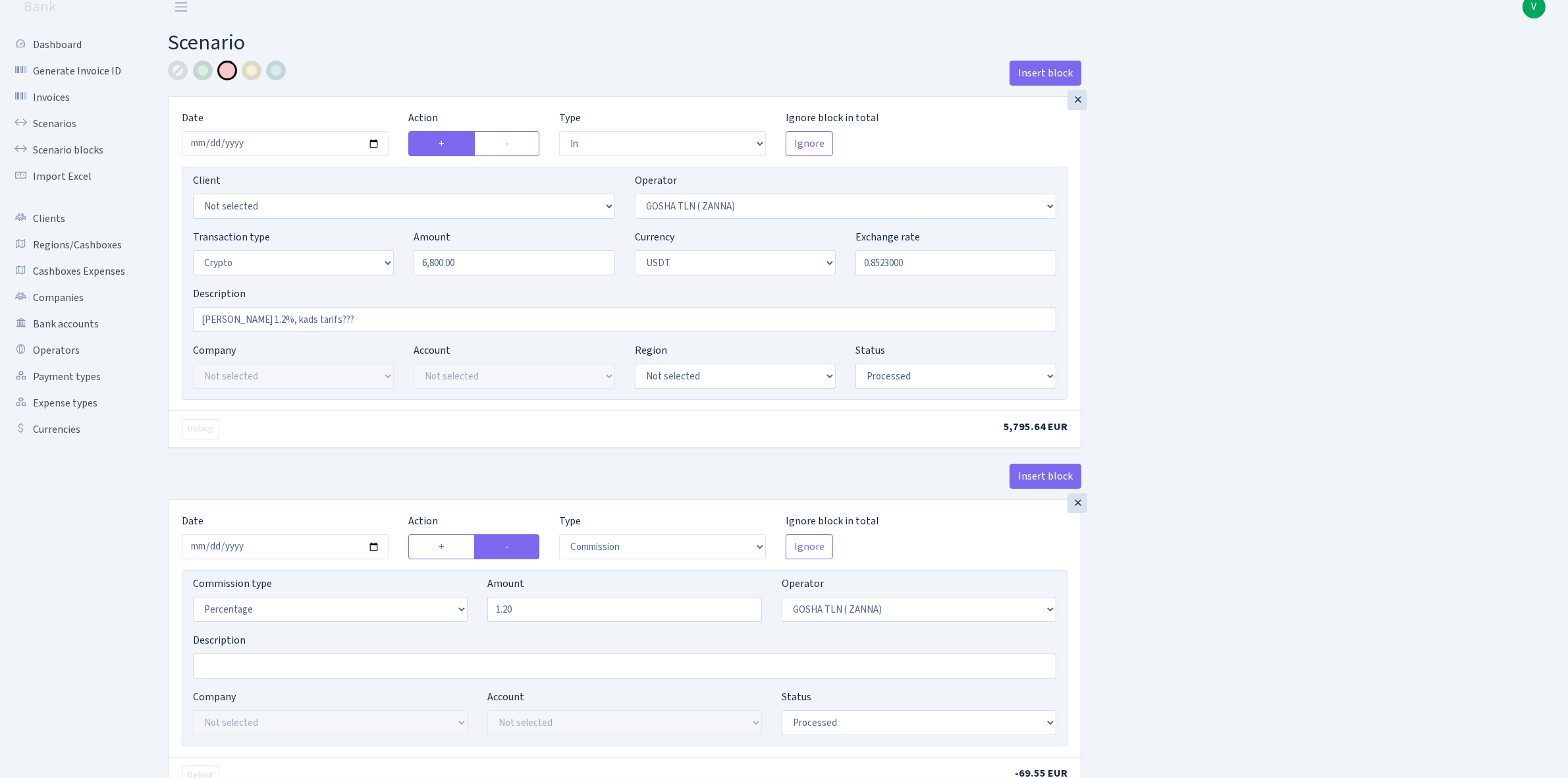
scroll to position [412, 0]
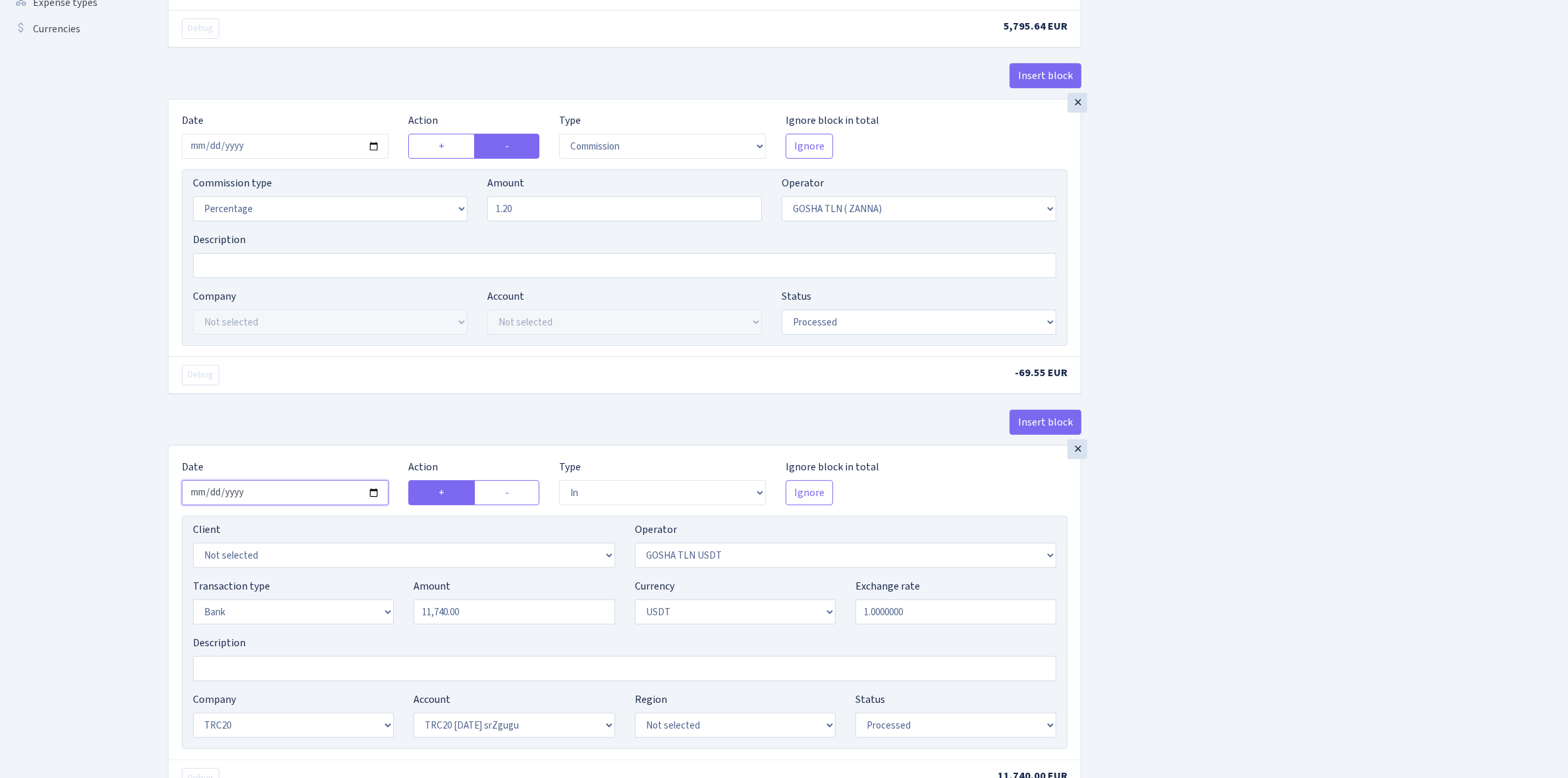
click at [376, 491] on input "2025-09-12" at bounding box center [285, 493] width 207 height 25
type input "2025-10-03"
drag, startPoint x: 465, startPoint y: 609, endPoint x: 382, endPoint y: 601, distance: 83.4
click at [392, 606] on div "Transaction type Not selected 981 ELF FISH crypto GIRT IVO dekl MM-BALTIC eur U…" at bounding box center [624, 607] width 883 height 57
click at [1222, 554] on div "Insert block × Date 2025-10-03 Action + - Type --- In Out Commission Field requ…" at bounding box center [859, 485] width 1400 height 1651
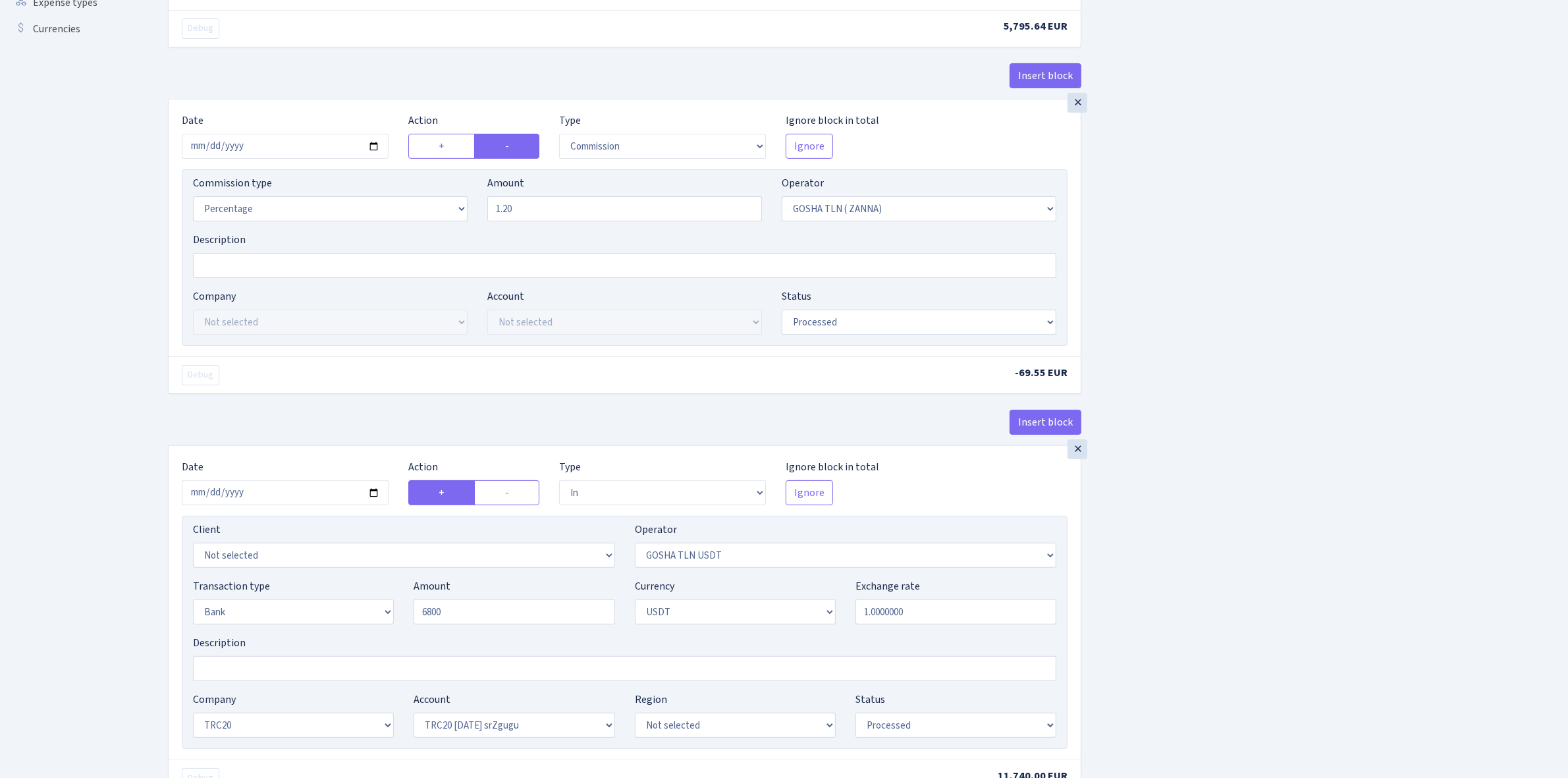
type input "6,800.00"
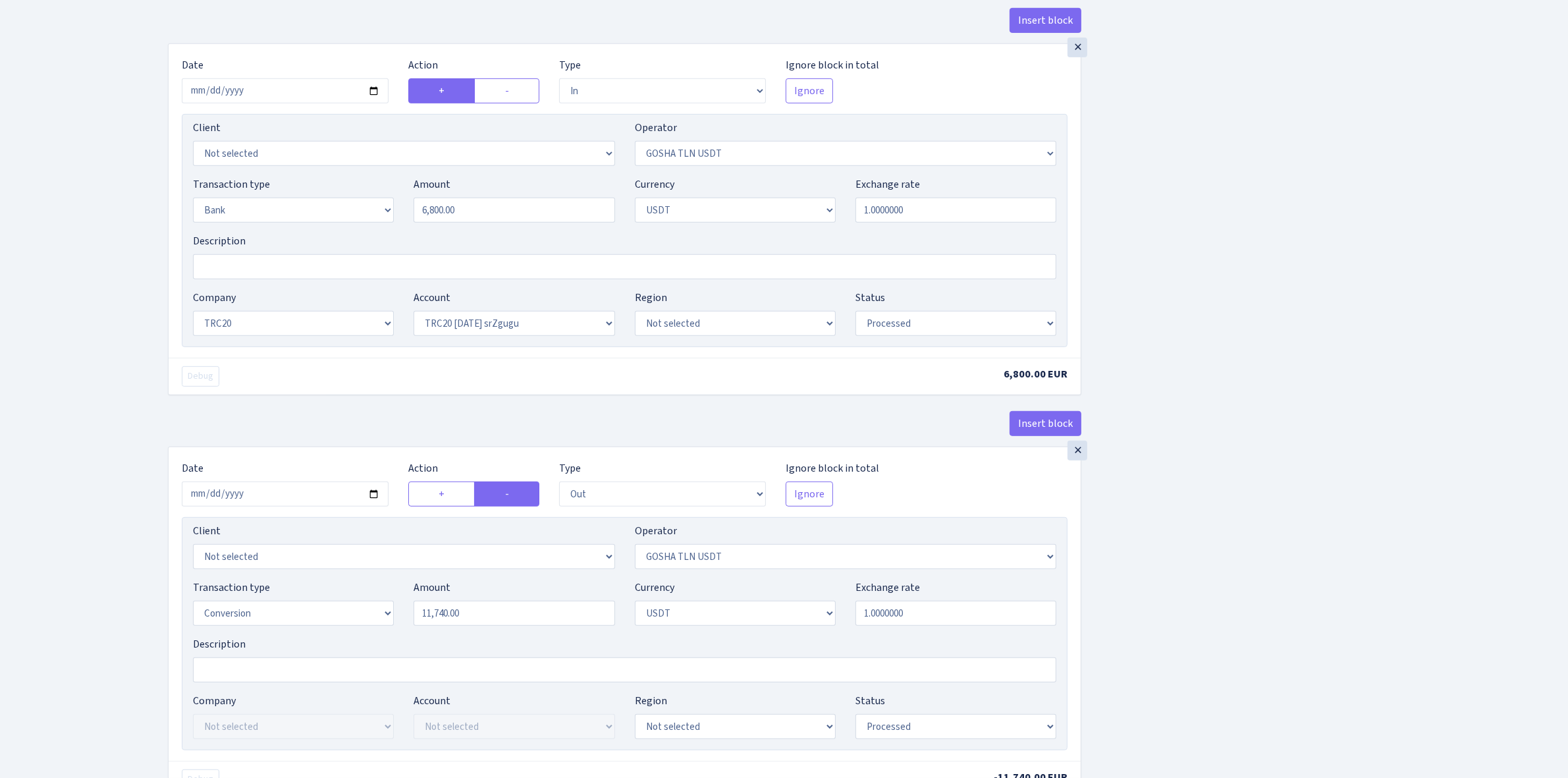
scroll to position [905, 0]
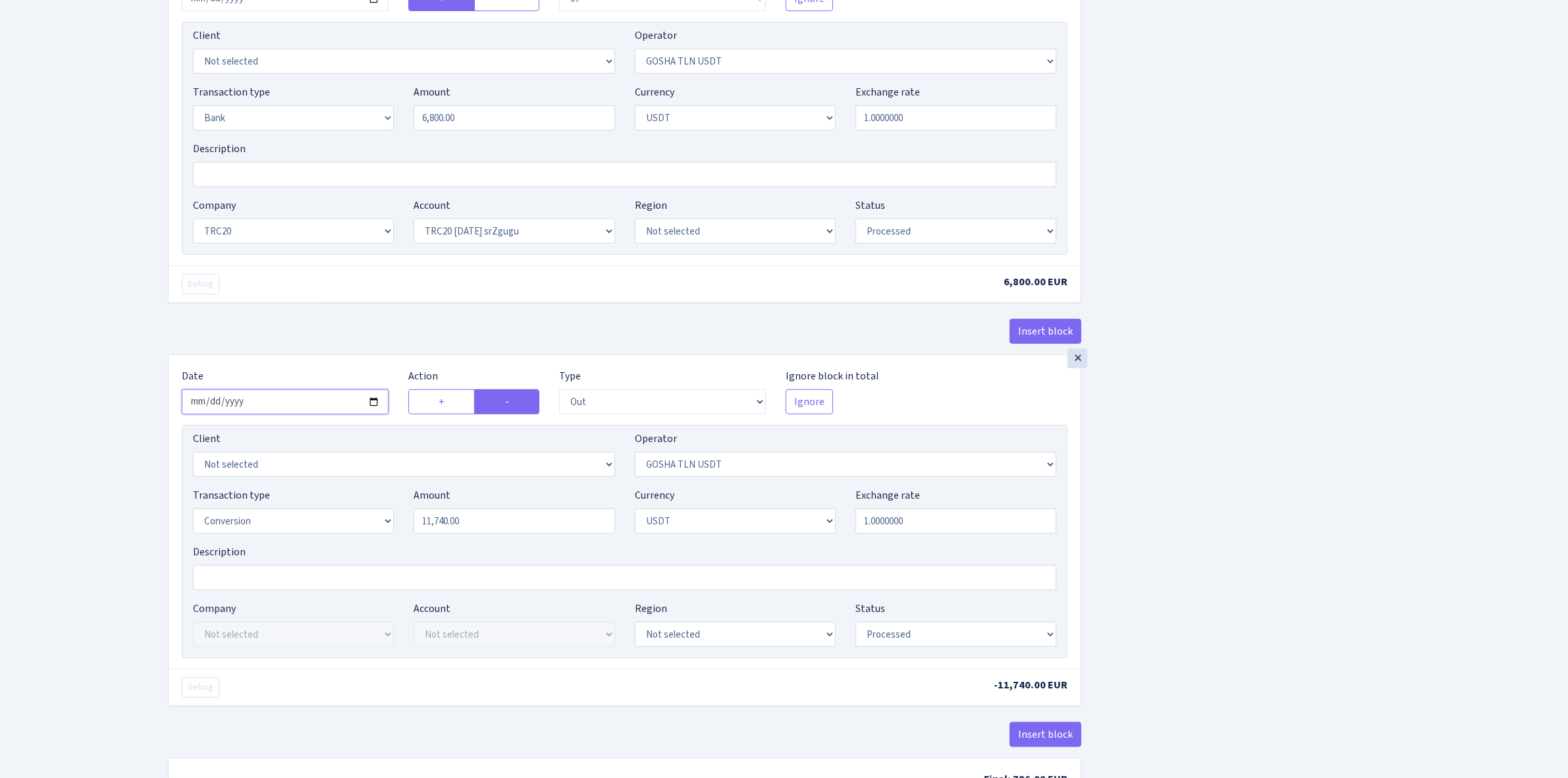
click at [373, 407] on input "2025-09-12" at bounding box center [285, 402] width 207 height 25
type input "2025-10-03"
drag, startPoint x: 511, startPoint y: 521, endPoint x: 294, endPoint y: 508, distance: 217.4
click at [299, 508] on div "Transaction type Not selected 981 ELF FISH crypto GIRT IVO dekl MM-BALTIC eur U…" at bounding box center [624, 516] width 883 height 57
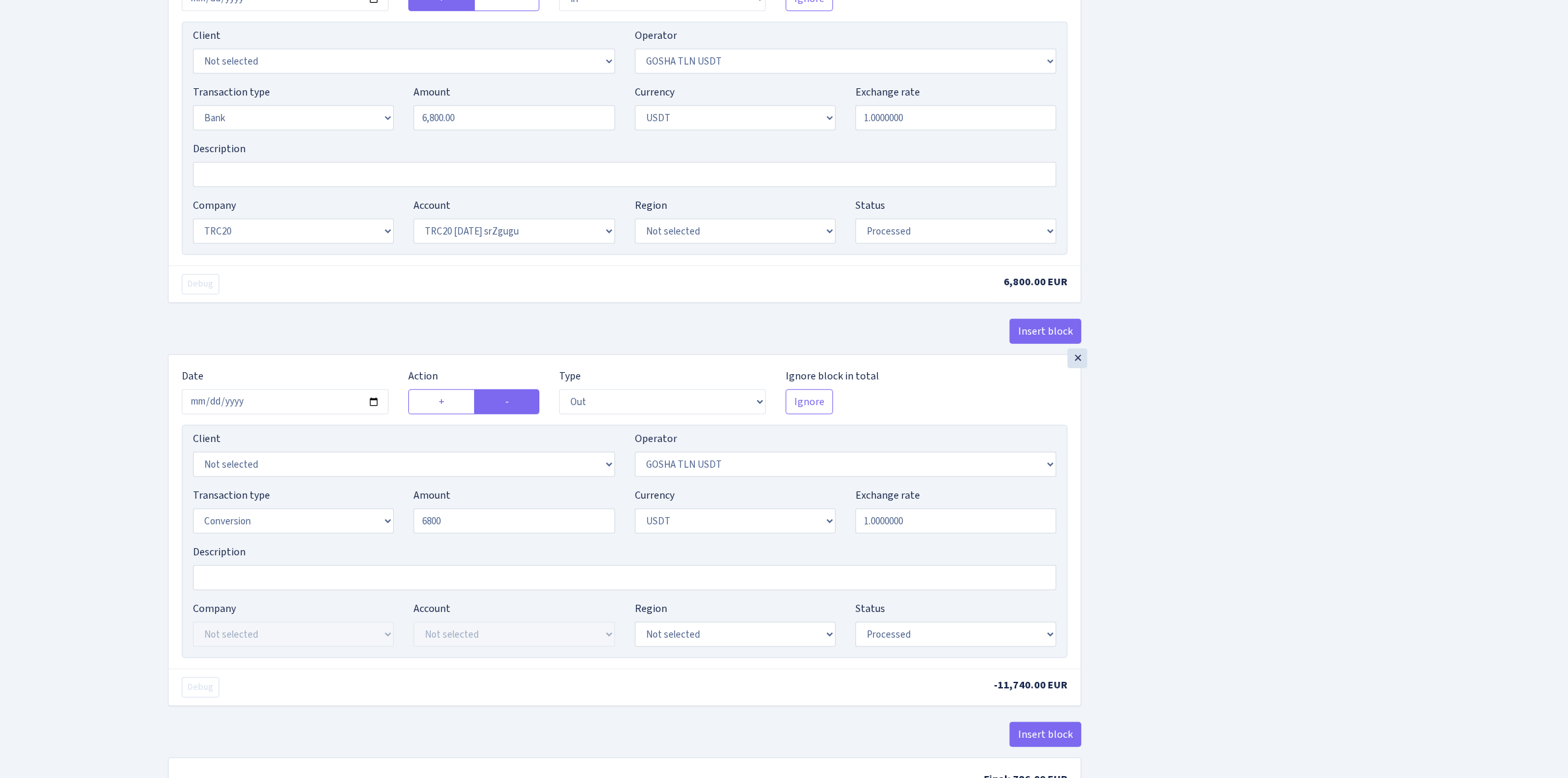
type input "6,800.00"
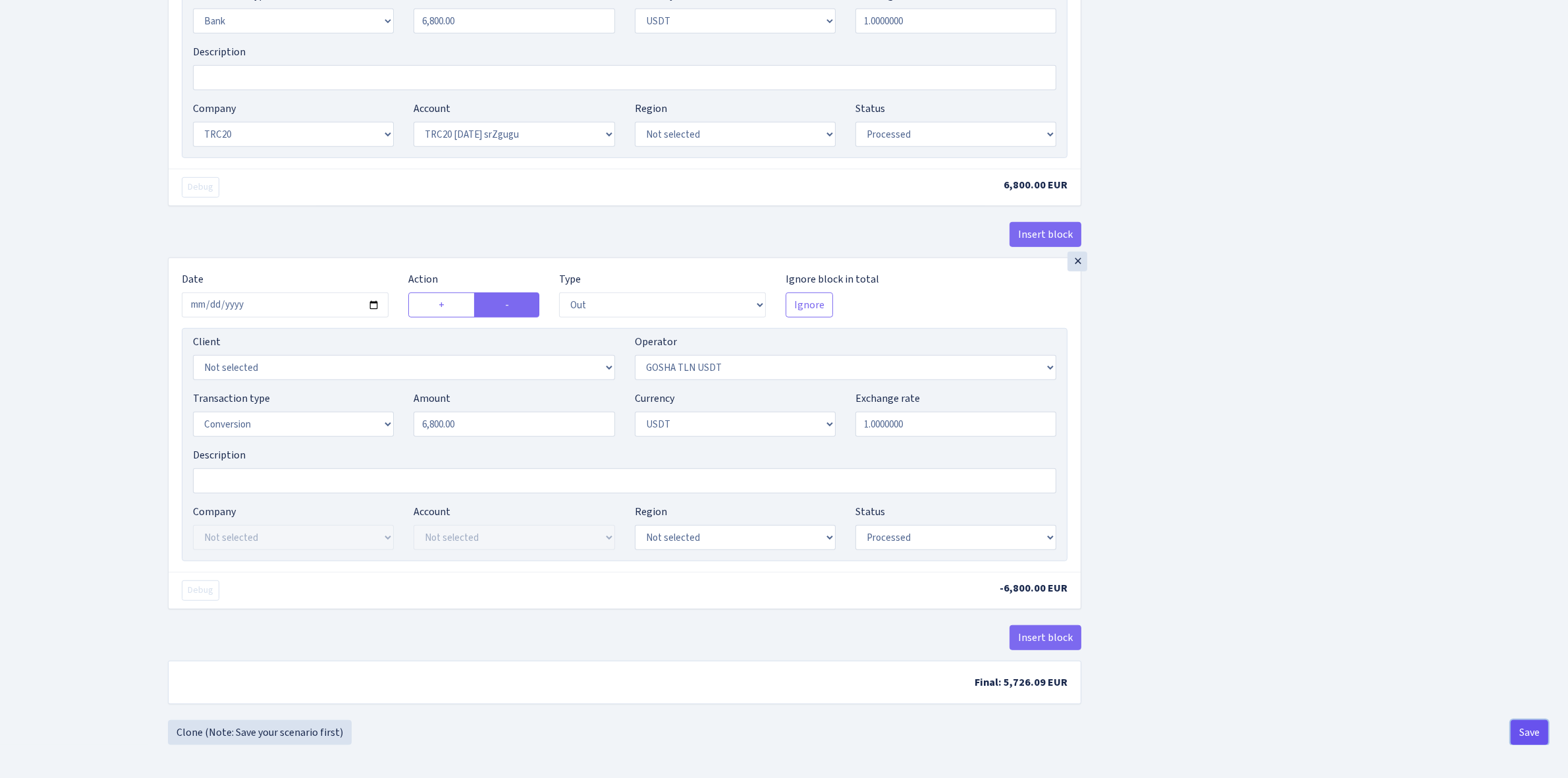
click at [1523, 729] on button "Save" at bounding box center [1529, 733] width 38 height 25
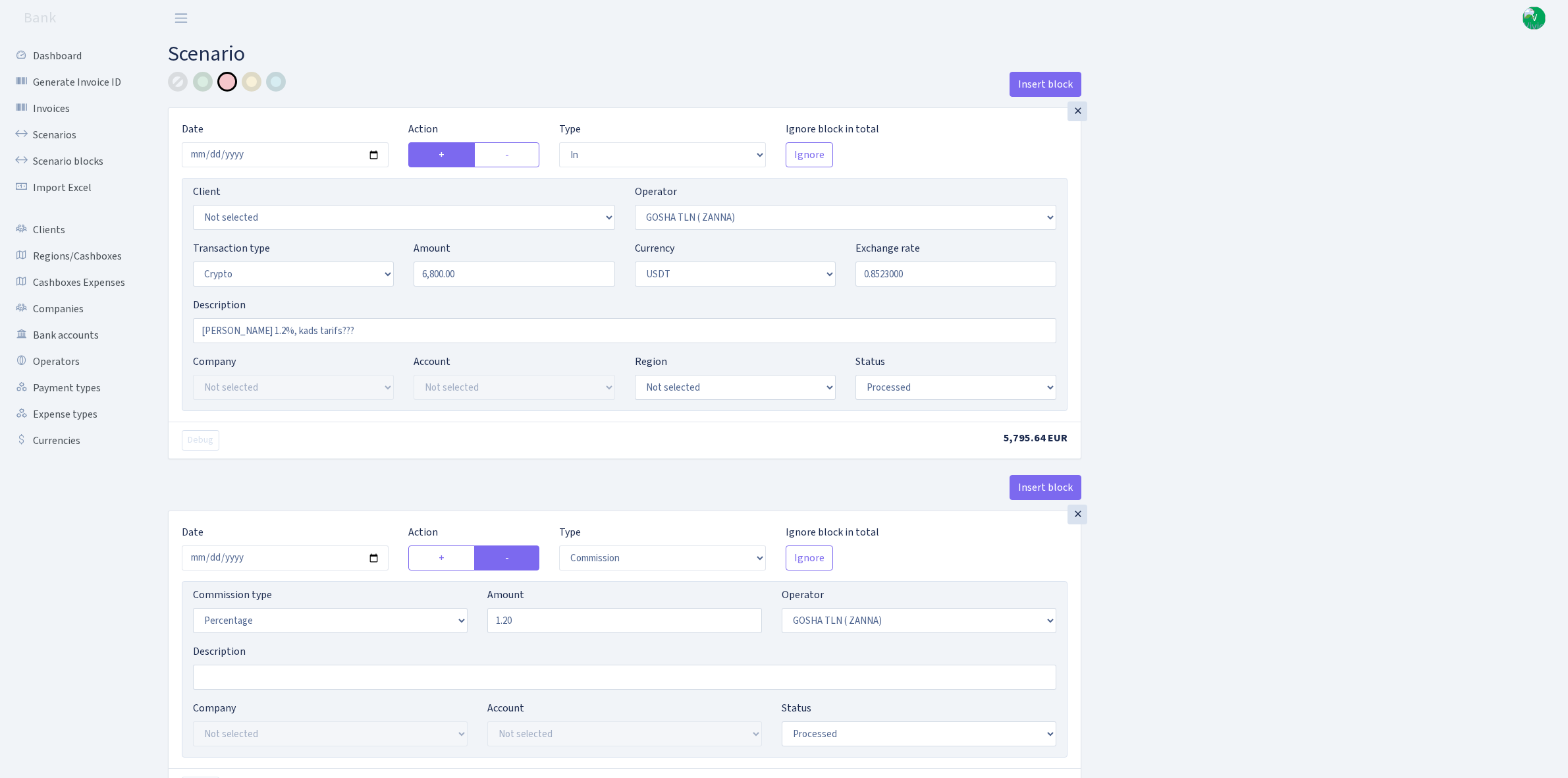
select select "in"
select select "134"
select select "3"
select select "6"
select select "processed"
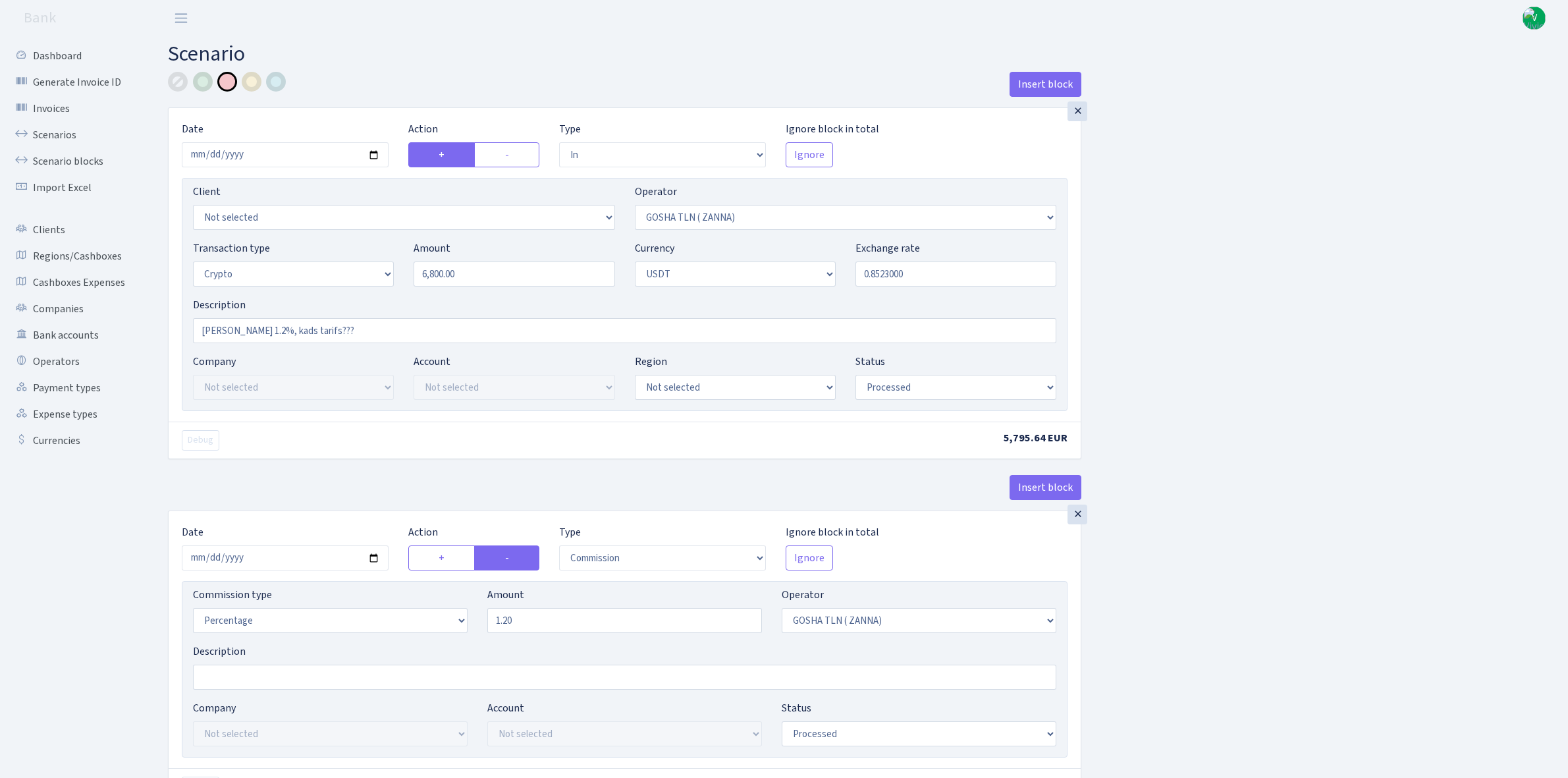
select select "commission"
select select "134"
select select "processed"
select select "in"
select select "317"
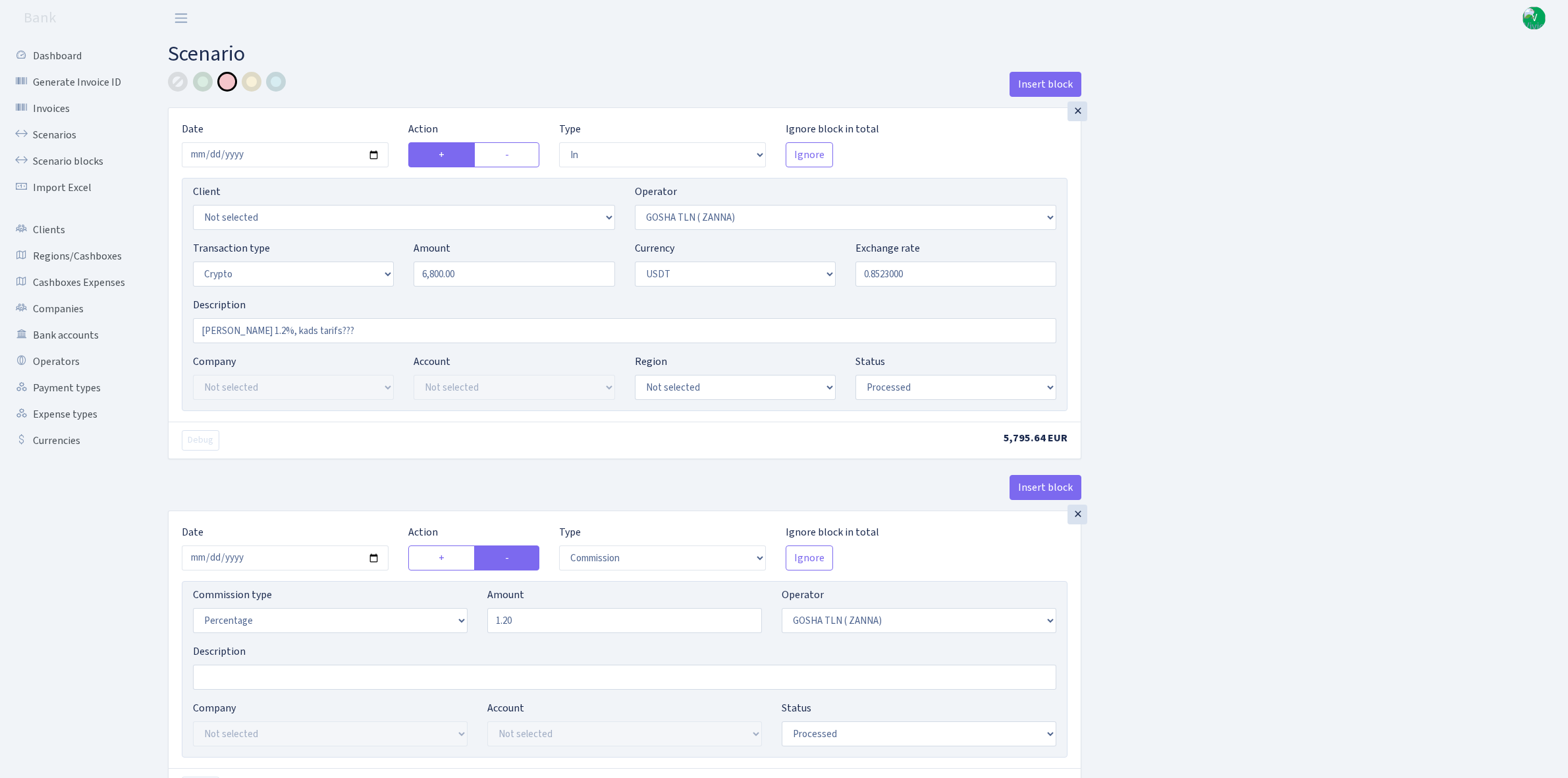
select select "2"
select select "6"
select select "20"
select select "61"
select select "processed"
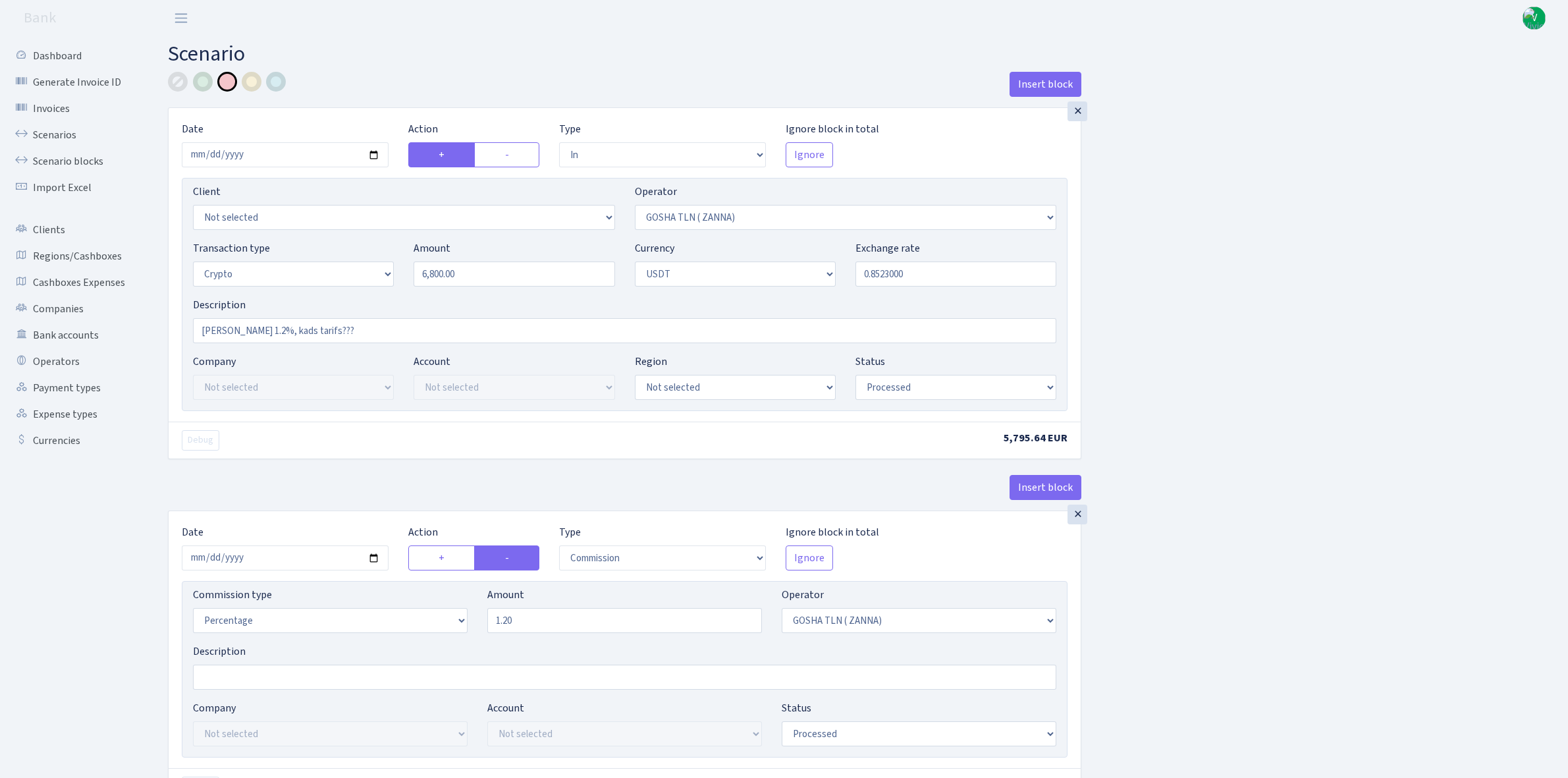
select select "out"
select select "317"
select select "15"
select select "6"
select select "processed"
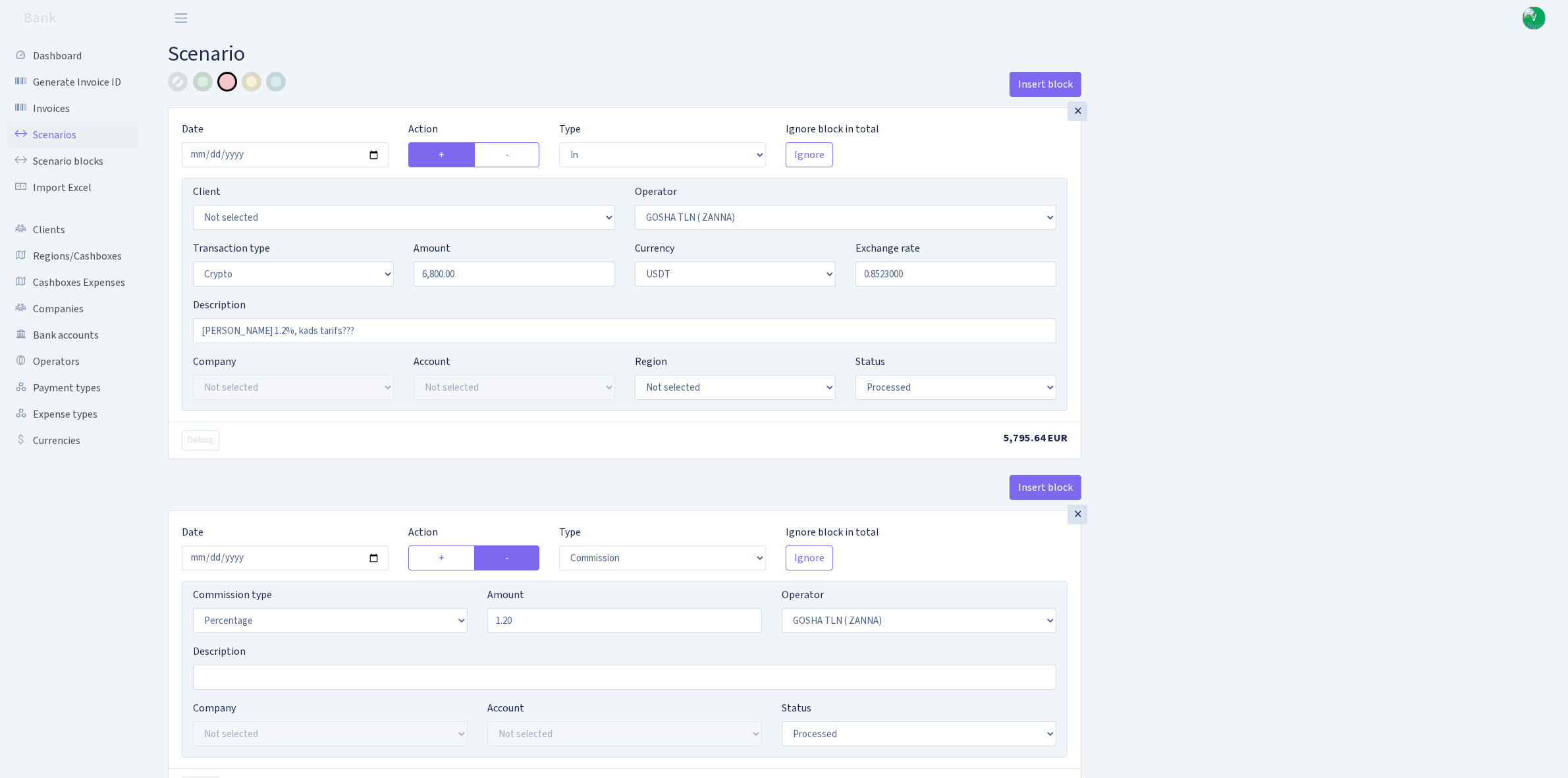
click at [54, 127] on link "Scenarios" at bounding box center [72, 134] width 132 height 26
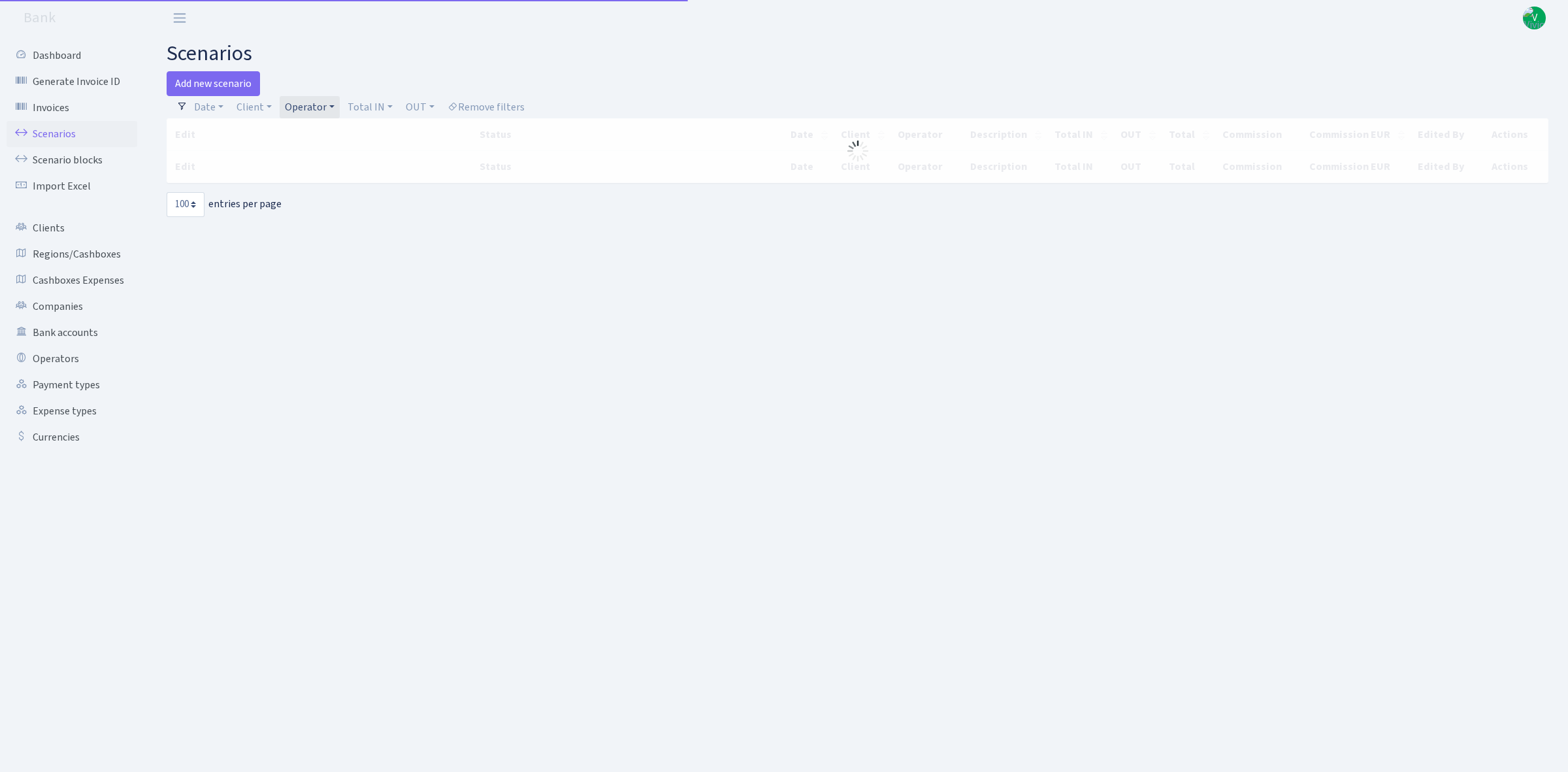
select select "100"
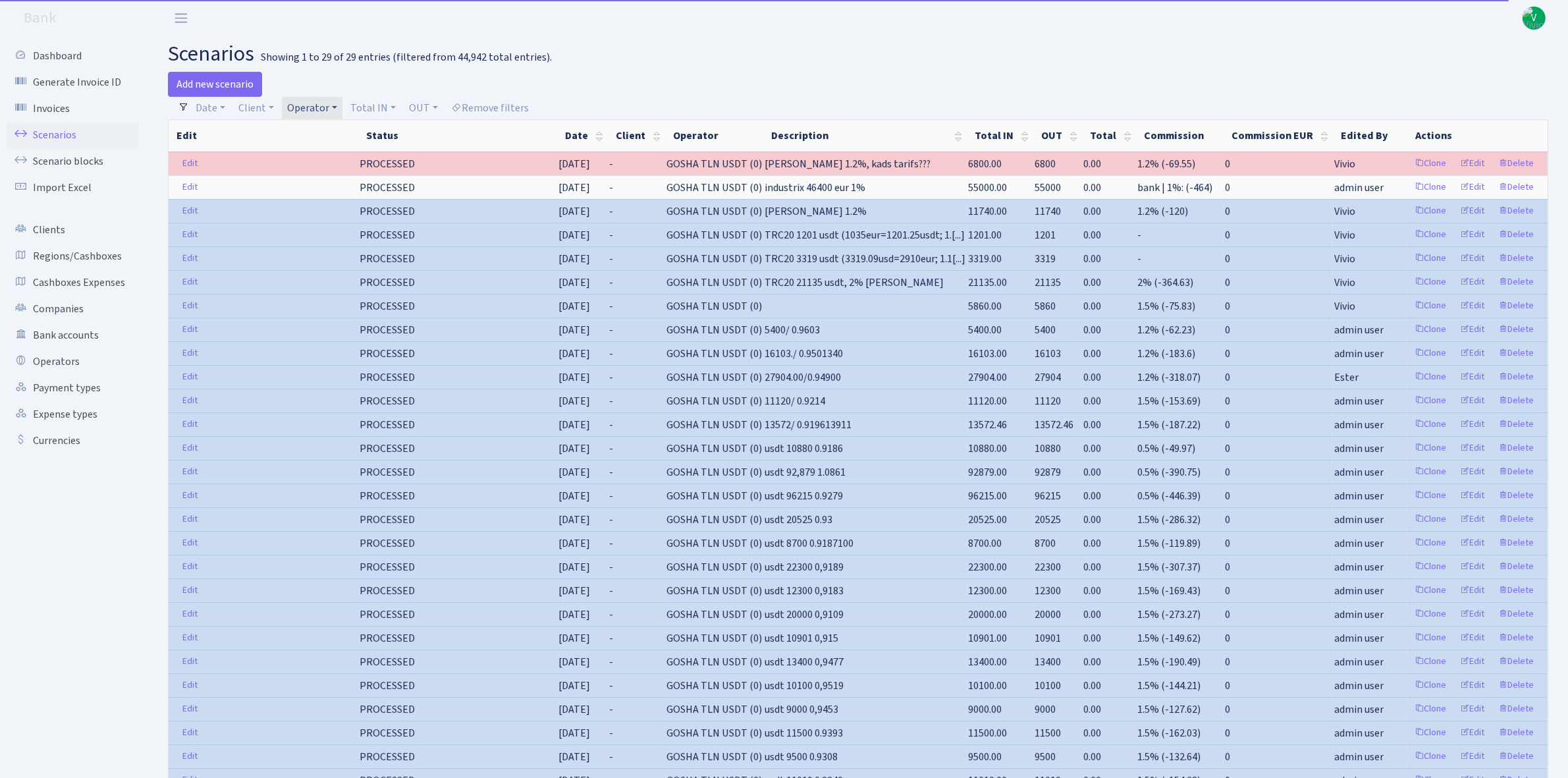
click at [330, 106] on link "Operator" at bounding box center [312, 107] width 60 height 23
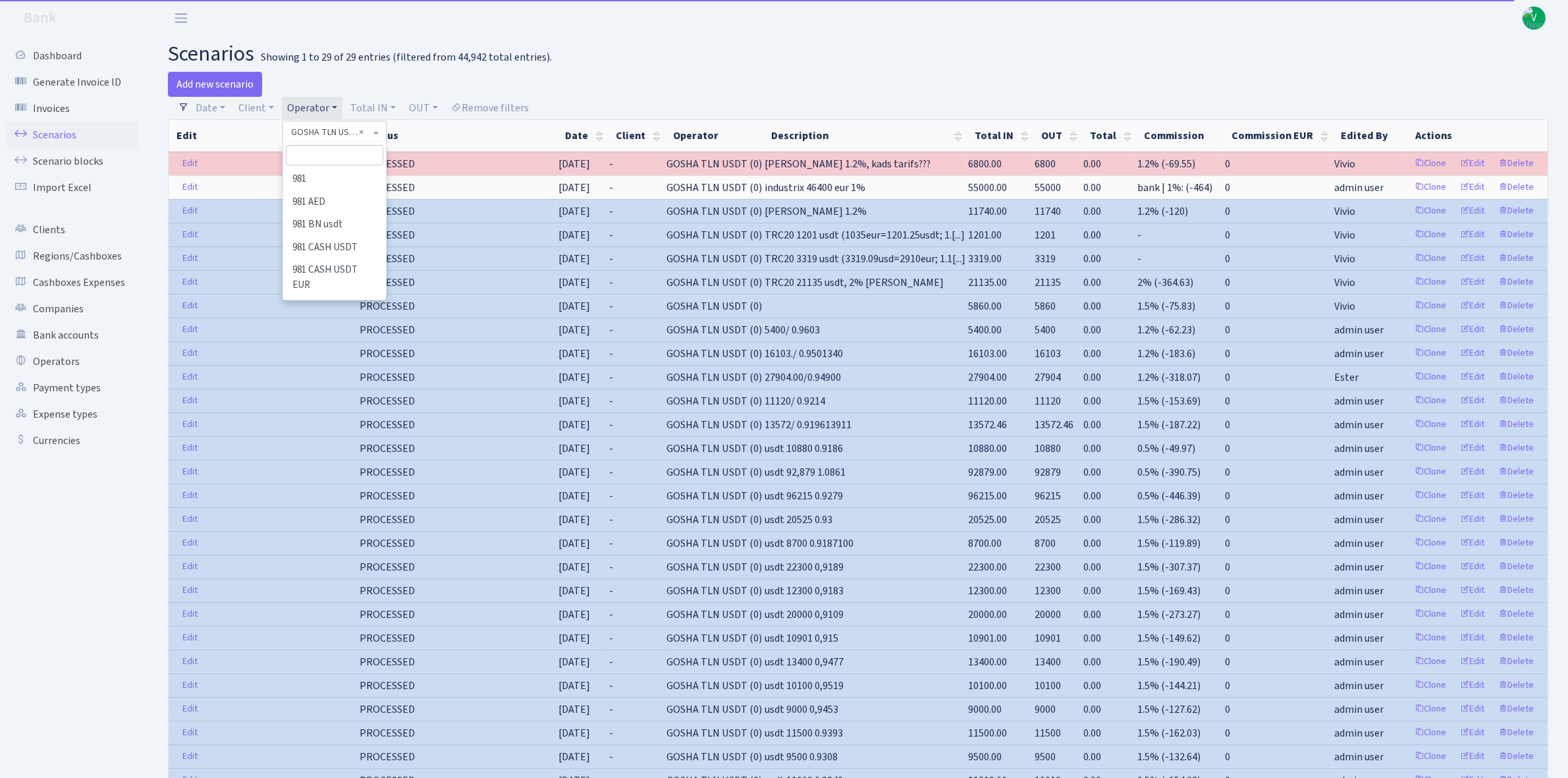
scroll to position [3291, 0]
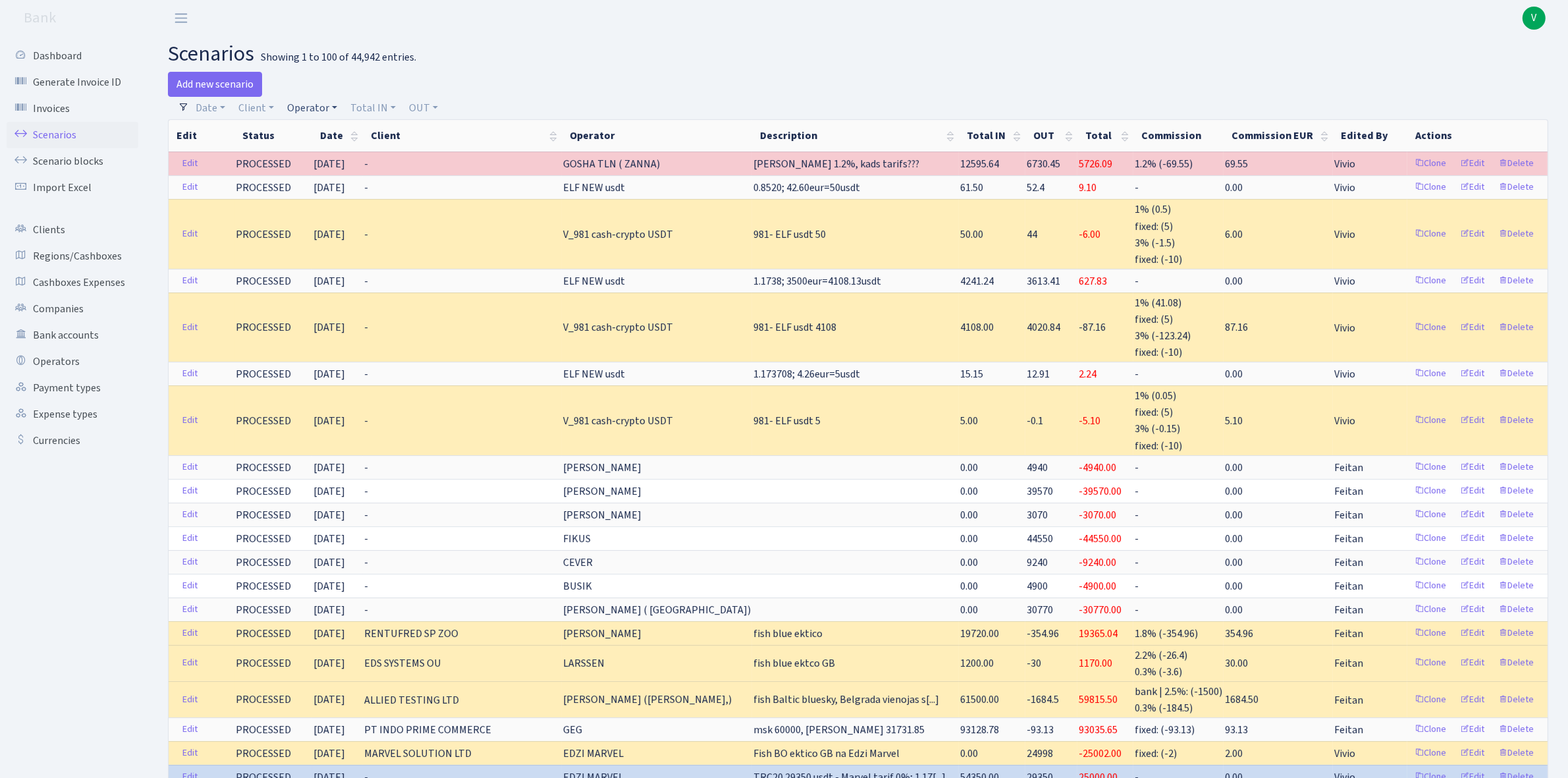
click at [325, 107] on link "Operator" at bounding box center [312, 107] width 60 height 23
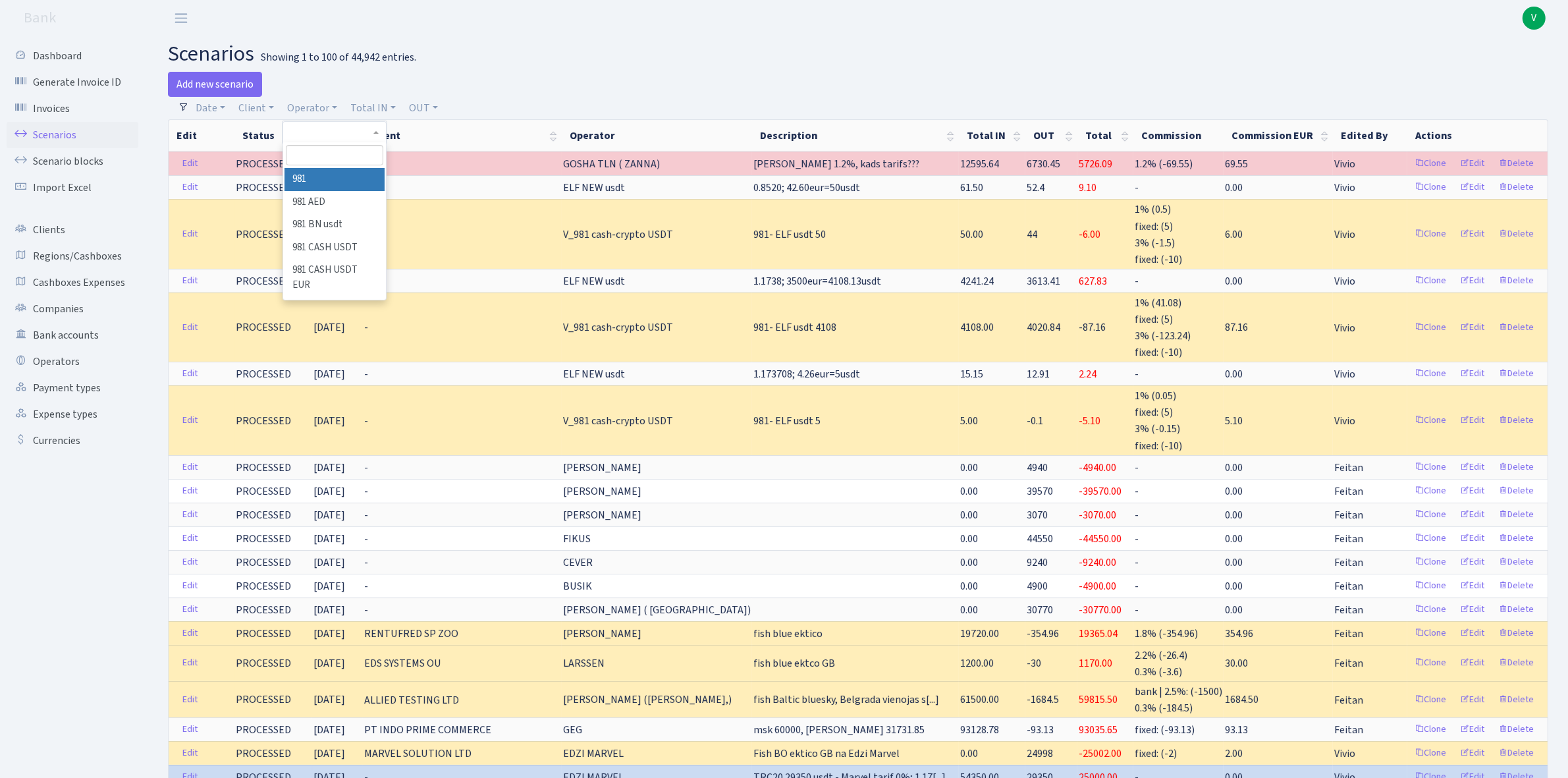
click at [350, 168] on span at bounding box center [335, 155] width 103 height 26
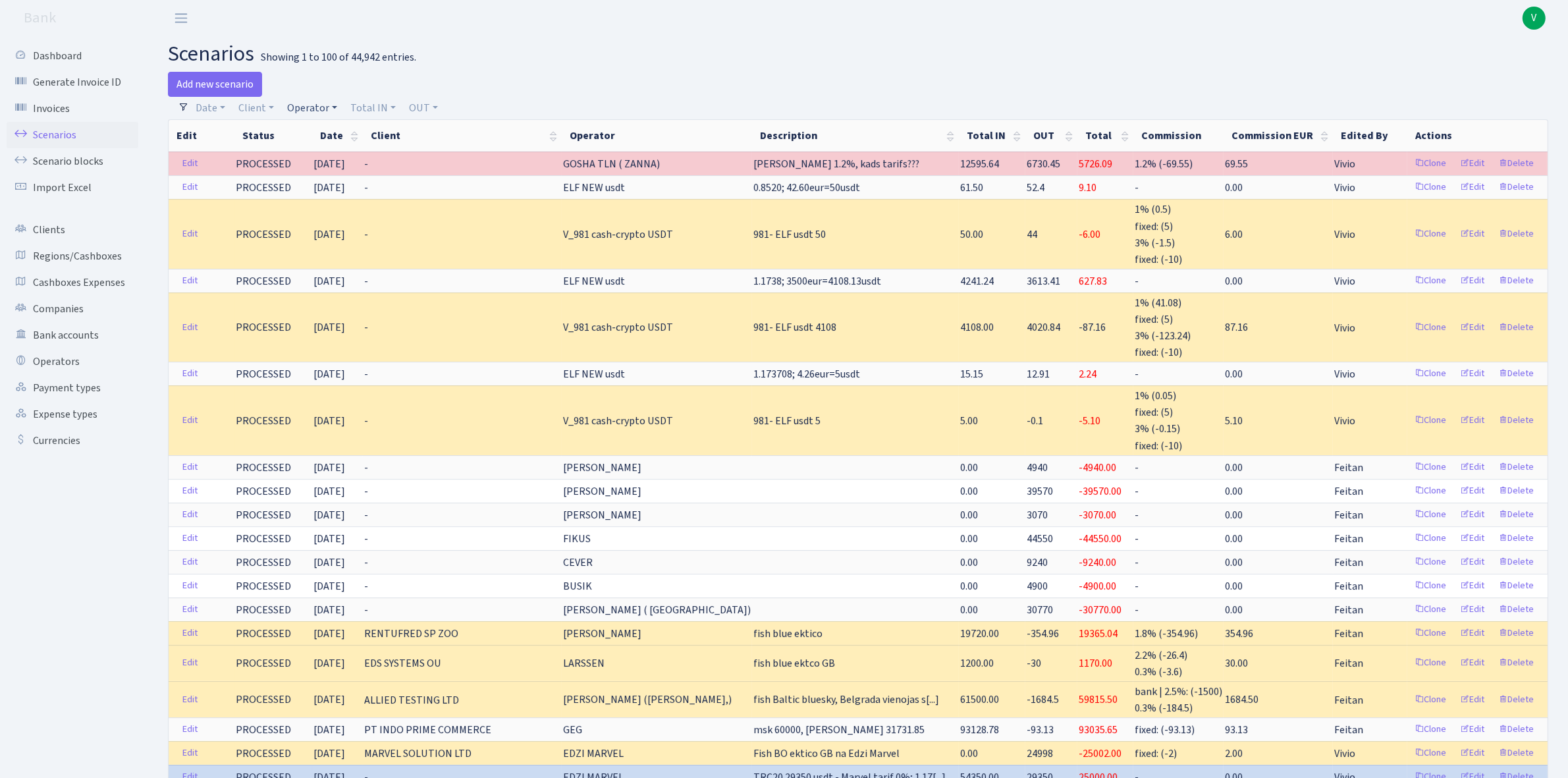
click at [309, 112] on link "Operator" at bounding box center [312, 107] width 60 height 23
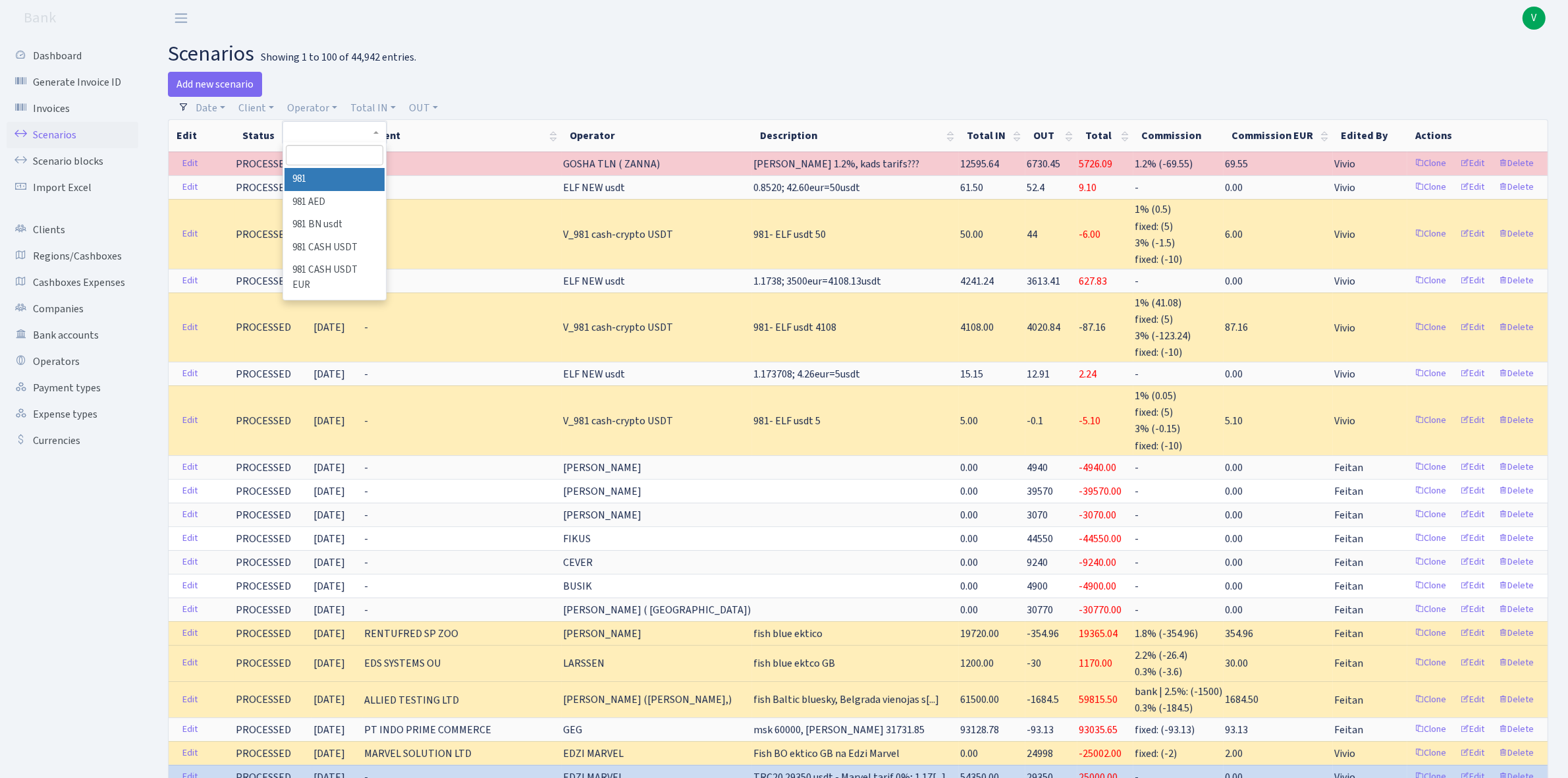
click at [321, 146] on input "search" at bounding box center [335, 155] width 97 height 20
type input "morskoj"
click at [353, 244] on li "MORSKOJ EUR" at bounding box center [334, 254] width 100 height 23
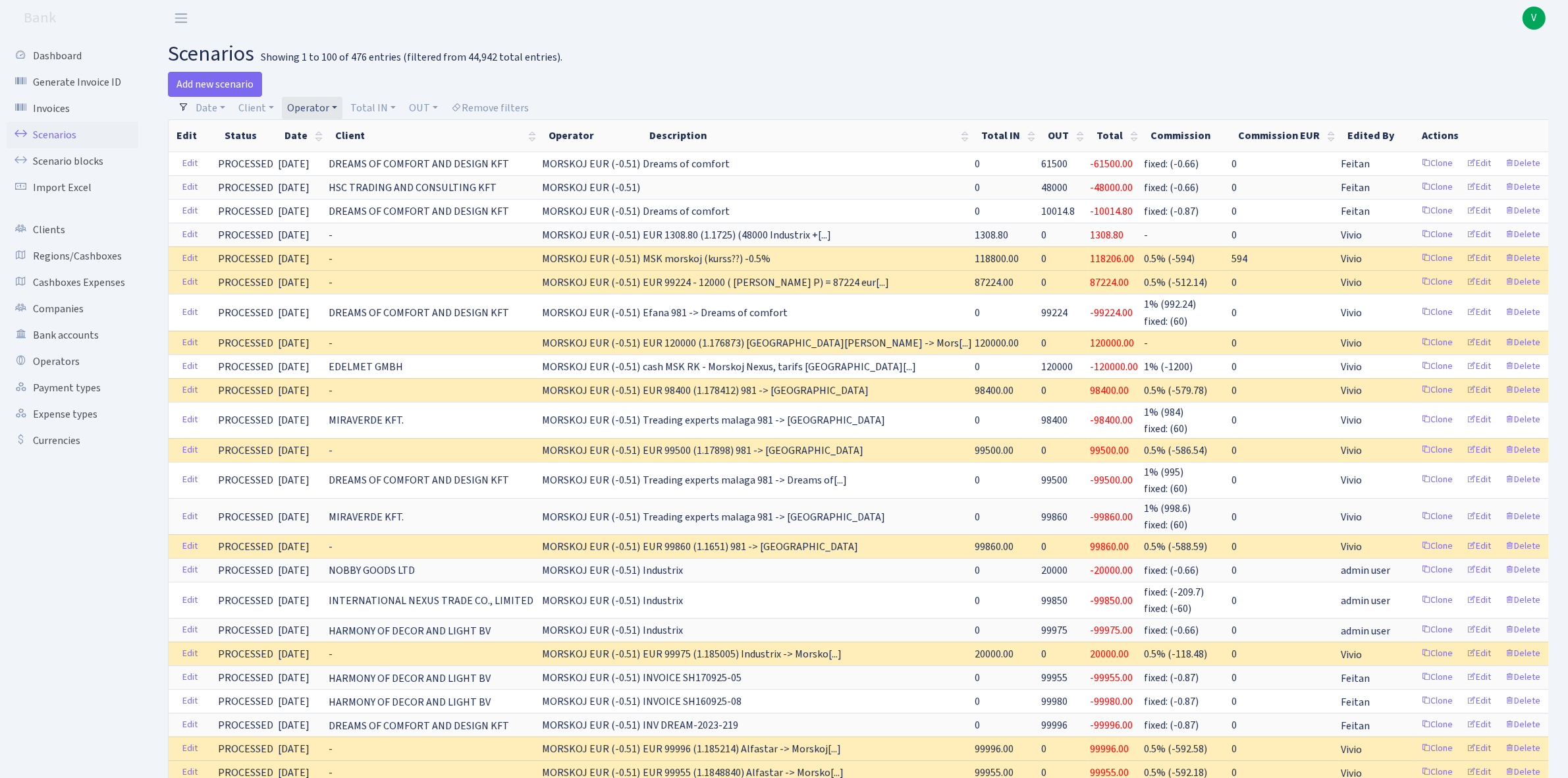
click at [311, 113] on link "Operator" at bounding box center [312, 107] width 60 height 23
click at [346, 171] on li "MORSKOJ USDT" at bounding box center [334, 159] width 100 height 23
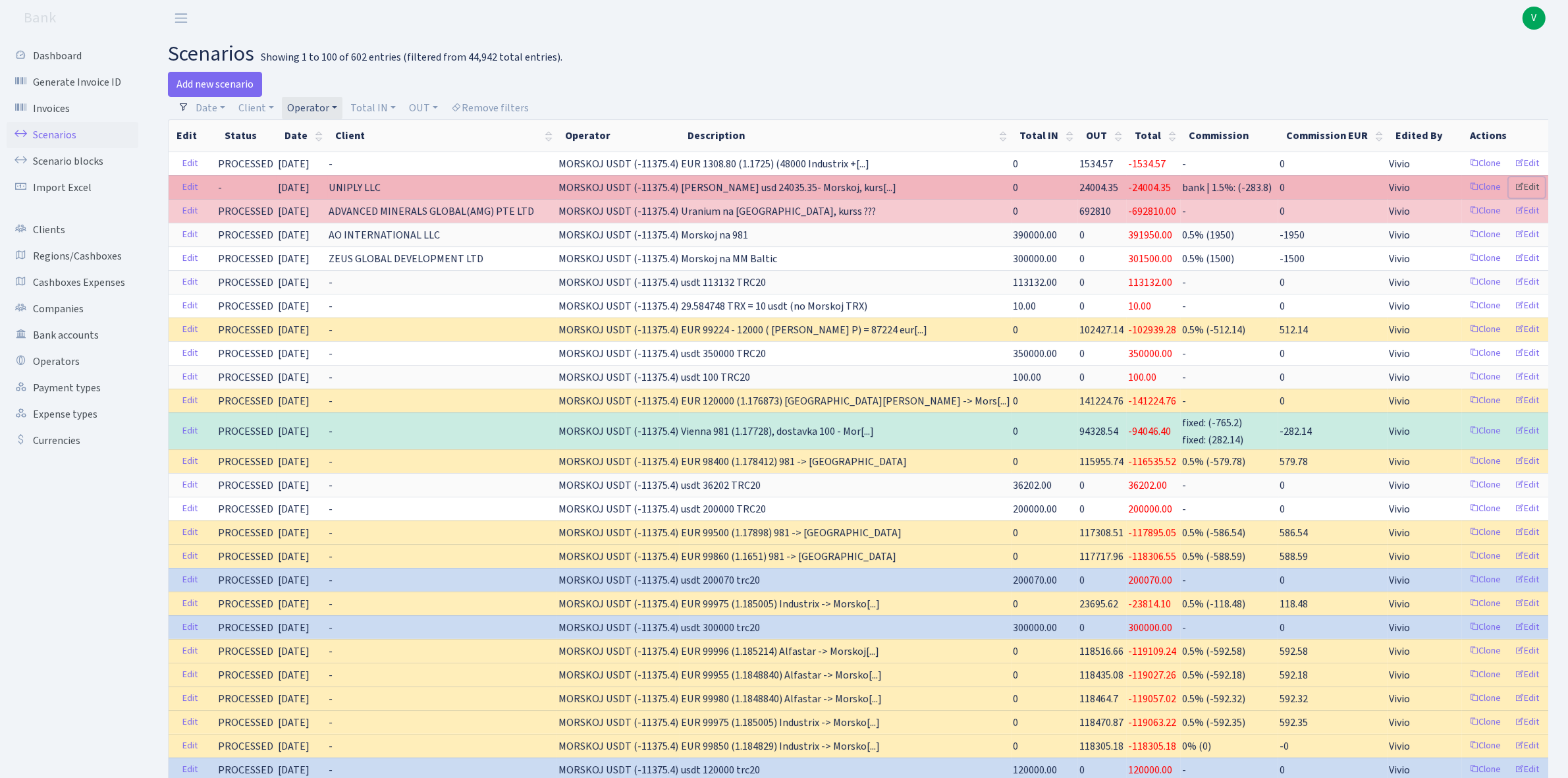
click at [1509, 179] on link "Edit" at bounding box center [1527, 187] width 36 height 20
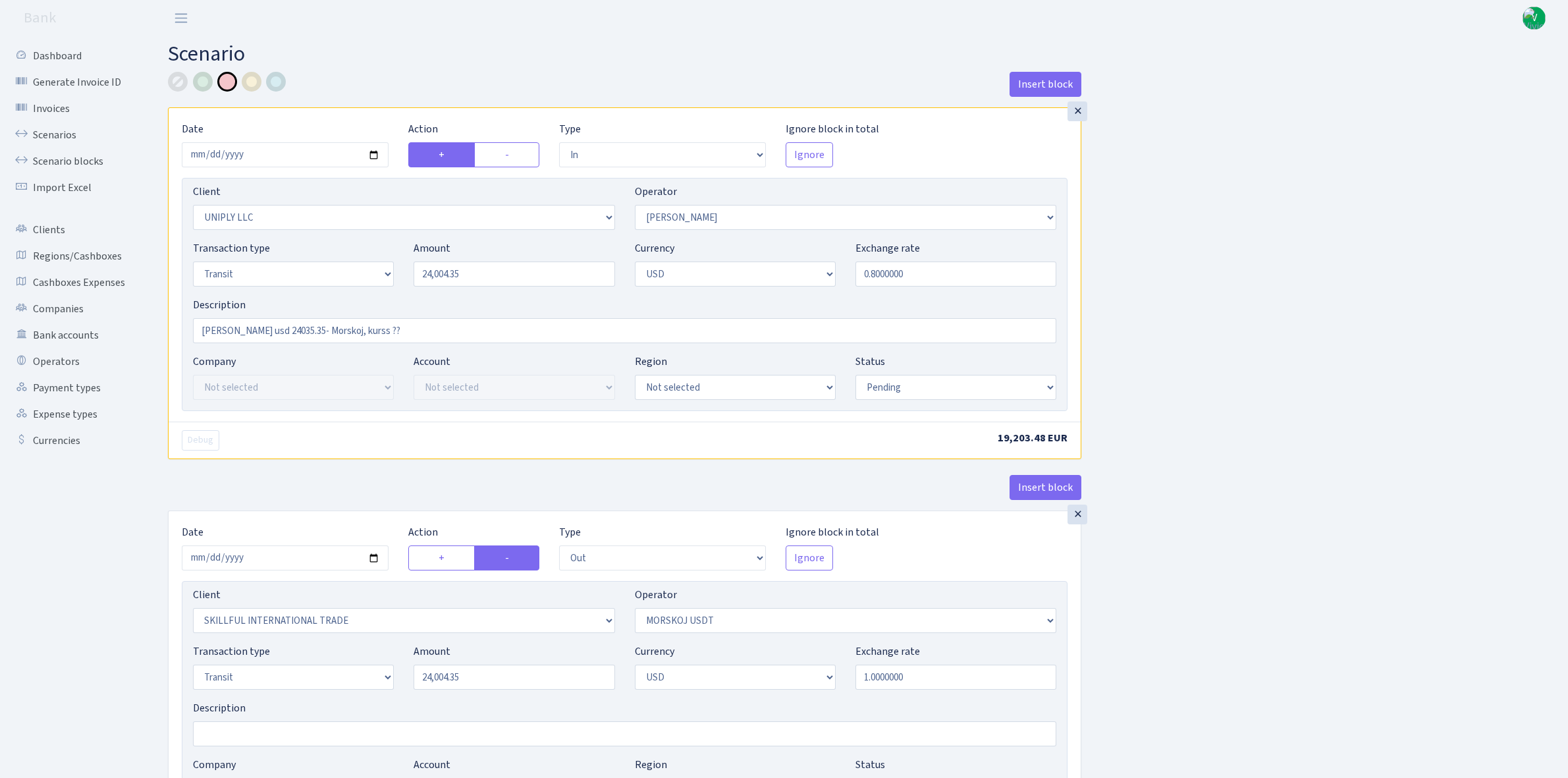
select select "in"
select select "2838"
select select "319"
select select "5"
select select "2"
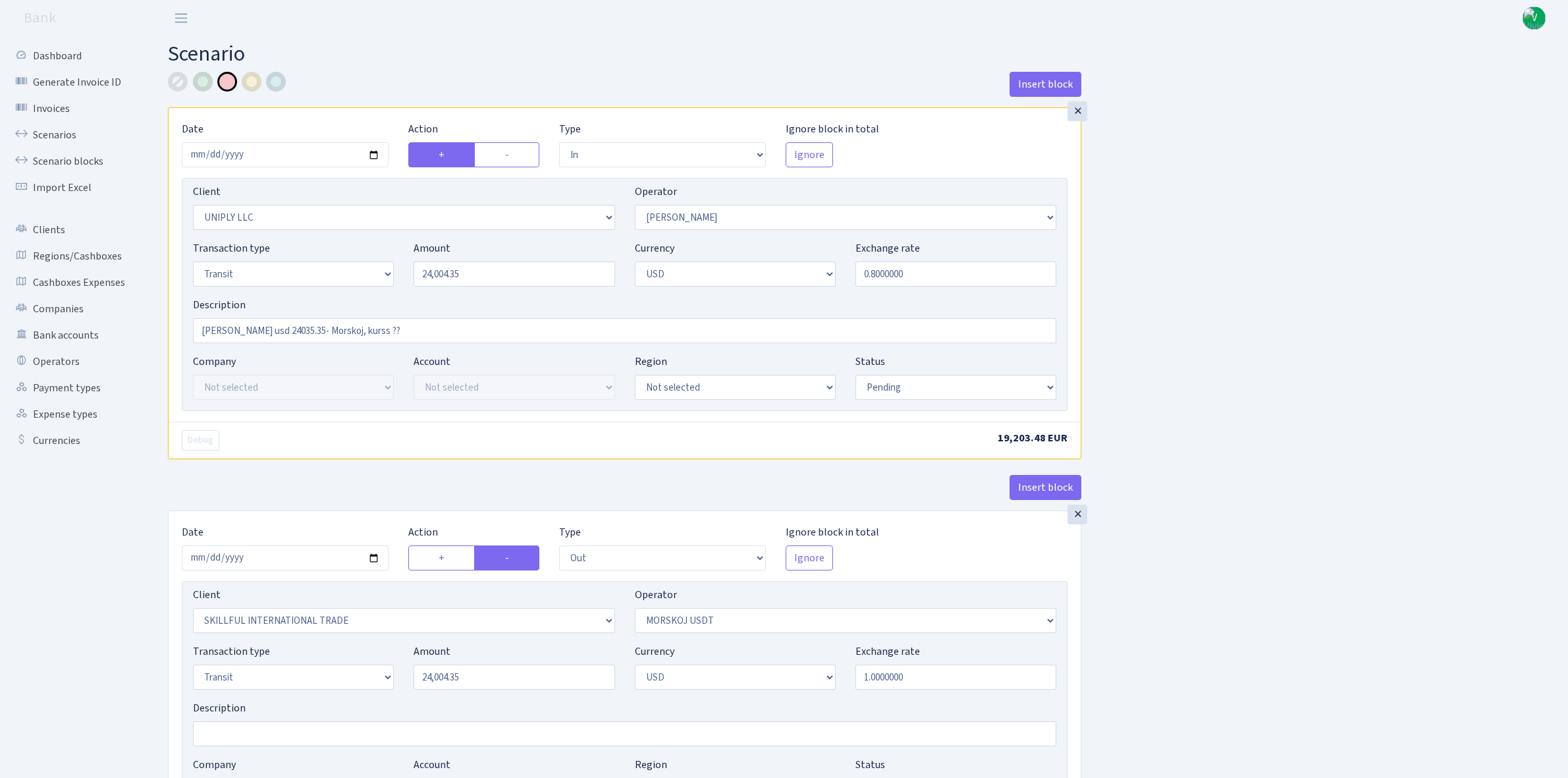
select select "pending"
select select "out"
select select "2655"
select select "324"
select select "5"
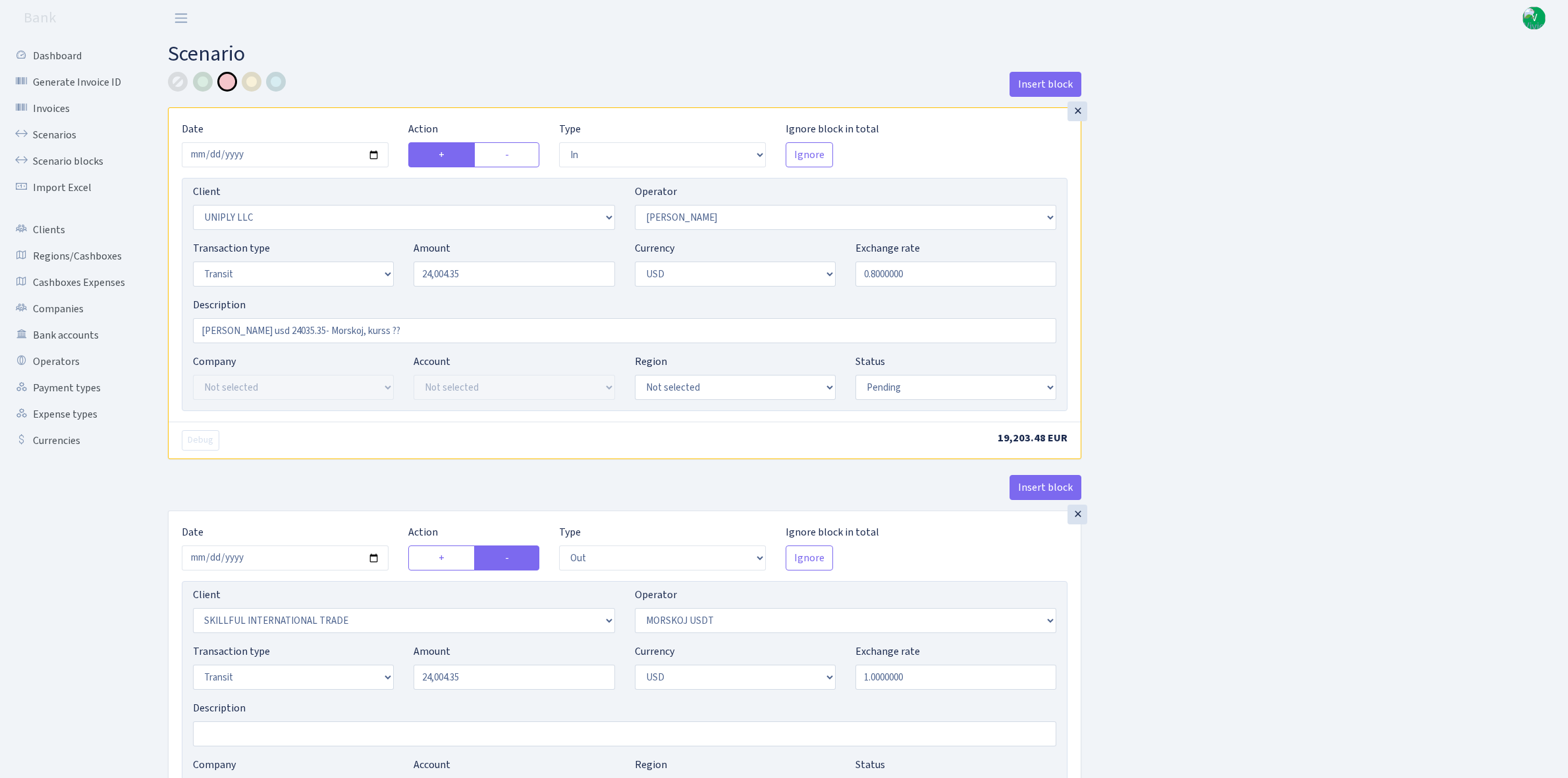
select select "2"
select select "processed"
select select "commission"
select select "bank"
select select "319"
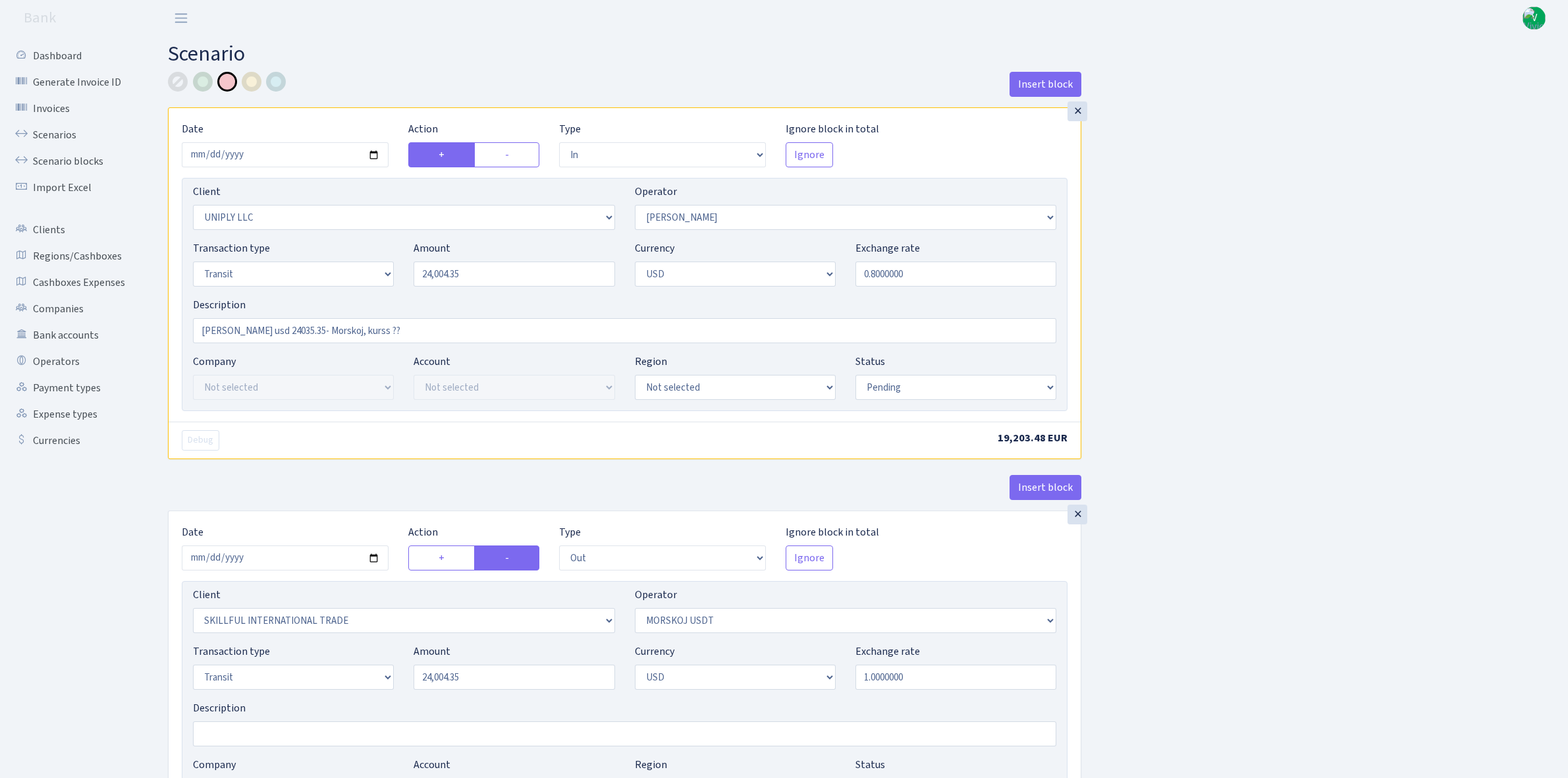
select select "processed"
click at [897, 386] on select "Draft Pending Later Never Processed" at bounding box center [956, 387] width 201 height 25
select select "processed"
click at [855, 376] on select "Draft Pending Later Never Processed" at bounding box center [956, 387] width 201 height 25
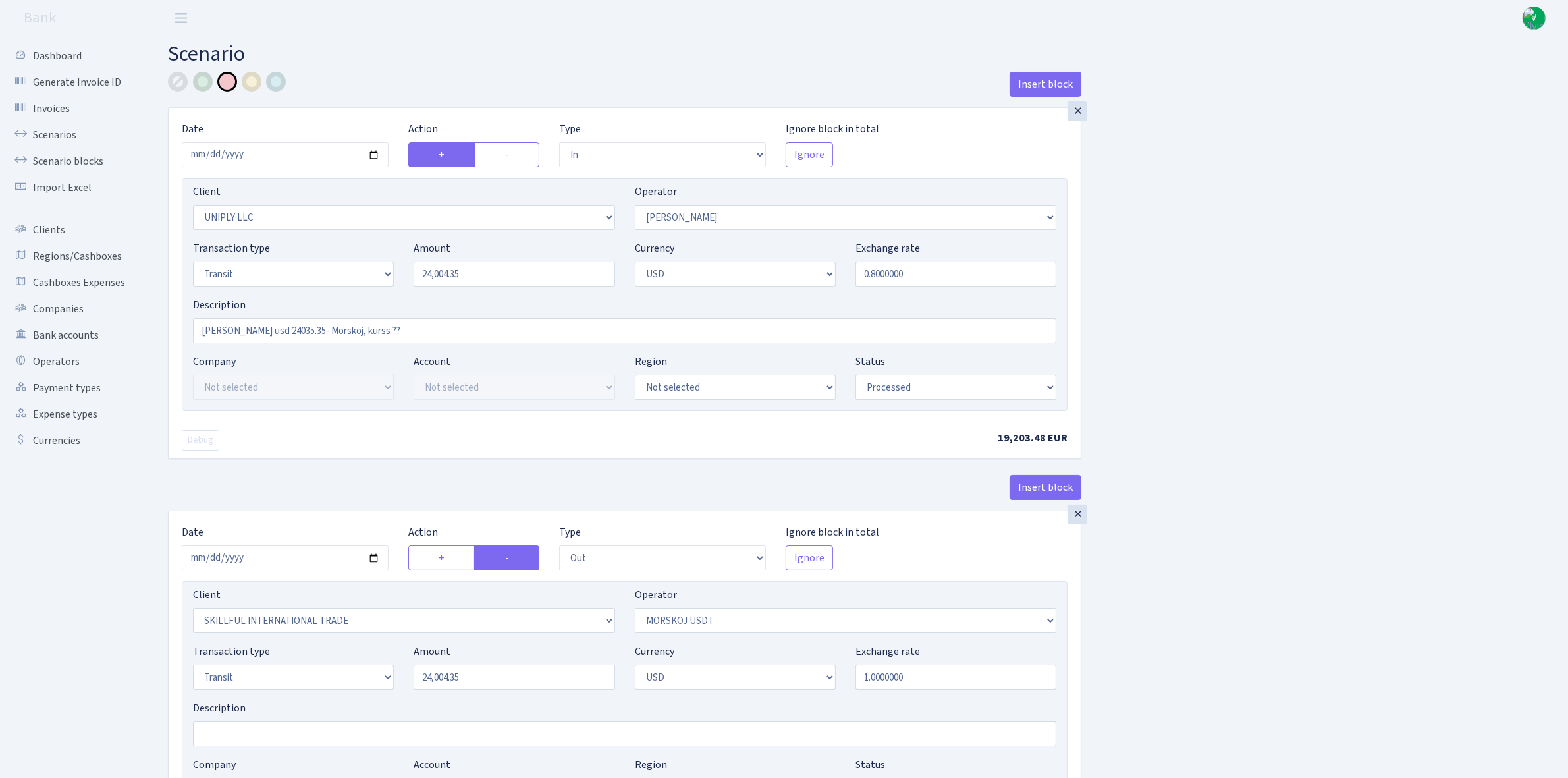
click at [1255, 482] on div "Insert block × Date 2025-09-29 Action + - Type --- In Out Commission Field requ…" at bounding box center [859, 696] width 1400 height 1247
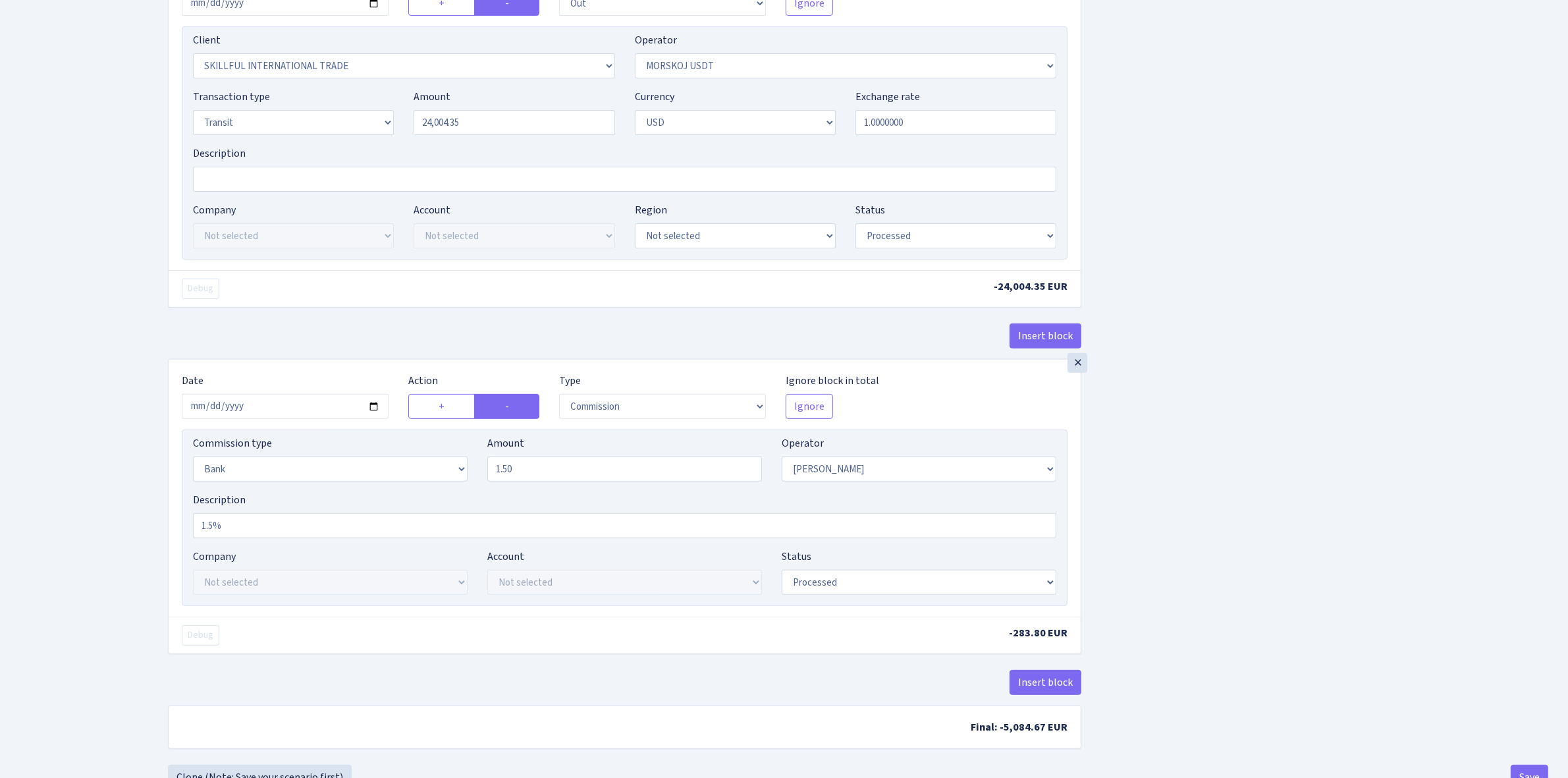
scroll to position [604, 0]
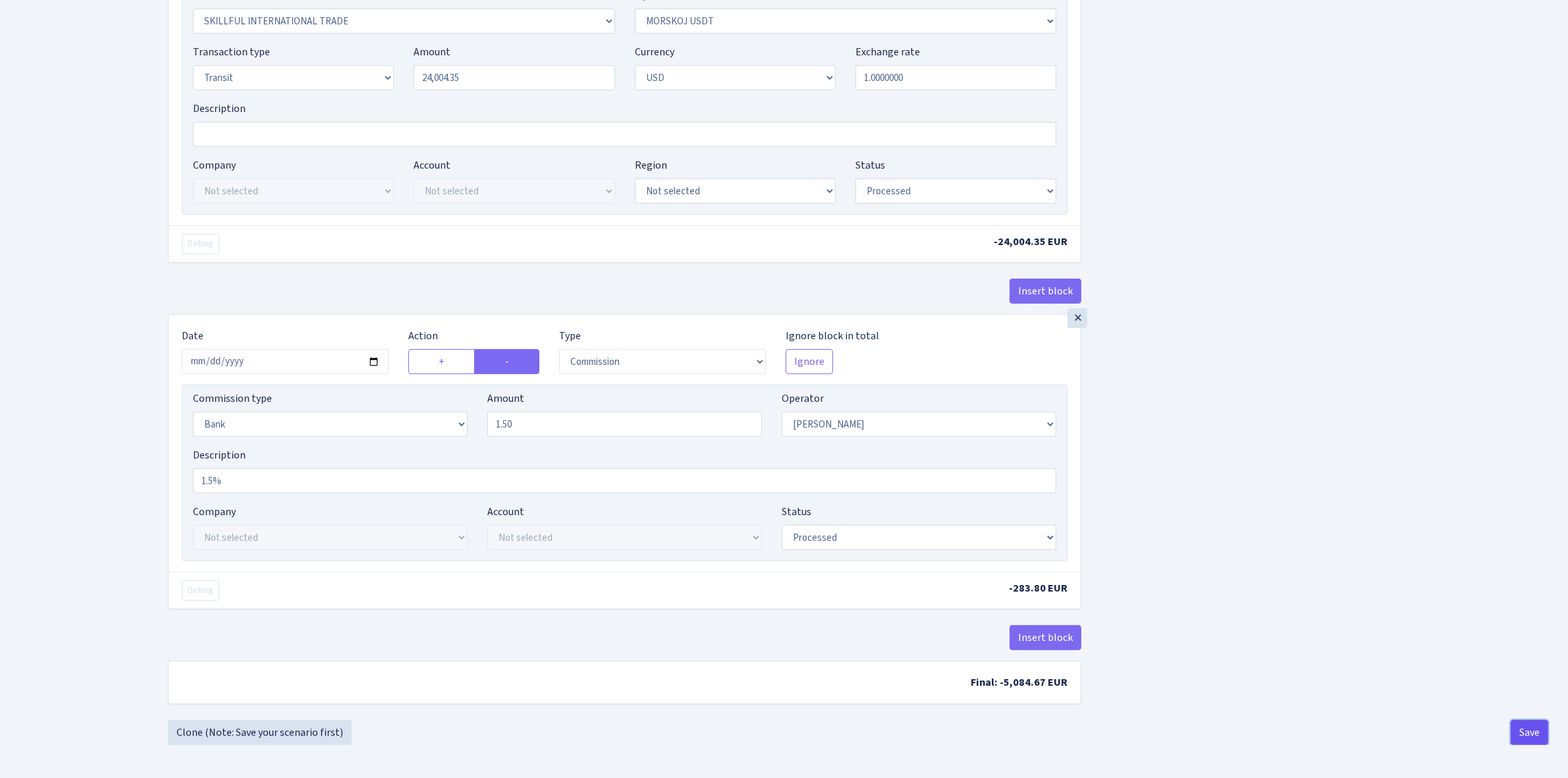
click at [1520, 732] on button "Save" at bounding box center [1529, 733] width 38 height 25
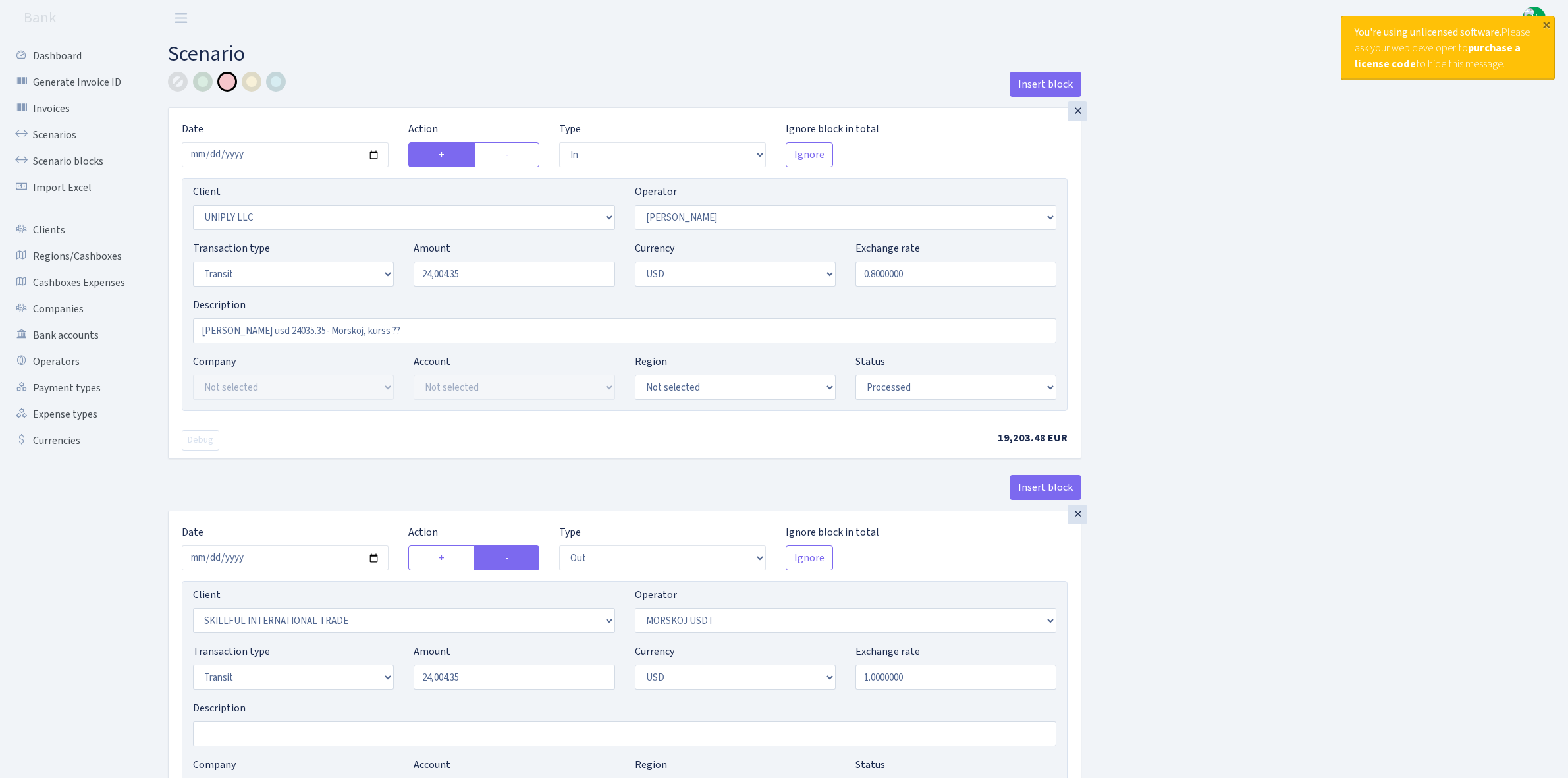
select select "in"
select select "2838"
select select "319"
select select "5"
select select "2"
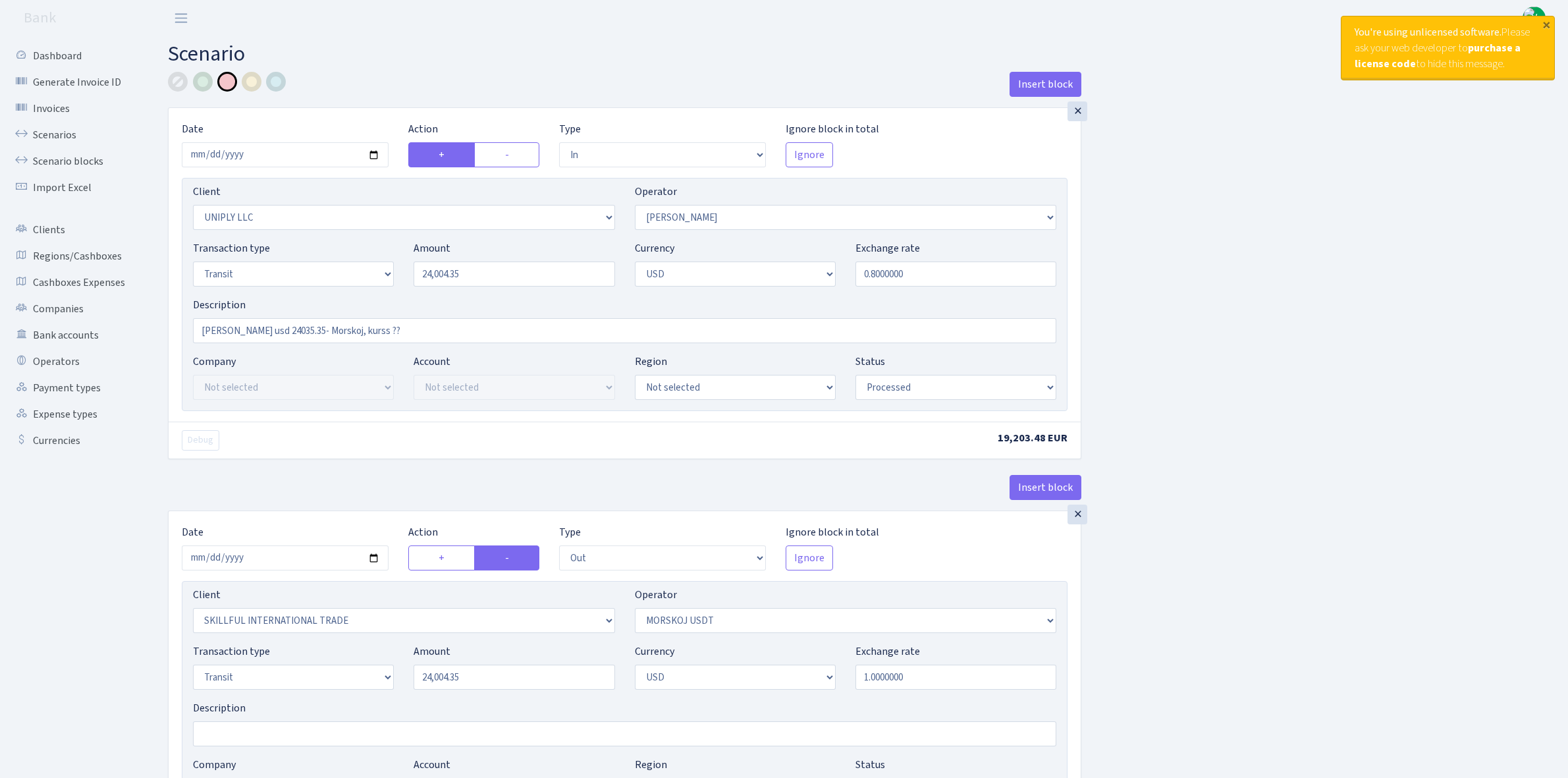
select select "processed"
select select "out"
select select "2655"
select select "324"
select select "5"
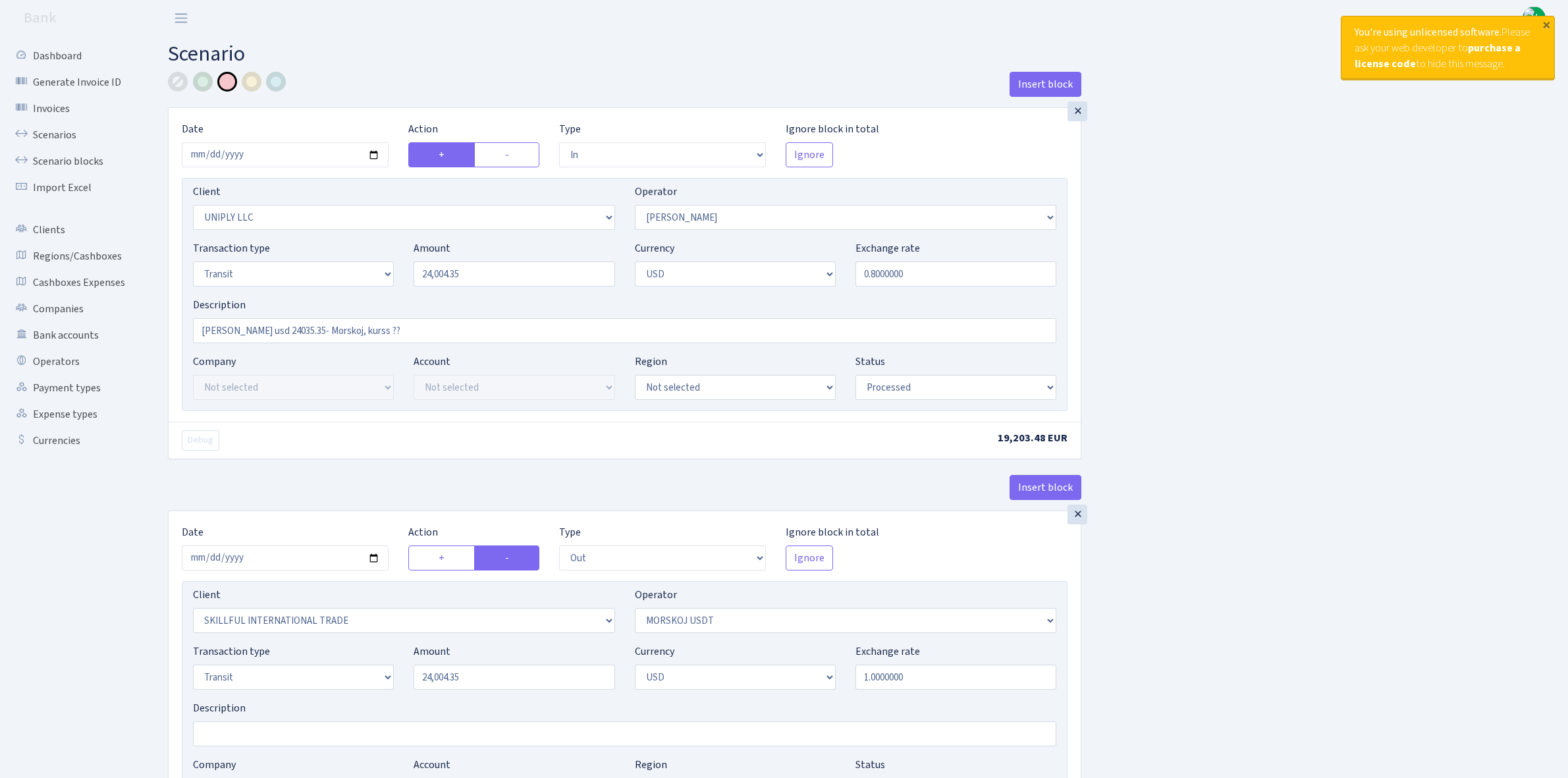
select select "2"
select select "processed"
select select "commission"
select select "bank"
select select "319"
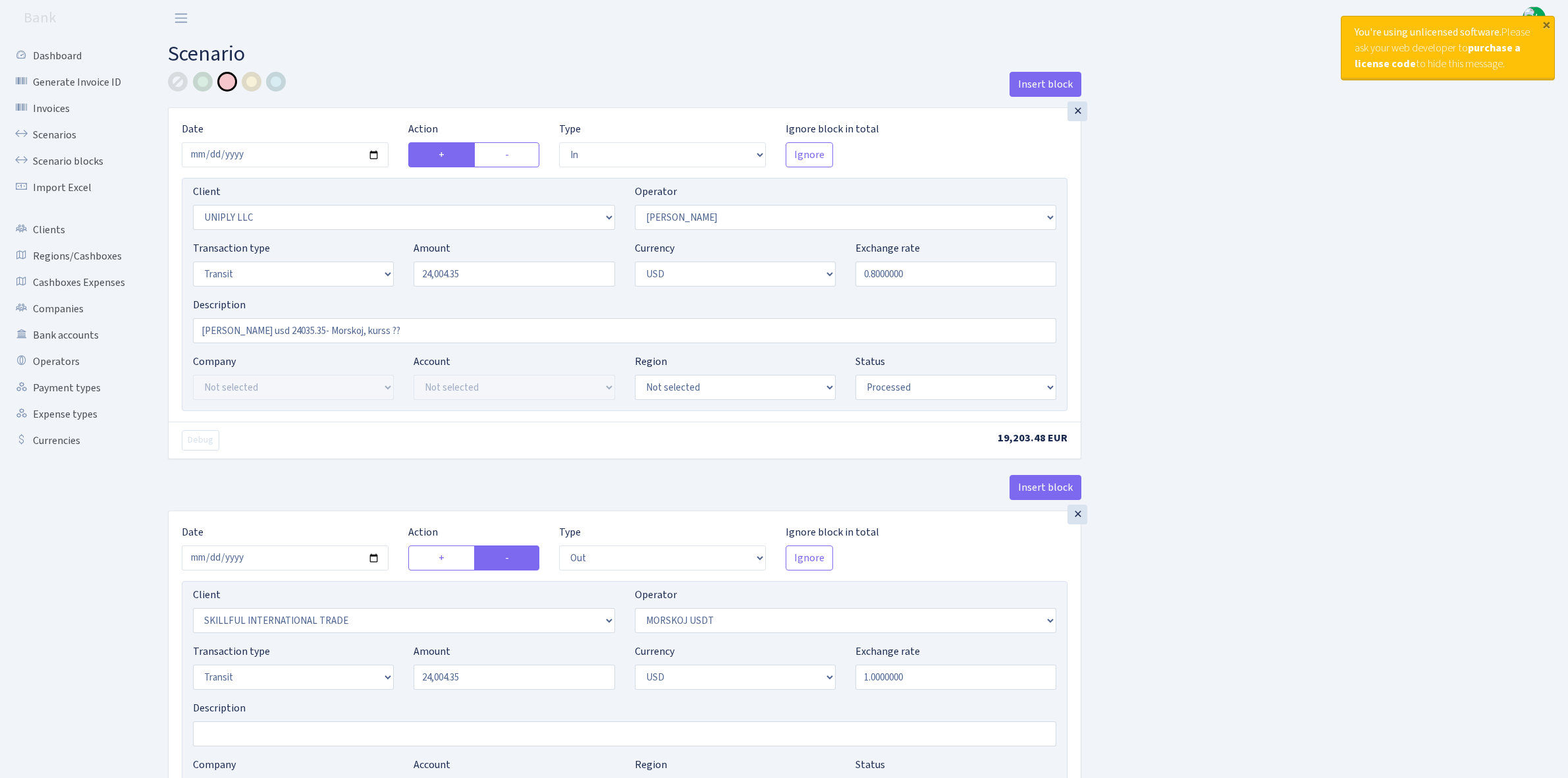
select select "processed"
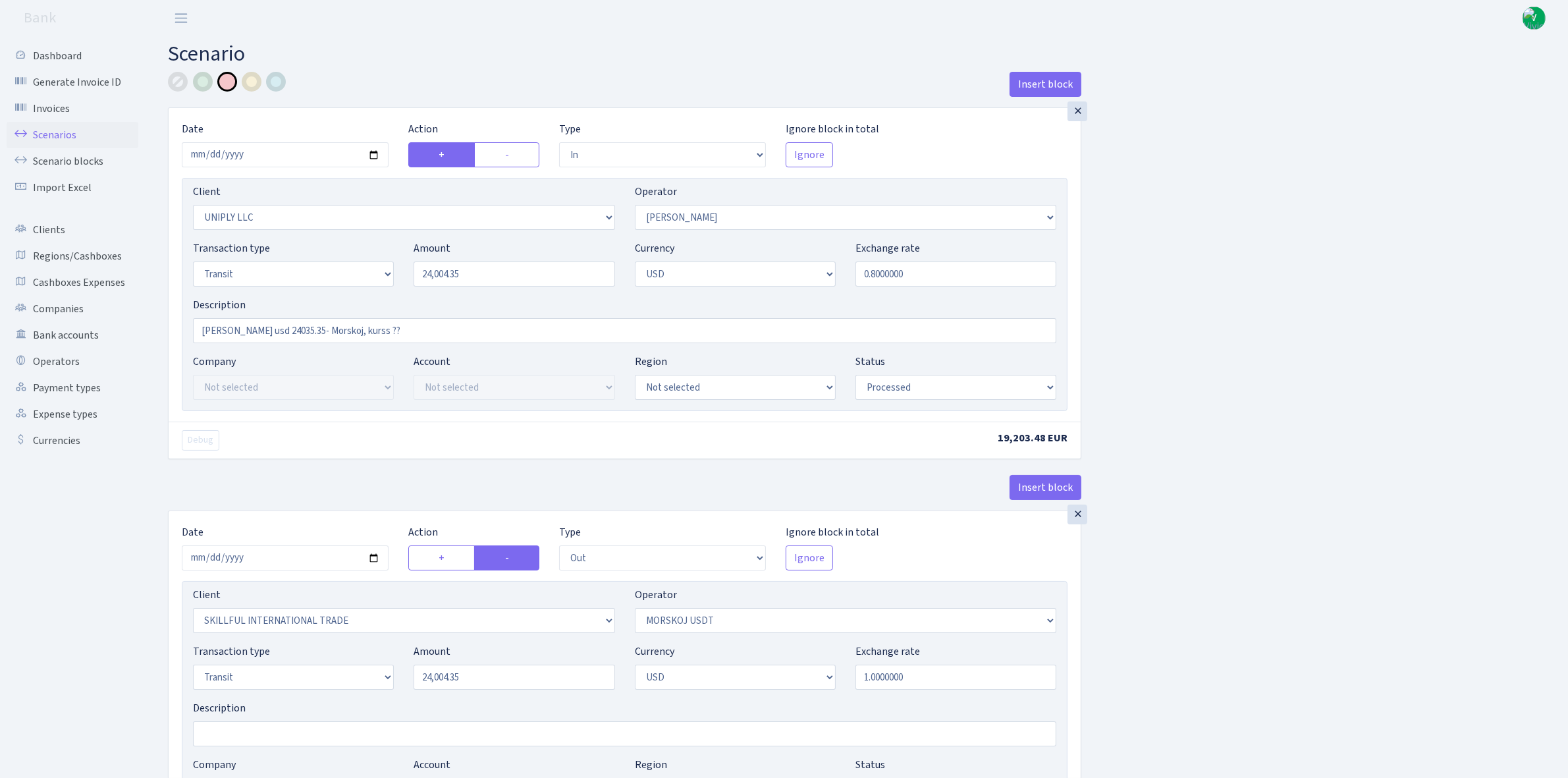
click at [75, 128] on link "Scenarios" at bounding box center [72, 134] width 132 height 26
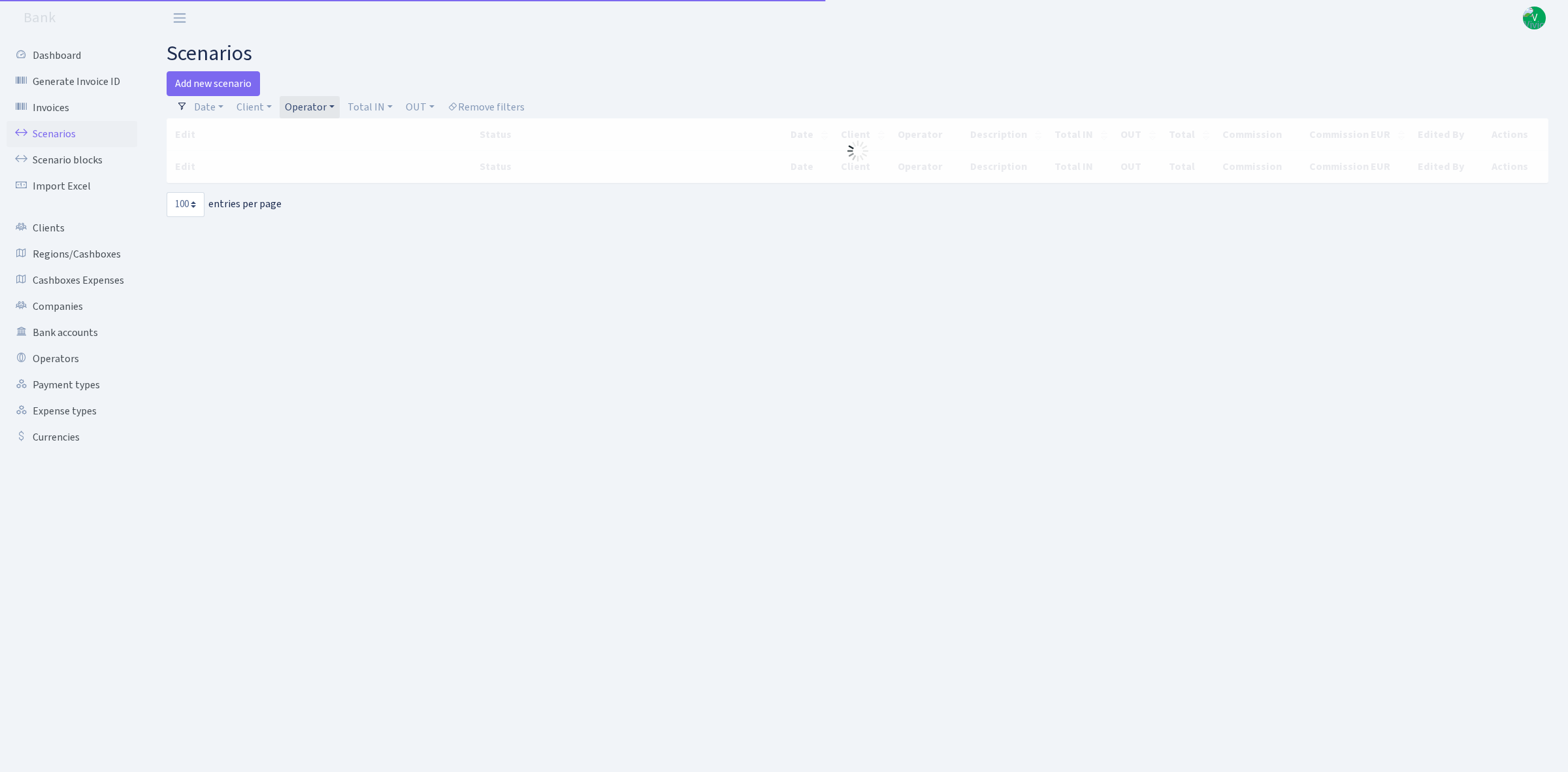
select select "100"
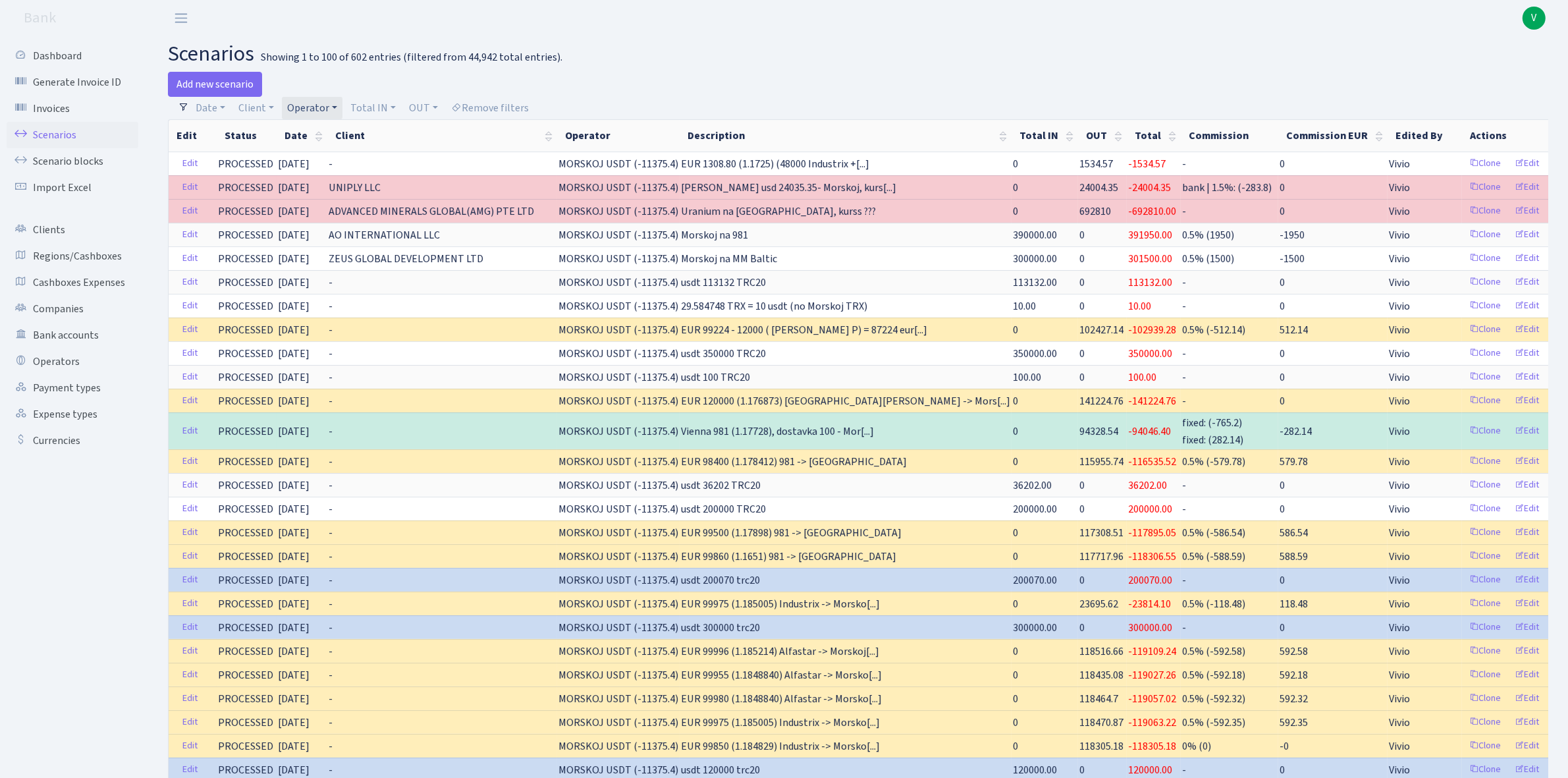
click at [318, 104] on link "Operator" at bounding box center [312, 107] width 60 height 23
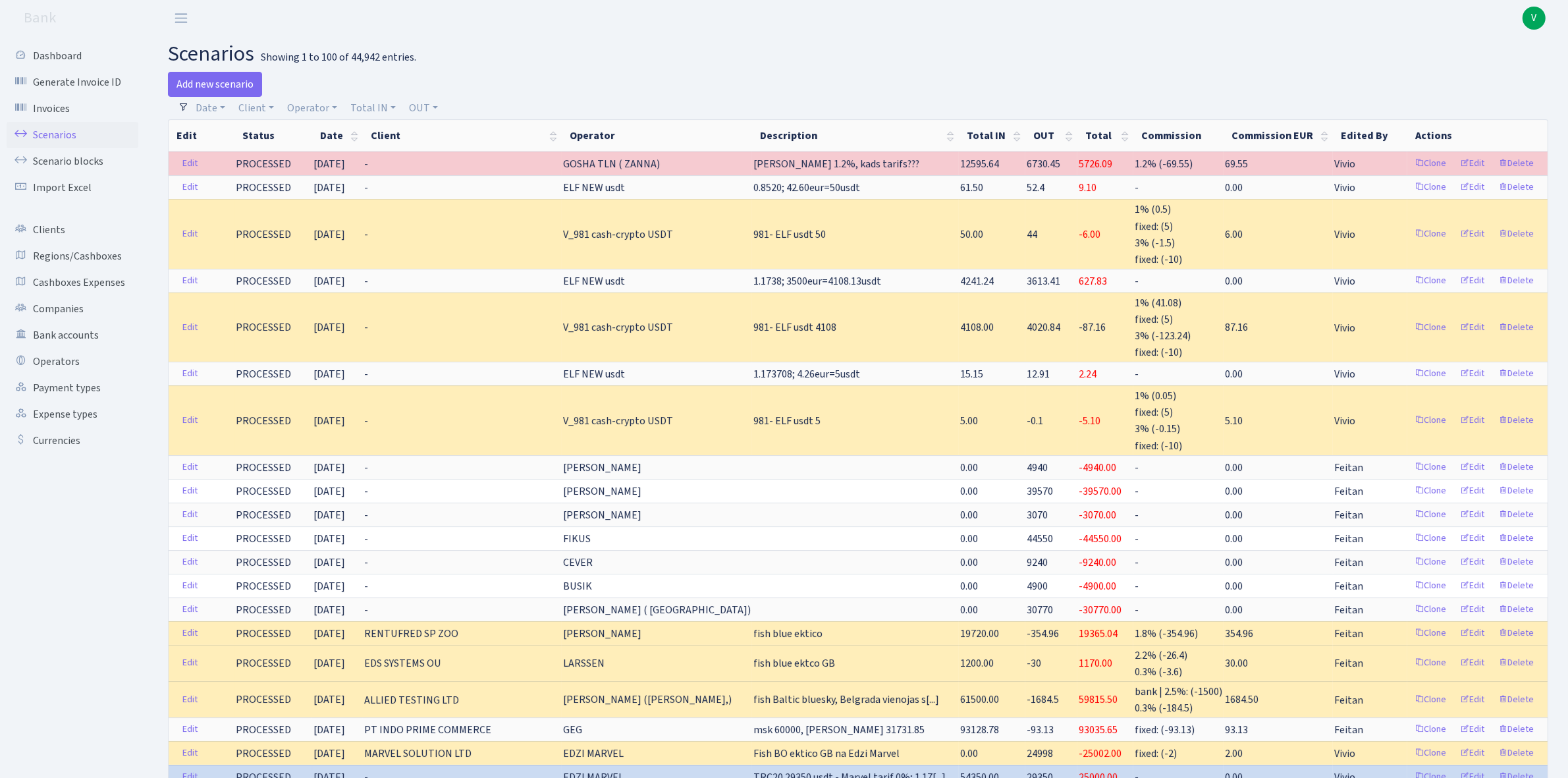
click at [1543, 15] on span "V" at bounding box center [1534, 18] width 23 height 23
click at [1481, 70] on link "Logout" at bounding box center [1492, 76] width 118 height 20
